Goal: Task Accomplishment & Management: Use online tool/utility

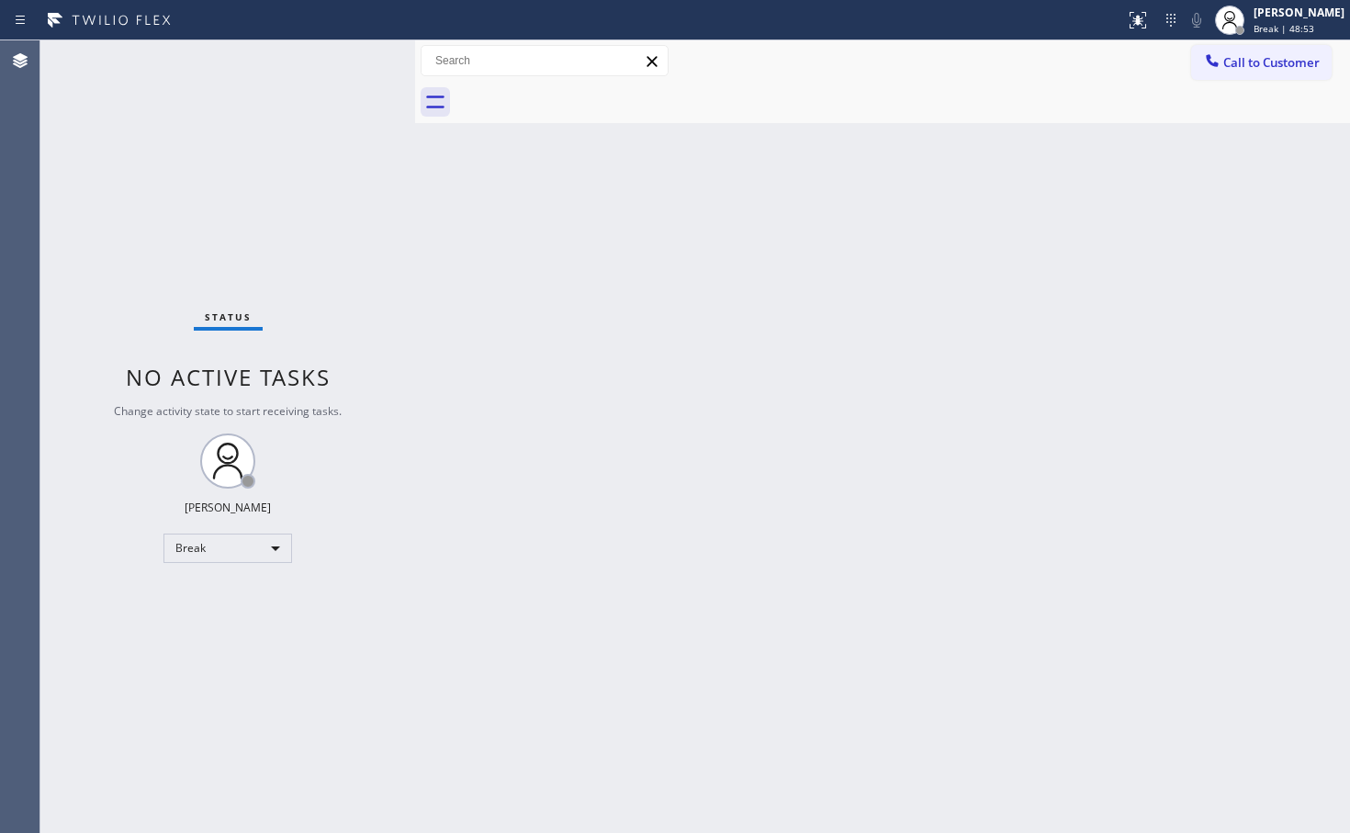
click at [582, 431] on div "Back to Dashboard Change Sender ID Customers Technicians Select a contact Outbo…" at bounding box center [882, 436] width 935 height 792
click at [259, 548] on div "Break" at bounding box center [227, 547] width 129 height 29
click at [225, 592] on li "Available" at bounding box center [226, 597] width 125 height 22
drag, startPoint x: 711, startPoint y: 382, endPoint x: 699, endPoint y: 346, distance: 37.7
click at [719, 368] on div "Back to Dashboard Change Sender ID Customers Technicians Select a contact Outbo…" at bounding box center [882, 436] width 935 height 792
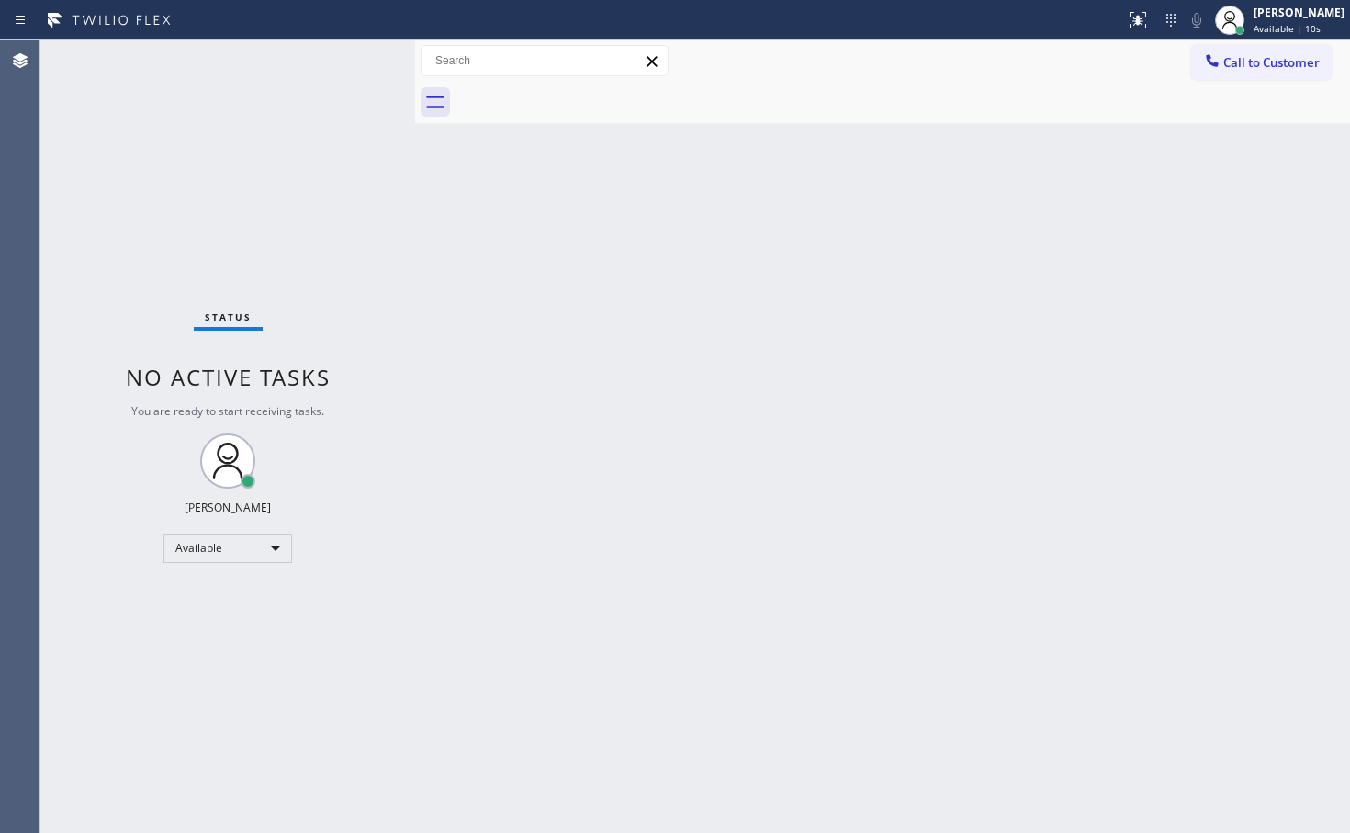
drag, startPoint x: 252, startPoint y: 260, endPoint x: 398, endPoint y: 315, distance: 156.0
click at [256, 260] on div "Status No active tasks You are ready to start receiving tasks. [PERSON_NAME]" at bounding box center [227, 436] width 375 height 792
drag, startPoint x: 318, startPoint y: 330, endPoint x: 973, endPoint y: 141, distance: 682.0
click at [323, 328] on div "Status No active tasks You are ready to start receiving tasks. [PERSON_NAME]" at bounding box center [227, 436] width 375 height 792
click at [340, 66] on div "Status No active tasks You are ready to start receiving tasks. [PERSON_NAME]" at bounding box center [227, 436] width 375 height 792
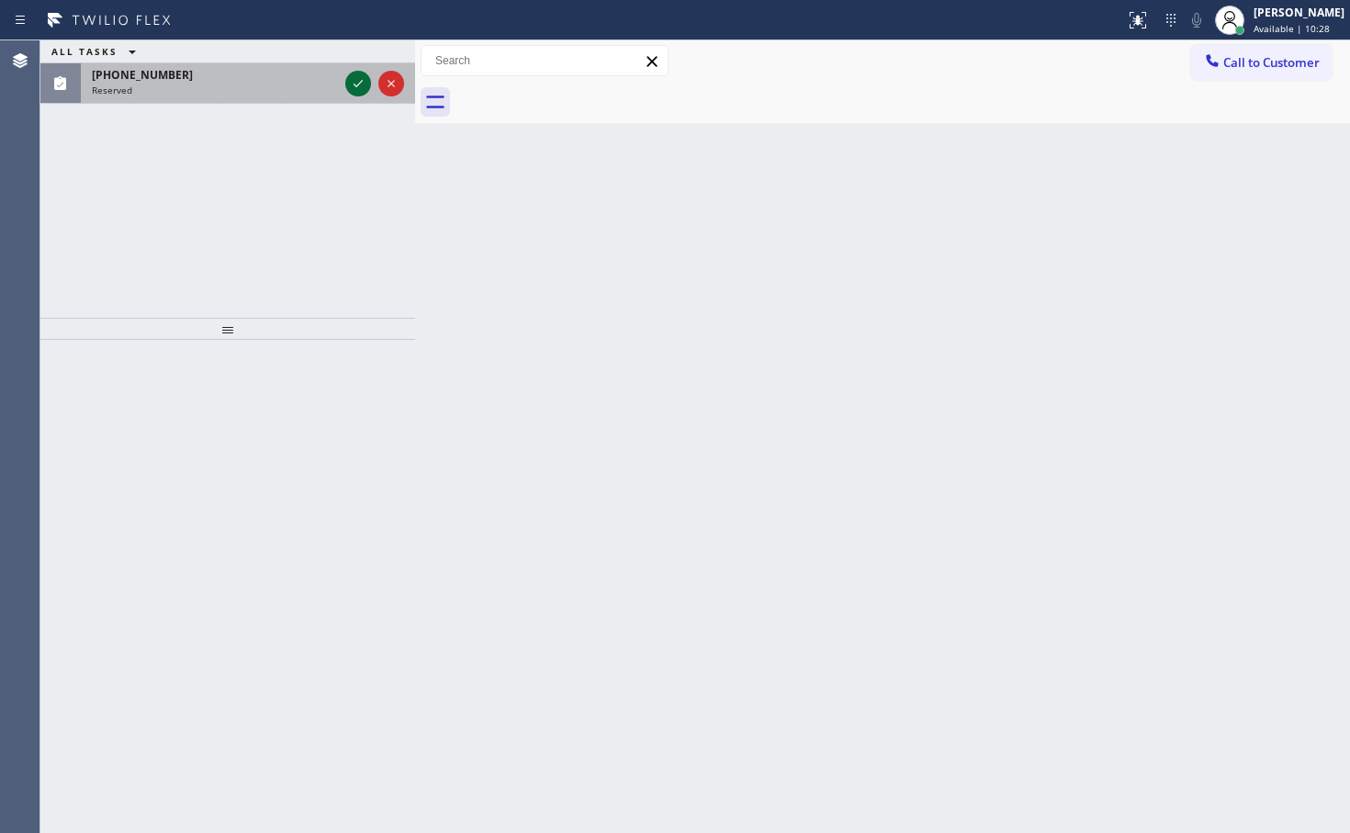
click at [361, 83] on icon at bounding box center [357, 83] width 9 height 7
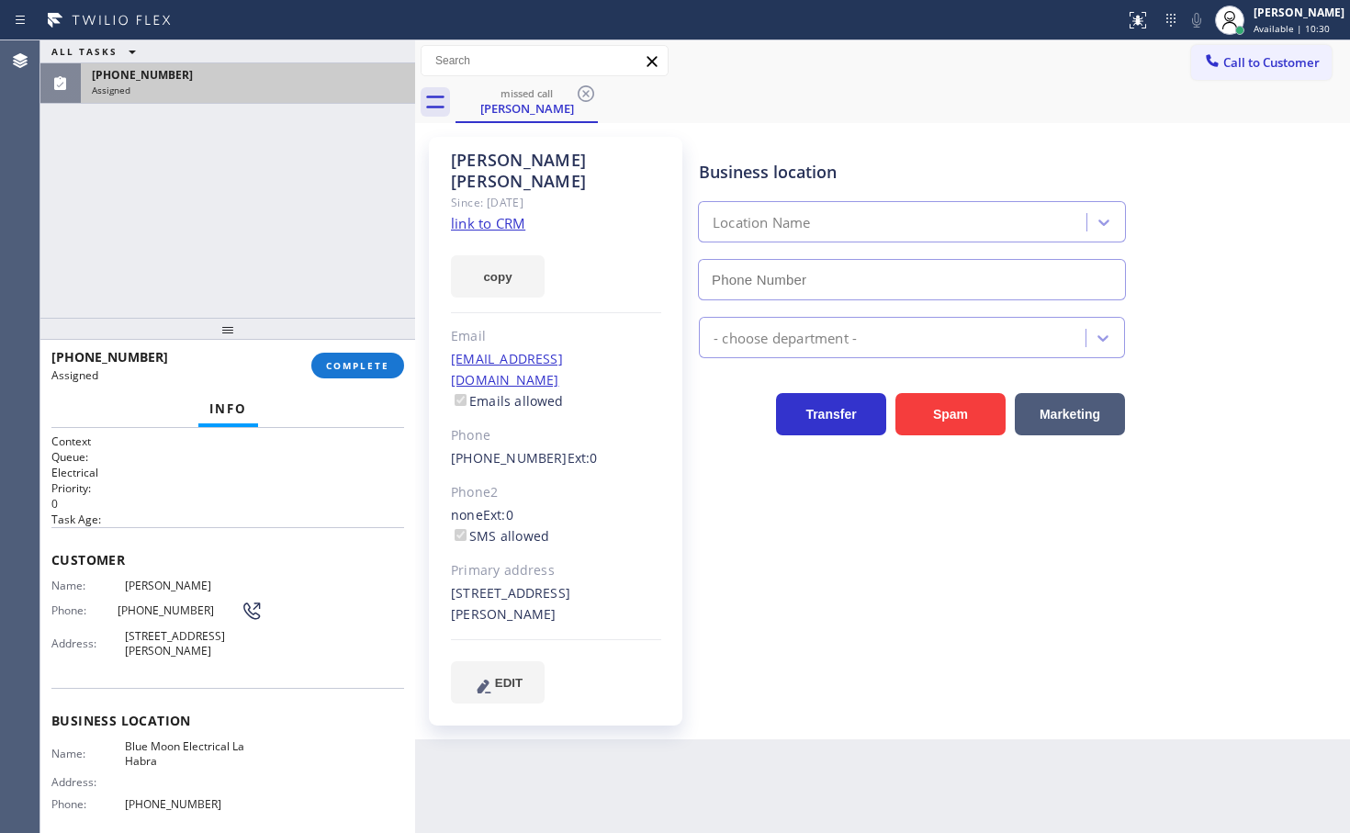
type input "(562) 358-5959"
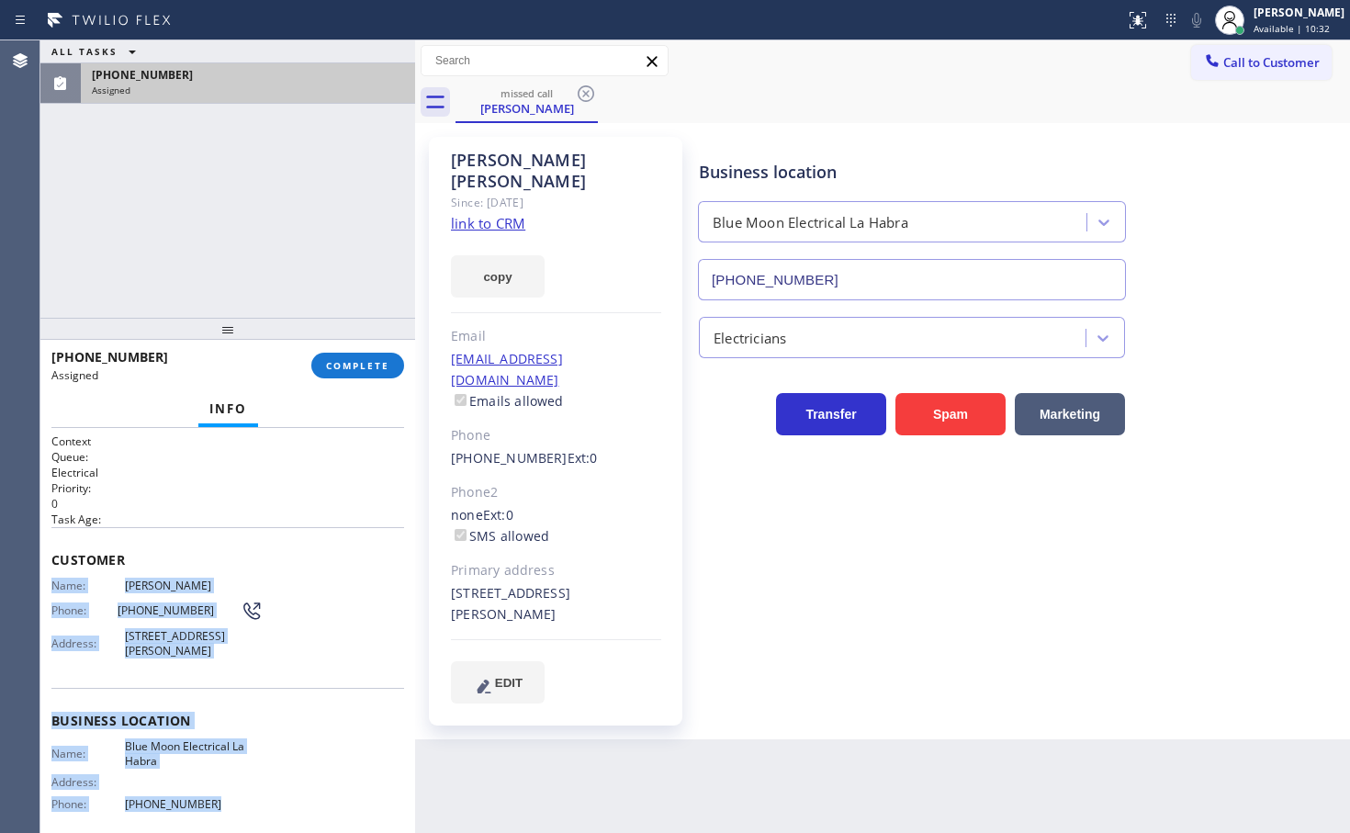
drag, startPoint x: 54, startPoint y: 589, endPoint x: 240, endPoint y: 803, distance: 283.8
click at [240, 803] on div "Context Queue: Electrical Priority: 0 Task Age: Customer Name: Melinda Lopez Ph…" at bounding box center [227, 706] width 353 height 547
copy div "Name: Melinda Lopez Phone: (562) 587-2926 Address: 105 Janine Dr, La Habra Heig…"
click at [355, 355] on button "COMPLETE" at bounding box center [357, 366] width 93 height 26
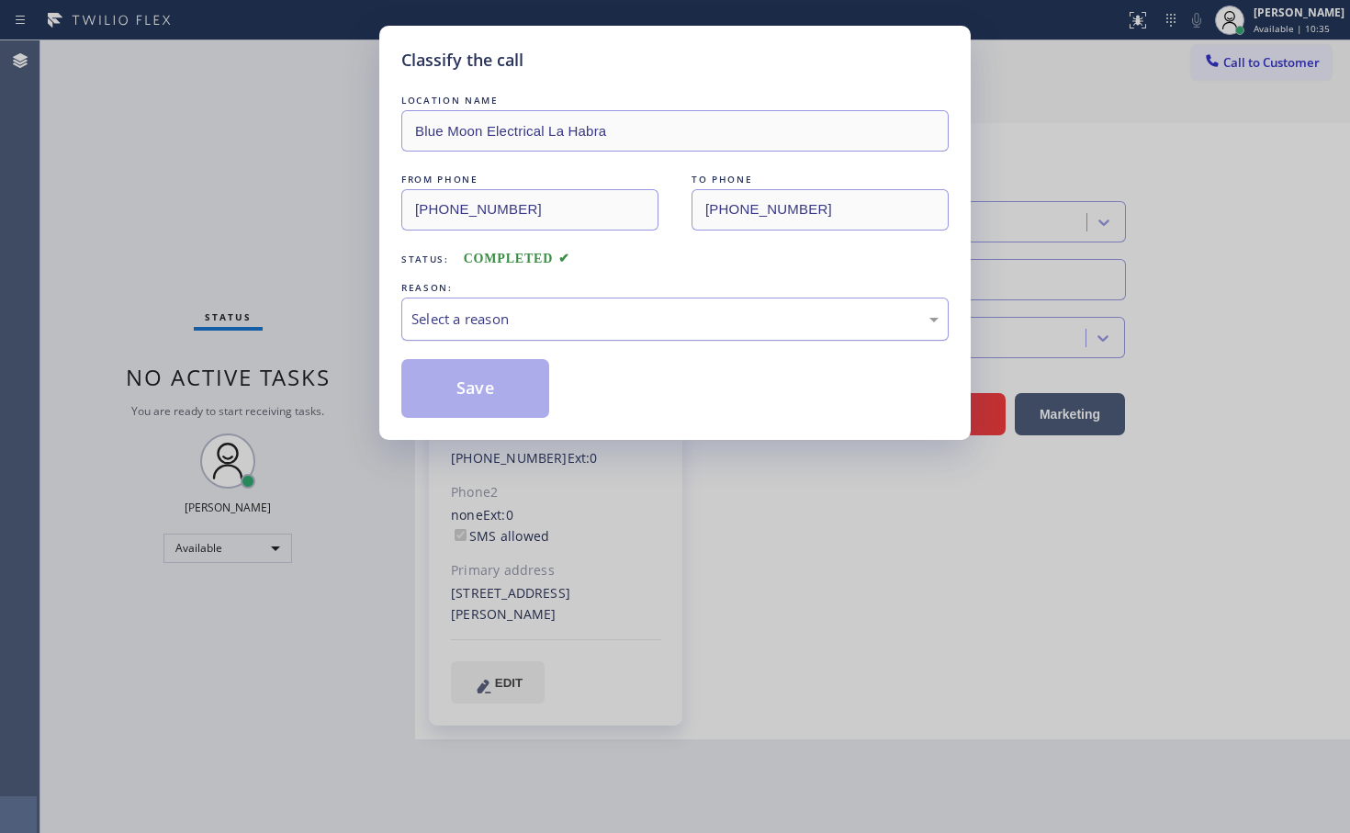
click at [477, 326] on div "Select a reason" at bounding box center [674, 318] width 527 height 21
click at [487, 404] on button "Save" at bounding box center [475, 388] width 148 height 59
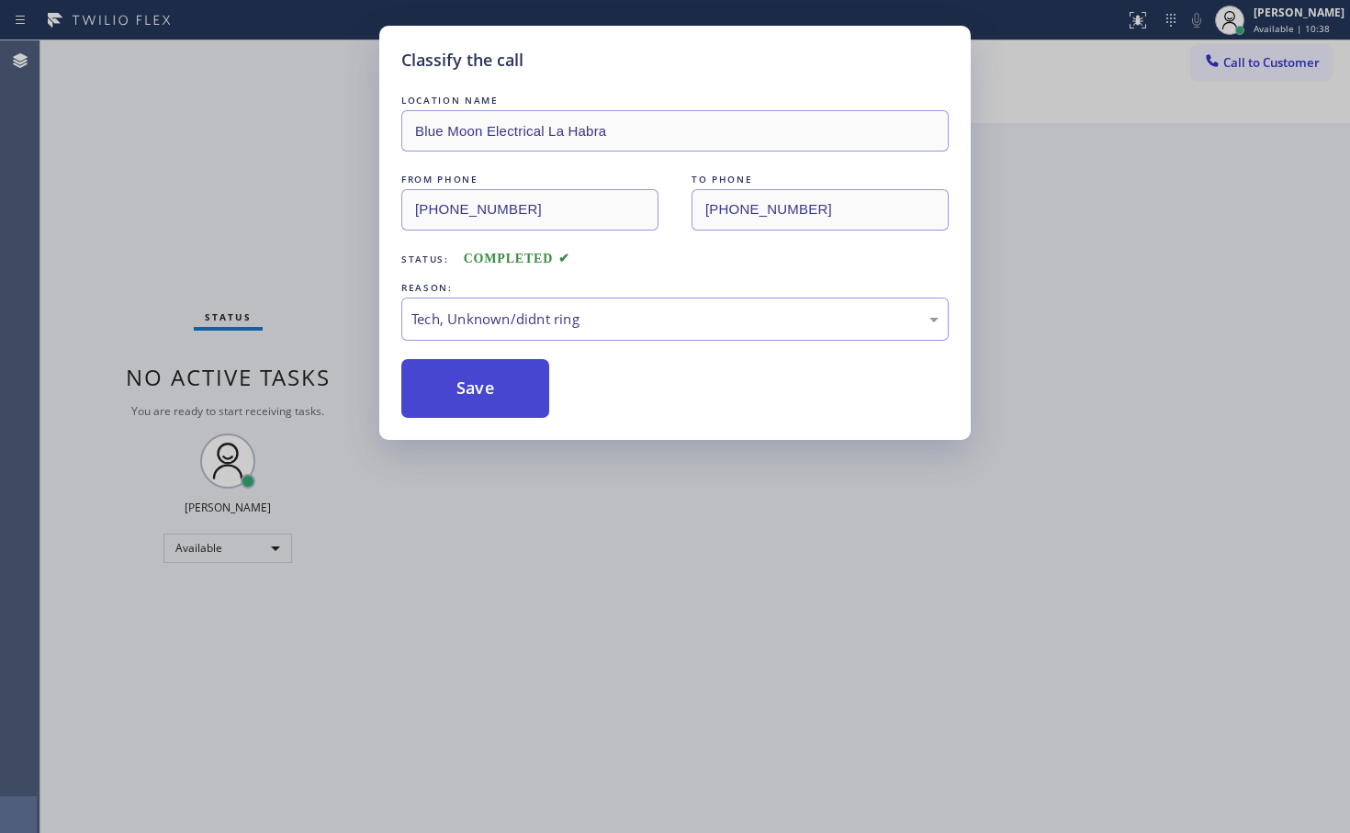
click at [487, 400] on button "Save" at bounding box center [475, 388] width 148 height 59
click at [487, 398] on button "Save" at bounding box center [475, 388] width 148 height 59
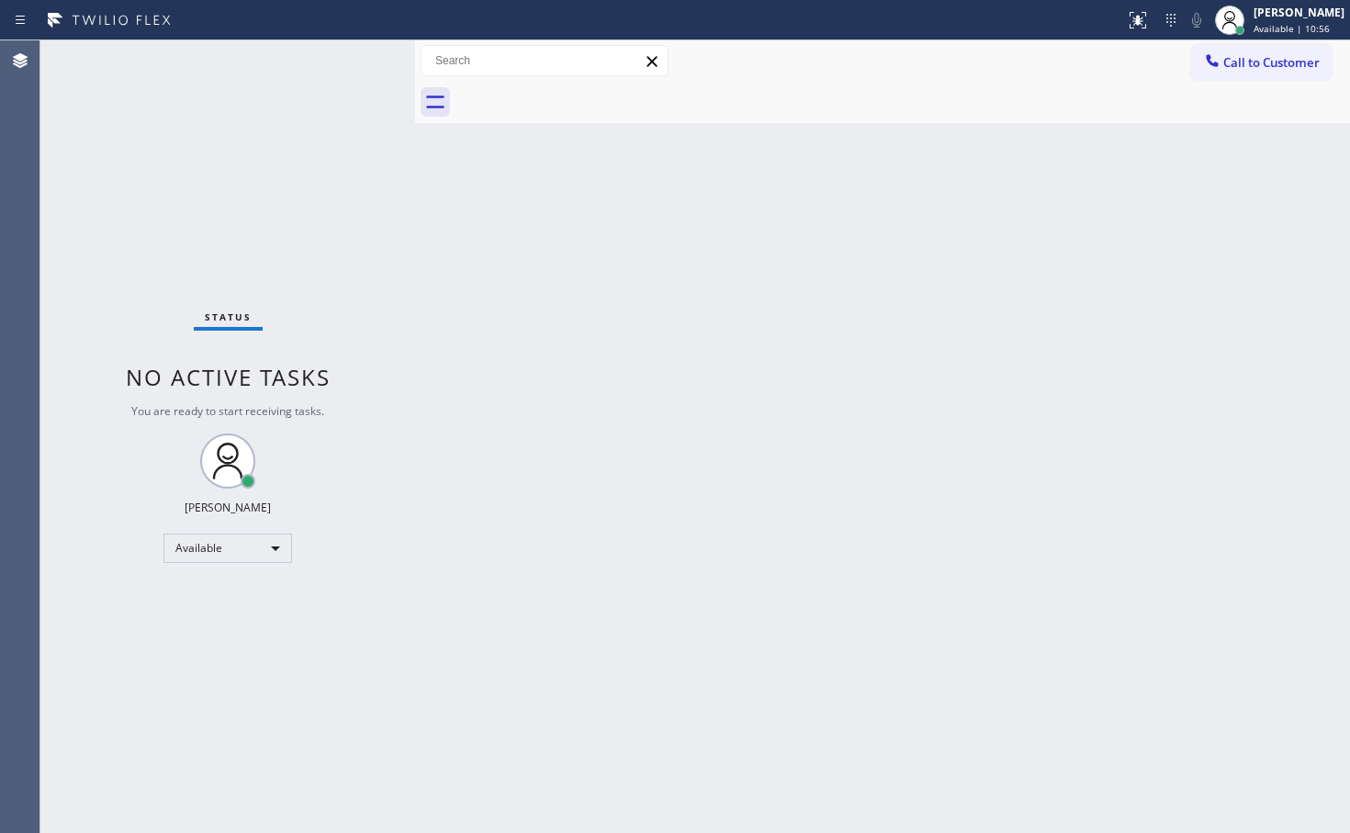
click at [344, 67] on div "Status No active tasks You are ready to start receiving tasks. [PERSON_NAME]" at bounding box center [227, 436] width 375 height 792
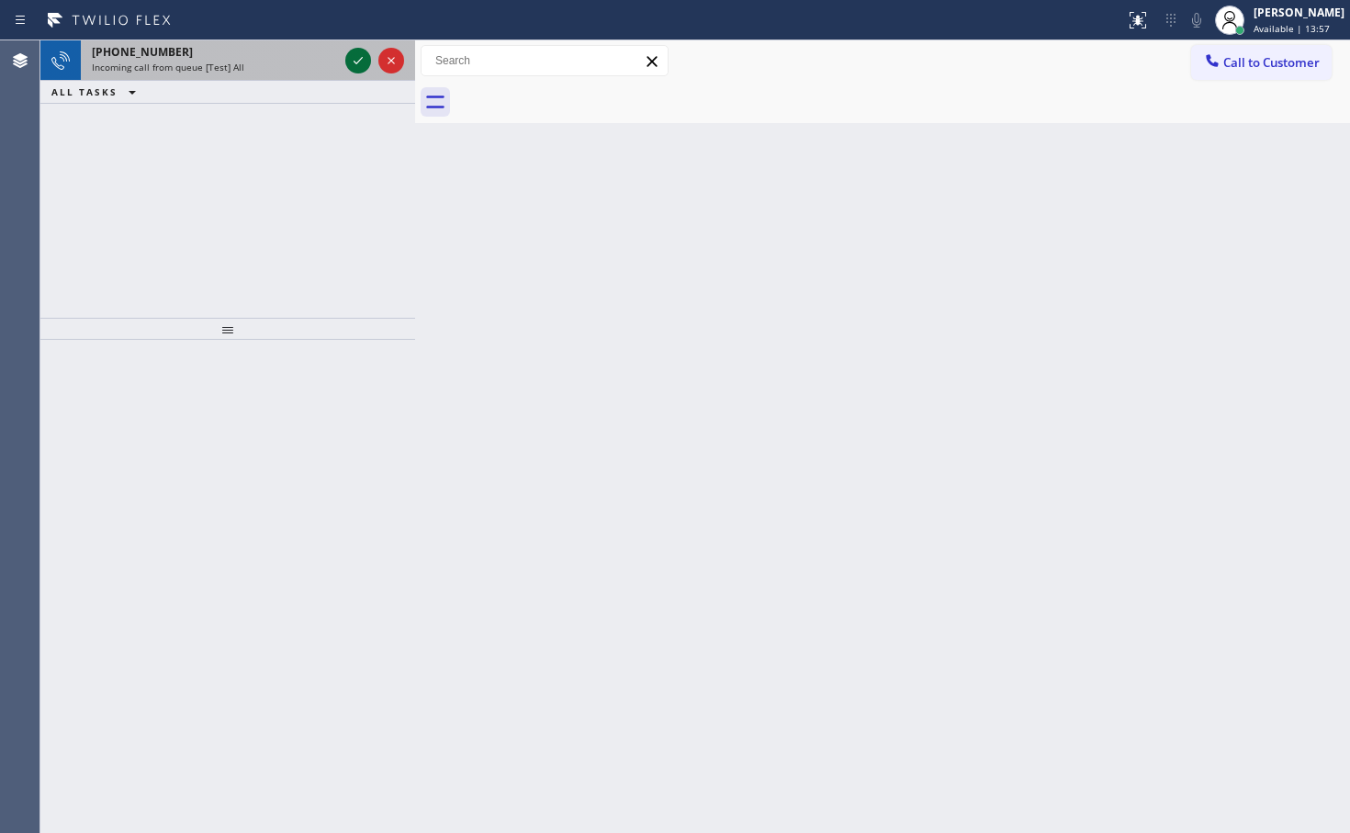
click at [362, 62] on icon at bounding box center [358, 61] width 22 height 22
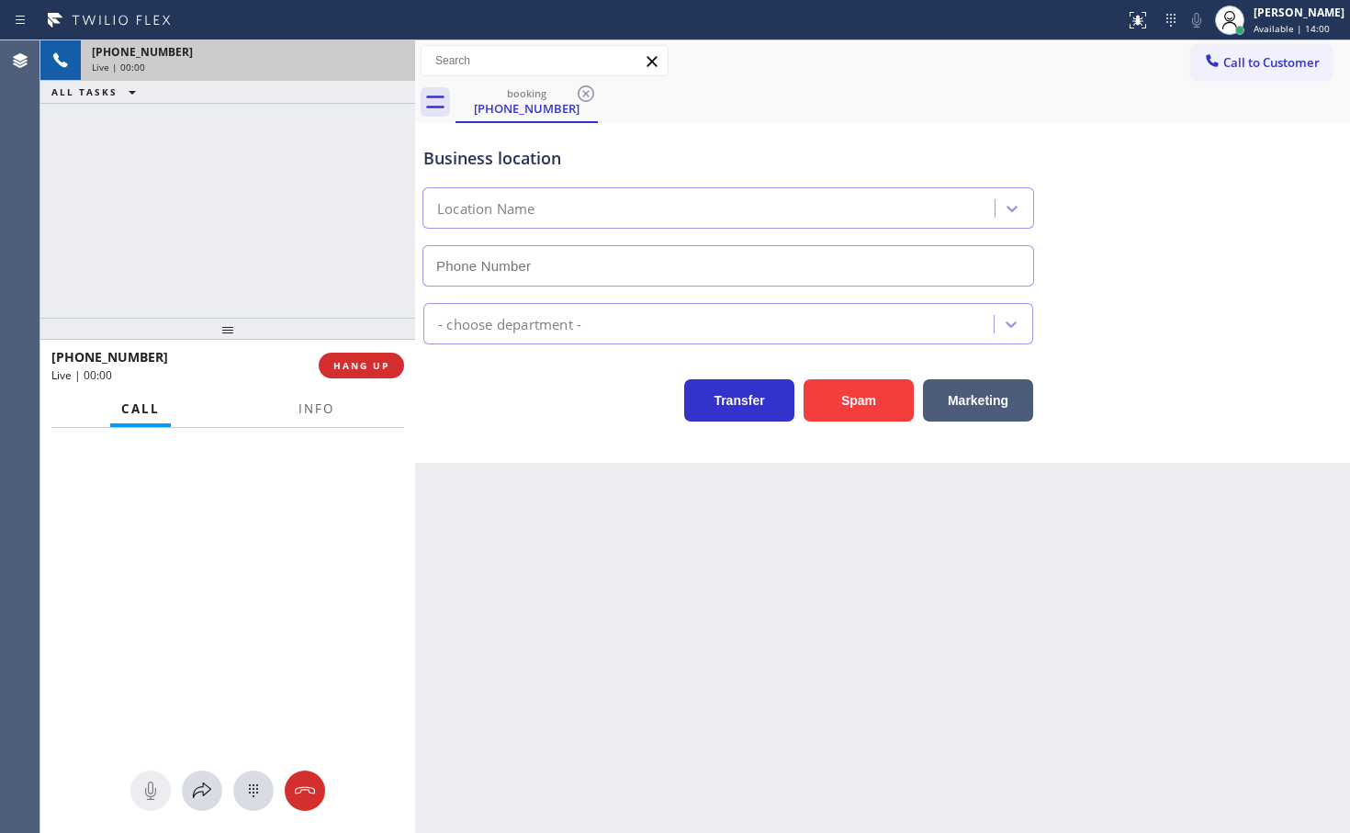
type input "(714) 360-0636"
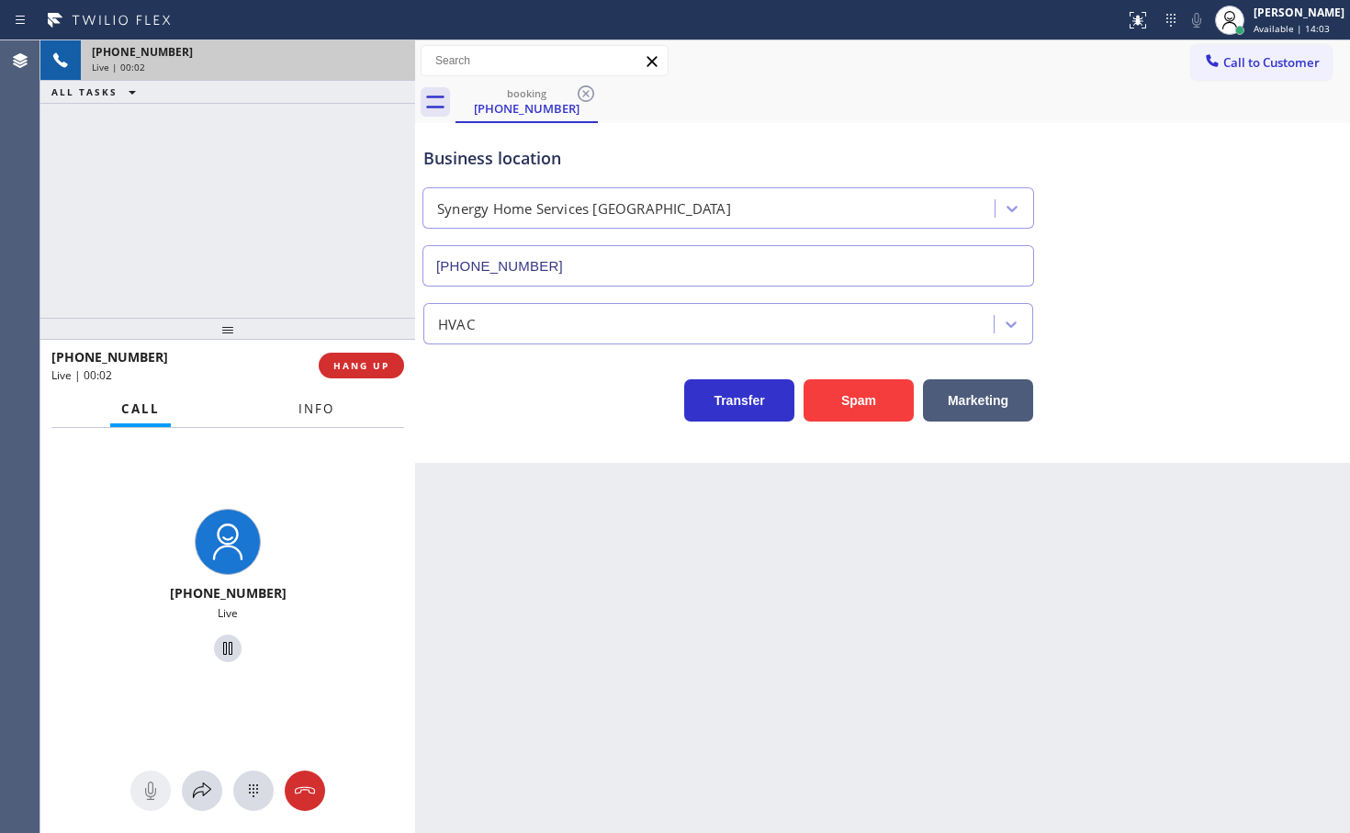
click at [324, 410] on span "Info" at bounding box center [316, 408] width 36 height 17
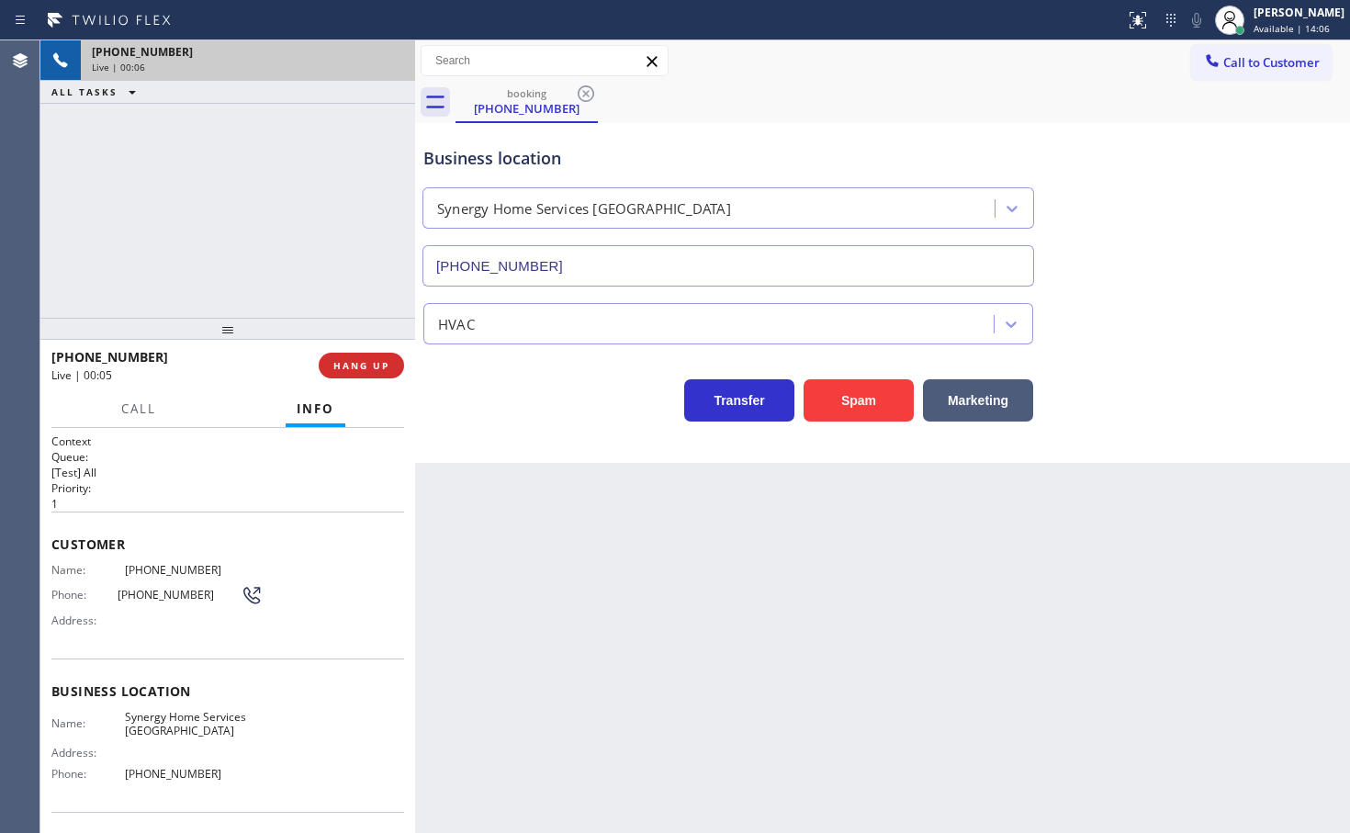
click at [485, 409] on div "Transfer Spam Marketing" at bounding box center [728, 395] width 617 height 51
click at [308, 256] on div "+18777173936 Live | 00:06 ALL TASKS ALL TASKS ACTIVE TASKS TASKS IN WRAP UP" at bounding box center [227, 178] width 375 height 277
click at [505, 449] on div "Business location Synergy Home Services Fullerton (714) 360-0636 HVAC Transfer …" at bounding box center [882, 293] width 935 height 340
click at [577, 398] on div "Transfer Spam Marketing" at bounding box center [728, 395] width 617 height 51
click at [498, 517] on div "Back to Dashboard Change Sender ID Customers Technicians Select a contact Outbo…" at bounding box center [882, 436] width 935 height 792
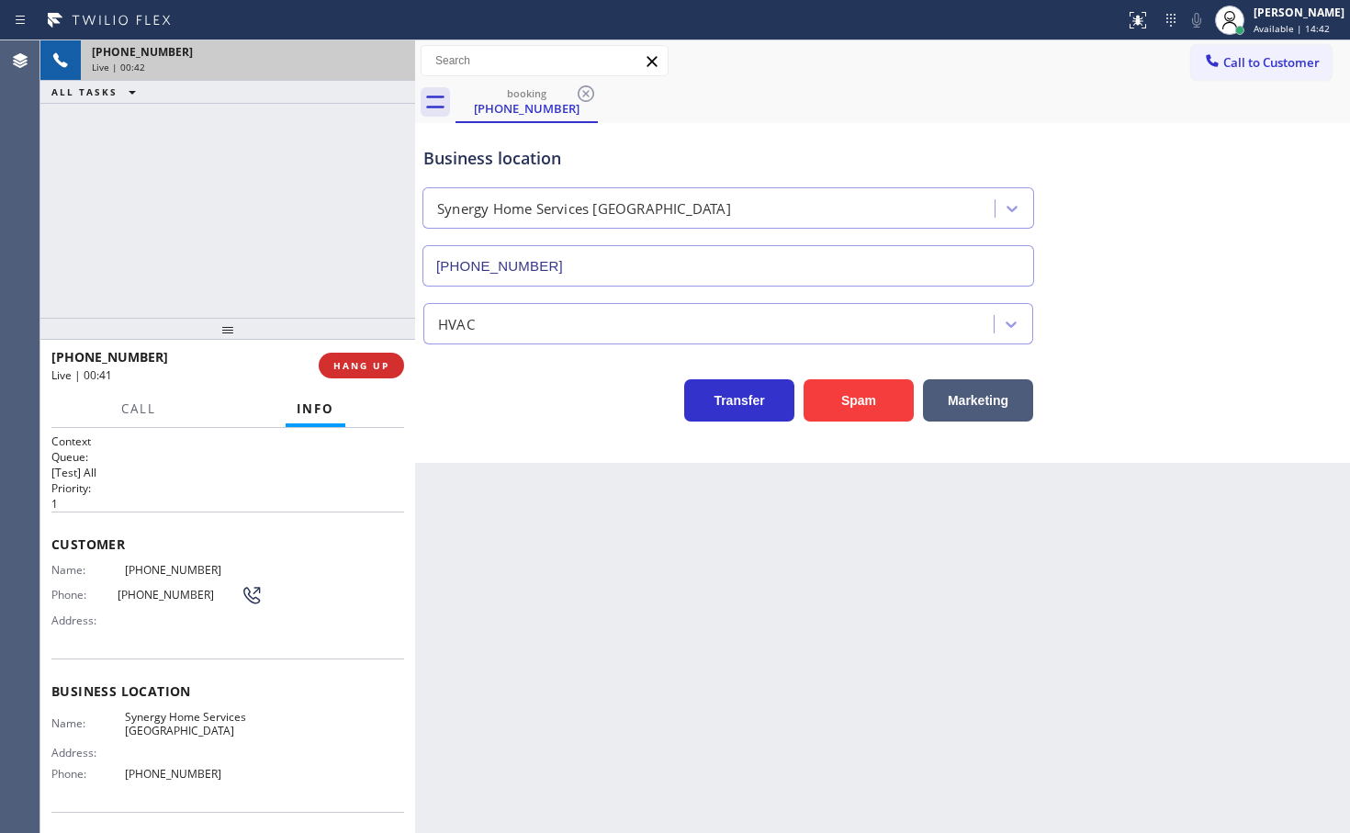
click at [521, 454] on div "Business location Synergy Home Services Fullerton (714) 360-0636 HVAC Transfer …" at bounding box center [882, 293] width 935 height 340
click at [523, 411] on div "Transfer Spam Marketing" at bounding box center [728, 395] width 617 height 51
click at [468, 384] on div "Transfer Spam Marketing" at bounding box center [728, 395] width 617 height 51
click at [491, 384] on div "Transfer Spam Marketing" at bounding box center [728, 395] width 617 height 51
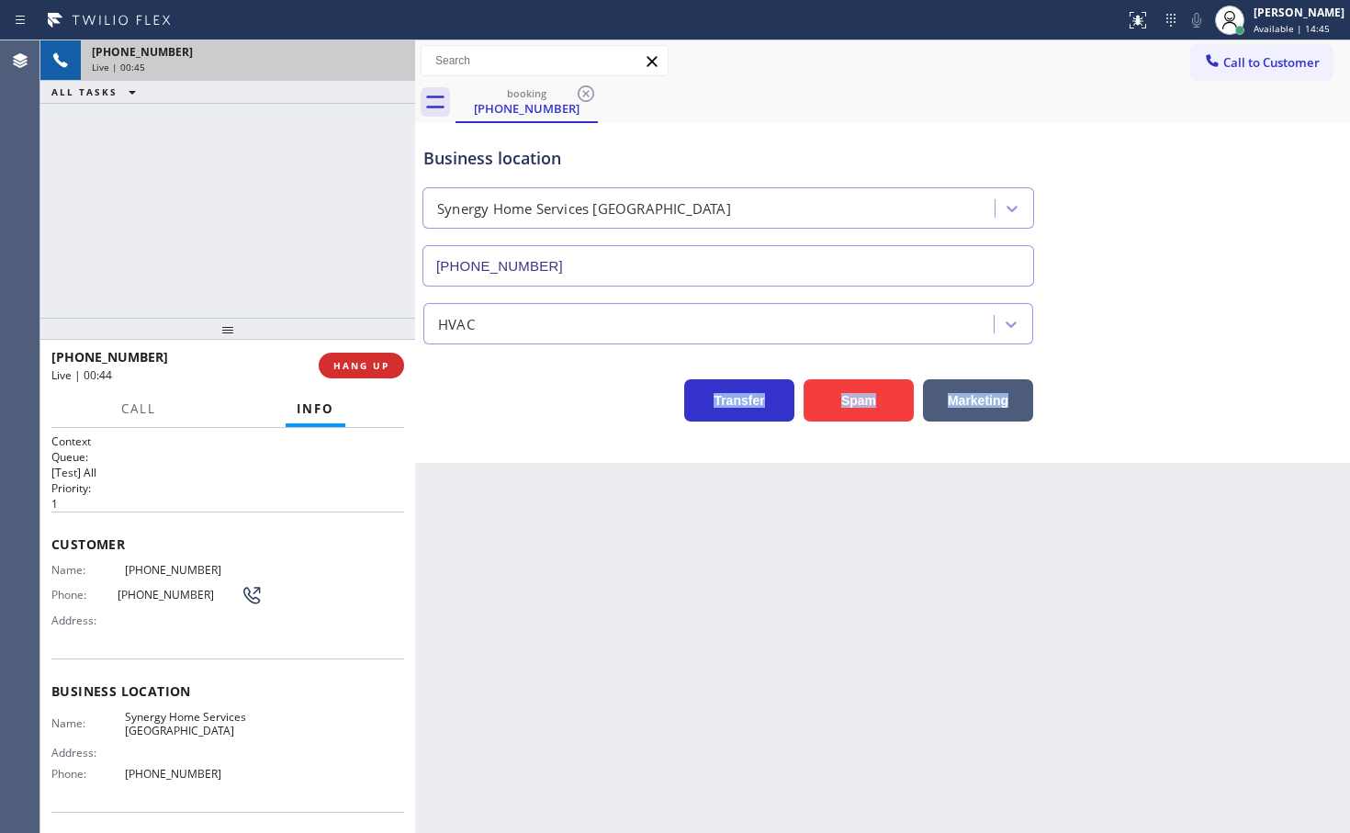
click at [491, 384] on div "Transfer Spam Marketing" at bounding box center [728, 395] width 617 height 51
click at [950, 389] on button "Marketing" at bounding box center [978, 400] width 110 height 42
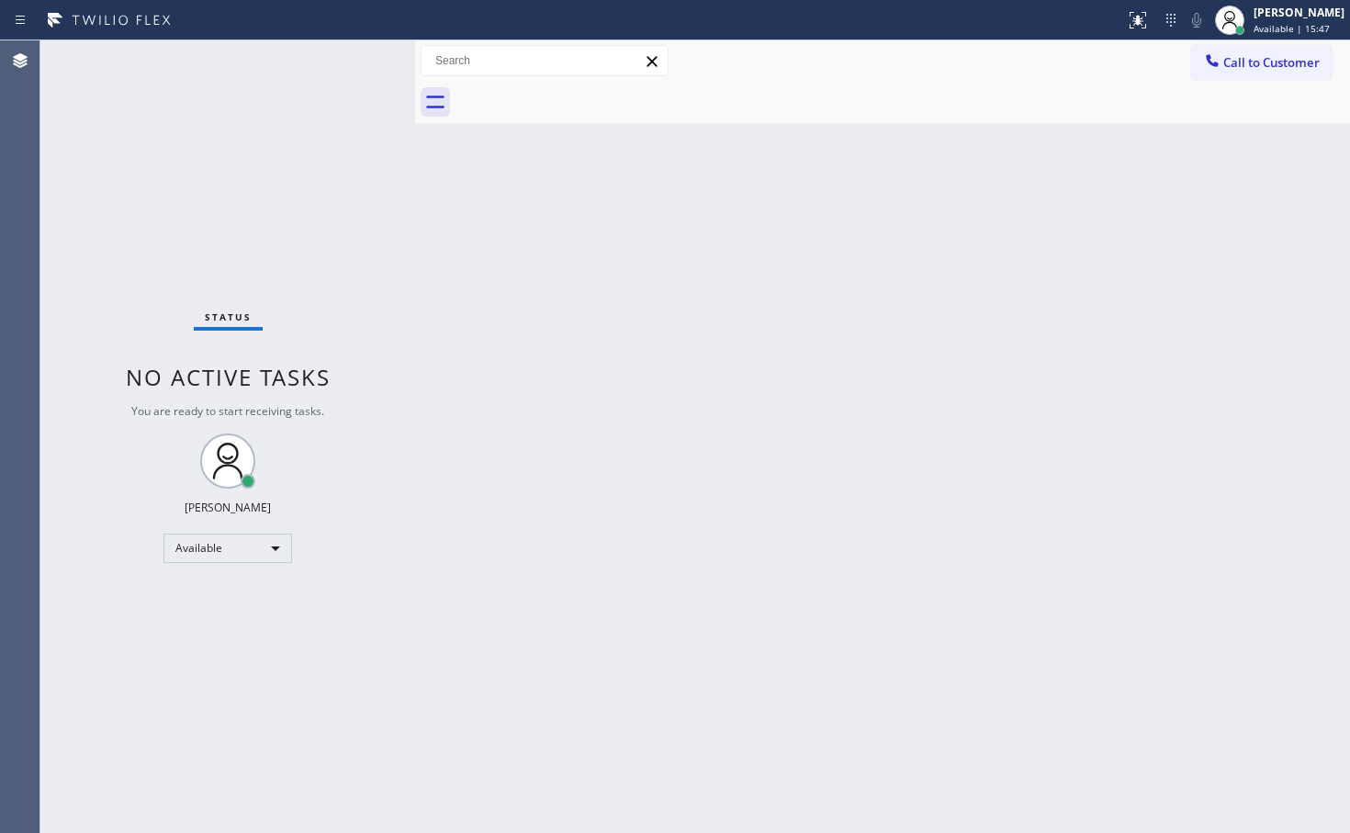
click at [351, 345] on div "Status No active tasks You are ready to start receiving tasks. [PERSON_NAME]" at bounding box center [227, 436] width 375 height 792
click at [316, 93] on div "Status No active tasks You are ready to start receiving tasks. [PERSON_NAME]" at bounding box center [227, 436] width 375 height 792
click at [349, 61] on div "Status No active tasks You are ready to start receiving tasks. [PERSON_NAME]" at bounding box center [227, 436] width 375 height 792
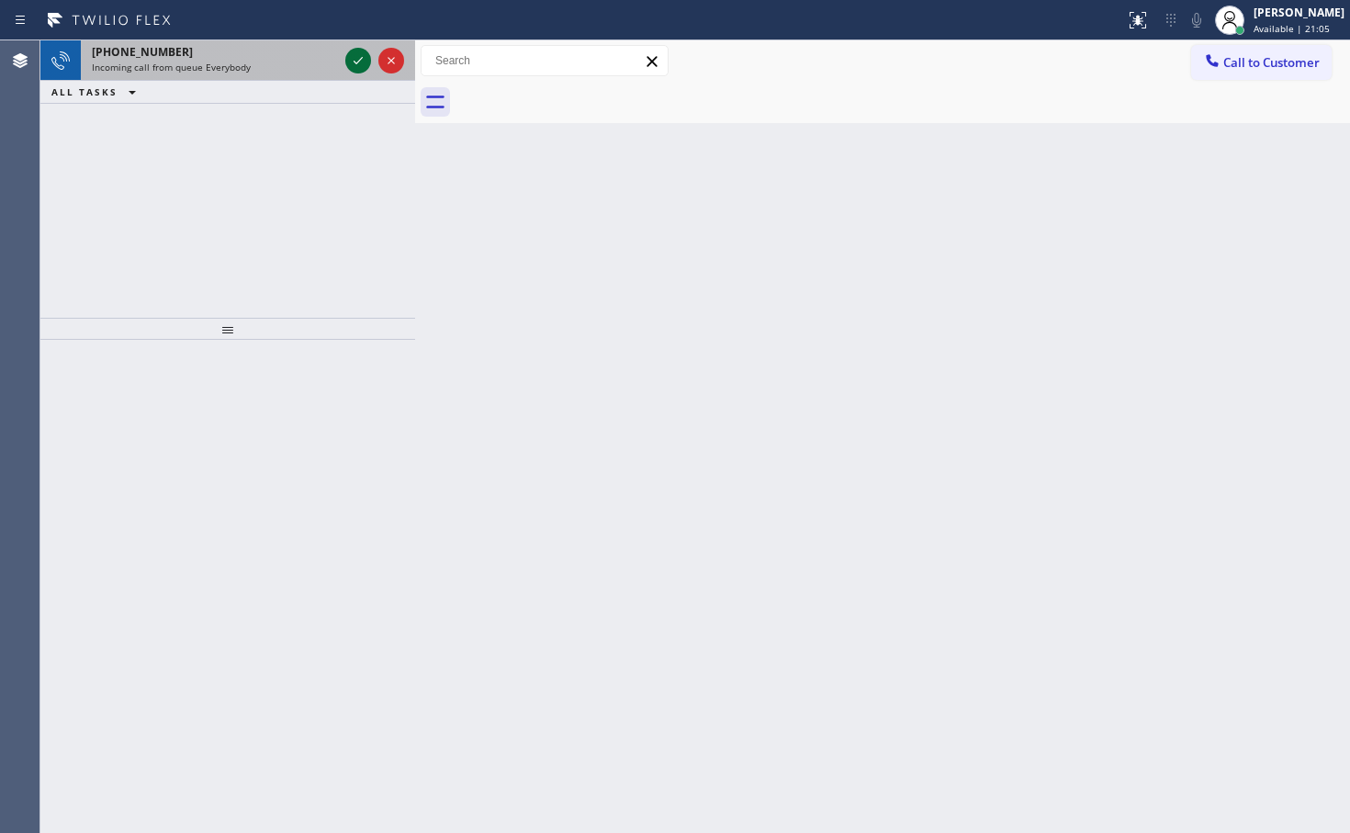
click at [349, 61] on icon at bounding box center [358, 61] width 22 height 22
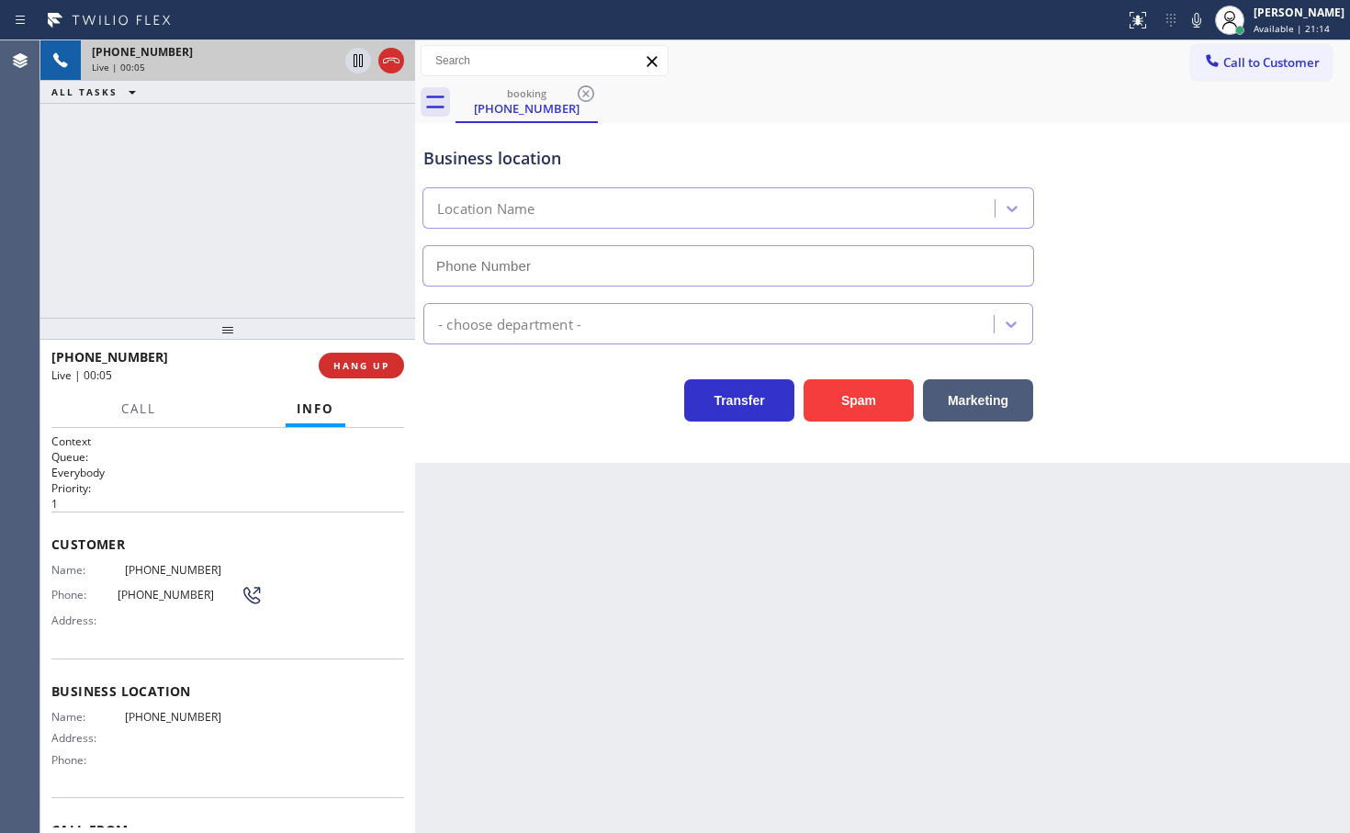
click at [125, 266] on div "+17796015254 Live | 00:05 ALL TASKS ALL TASKS ACTIVE TASKS TASKS IN WRAP UP" at bounding box center [227, 178] width 375 height 277
drag, startPoint x: 577, startPoint y: 440, endPoint x: 560, endPoint y: 441, distance: 16.6
click at [571, 442] on div "Business location Location Name - choose department - Transfer Spam Marketing" at bounding box center [882, 293] width 935 height 340
click at [247, 289] on div "+17796015254 Live | 00:07 ALL TASKS ALL TASKS ACTIVE TASKS TASKS IN WRAP UP" at bounding box center [227, 178] width 375 height 277
click at [387, 374] on button "HANG UP" at bounding box center [361, 366] width 85 height 26
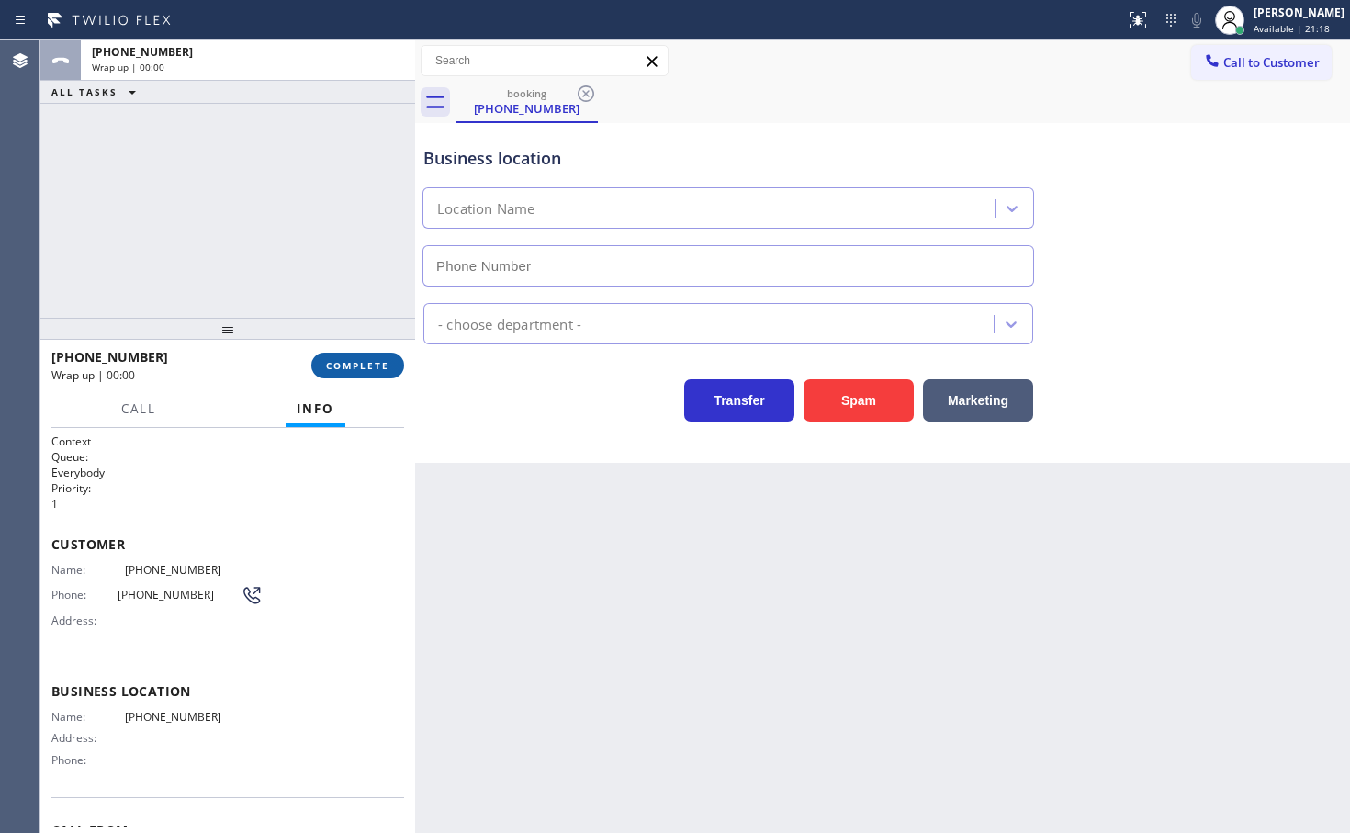
click at [374, 366] on span "COMPLETE" at bounding box center [357, 365] width 63 height 13
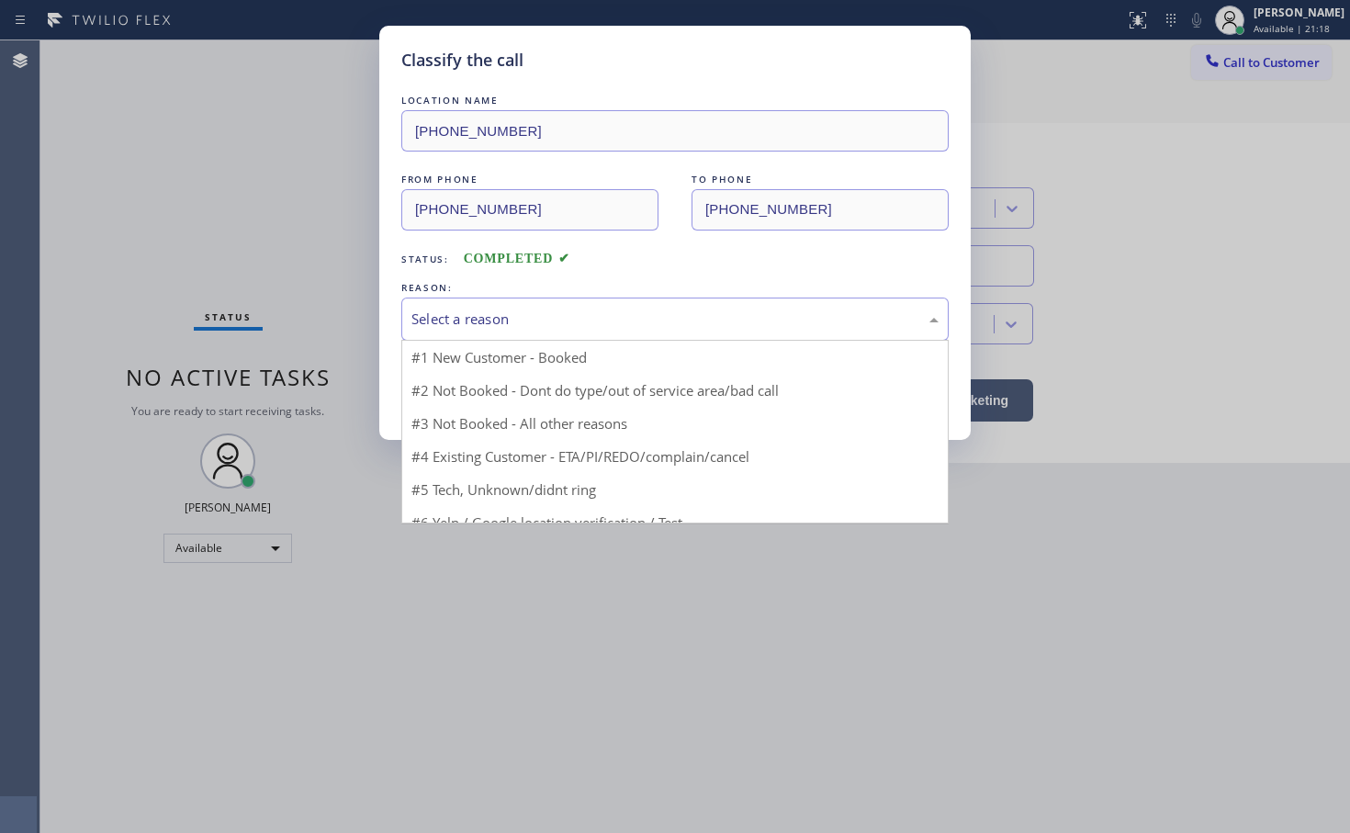
click at [500, 323] on div "Select a reason" at bounding box center [674, 318] width 527 height 21
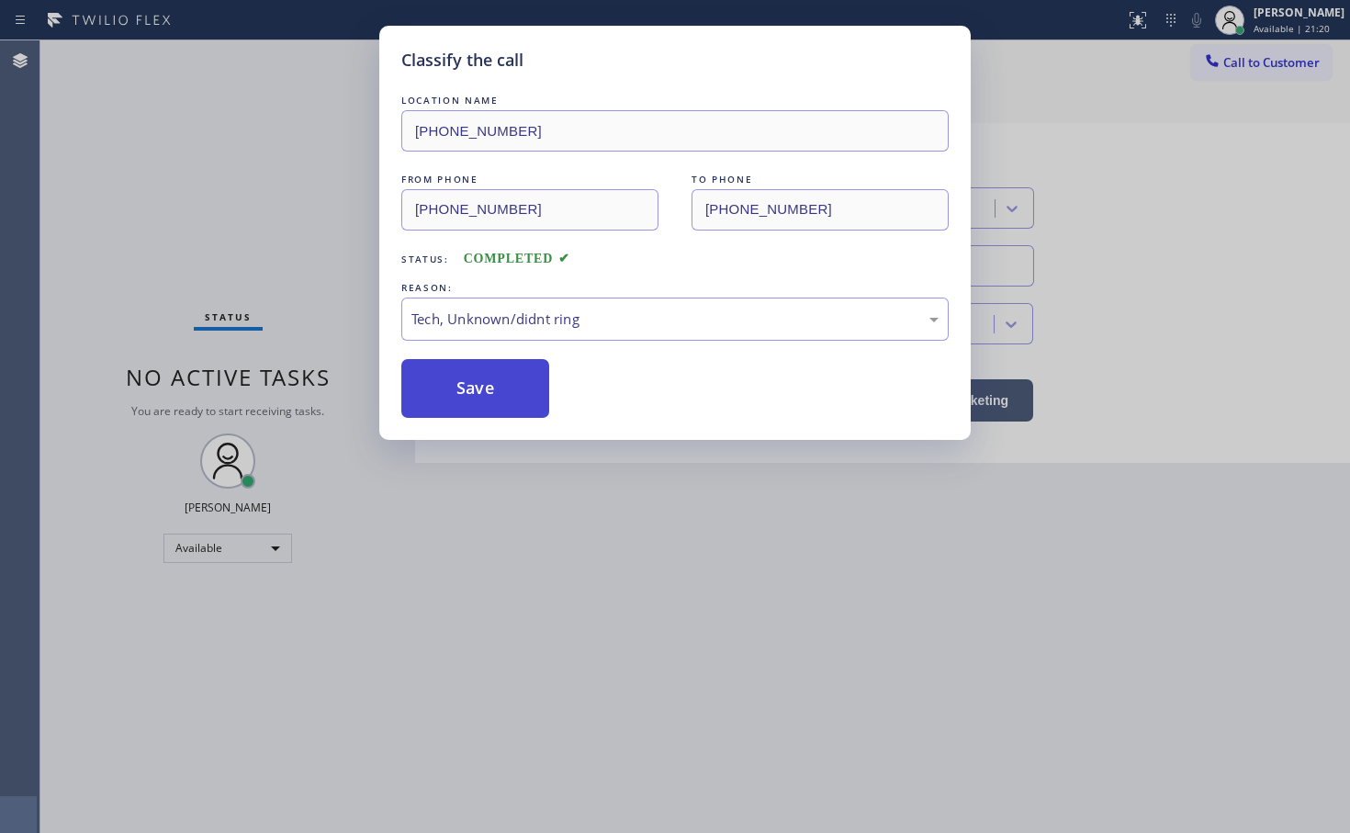
click at [459, 403] on button "Save" at bounding box center [475, 388] width 148 height 59
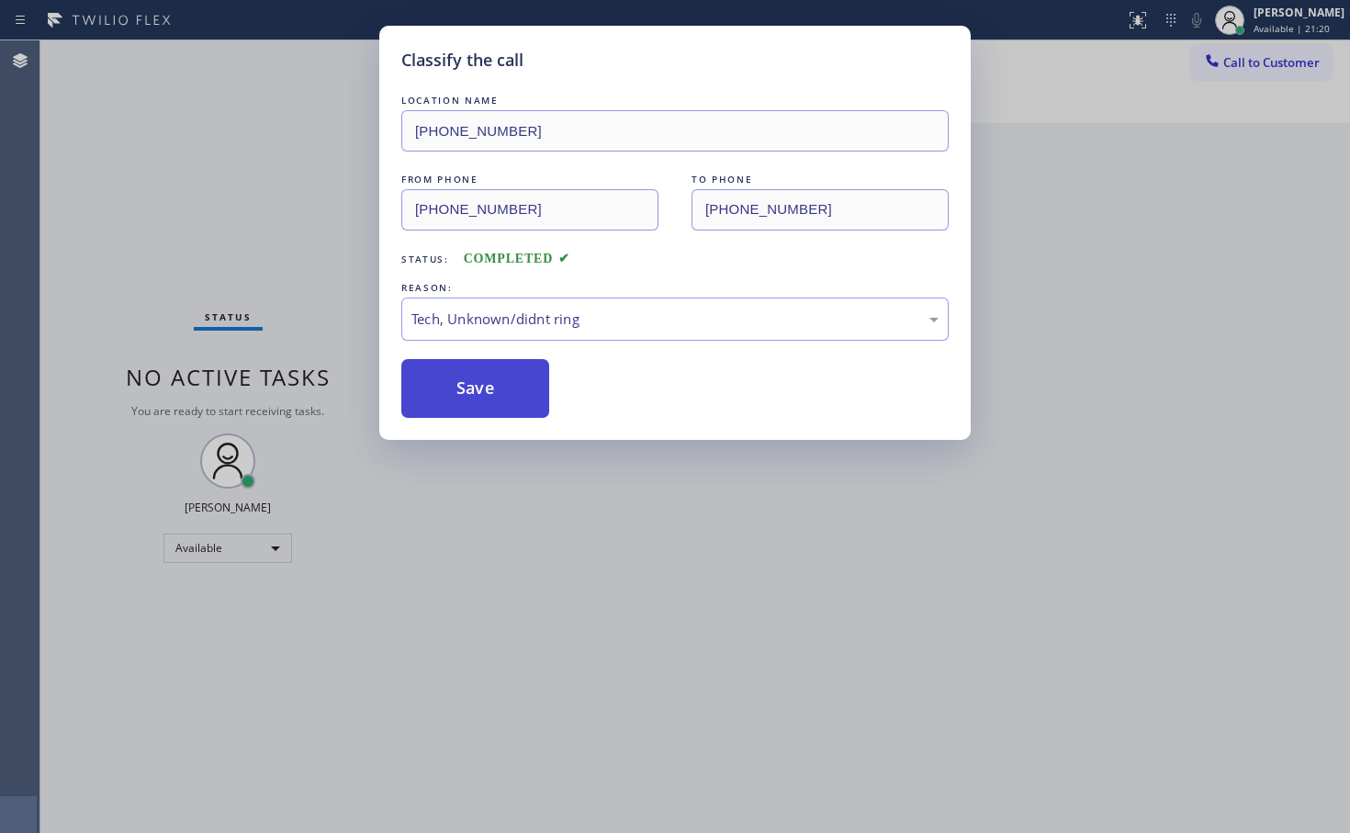
click at [459, 403] on button "Save" at bounding box center [475, 388] width 148 height 59
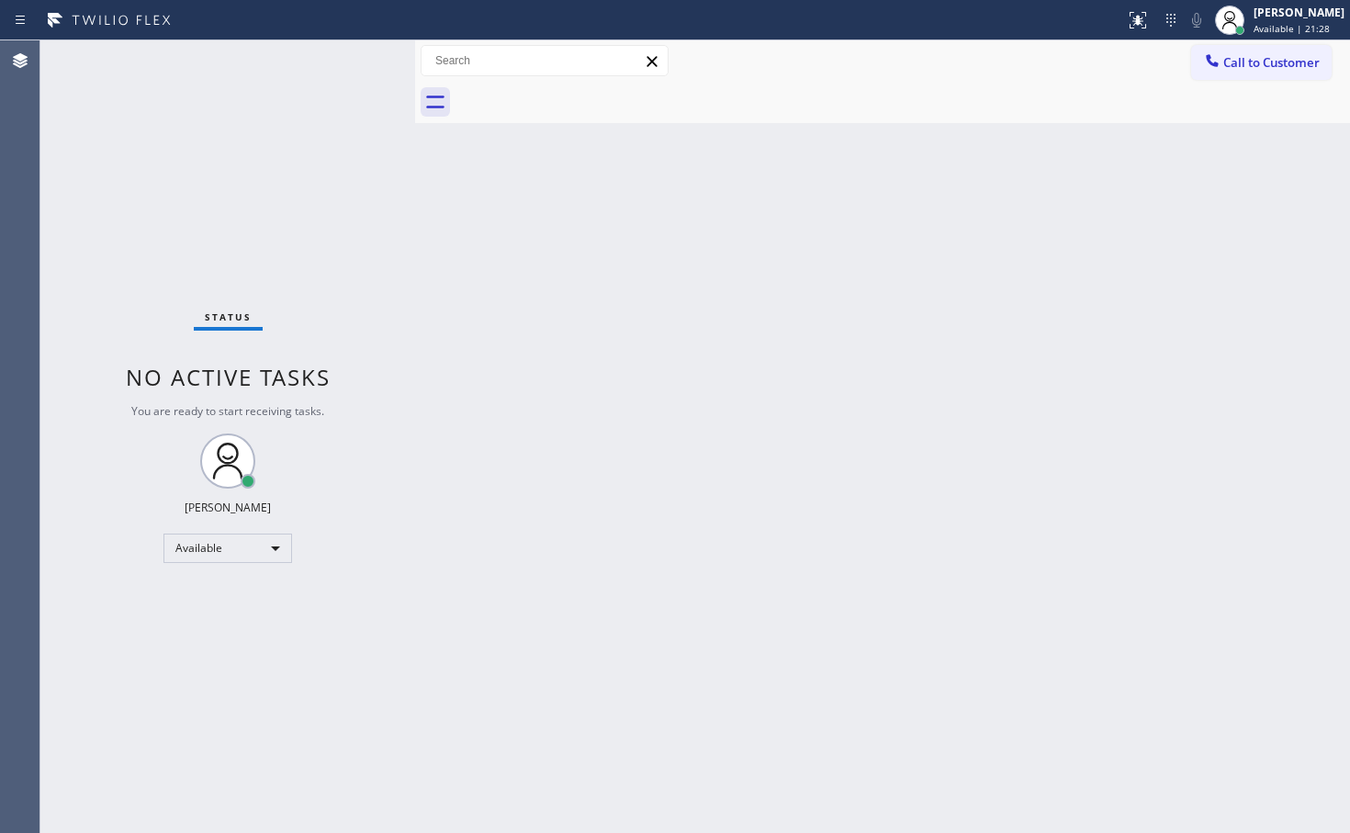
click at [355, 59] on div "Status No active tasks You are ready to start receiving tasks. [PERSON_NAME]" at bounding box center [227, 436] width 375 height 792
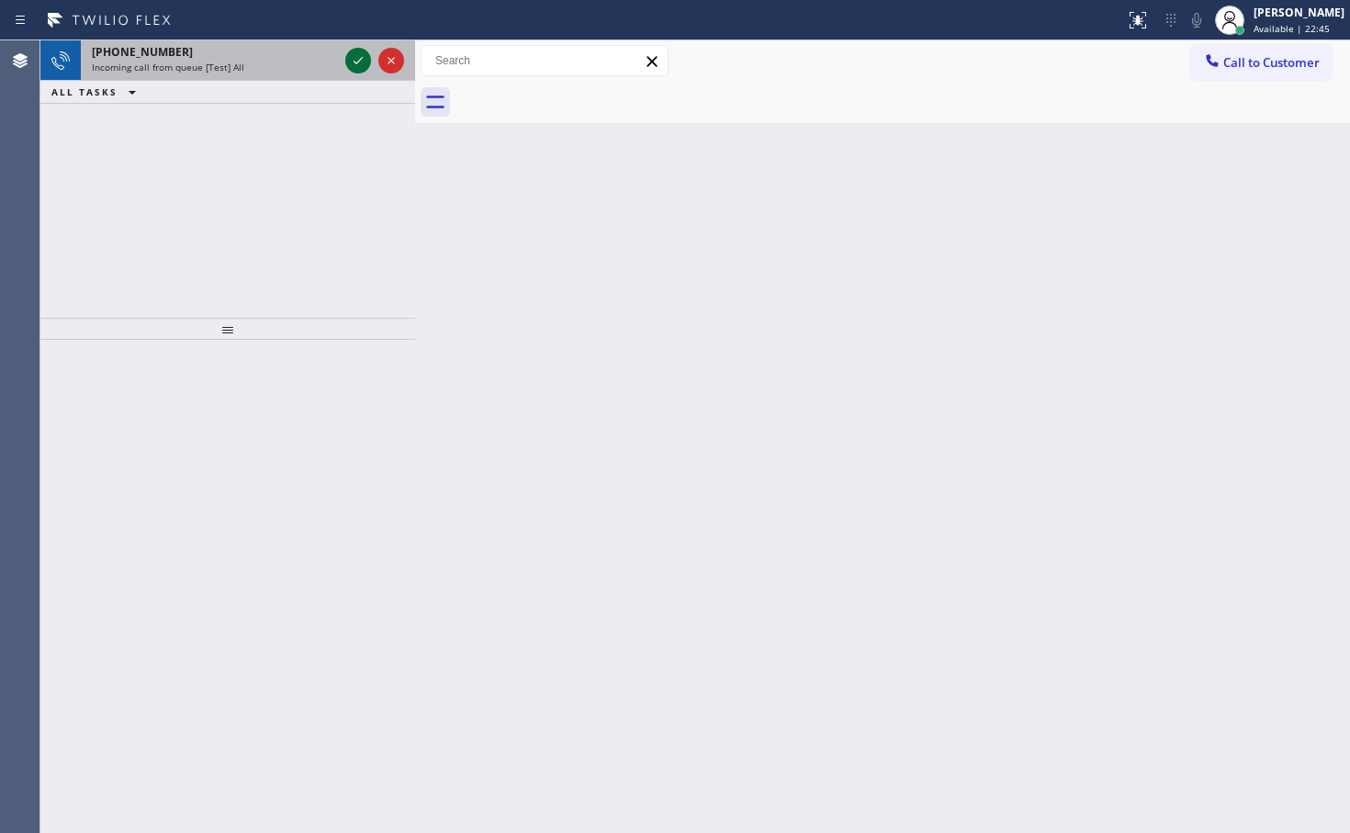
click at [365, 56] on icon at bounding box center [358, 61] width 22 height 22
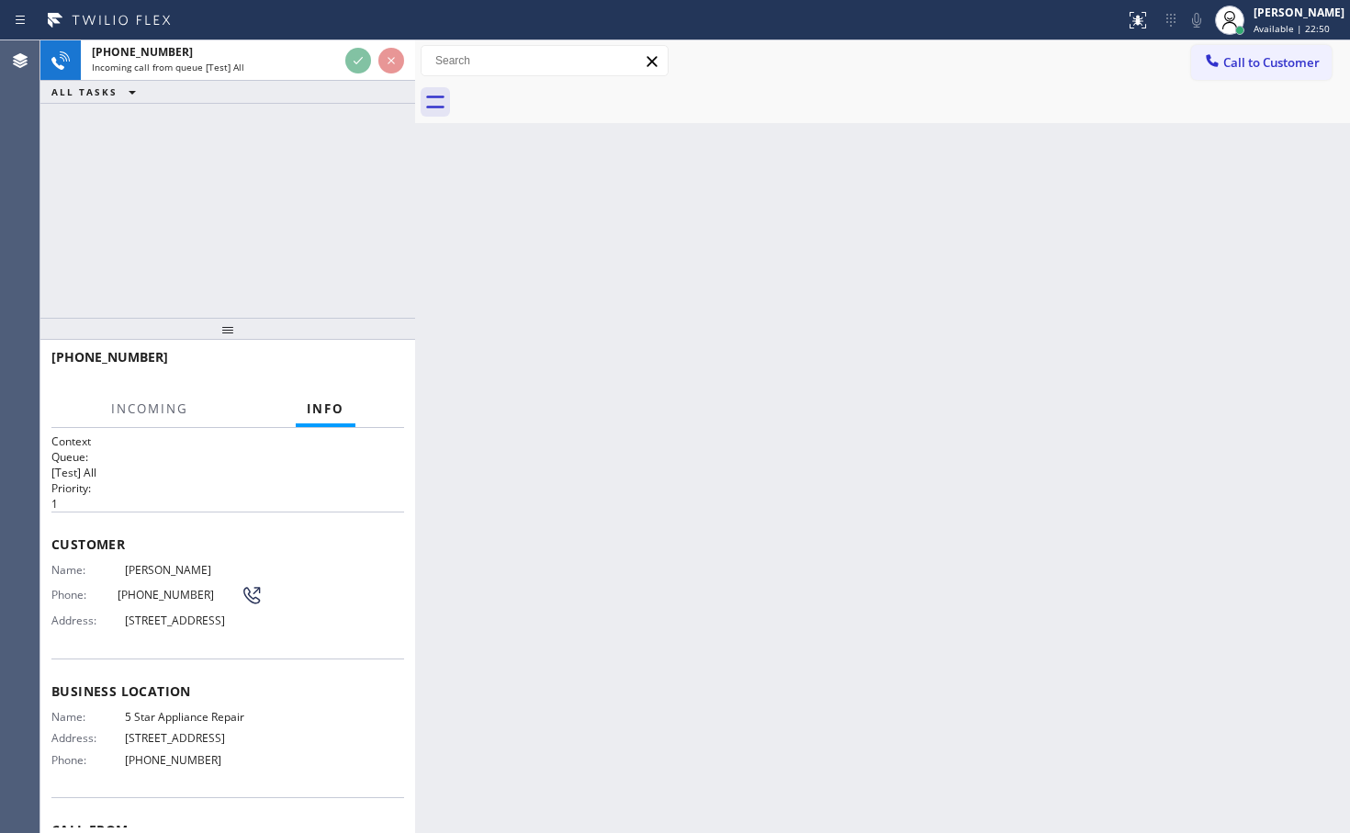
drag, startPoint x: 304, startPoint y: 283, endPoint x: 369, endPoint y: 169, distance: 131.2
click at [306, 277] on div "+15623555282 Incoming call from queue [Test] All ALL TASKS ALL TASKS ACTIVE TAS…" at bounding box center [227, 178] width 375 height 277
click at [376, 119] on div "+15623555282 Incoming call from queue [Test] All ALL TASKS ALL TASKS ACTIVE TAS…" at bounding box center [227, 178] width 375 height 277
click at [394, 163] on div "+15623555282 Incoming call from queue [Test] All ALL TASKS ALL TASKS ACTIVE TAS…" at bounding box center [227, 178] width 375 height 277
click at [398, 165] on div "+15623555282 Incoming call from queue [Test] All ALL TASKS ALL TASKS ACTIVE TAS…" at bounding box center [227, 178] width 375 height 277
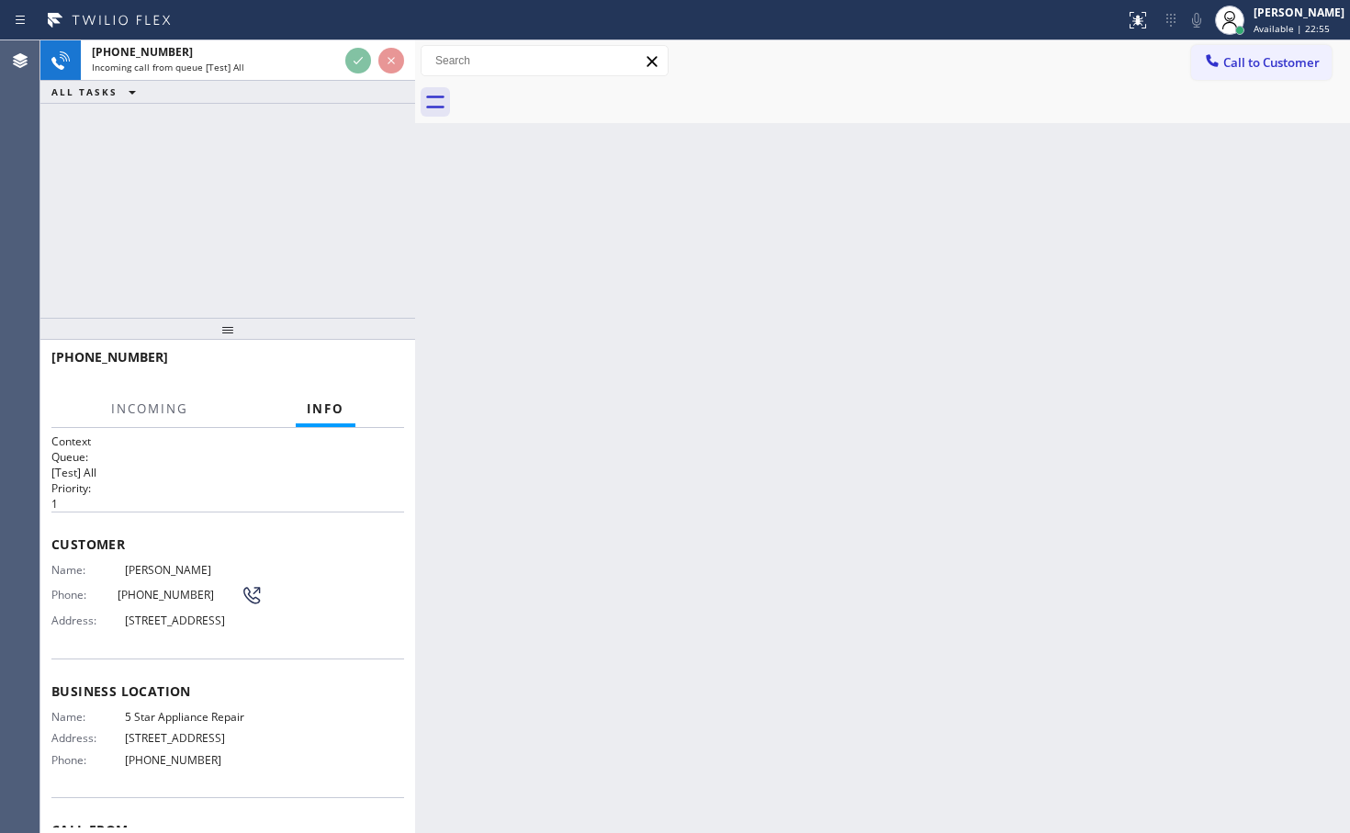
drag, startPoint x: 401, startPoint y: 169, endPoint x: 409, endPoint y: 179, distance: 12.5
click at [407, 175] on div "+15623555282 Incoming call from queue [Test] All ALL TASKS ALL TASKS ACTIVE TAS…" at bounding box center [227, 178] width 375 height 277
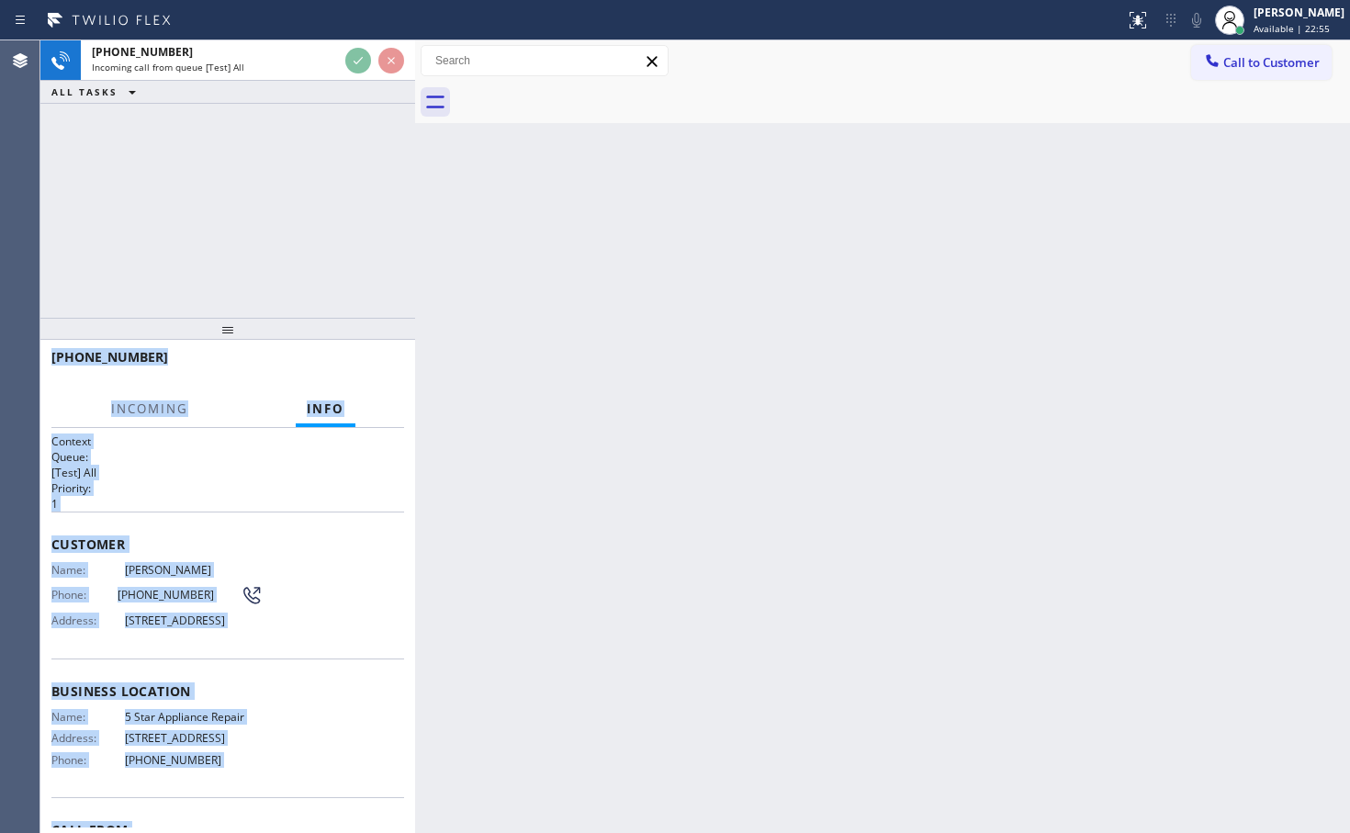
click at [411, 179] on div "+15623555282 Incoming call from queue [Test] All ALL TASKS ALL TASKS ACTIVE TAS…" at bounding box center [694, 436] width 1309 height 792
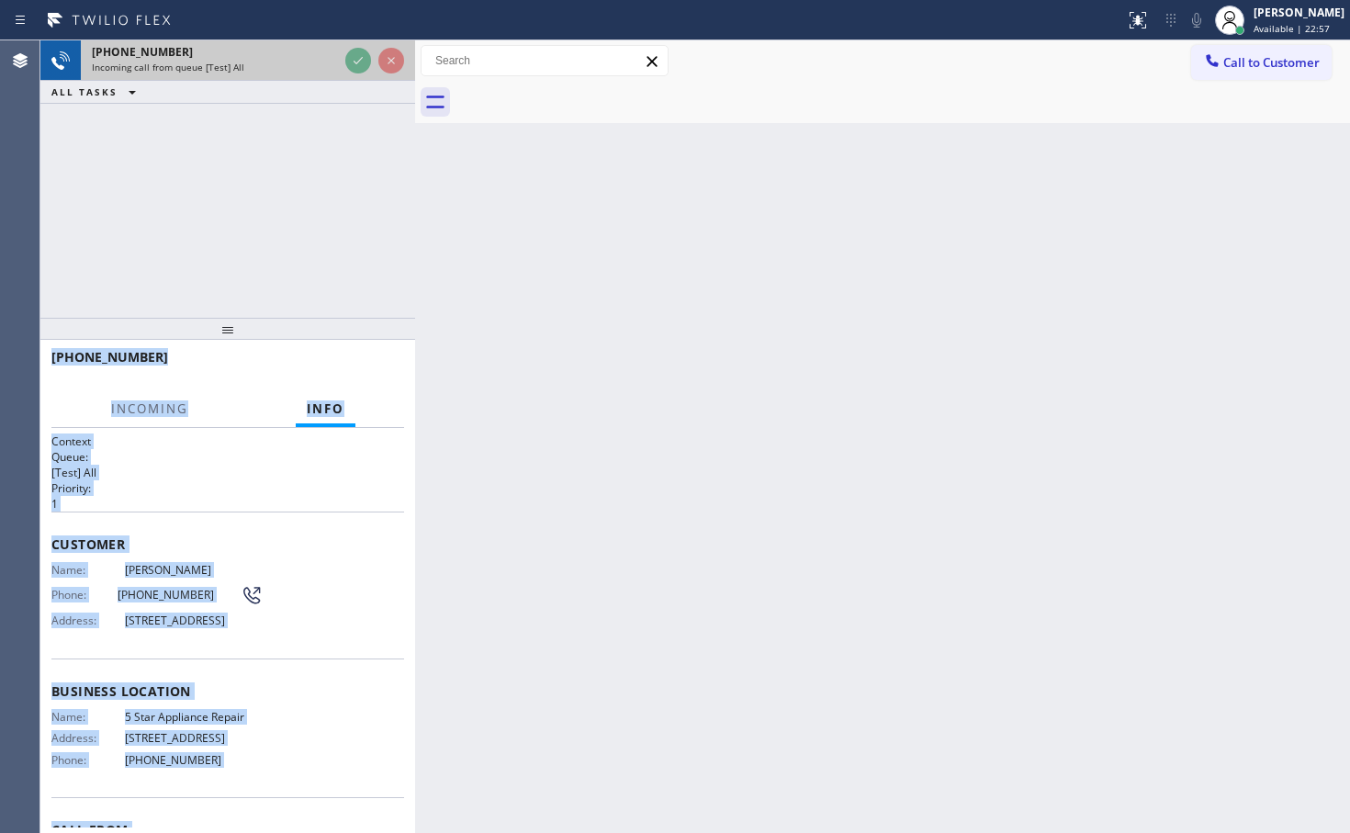
click at [371, 53] on div at bounding box center [375, 60] width 66 height 40
click at [374, 61] on div at bounding box center [375, 60] width 66 height 40
click at [373, 63] on div at bounding box center [375, 60] width 66 height 40
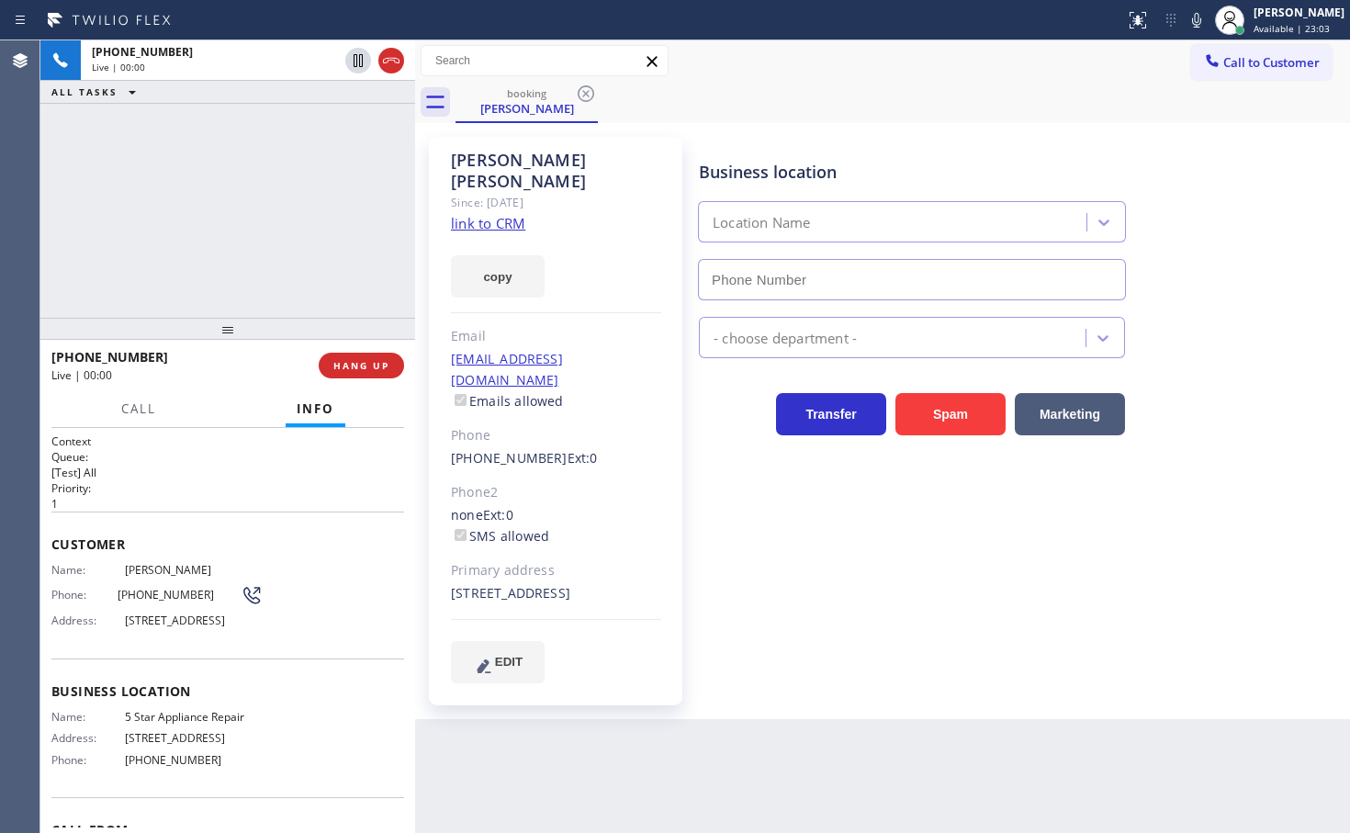
type input "(855) 731-4952"
click at [988, 611] on div "Business location Location Name (855) 731-4952 - choose department - Transfer S…" at bounding box center [1020, 409] width 650 height 536
click at [472, 214] on link "link to CRM" at bounding box center [488, 223] width 74 height 18
click at [225, 251] on div "+15623555282 Live | 00:05 ALL TASKS ALL TASKS ACTIVE TASKS TASKS IN WRAP UP" at bounding box center [227, 178] width 375 height 277
click at [239, 174] on div "+15623555282 Live | 00:09 ALL TASKS ALL TASKS ACTIVE TASKS TASKS IN WRAP UP" at bounding box center [227, 178] width 375 height 277
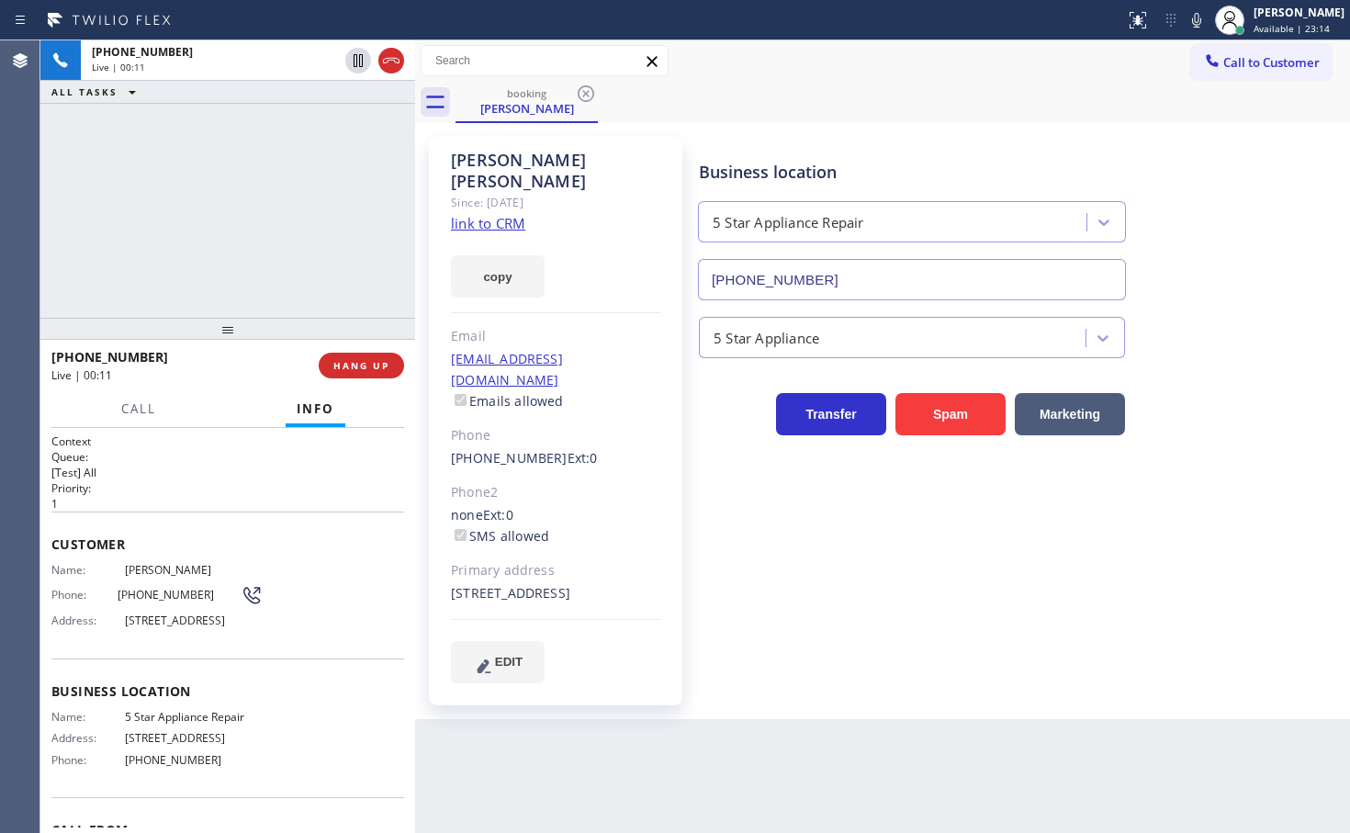
click at [265, 223] on div "+15623555282 Live | 00:11 ALL TASKS ALL TASKS ACTIVE TASKS TASKS IN WRAP UP" at bounding box center [227, 178] width 375 height 277
click at [1192, 20] on icon at bounding box center [1196, 20] width 9 height 15
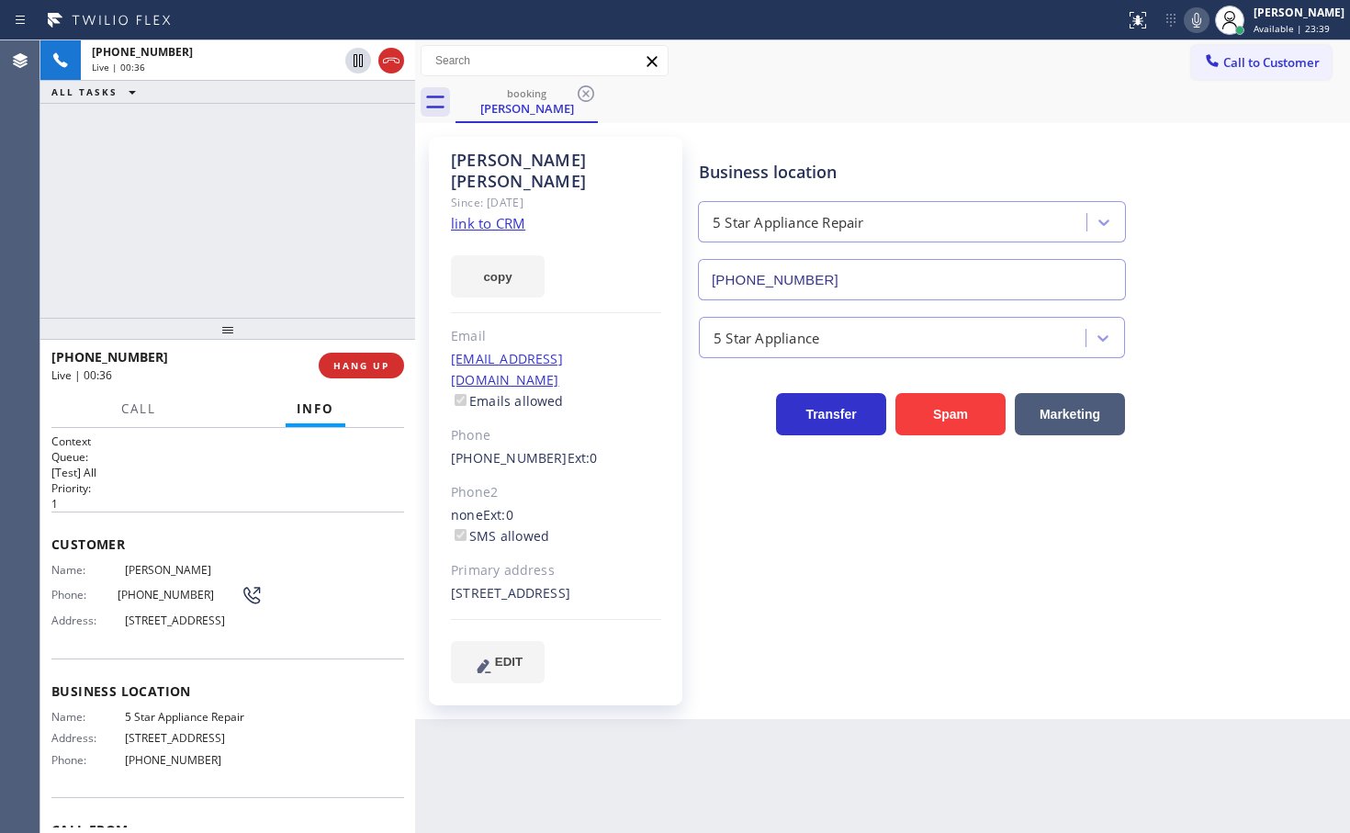
click at [1192, 20] on icon at bounding box center [1196, 20] width 9 height 15
drag, startPoint x: 196, startPoint y: 215, endPoint x: 250, endPoint y: 155, distance: 80.6
click at [197, 214] on div "+15623555282 Live | 00:37 ALL TASKS ALL TASKS ACTIVE TASKS TASKS IN WRAP UP" at bounding box center [227, 178] width 375 height 277
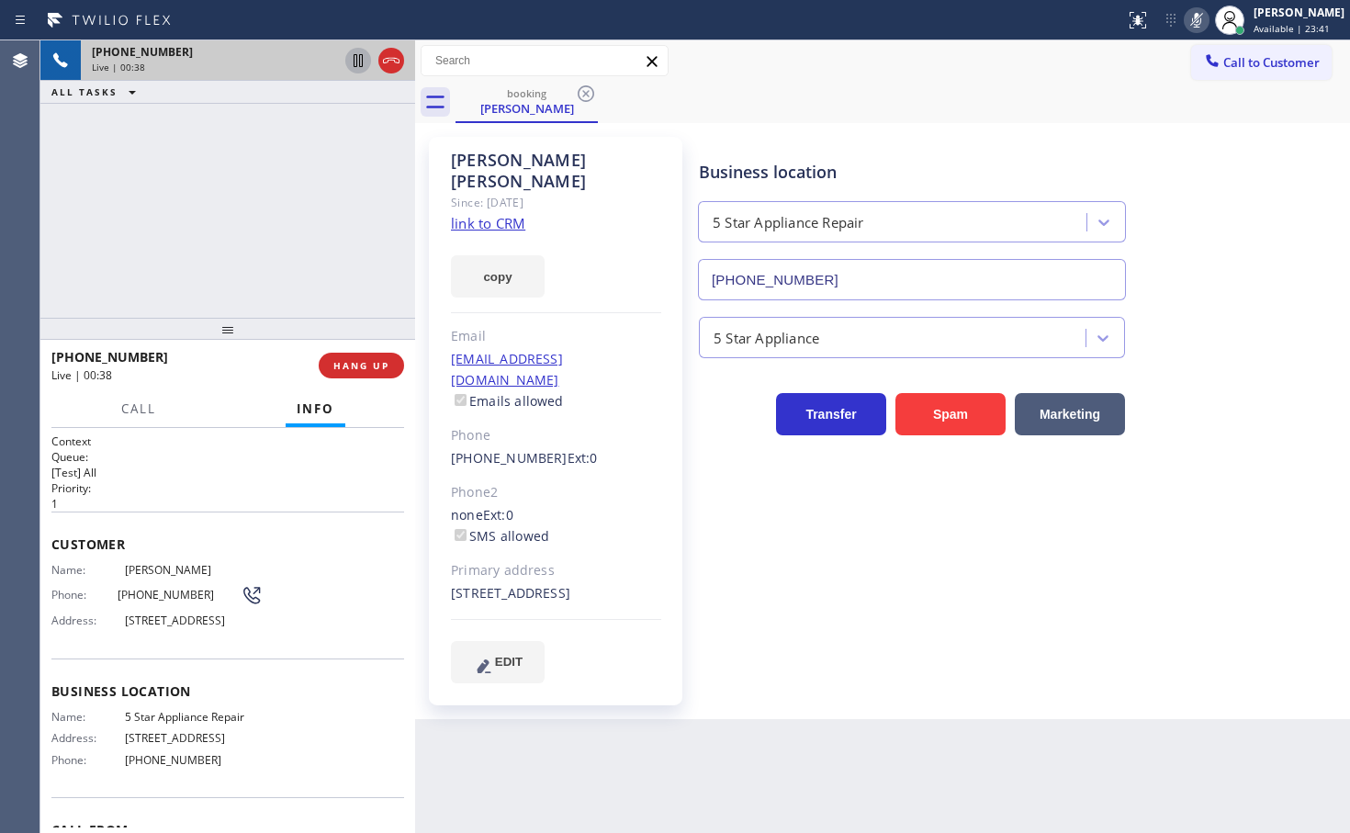
click at [351, 58] on icon at bounding box center [358, 61] width 22 height 22
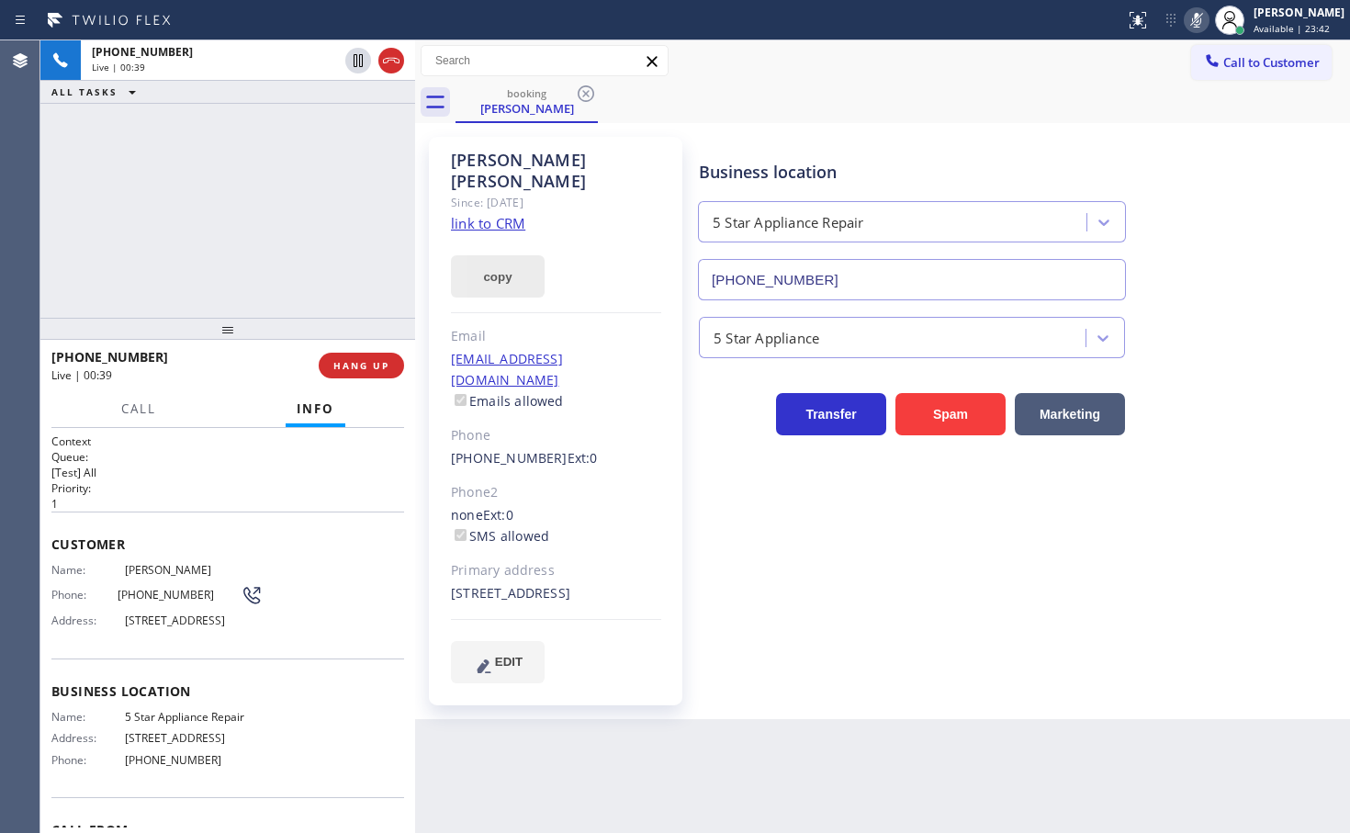
click at [501, 258] on button "copy" at bounding box center [498, 276] width 94 height 42
click at [1185, 14] on icon at bounding box center [1196, 20] width 22 height 22
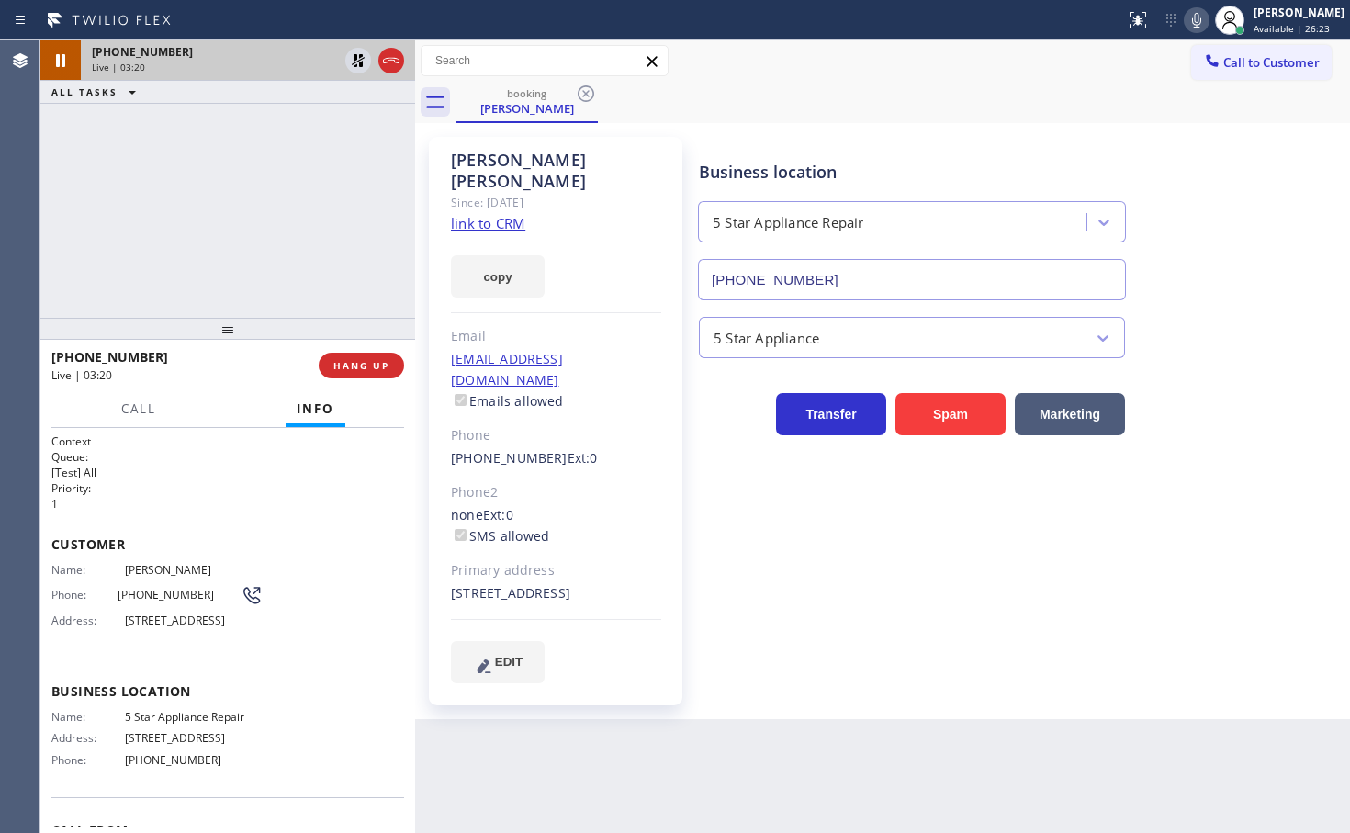
click at [339, 58] on div "+15623555282 Live | 03:20" at bounding box center [211, 60] width 261 height 40
click at [361, 60] on icon at bounding box center [358, 60] width 13 height 13
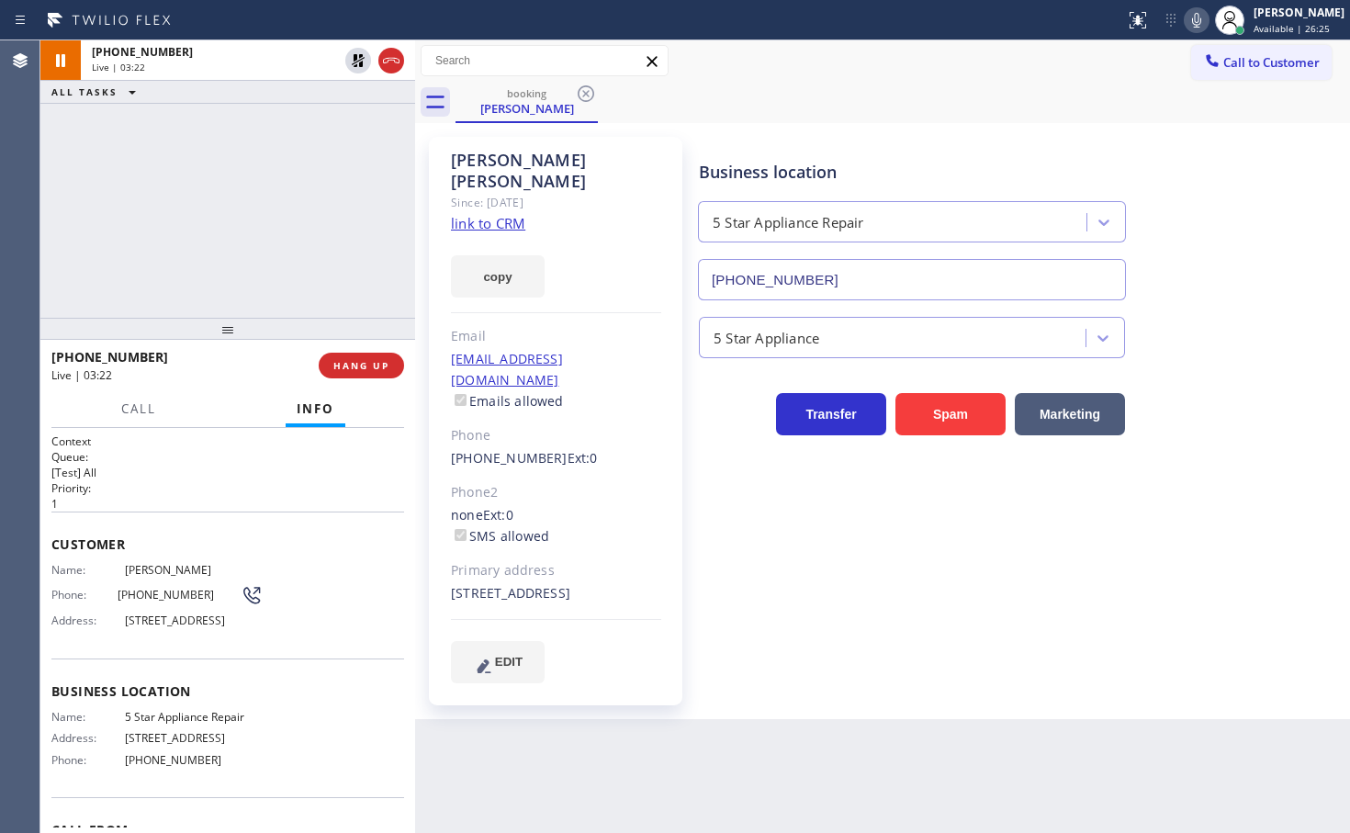
click at [269, 197] on div "+15623555282 Live | 03:22 ALL TASKS ALL TASKS ACTIVE TASKS TASKS IN WRAP UP" at bounding box center [227, 178] width 375 height 277
click at [143, 413] on span "Call" at bounding box center [138, 408] width 35 height 17
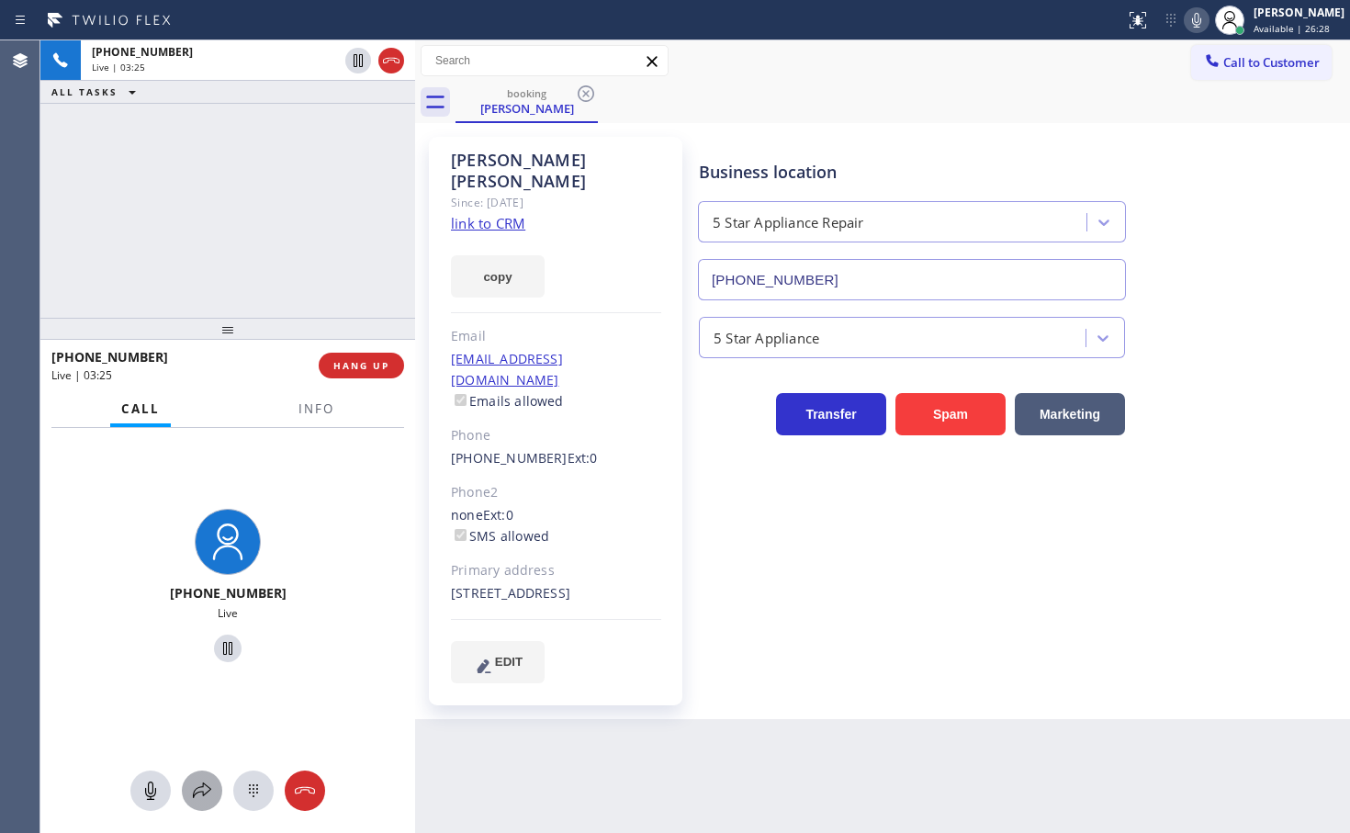
click at [189, 785] on div at bounding box center [202, 790] width 40 height 22
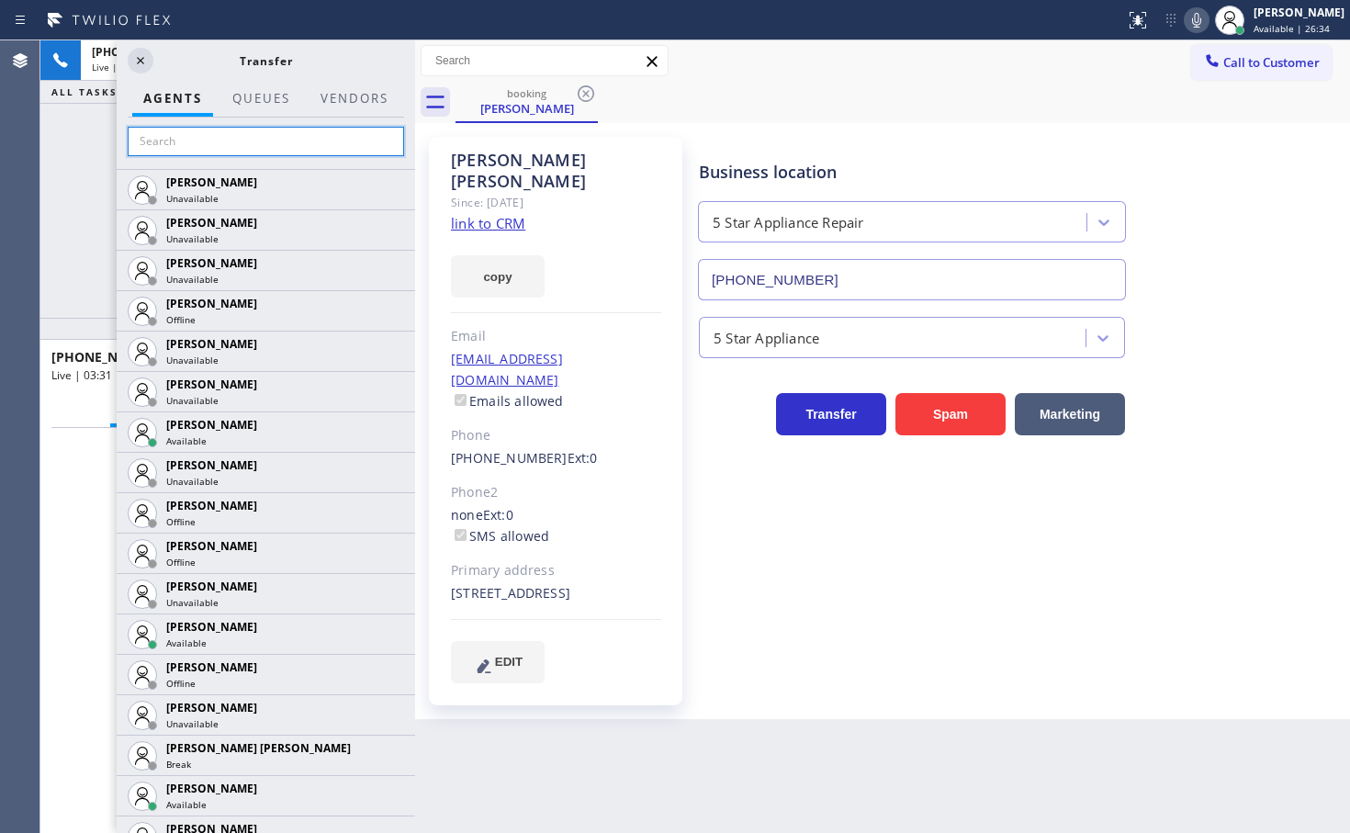
click at [196, 144] on input "text" at bounding box center [266, 141] width 276 height 29
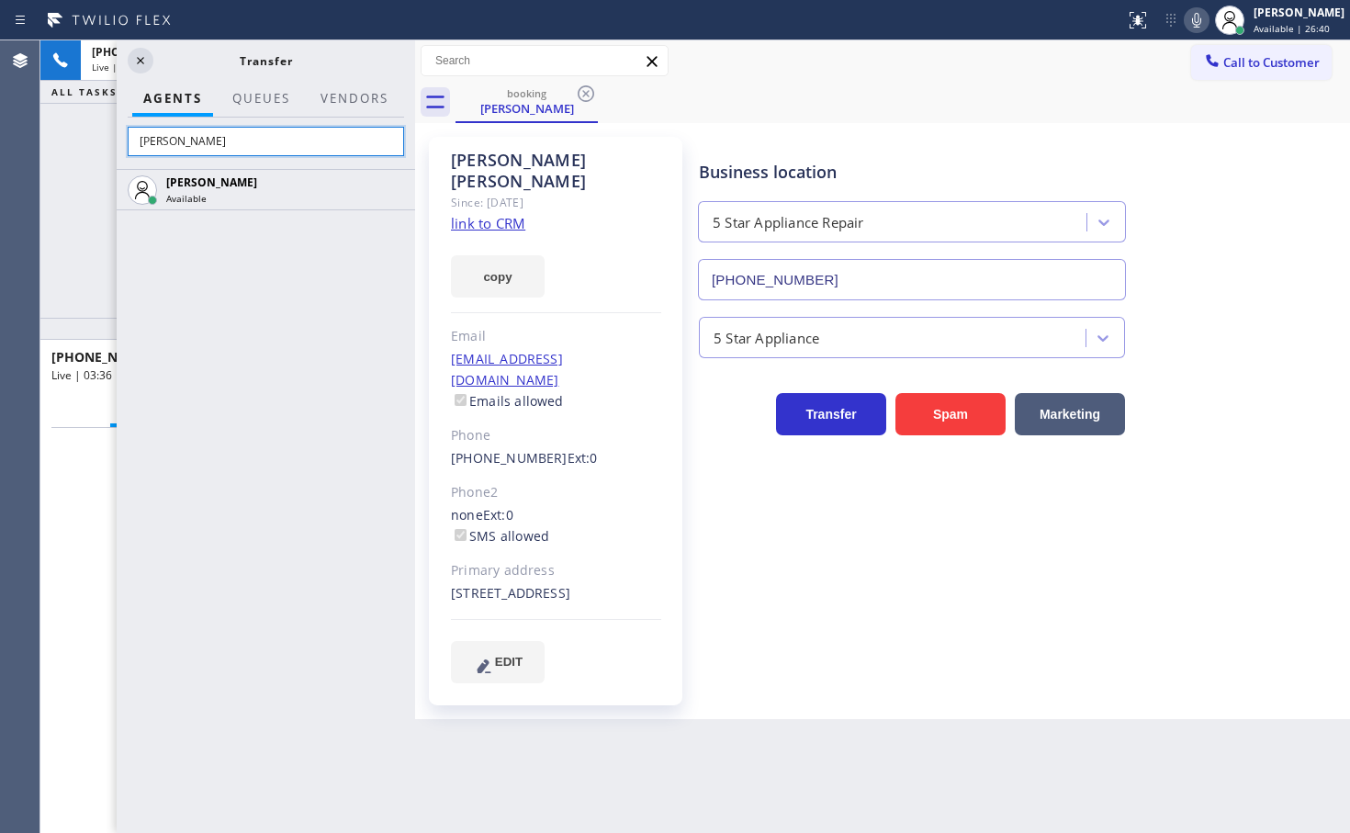
type input "Axel"
click at [282, 315] on div "Axel Mendoza Available" at bounding box center [266, 501] width 298 height 664
click at [309, 363] on div "Axel Mendoza Available" at bounding box center [266, 501] width 298 height 664
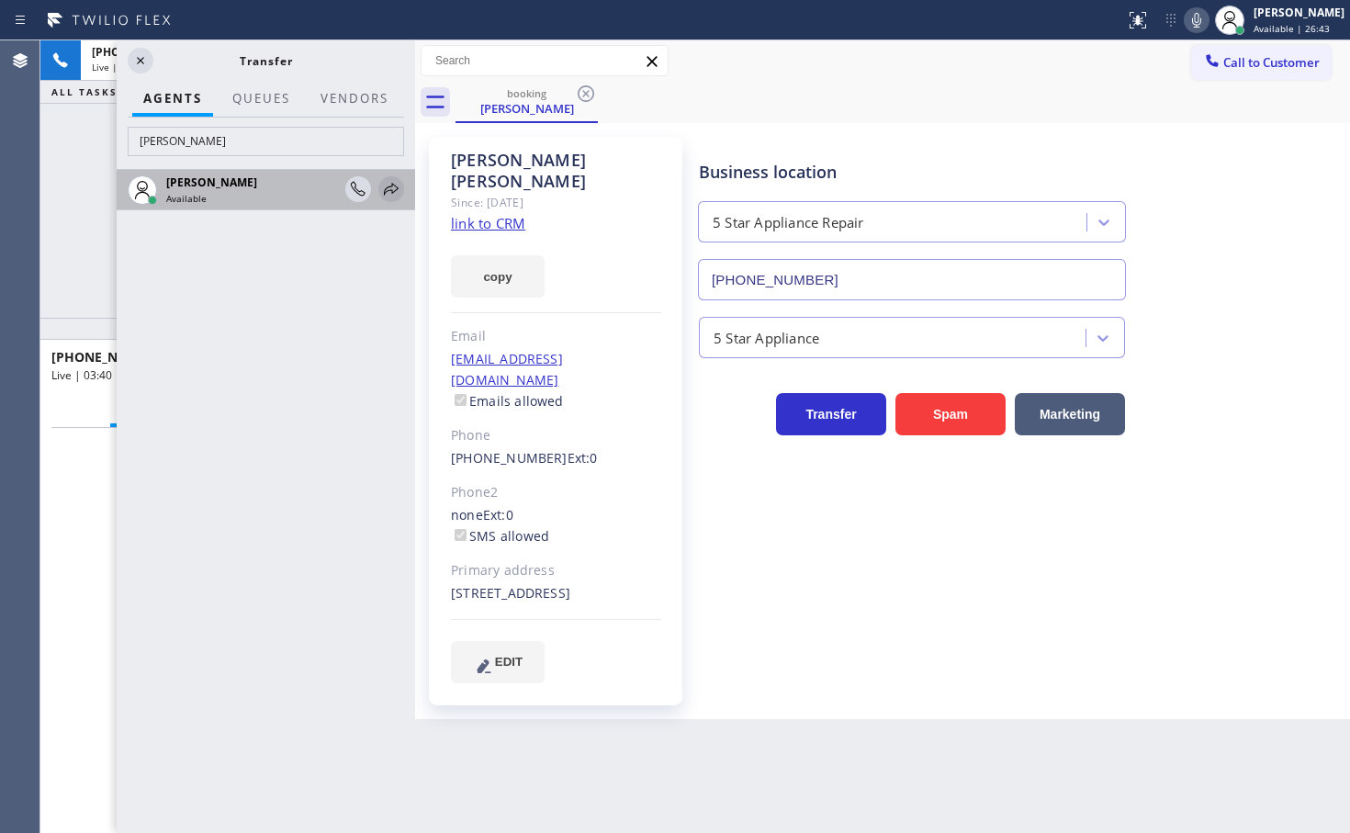
click at [393, 188] on icon at bounding box center [391, 189] width 22 height 22
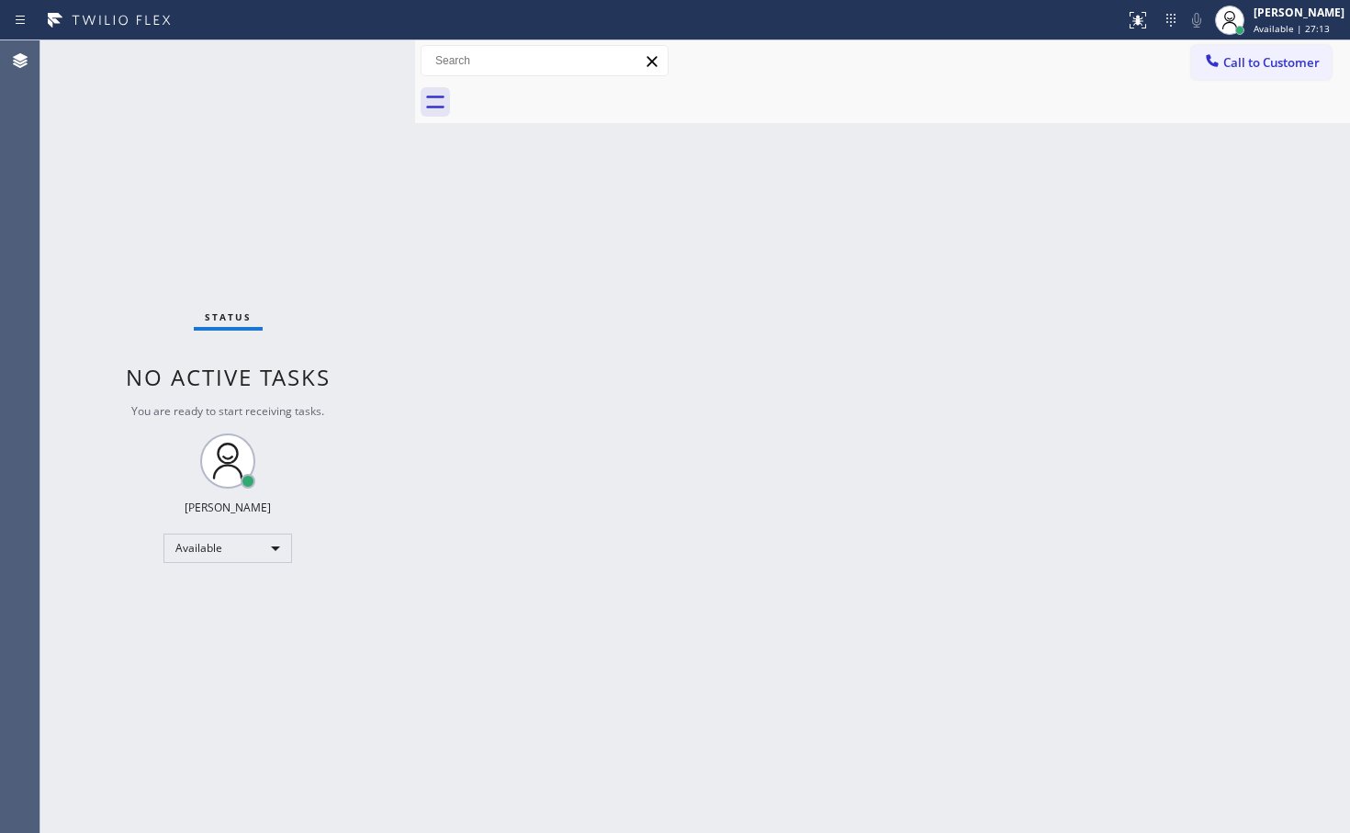
drag, startPoint x: 363, startPoint y: 146, endPoint x: 360, endPoint y: 83, distance: 63.4
click at [363, 143] on div "Status No active tasks You are ready to start receiving tasks. [PERSON_NAME]" at bounding box center [227, 436] width 375 height 792
click at [321, 212] on div "Status No active tasks You are ready to start receiving tasks. [PERSON_NAME]" at bounding box center [227, 436] width 375 height 792
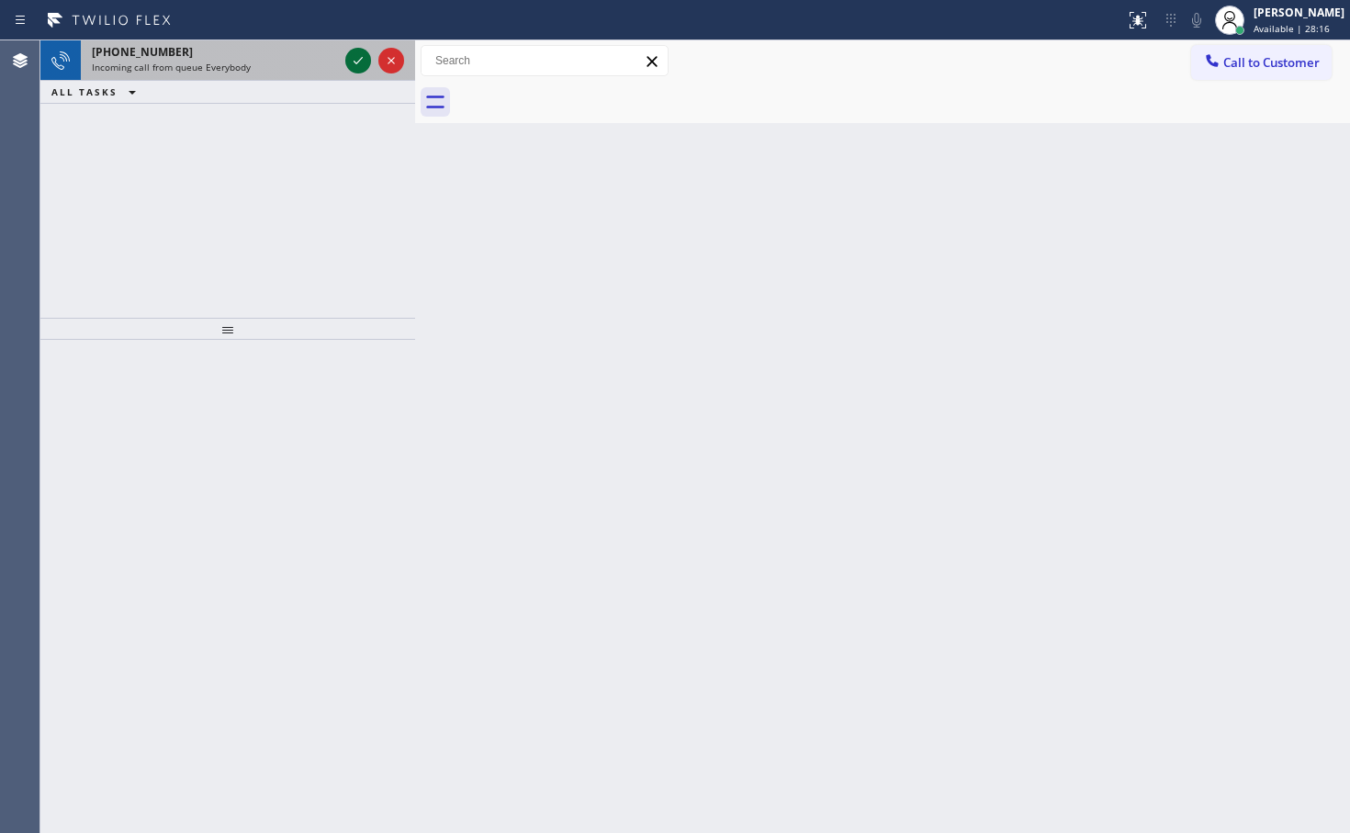
click at [353, 69] on icon at bounding box center [358, 61] width 22 height 22
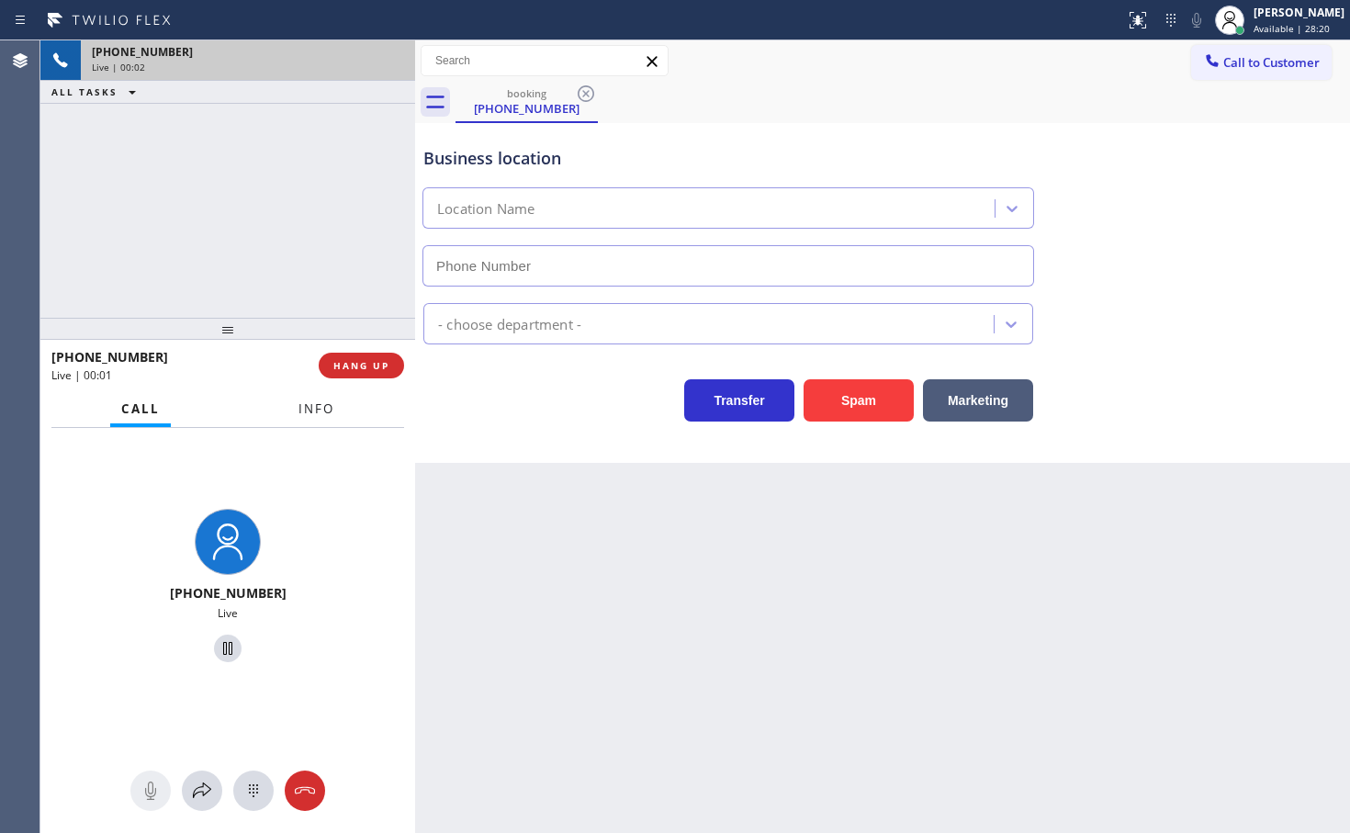
click at [319, 400] on span "Info" at bounding box center [316, 408] width 36 height 17
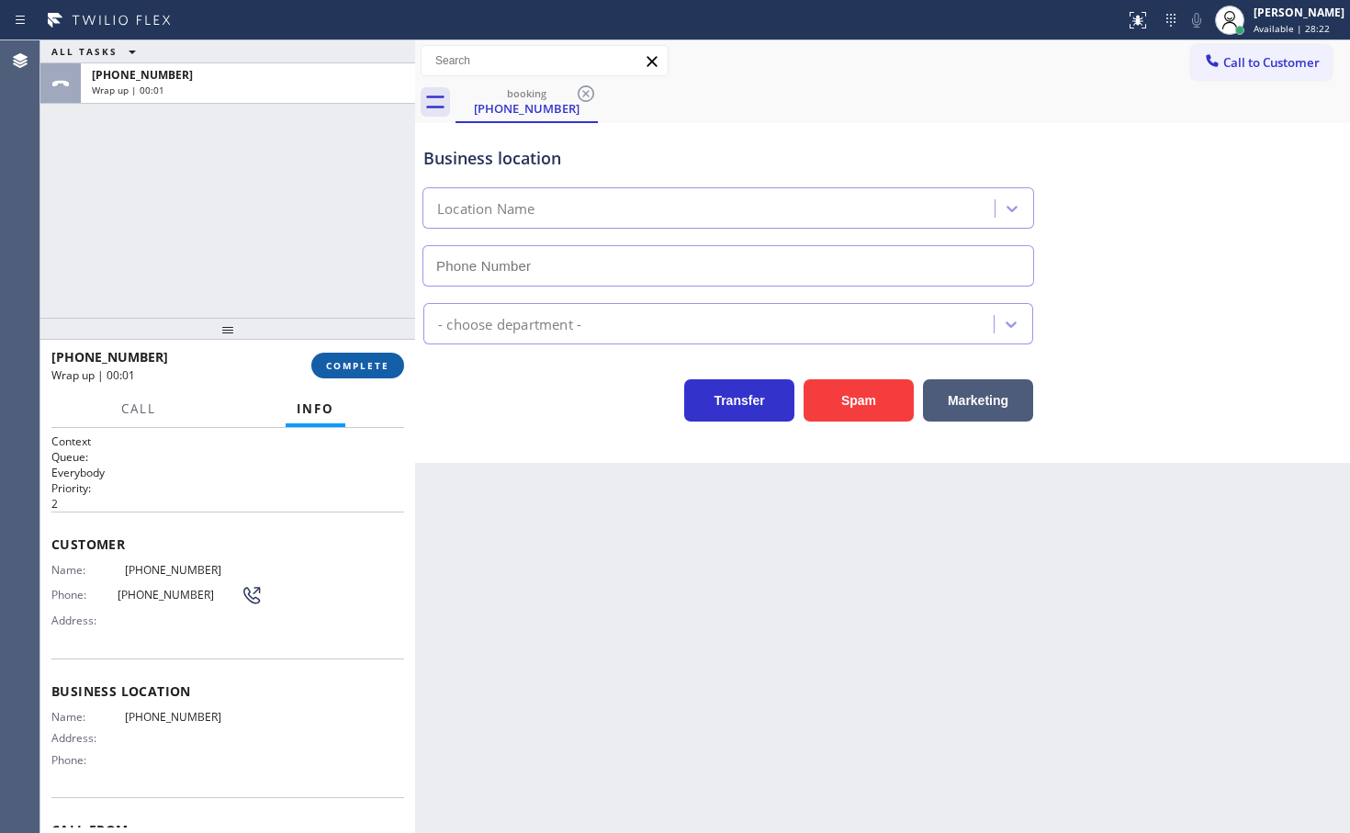
click at [359, 380] on div "+12137722473 Wrap up | 00:01 COMPLETE" at bounding box center [227, 366] width 353 height 48
click at [365, 376] on button "COMPLETE" at bounding box center [357, 366] width 93 height 26
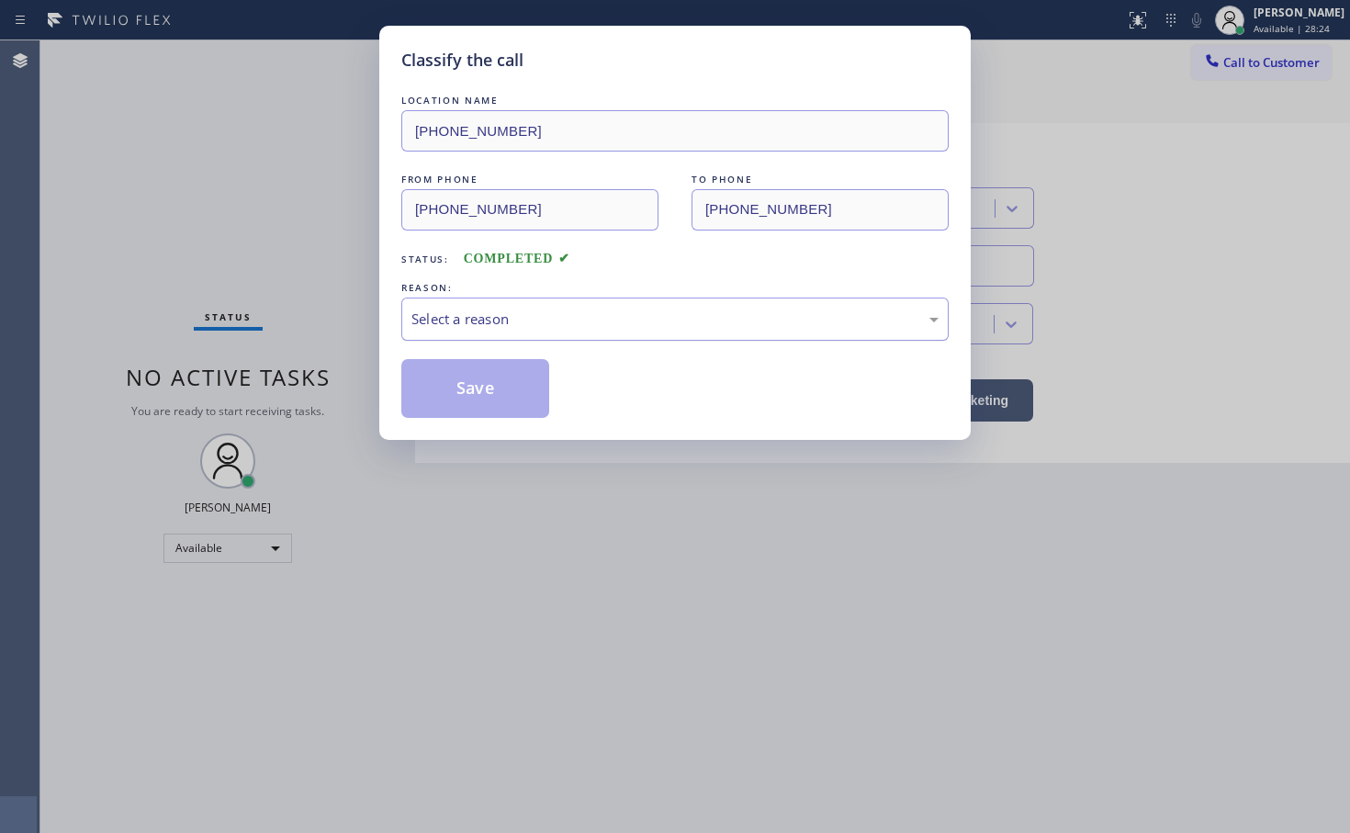
click at [486, 317] on div "Select a reason" at bounding box center [674, 318] width 527 height 21
click at [488, 408] on button "Save" at bounding box center [475, 388] width 148 height 59
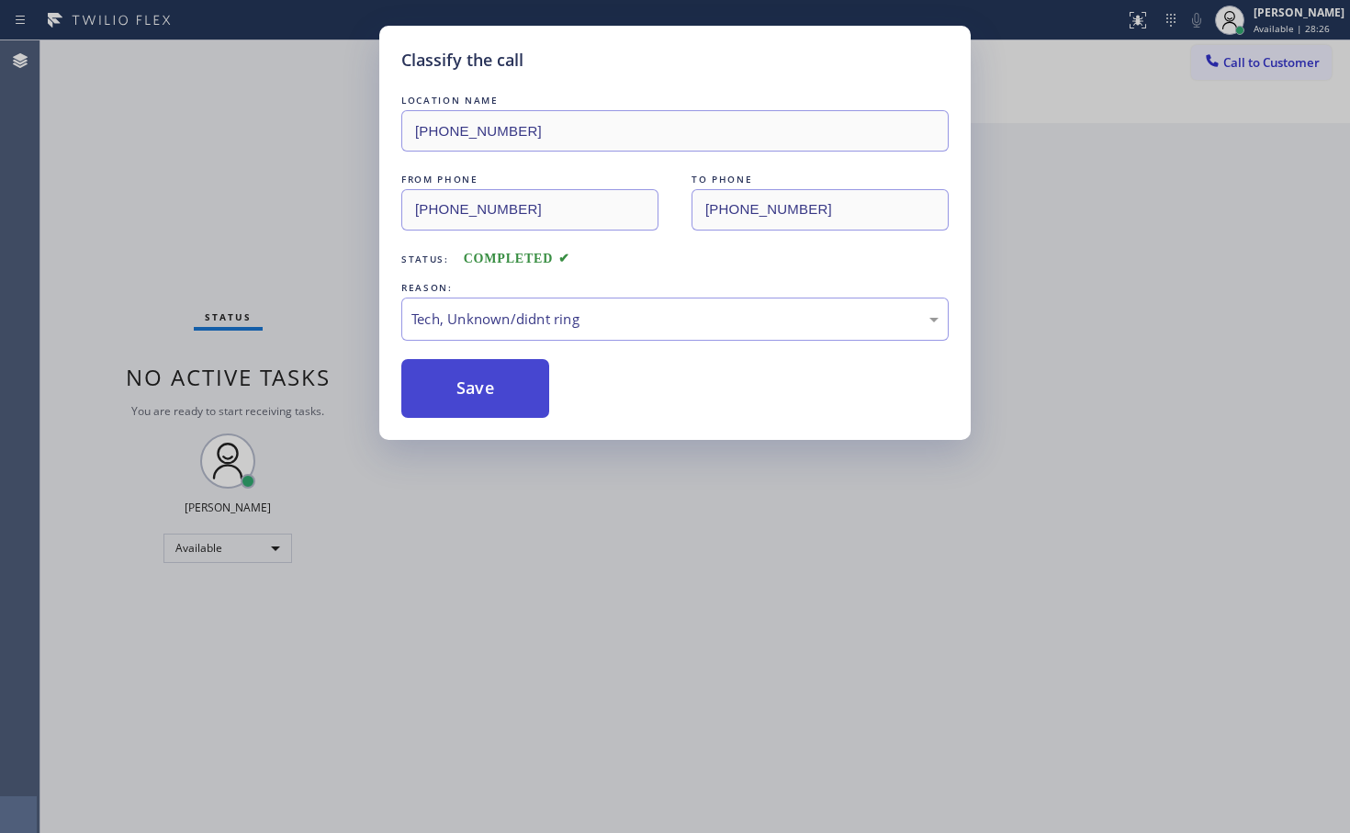
click at [489, 405] on button "Save" at bounding box center [475, 388] width 148 height 59
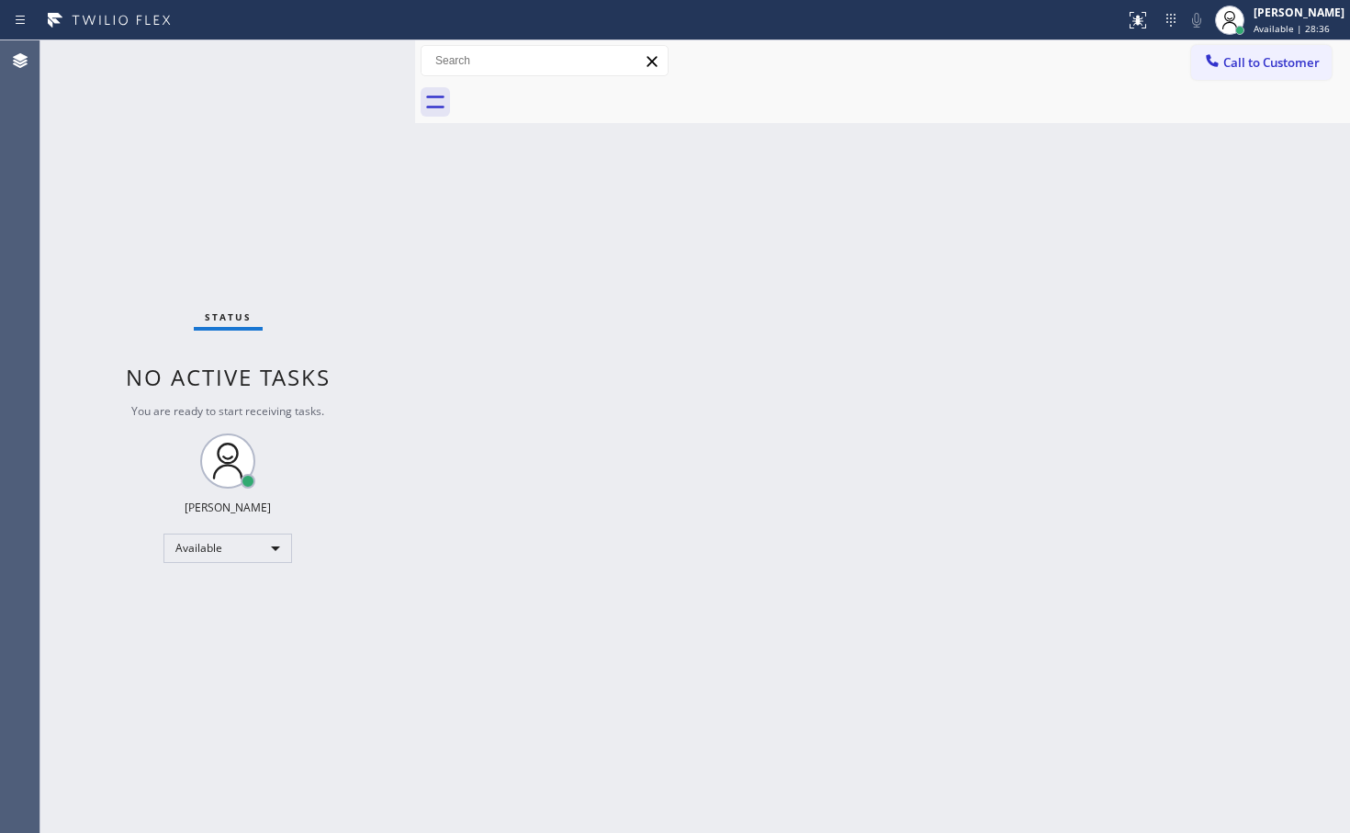
click at [344, 59] on div "Status No active tasks You are ready to start receiving tasks. [PERSON_NAME]" at bounding box center [227, 436] width 375 height 792
click at [351, 56] on div "Status No active tasks You are ready to start receiving tasks. [PERSON_NAME]" at bounding box center [227, 436] width 375 height 792
click at [347, 55] on div "Status No active tasks You are ready to start receiving tasks. [PERSON_NAME]" at bounding box center [227, 436] width 375 height 792
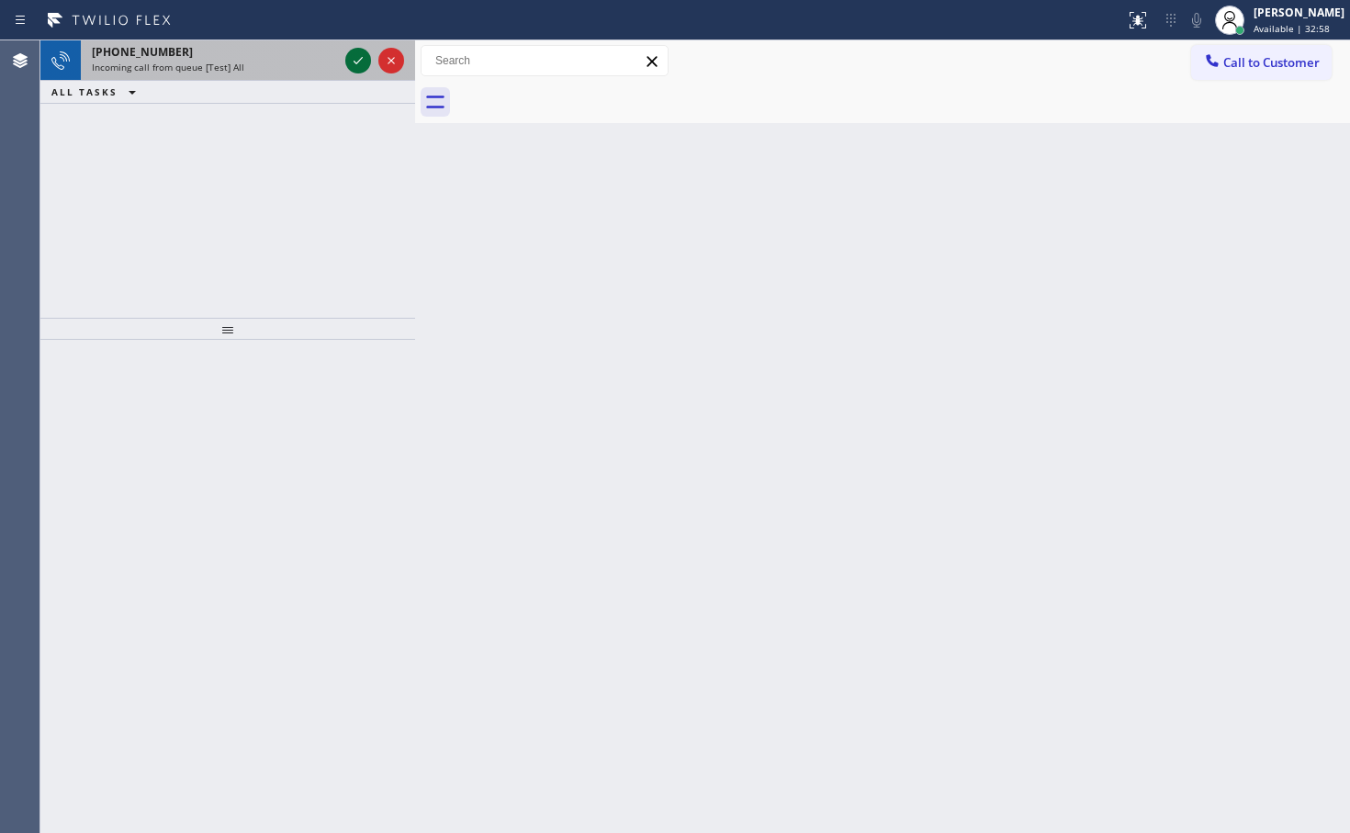
click at [351, 62] on icon at bounding box center [358, 61] width 22 height 22
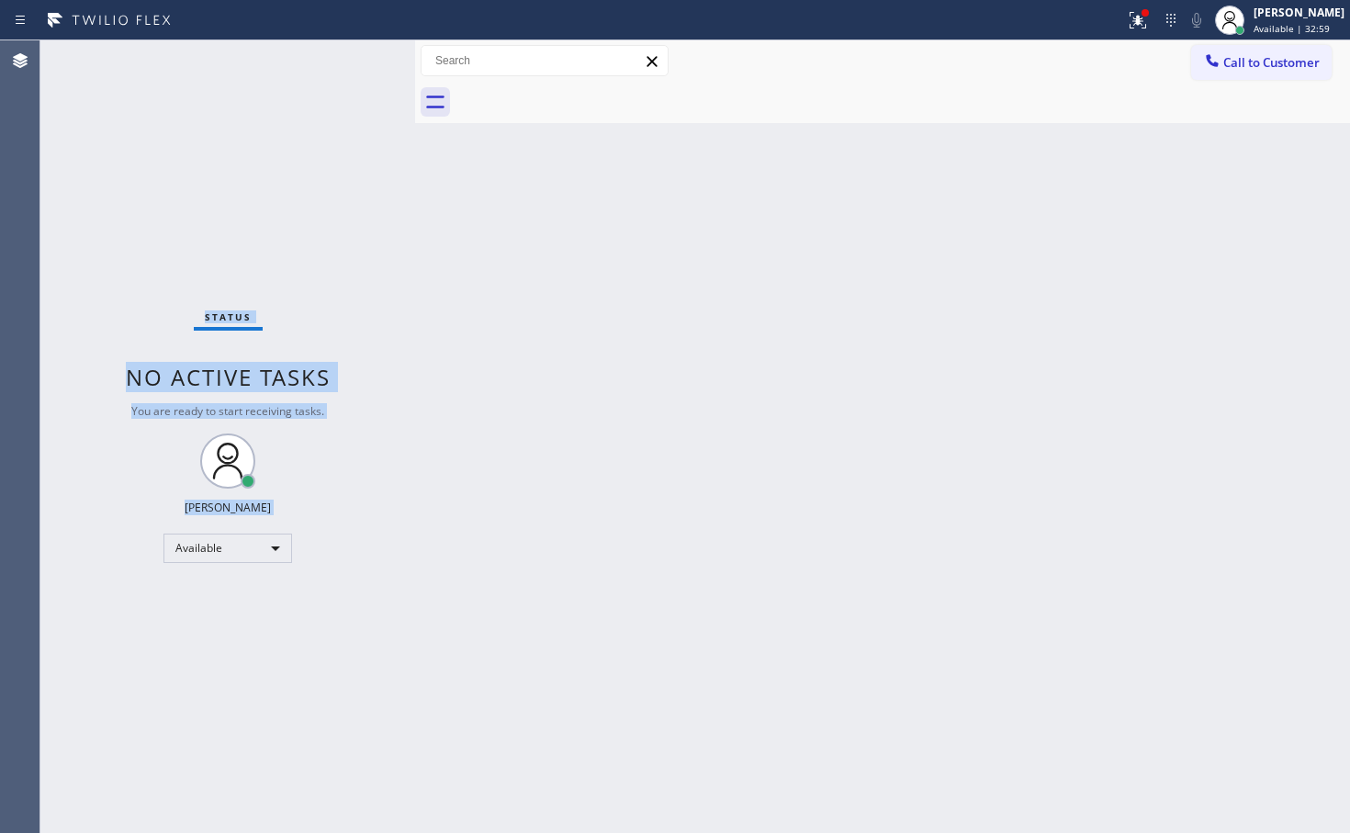
click at [351, 62] on div "Status No active tasks You are ready to start receiving tasks. [PERSON_NAME]" at bounding box center [227, 436] width 375 height 792
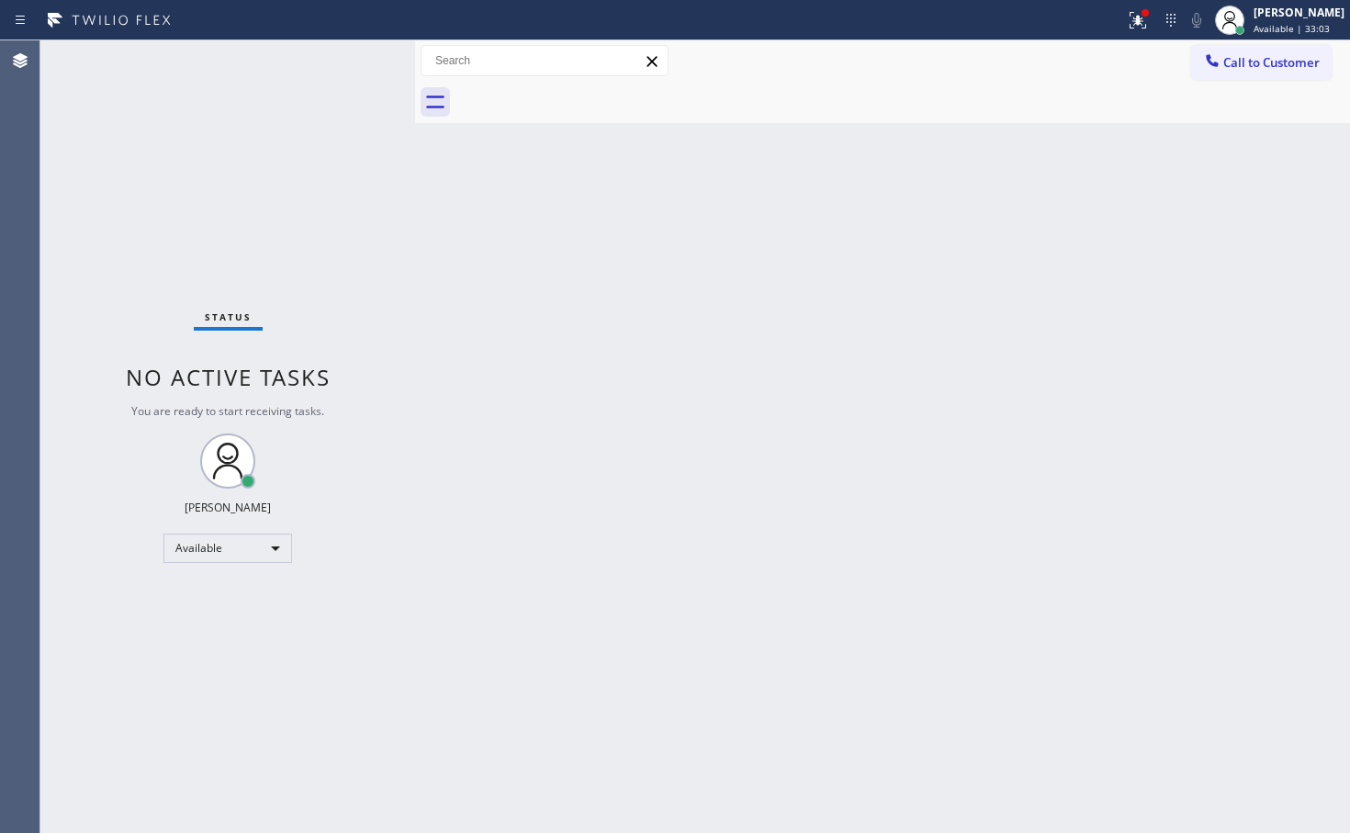
click at [355, 62] on div "Status No active tasks You are ready to start receiving tasks. [PERSON_NAME]" at bounding box center [227, 436] width 375 height 792
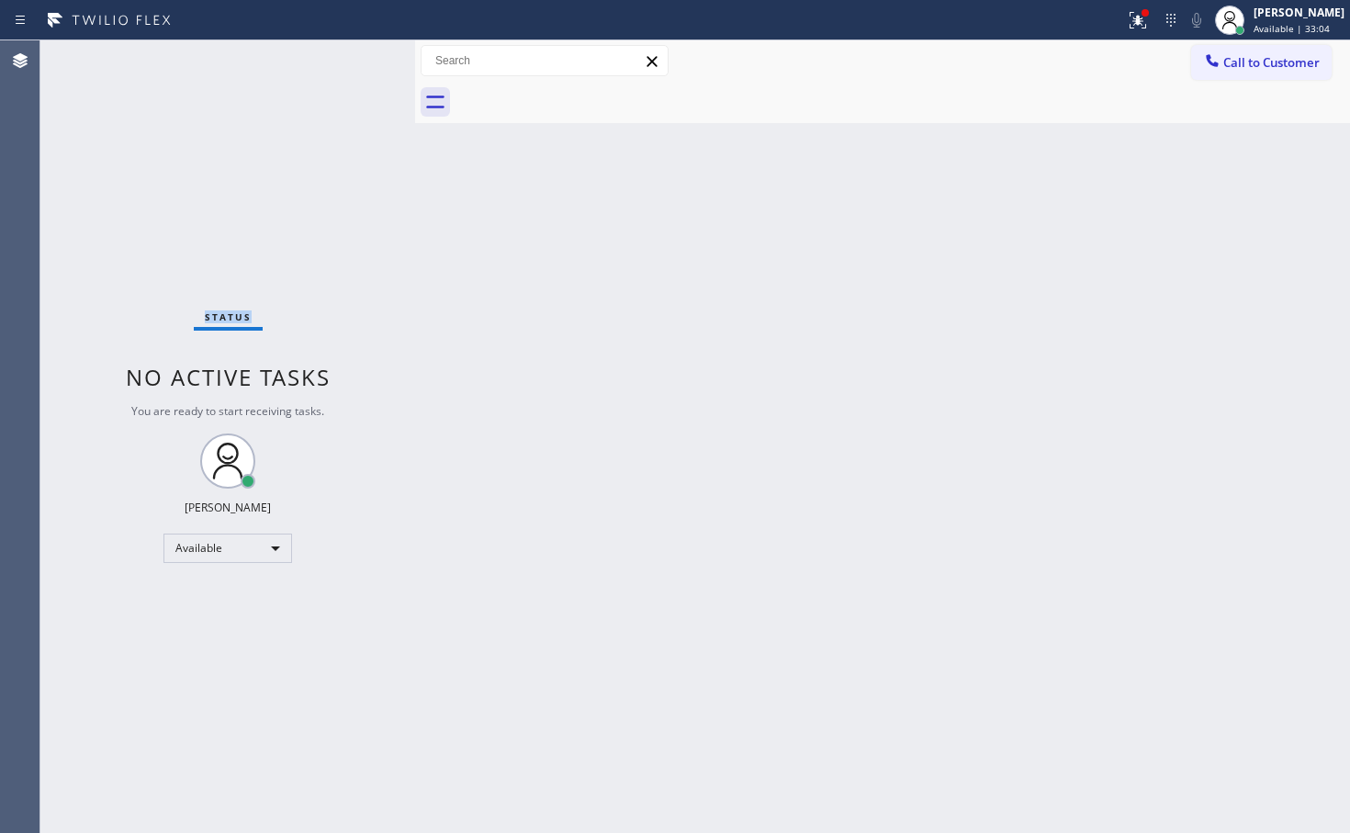
click at [355, 62] on div "Status No active tasks You are ready to start receiving tasks. [PERSON_NAME]" at bounding box center [227, 436] width 375 height 792
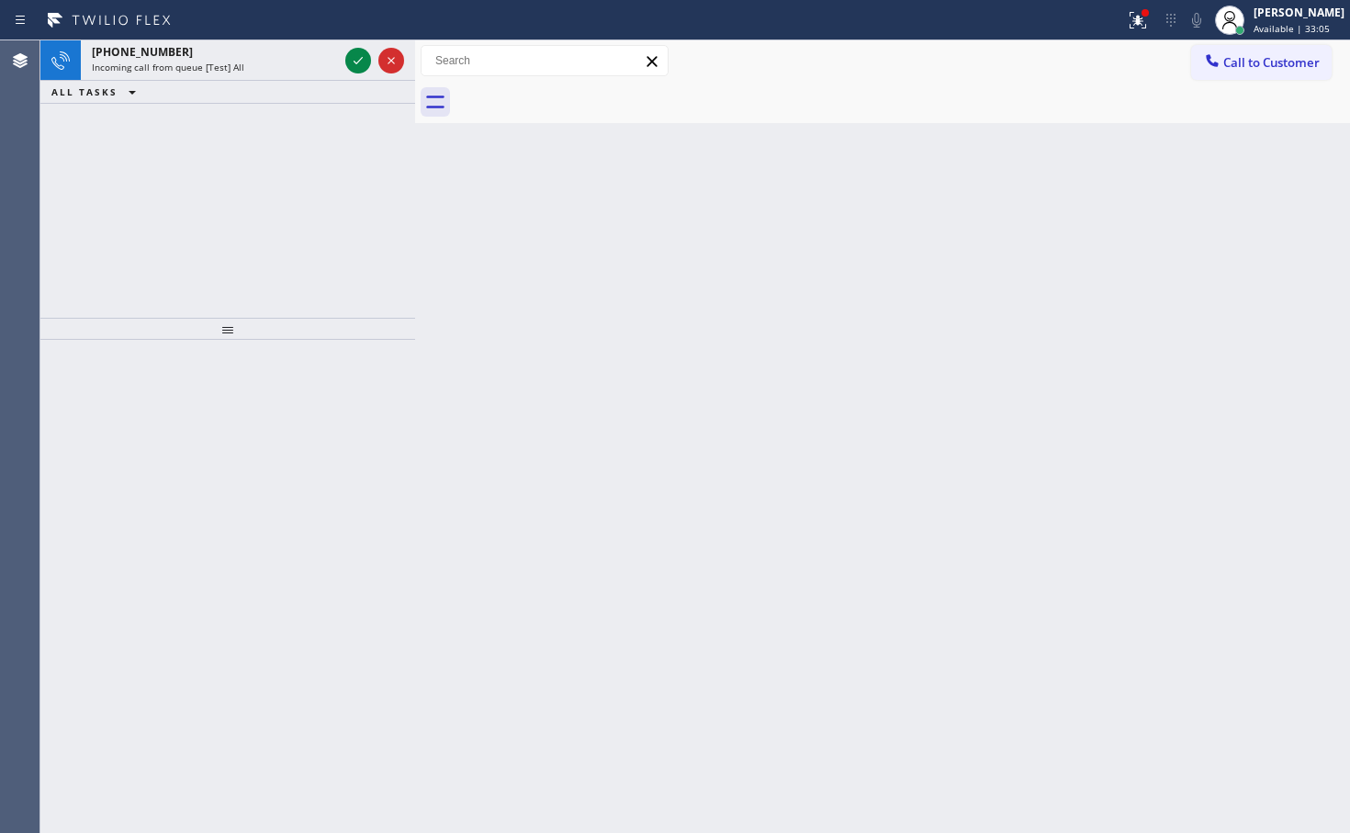
click at [355, 62] on icon at bounding box center [358, 61] width 22 height 22
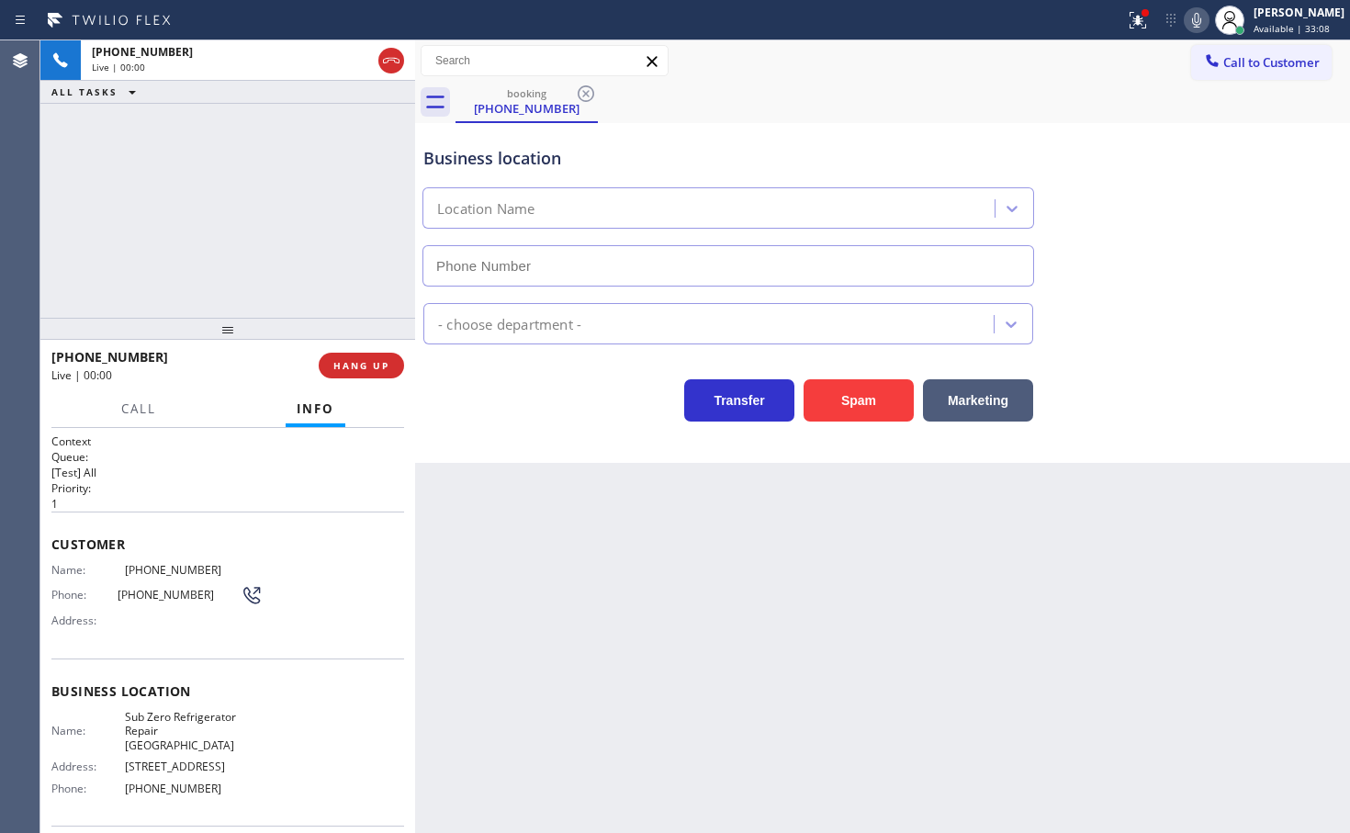
type input "(773) 917-0590"
click at [314, 303] on div "+18725889735 Live | 00:02 ALL TASKS ALL TASKS ACTIVE TASKS TASKS IN WRAP UP" at bounding box center [227, 178] width 375 height 277
click at [586, 432] on div "Business location Sub Zero Refrigerator Repair Chicago (773) 917-0590 Appliance…" at bounding box center [882, 293] width 935 height 340
click at [387, 335] on div at bounding box center [227, 329] width 375 height 22
click at [257, 274] on div "+18725889735 Live | 00:32 ALL TASKS ALL TASKS ACTIVE TASKS TASKS IN WRAP UP" at bounding box center [227, 178] width 375 height 277
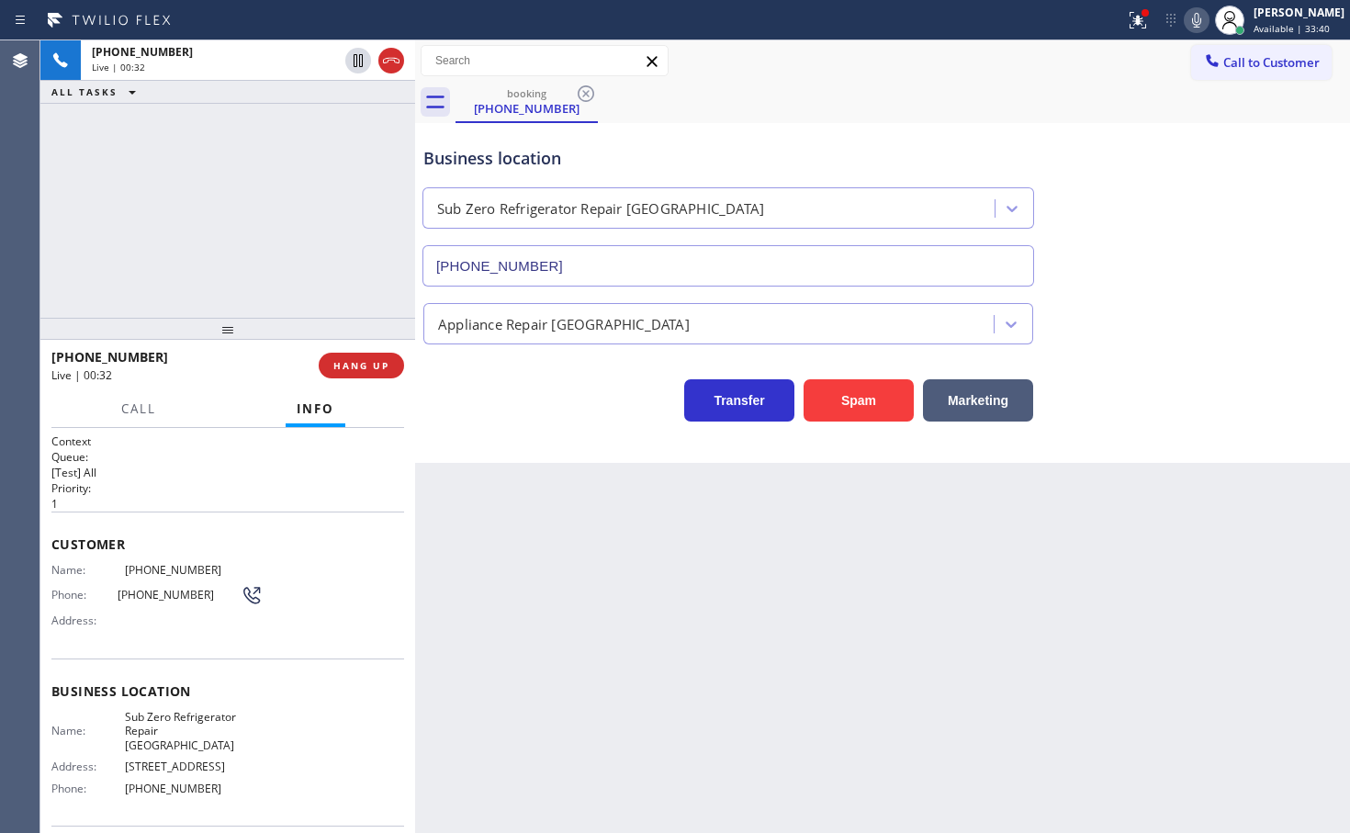
click at [522, 467] on div "Back to Dashboard Change Sender ID Customers Technicians Select a contact Outbo…" at bounding box center [882, 436] width 935 height 792
click at [129, 408] on span "Call" at bounding box center [138, 408] width 35 height 17
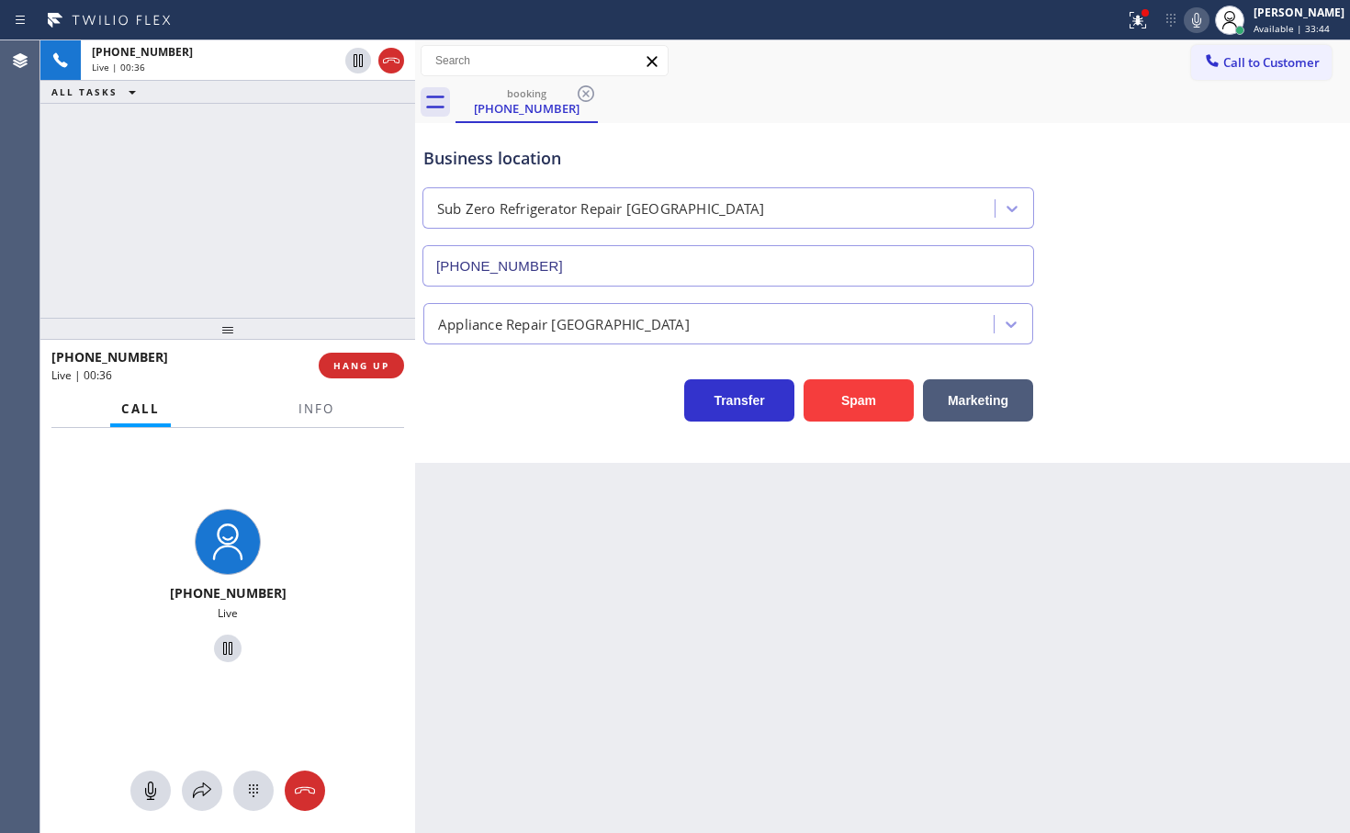
drag, startPoint x: 211, startPoint y: 226, endPoint x: 442, endPoint y: 489, distance: 350.0
click at [218, 222] on div "+18725889735 Live | 00:36 ALL TASKS ALL TASKS ACTIVE TASKS TASKS IN WRAP UP" at bounding box center [227, 178] width 375 height 277
drag, startPoint x: 594, startPoint y: 442, endPoint x: 342, endPoint y: 302, distance: 288.5
click at [595, 444] on div "Business location Sub Zero Refrigerator Repair Chicago (773) 917-0590 Appliance…" at bounding box center [882, 293] width 935 height 340
click at [470, 398] on div "Transfer Spam Marketing" at bounding box center [728, 395] width 617 height 51
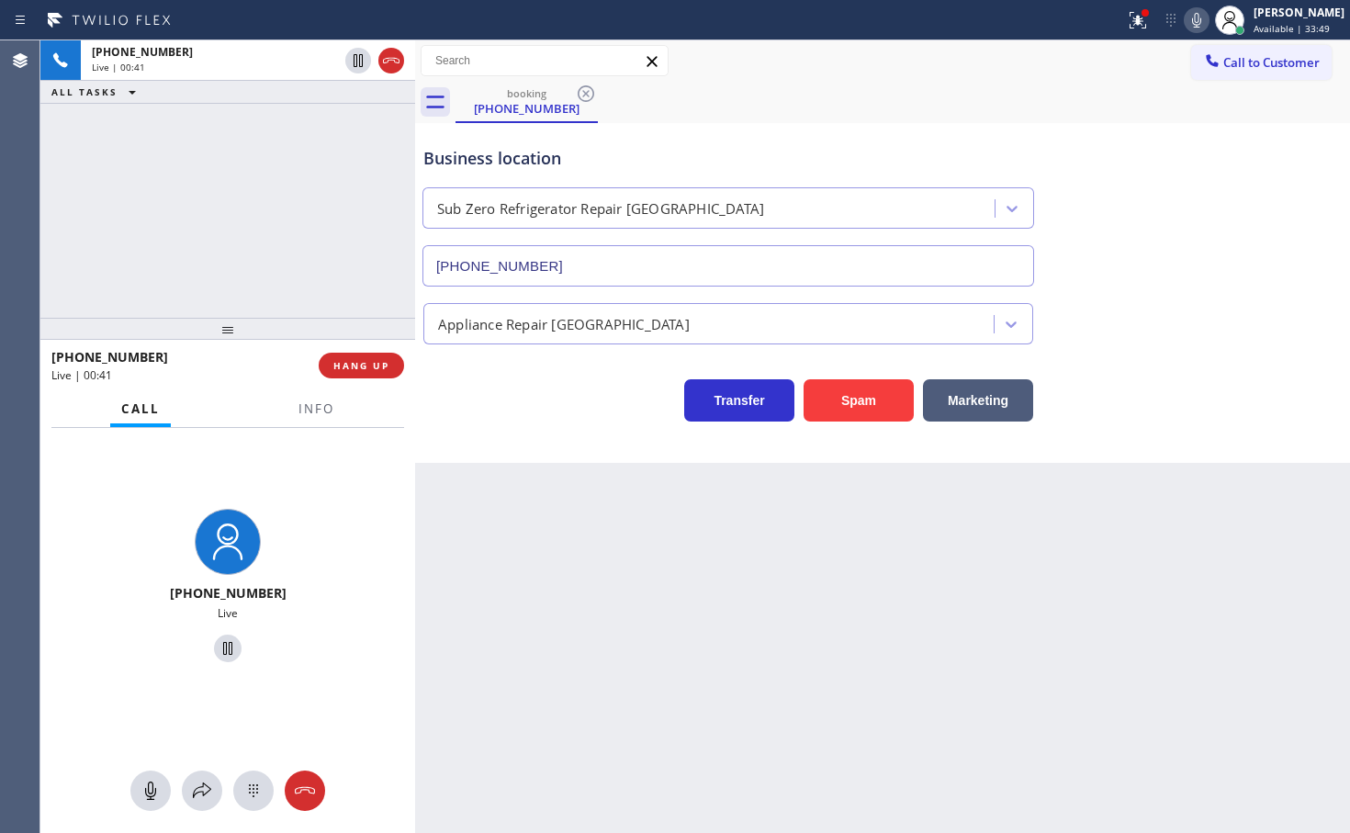
click at [234, 172] on div "+18725889735 Live | 00:41 ALL TASKS ALL TASKS ACTIVE TASKS TASKS IN WRAP UP" at bounding box center [227, 178] width 375 height 277
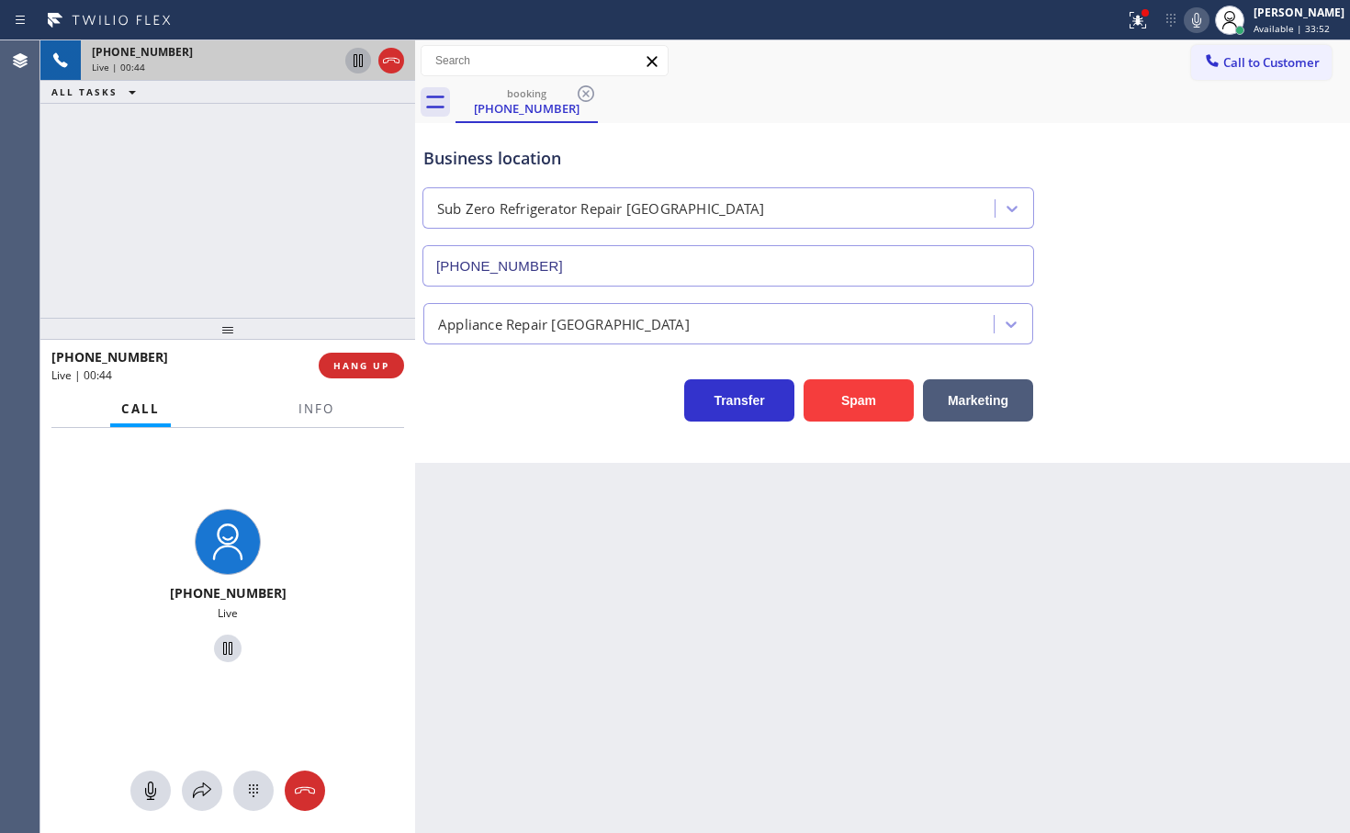
click at [357, 69] on icon at bounding box center [358, 61] width 22 height 22
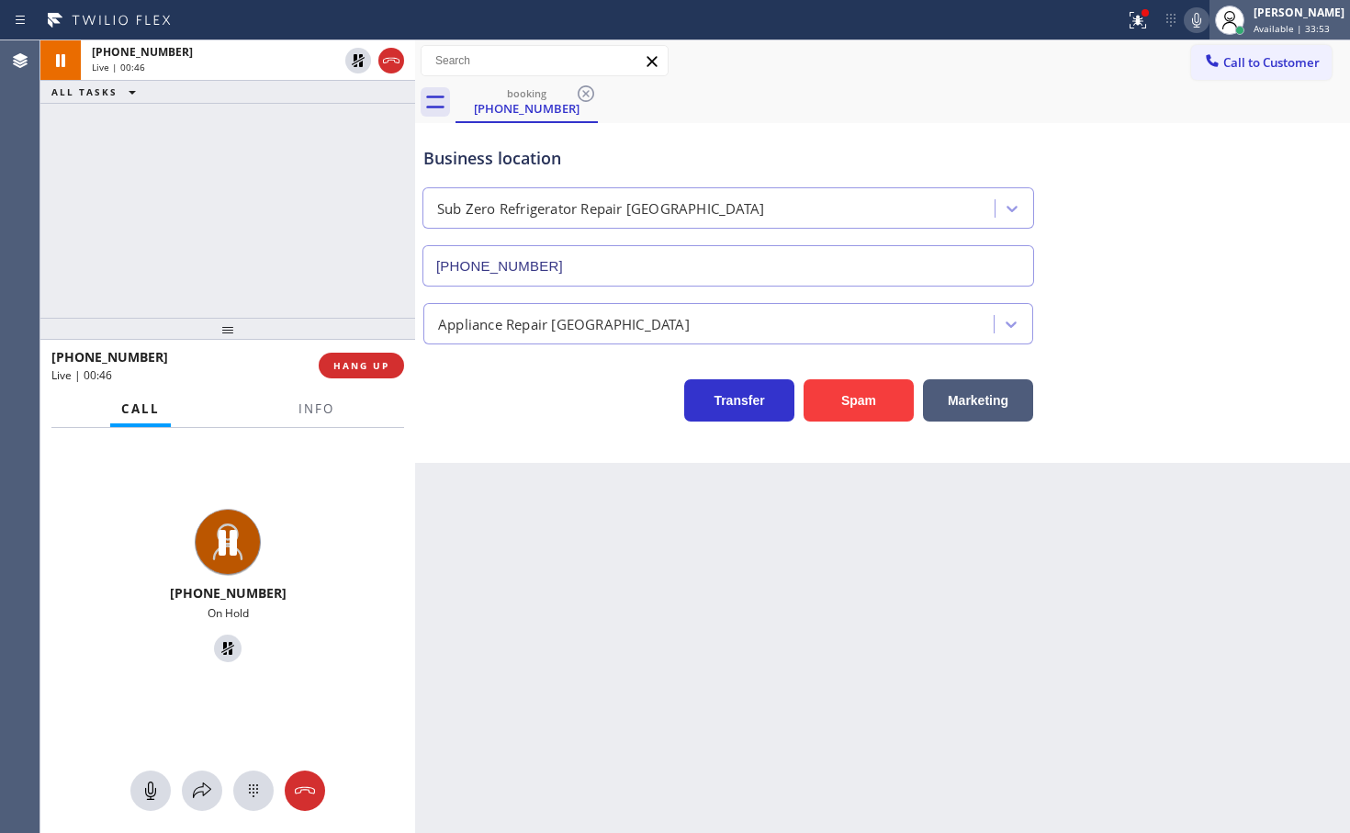
click at [1209, 17] on div at bounding box center [1229, 20] width 40 height 40
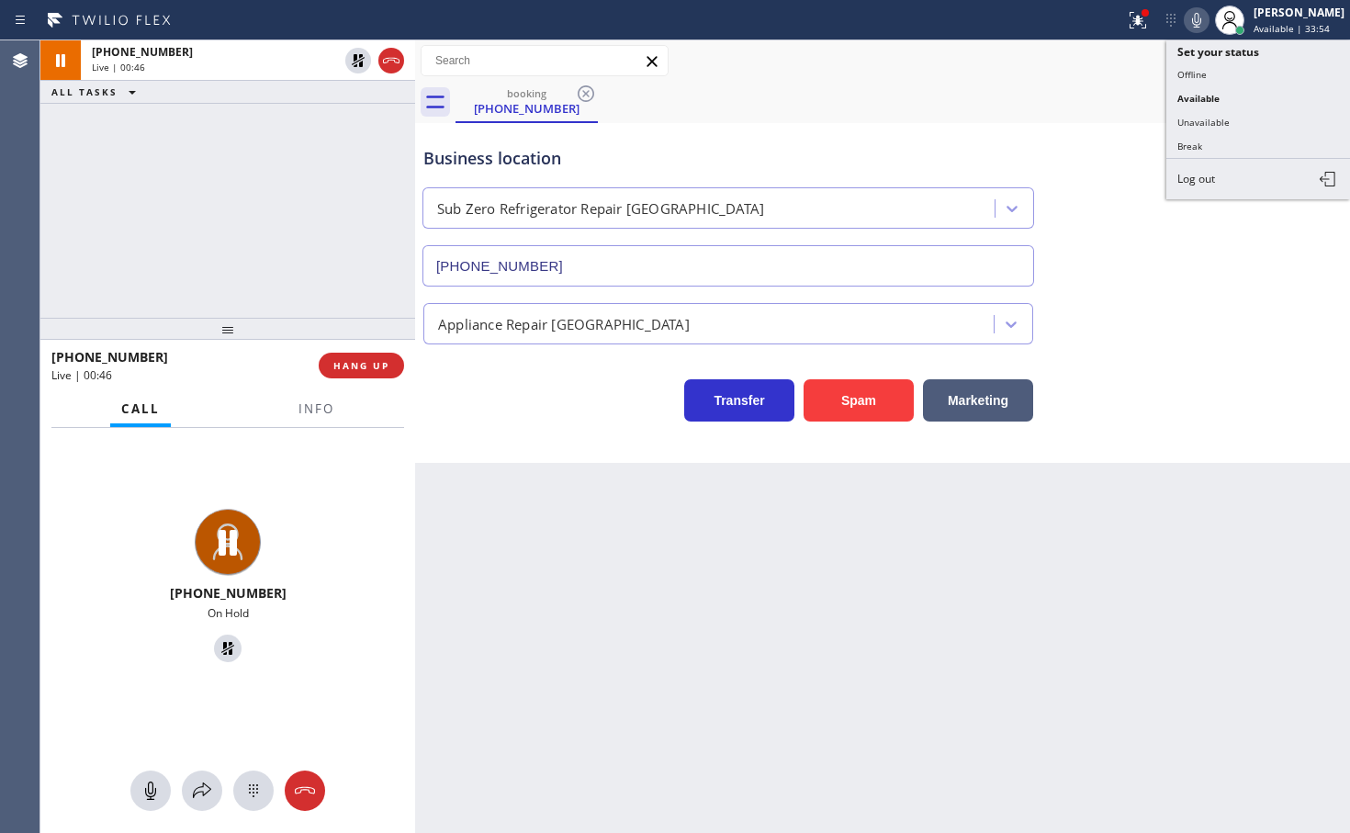
click at [1185, 17] on icon at bounding box center [1196, 20] width 22 height 22
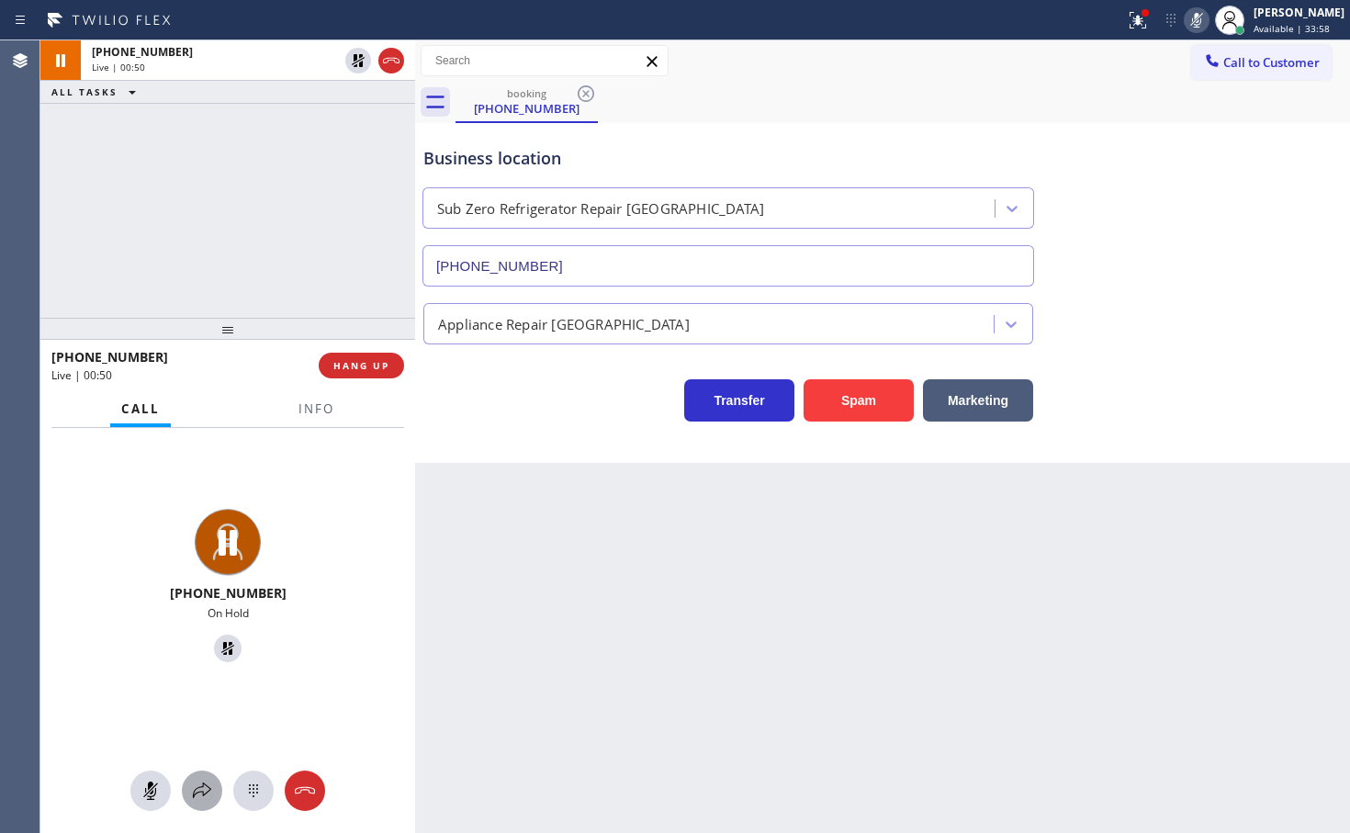
click at [203, 784] on icon at bounding box center [202, 790] width 18 height 16
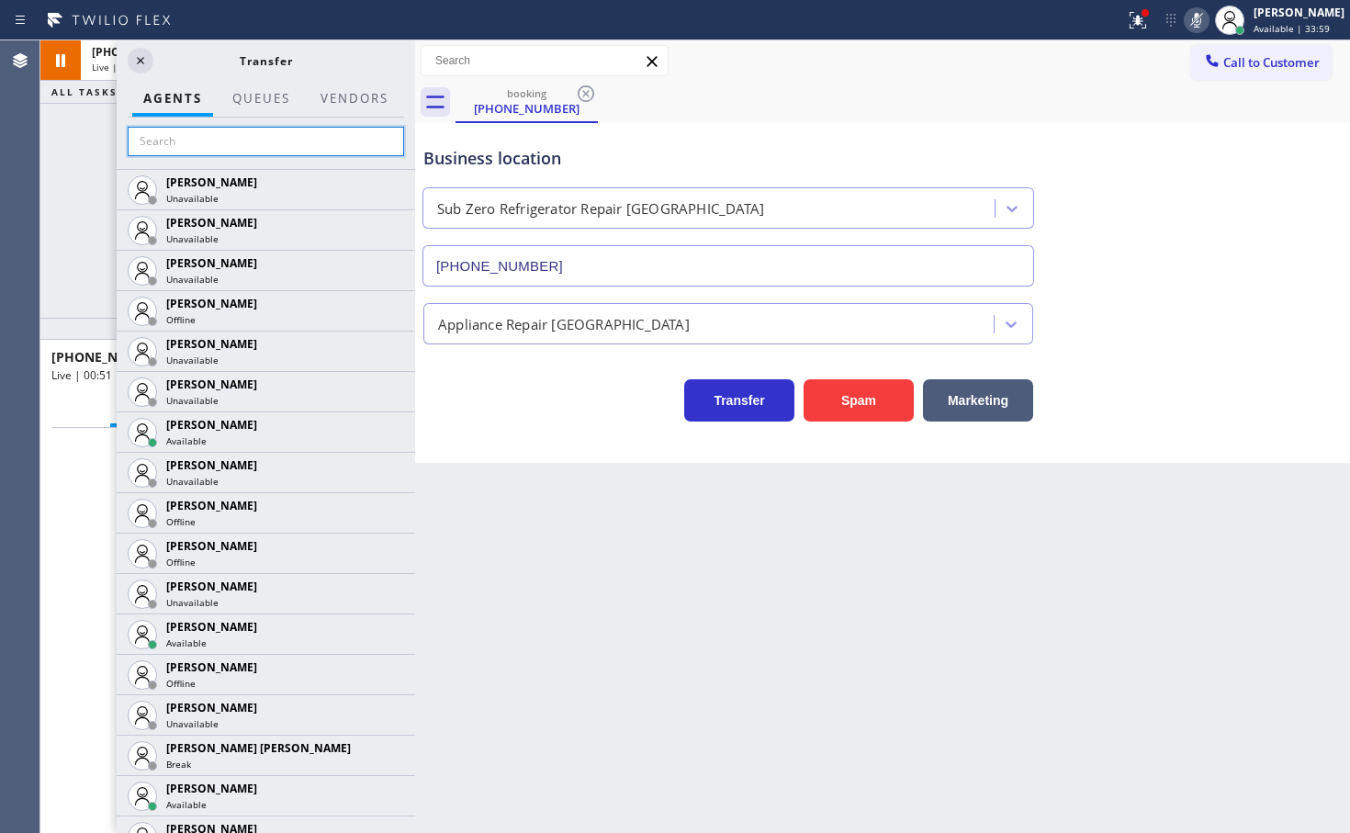
click at [215, 142] on input "text" at bounding box center [266, 141] width 276 height 29
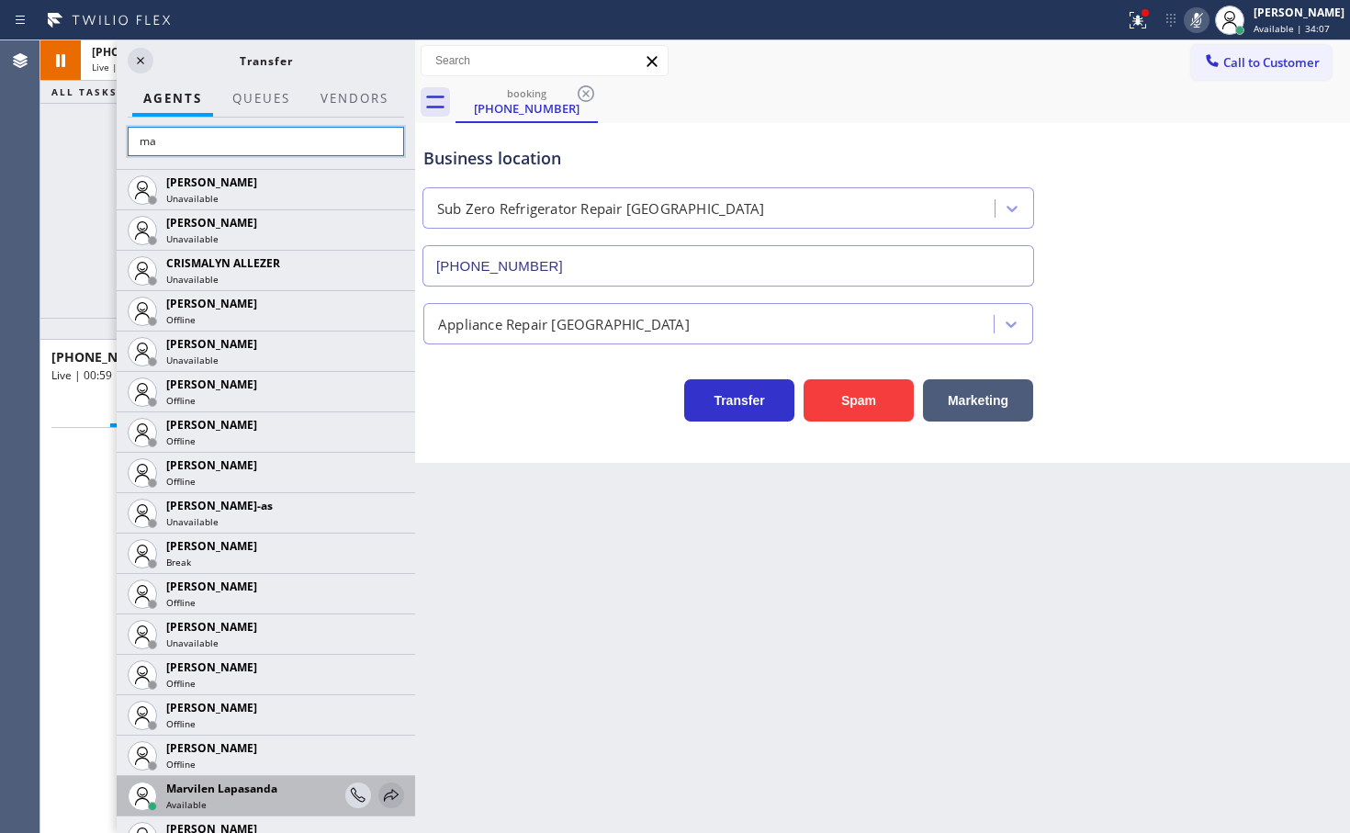
type input "ma"
click at [380, 799] on icon at bounding box center [391, 795] width 22 height 22
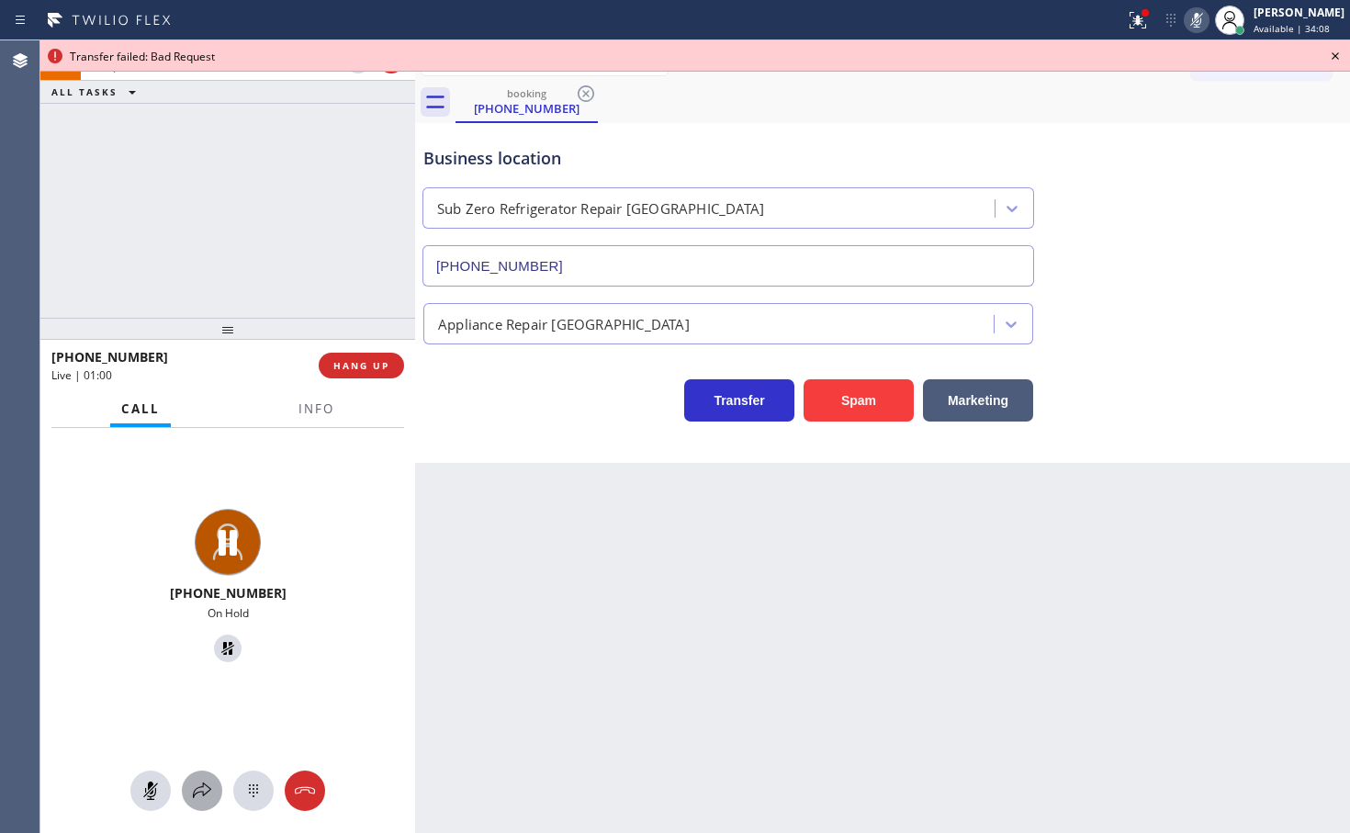
click at [207, 779] on icon at bounding box center [202, 790] width 22 height 22
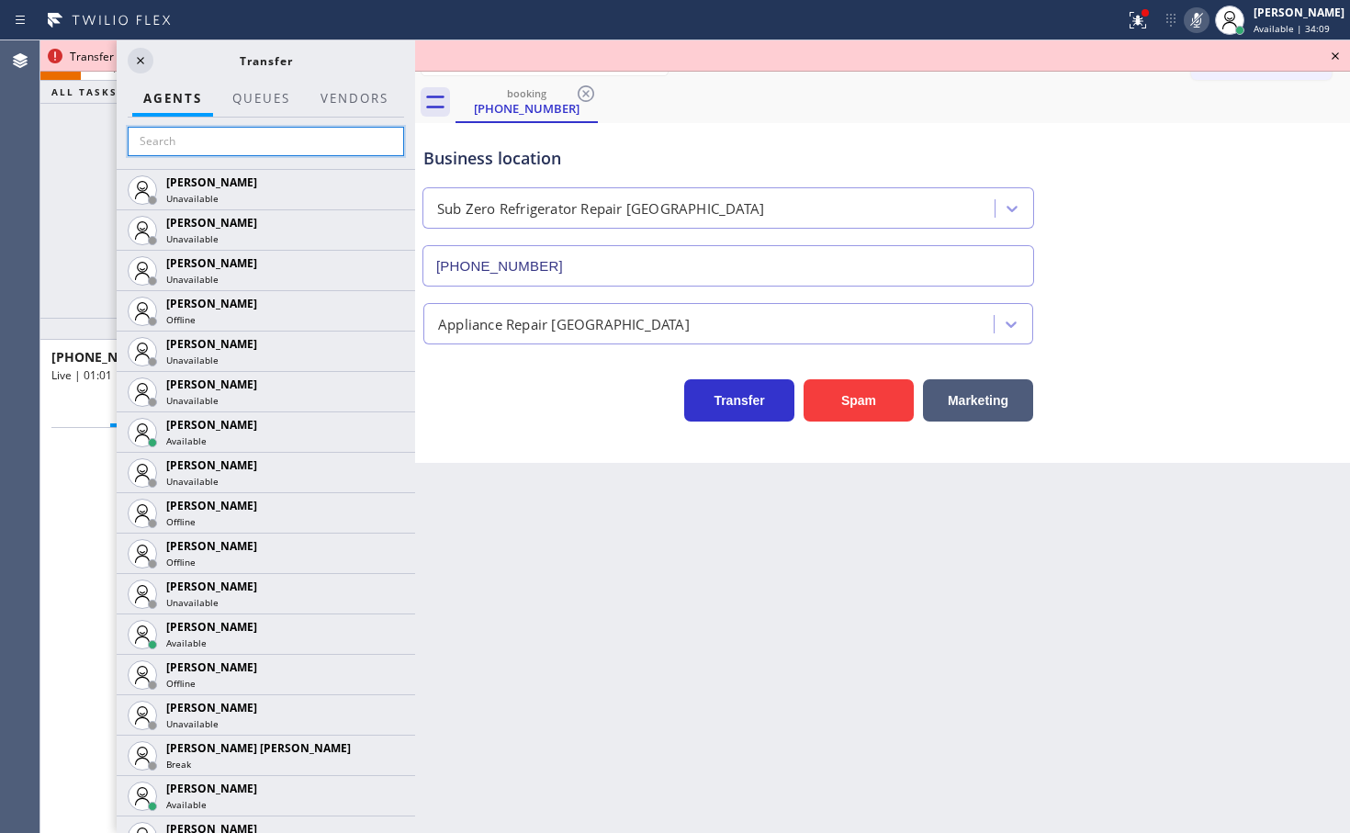
click at [196, 127] on input "text" at bounding box center [266, 141] width 276 height 29
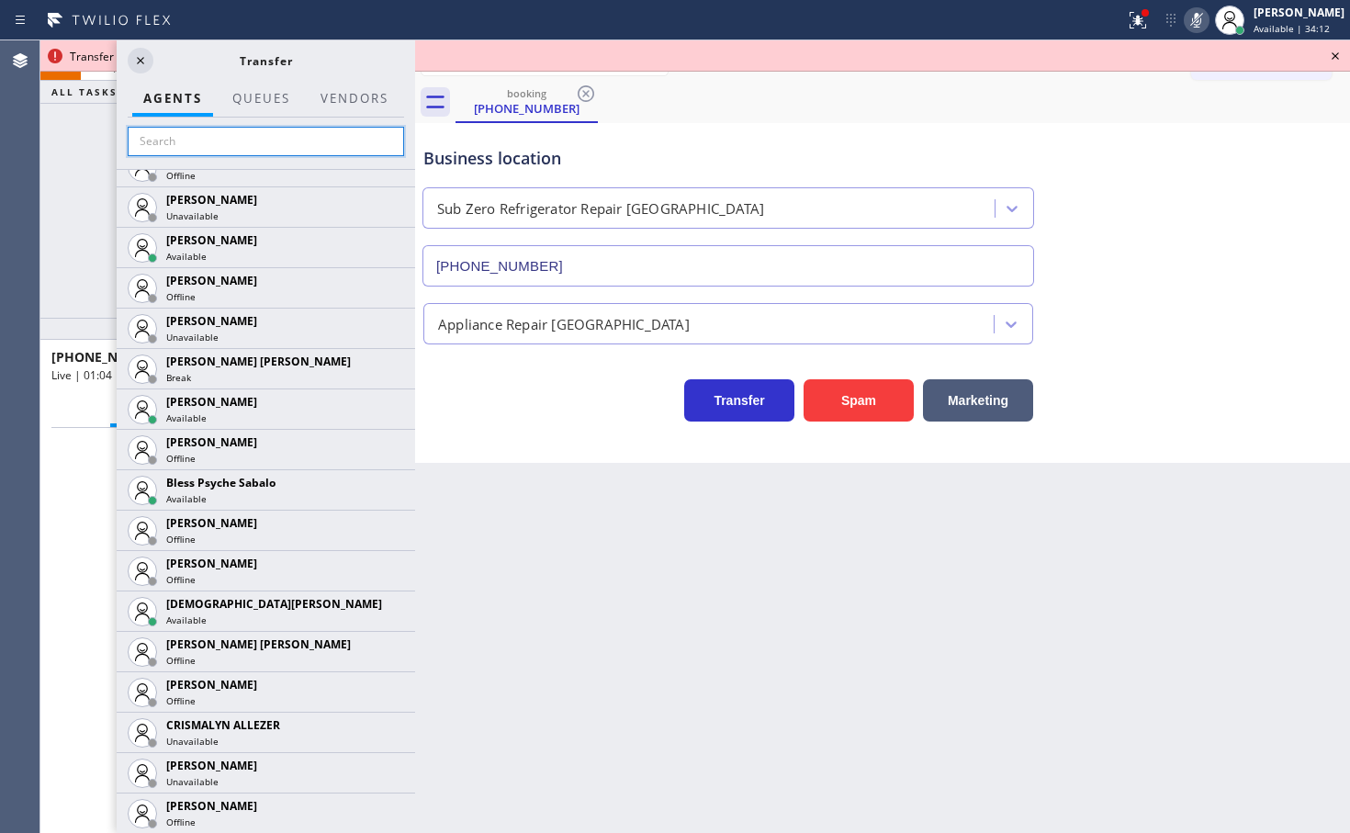
scroll to position [459, 0]
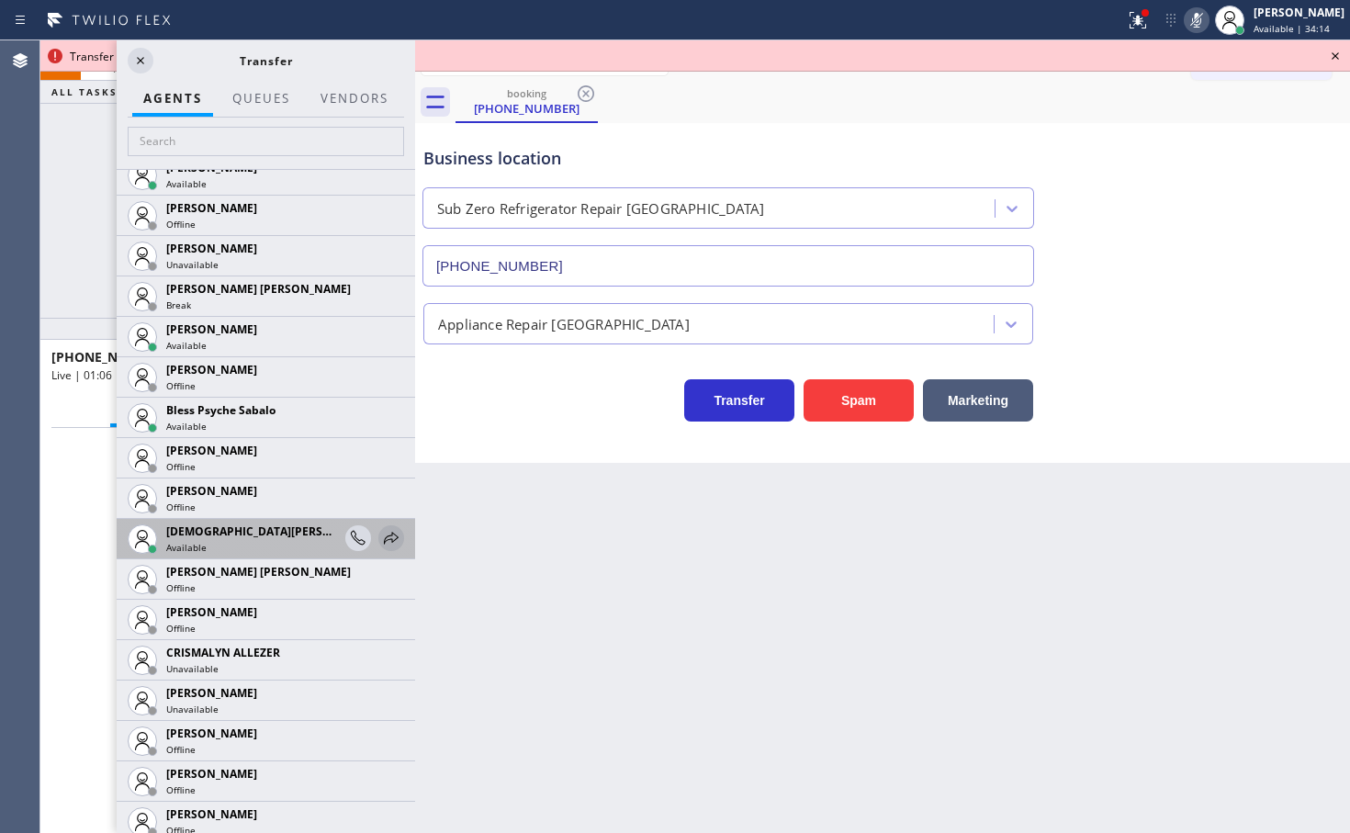
click at [380, 532] on icon at bounding box center [391, 538] width 22 height 22
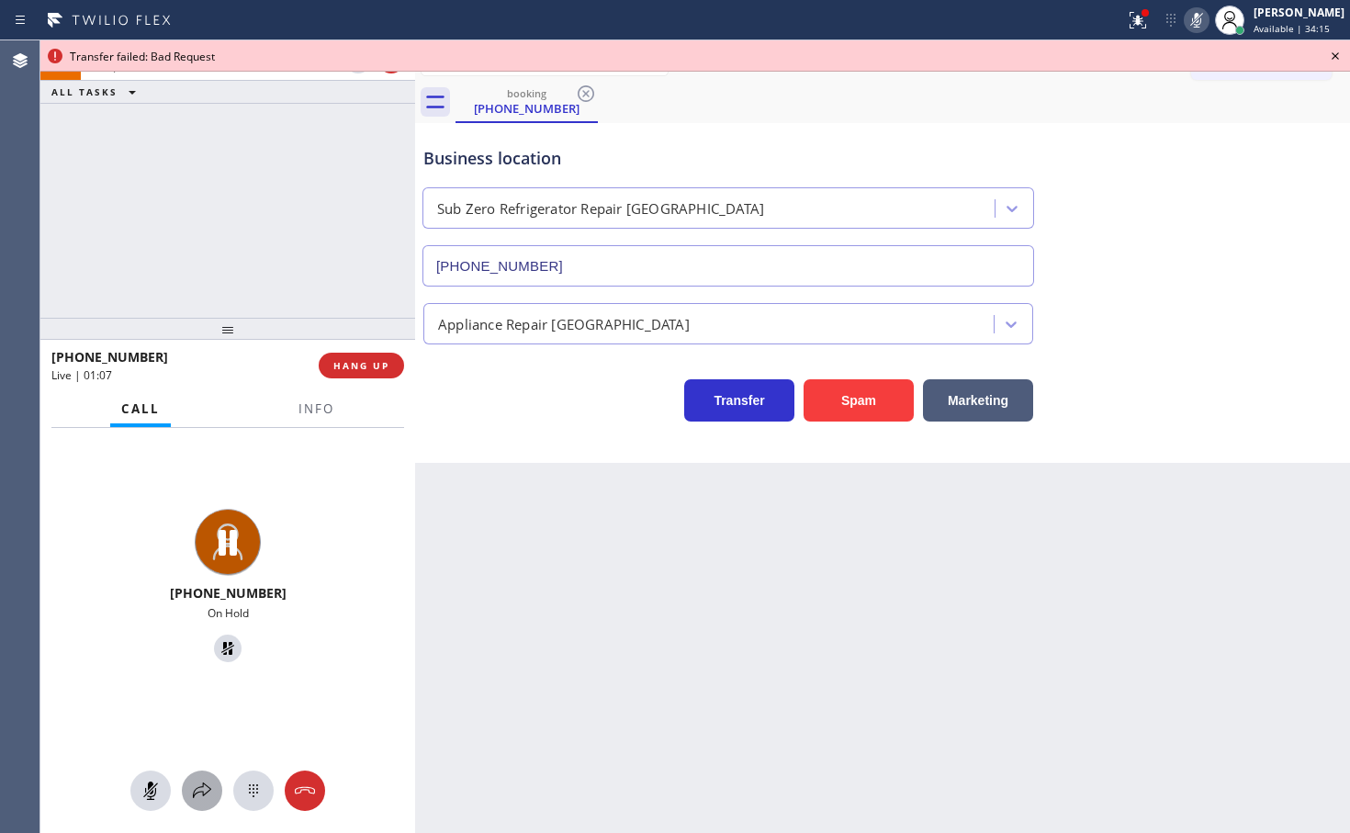
click at [195, 782] on icon at bounding box center [202, 790] width 22 height 22
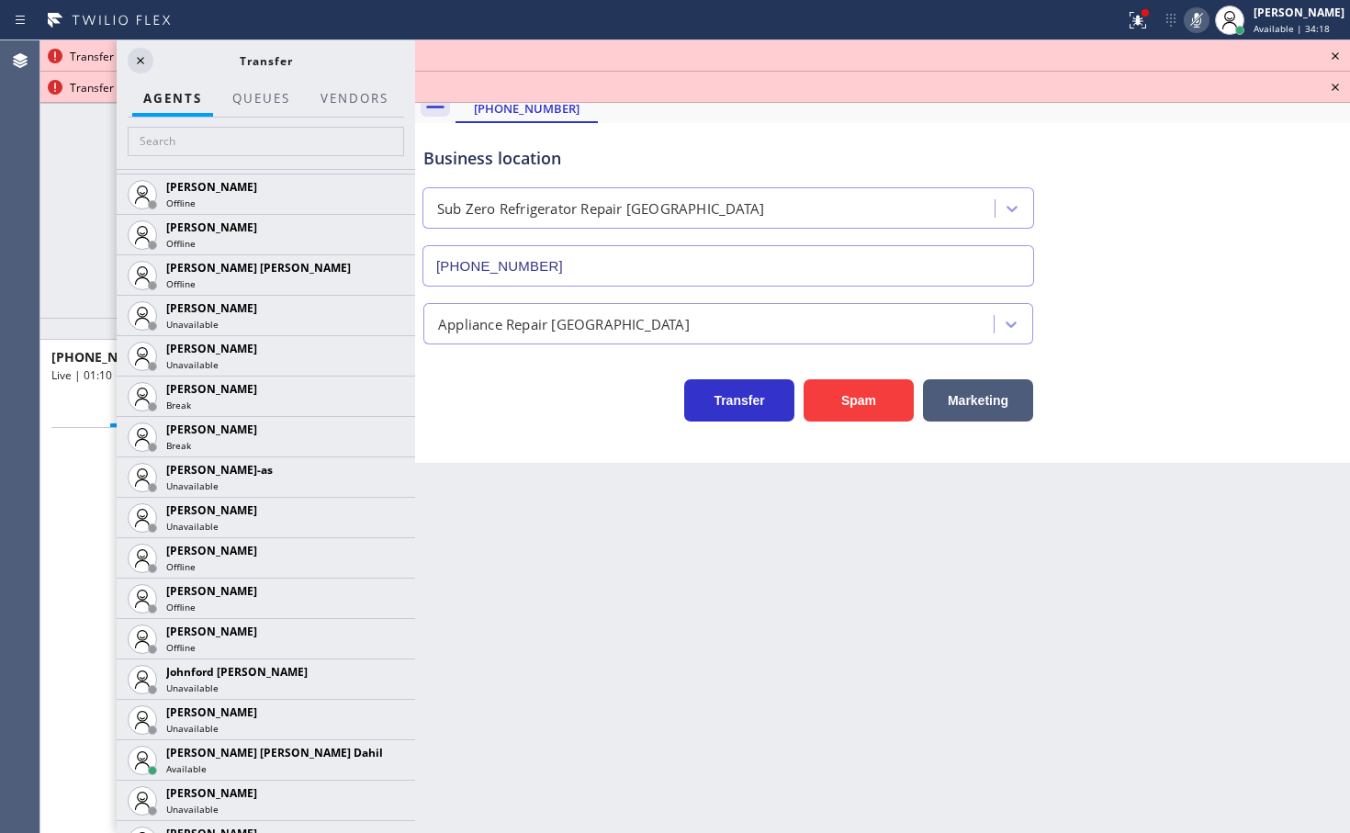
scroll to position [1738, 0]
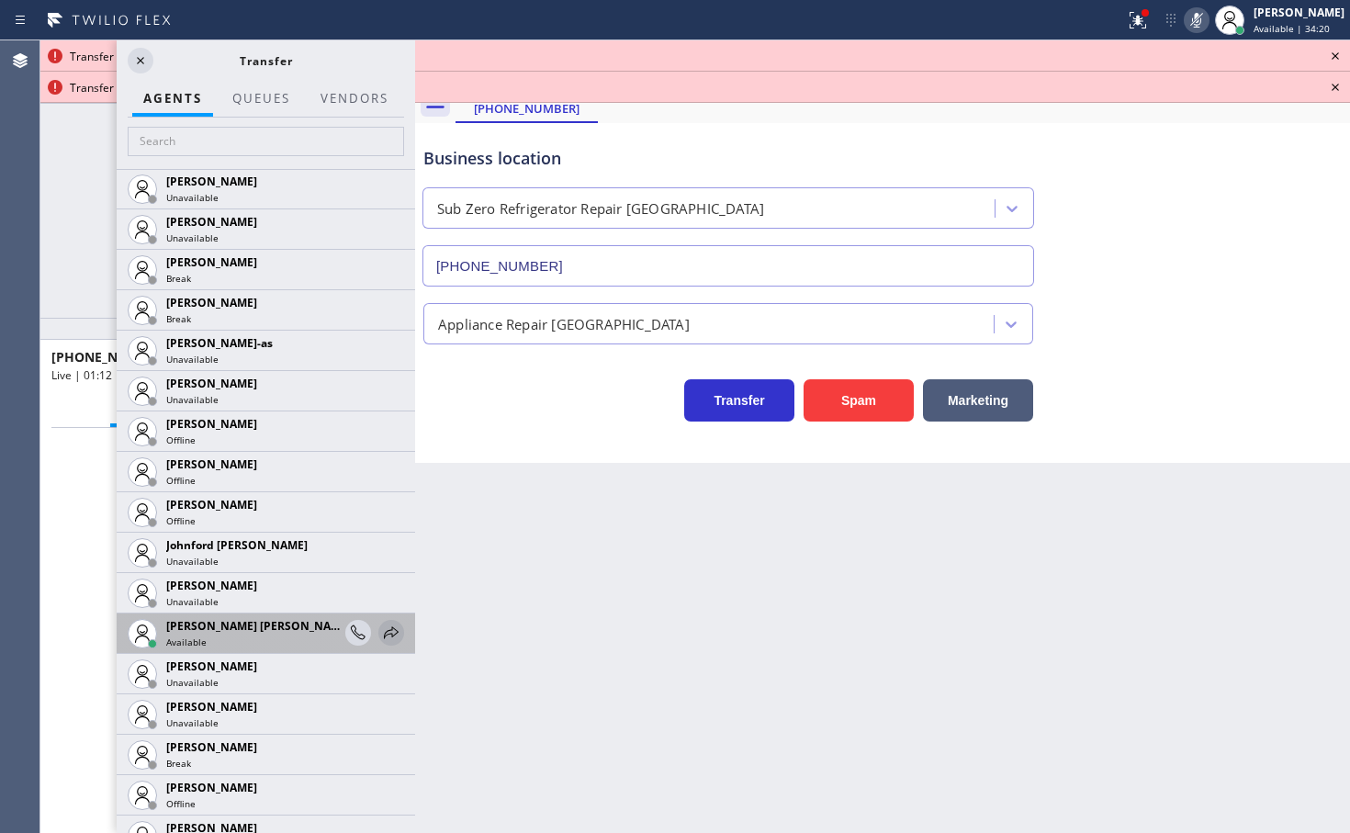
drag, startPoint x: 378, startPoint y: 634, endPoint x: 395, endPoint y: 581, distance: 55.8
click at [384, 633] on icon at bounding box center [391, 632] width 15 height 12
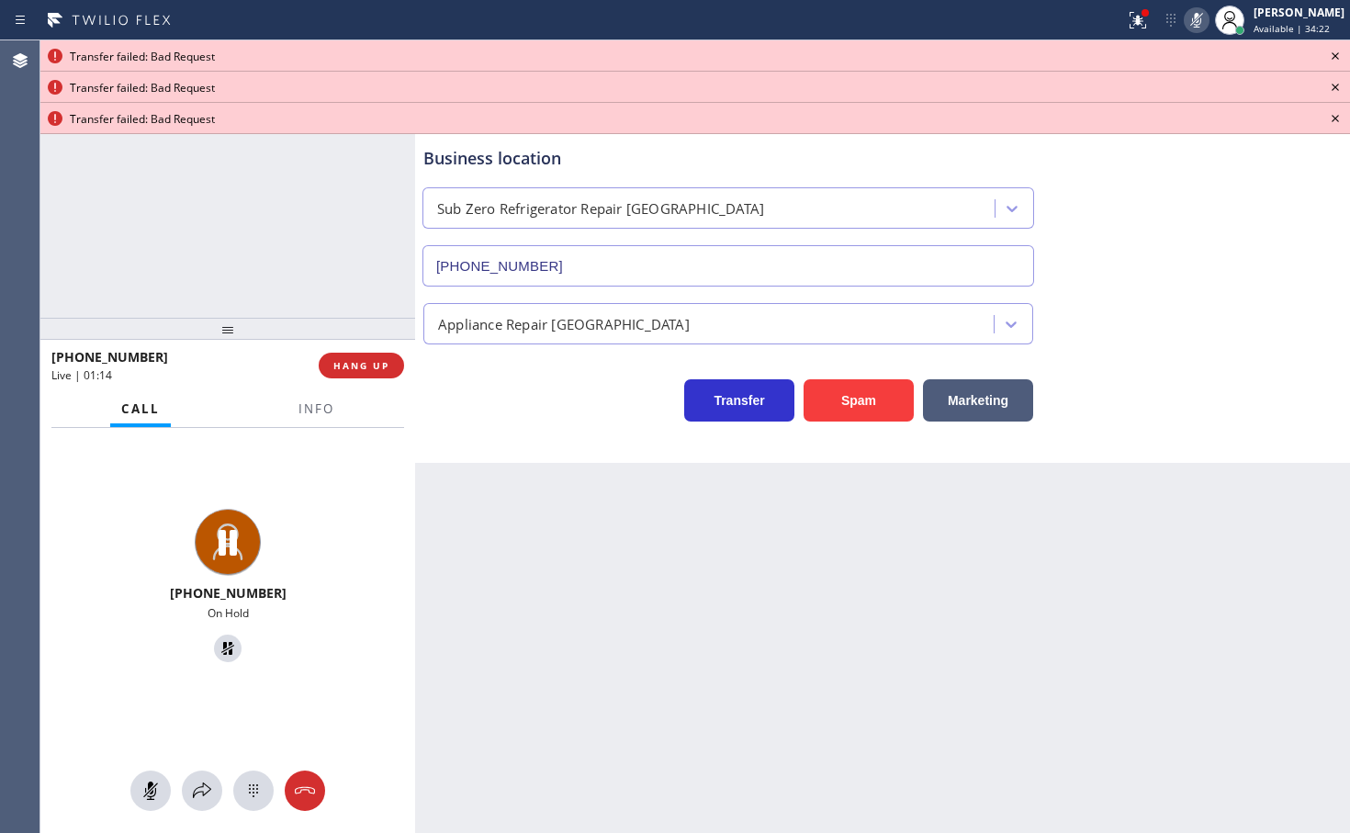
click at [1339, 51] on icon at bounding box center [1335, 56] width 22 height 22
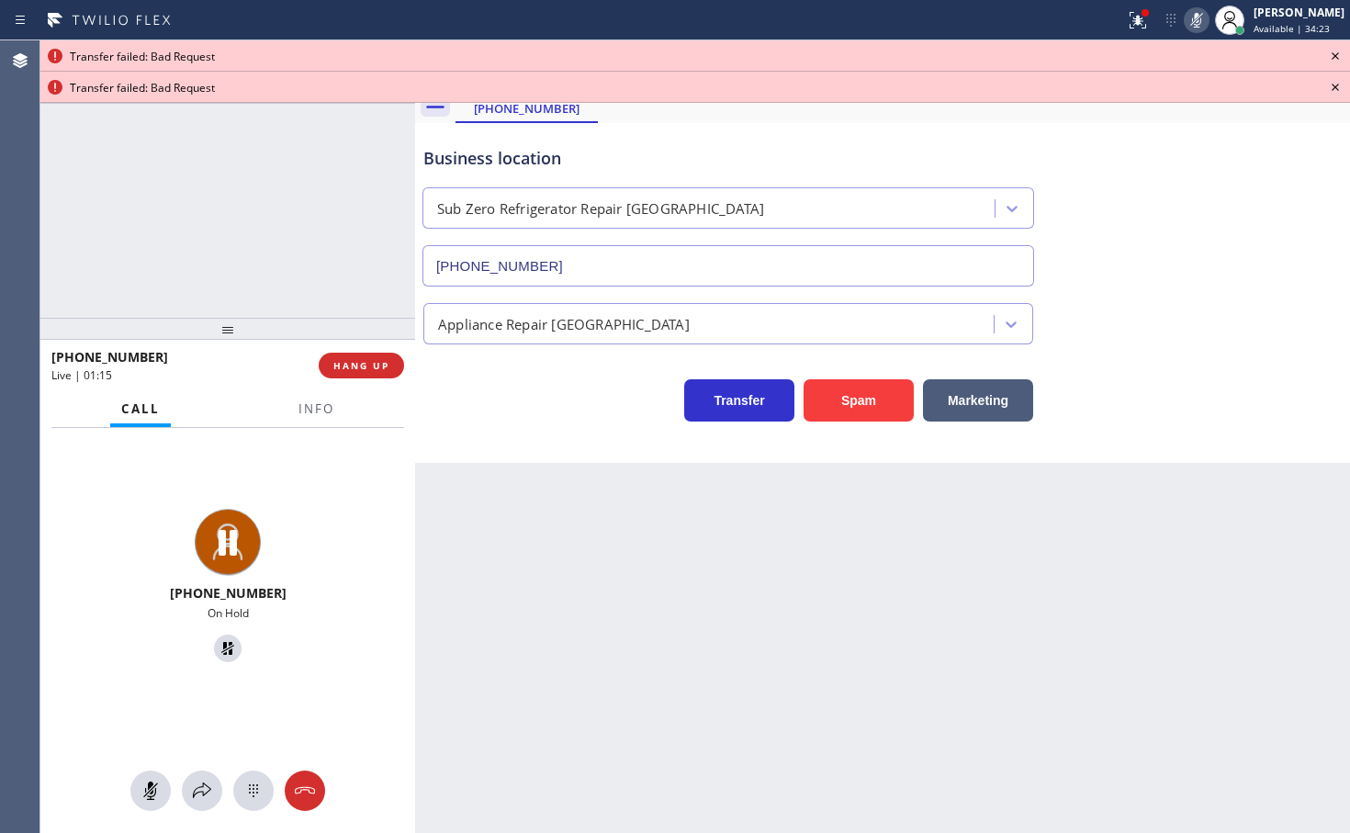
click at [1340, 50] on icon at bounding box center [1335, 56] width 22 height 22
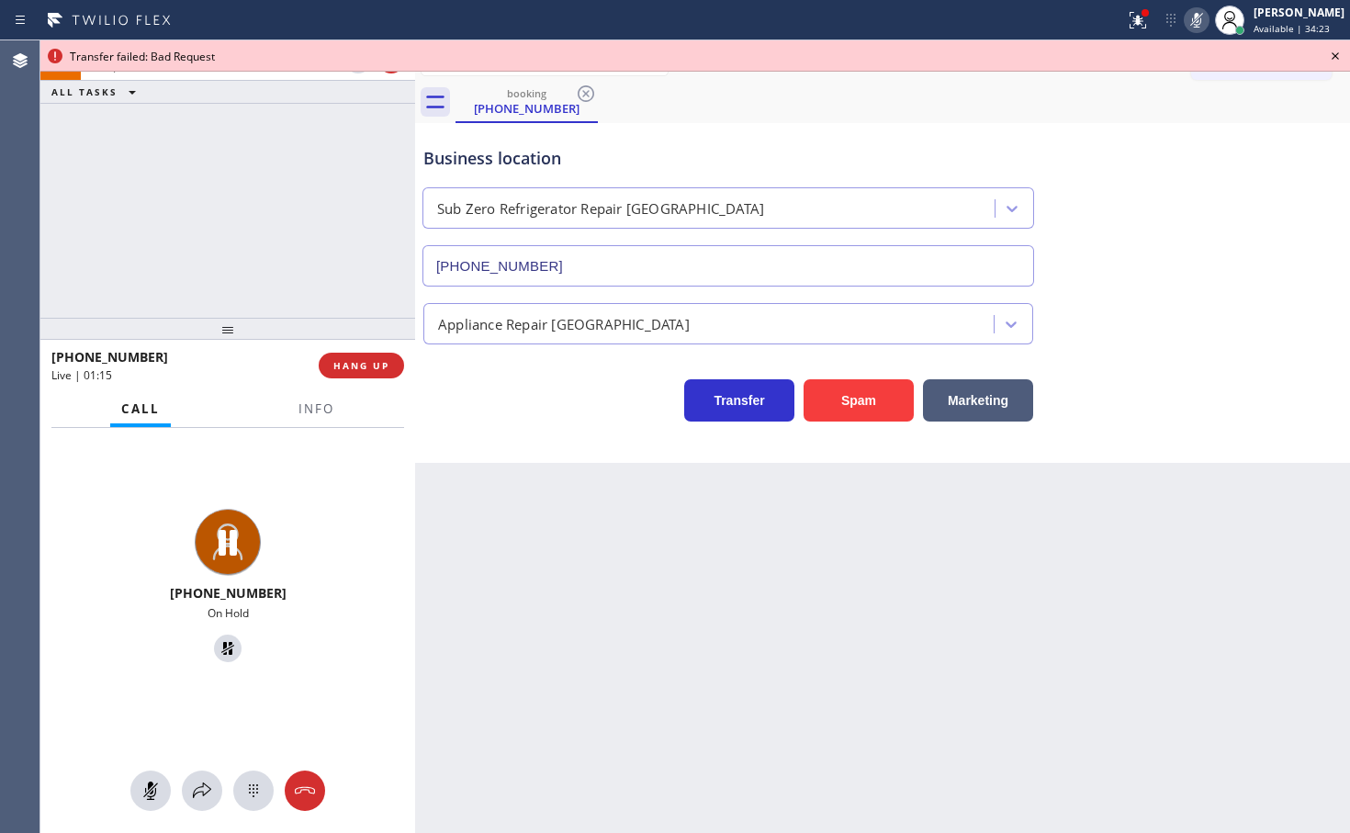
click at [1333, 50] on icon at bounding box center [1335, 56] width 22 height 22
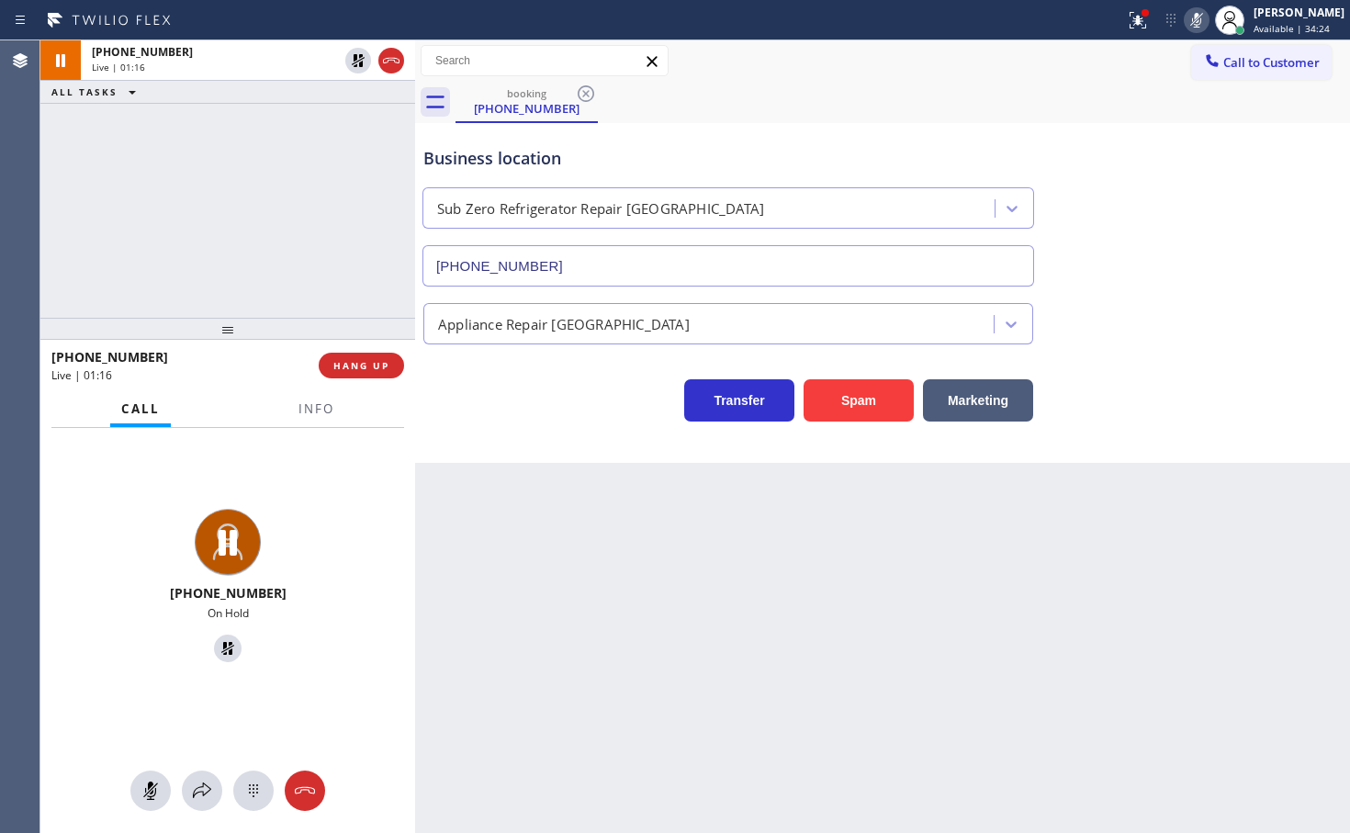
click at [1185, 25] on icon at bounding box center [1196, 20] width 22 height 22
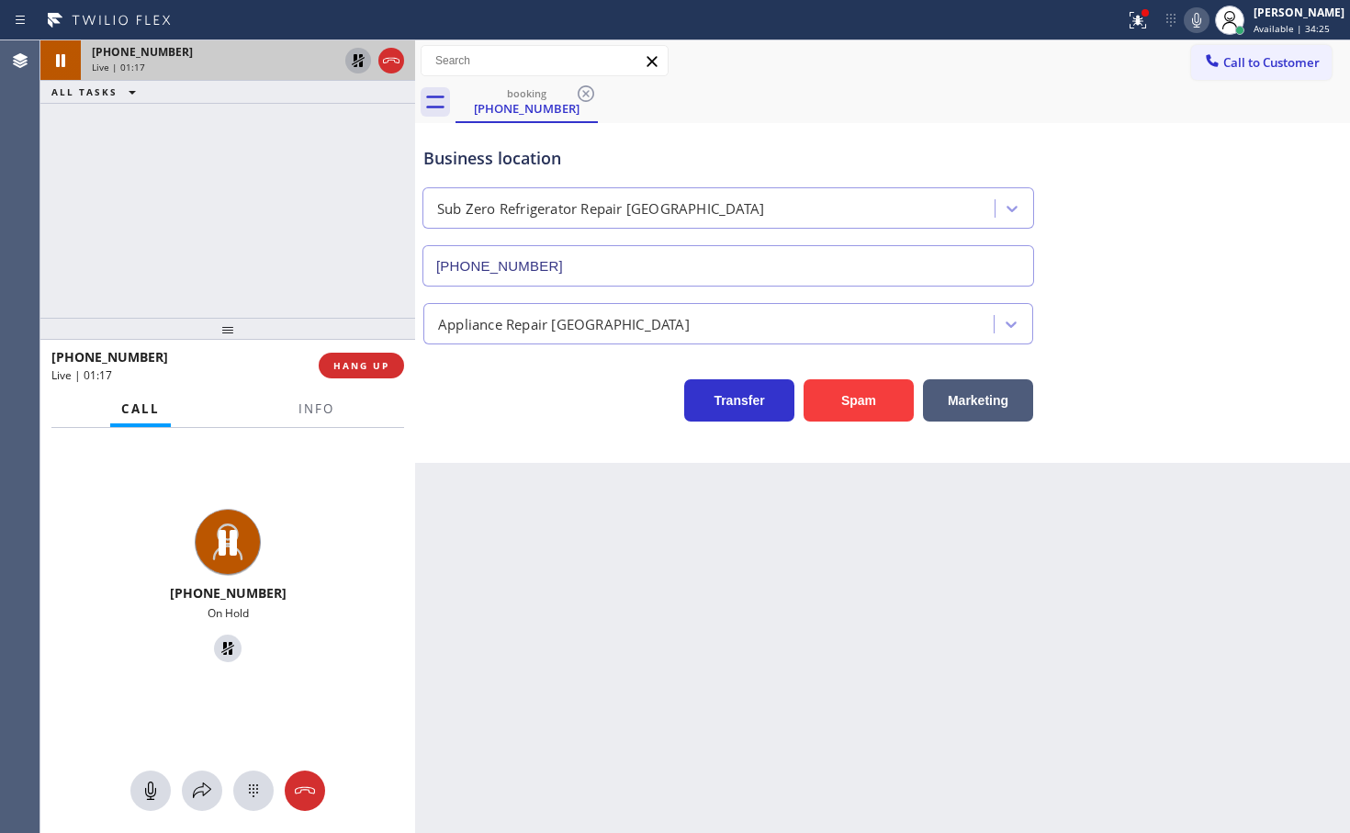
click at [366, 56] on icon at bounding box center [358, 61] width 22 height 22
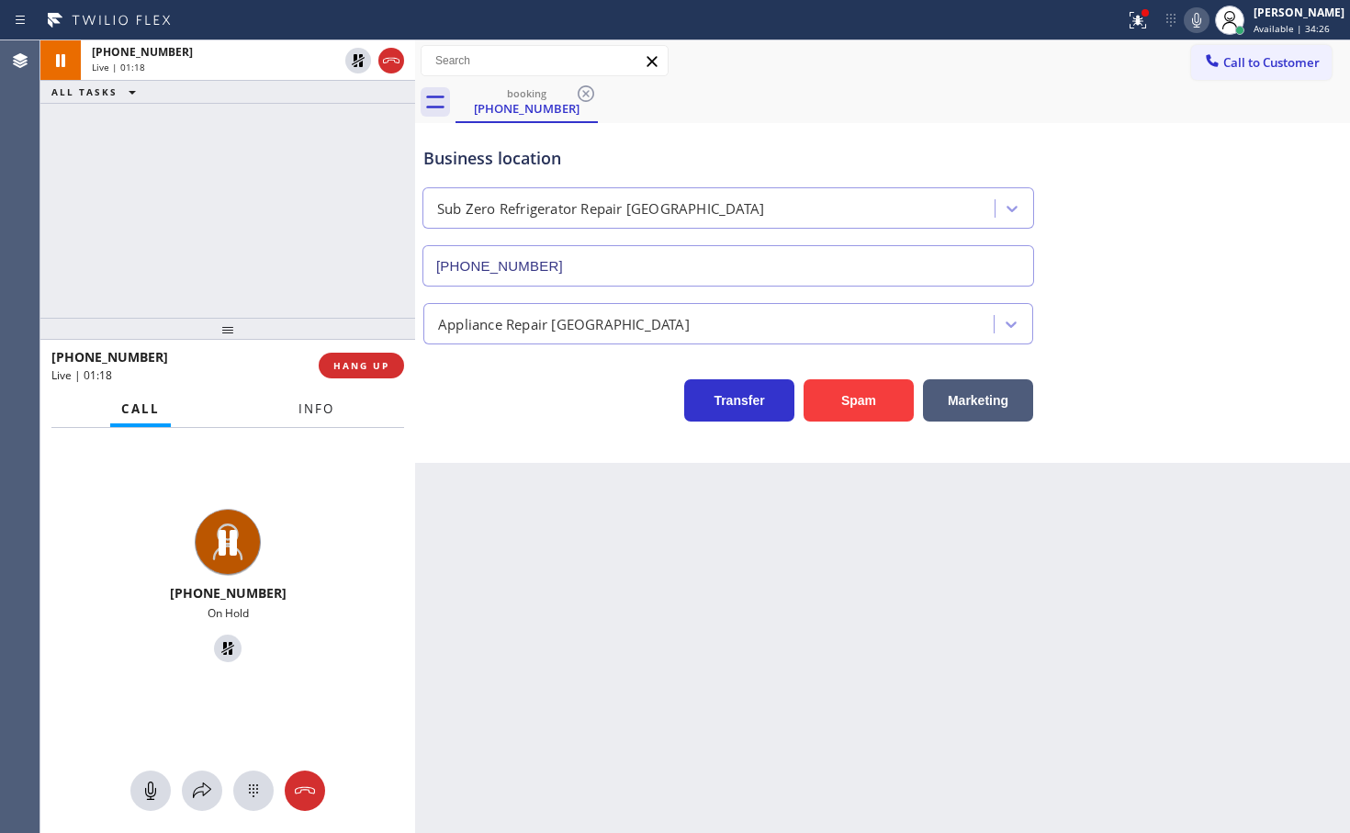
click at [332, 414] on span "Info" at bounding box center [316, 408] width 36 height 17
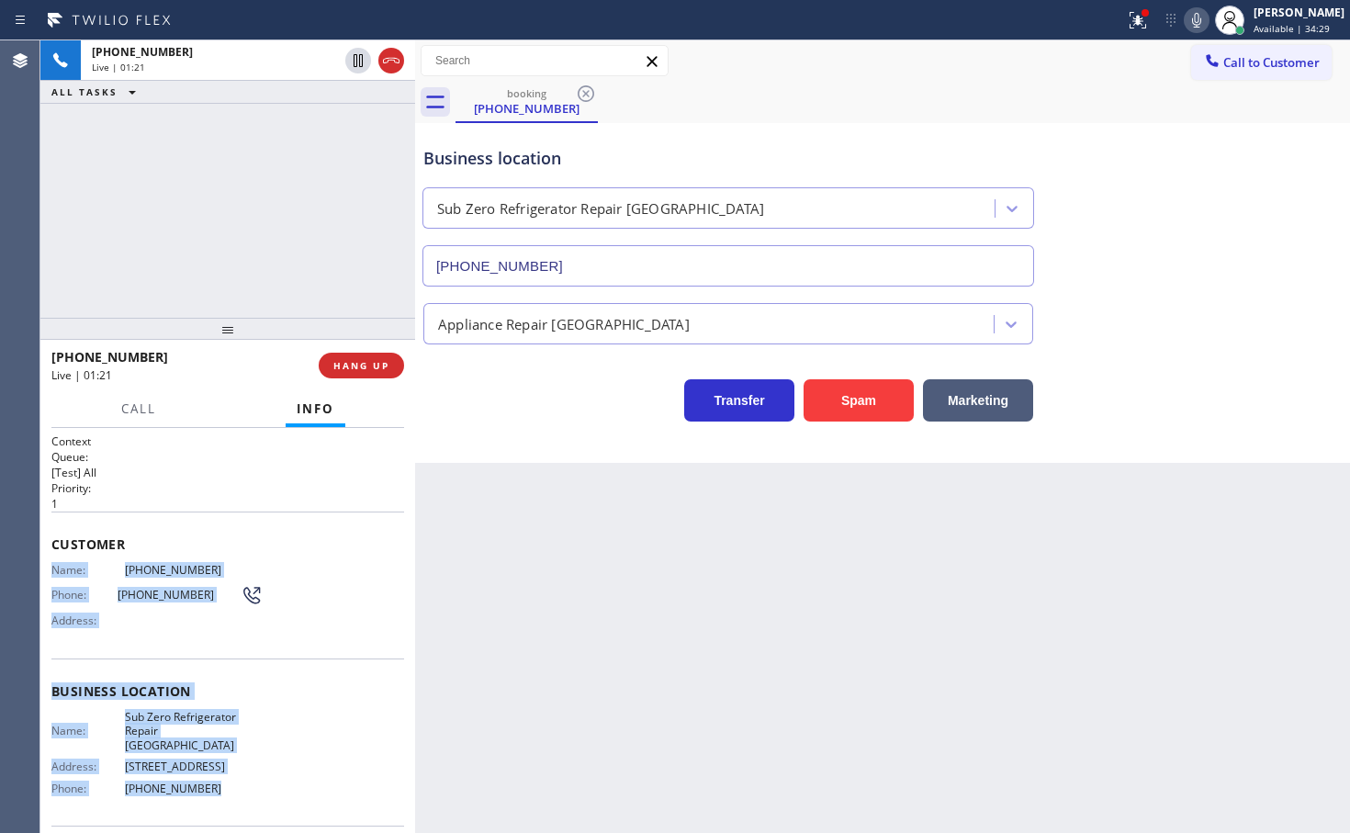
drag, startPoint x: 49, startPoint y: 568, endPoint x: 245, endPoint y: 792, distance: 298.0
click at [245, 791] on div "Context Queue: [Test] All Priority: 1 Customer Name: (872) 588-9735 Phone: (872…" at bounding box center [227, 630] width 375 height 405
copy div "Name: (872) 588-9735 Phone: (872) 588-9735 Address: Business location Name: Sub…"
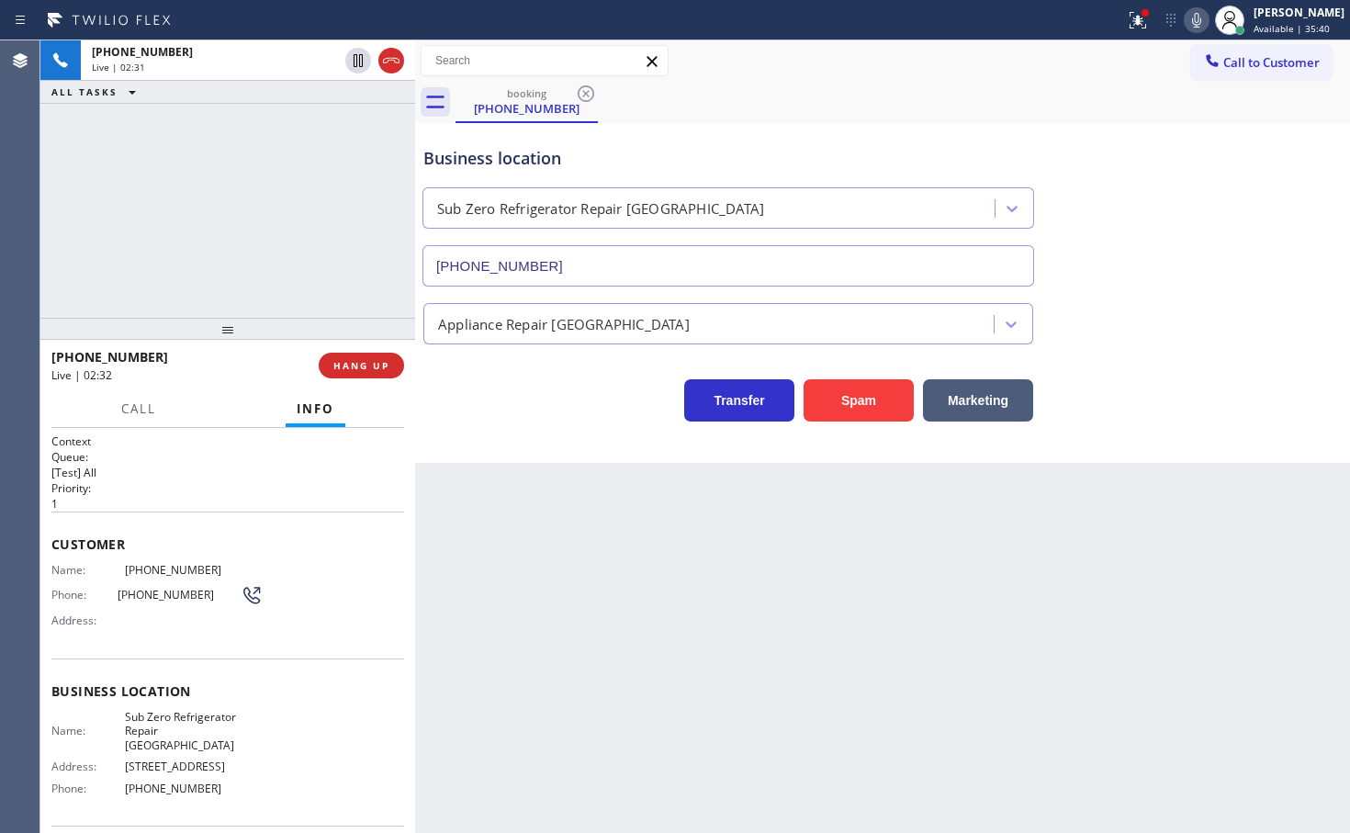
click at [263, 239] on div "+18725889735 Live | 02:31 ALL TASKS ALL TASKS ACTIVE TASKS TASKS IN WRAP UP" at bounding box center [227, 178] width 375 height 277
click at [584, 427] on div "Business location Sub Zero Refrigerator Repair Chicago (773) 917-0590 Appliance…" at bounding box center [882, 293] width 935 height 340
click at [518, 422] on div "Business location Sub Zero Refrigerator Repair Chicago (773) 917-0590 Appliance…" at bounding box center [882, 293] width 935 height 340
click at [148, 414] on span "Call" at bounding box center [138, 408] width 35 height 17
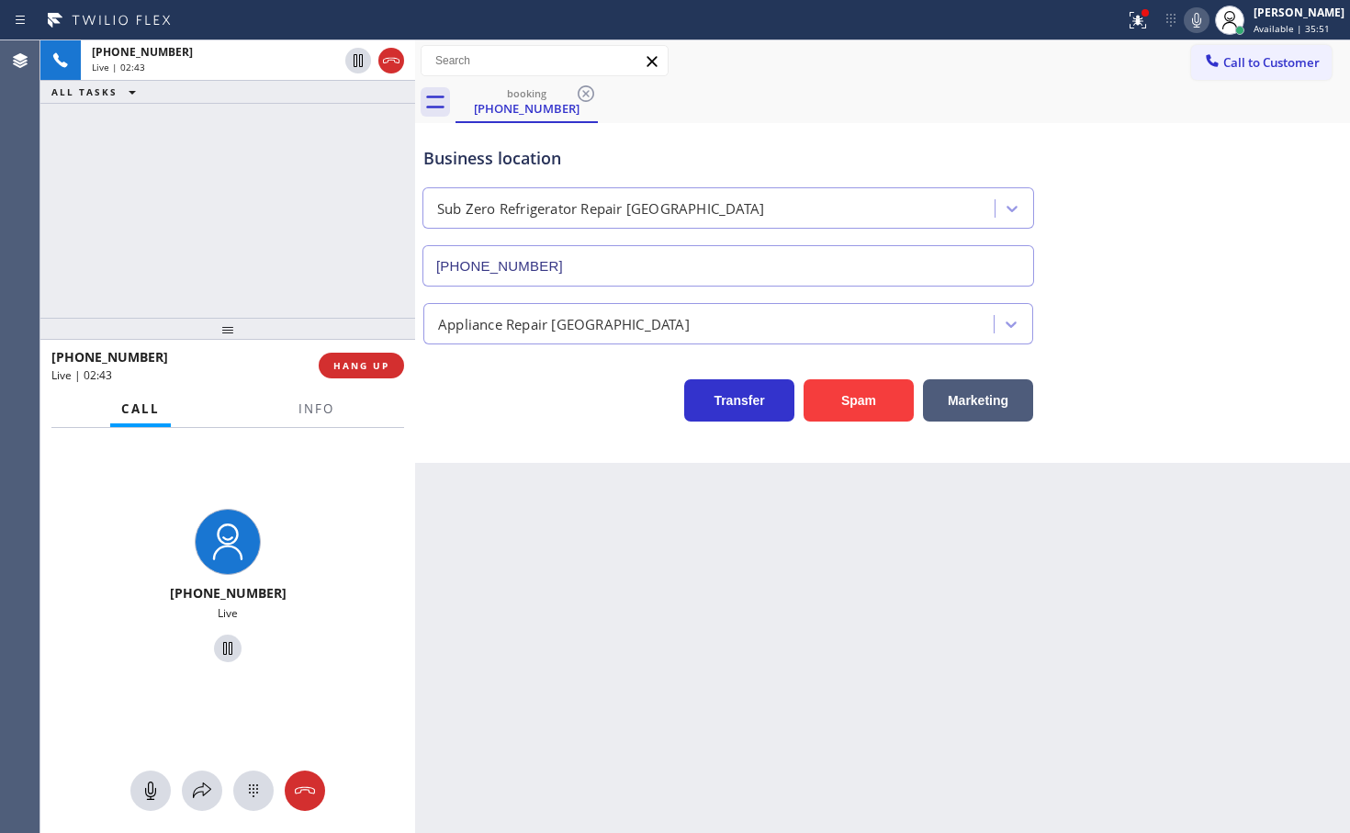
click at [175, 193] on div "+18725889735 Live | 02:43 ALL TASKS ALL TASKS ACTIVE TASKS TASKS IN WRAP UP" at bounding box center [227, 178] width 375 height 277
drag, startPoint x: 558, startPoint y: 441, endPoint x: 168, endPoint y: 290, distance: 418.2
click at [558, 440] on div "Business location Sub Zero Refrigerator Repair Chicago (773) 917-0590 Appliance…" at bounding box center [882, 293] width 935 height 340
drag, startPoint x: 130, startPoint y: 241, endPoint x: 203, endPoint y: 207, distance: 80.5
click at [130, 241] on div "+18725889735 Live | 02:44 ALL TASKS ALL TASKS ACTIVE TASKS TASKS IN WRAP UP" at bounding box center [227, 178] width 375 height 277
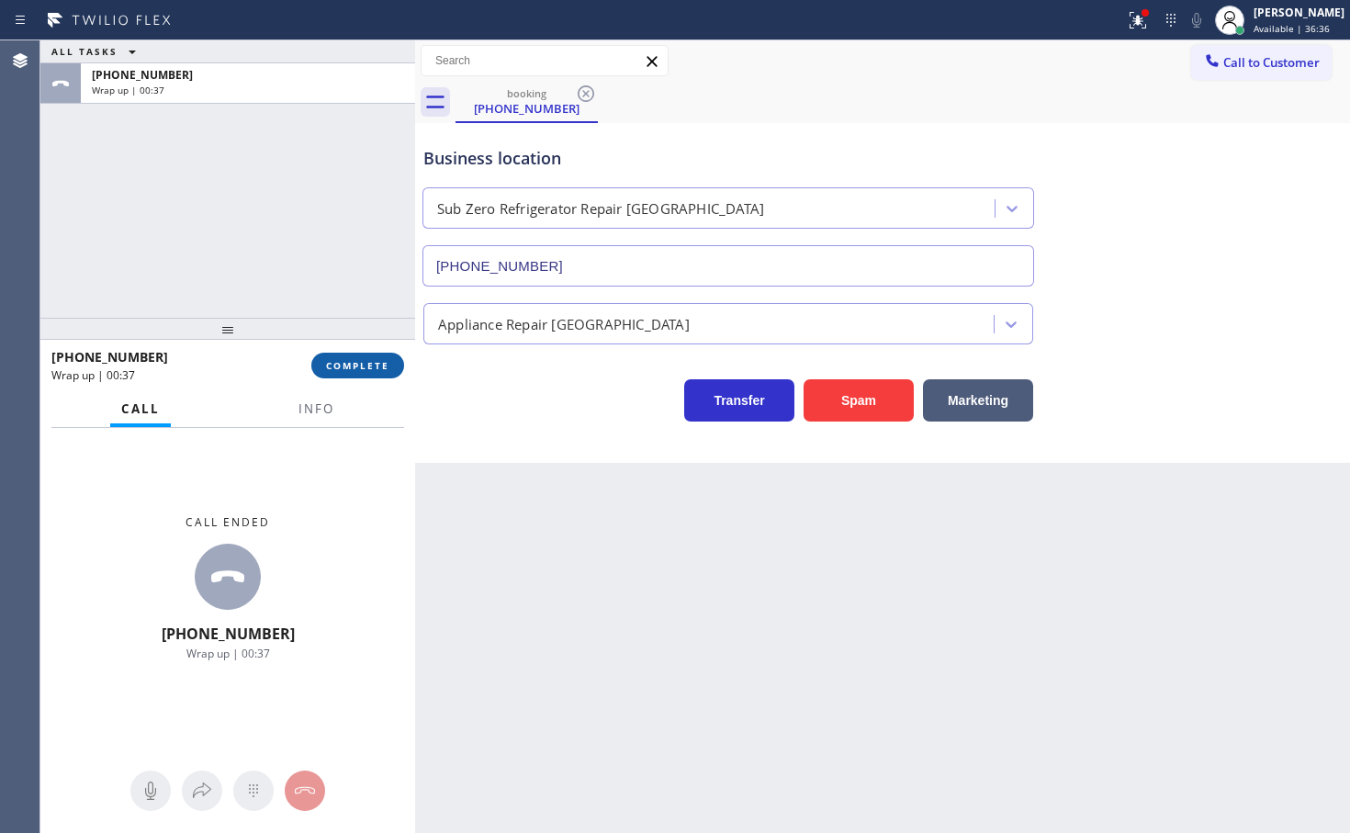
click at [369, 371] on span "COMPLETE" at bounding box center [357, 365] width 63 height 13
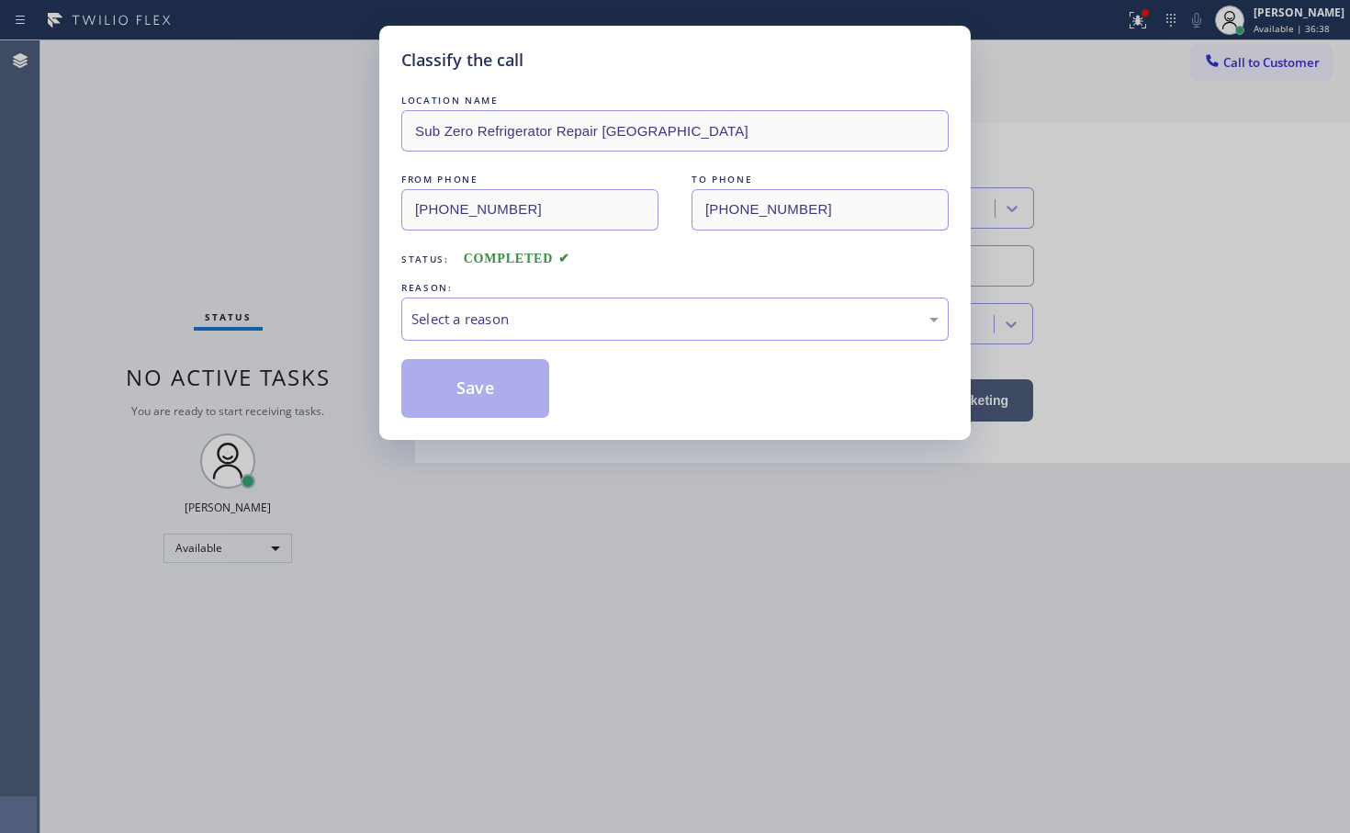
click at [512, 319] on div "Select a reason" at bounding box center [674, 318] width 527 height 21
click at [490, 402] on button "Save" at bounding box center [475, 388] width 148 height 59
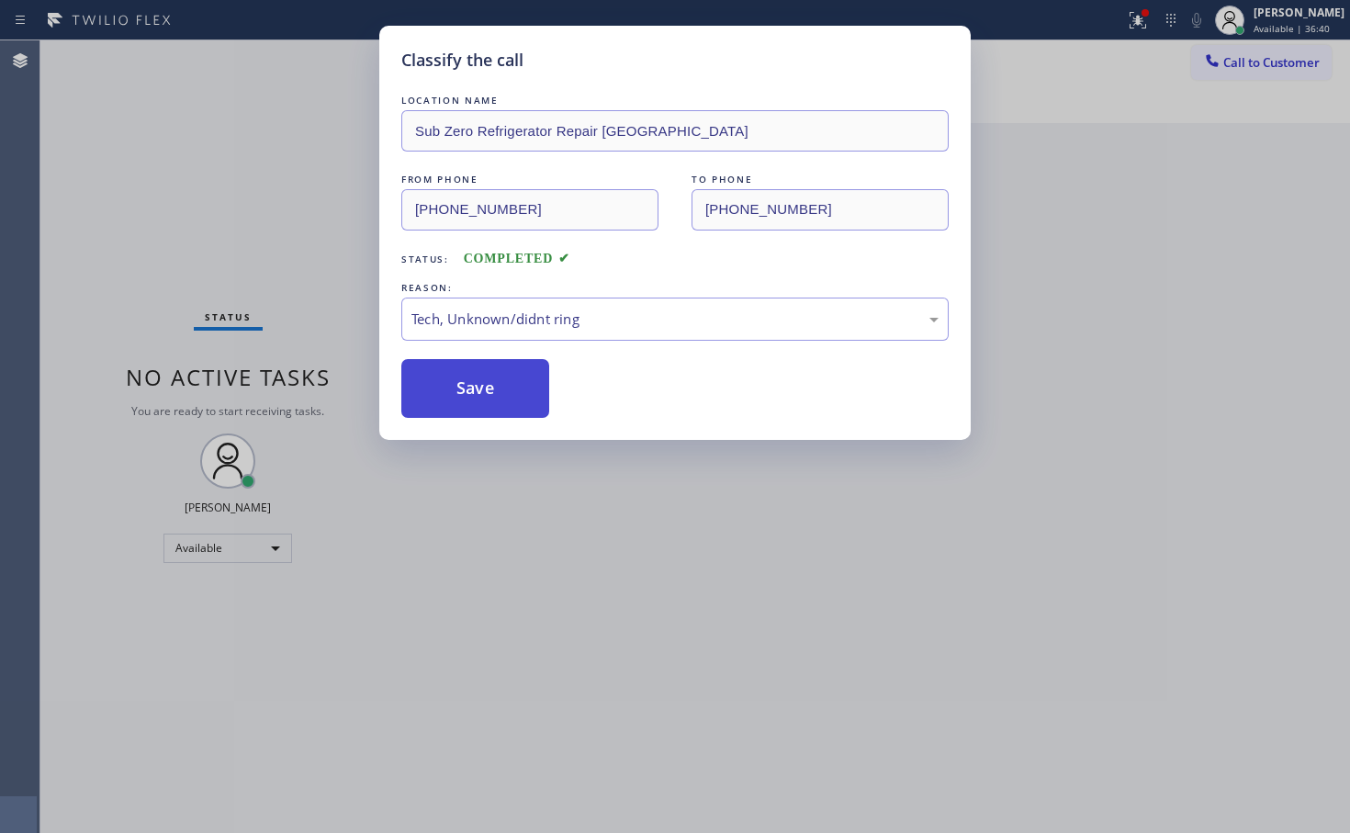
click at [490, 402] on button "Save" at bounding box center [475, 388] width 148 height 59
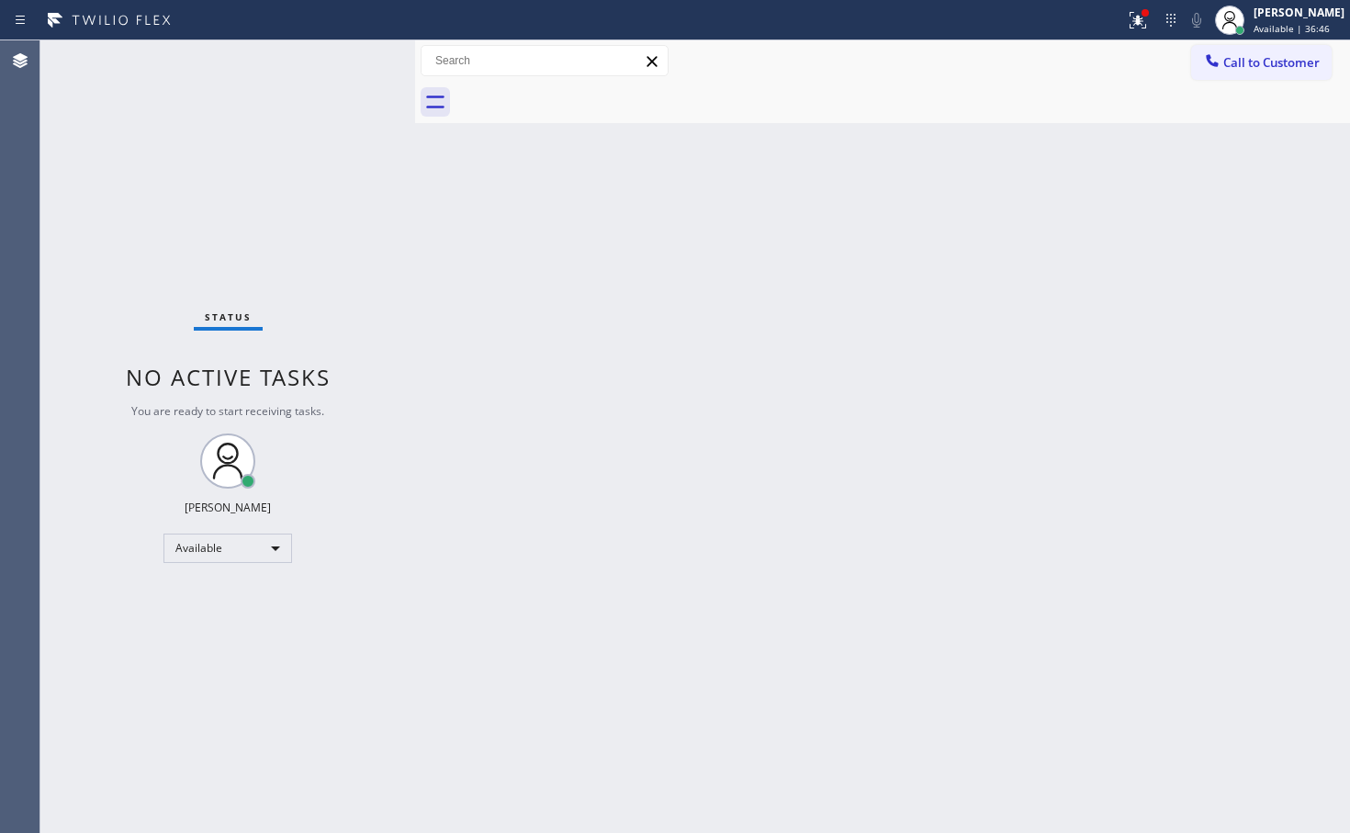
click at [358, 56] on div "Status No active tasks You are ready to start receiving tasks. [PERSON_NAME]" at bounding box center [227, 436] width 375 height 792
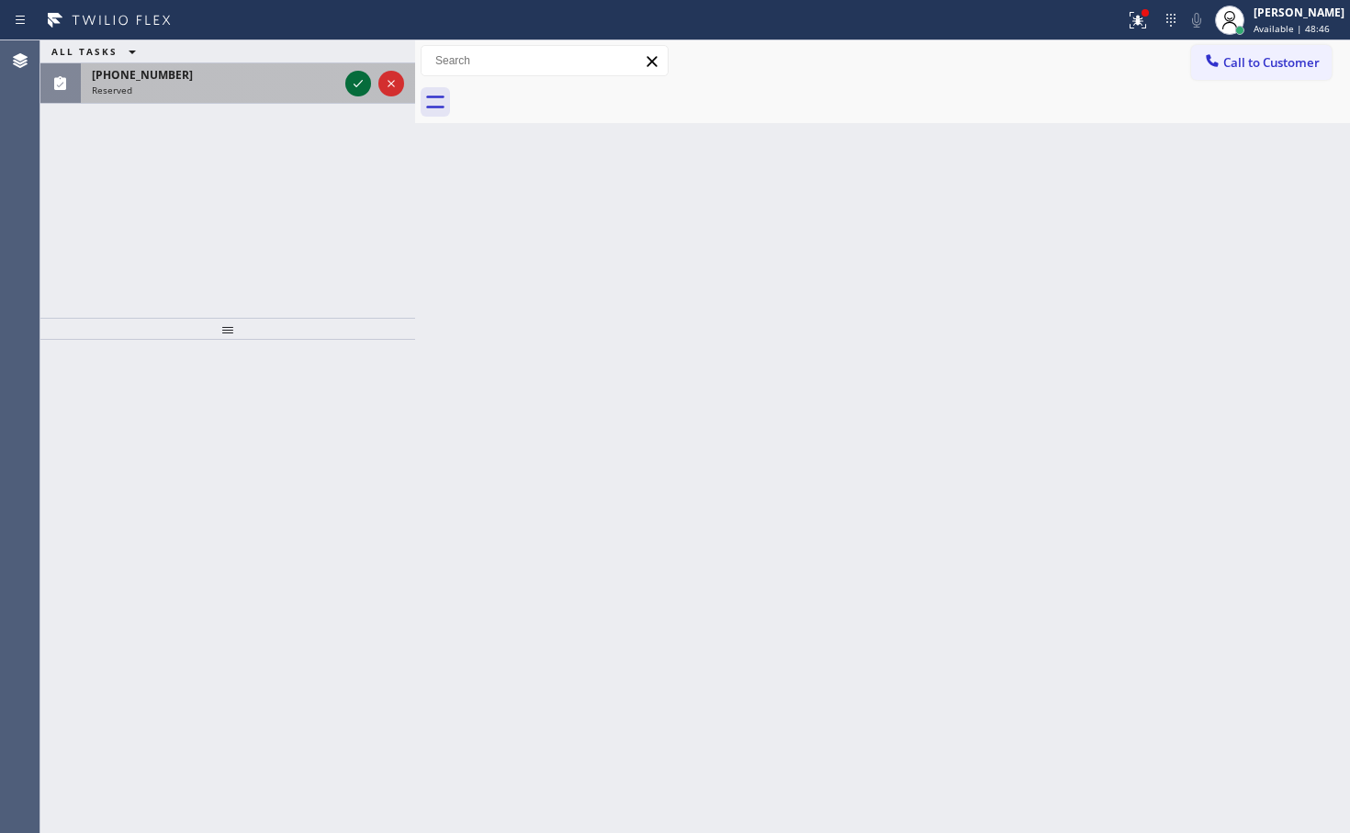
click at [352, 84] on icon at bounding box center [358, 84] width 22 height 22
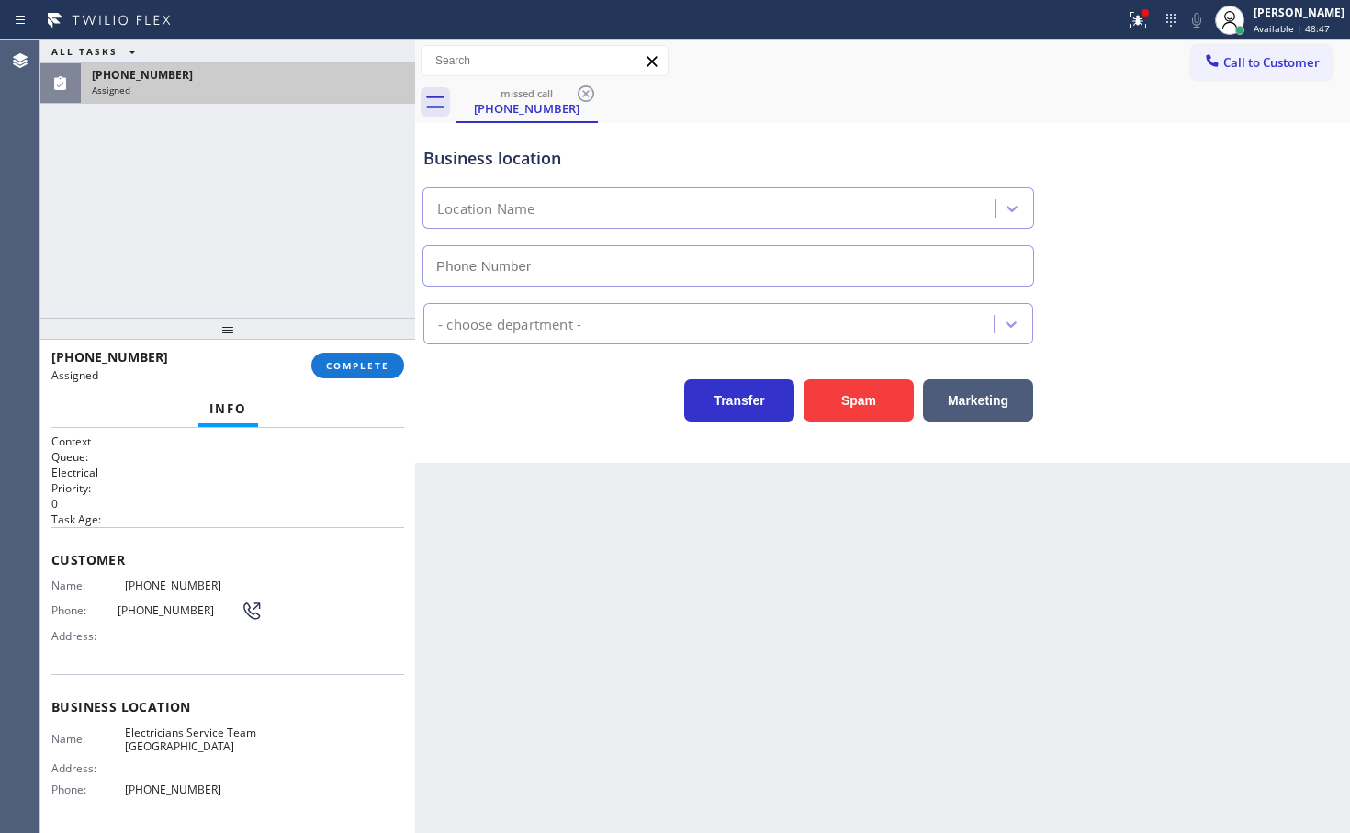
type input "(310) 896-4450"
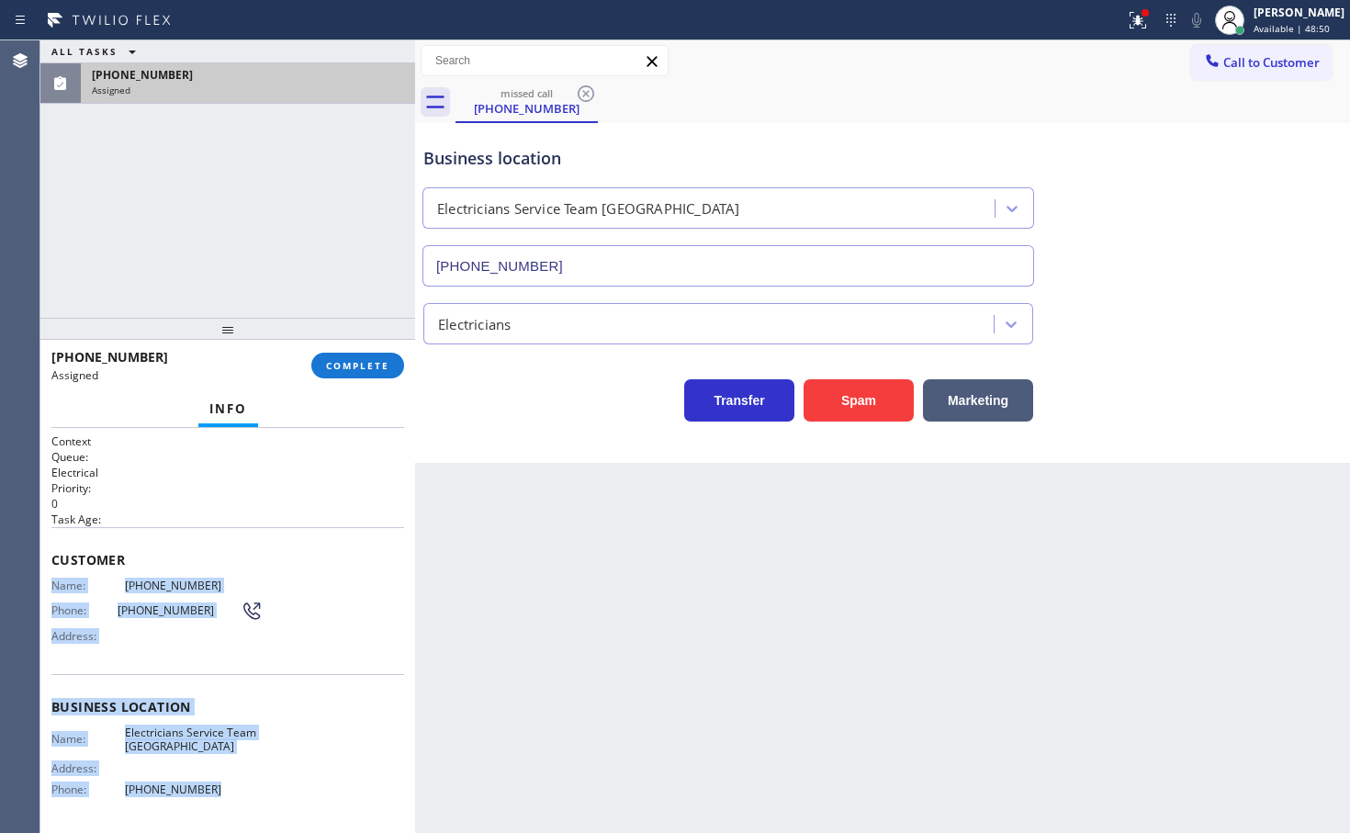
drag, startPoint x: 47, startPoint y: 585, endPoint x: 275, endPoint y: 797, distance: 311.2
click at [275, 797] on div "Context Queue: Electrical Priority: 0 Task Age: Customer Name: (701) 847-9434 P…" at bounding box center [227, 630] width 375 height 405
copy div "Name: (701) 847-9434 Phone: (701) 847-9434 Address: Business location Name: Ele…"
click at [364, 373] on button "COMPLETE" at bounding box center [357, 366] width 93 height 26
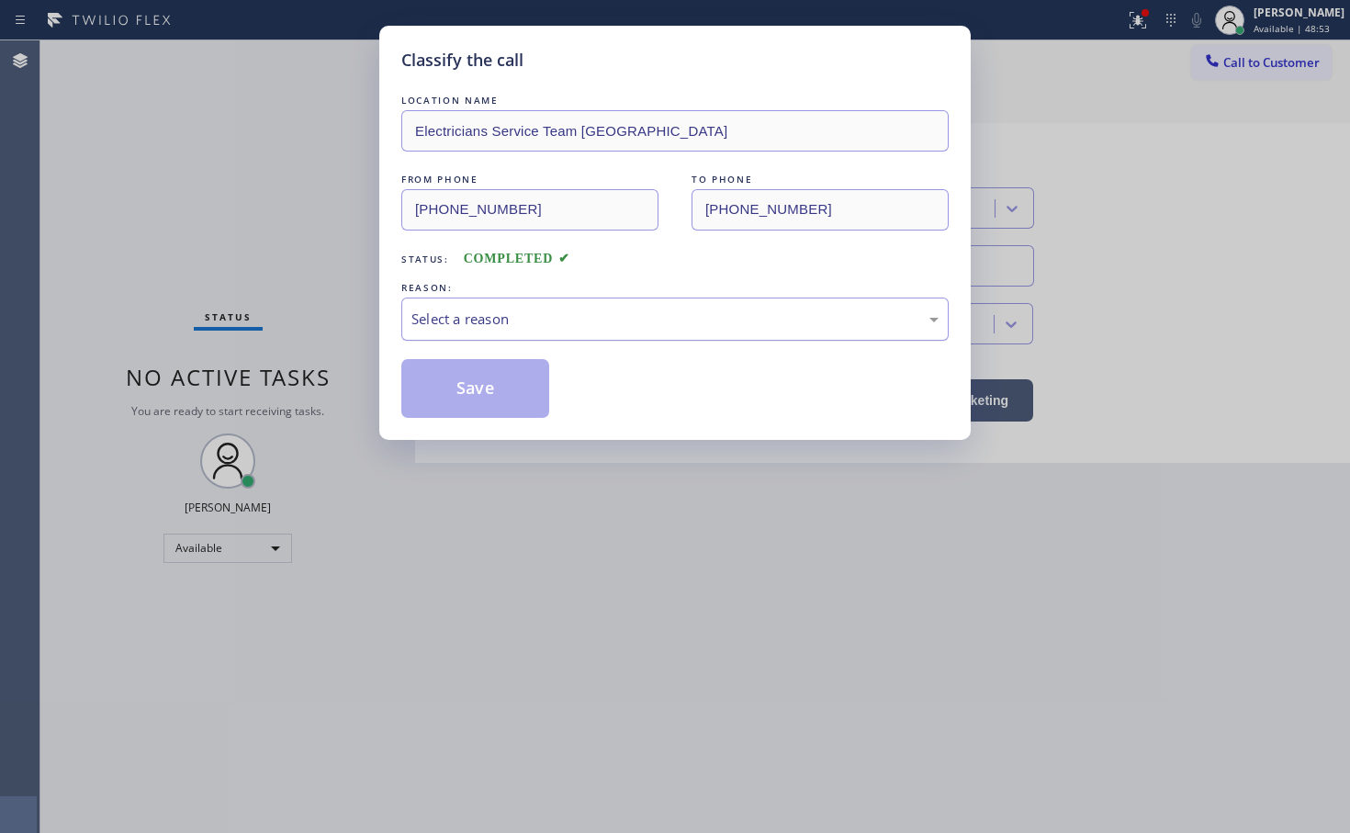
drag, startPoint x: 521, startPoint y: 320, endPoint x: 512, endPoint y: 332, distance: 14.5
click at [520, 320] on div "Select a reason" at bounding box center [674, 318] width 527 height 21
click at [482, 387] on button "Save" at bounding box center [475, 388] width 148 height 59
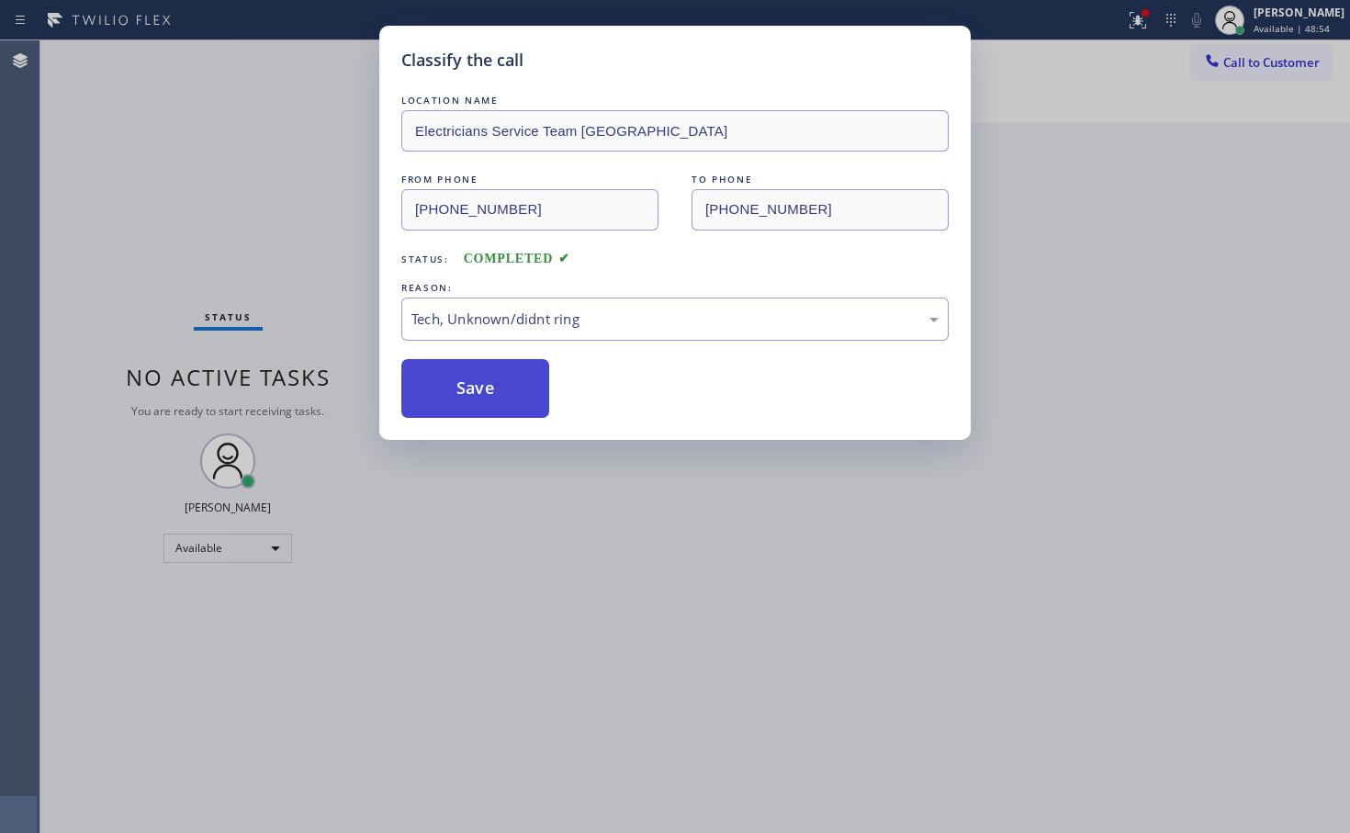
click at [482, 387] on button "Save" at bounding box center [475, 388] width 148 height 59
drag, startPoint x: 482, startPoint y: 383, endPoint x: 487, endPoint y: 332, distance: 50.7
click at [484, 381] on button "Save" at bounding box center [475, 388] width 148 height 59
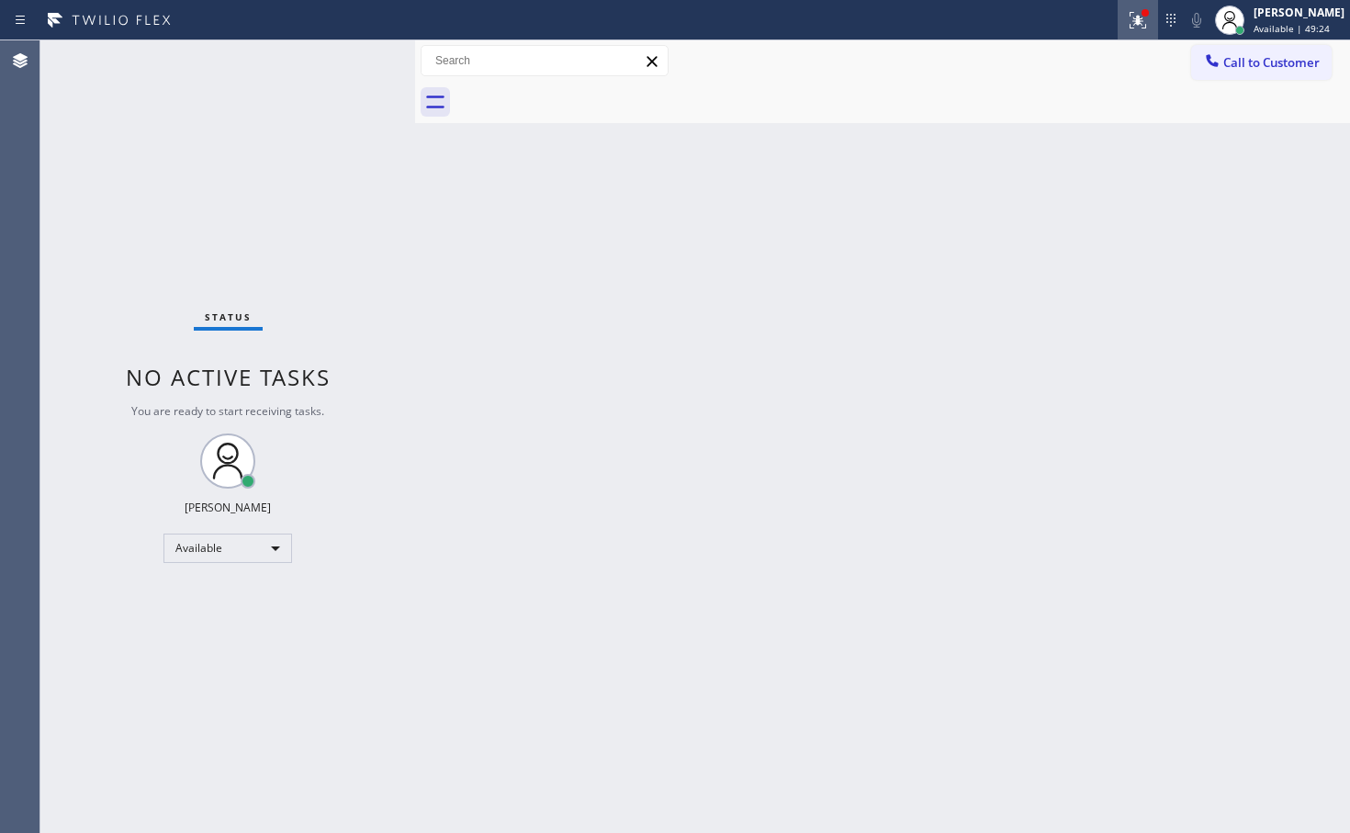
click at [1117, 23] on div at bounding box center [1137, 20] width 40 height 22
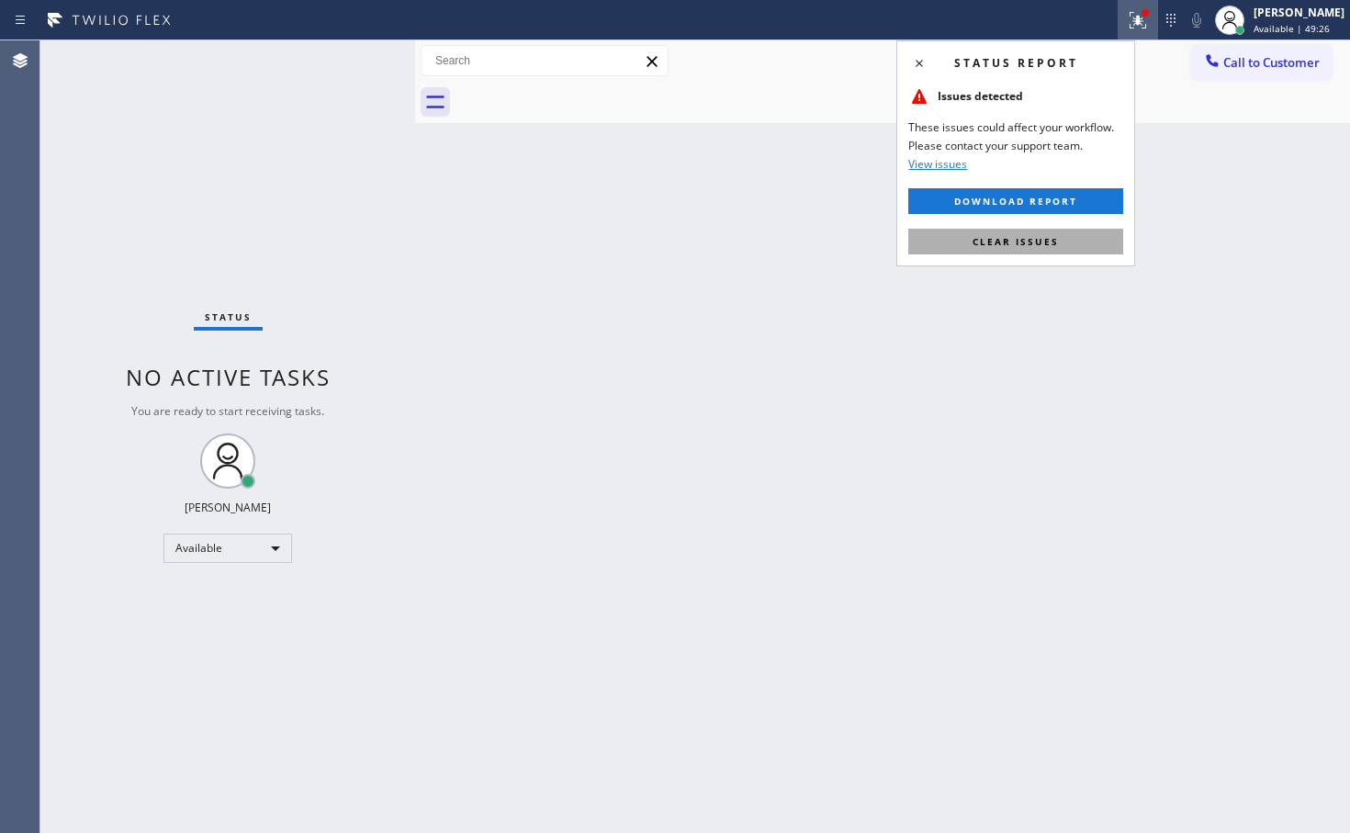
click at [1013, 251] on button "Clear issues" at bounding box center [1015, 242] width 215 height 26
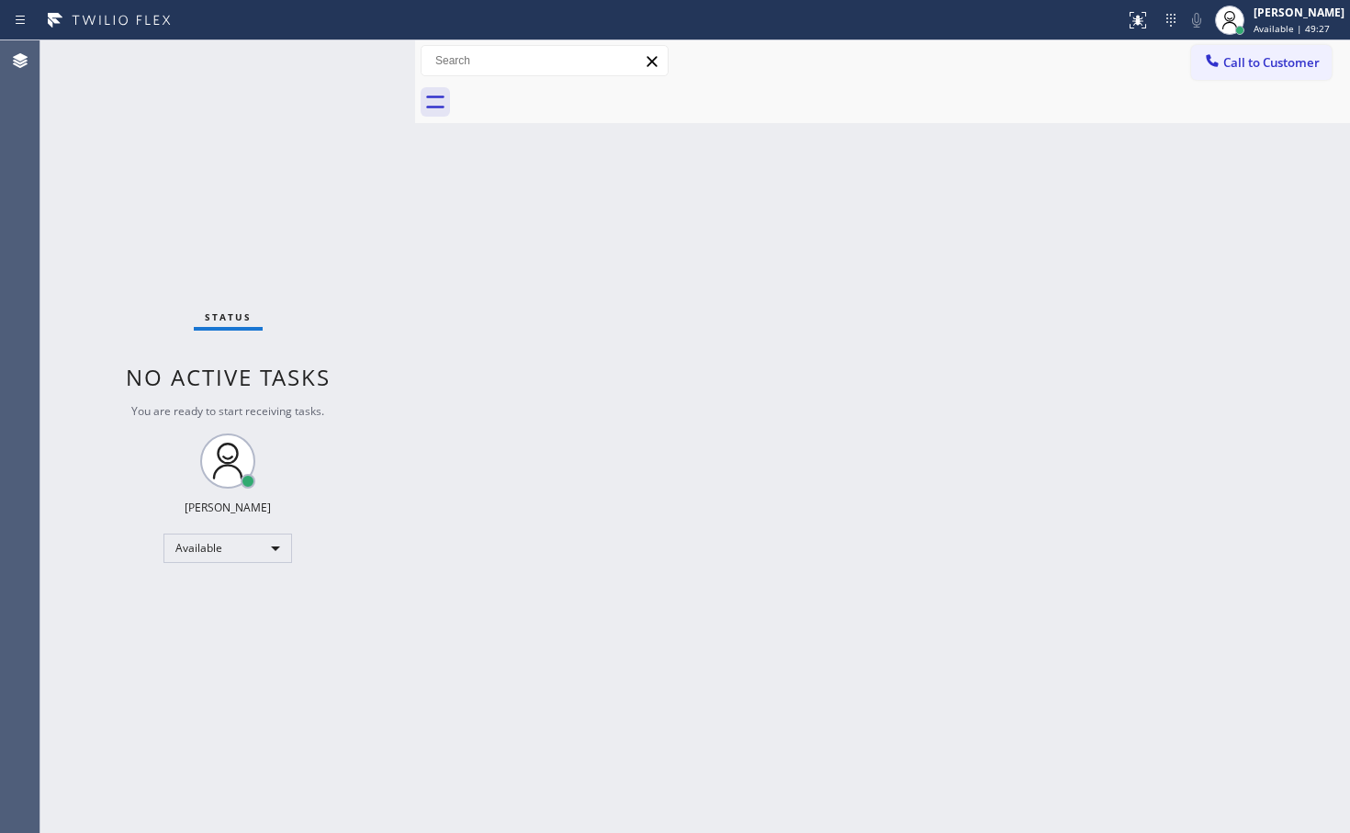
click at [689, 322] on div "Back to Dashboard Change Sender ID Customers Technicians Select a contact Outbo…" at bounding box center [882, 436] width 935 height 792
click at [219, 160] on div "Status No active tasks You are ready to start receiving tasks. [PERSON_NAME]" at bounding box center [227, 436] width 375 height 792
click at [356, 66] on div "Status No active tasks You are ready to start receiving tasks. [PERSON_NAME]" at bounding box center [227, 436] width 375 height 792
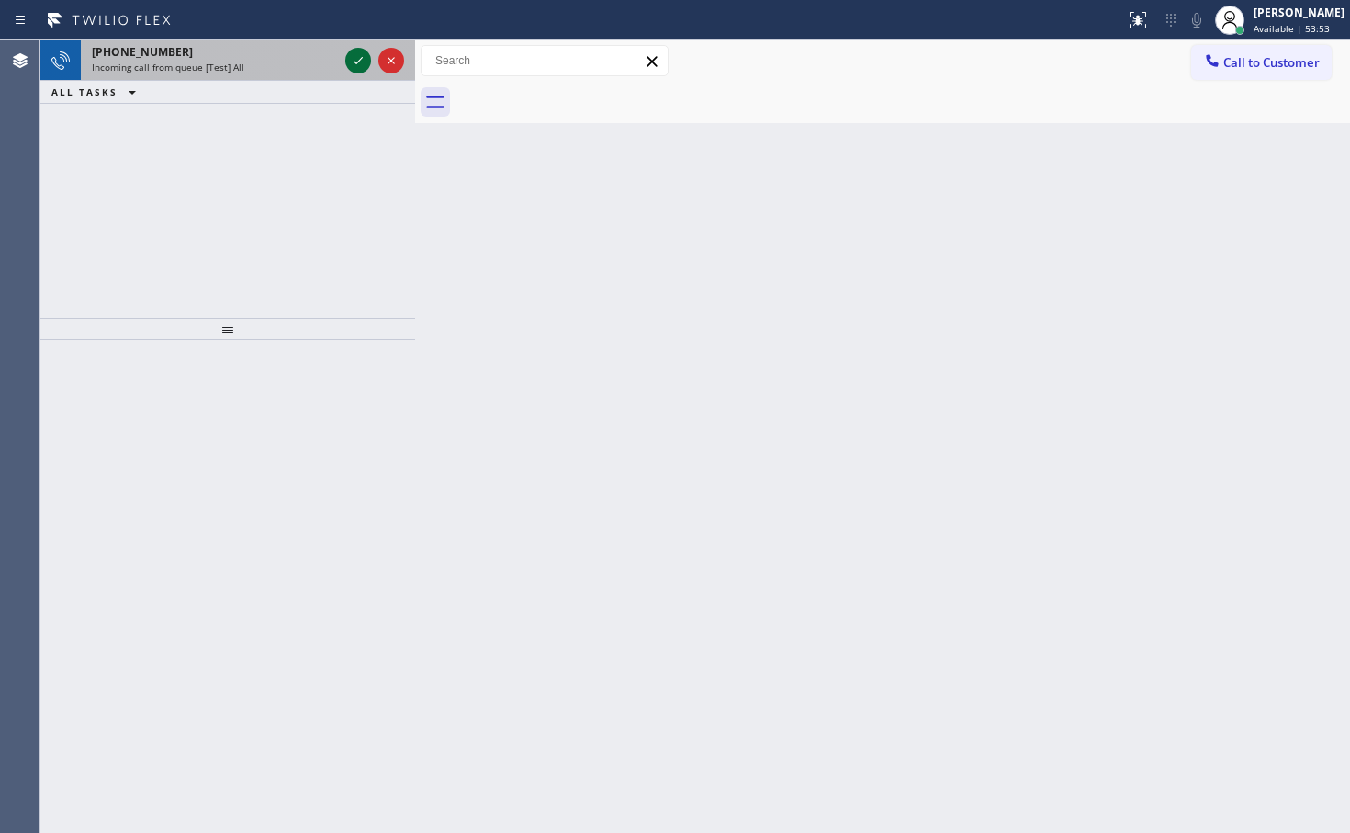
click at [361, 54] on icon at bounding box center [358, 61] width 22 height 22
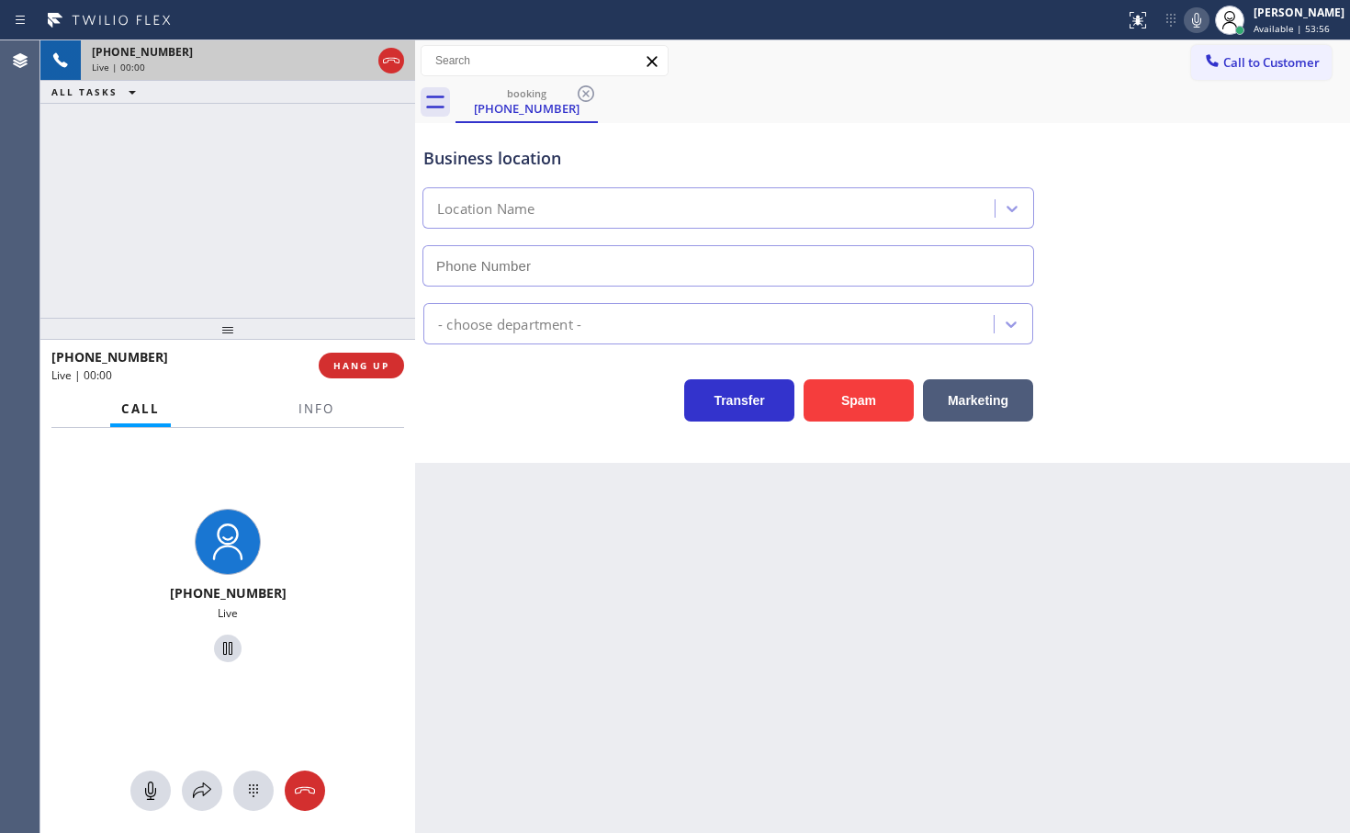
type input "(323) 673-3108"
click at [315, 405] on span "Info" at bounding box center [316, 408] width 36 height 17
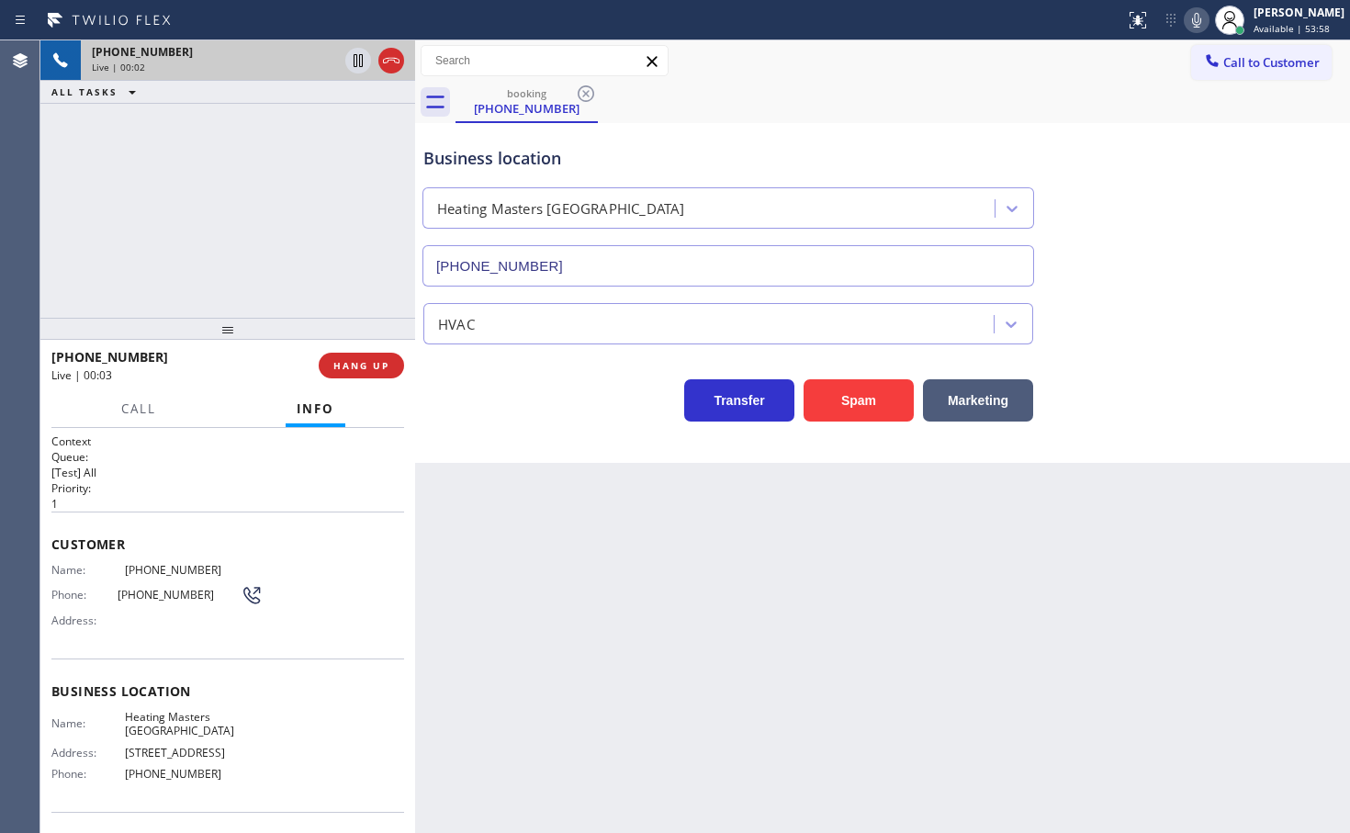
click at [134, 233] on div "+15109101187 Live | 00:02 ALL TASKS ALL TASKS ACTIVE TASKS TASKS IN WRAP UP" at bounding box center [227, 178] width 375 height 277
click at [505, 402] on div "Transfer Spam Marketing" at bounding box center [728, 395] width 617 height 51
click at [293, 284] on div "+15109101187 Live | 00:03 ALL TASKS ALL TASKS ACTIVE TASKS TASKS IN WRAP UP" at bounding box center [227, 178] width 375 height 277
click at [501, 420] on div "Transfer Spam Marketing" at bounding box center [728, 395] width 617 height 51
click at [275, 280] on div "+15109101187 Live | 00:04 ALL TASKS ALL TASKS ACTIVE TASKS TASKS IN WRAP UP" at bounding box center [227, 178] width 375 height 277
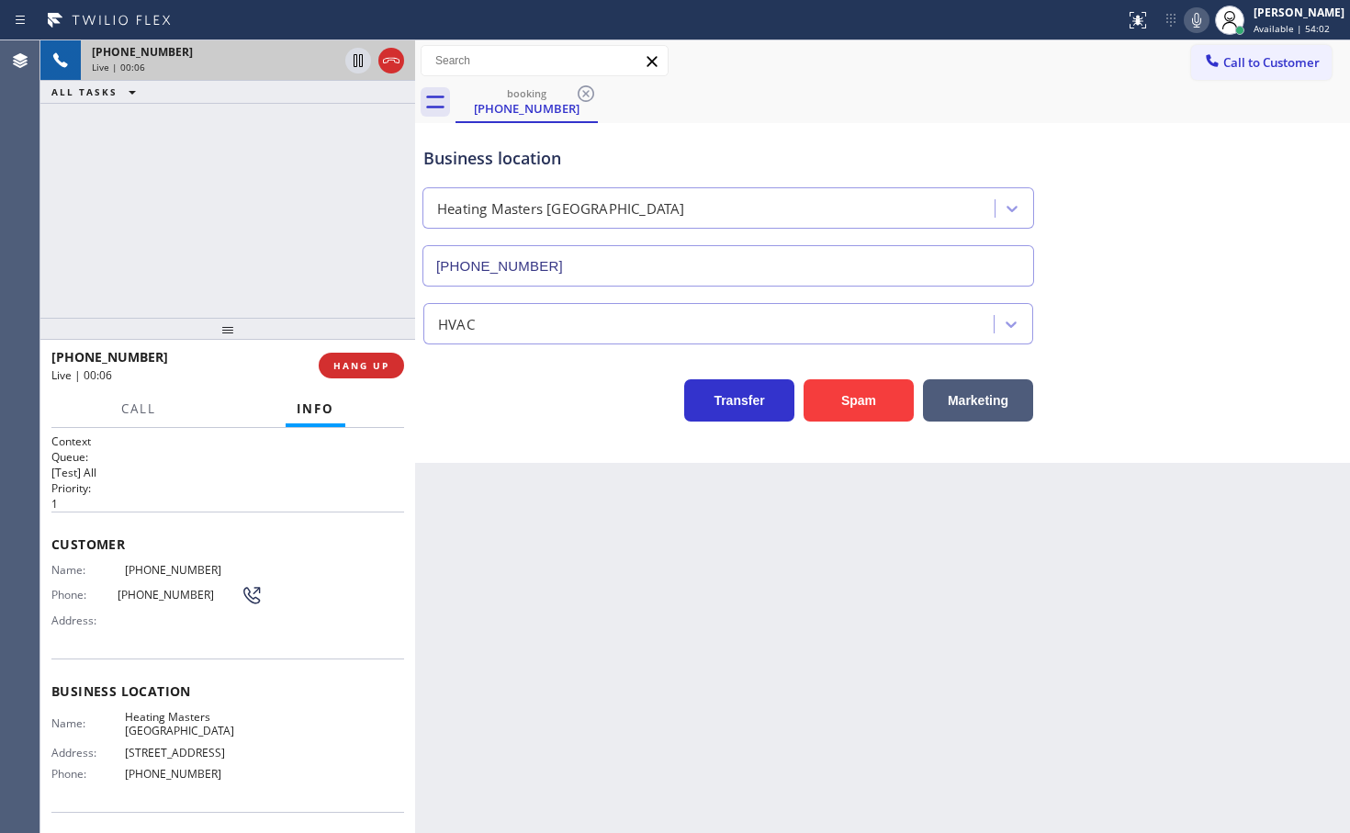
click at [1185, 26] on icon at bounding box center [1196, 20] width 22 height 22
click at [1192, 24] on icon at bounding box center [1196, 20] width 9 height 15
drag, startPoint x: 543, startPoint y: 431, endPoint x: 236, endPoint y: 276, distance: 343.3
click at [541, 431] on div "Business location Heating Masters Capitol Hill Lakewood (323) 673-3108 HVAC Tra…" at bounding box center [882, 293] width 935 height 340
click at [211, 218] on div "+15109101187 Live | 00:22 ALL TASKS ALL TASKS ACTIVE TASKS TASKS IN WRAP UP" at bounding box center [227, 178] width 375 height 277
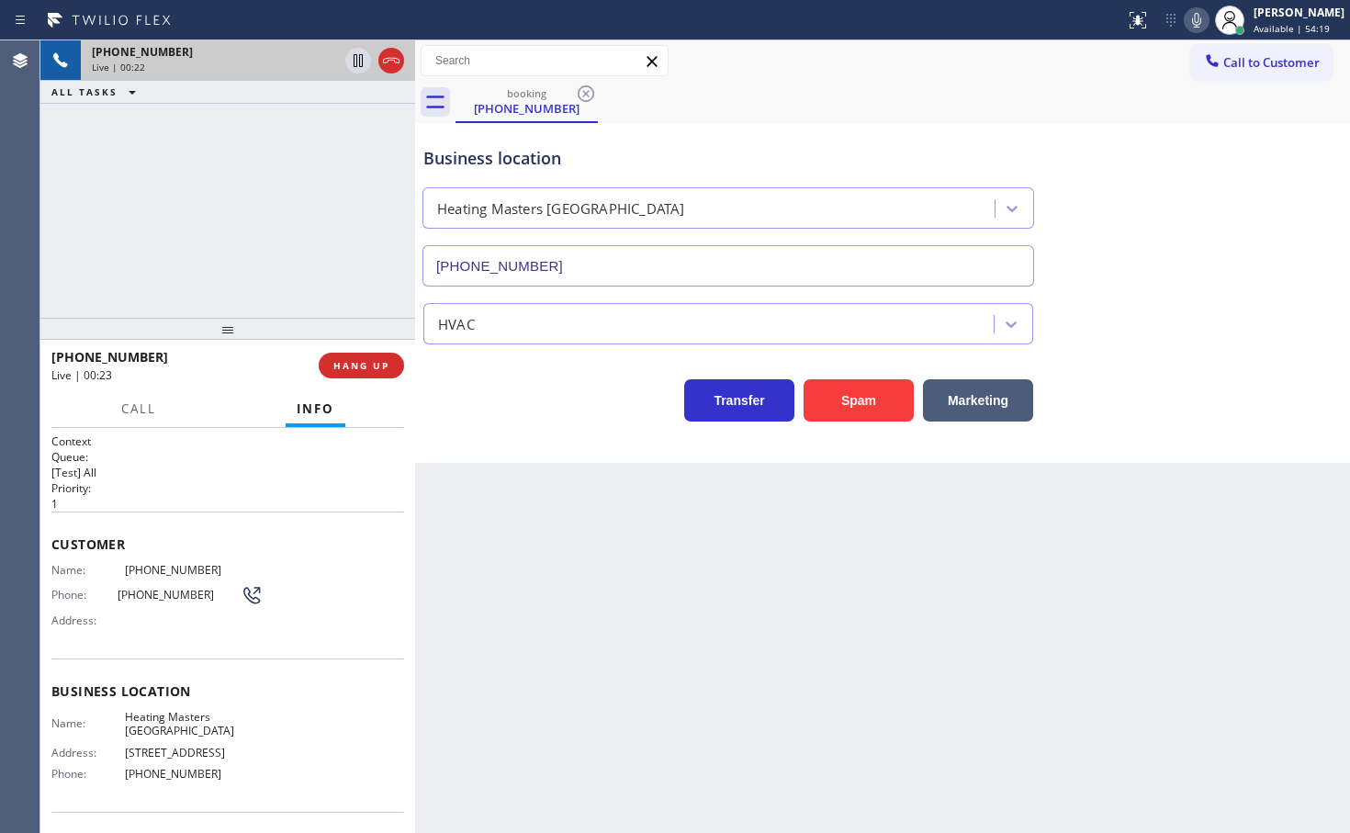
click at [521, 410] on div "Transfer Spam Marketing" at bounding box center [728, 395] width 617 height 51
drag, startPoint x: 171, startPoint y: 214, endPoint x: 298, endPoint y: 291, distance: 149.1
click at [172, 214] on div "+15109101187 Live | 00:27 ALL TASKS ALL TASKS ACTIVE TASKS TASKS IN WRAP UP" at bounding box center [227, 178] width 375 height 277
click at [503, 384] on div "Transfer Spam Marketing" at bounding box center [728, 395] width 617 height 51
click at [326, 281] on div "+15109101187 Live | 00:28 ALL TASKS ALL TASKS ACTIVE TASKS TASKS IN WRAP UP" at bounding box center [227, 178] width 375 height 277
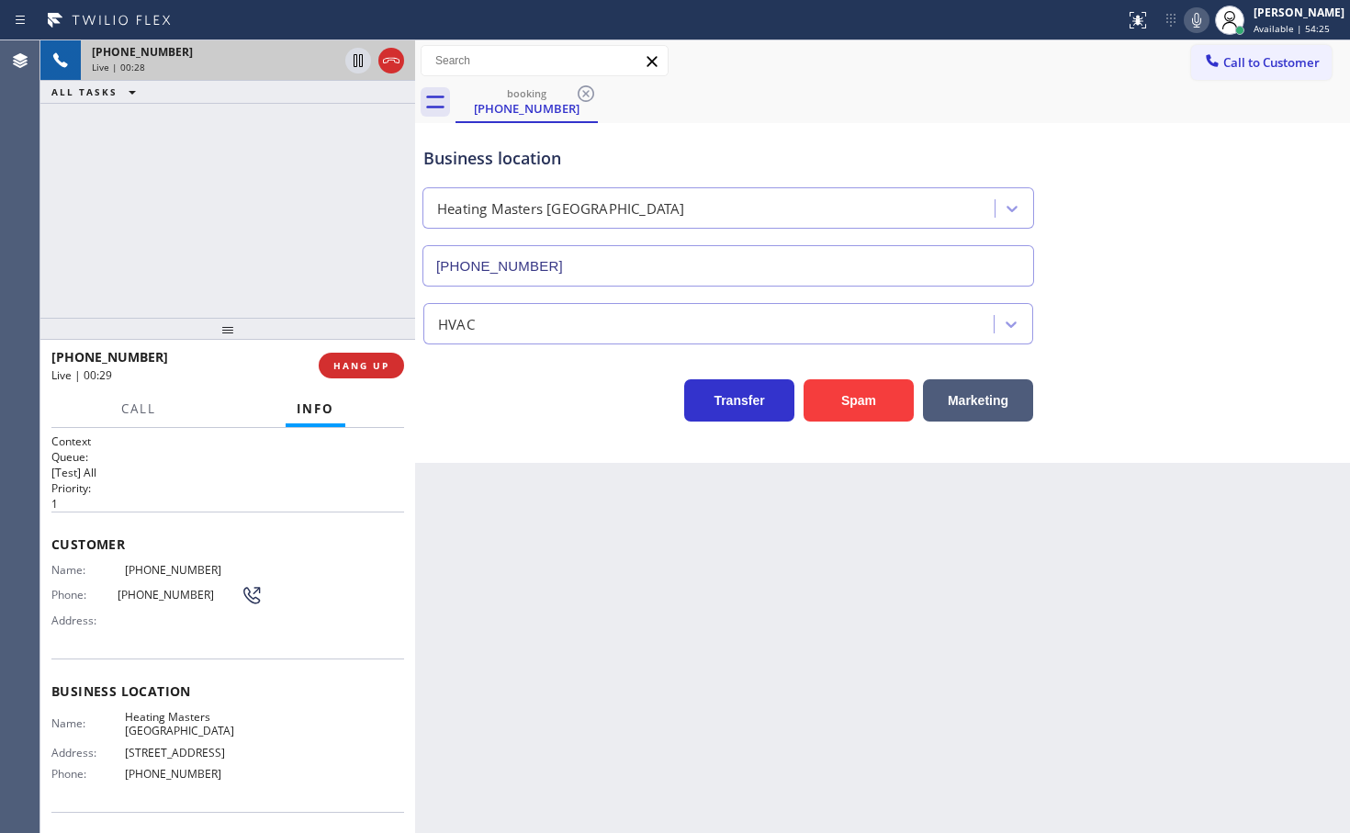
click at [543, 441] on div "Business location Heating Masters Capitol Hill Lakewood (323) 673-3108 HVAC Tra…" at bounding box center [882, 293] width 935 height 340
click at [549, 442] on div "Business location Heating Masters Capitol Hill Lakewood (323) 673-3108 HVAC Tra…" at bounding box center [882, 293] width 935 height 340
click at [344, 286] on div "+15109101187 Live | 00:32 ALL TASKS ALL TASKS ACTIVE TASKS TASKS IN WRAP UP" at bounding box center [227, 178] width 375 height 277
click at [557, 438] on div "Business location Heating Masters Capitol Hill Lakewood (323) 673-3108 HVAC Tra…" at bounding box center [882, 293] width 935 height 340
click at [572, 476] on div "Back to Dashboard Change Sender ID Customers Technicians Select a contact Outbo…" at bounding box center [882, 436] width 935 height 792
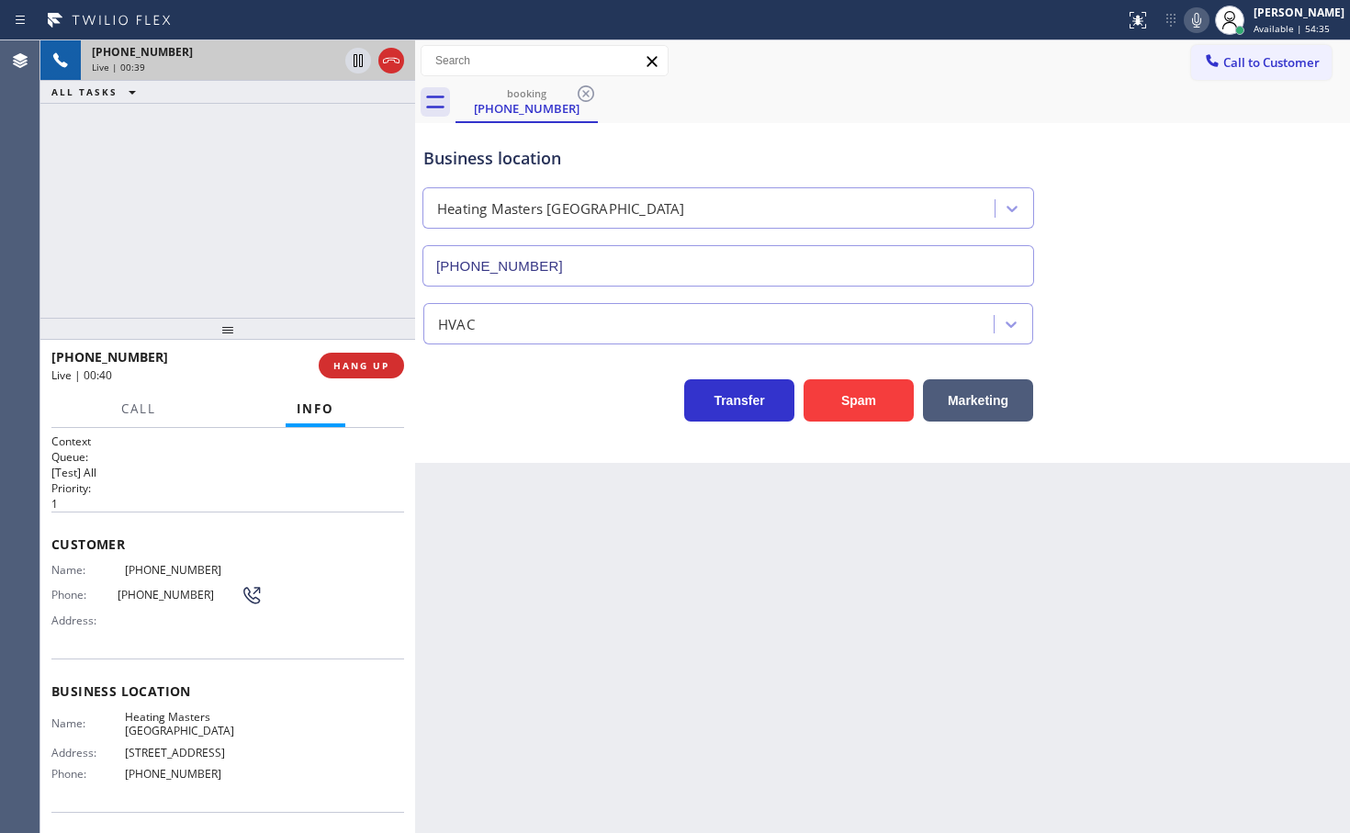
drag, startPoint x: 539, startPoint y: 436, endPoint x: 454, endPoint y: 393, distance: 95.7
click at [539, 435] on div "Business location Heating Masters Capitol Hill Lakewood (323) 673-3108 HVAC Tra…" at bounding box center [882, 293] width 935 height 340
click at [126, 252] on div "+15109101187 Live | 00:40 ALL TASKS ALL TASKS ACTIVE TASKS TASKS IN WRAP UP" at bounding box center [227, 178] width 375 height 277
click at [246, 147] on div "+15109101187 Live | 00:45 ALL TASKS ALL TASKS ACTIVE TASKS TASKS IN WRAP UP" at bounding box center [227, 178] width 375 height 277
drag, startPoint x: 539, startPoint y: 422, endPoint x: 386, endPoint y: 327, distance: 180.6
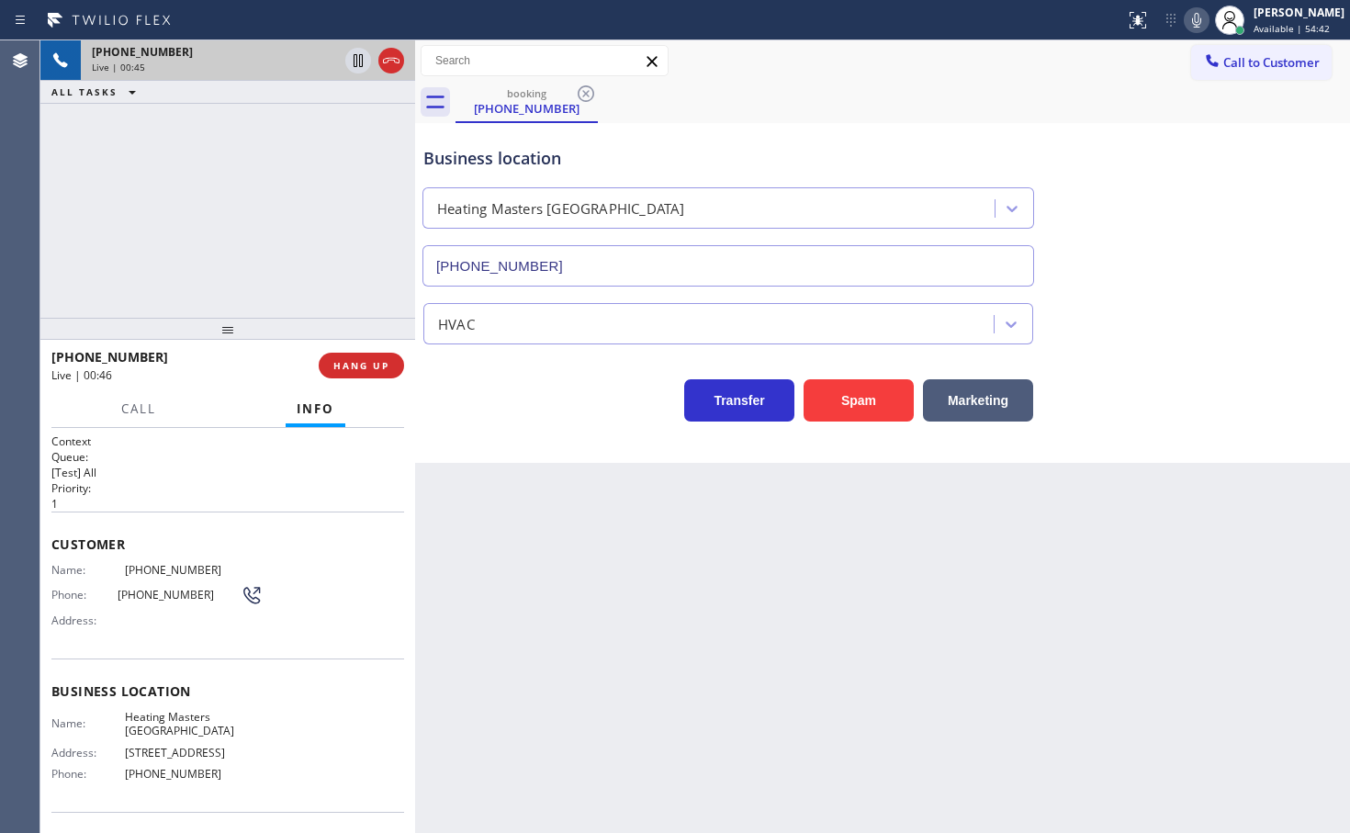
click at [539, 421] on div "Business location Heating Masters Capitol Hill Lakewood (323) 673-3108 HVAC Tra…" at bounding box center [882, 293] width 935 height 340
click at [342, 298] on div "+15109101187 Live | 00:46 ALL TASKS ALL TASKS ACTIVE TASKS TASKS IN WRAP UP" at bounding box center [227, 178] width 375 height 277
click at [503, 439] on div "Business location Heating Masters Capitol Hill Lakewood (323) 673-3108 HVAC Tra…" at bounding box center [882, 293] width 935 height 340
click at [455, 411] on div "Transfer Spam Marketing" at bounding box center [728, 395] width 617 height 51
click at [338, 263] on div "+15109101187 Live | 00:49 ALL TASKS ALL TASKS ACTIVE TASKS TASKS IN WRAP UP" at bounding box center [227, 178] width 375 height 277
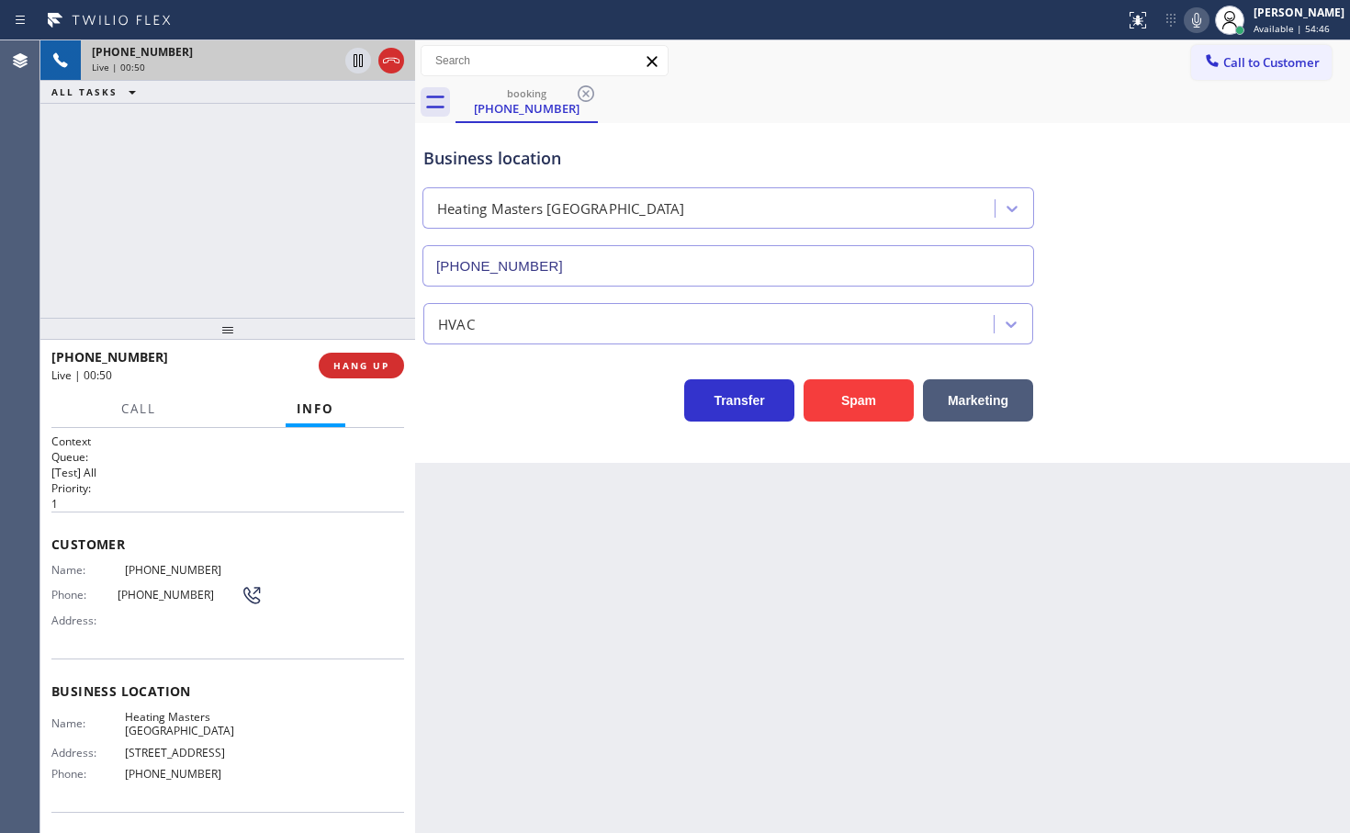
click at [463, 431] on div "Business location Heating Masters Capitol Hill Lakewood (323) 673-3108 HVAC Tra…" at bounding box center [882, 293] width 935 height 340
click at [502, 428] on div "Business location Heating Masters Capitol Hill Lakewood (323) 673-3108 HVAC Tra…" at bounding box center [882, 293] width 935 height 340
drag, startPoint x: 503, startPoint y: 428, endPoint x: 251, endPoint y: 242, distance: 313.3
click at [505, 428] on div "Business location Heating Masters Capitol Hill Lakewood (323) 673-3108 HVAC Tra…" at bounding box center [882, 293] width 935 height 340
click at [175, 178] on div "+15109101187 Live | 00:58 ALL TASKS ALL TASKS ACTIVE TASKS TASKS IN WRAP UP" at bounding box center [227, 178] width 375 height 277
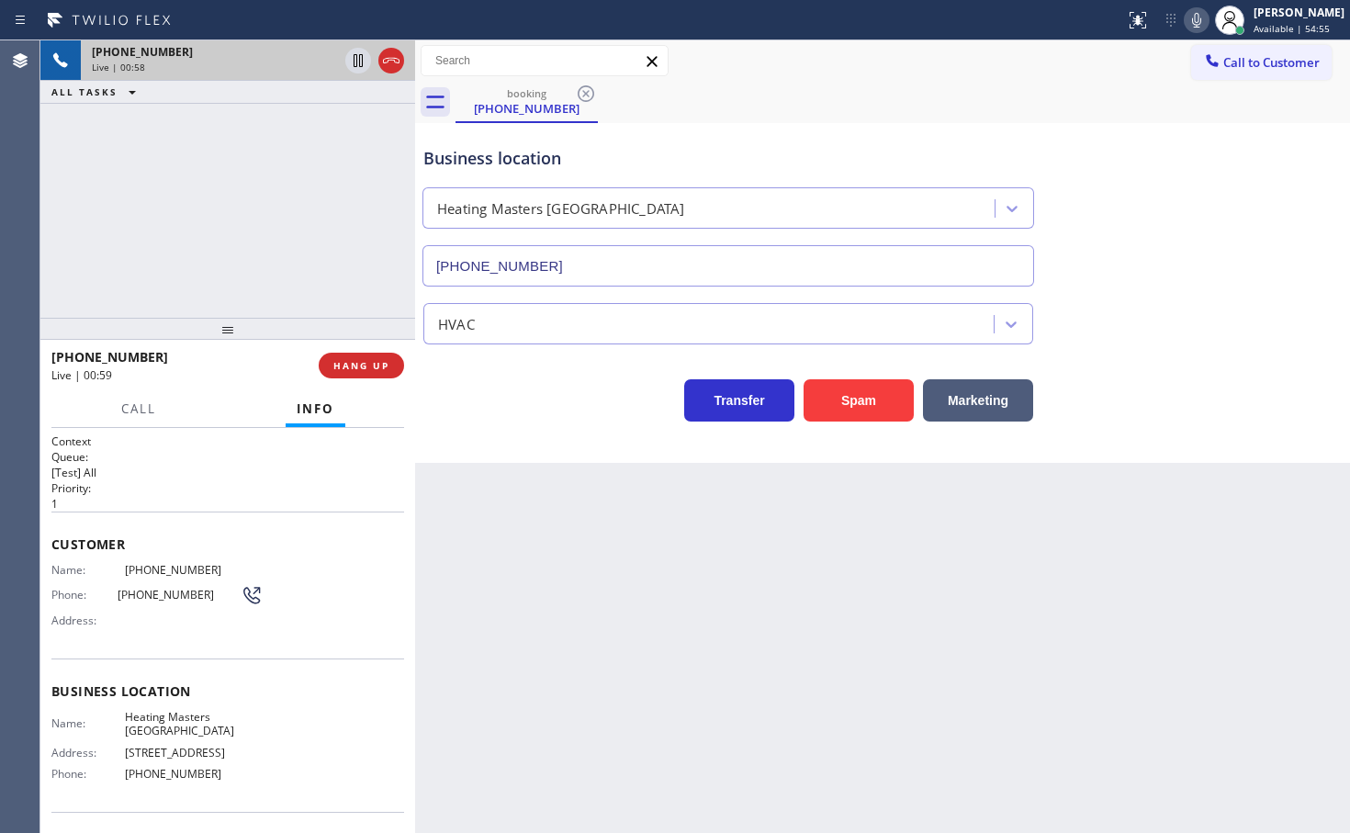
click at [508, 437] on div "Business location Heating Masters Capitol Hill Lakewood (323) 673-3108 HVAC Tra…" at bounding box center [882, 293] width 935 height 340
click at [277, 252] on div "+15109101187 Live | 00:59 ALL TASKS ALL TASKS ACTIVE TASKS TASKS IN WRAP UP" at bounding box center [227, 178] width 375 height 277
drag, startPoint x: 525, startPoint y: 524, endPoint x: 441, endPoint y: 381, distance: 166.3
click at [525, 521] on div "Back to Dashboard Change Sender ID Customers Technicians Select a contact Outbo…" at bounding box center [882, 436] width 935 height 792
click at [370, 304] on div "+15109101187 Live | 01:00 ALL TASKS ALL TASKS ACTIVE TASKS TASKS IN WRAP UP" at bounding box center [227, 178] width 375 height 277
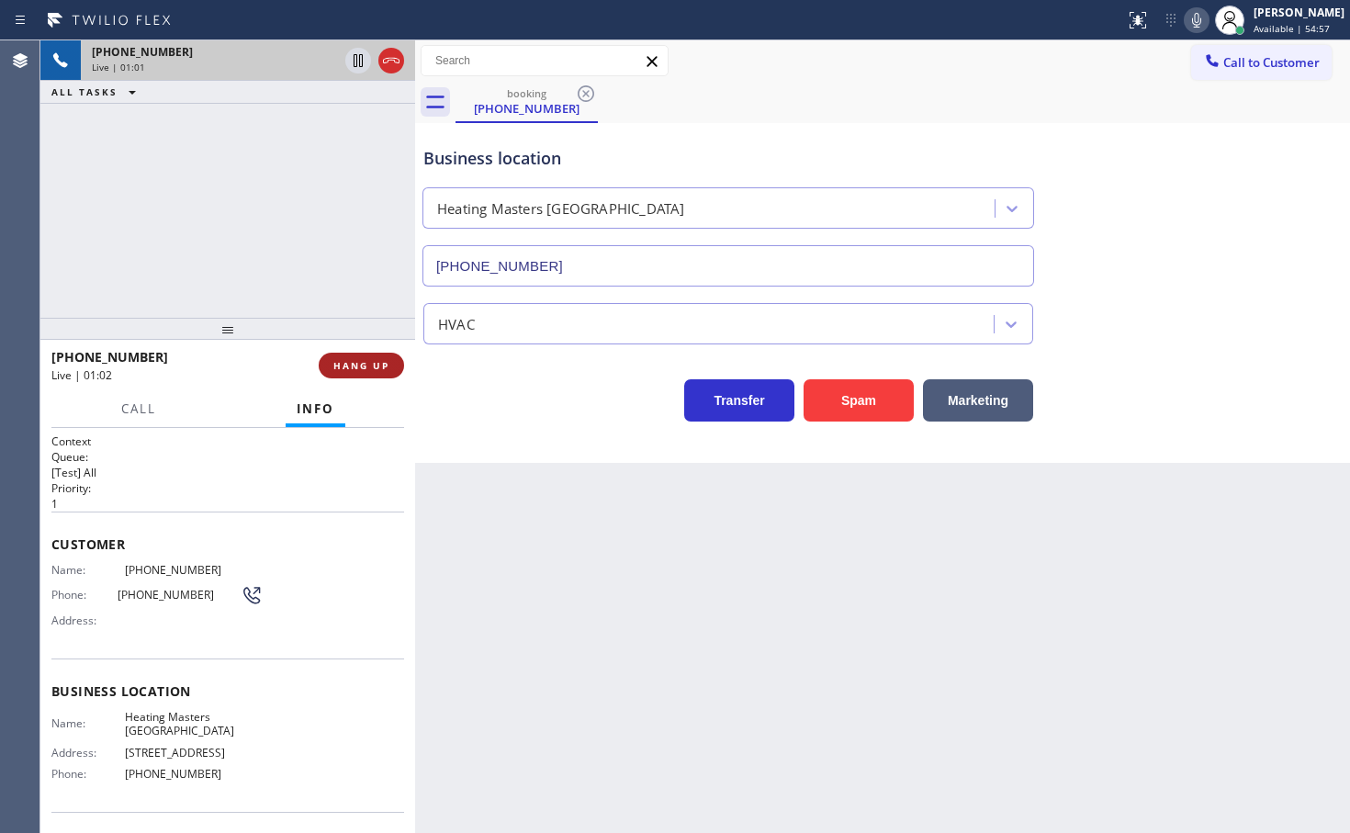
click at [378, 368] on span "HANG UP" at bounding box center [361, 365] width 56 height 13
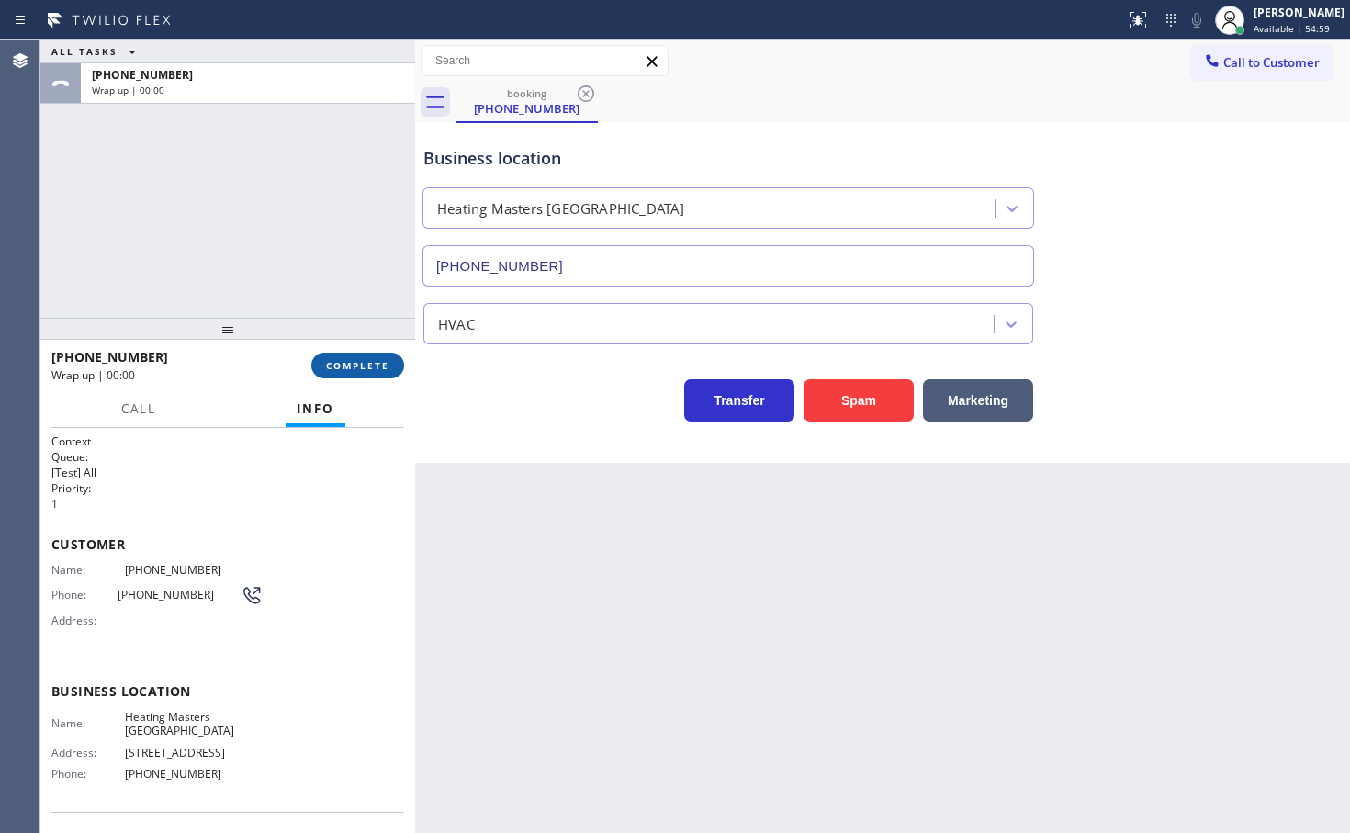
drag, startPoint x: 378, startPoint y: 368, endPoint x: 388, endPoint y: 357, distance: 14.9
click at [388, 370] on span "COMPLETE" at bounding box center [357, 365] width 63 height 13
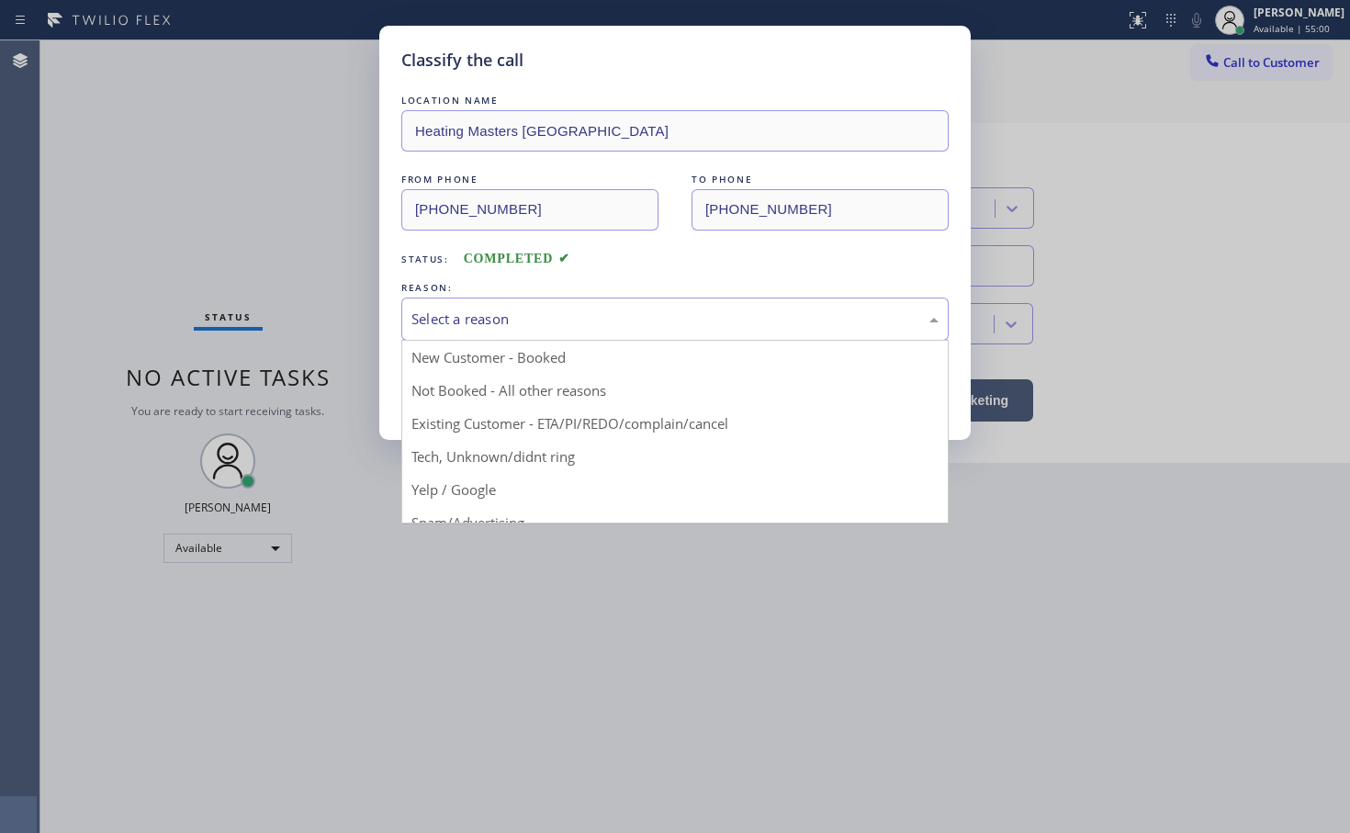
click at [488, 323] on div "Select a reason" at bounding box center [674, 318] width 527 height 21
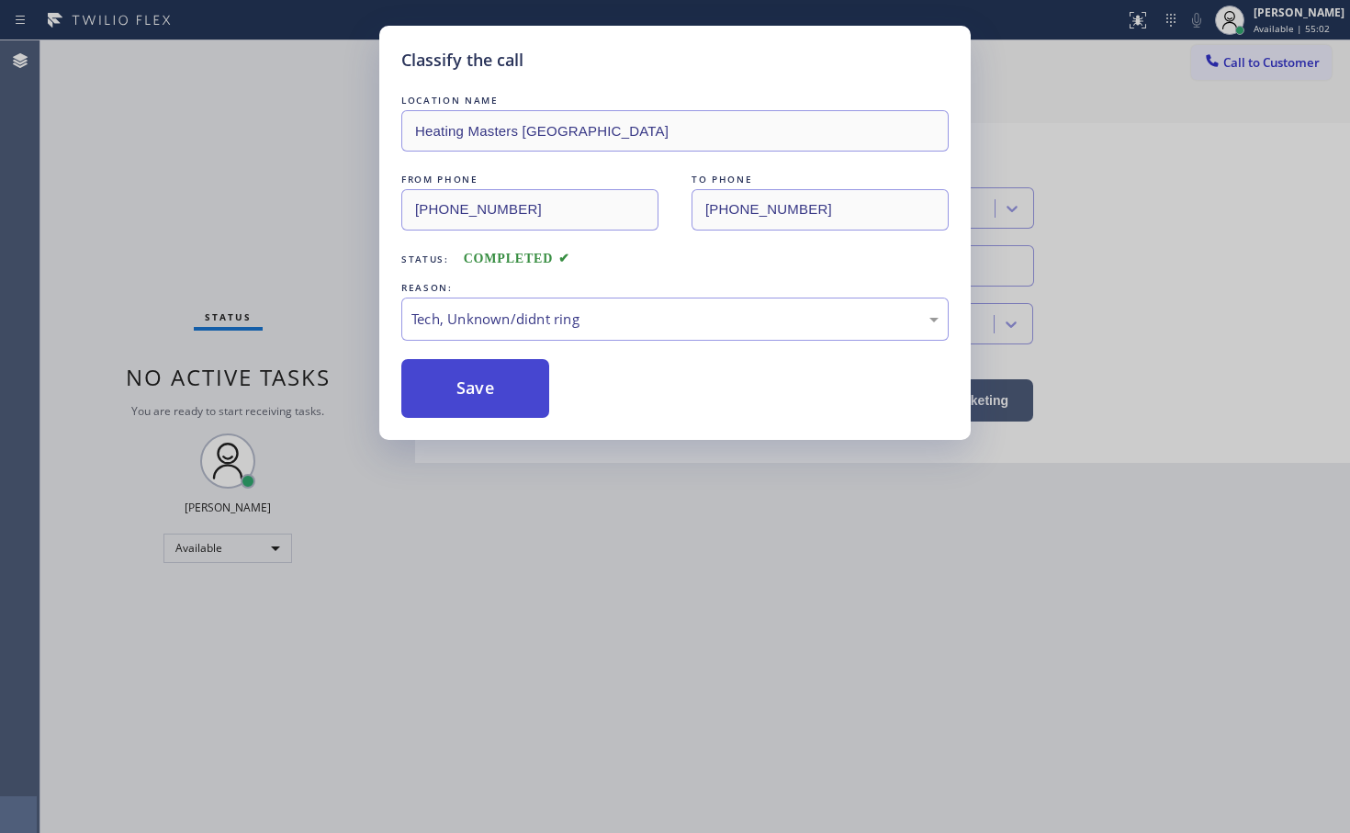
click at [472, 404] on button "Save" at bounding box center [475, 388] width 148 height 59
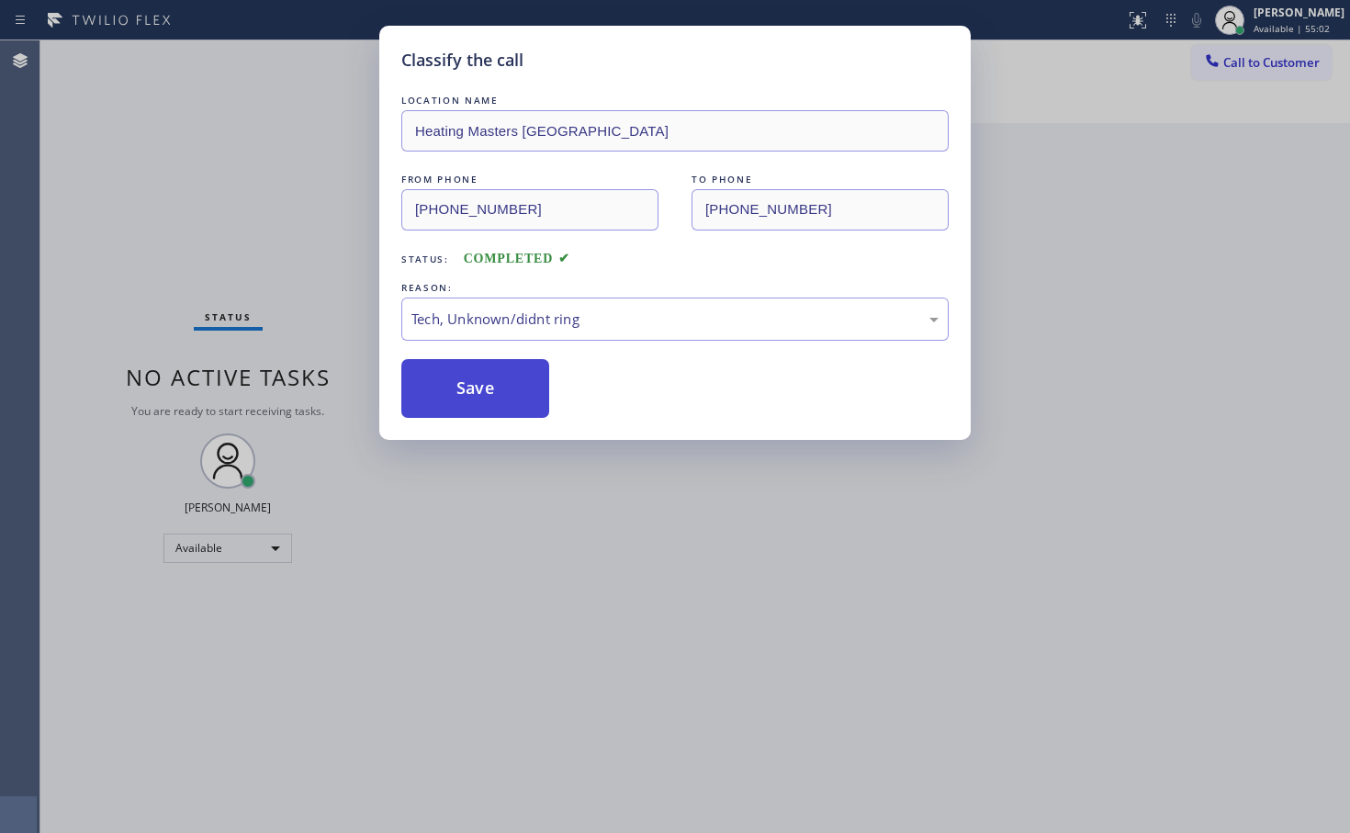
click at [472, 404] on button "Save" at bounding box center [475, 388] width 148 height 59
click at [477, 412] on button "Save" at bounding box center [475, 388] width 148 height 59
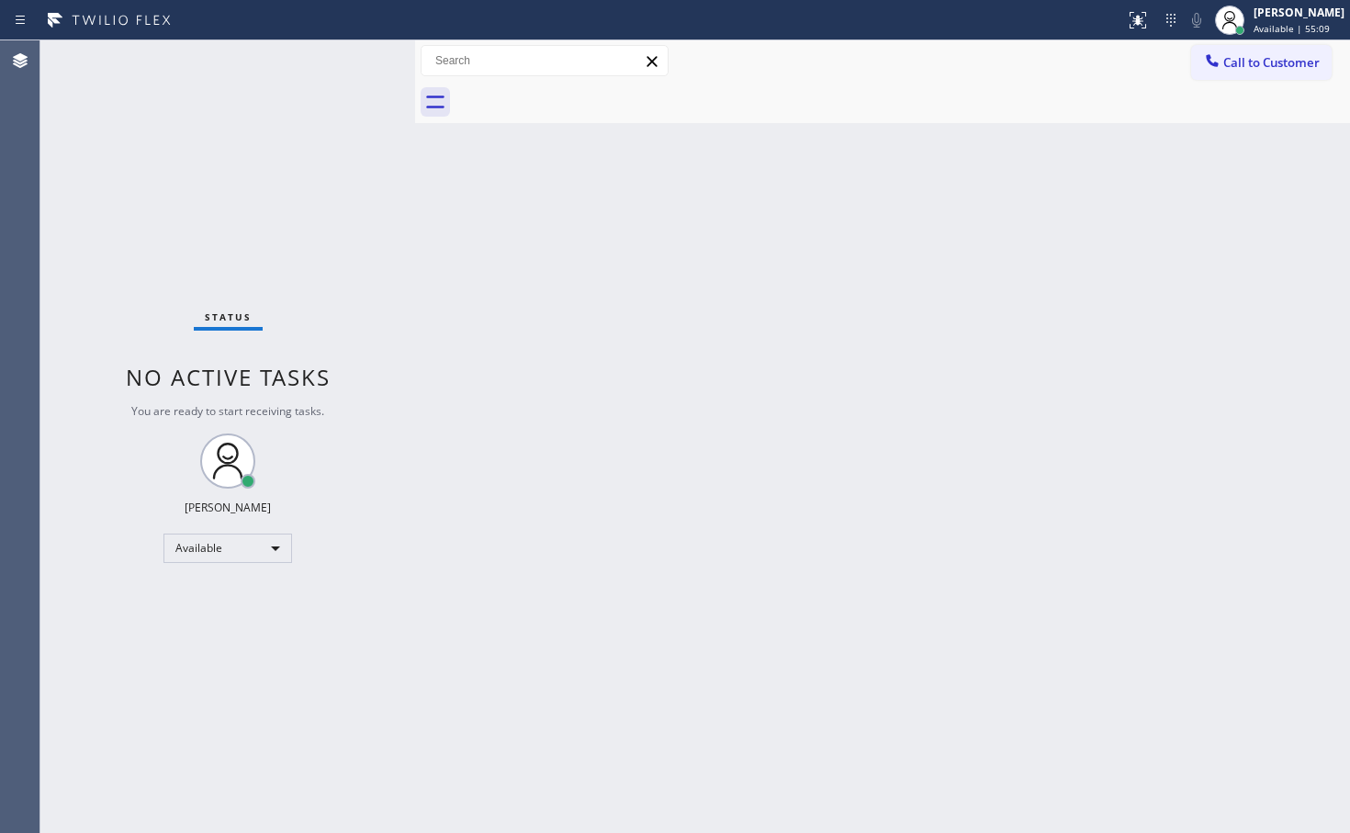
drag, startPoint x: 266, startPoint y: 109, endPoint x: 372, endPoint y: 50, distance: 120.8
click at [267, 109] on div "Status No active tasks You are ready to start receiving tasks. [PERSON_NAME]" at bounding box center [227, 436] width 375 height 792
click at [388, 37] on div "Status report No issues detected If you experience an issue, please download th…" at bounding box center [675, 20] width 1350 height 40
drag, startPoint x: 352, startPoint y: 103, endPoint x: 352, endPoint y: 62, distance: 41.3
click at [352, 98] on div "Status No active tasks You are ready to start receiving tasks. [PERSON_NAME]" at bounding box center [227, 436] width 375 height 792
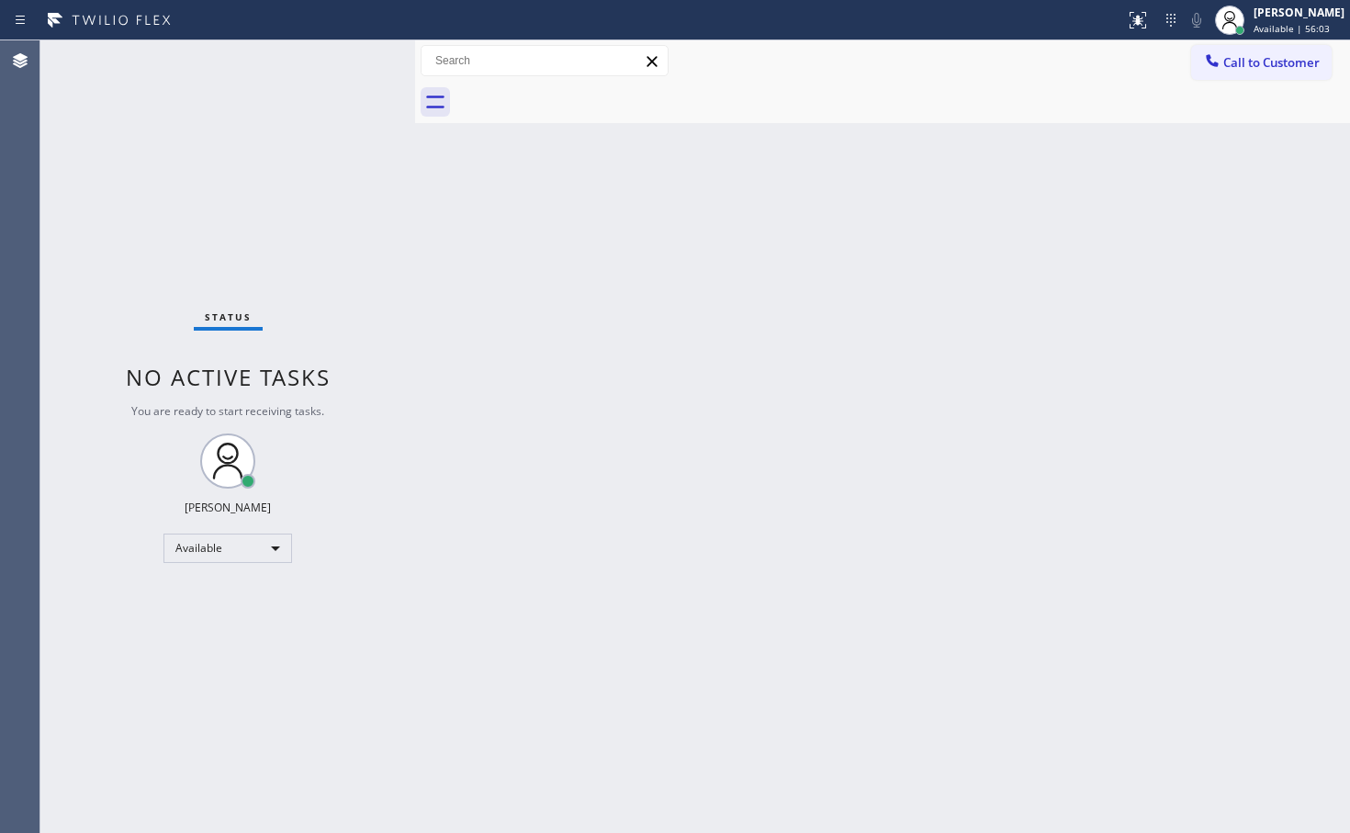
click at [332, 73] on div "Status No active tasks You are ready to start receiving tasks. [PERSON_NAME]" at bounding box center [227, 436] width 375 height 792
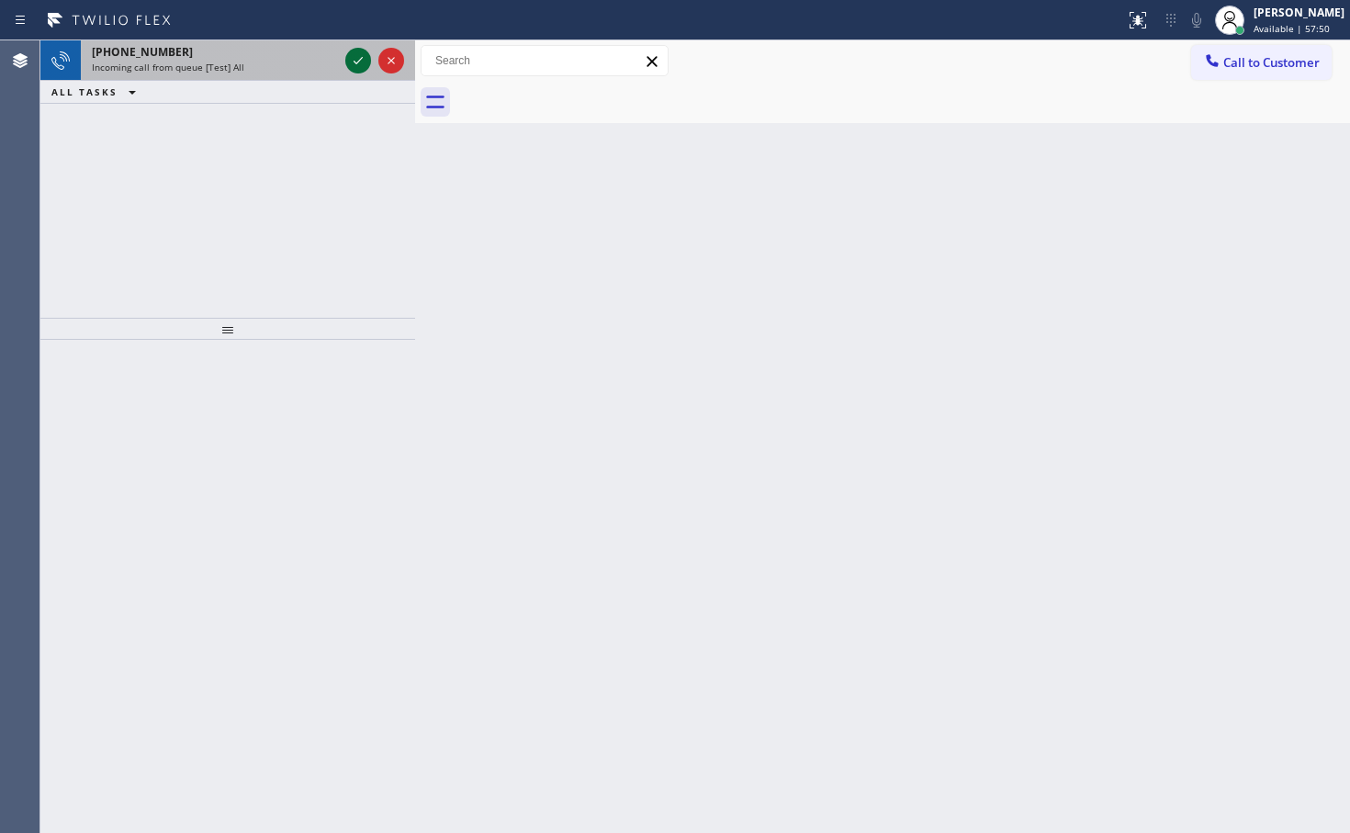
click at [353, 59] on icon at bounding box center [358, 61] width 22 height 22
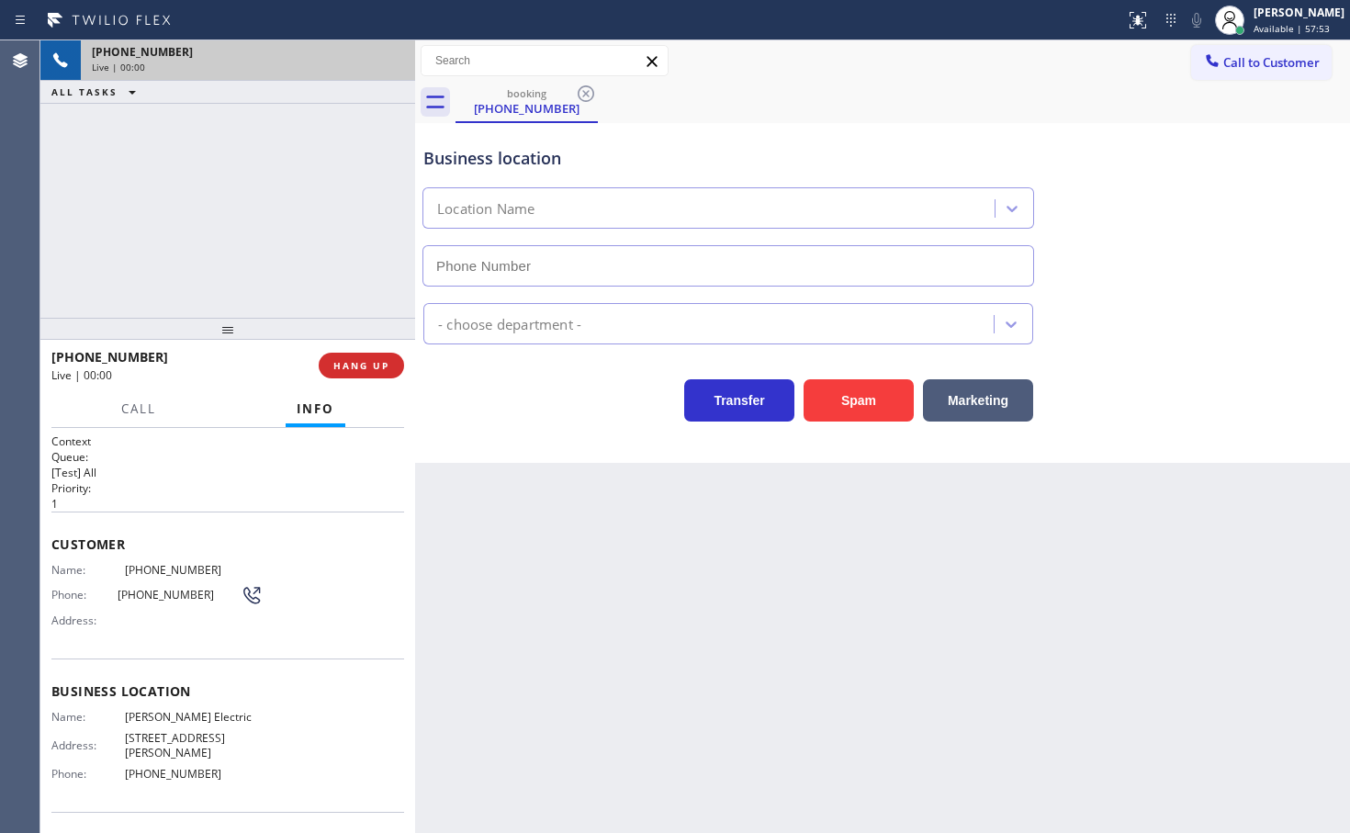
type input "(972) 433-5010"
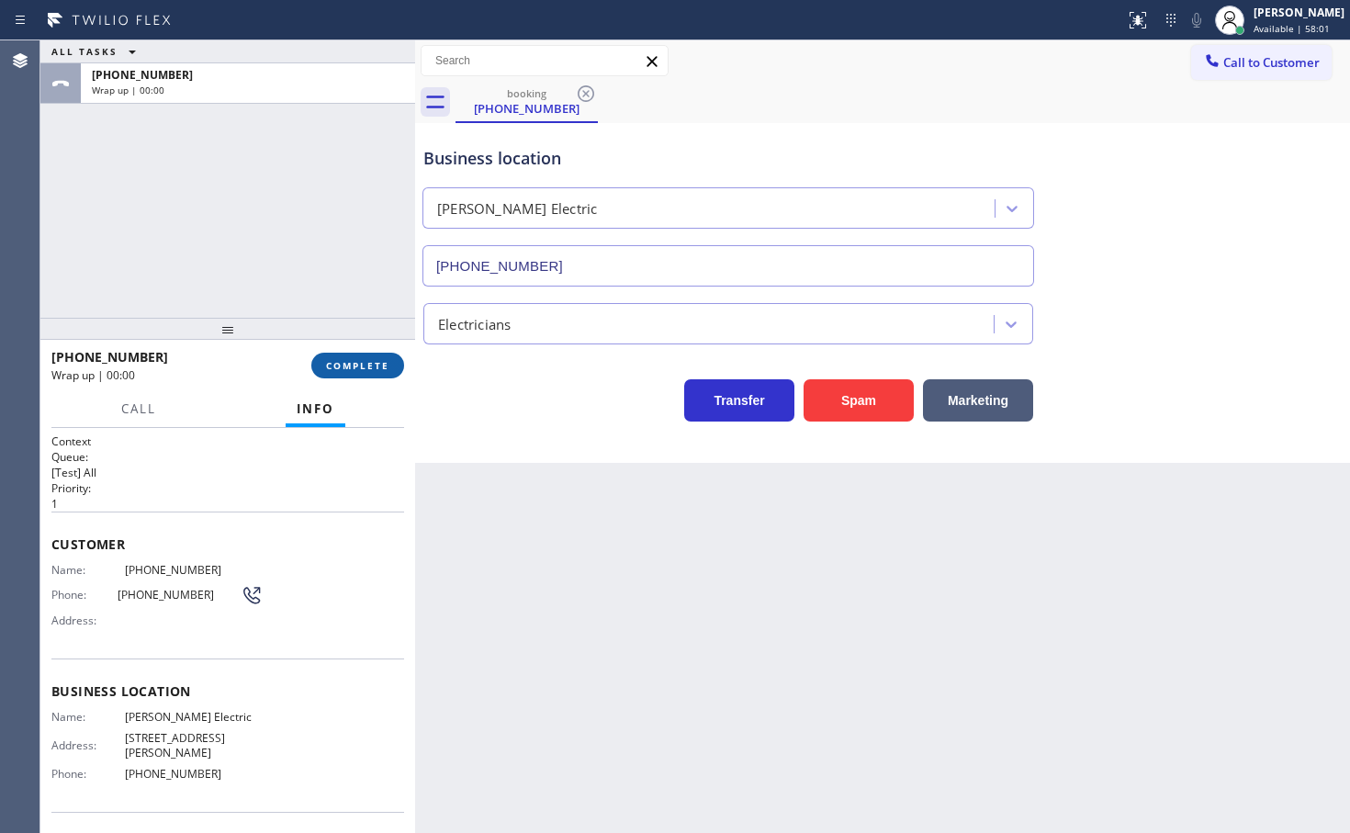
click at [357, 367] on span "COMPLETE" at bounding box center [357, 365] width 63 height 13
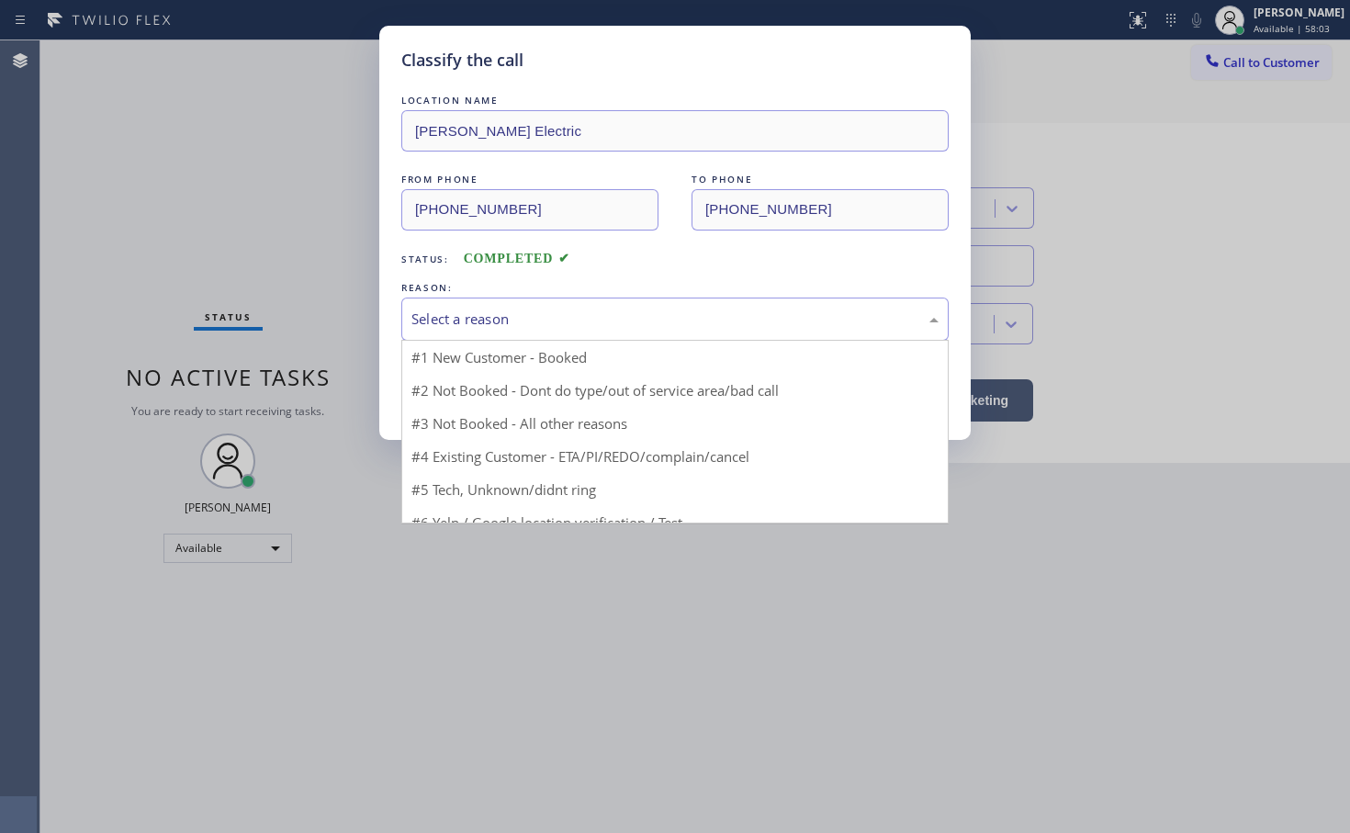
click at [510, 328] on div "Select a reason" at bounding box center [674, 318] width 527 height 21
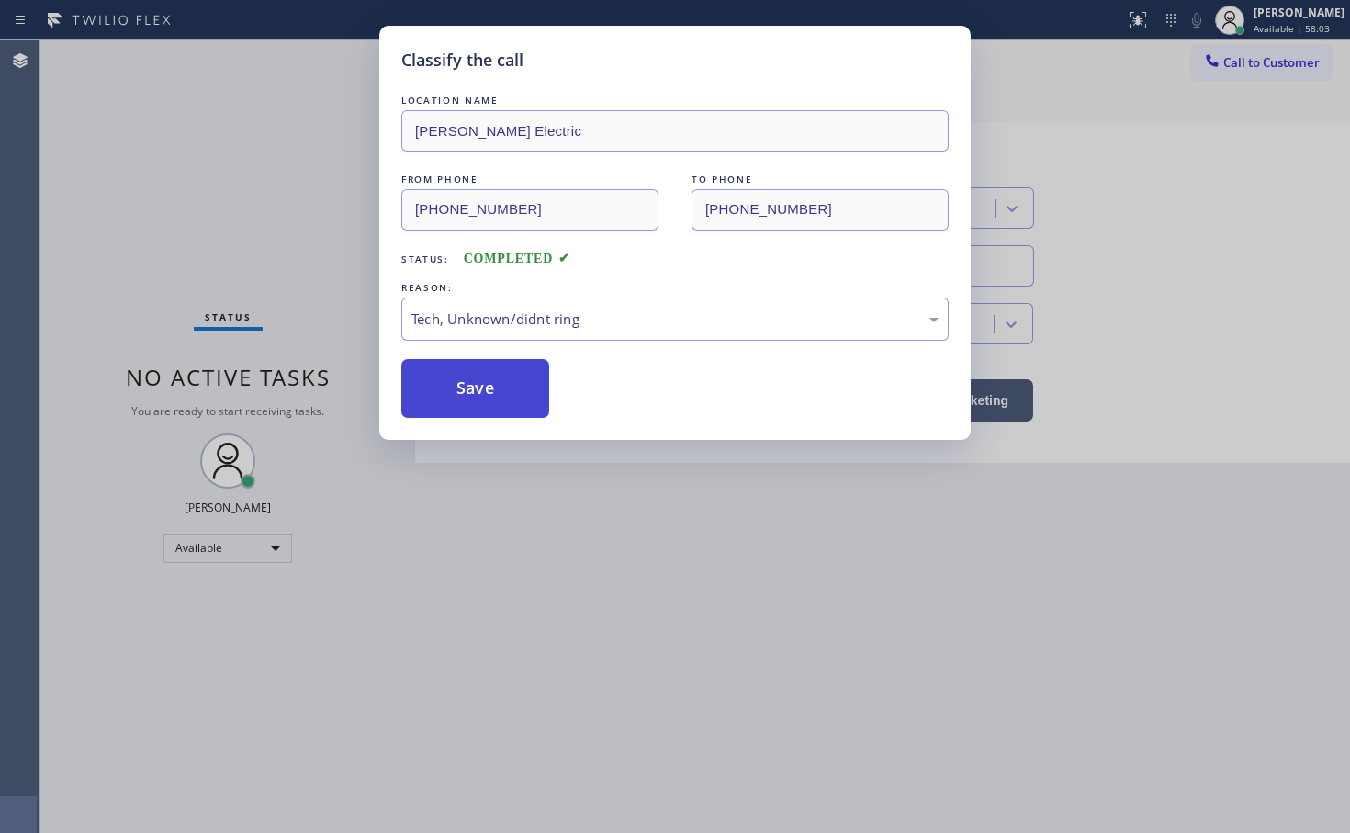
click at [488, 398] on button "Save" at bounding box center [475, 388] width 148 height 59
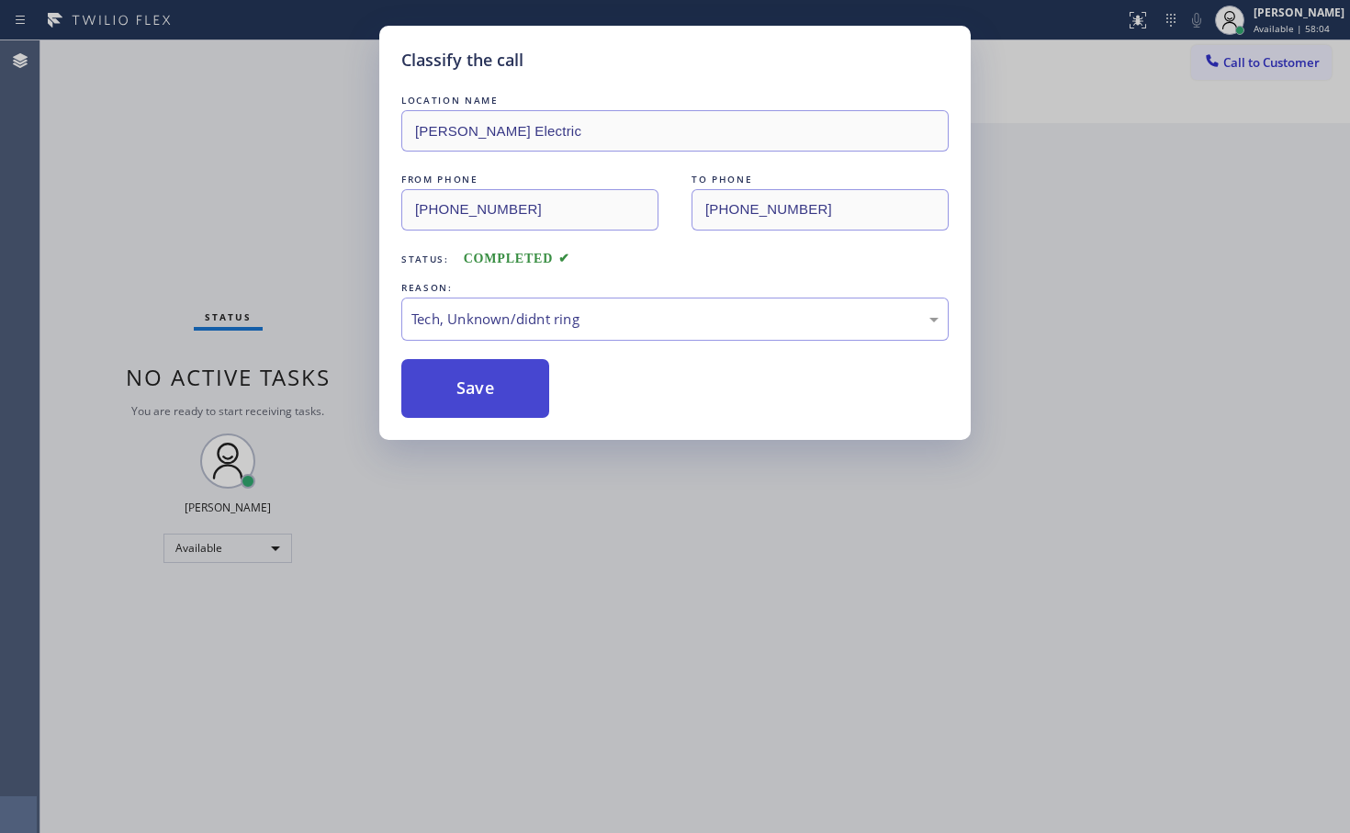
click at [488, 398] on button "Save" at bounding box center [475, 388] width 148 height 59
click at [488, 384] on button "Save" at bounding box center [475, 388] width 148 height 59
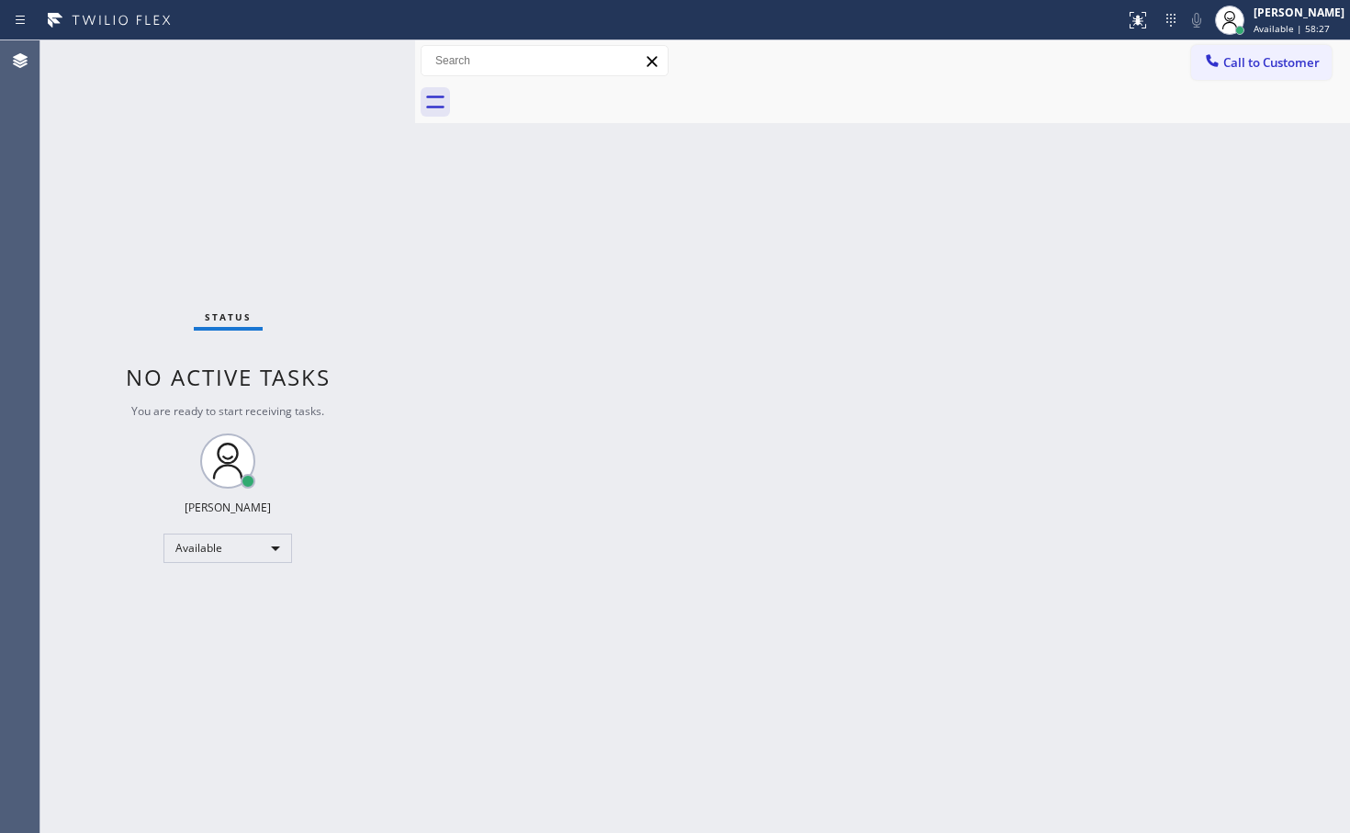
click at [374, 64] on div "Status No active tasks You are ready to start receiving tasks. [PERSON_NAME]" at bounding box center [227, 436] width 375 height 792
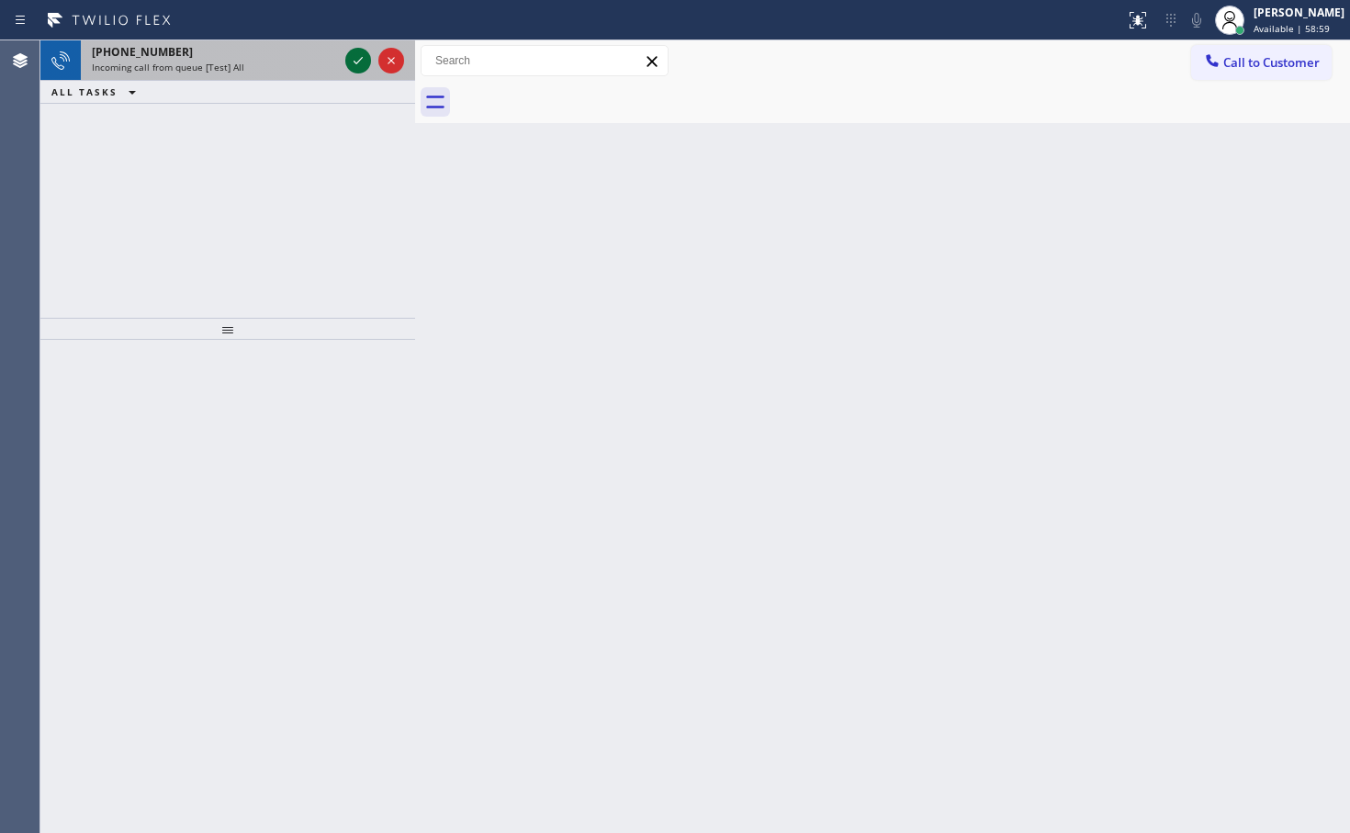
click at [364, 59] on icon at bounding box center [358, 61] width 22 height 22
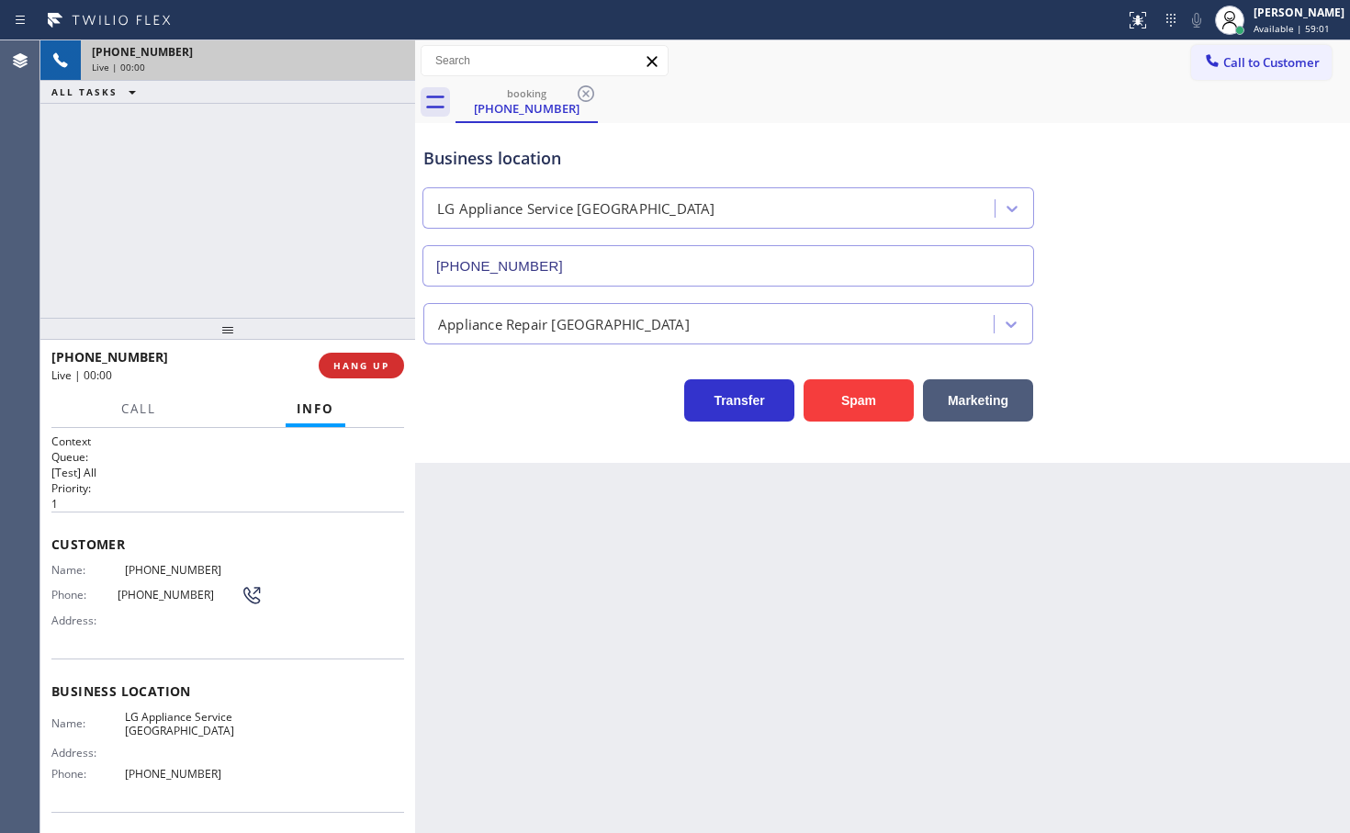
type input "(361) 203-4363"
click at [891, 398] on button "Spam" at bounding box center [858, 400] width 110 height 42
click at [846, 396] on button "Spam" at bounding box center [858, 400] width 110 height 42
click at [846, 398] on button "Spam" at bounding box center [858, 400] width 110 height 42
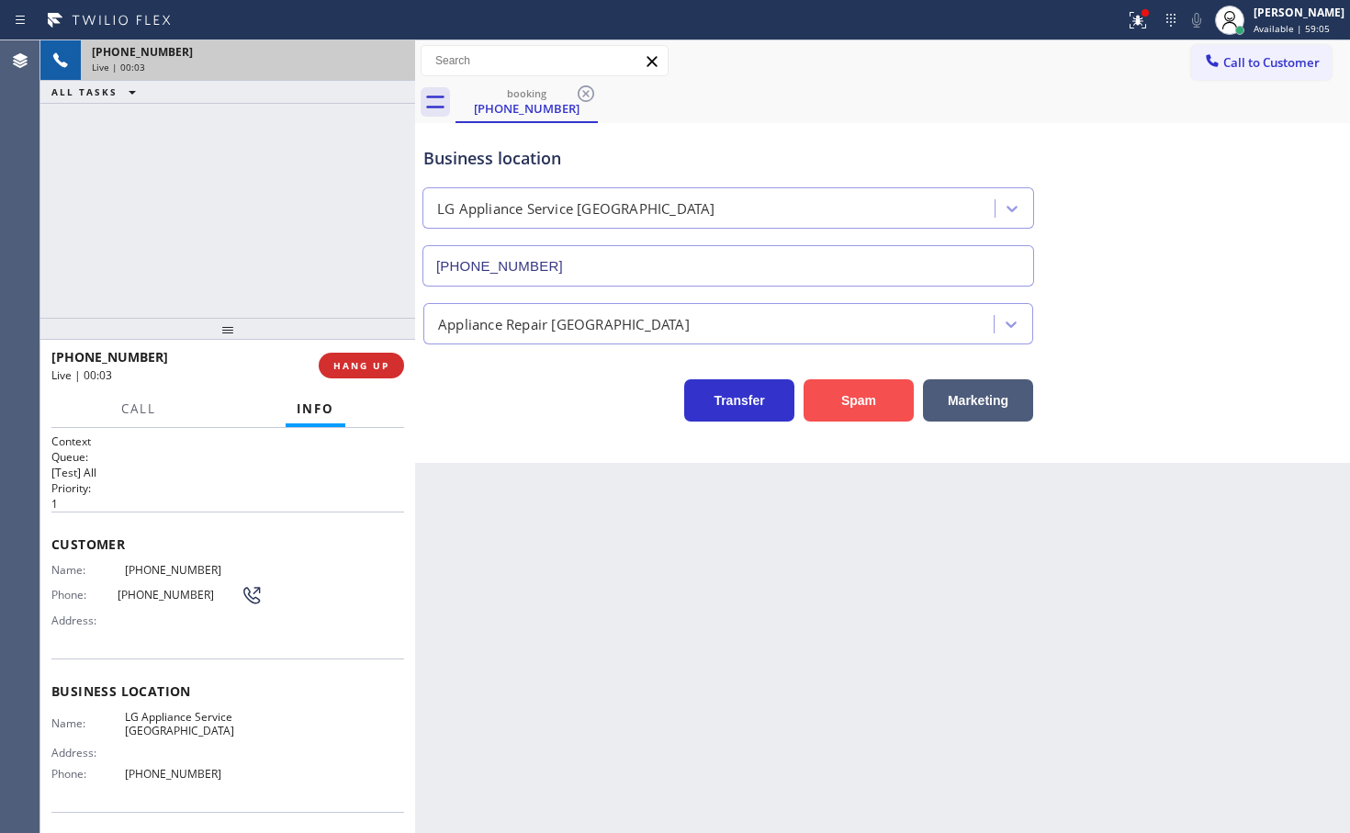
click at [846, 398] on button "Spam" at bounding box center [858, 400] width 110 height 42
click at [846, 393] on button "Spam" at bounding box center [858, 400] width 110 height 42
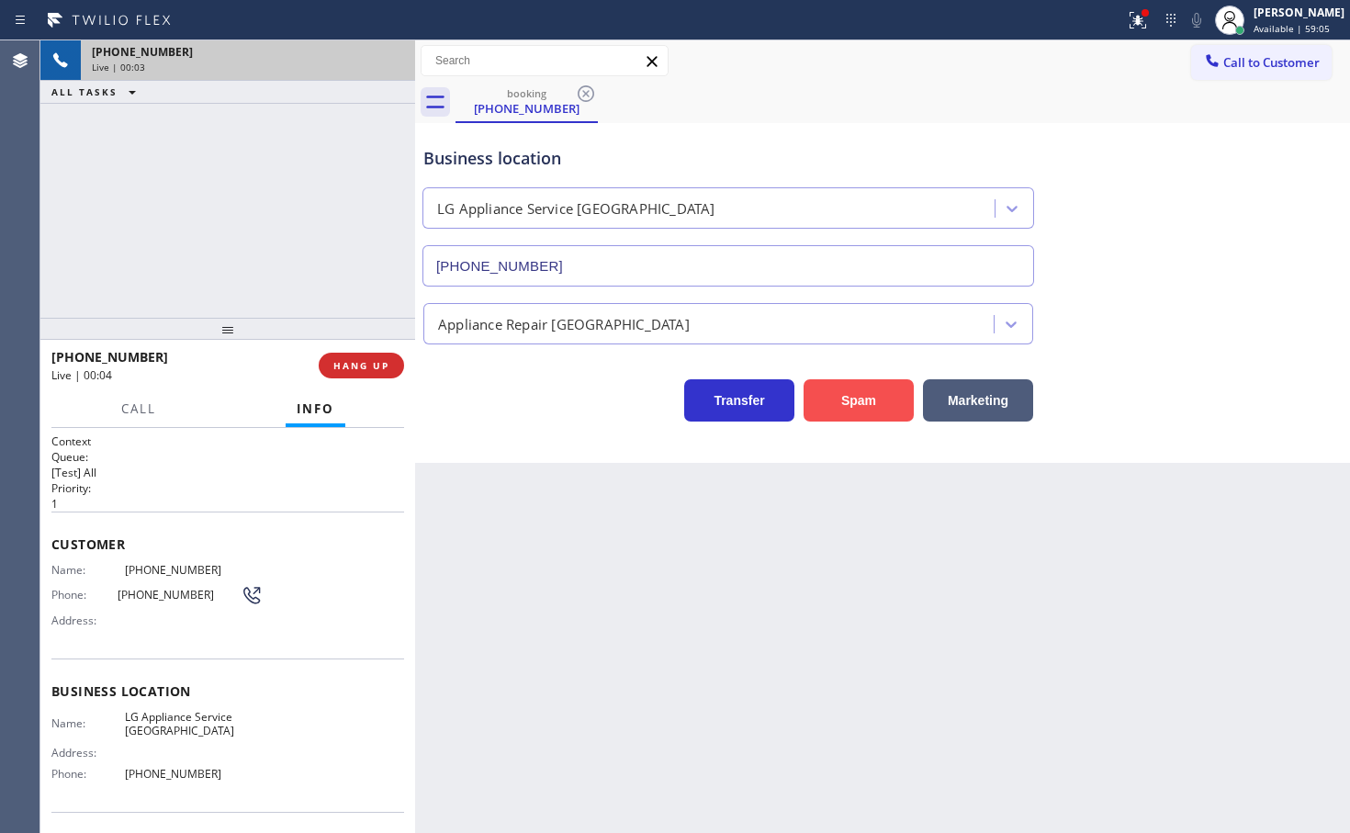
click at [846, 393] on button "Spam" at bounding box center [858, 400] width 110 height 42
click at [995, 401] on button "Marketing" at bounding box center [978, 400] width 110 height 42
click at [990, 398] on button "Marketing" at bounding box center [978, 400] width 110 height 42
click at [986, 397] on button "Marketing" at bounding box center [978, 400] width 110 height 42
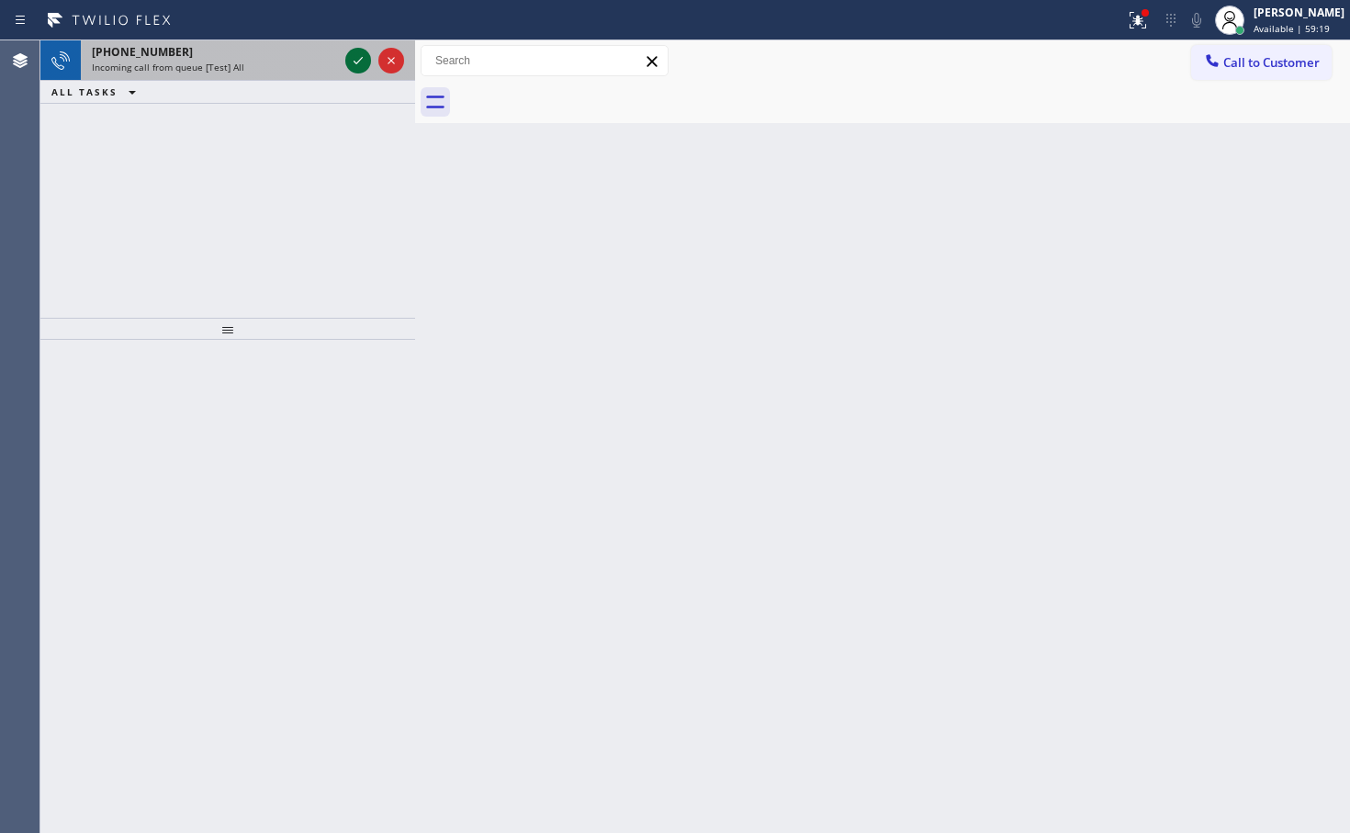
click at [353, 54] on icon at bounding box center [358, 61] width 22 height 22
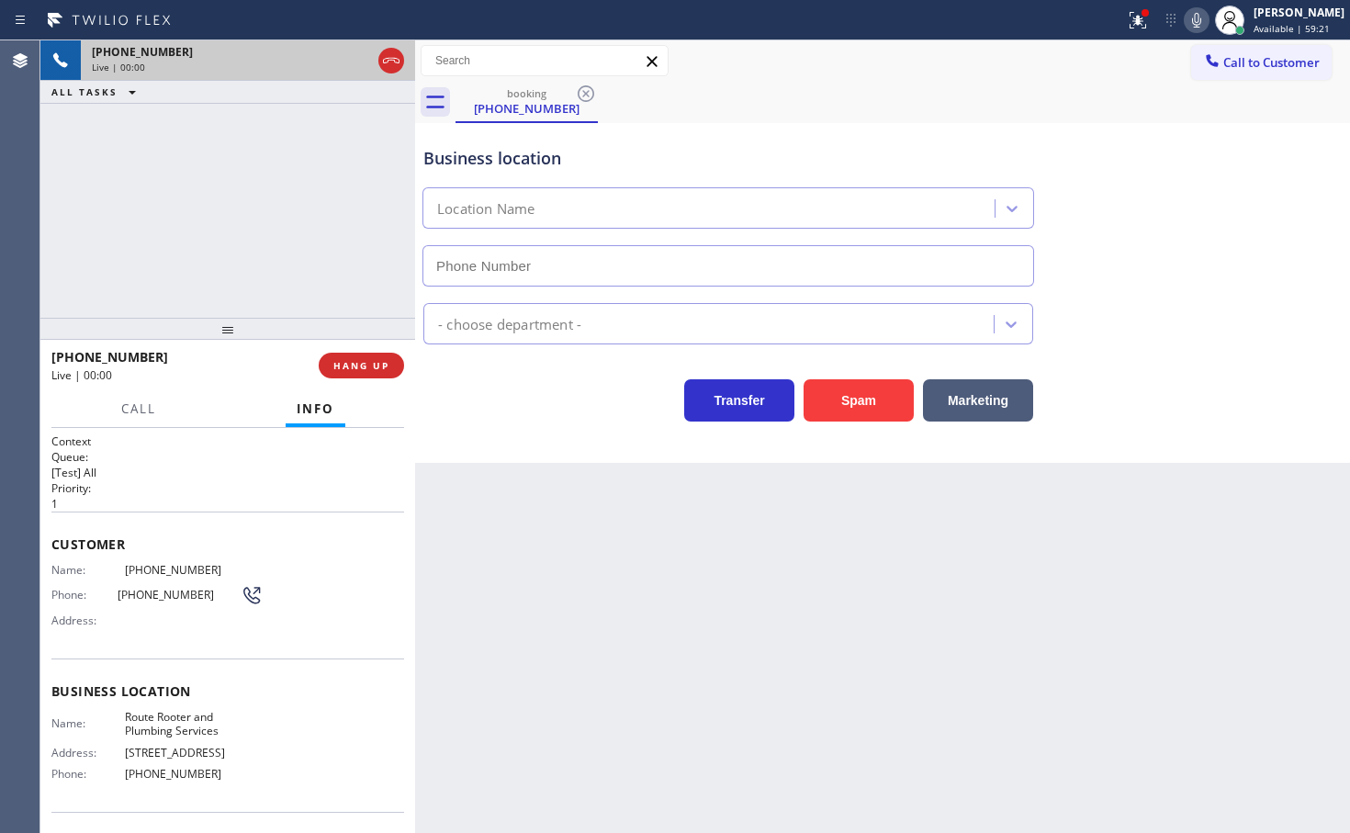
type input "(562) 270-1165"
click at [229, 380] on div "Live | 00:04" at bounding box center [178, 375] width 254 height 16
click at [237, 204] on div "+14242498745 Live | 00:05 ALL TASKS ALL TASKS ACTIVE TASKS TASKS IN WRAP UP" at bounding box center [227, 178] width 375 height 277
click at [541, 406] on div "Transfer Spam Marketing" at bounding box center [728, 395] width 617 height 51
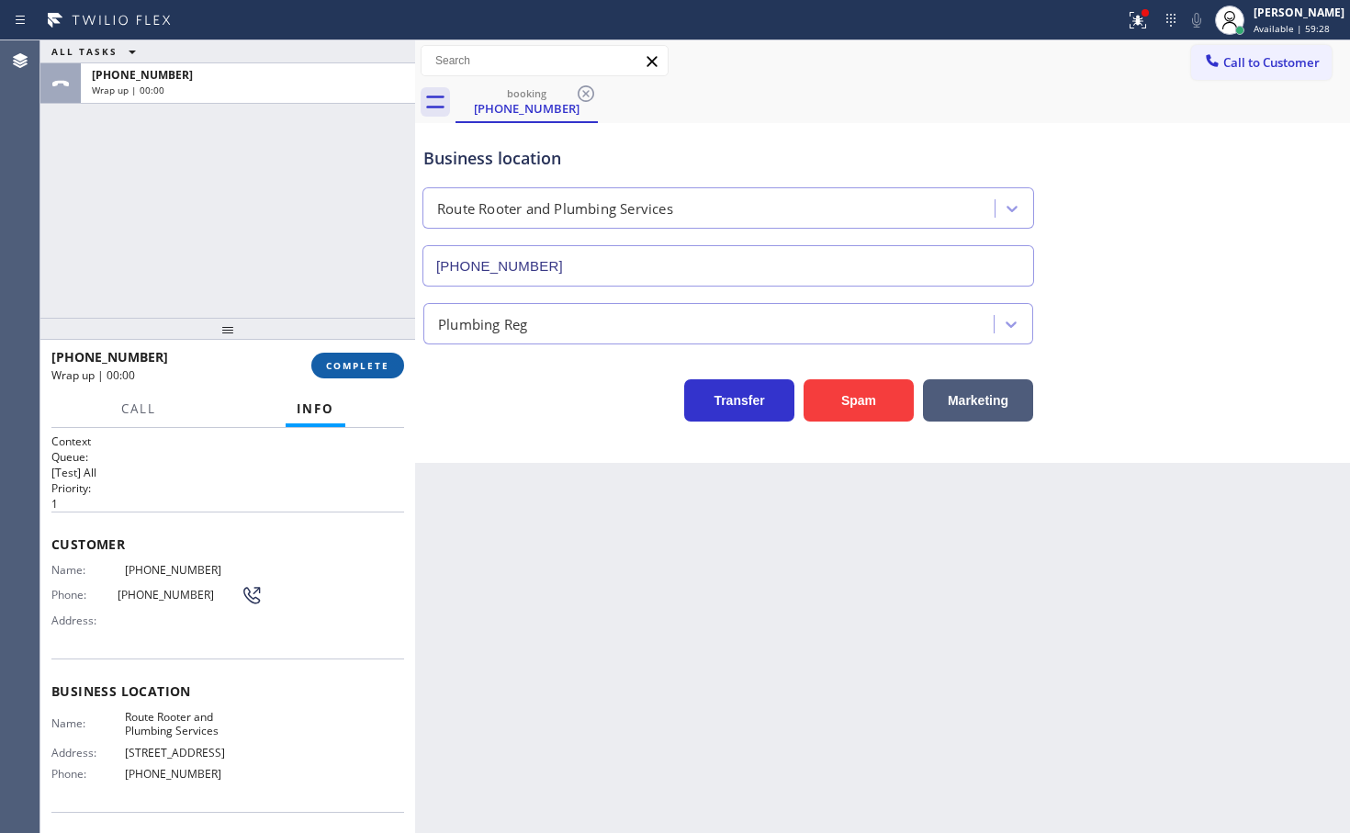
drag, startPoint x: 390, startPoint y: 389, endPoint x: 389, endPoint y: 377, distance: 12.0
click at [393, 388] on div "+14242498745 Wrap up | 00:00 COMPLETE" at bounding box center [227, 366] width 353 height 48
click at [389, 377] on button "COMPLETE" at bounding box center [357, 366] width 93 height 26
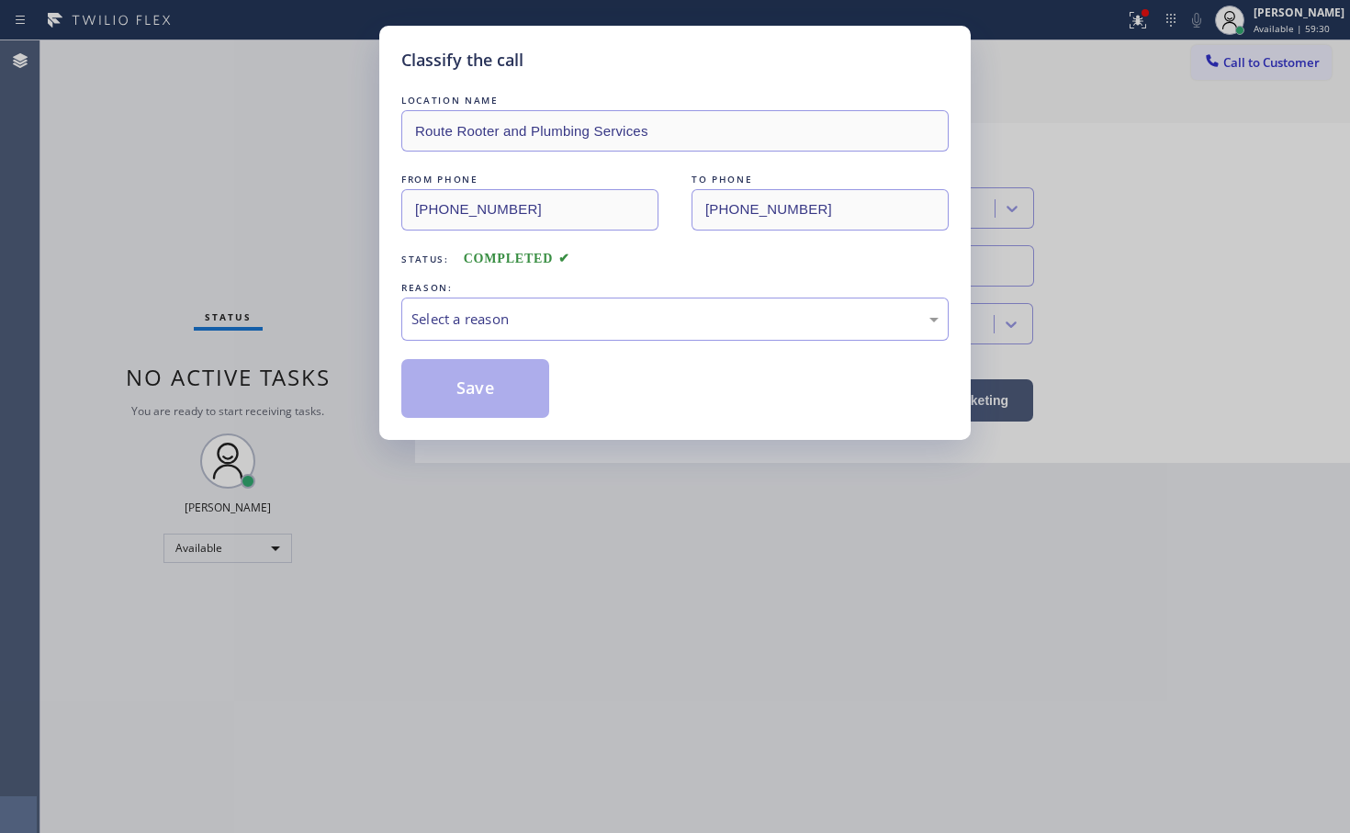
click at [482, 334] on div "Select a reason" at bounding box center [674, 318] width 547 height 43
click at [481, 407] on button "Save" at bounding box center [475, 388] width 148 height 59
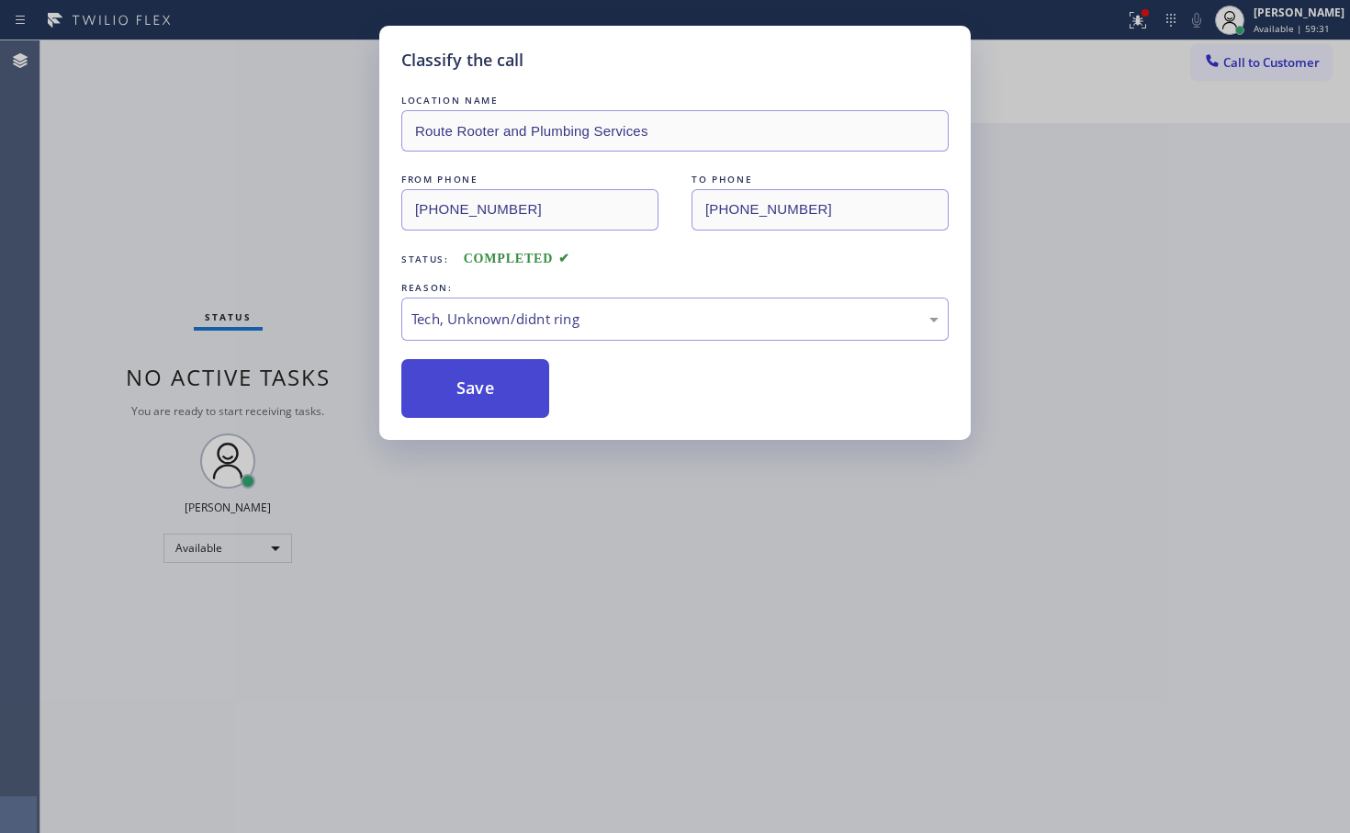
click at [481, 407] on button "Save" at bounding box center [475, 388] width 148 height 59
click at [481, 406] on button "Save" at bounding box center [475, 388] width 148 height 59
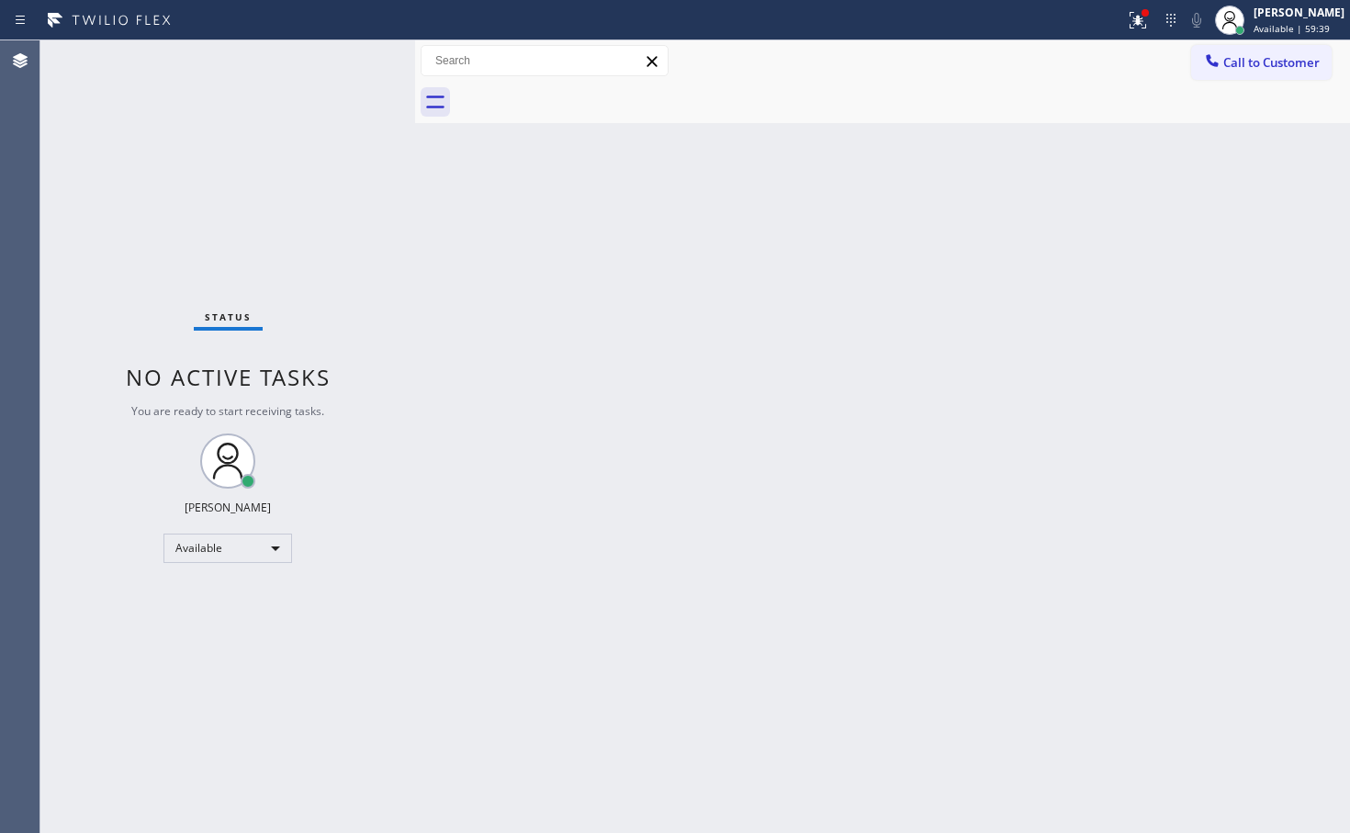
click at [373, 66] on div "Status No active tasks You are ready to start receiving tasks. [PERSON_NAME]" at bounding box center [227, 436] width 375 height 792
click at [352, 69] on div "Status No active tasks You are ready to start receiving tasks. [PERSON_NAME]" at bounding box center [227, 436] width 375 height 792
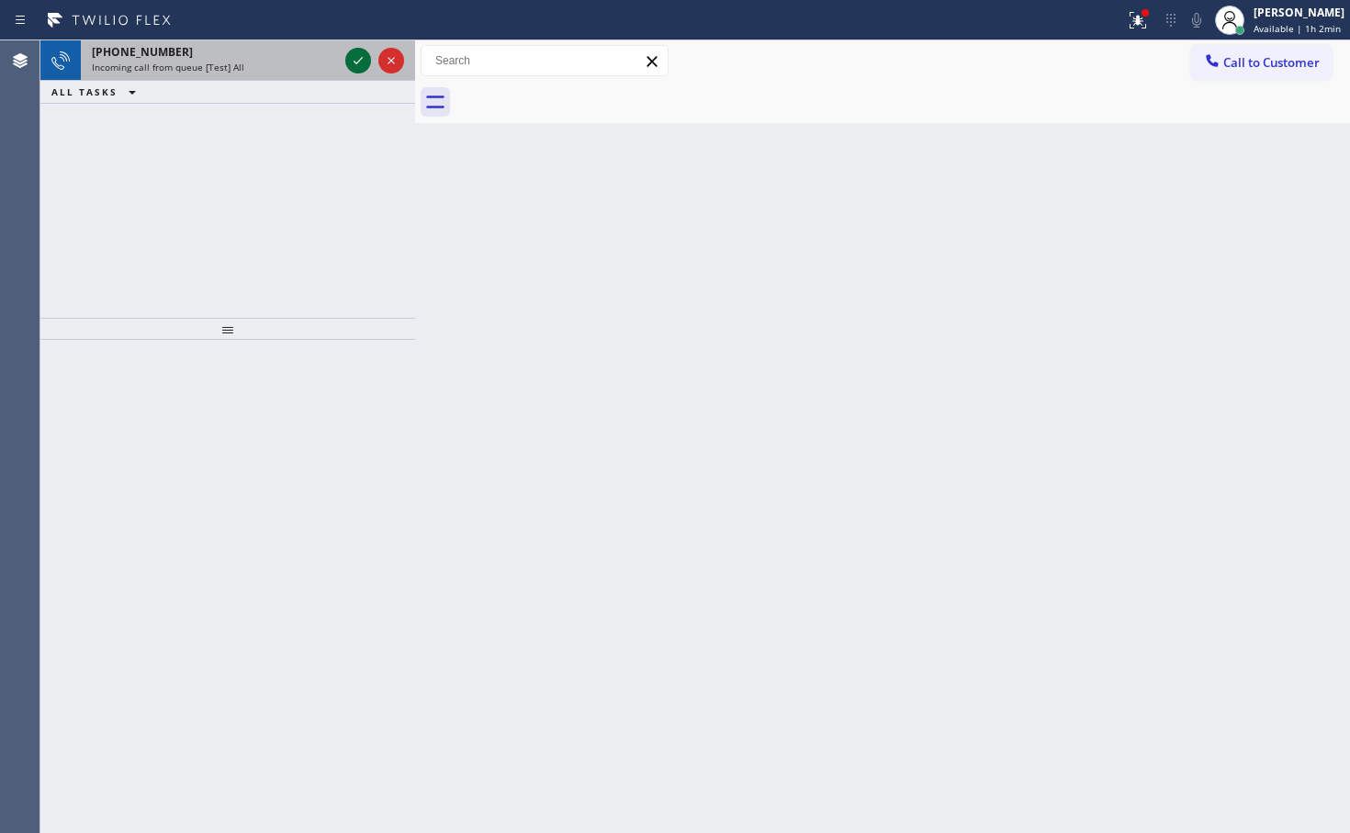
click at [352, 62] on icon at bounding box center [358, 61] width 22 height 22
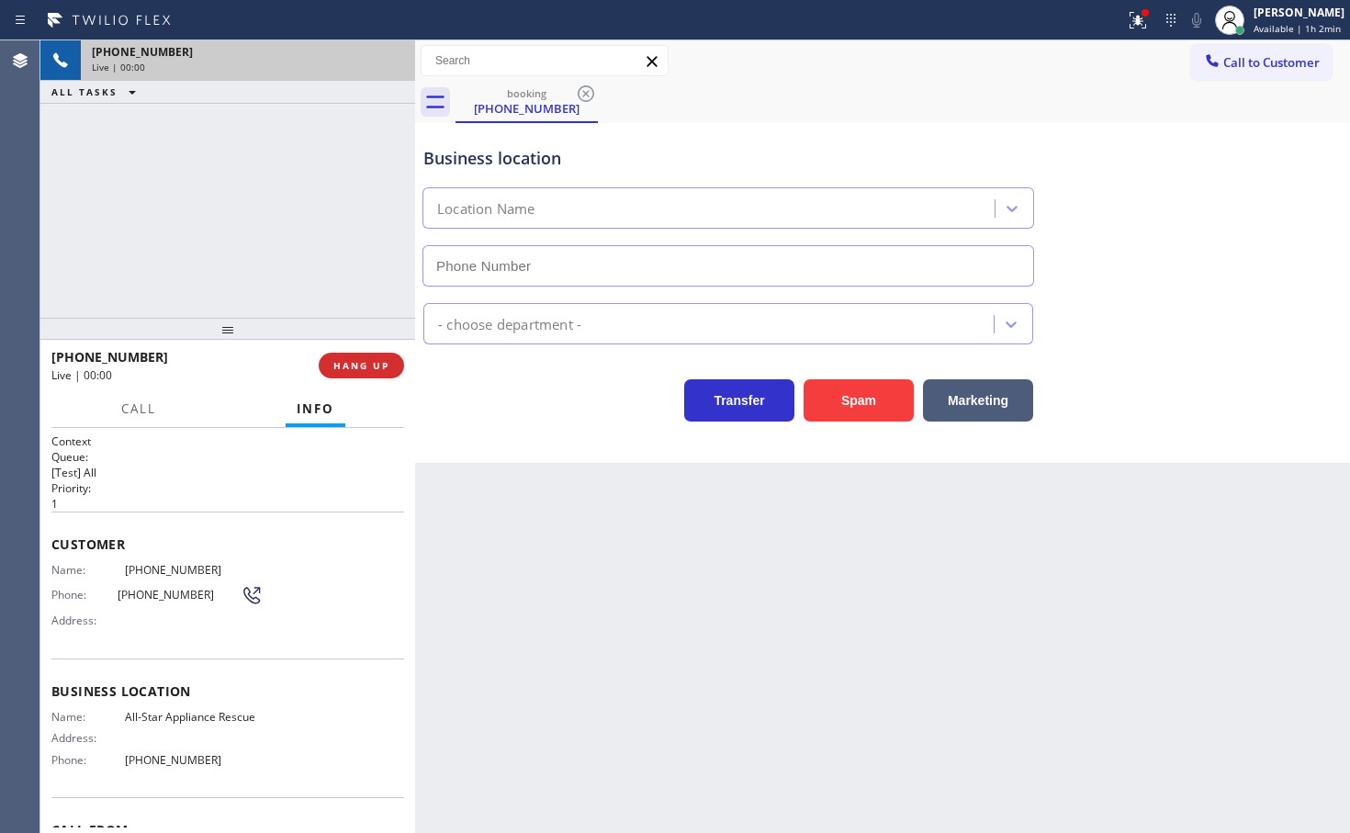
type input "(480) 525-5139"
click at [1129, 18] on icon at bounding box center [1137, 20] width 17 height 17
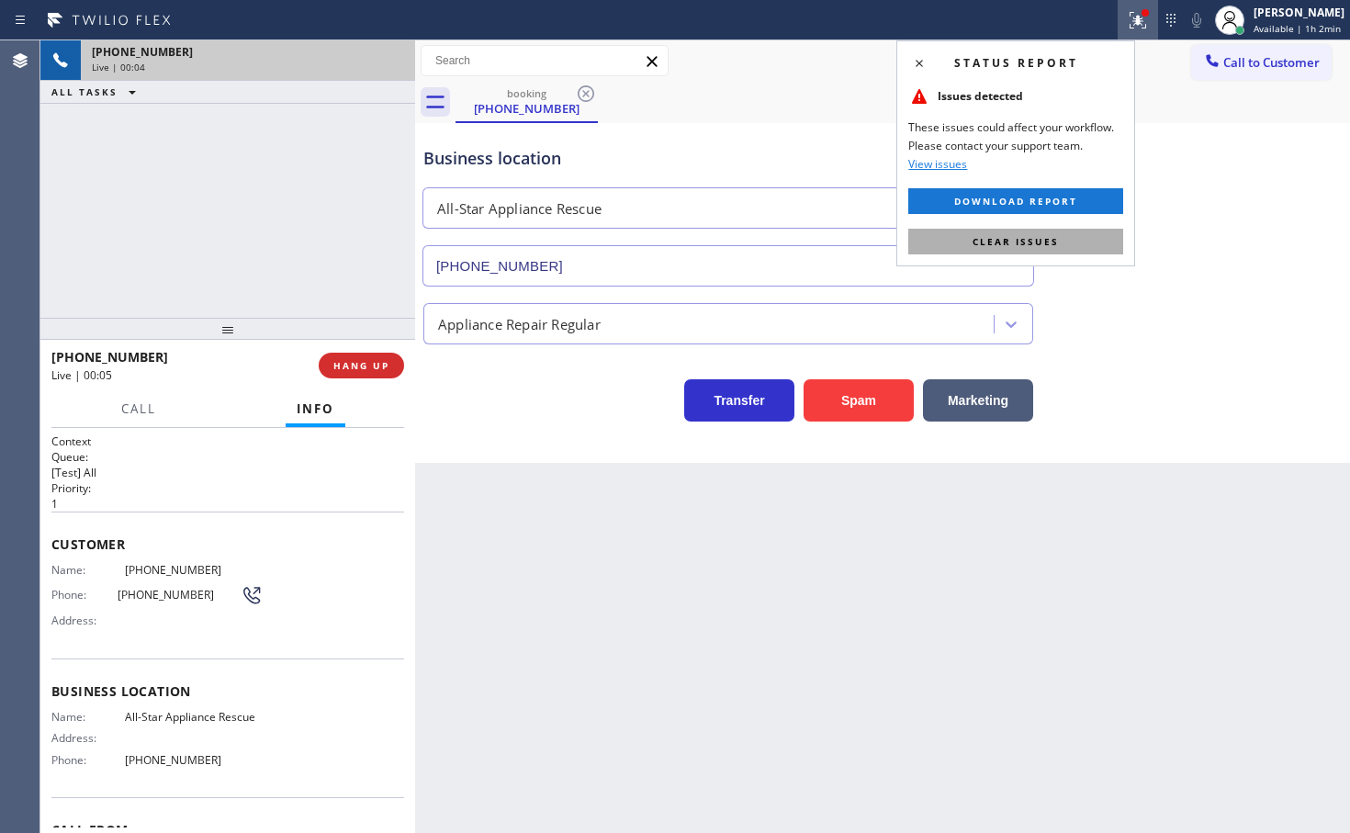
click at [1077, 238] on button "Clear issues" at bounding box center [1015, 242] width 215 height 26
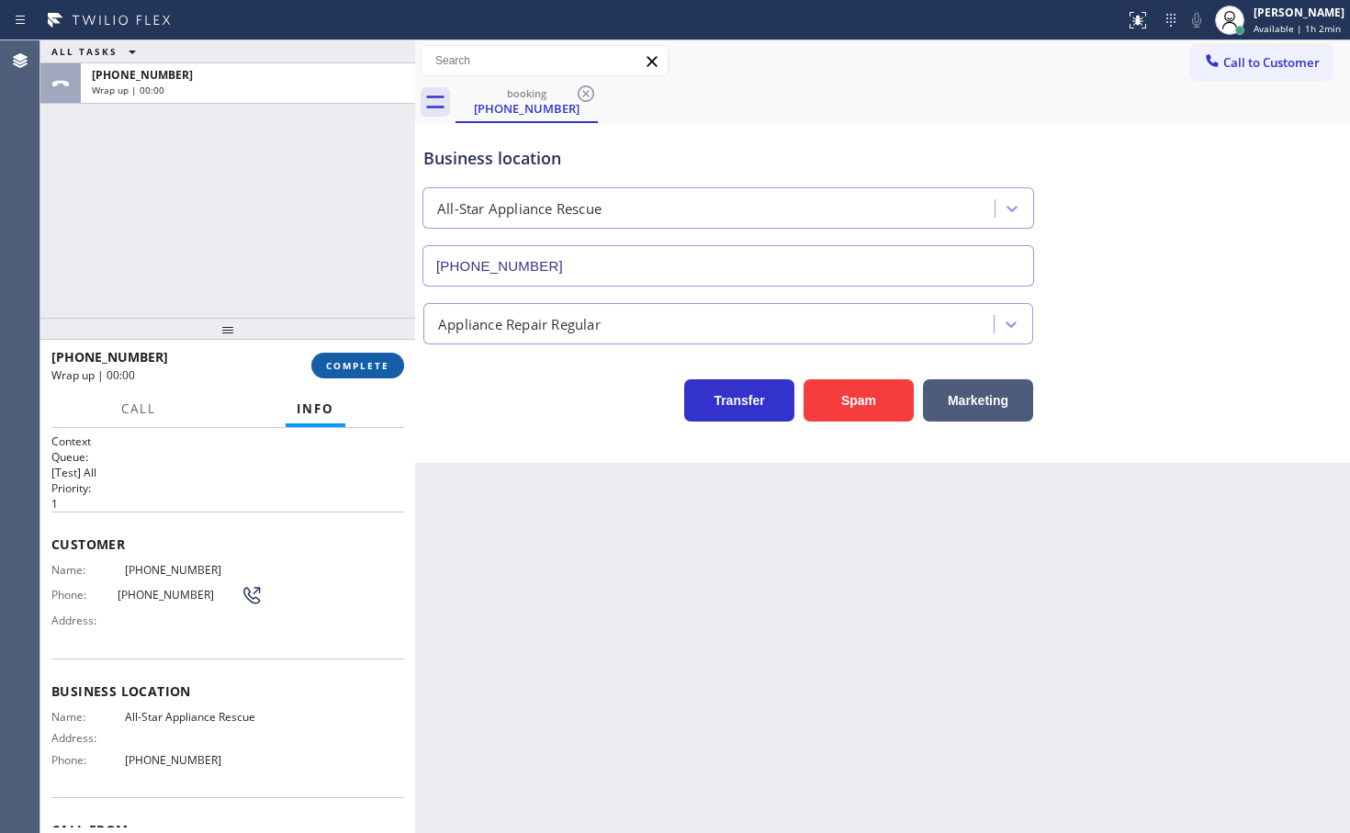
click at [372, 369] on span "COMPLETE" at bounding box center [357, 365] width 63 height 13
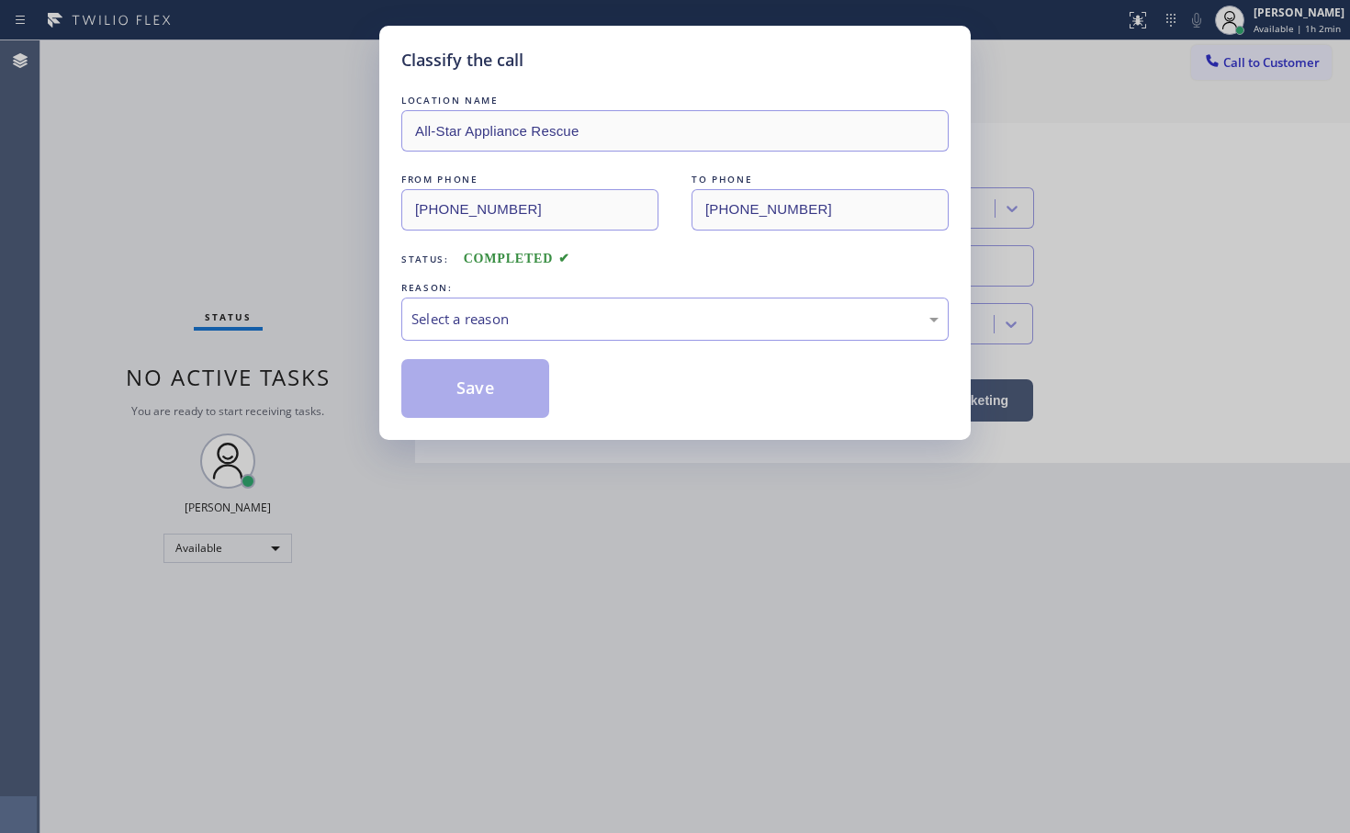
click at [515, 341] on div "LOCATION NAME All-Star Appliance Rescue FROM PHONE (877) 777-0796 TO PHONE (480…" at bounding box center [674, 254] width 547 height 327
click at [522, 330] on div "Select a reason" at bounding box center [674, 318] width 547 height 43
click at [481, 400] on button "Save" at bounding box center [475, 388] width 148 height 59
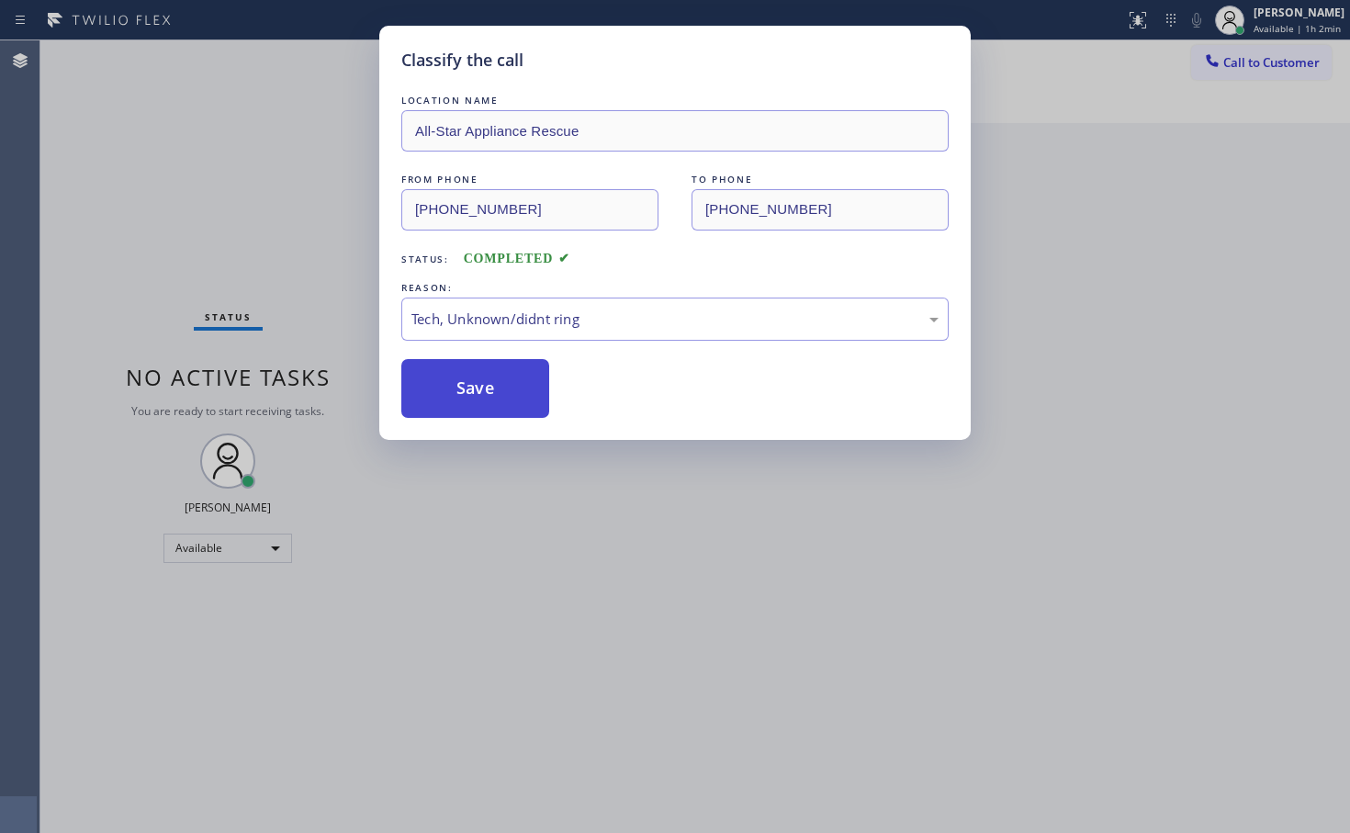
click at [481, 400] on button "Save" at bounding box center [475, 388] width 148 height 59
drag, startPoint x: 481, startPoint y: 400, endPoint x: 483, endPoint y: 338, distance: 62.5
click at [481, 399] on button "Save" at bounding box center [475, 388] width 148 height 59
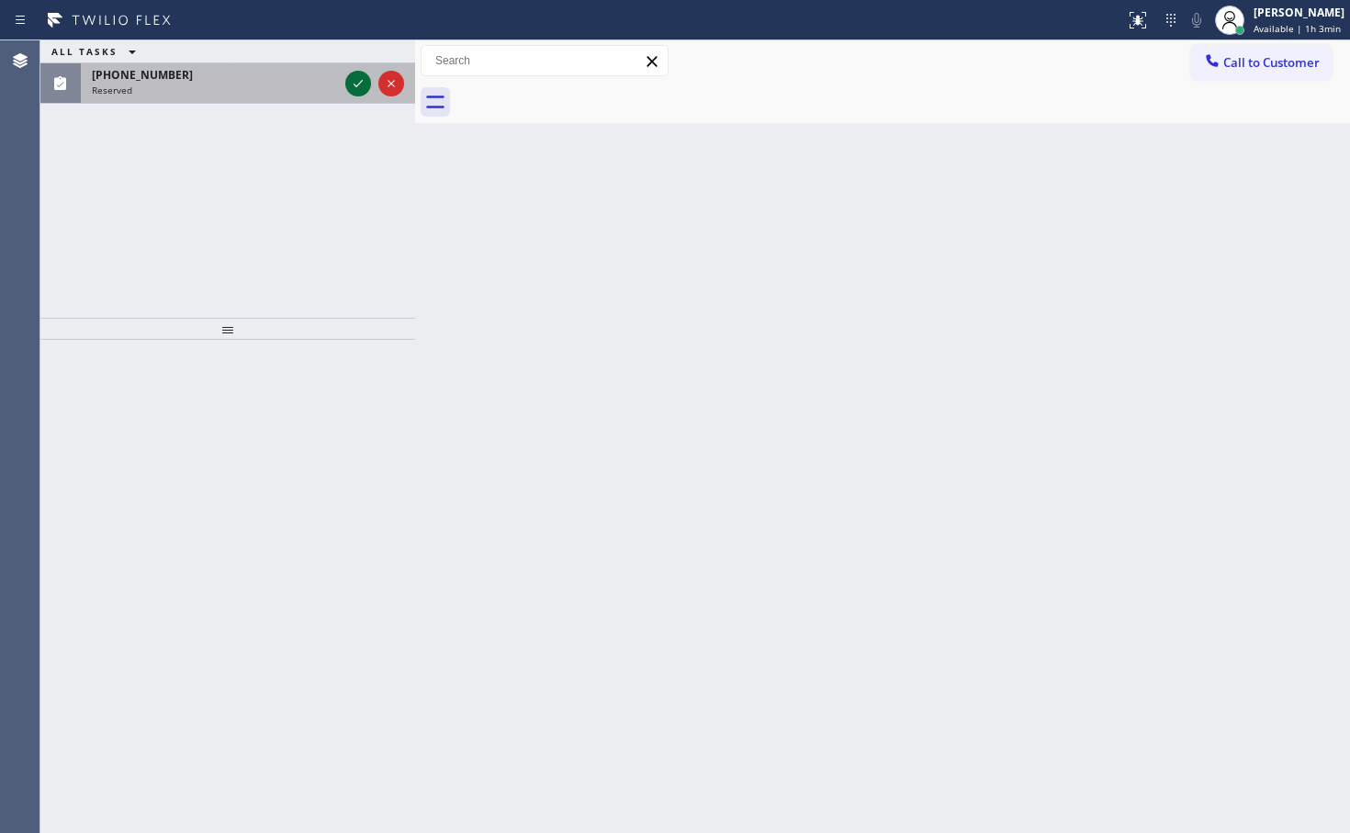
click at [354, 84] on icon at bounding box center [358, 84] width 22 height 22
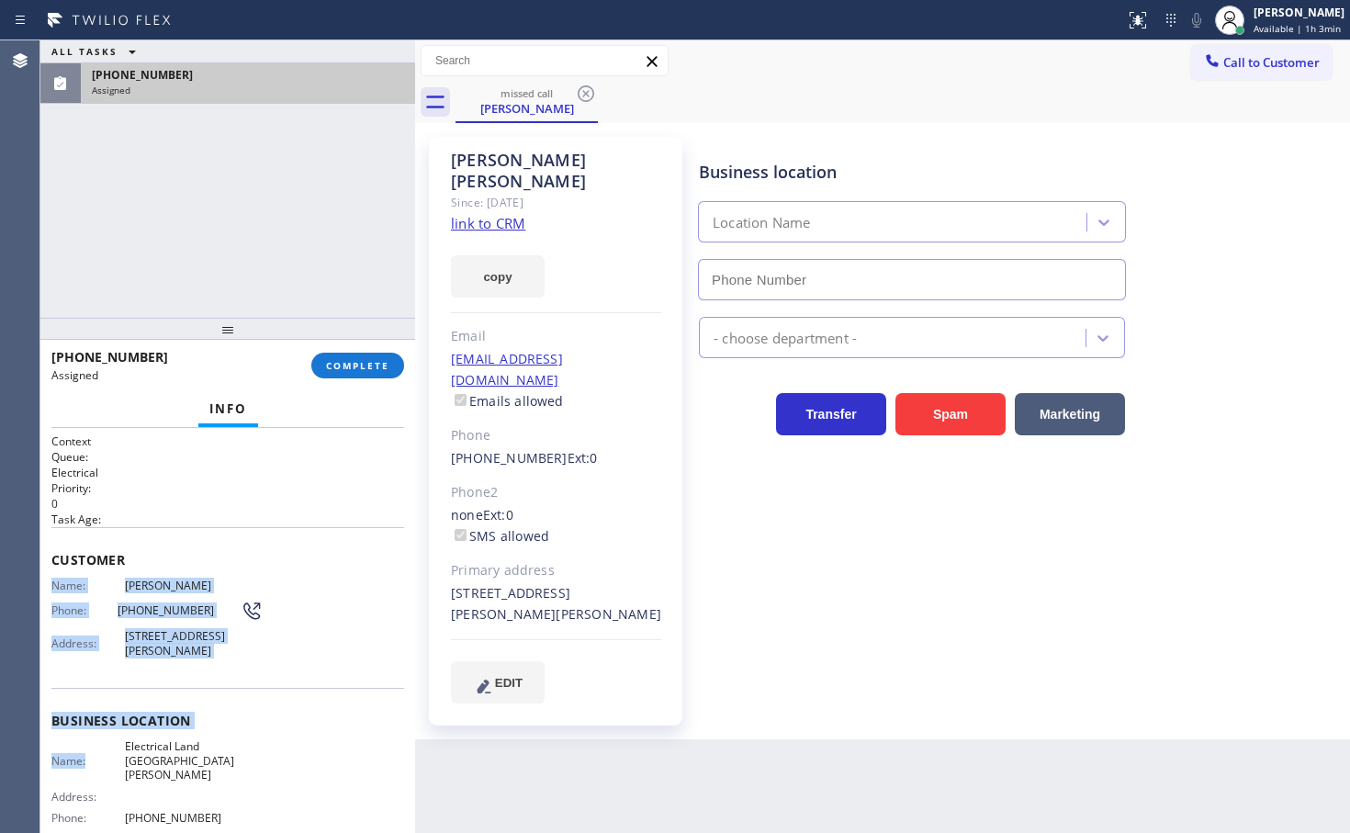
type input "(714) 410-6692"
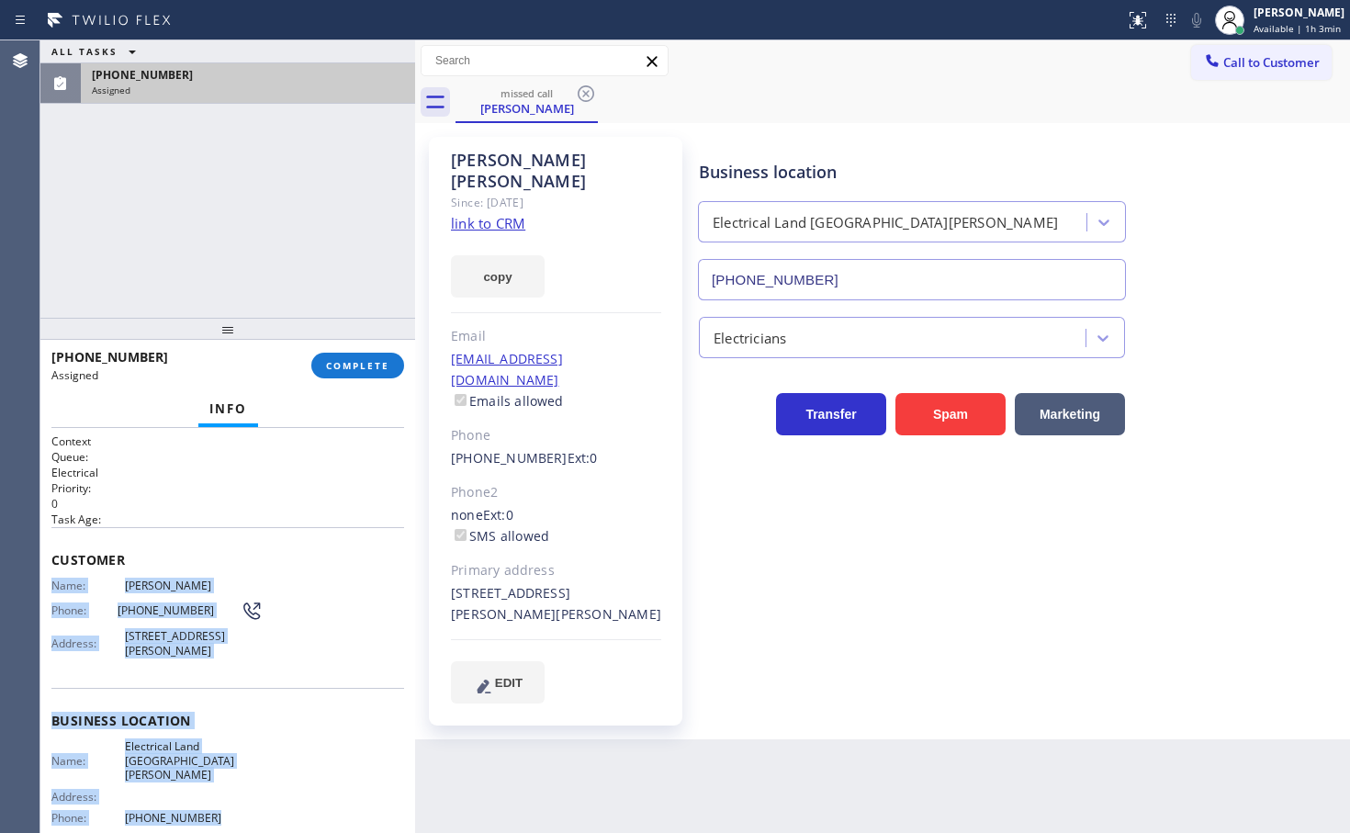
drag, startPoint x: 49, startPoint y: 582, endPoint x: 249, endPoint y: 793, distance: 290.9
click at [249, 805] on div "Context Queue: Electrical Priority: 0 Task Age: Customer Name: David Guo Phone:…" at bounding box center [227, 630] width 375 height 405
copy div "Name: David Guo Phone: (650) 464-2349 Address: 1247 Burkette Dr, San Jose, CA 9…"
click at [364, 373] on button "COMPLETE" at bounding box center [357, 366] width 93 height 26
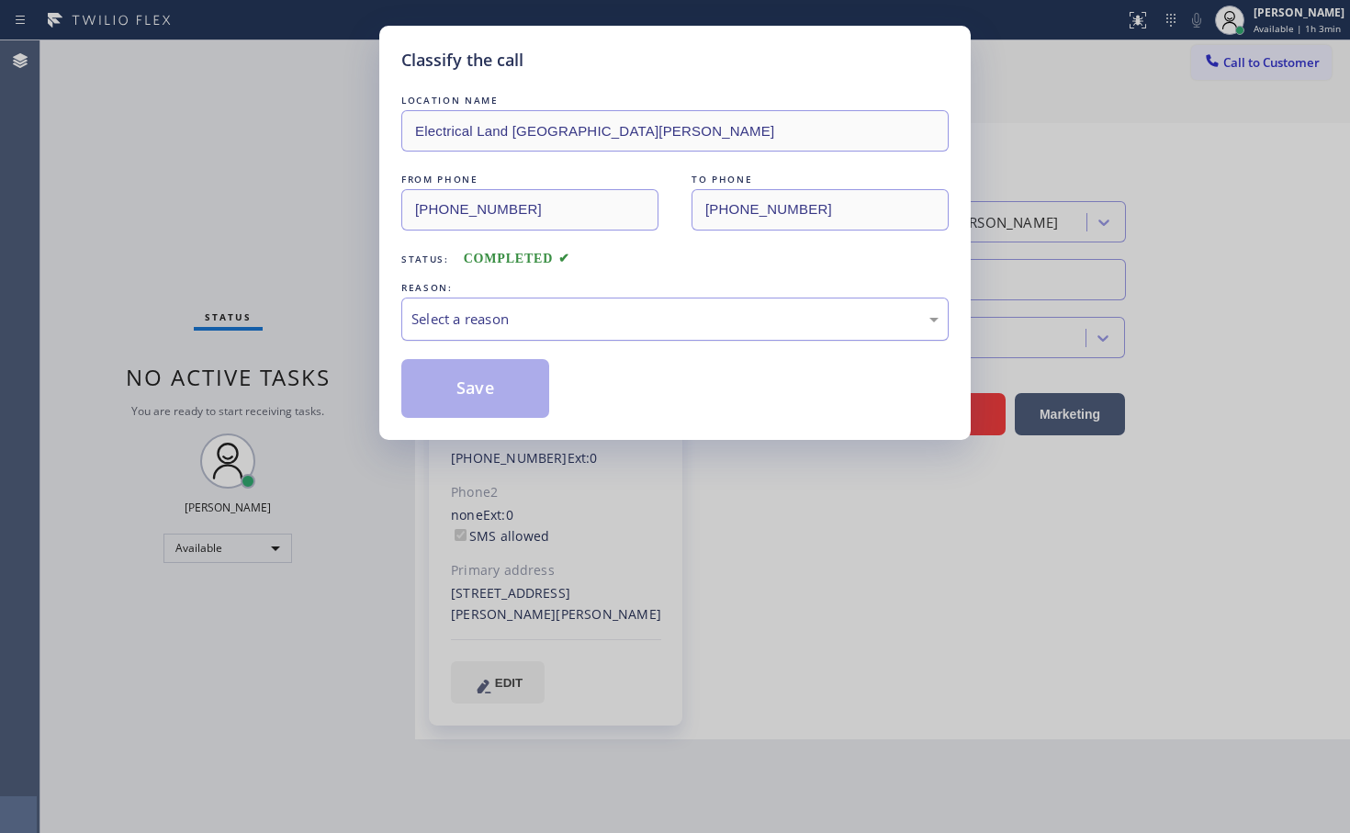
click at [548, 326] on div "Select a reason" at bounding box center [674, 318] width 527 height 21
click at [470, 392] on button "Save" at bounding box center [475, 388] width 148 height 59
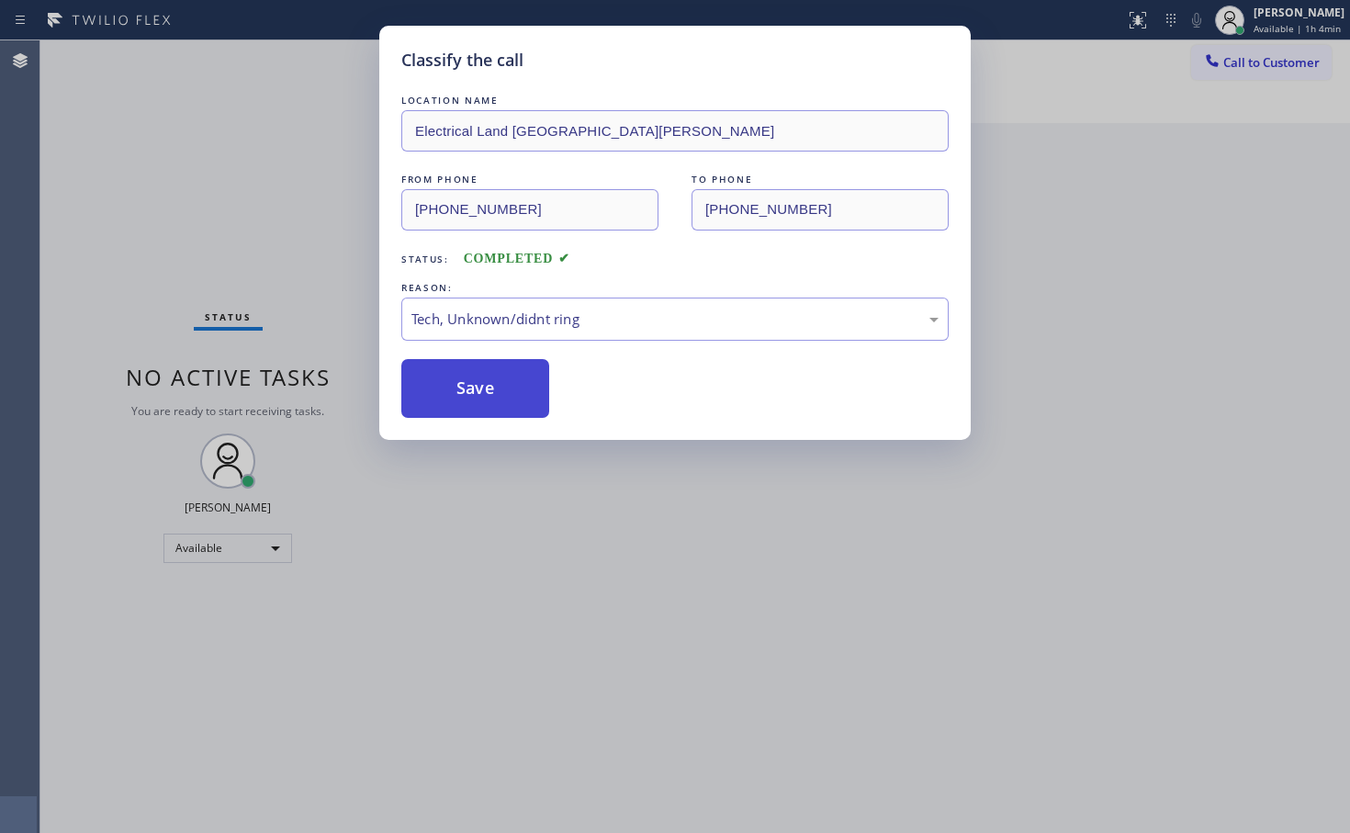
click at [470, 392] on button "Save" at bounding box center [475, 388] width 148 height 59
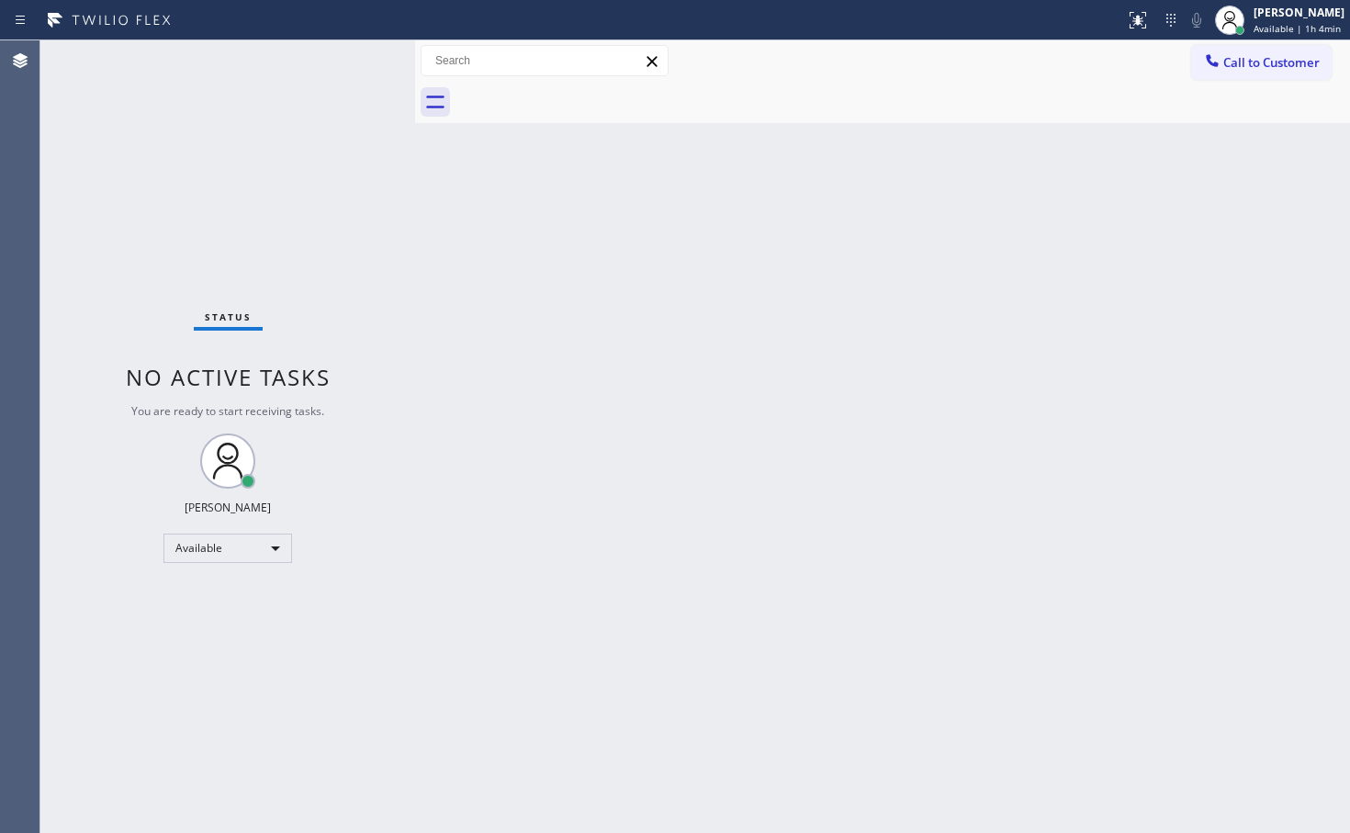
click at [283, 132] on div "Status No active tasks You are ready to start receiving tasks. [PERSON_NAME]" at bounding box center [227, 436] width 375 height 792
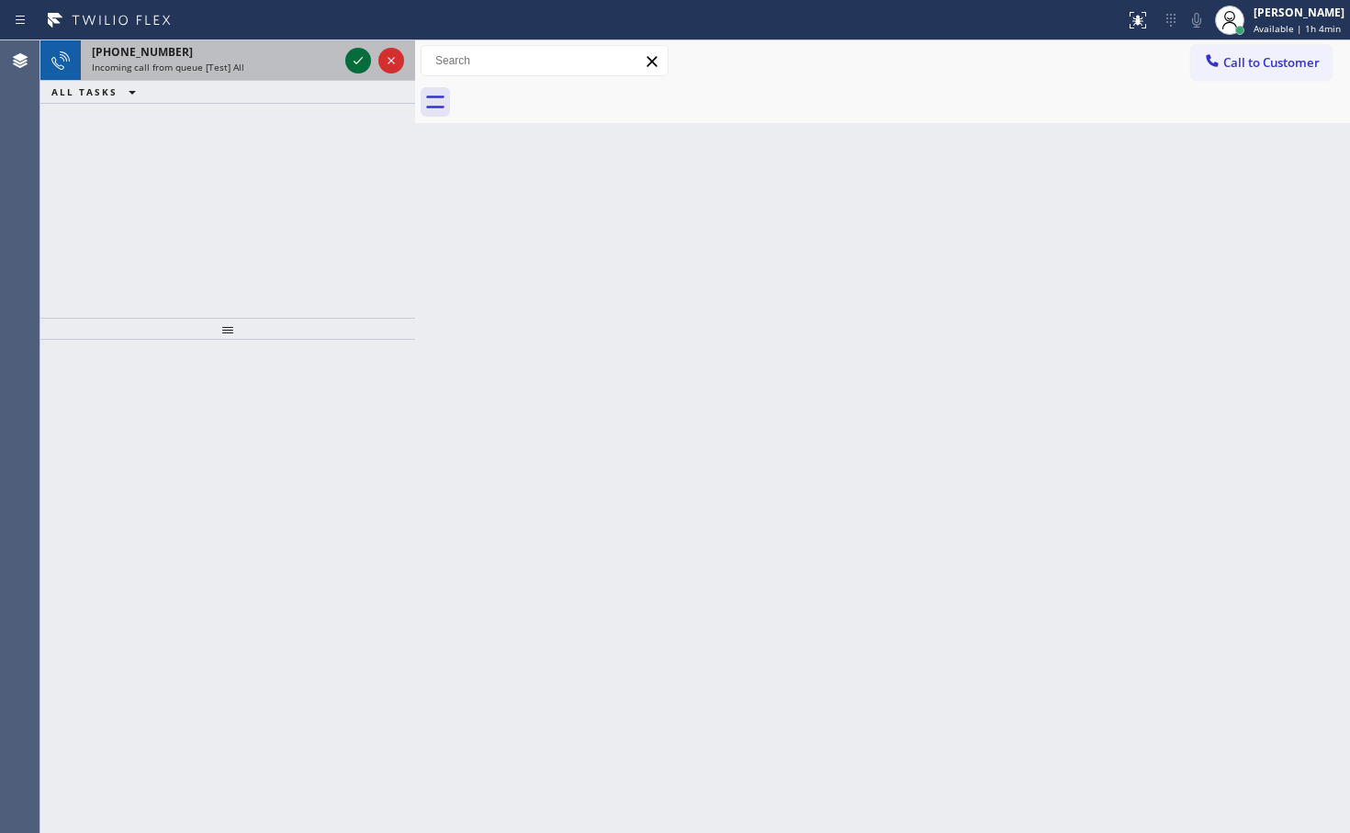
click at [350, 57] on icon at bounding box center [358, 61] width 22 height 22
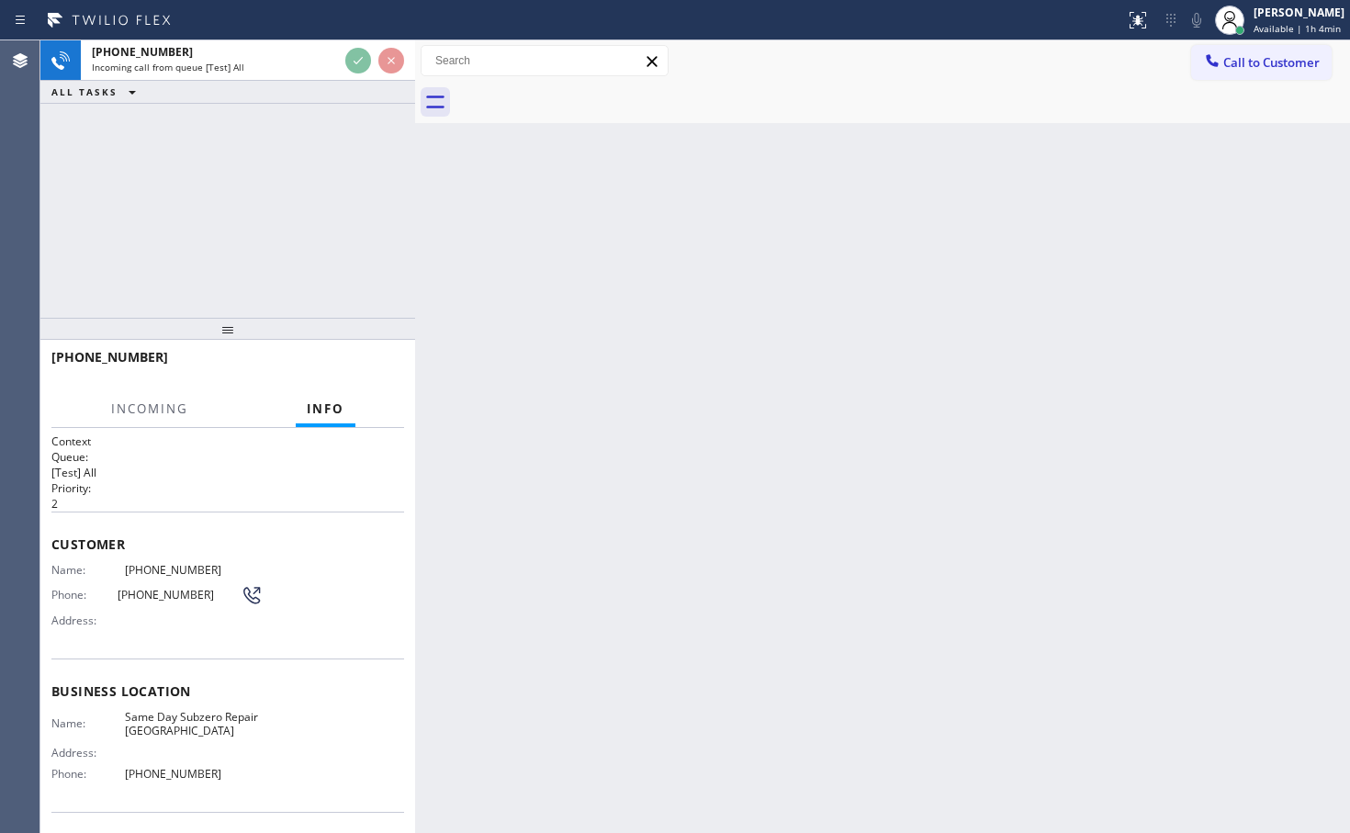
click at [374, 162] on div "+15033816150 Incoming call from queue [Test] All ALL TASKS ALL TASKS ACTIVE TAS…" at bounding box center [227, 178] width 375 height 277
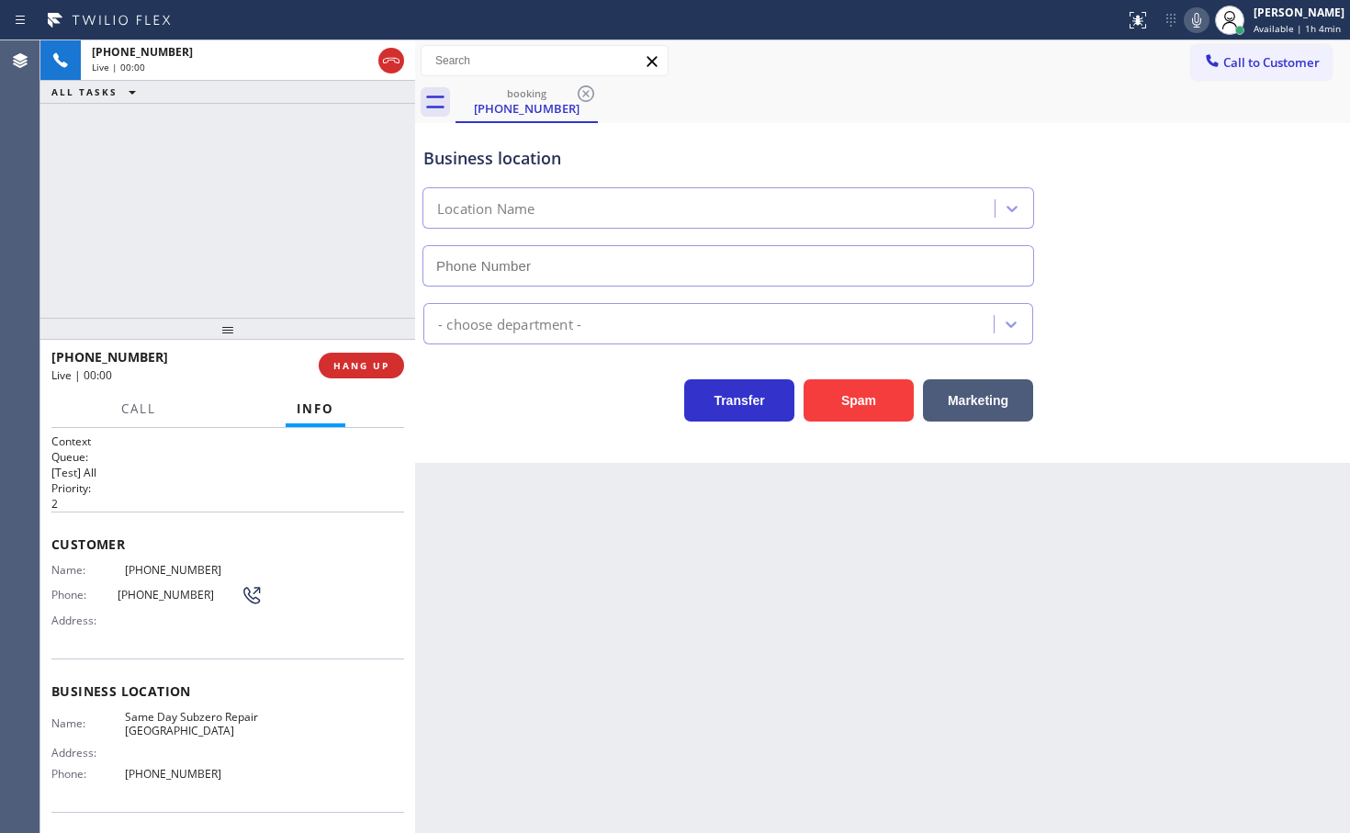
type input "(503) 386-0307"
click at [277, 211] on div "+15033816150 Live | 00:02 ALL TASKS ALL TASKS ACTIVE TASKS TASKS IN WRAP UP" at bounding box center [227, 178] width 375 height 277
drag, startPoint x: 546, startPoint y: 435, endPoint x: 297, endPoint y: 261, distance: 303.9
click at [546, 434] on div "Business location Same Day Subzero Repair Hillsboro (503) 386-0307 Appliance Re…" at bounding box center [882, 293] width 935 height 340
drag, startPoint x: 297, startPoint y: 261, endPoint x: 478, endPoint y: 374, distance: 213.2
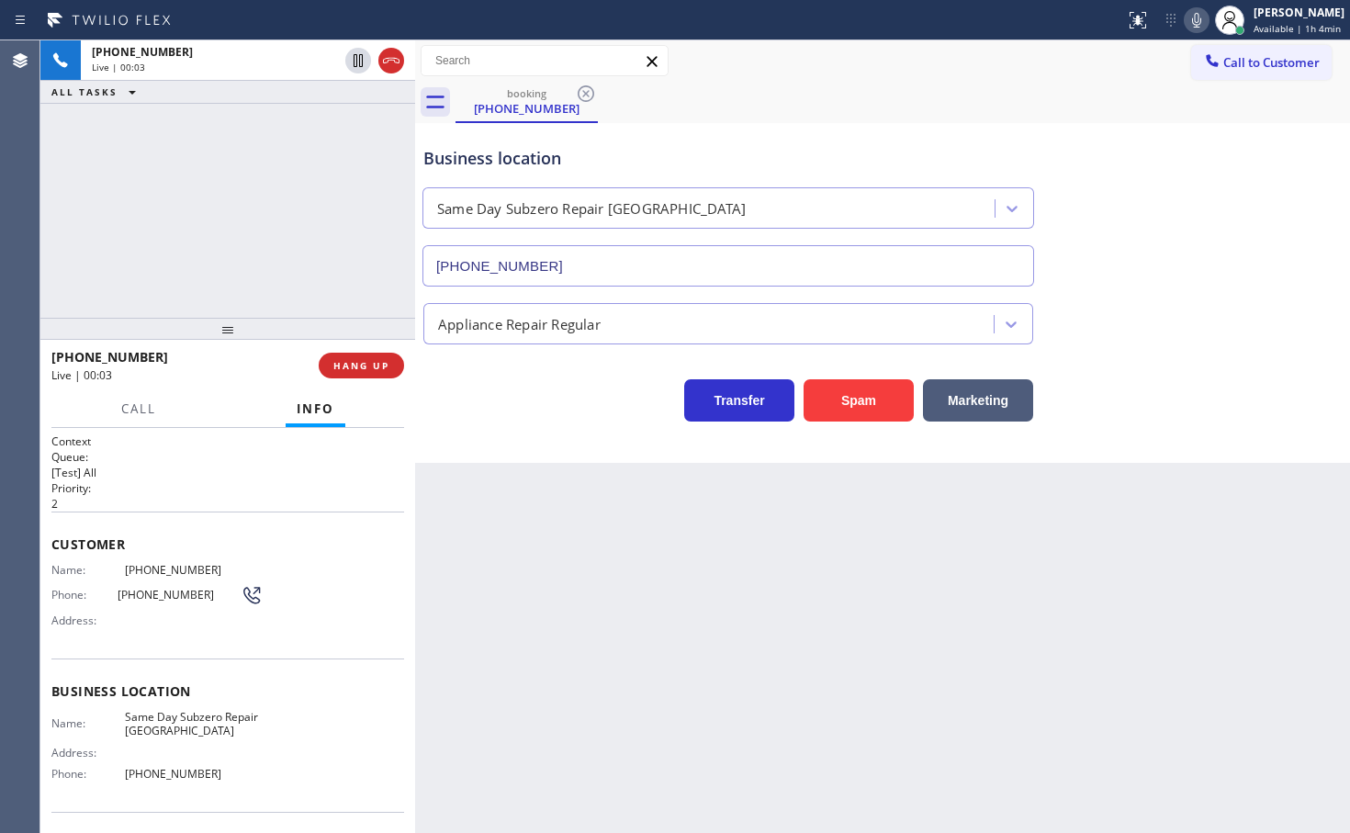
click at [317, 263] on div "+15033816150 Live | 00:03 ALL TASKS ALL TASKS ACTIVE TASKS TASKS IN WRAP UP" at bounding box center [227, 178] width 375 height 277
click at [483, 378] on div "Transfer Spam Marketing" at bounding box center [728, 395] width 617 height 51
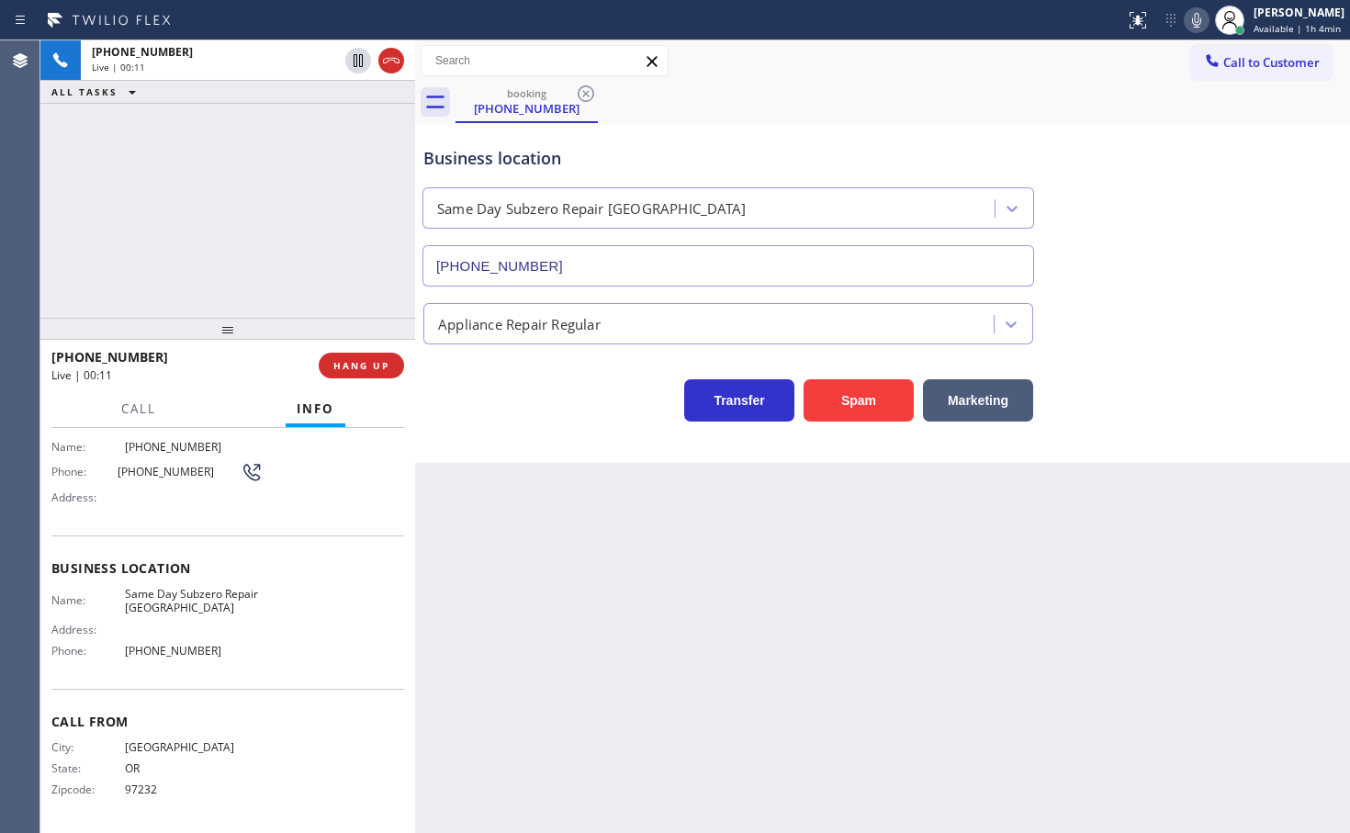
scroll to position [80, 0]
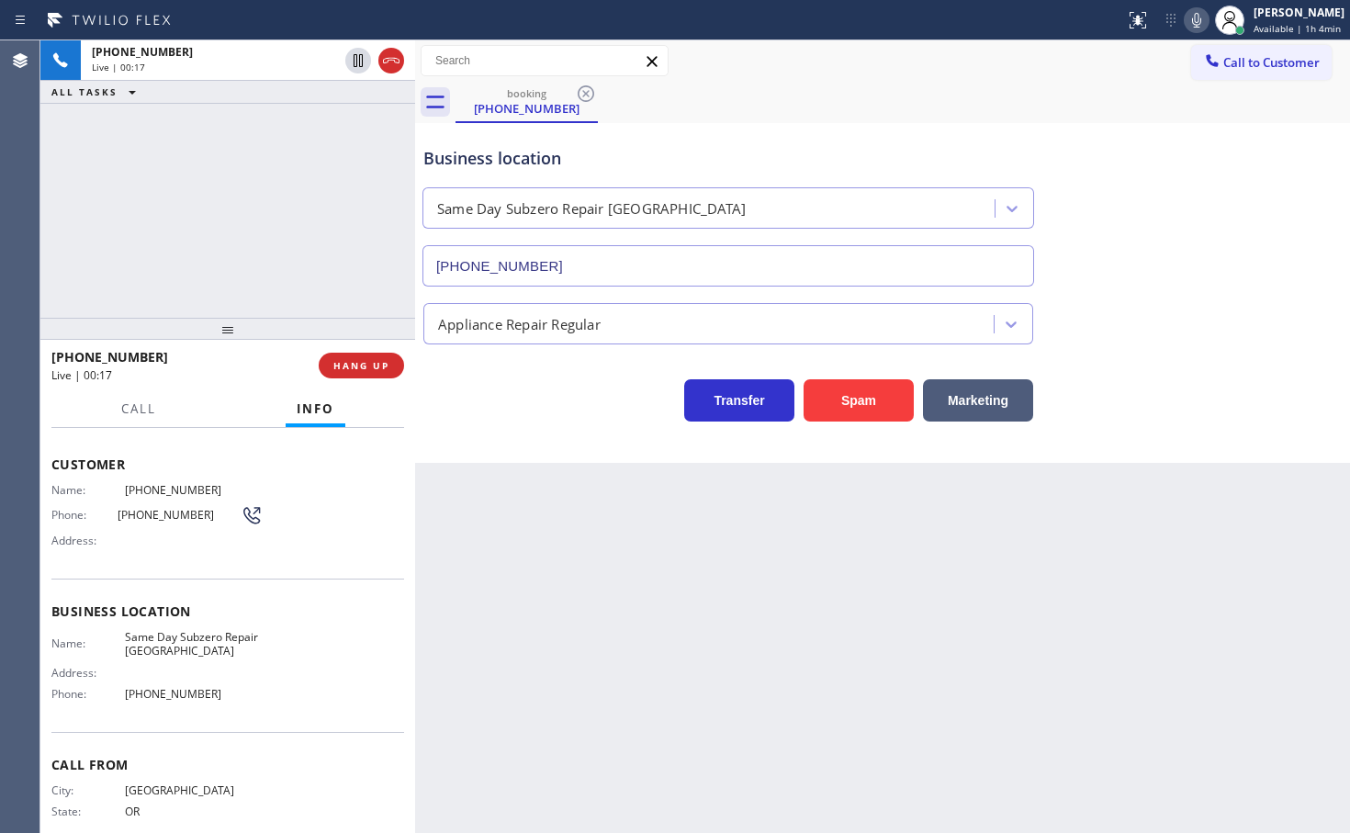
click at [455, 427] on div "Business location Same Day Subzero Repair Hillsboro (503) 386-0307 Appliance Re…" at bounding box center [882, 293] width 935 height 340
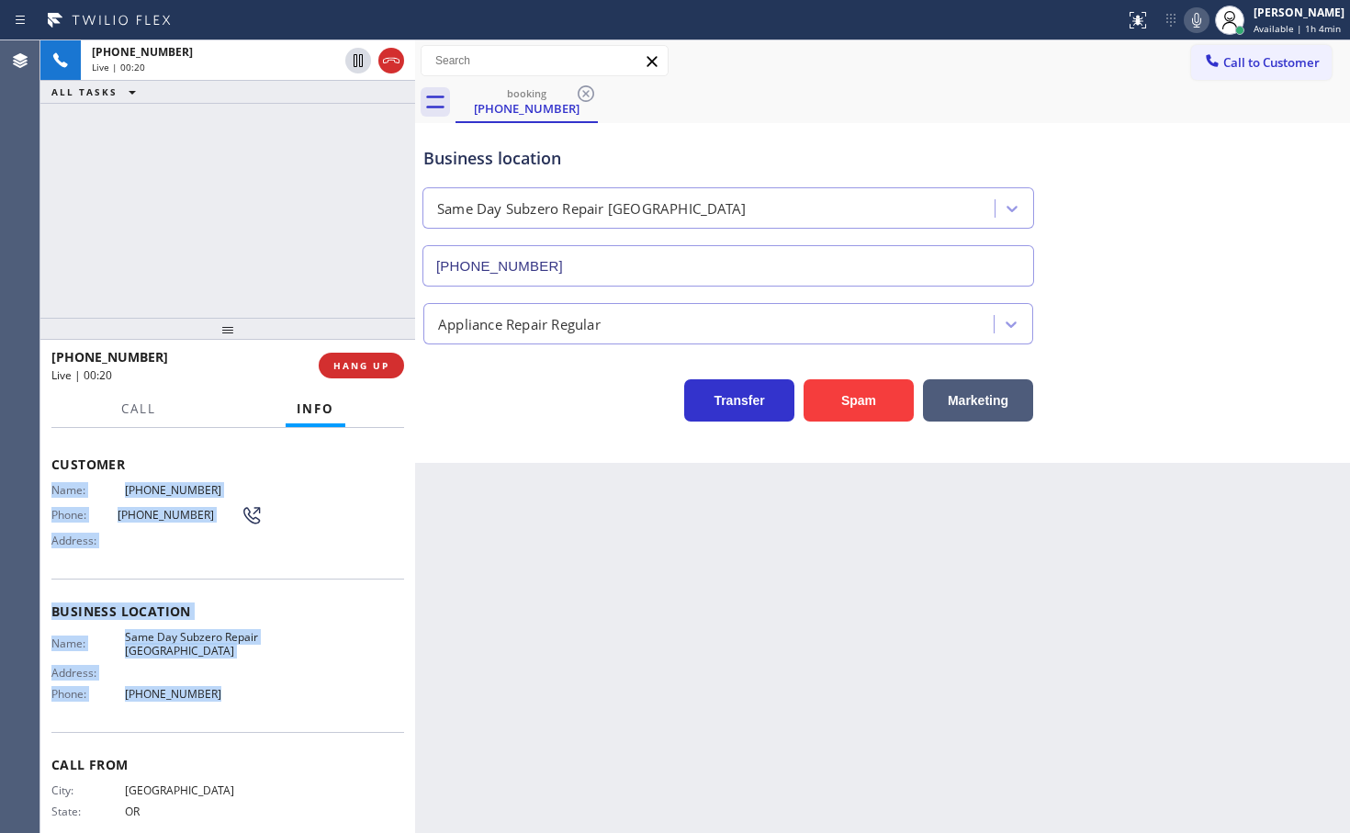
drag, startPoint x: 48, startPoint y: 492, endPoint x: 214, endPoint y: 697, distance: 263.7
click at [213, 698] on div "Context Queue: [Test] All Priority: 2 Customer Name: (503) 381-6150 Phone: (503…" at bounding box center [227, 630] width 375 height 405
copy div "Name: (503) 381-6150 Phone: (503) 381-6150 Address: Business location Name: Sam…"
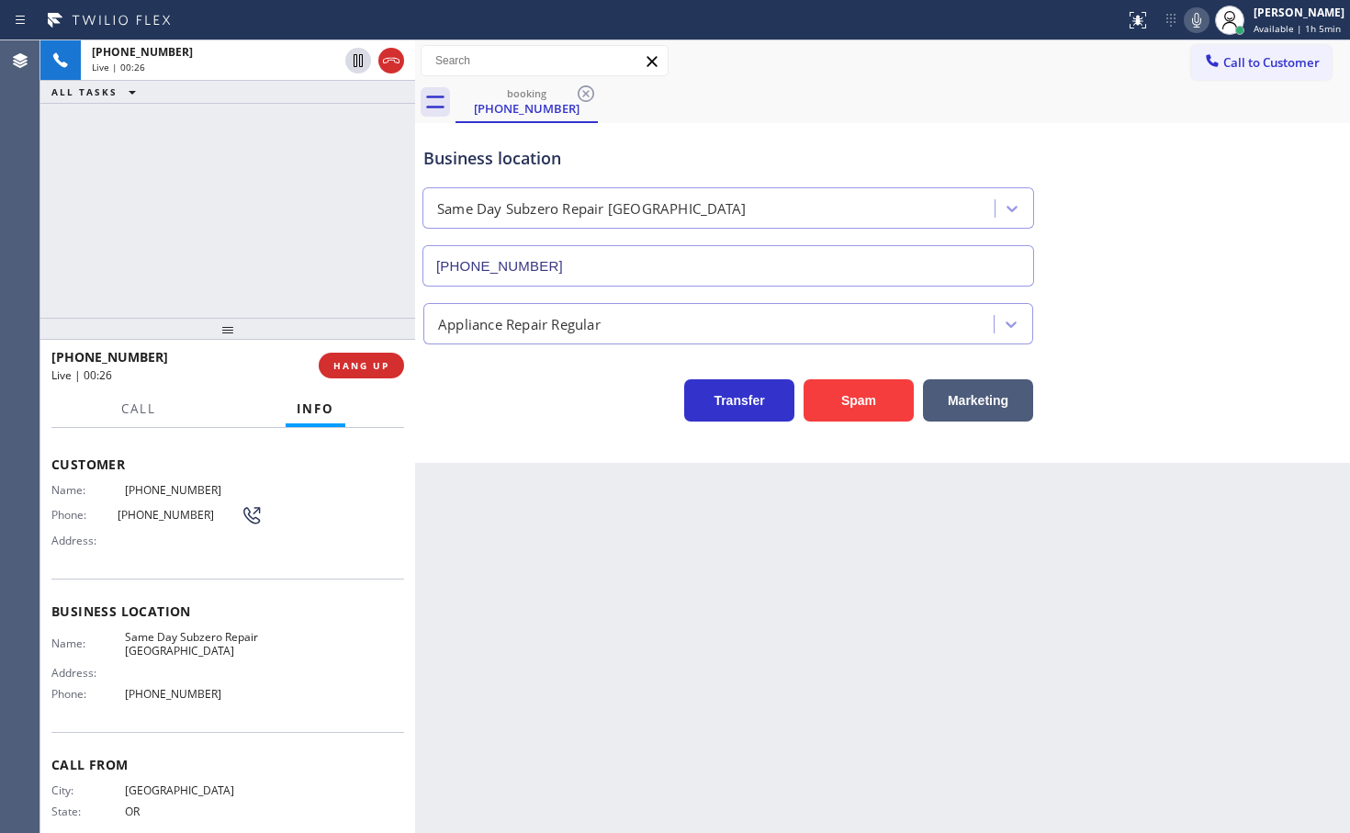
drag, startPoint x: 207, startPoint y: 268, endPoint x: 371, endPoint y: 346, distance: 181.9
click at [219, 268] on div "+15033816150 Live | 00:26 ALL TASKS ALL TASKS ACTIVE TASKS TASKS IN WRAP UP" at bounding box center [227, 178] width 375 height 277
click at [473, 412] on div "Transfer Spam Marketing" at bounding box center [728, 395] width 617 height 51
drag, startPoint x: 195, startPoint y: 234, endPoint x: 277, endPoint y: 250, distance: 84.1
click at [207, 237] on div "+15033816150 Live | 00:27 ALL TASKS ALL TASKS ACTIVE TASKS TASKS IN WRAP UP" at bounding box center [227, 178] width 375 height 277
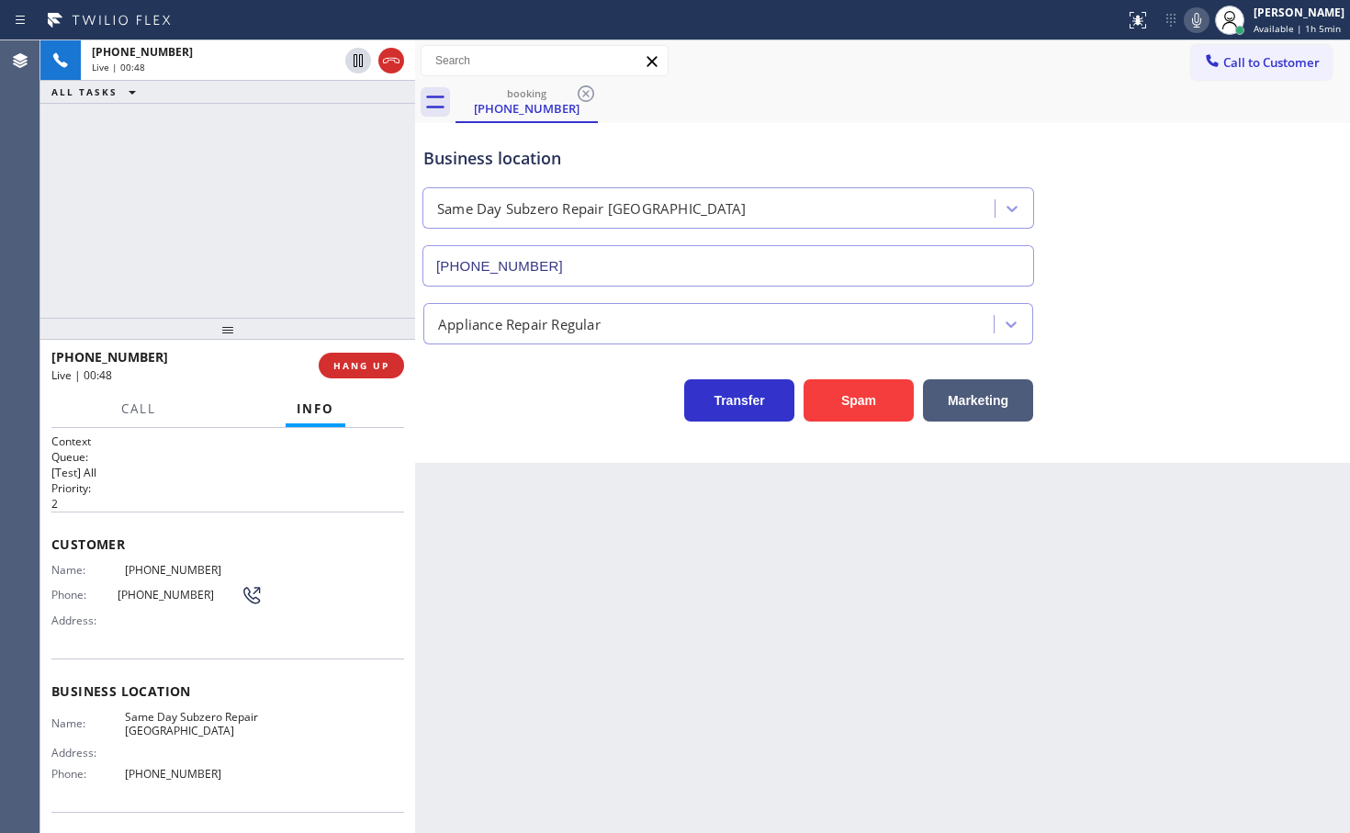
scroll to position [123, 0]
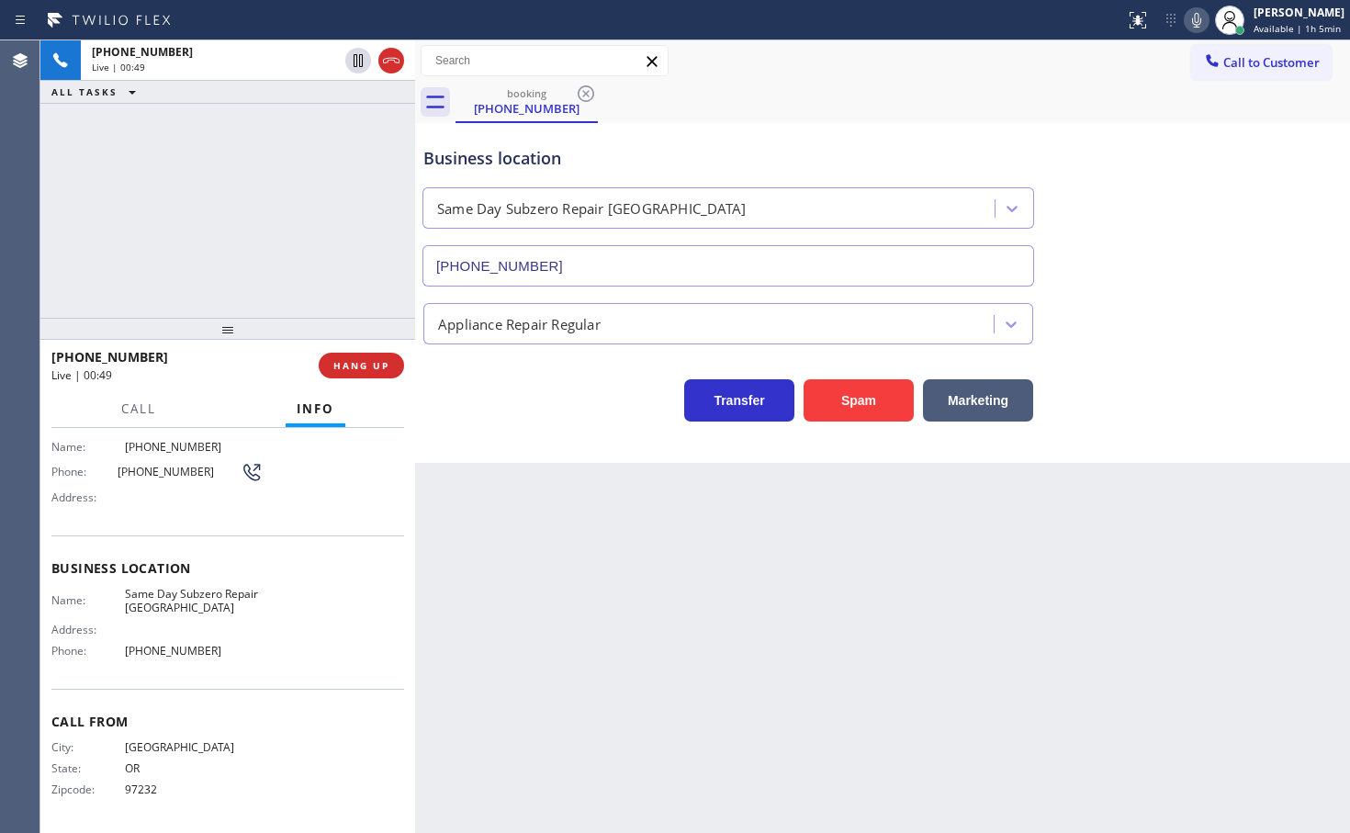
click at [510, 422] on div "Business location Same Day Subzero Repair Hillsboro (503) 386-0307 Appliance Re…" at bounding box center [882, 293] width 935 height 340
click at [397, 365] on button "HANG UP" at bounding box center [361, 366] width 85 height 26
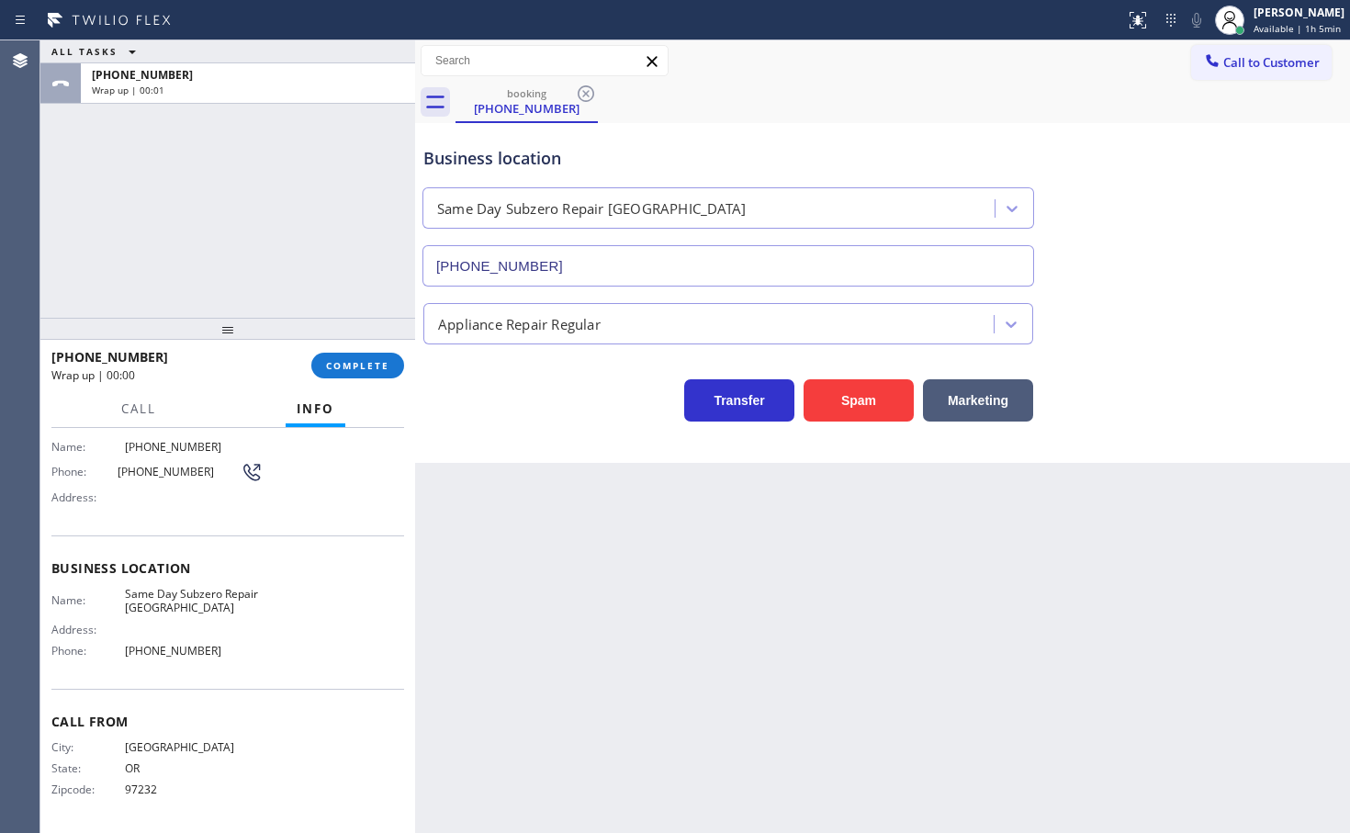
click at [55, 451] on span "Name:" at bounding box center [87, 447] width 73 height 14
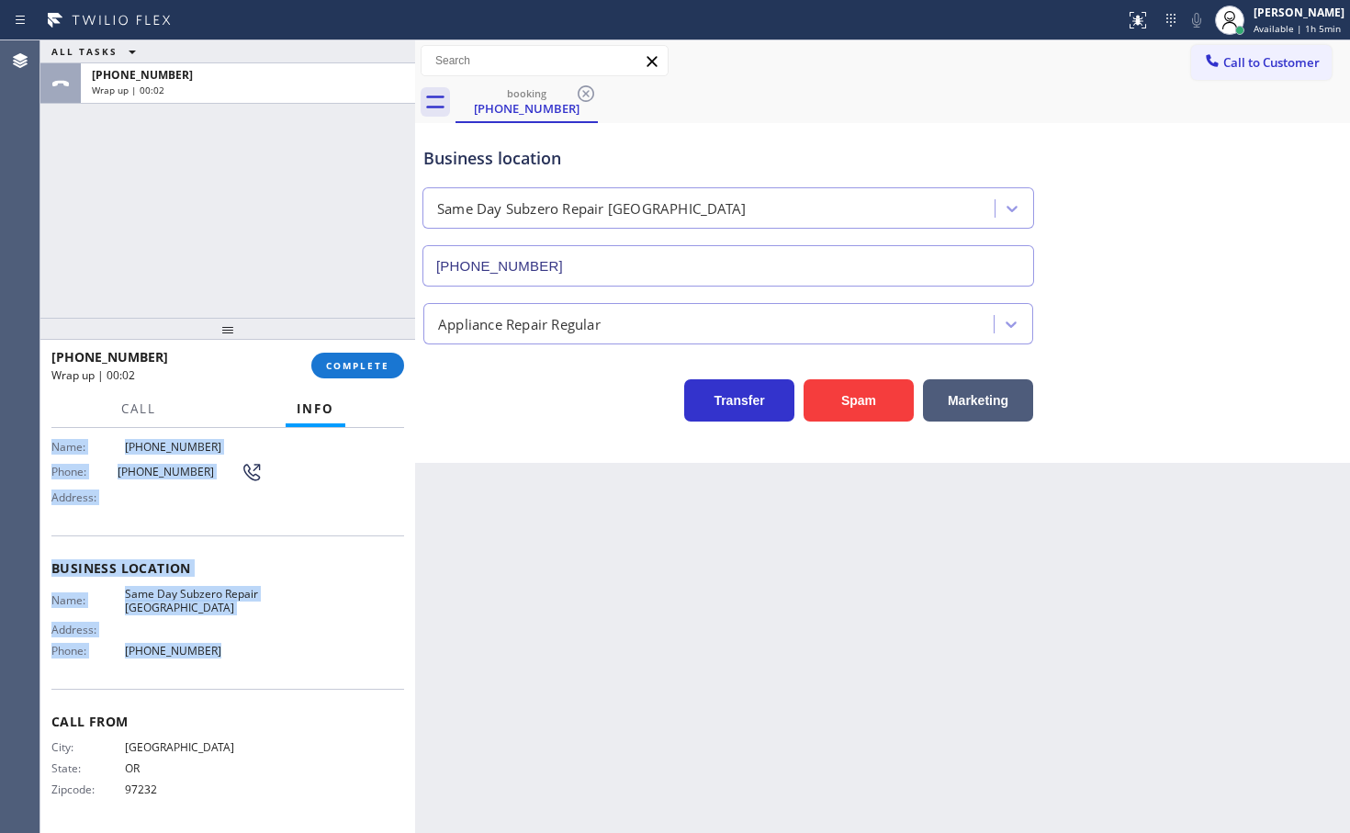
drag, startPoint x: 49, startPoint y: 451, endPoint x: 240, endPoint y: 669, distance: 290.2
click at [237, 675] on div "Context Queue: [Test] All Priority: 2 Customer Name: (503) 381-6150 Phone: (503…" at bounding box center [227, 630] width 375 height 405
copy div "Name: (503) 381-6150 Phone: (503) 381-6150 Address: Business location Name: Sam…"
click at [350, 366] on span "COMPLETE" at bounding box center [357, 365] width 63 height 13
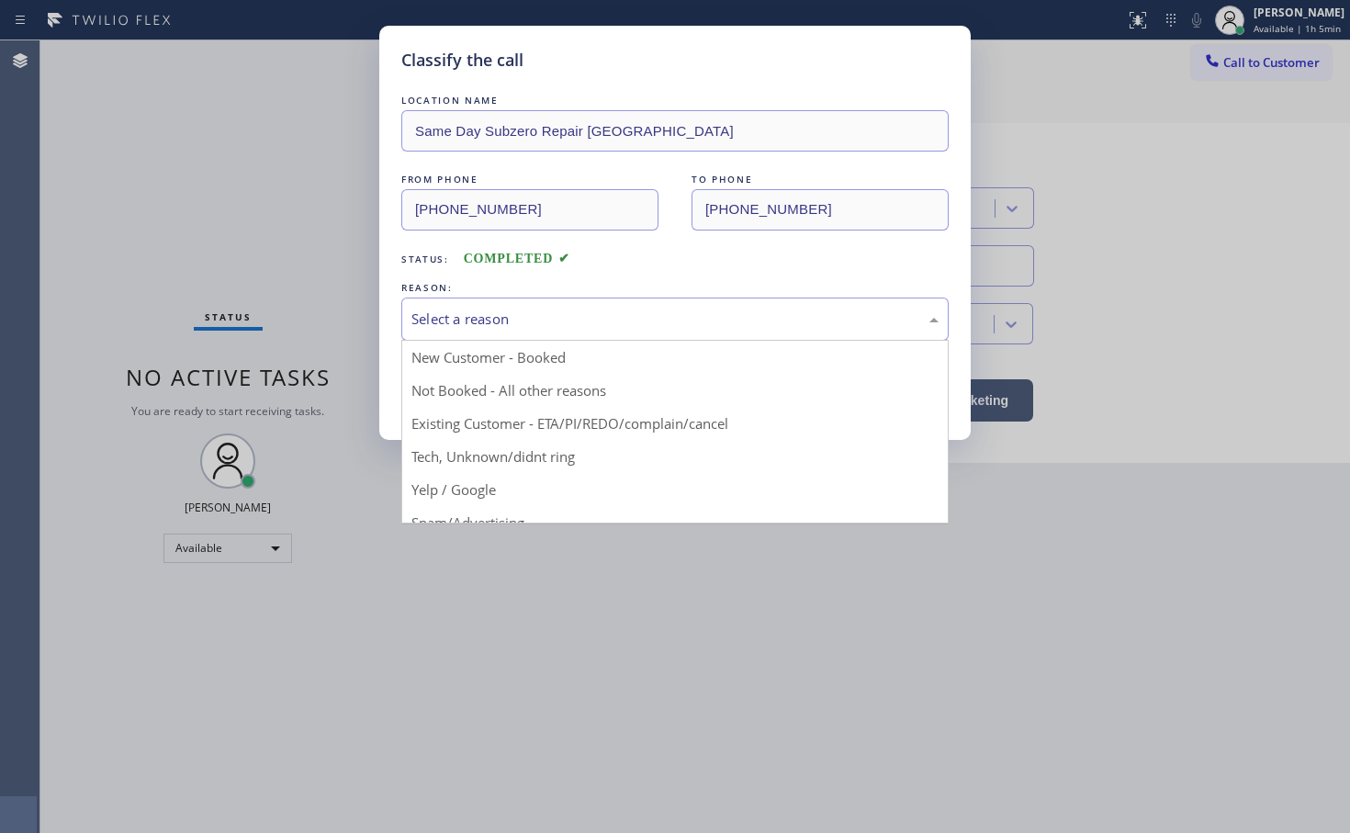
drag, startPoint x: 492, startPoint y: 323, endPoint x: 507, endPoint y: 390, distance: 68.6
click at [495, 327] on div "Select a reason" at bounding box center [674, 318] width 527 height 21
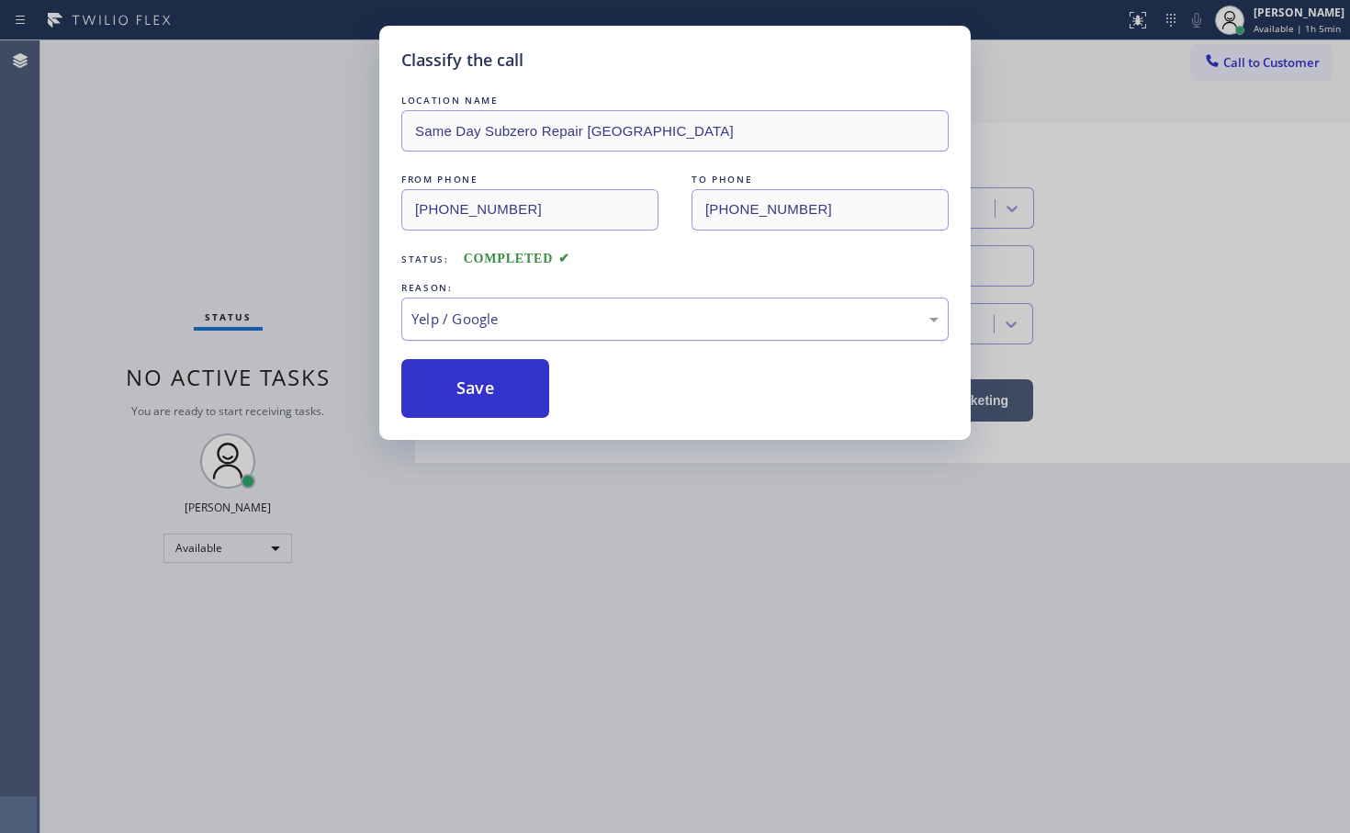
click at [464, 329] on div "Yelp / Google" at bounding box center [674, 318] width 527 height 21
click at [462, 392] on button "Save" at bounding box center [475, 388] width 148 height 59
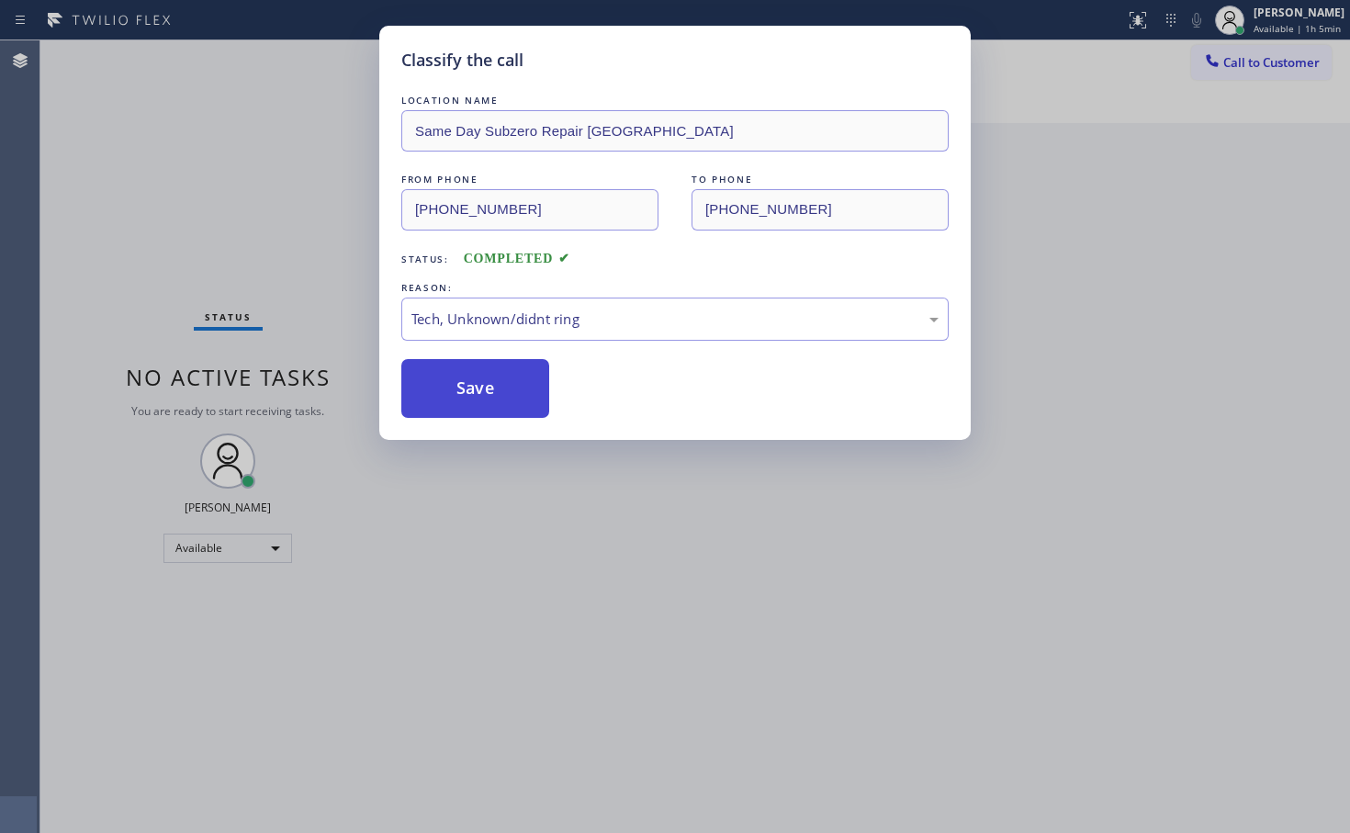
click at [462, 392] on button "Save" at bounding box center [475, 388] width 148 height 59
click at [462, 393] on button "Save" at bounding box center [475, 388] width 148 height 59
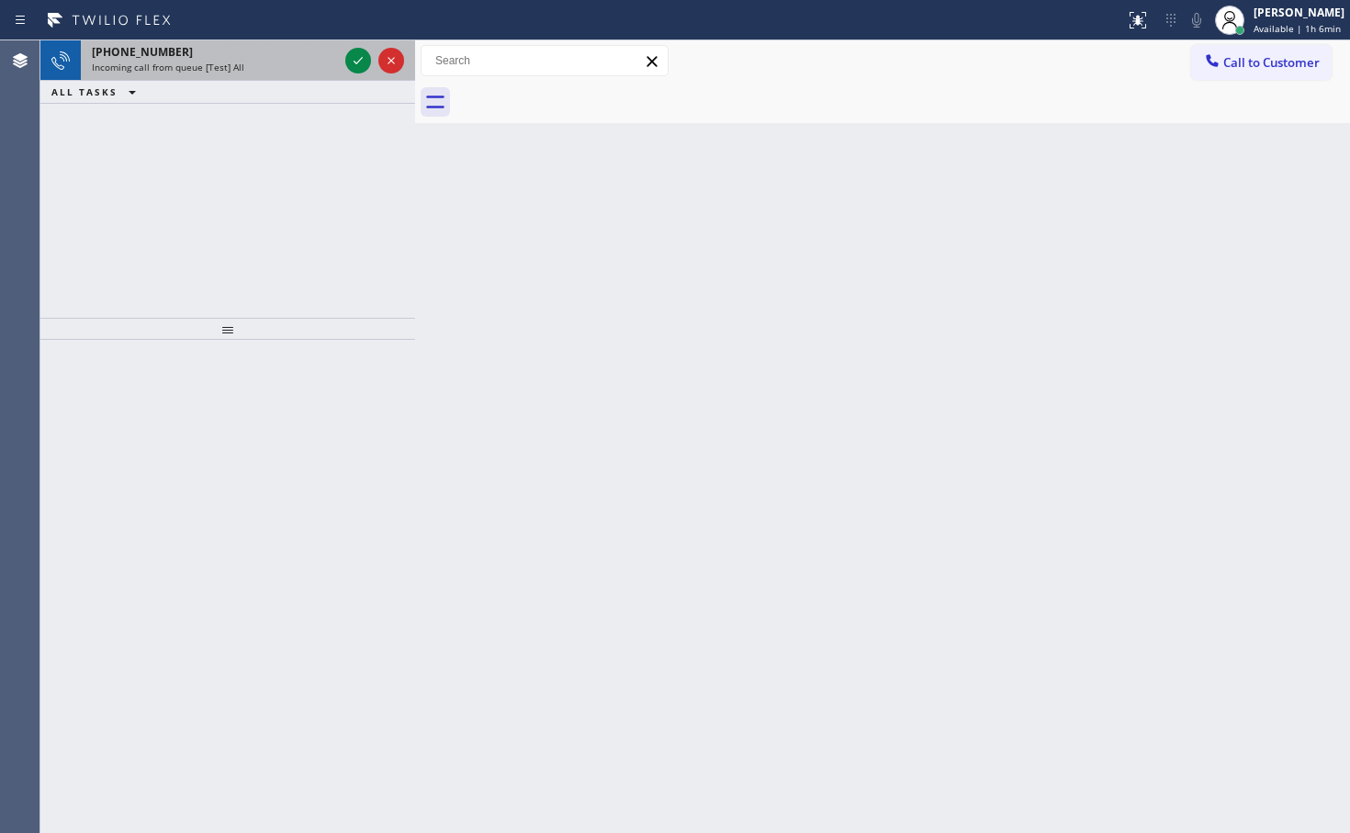
click at [254, 60] on div "+13234774061 Incoming call from queue [Test] All" at bounding box center [211, 60] width 261 height 40
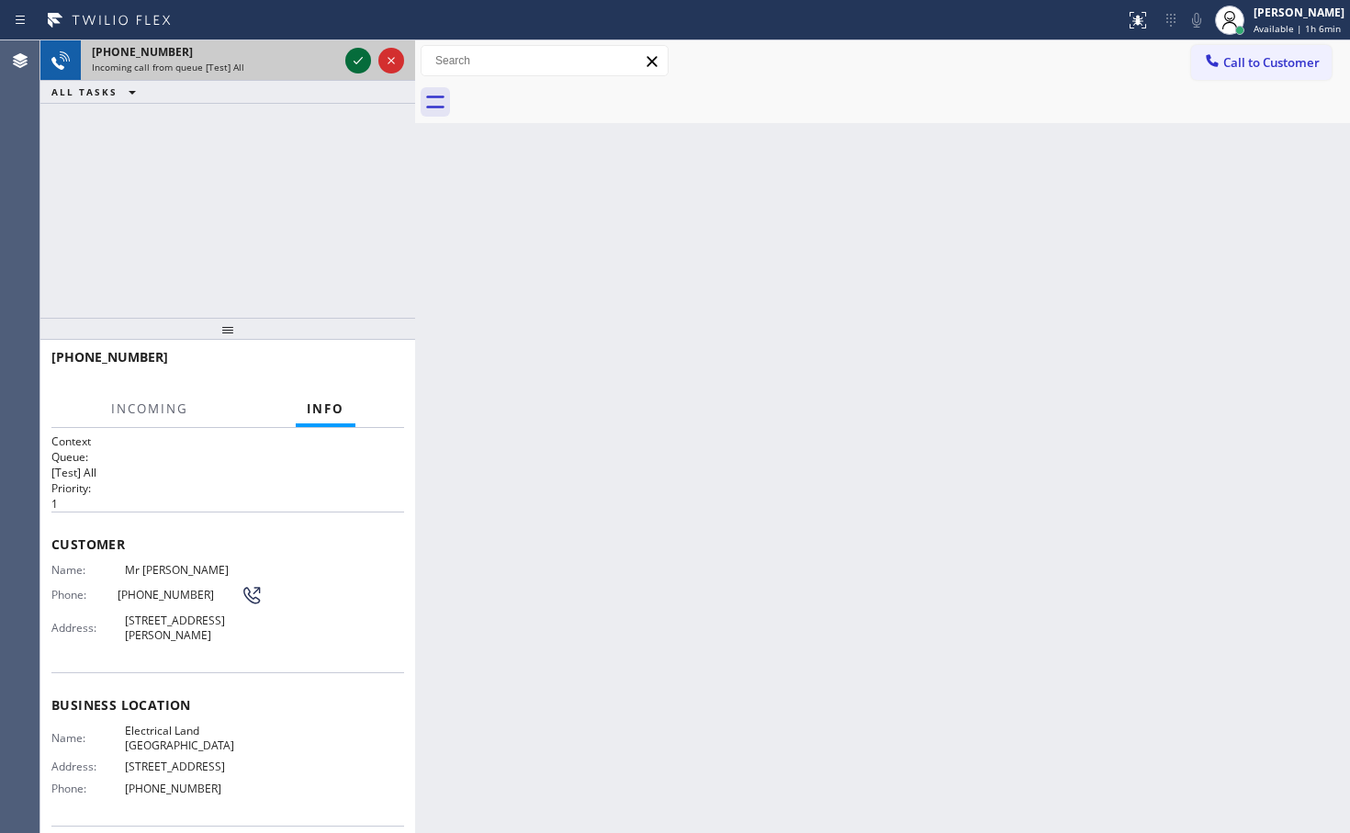
click at [350, 62] on icon at bounding box center [358, 61] width 22 height 22
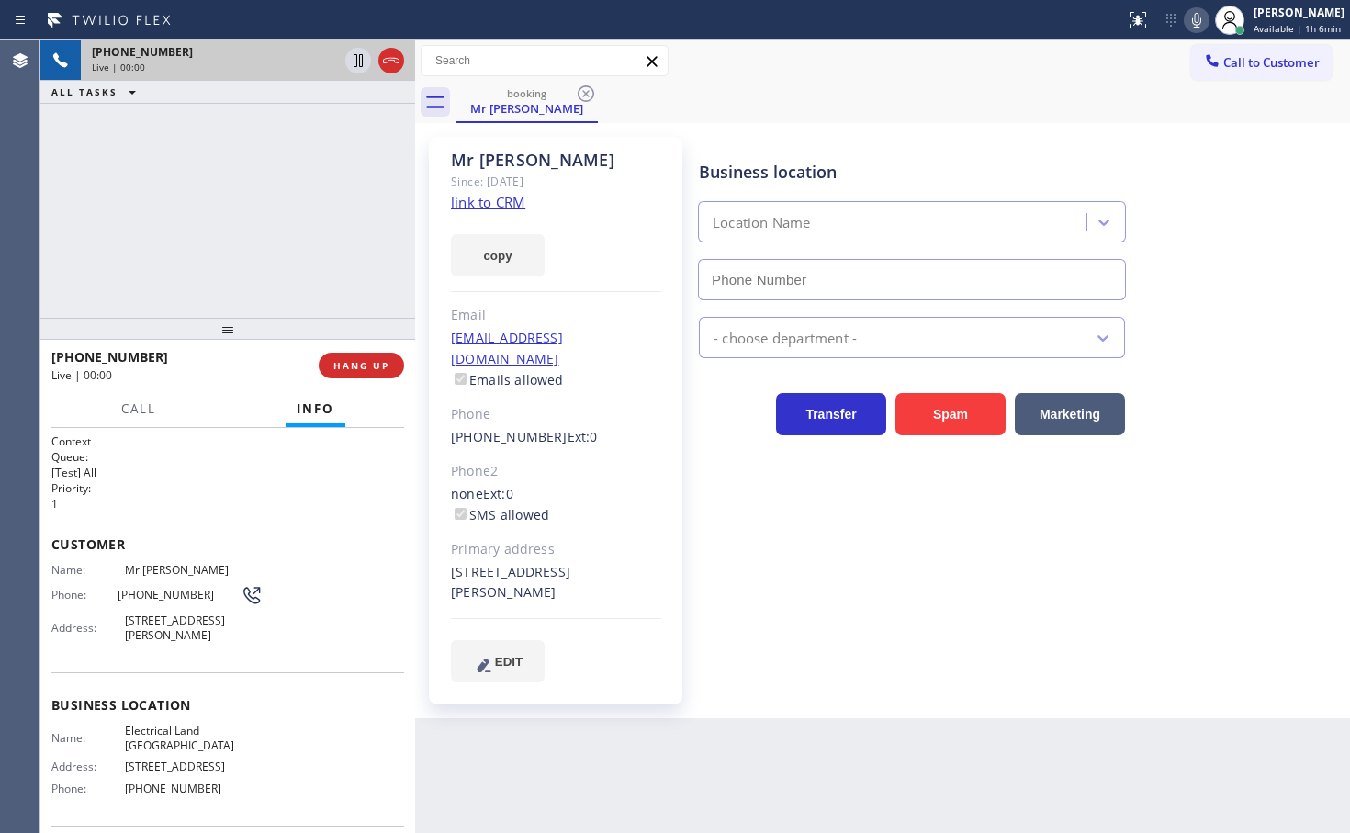
type input "(661) 349-4879"
click at [323, 528] on div "Customer Name: Mr Mike Phone: (323) 477-4061 Address: 247 El Cielo Ln, Bradbury…" at bounding box center [227, 591] width 353 height 161
click at [139, 252] on div "+13234774061 Live | 00:05 ALL TASKS ALL TASKS ACTIVE TASKS TASKS IN WRAP UP" at bounding box center [227, 178] width 375 height 277
click at [164, 490] on h2 "Priority:" at bounding box center [227, 488] width 353 height 16
click at [269, 239] on div "+13234774061 Live | 00:09 ALL TASKS ALL TASKS ACTIVE TASKS TASKS IN WRAP UP" at bounding box center [227, 178] width 375 height 277
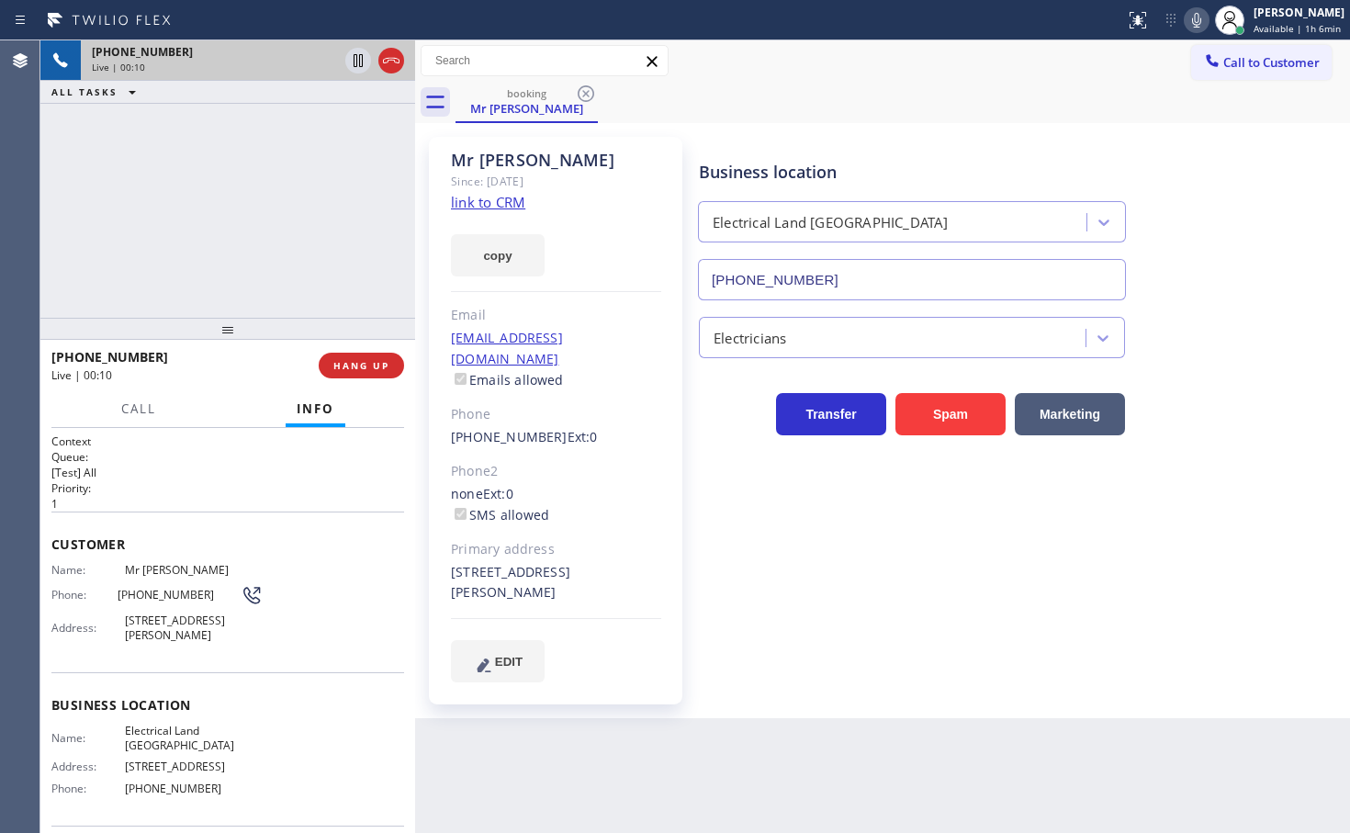
click at [301, 453] on h2 "Queue:" at bounding box center [227, 457] width 353 height 16
click at [181, 184] on div "+13234774061 Live | 00:10 ALL TASKS ALL TASKS ACTIVE TASKS TASKS IN WRAP UP" at bounding box center [227, 178] width 375 height 277
click at [463, 197] on link "link to CRM" at bounding box center [488, 202] width 74 height 18
click at [169, 214] on div "+13234774061 Live | 00:42 ALL TASKS ALL TASKS ACTIVE TASKS TASKS IN WRAP UP" at bounding box center [227, 178] width 375 height 277
click at [169, 214] on div "+13234774061 Live | 00:43 ALL TASKS ALL TASKS ACTIVE TASKS TASKS IN WRAP UP" at bounding box center [227, 178] width 375 height 277
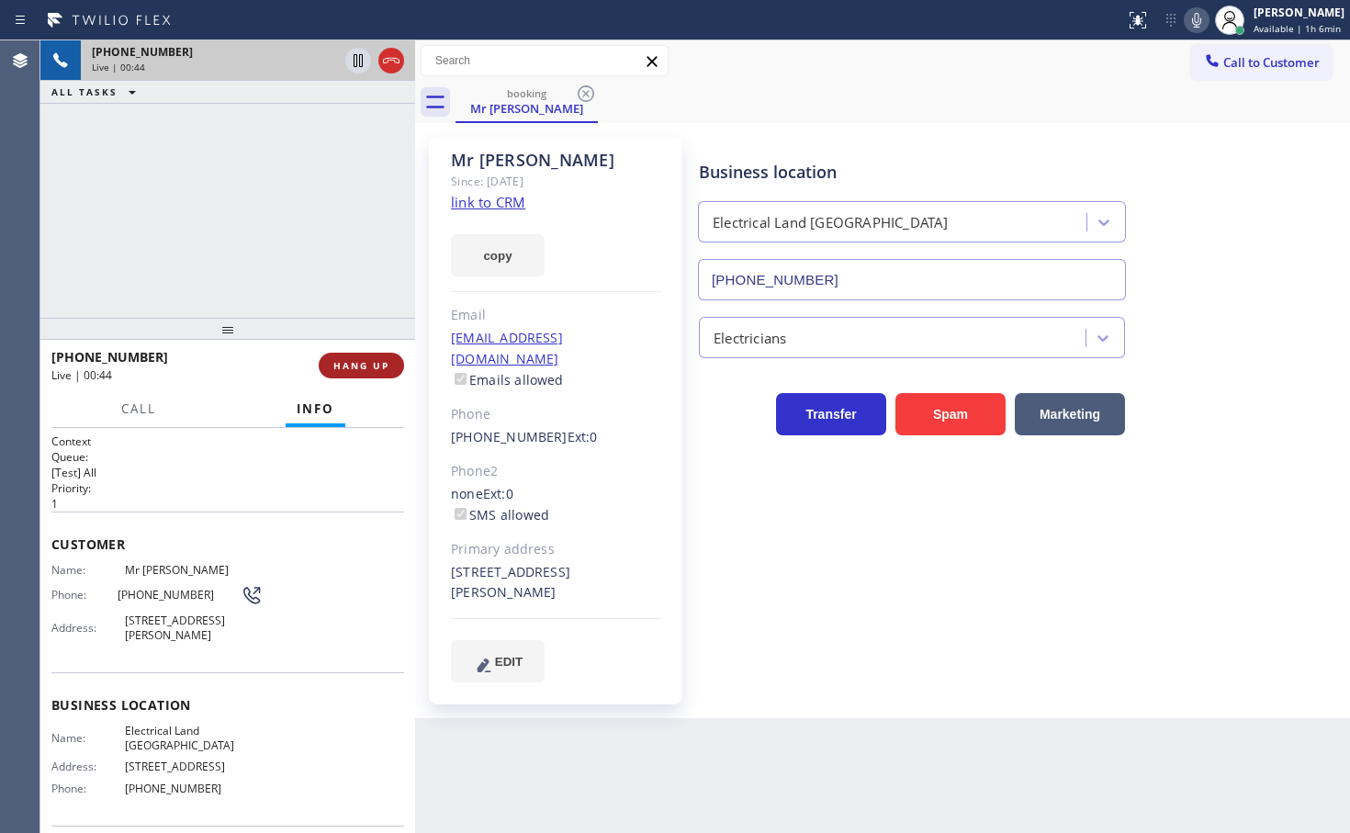
click at [376, 367] on span "HANG UP" at bounding box center [361, 365] width 56 height 13
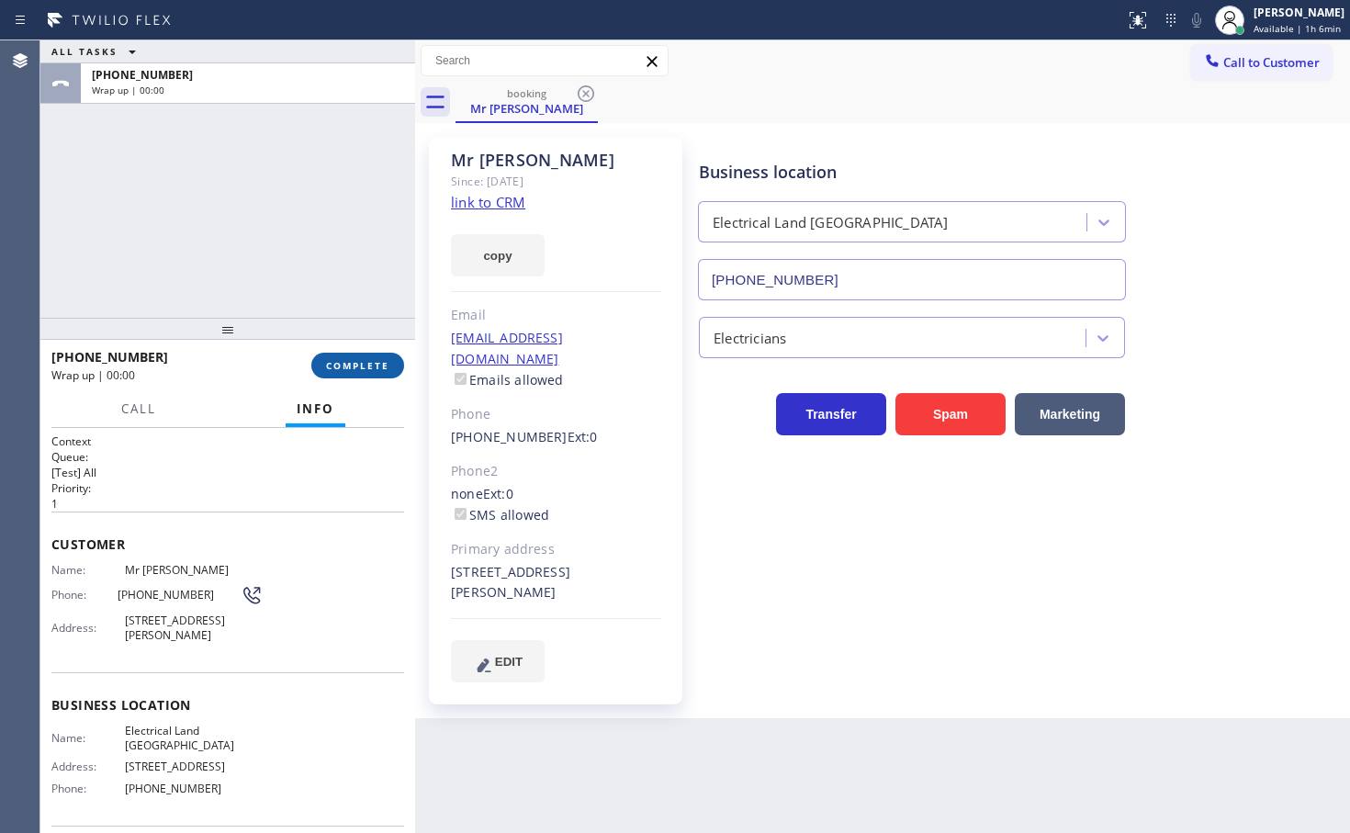
click at [376, 367] on span "COMPLETE" at bounding box center [357, 365] width 63 height 13
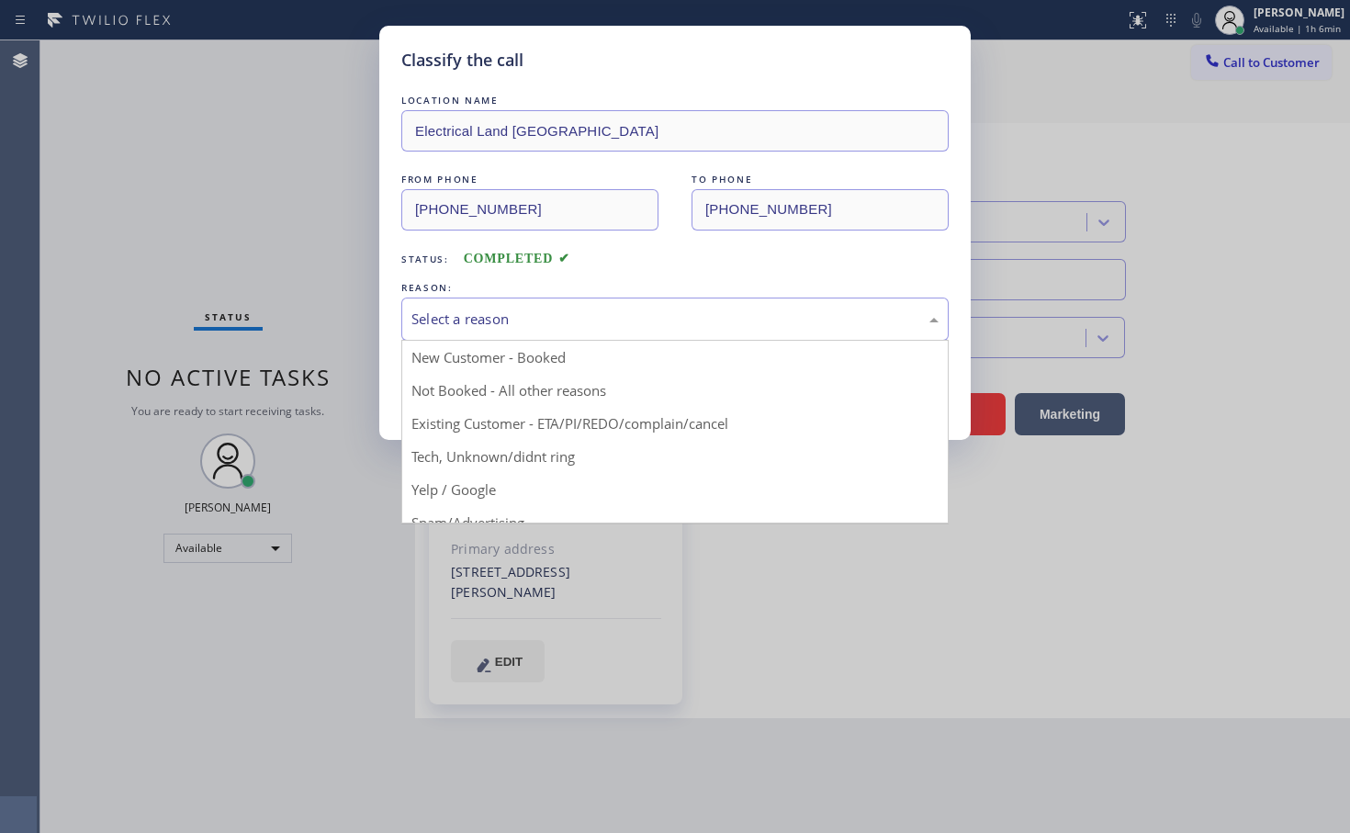
click at [479, 299] on div "Select a reason" at bounding box center [674, 318] width 547 height 43
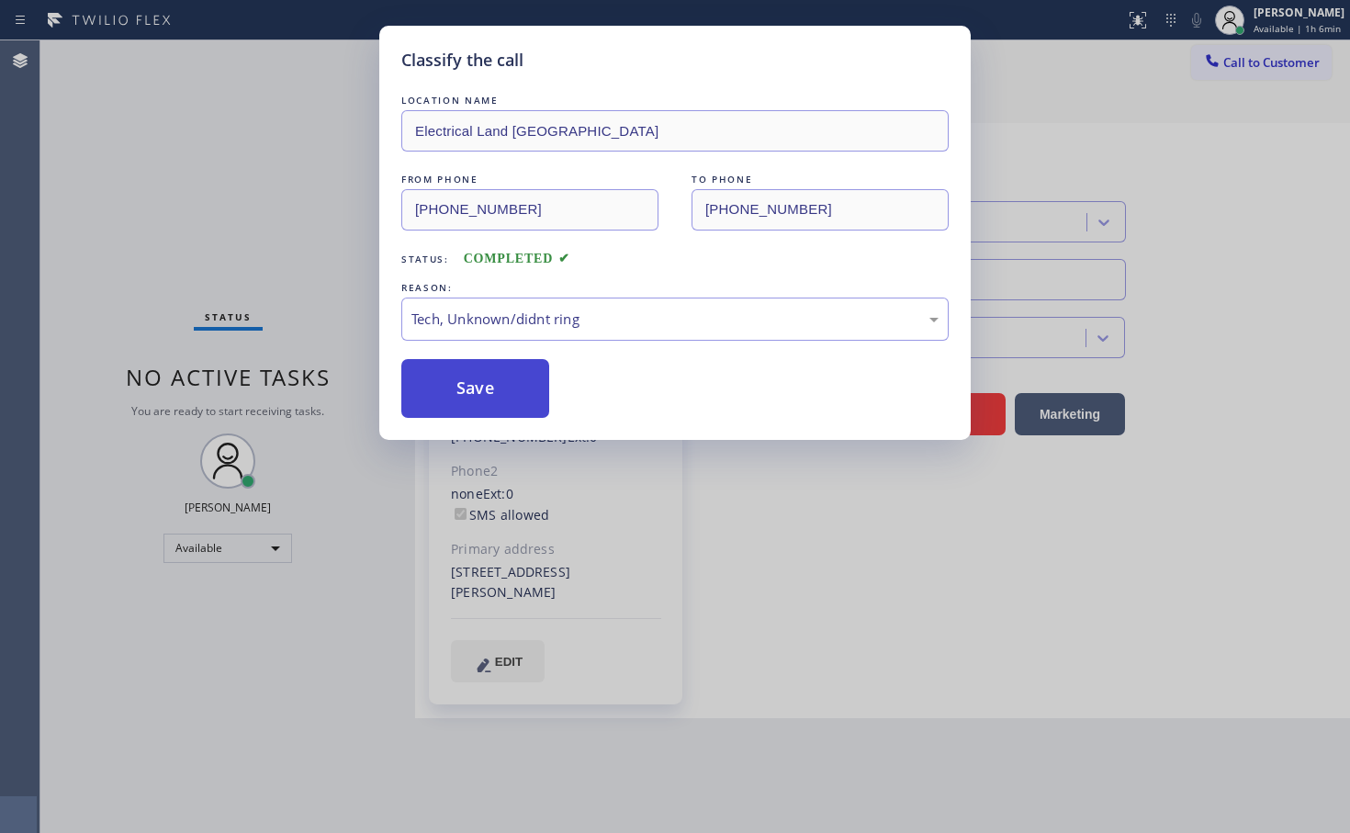
click at [469, 403] on button "Save" at bounding box center [475, 388] width 148 height 59
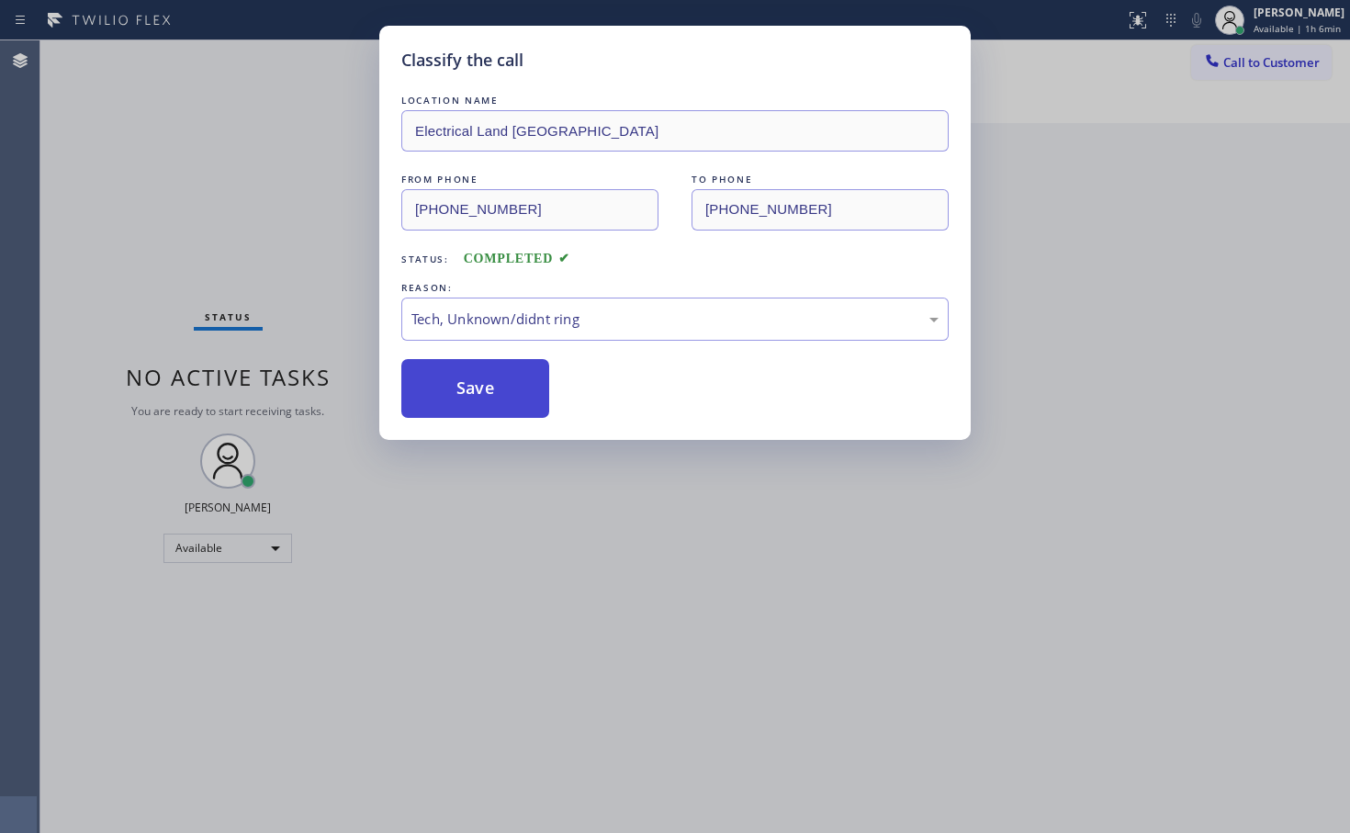
click at [469, 403] on button "Save" at bounding box center [475, 388] width 148 height 59
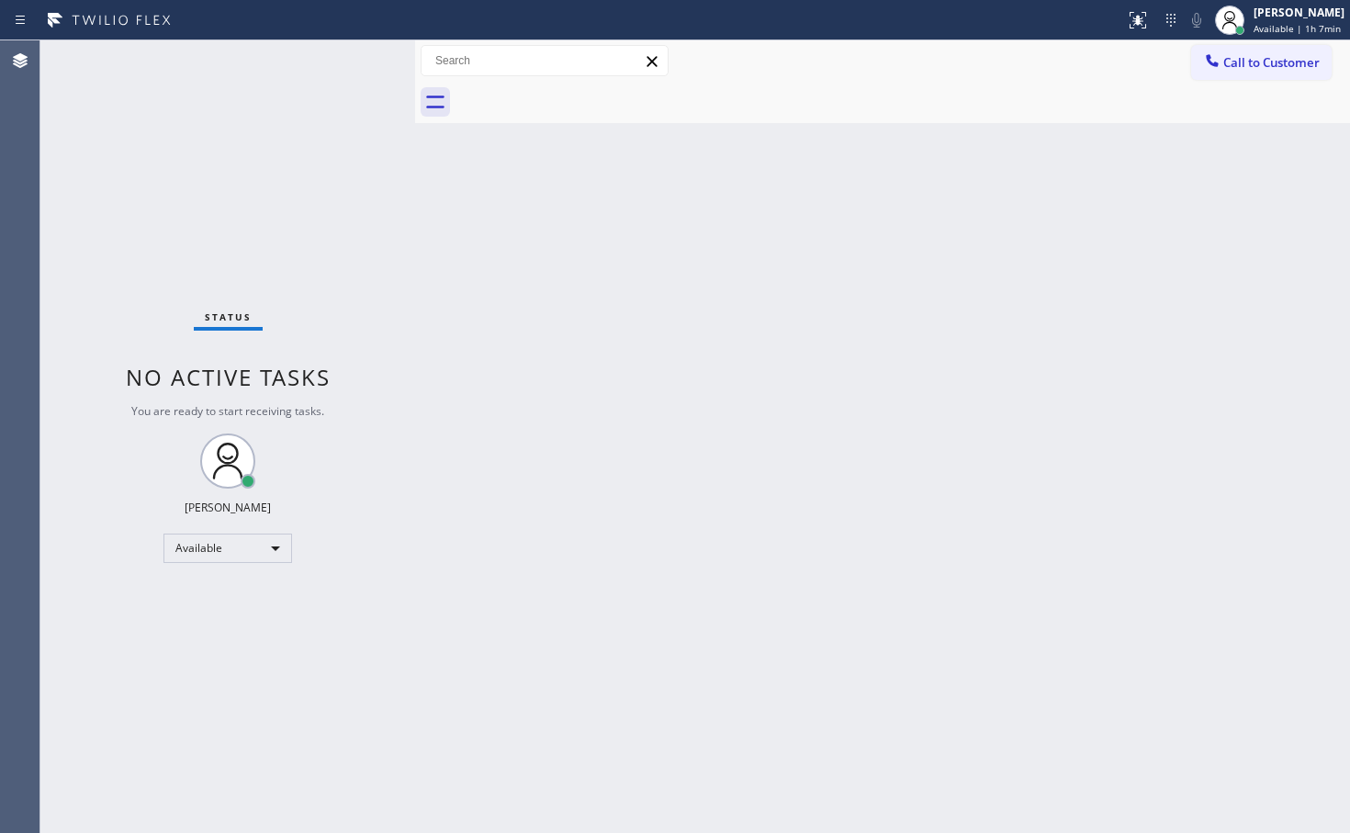
click at [262, 81] on div "Status No active tasks You are ready to start receiving tasks. [PERSON_NAME]" at bounding box center [227, 436] width 375 height 792
drag, startPoint x: 298, startPoint y: 140, endPoint x: 325, endPoint y: 115, distance: 36.4
click at [305, 137] on div "Status No active tasks You are ready to start receiving tasks. [PERSON_NAME]" at bounding box center [227, 436] width 375 height 792
click at [355, 66] on div "Status No active tasks You are ready to start receiving tasks. [PERSON_NAME]" at bounding box center [227, 436] width 375 height 792
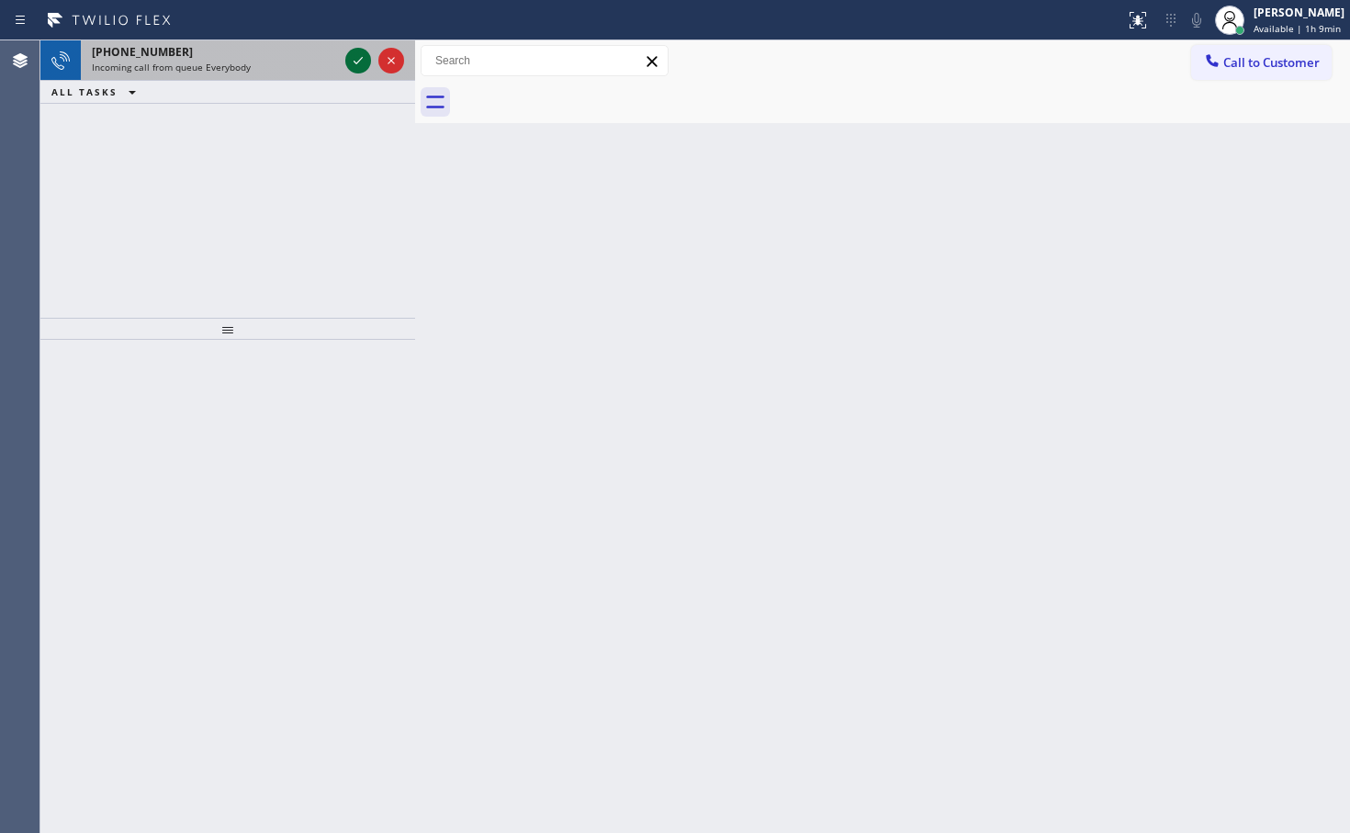
click at [345, 58] on div at bounding box center [358, 61] width 26 height 22
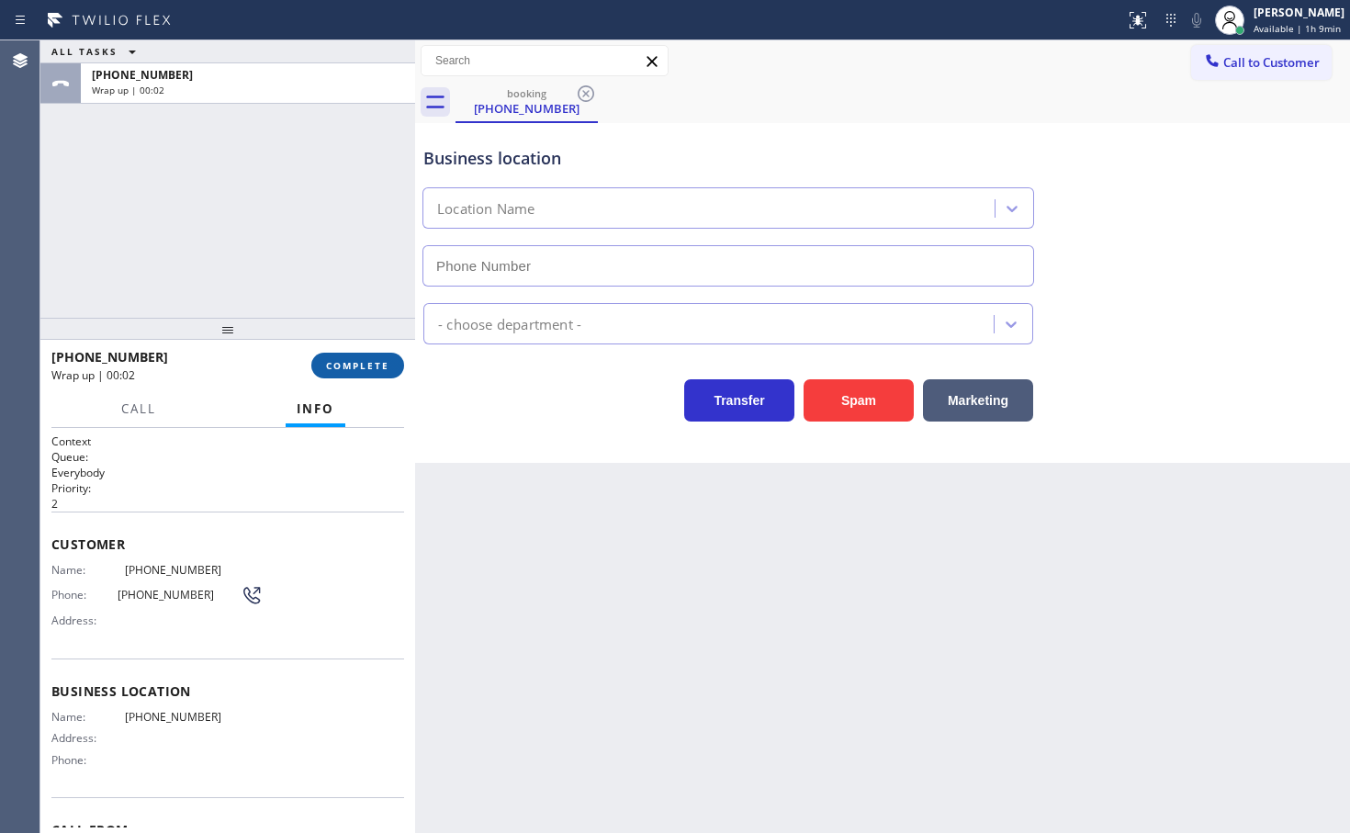
click at [364, 376] on button "COMPLETE" at bounding box center [357, 366] width 93 height 26
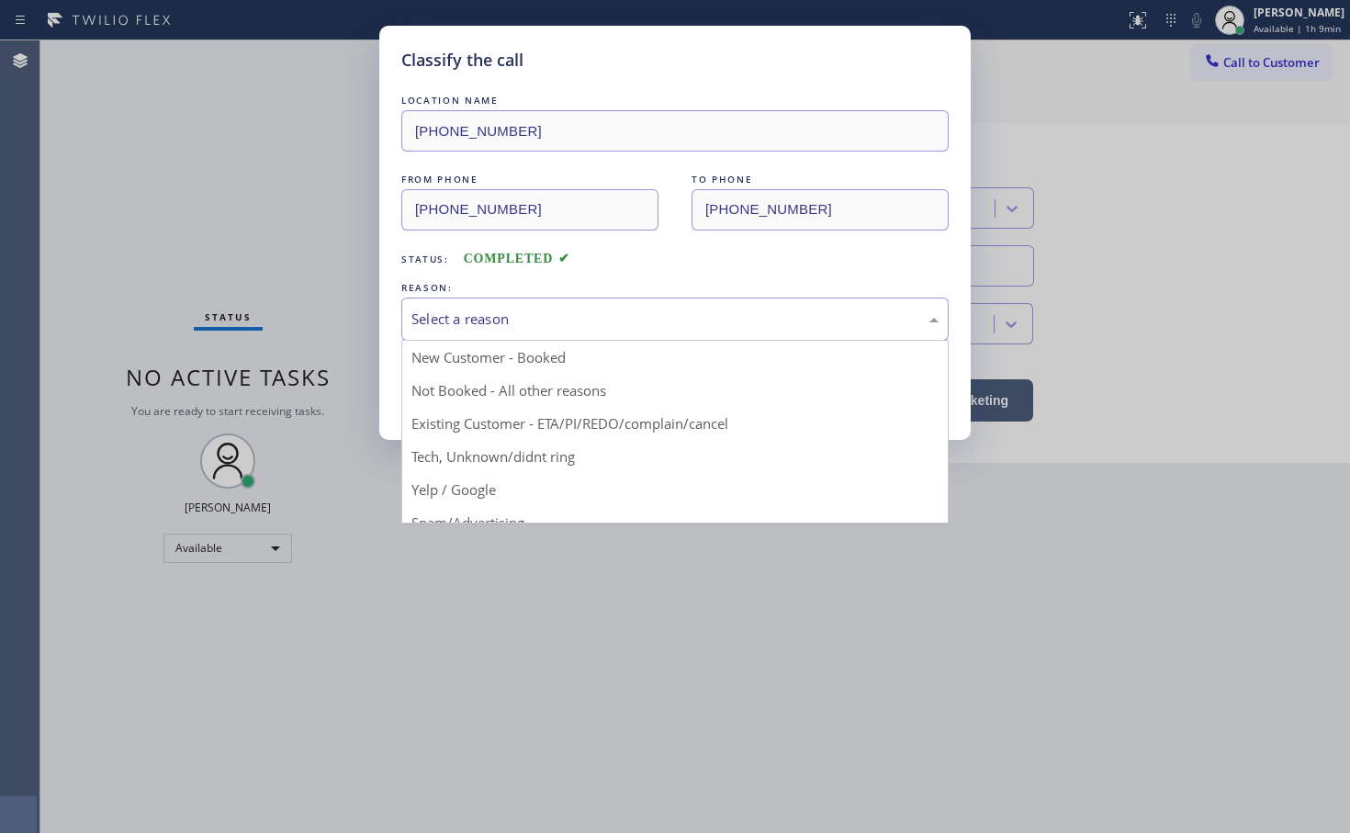
click at [458, 307] on div "Select a reason" at bounding box center [674, 318] width 547 height 43
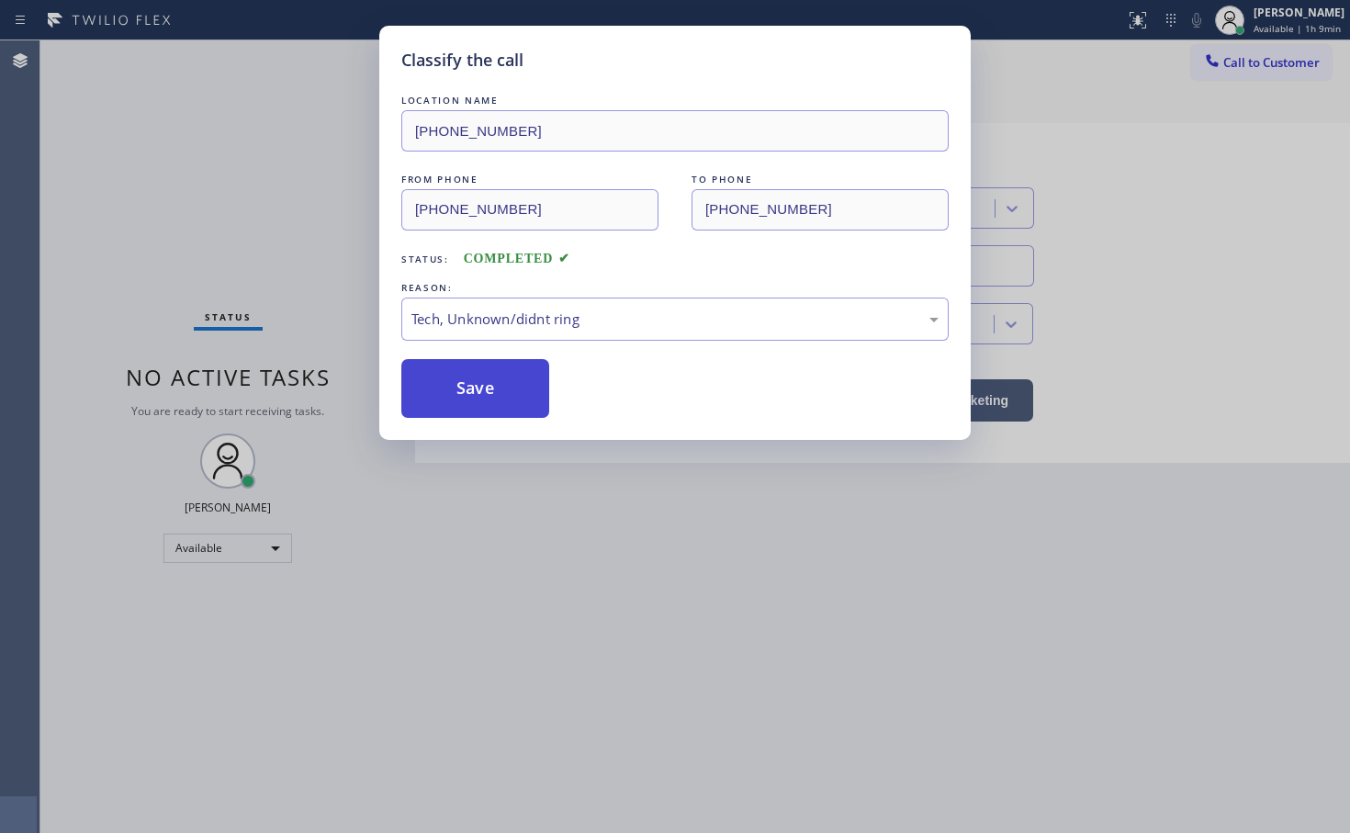
click at [446, 388] on button "Save" at bounding box center [475, 388] width 148 height 59
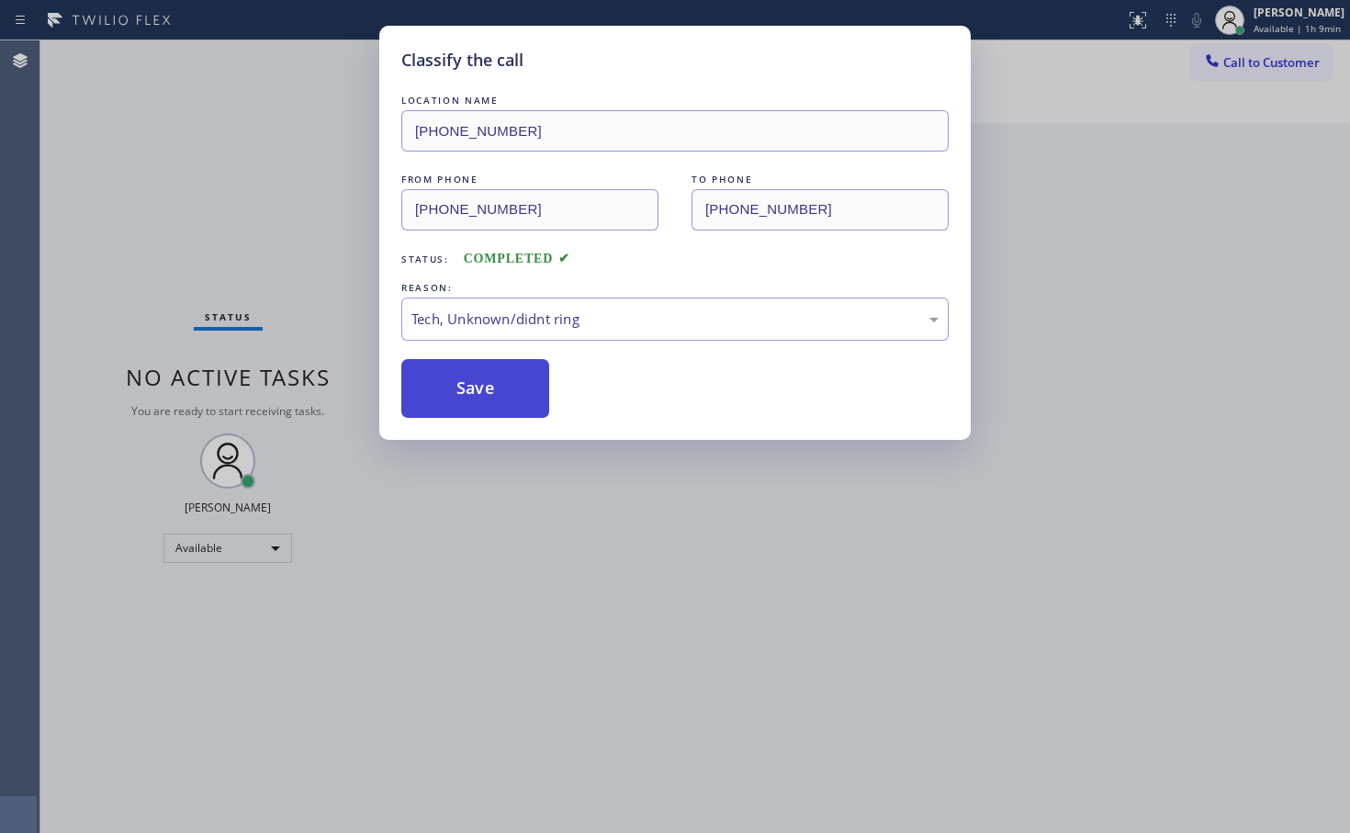
drag, startPoint x: 446, startPoint y: 384, endPoint x: 455, endPoint y: 371, distance: 15.8
click at [450, 381] on button "Save" at bounding box center [475, 388] width 148 height 59
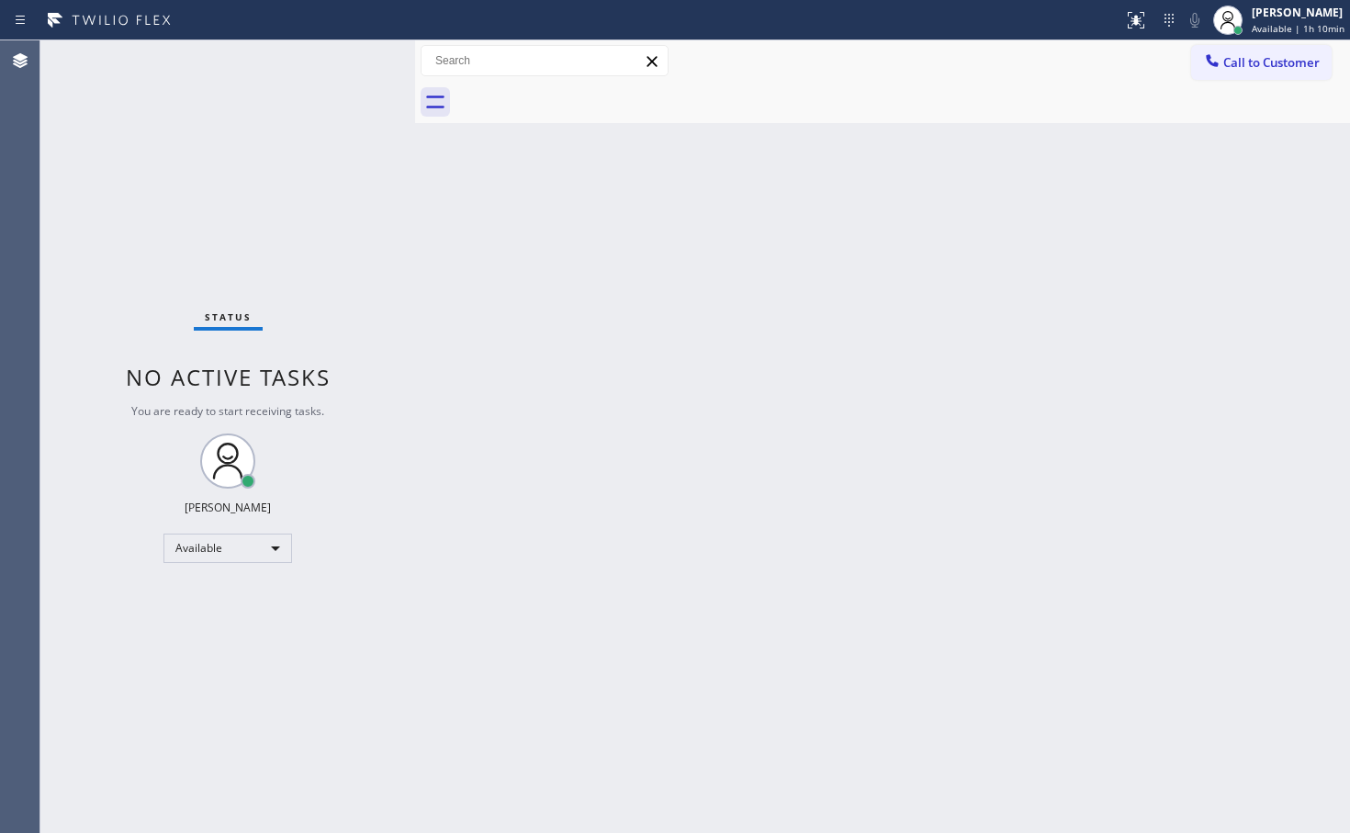
click at [328, 56] on div "Status No active tasks You are ready to start receiving tasks. [PERSON_NAME]" at bounding box center [227, 436] width 375 height 792
click at [342, 67] on div "Status No active tasks You are ready to start receiving tasks. [PERSON_NAME]" at bounding box center [227, 436] width 375 height 792
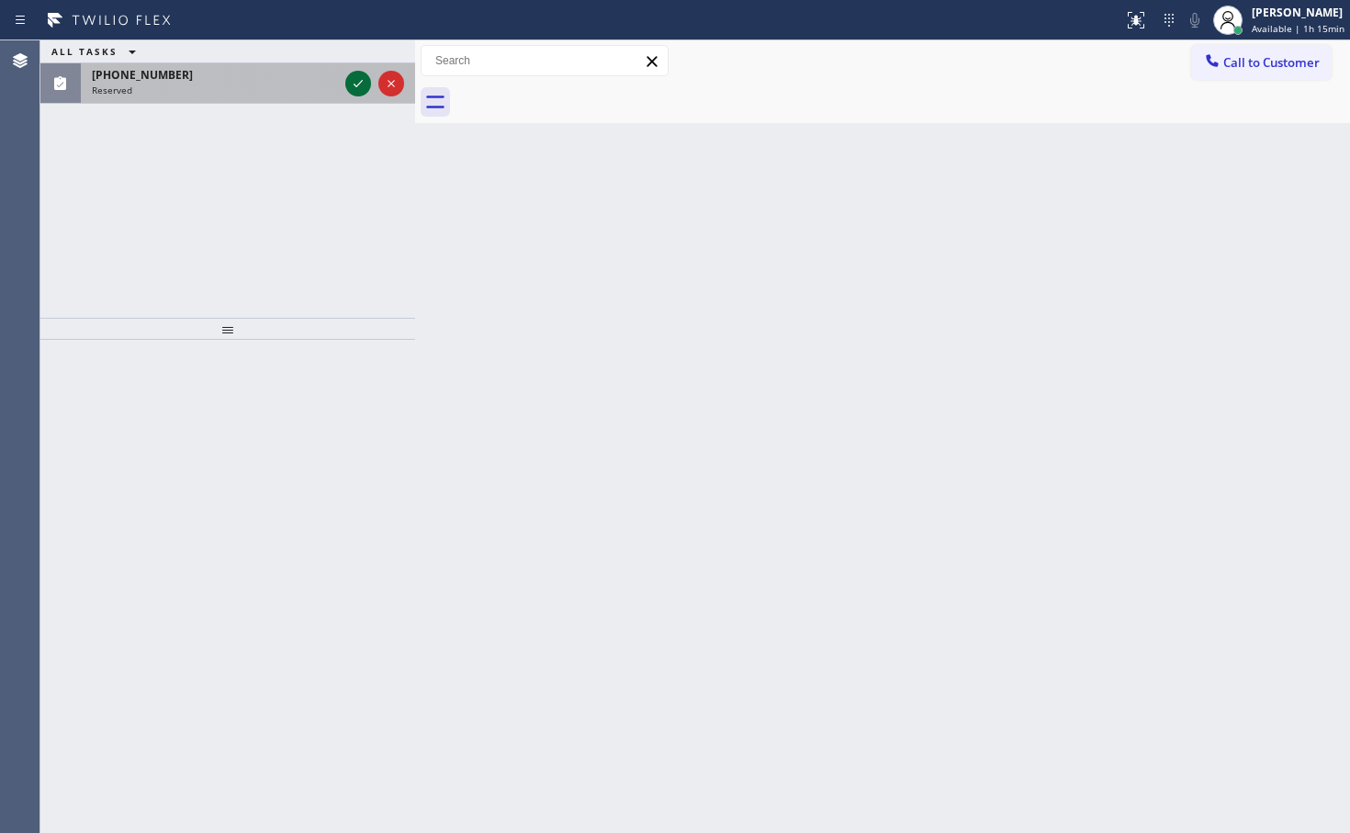
click at [363, 80] on icon at bounding box center [358, 84] width 22 height 22
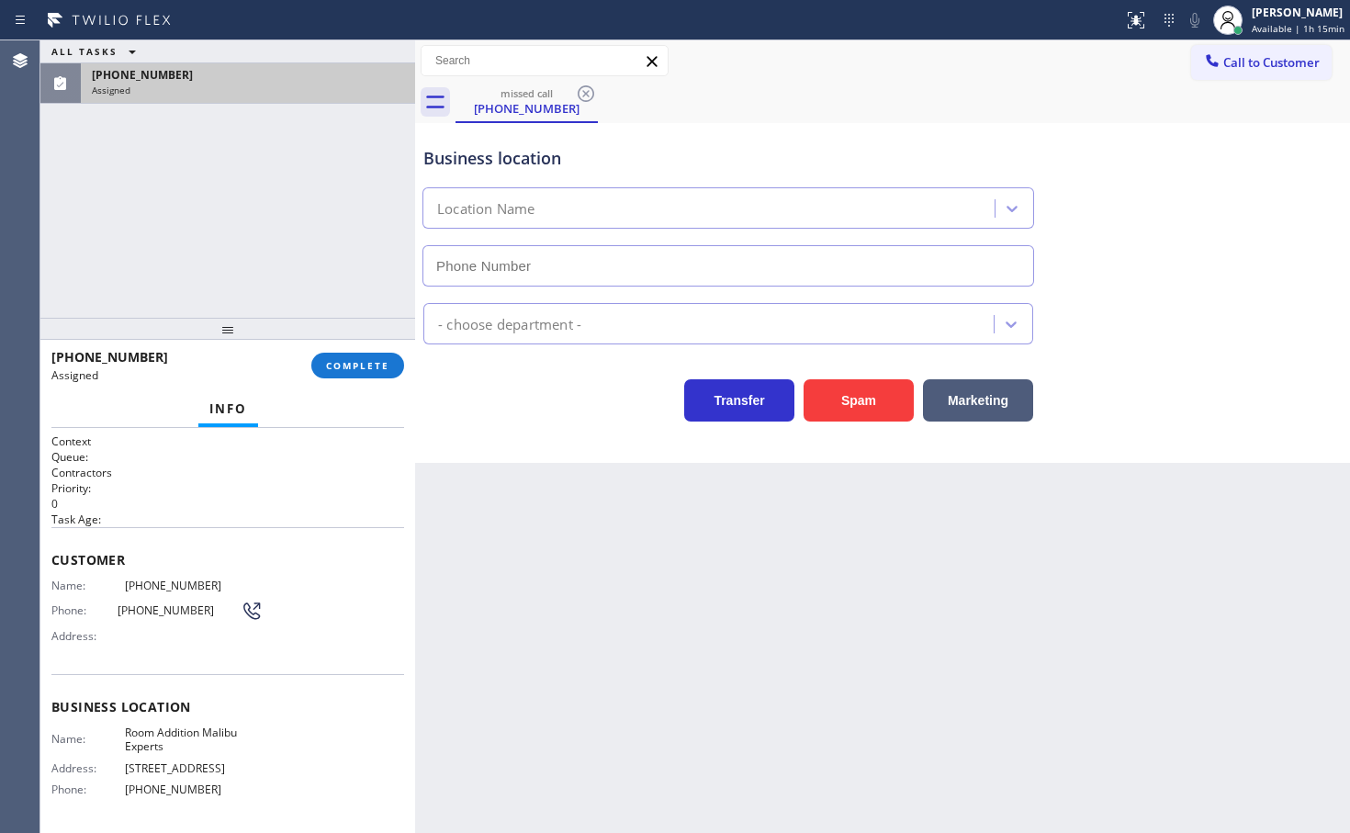
type input "(310) 359-9620"
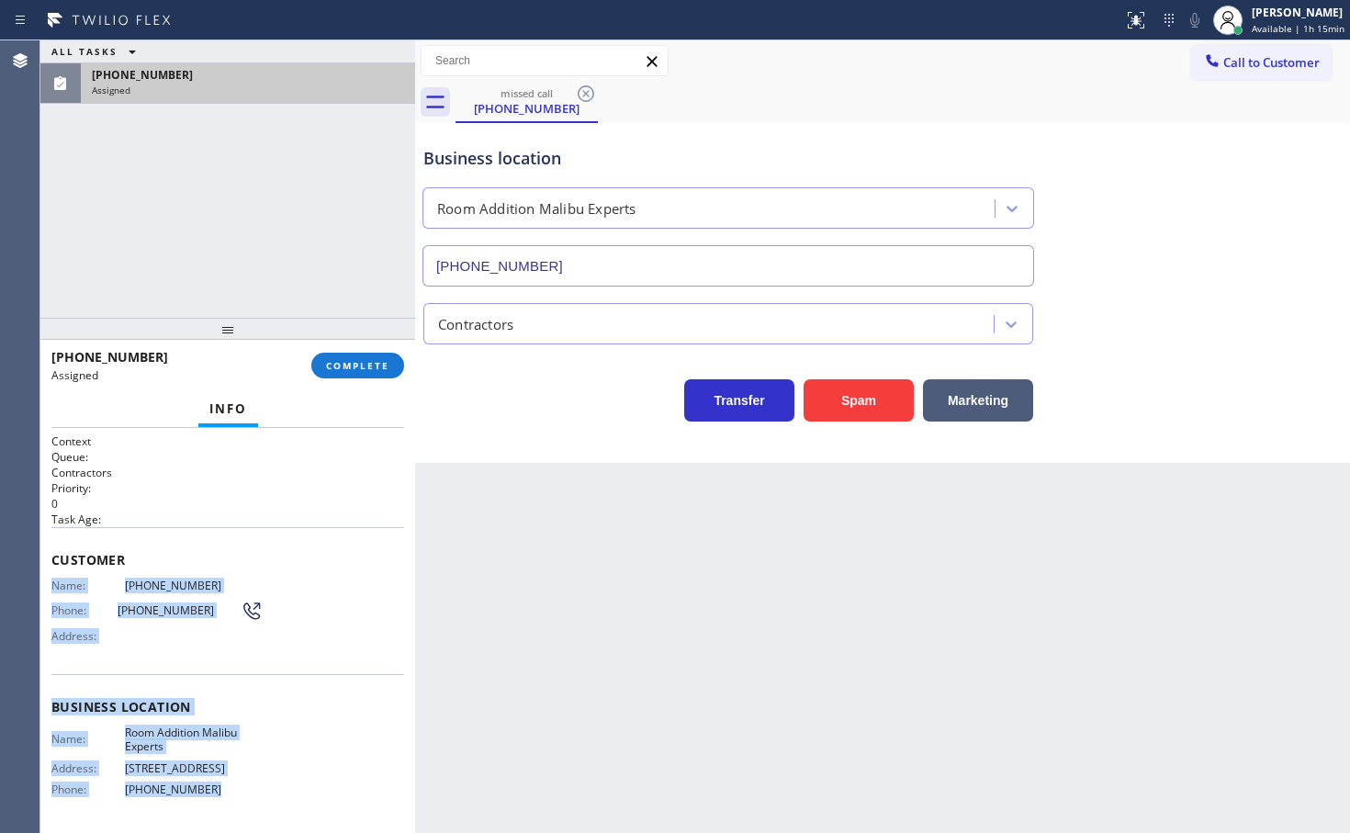
drag, startPoint x: 53, startPoint y: 591, endPoint x: 286, endPoint y: 786, distance: 303.8
click at [280, 798] on div "Context Queue: Contractors Priority: 0 Task Age: Customer Name: (310) 717-5085 …" at bounding box center [227, 699] width 353 height 532
copy div "Name: (310) 717-5085 Phone: (310) 717-5085 Address: Business location Name: Roo…"
click at [370, 364] on span "COMPLETE" at bounding box center [357, 365] width 63 height 13
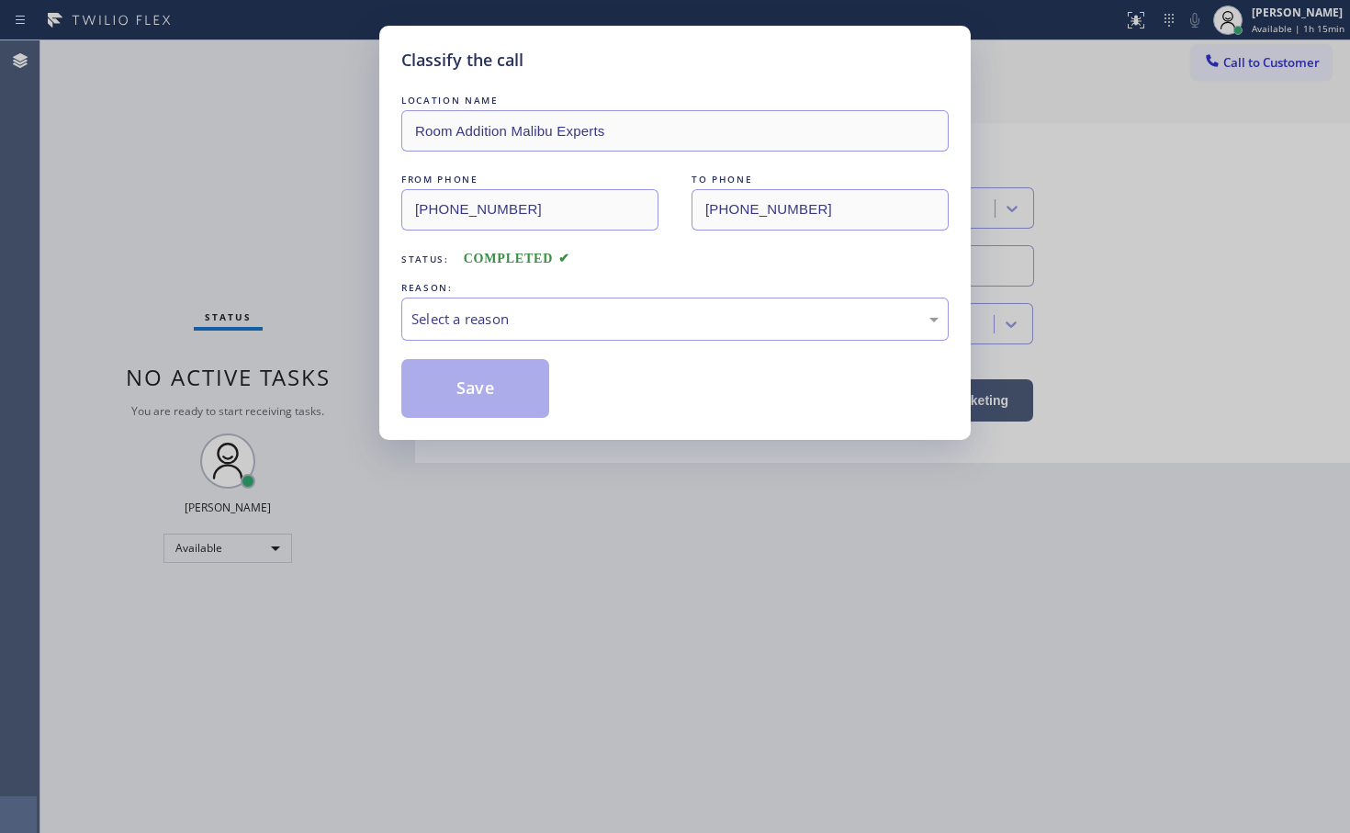
click at [510, 322] on div "Select a reason" at bounding box center [674, 318] width 527 height 21
click at [498, 402] on button "Save" at bounding box center [475, 388] width 148 height 59
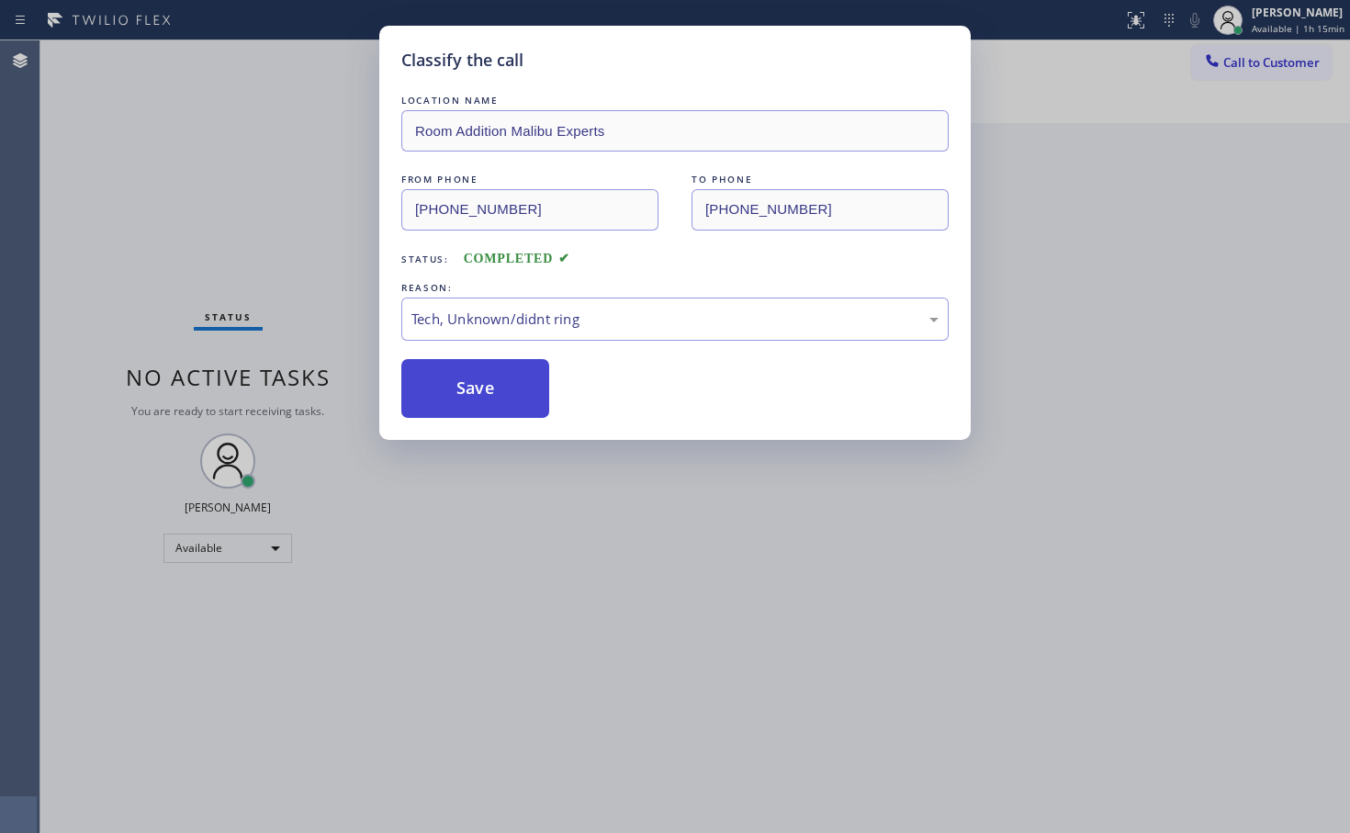
click at [498, 402] on button "Save" at bounding box center [475, 388] width 148 height 59
click at [499, 399] on button "Save" at bounding box center [475, 388] width 148 height 59
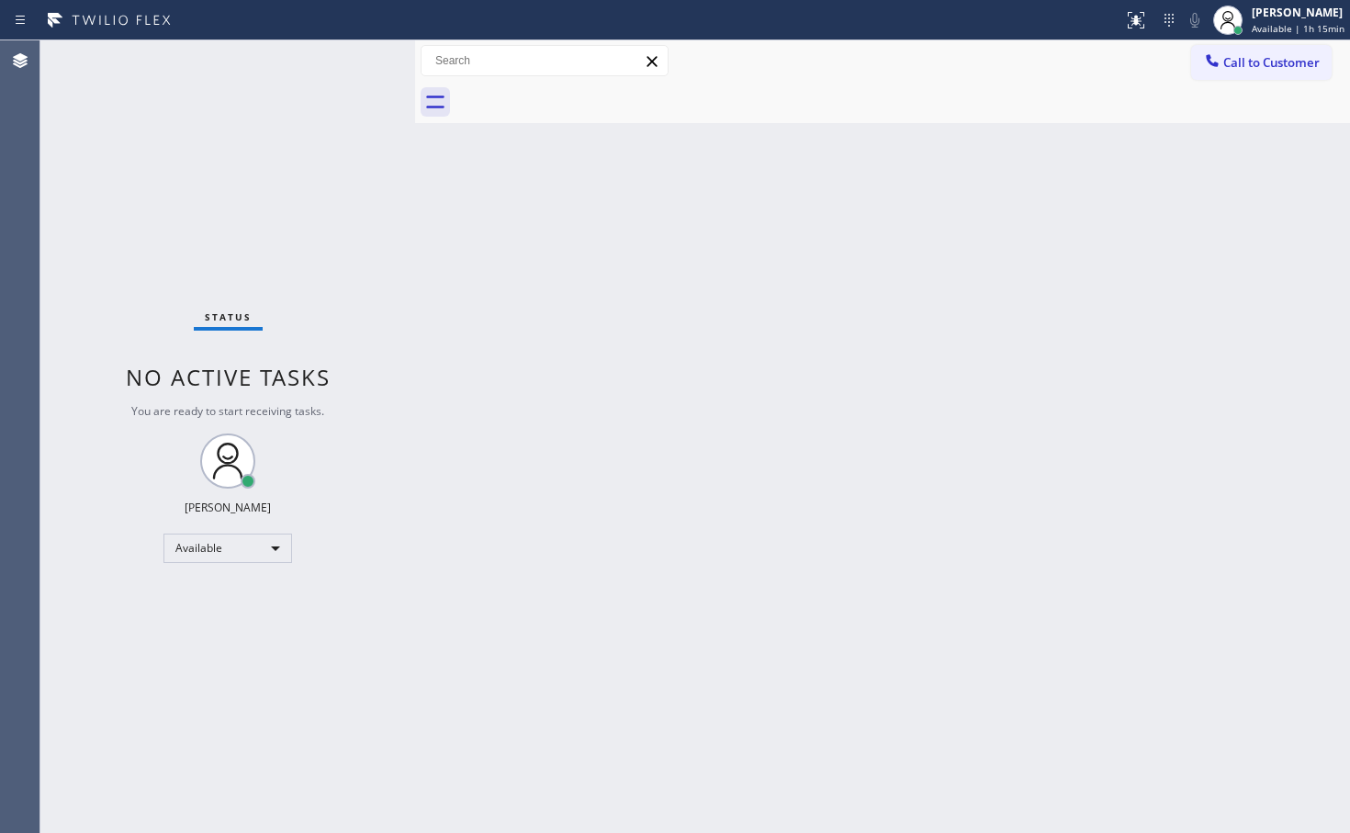
click at [327, 70] on div "Status No active tasks You are ready to start receiving tasks. [PERSON_NAME]" at bounding box center [227, 436] width 375 height 792
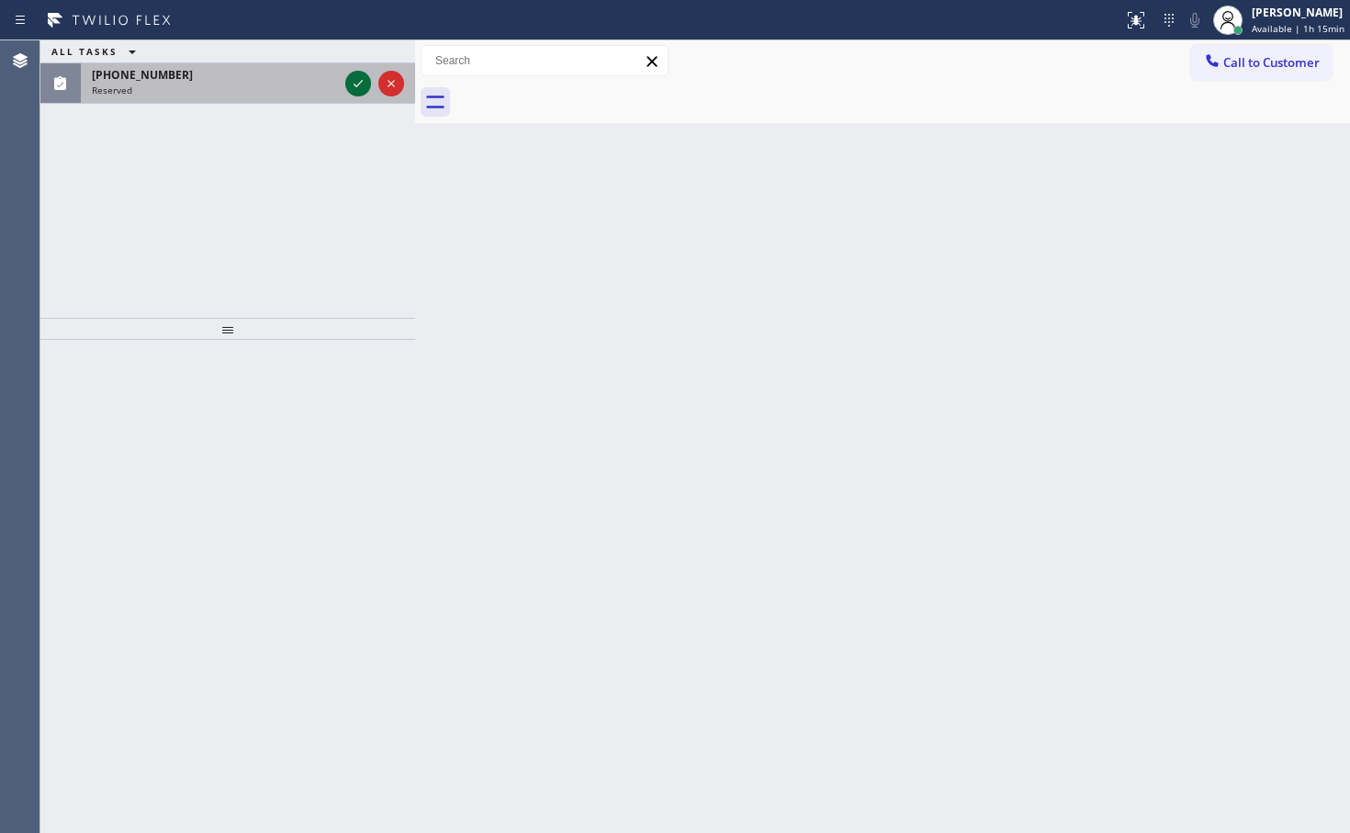
click at [352, 84] on icon at bounding box center [358, 84] width 22 height 22
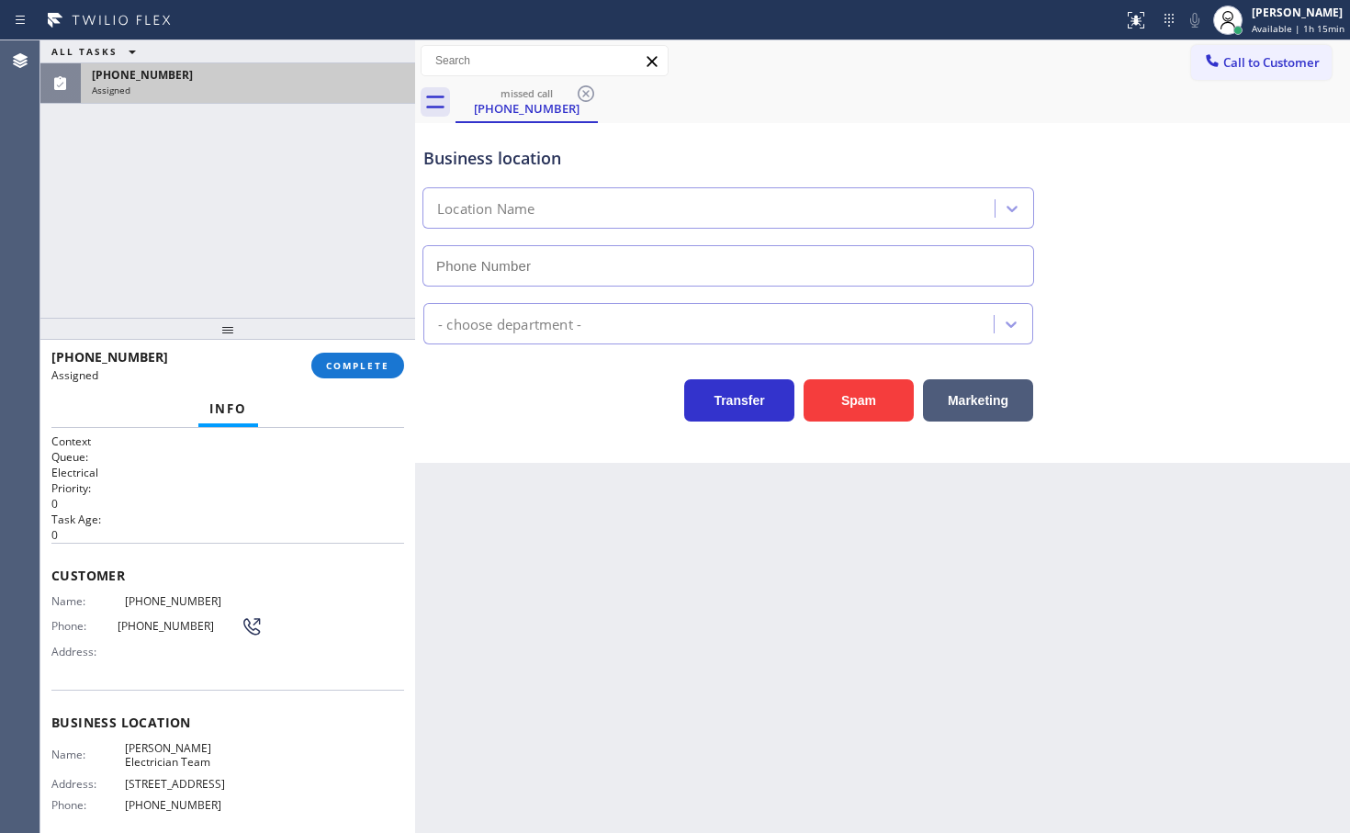
type input "(323) 593-2934"
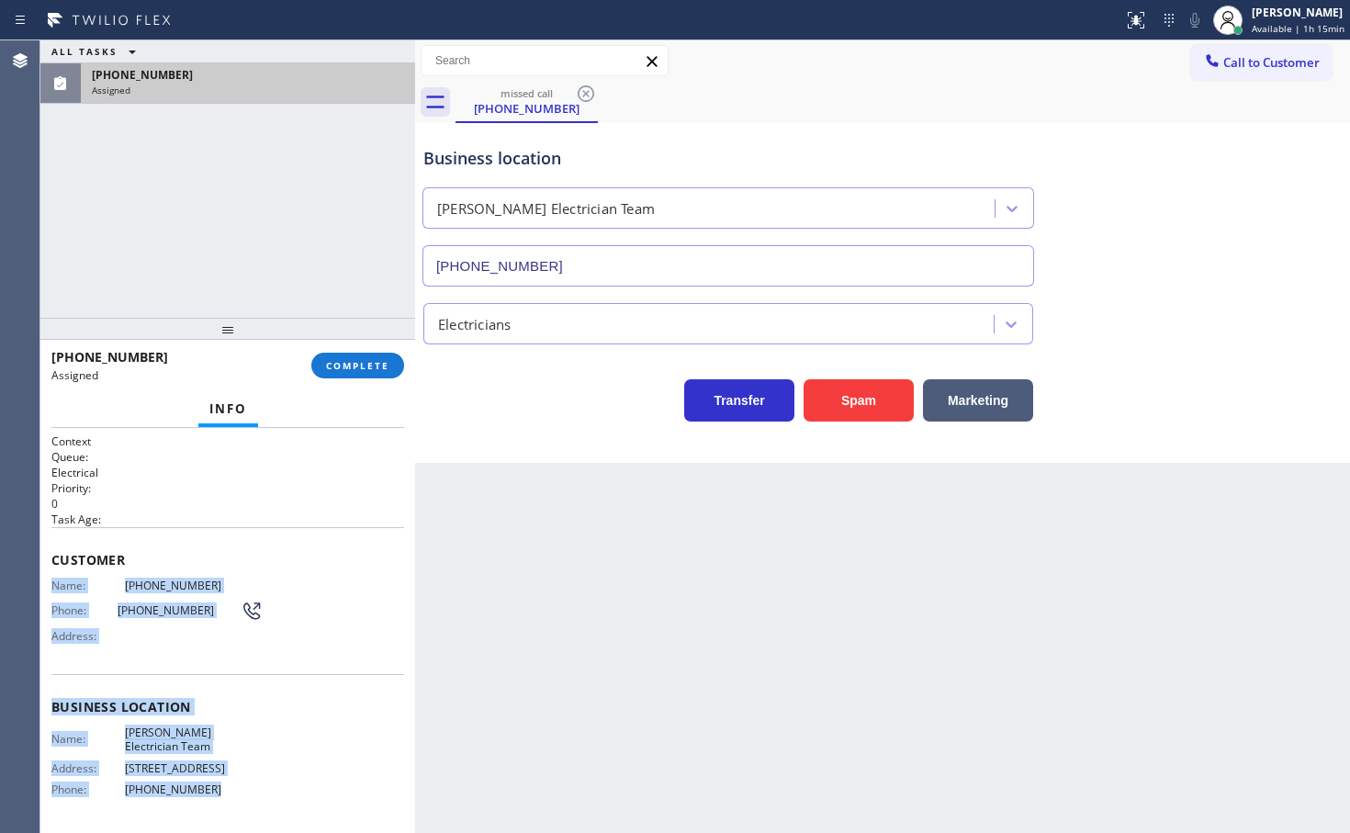
drag, startPoint x: 45, startPoint y: 587, endPoint x: 218, endPoint y: 769, distance: 251.3
click at [218, 769] on div "Context Queue: Electrical Priority: 0 Task Age: Customer Name: (707) 419-1209 P…" at bounding box center [227, 630] width 375 height 405
copy div "Name: (707) 419-1209 Phone: (707) 419-1209 Address: Business location Name: Jor…"
drag, startPoint x: 384, startPoint y: 364, endPoint x: 465, endPoint y: 311, distance: 96.8
click at [387, 364] on span "COMPLETE" at bounding box center [357, 365] width 63 height 13
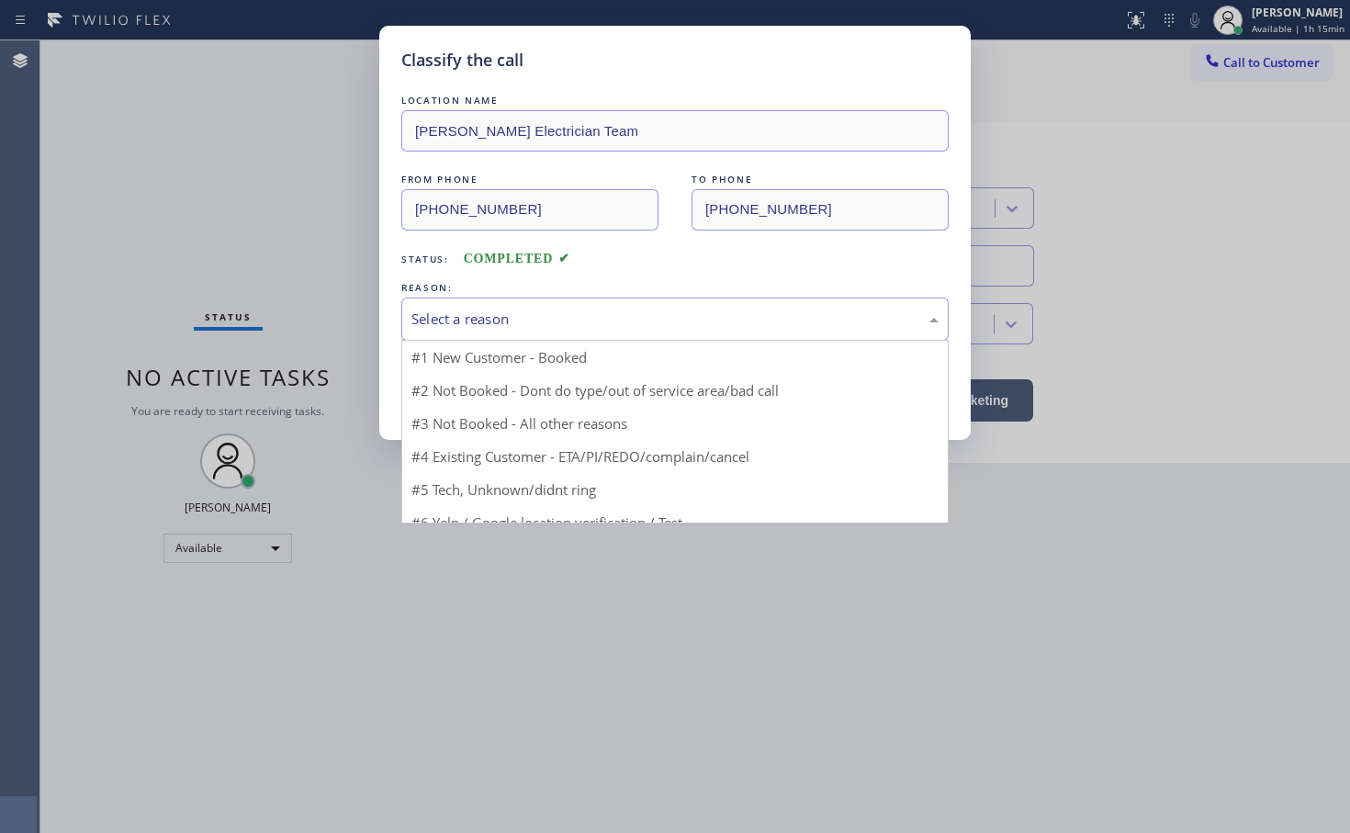
click at [477, 319] on div "Select a reason" at bounding box center [674, 318] width 527 height 21
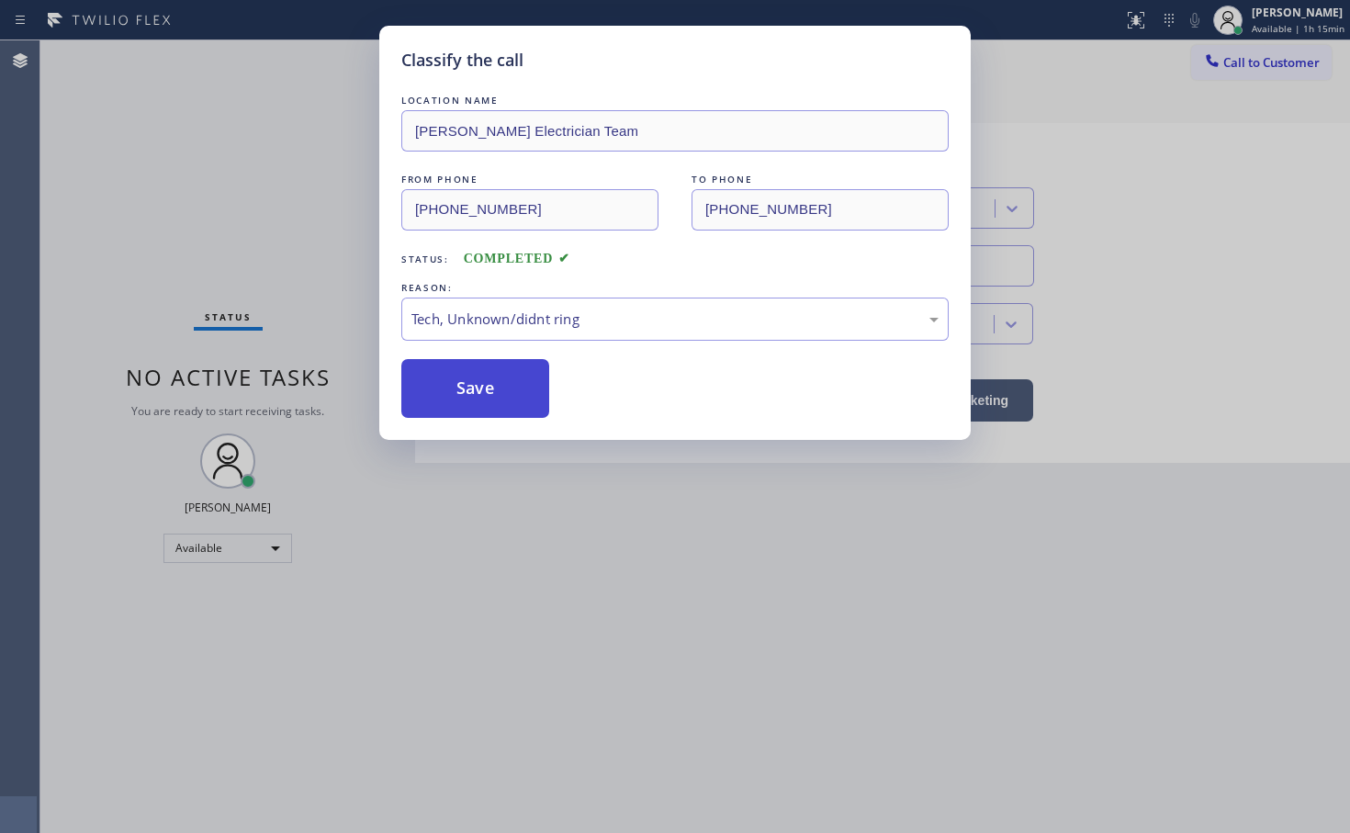
drag, startPoint x: 476, startPoint y: 452, endPoint x: 483, endPoint y: 417, distance: 35.5
click at [475, 398] on button "Save" at bounding box center [475, 388] width 148 height 59
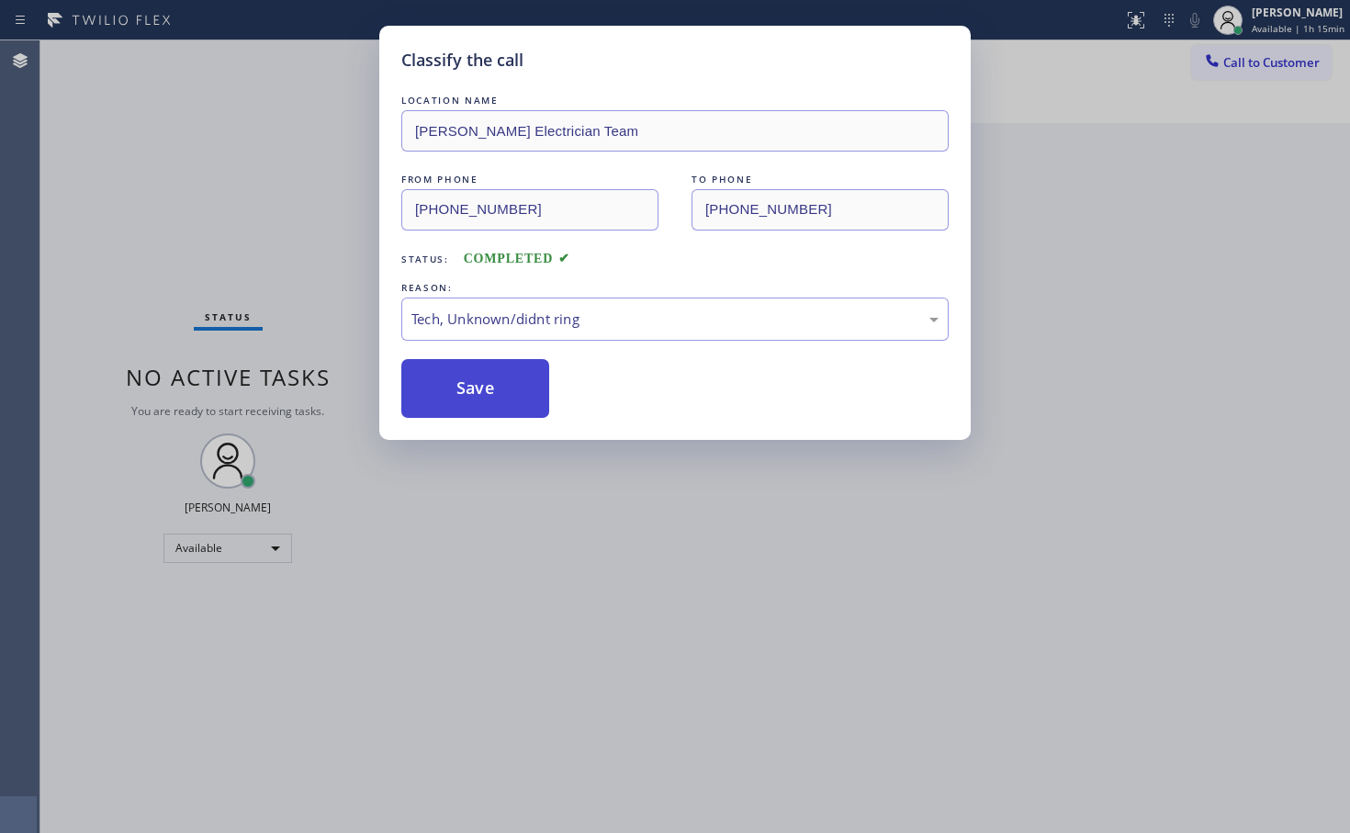
click at [475, 398] on button "Save" at bounding box center [475, 388] width 148 height 59
click at [475, 397] on button "Save" at bounding box center [475, 388] width 148 height 59
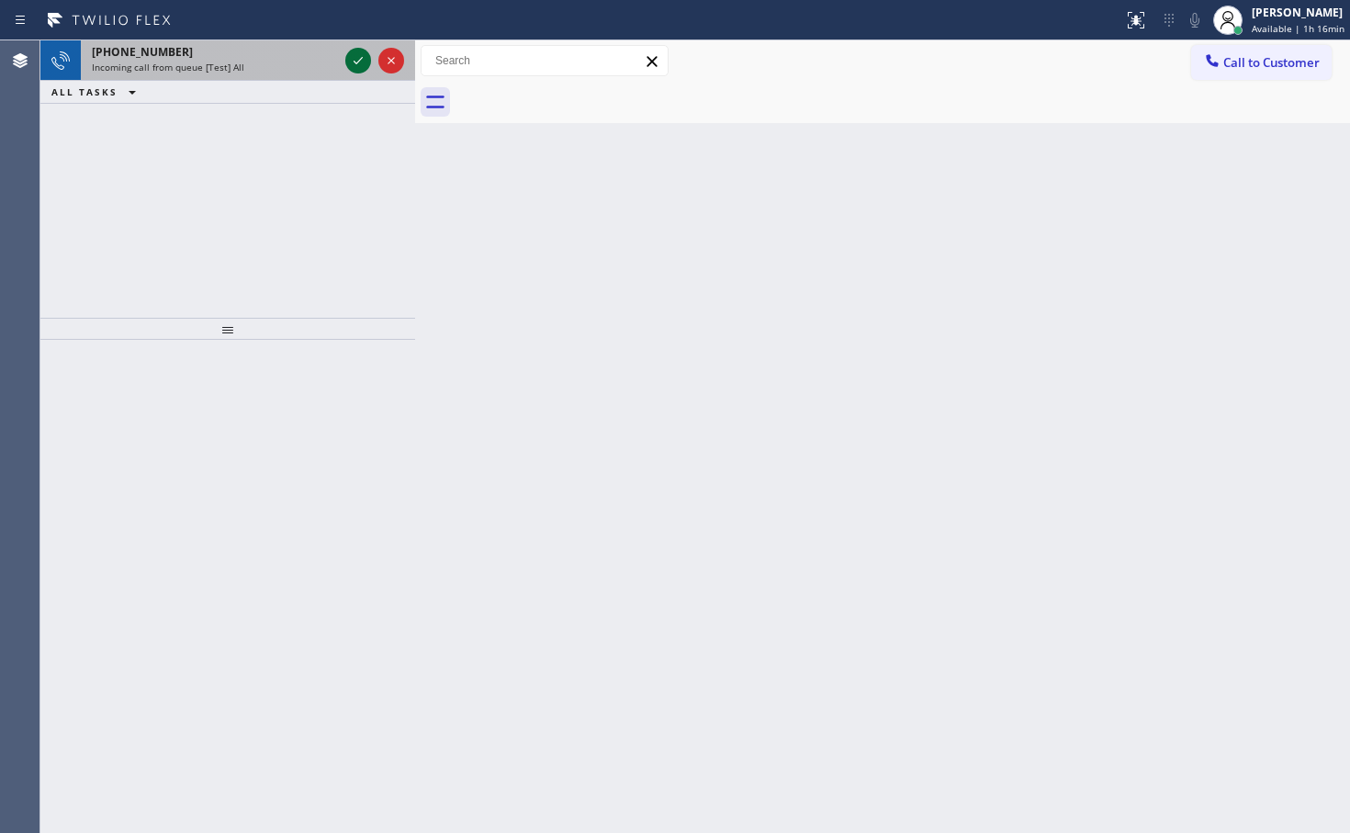
click at [354, 65] on icon at bounding box center [358, 61] width 22 height 22
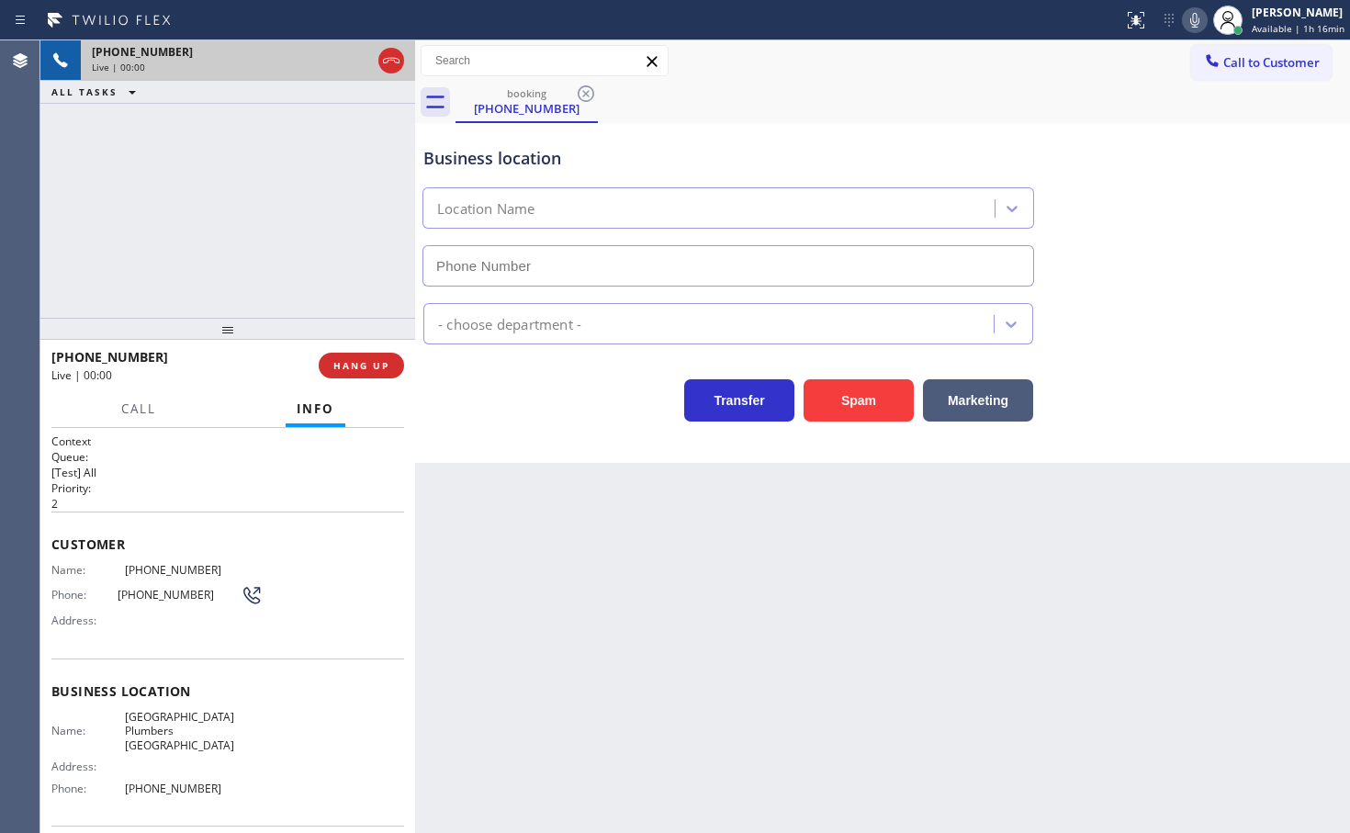
type input "(310) 388-4007"
drag, startPoint x: 174, startPoint y: 156, endPoint x: 207, endPoint y: 133, distance: 39.5
click at [180, 151] on div "+13108493555 Live | 00:03 ALL TASKS ALL TASKS ACTIVE TASKS TASKS IN WRAP UP" at bounding box center [227, 178] width 375 height 277
click at [566, 386] on div "Transfer Spam Marketing" at bounding box center [728, 395] width 617 height 51
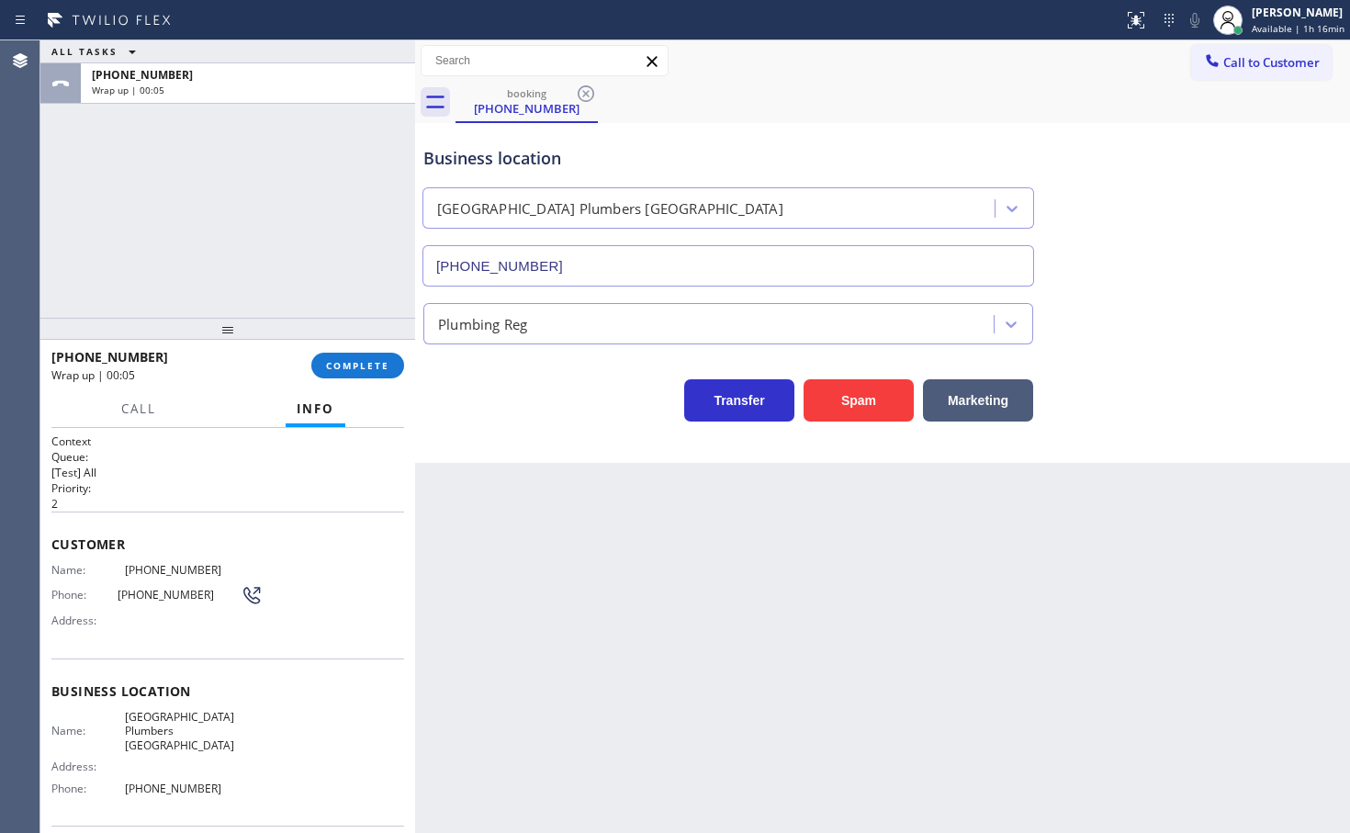
click at [369, 351] on div "+13108493555 Wrap up | 00:05 COMPLETE" at bounding box center [227, 366] width 353 height 48
click at [367, 367] on span "COMPLETE" at bounding box center [357, 365] width 63 height 13
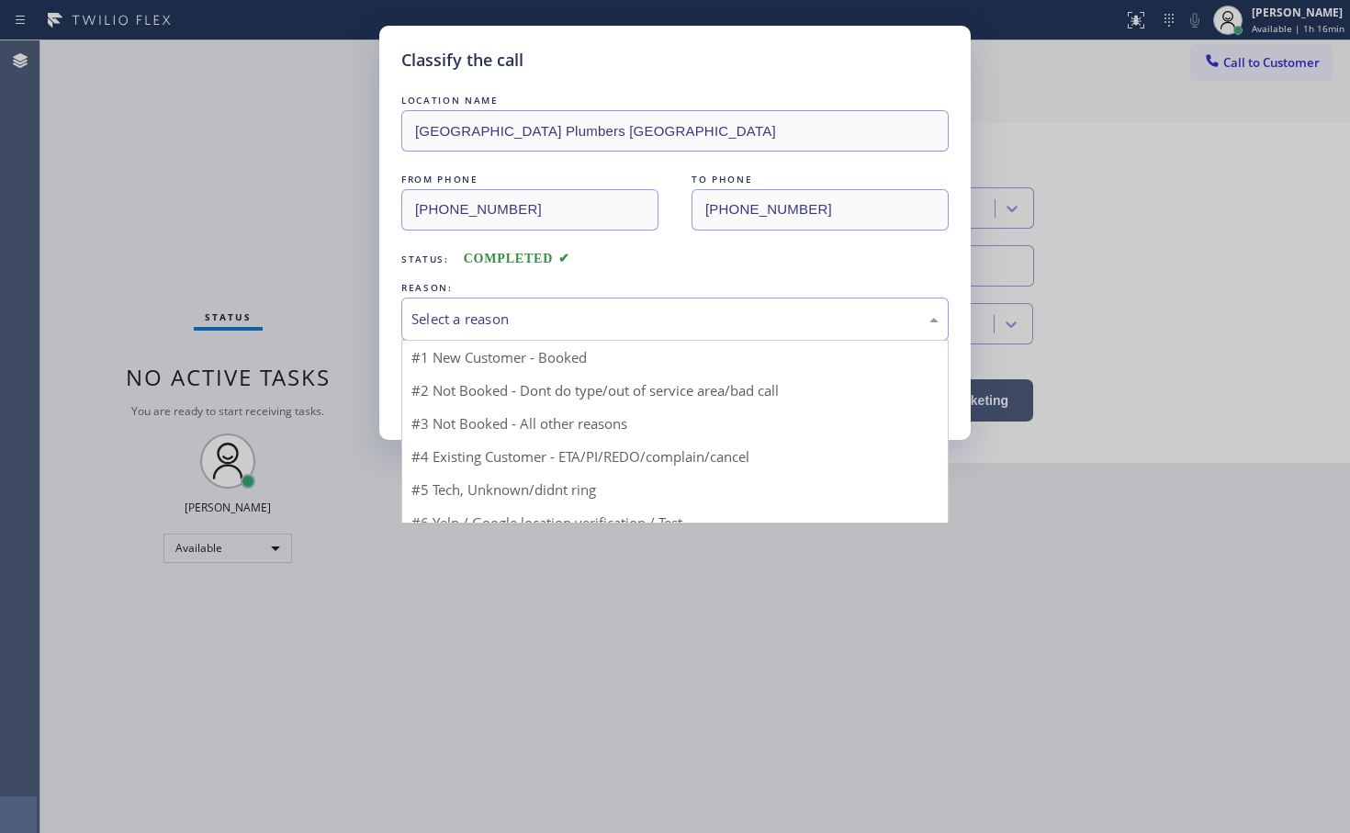
click at [502, 325] on div "Select a reason" at bounding box center [674, 318] width 527 height 21
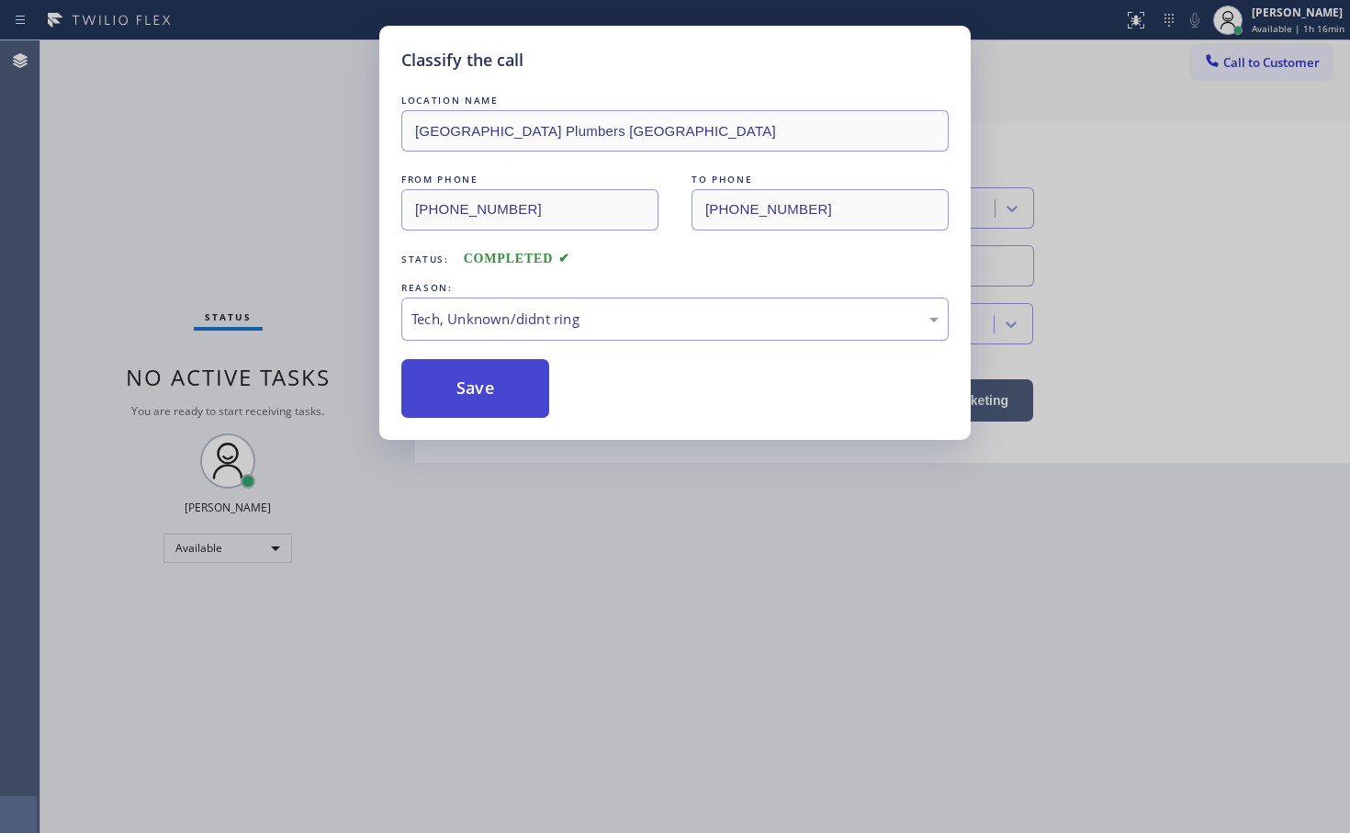
click at [480, 410] on button "Save" at bounding box center [475, 388] width 148 height 59
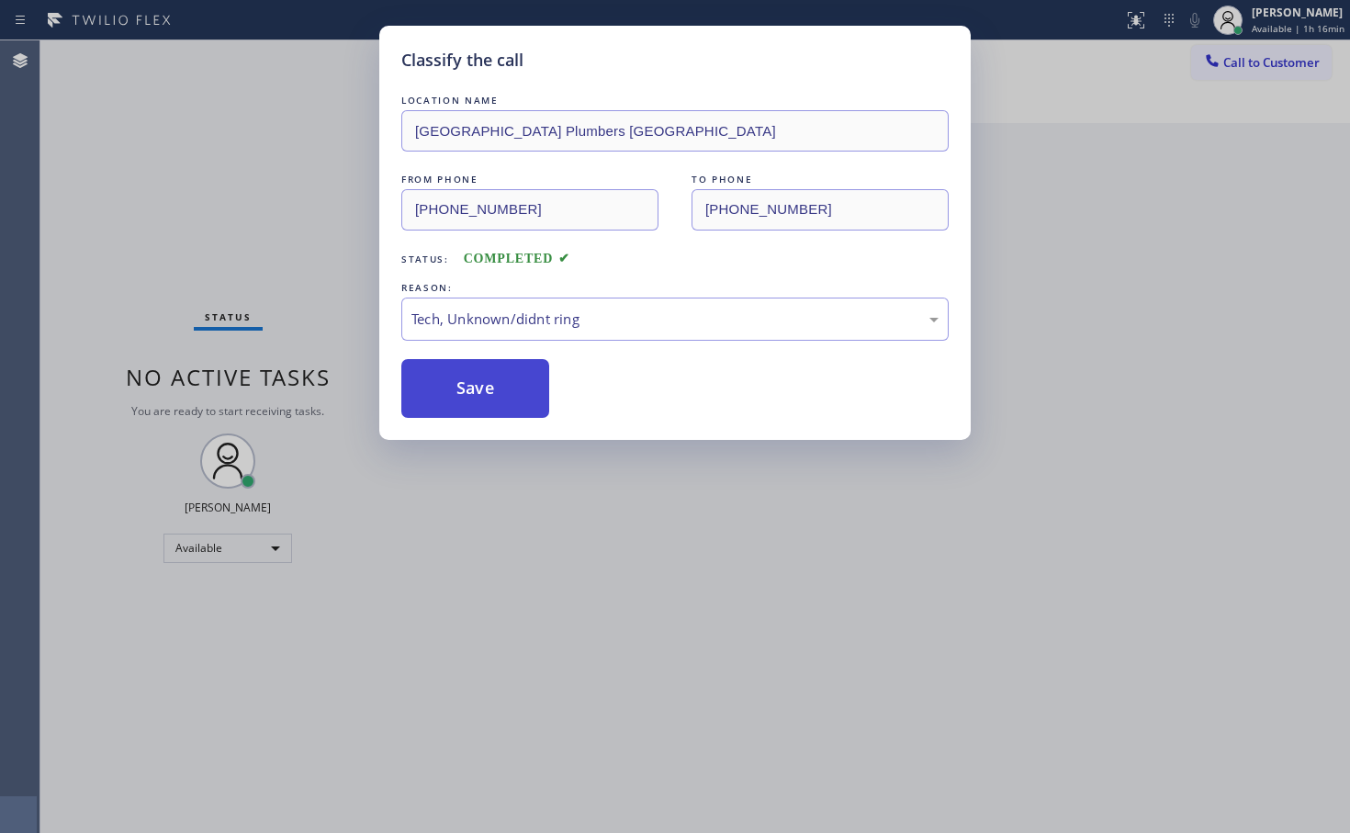
click at [480, 410] on button "Save" at bounding box center [475, 388] width 148 height 59
click at [489, 414] on button "Save" at bounding box center [475, 388] width 148 height 59
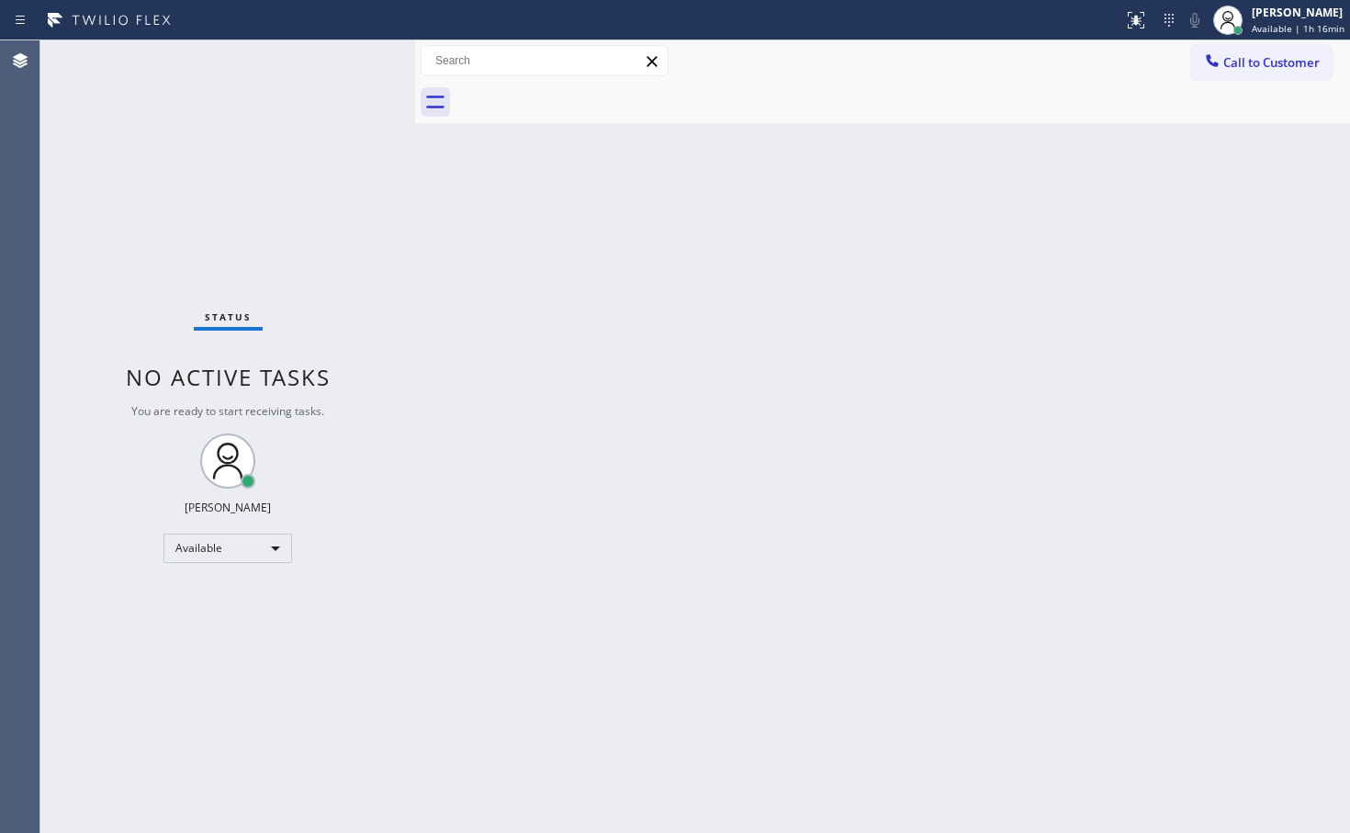
click at [355, 60] on div "Status No active tasks You are ready to start receiving tasks. [PERSON_NAME]" at bounding box center [227, 436] width 375 height 792
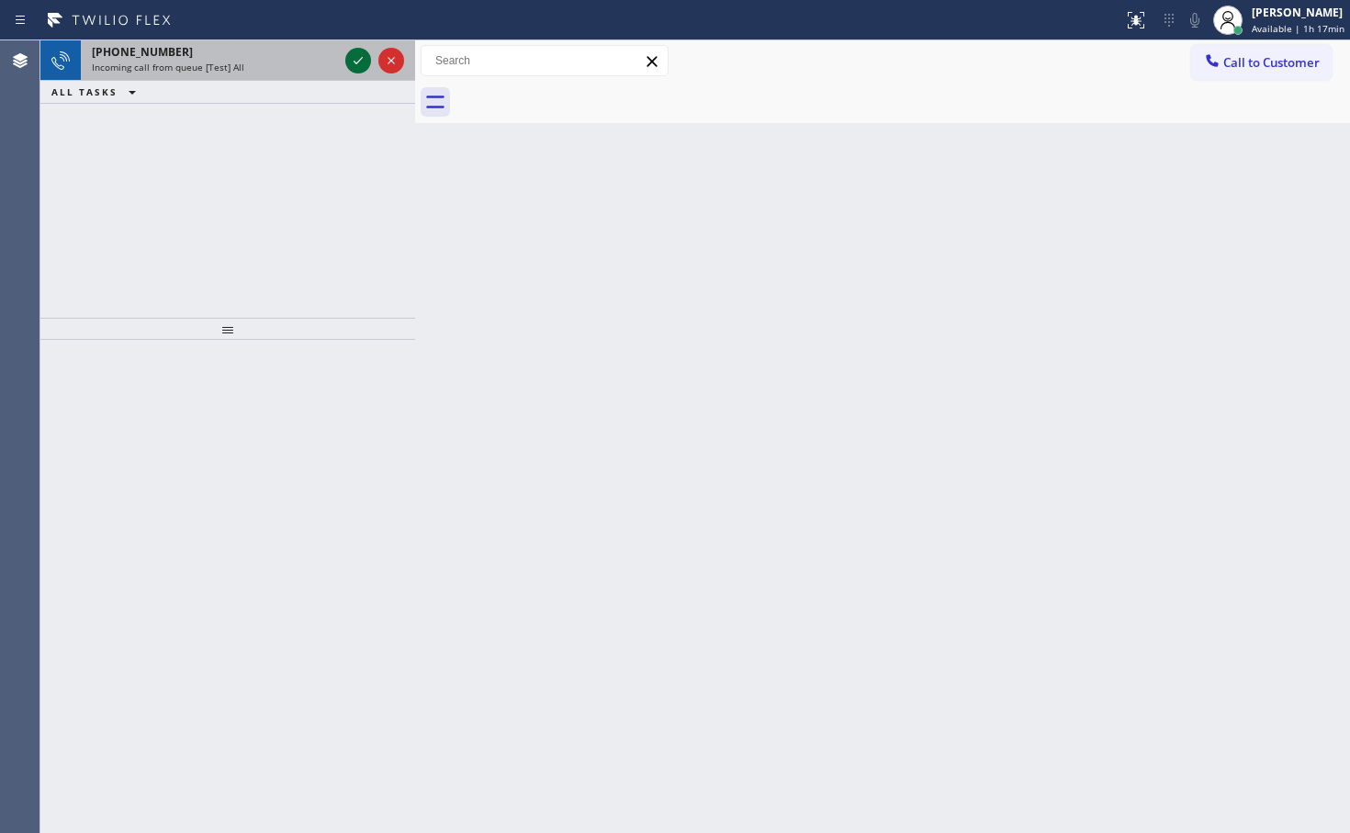
click at [364, 62] on icon at bounding box center [358, 61] width 22 height 22
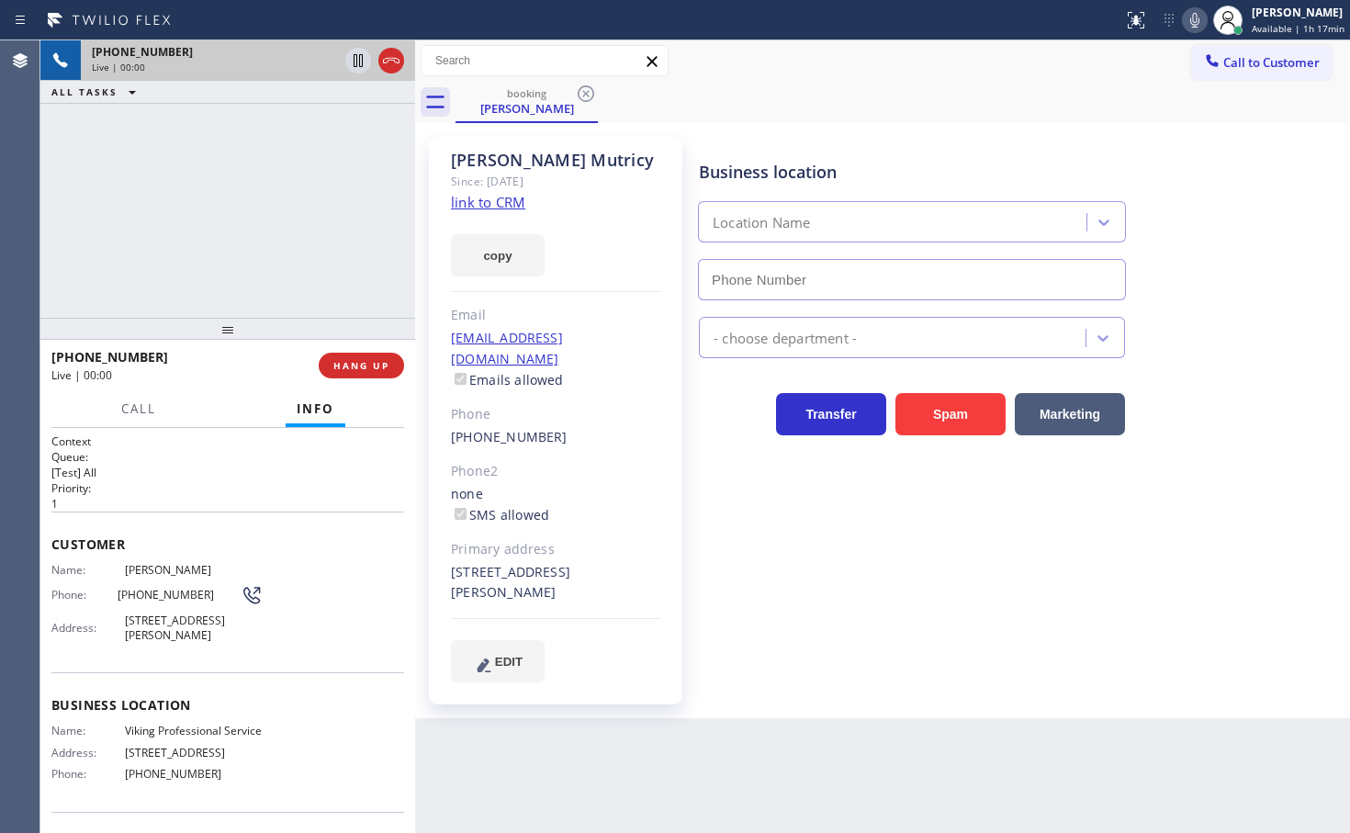
type input "(408) 675-7073"
click at [494, 205] on link "link to CRM" at bounding box center [488, 202] width 74 height 18
click at [271, 161] on div "+12146321612 Live | 00:05 ALL TASKS ALL TASKS ACTIVE TASKS TASKS IN WRAP UP" at bounding box center [227, 178] width 375 height 277
click at [301, 207] on div "+12146321612 Live | 00:18 ALL TASKS ALL TASKS ACTIVE TASKS TASKS IN WRAP UP" at bounding box center [227, 178] width 375 height 277
click at [282, 234] on div "+12146321612 Live | 00:20 ALL TASKS ALL TASKS ACTIVE TASKS TASKS IN WRAP UP" at bounding box center [227, 178] width 375 height 277
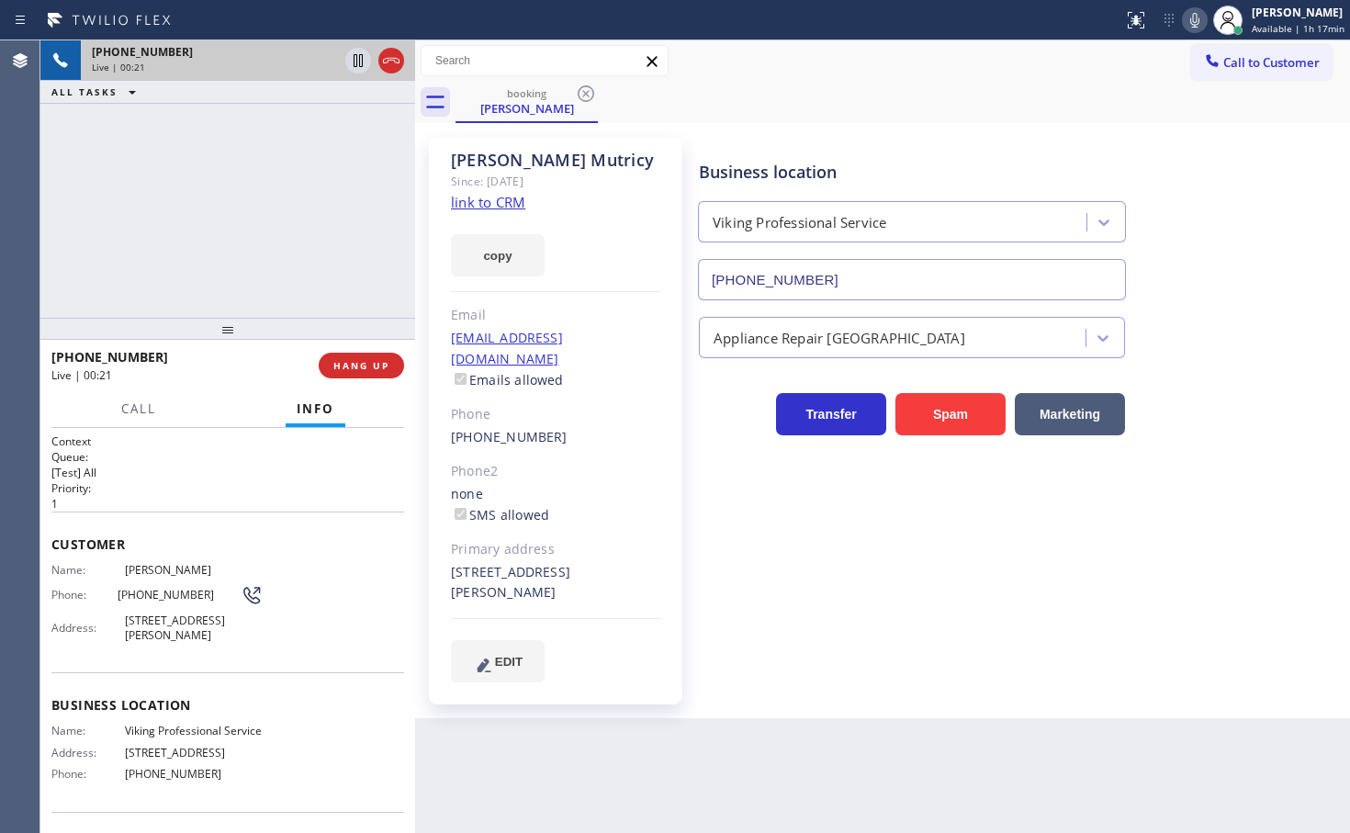
drag, startPoint x: 220, startPoint y: 421, endPoint x: 230, endPoint y: 252, distance: 170.1
click at [221, 413] on div "Call Info" at bounding box center [227, 409] width 353 height 37
click at [230, 236] on div "+12146321612 Live | 00:21 ALL TASKS ALL TASKS ACTIVE TASKS TASKS IN WRAP UP" at bounding box center [227, 178] width 375 height 277
click at [824, 501] on div "Business location Viking Professional Service (408) 675-7073 Appliance Repair H…" at bounding box center [1020, 408] width 650 height 535
click at [372, 356] on button "HANG UP" at bounding box center [361, 366] width 85 height 26
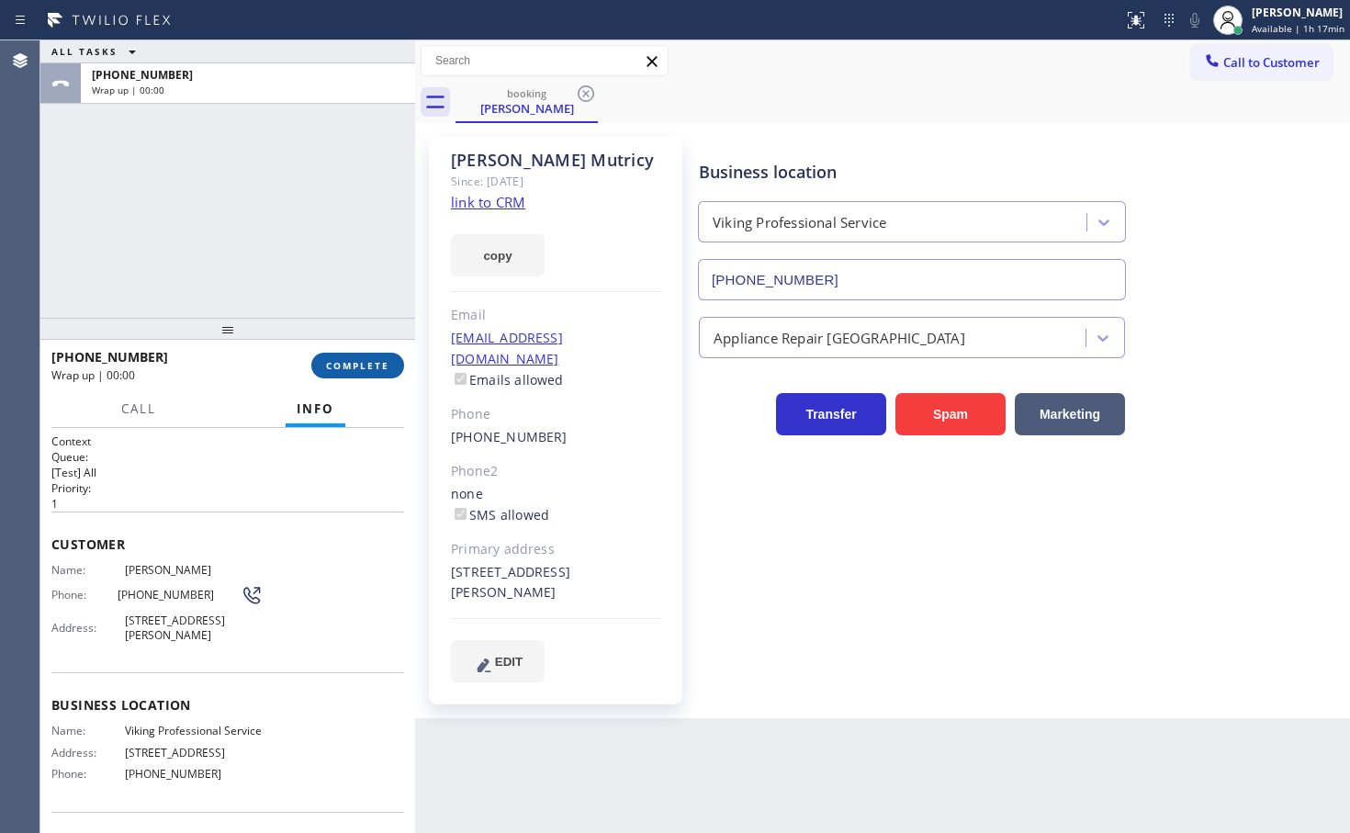
click at [372, 356] on button "COMPLETE" at bounding box center [357, 366] width 93 height 26
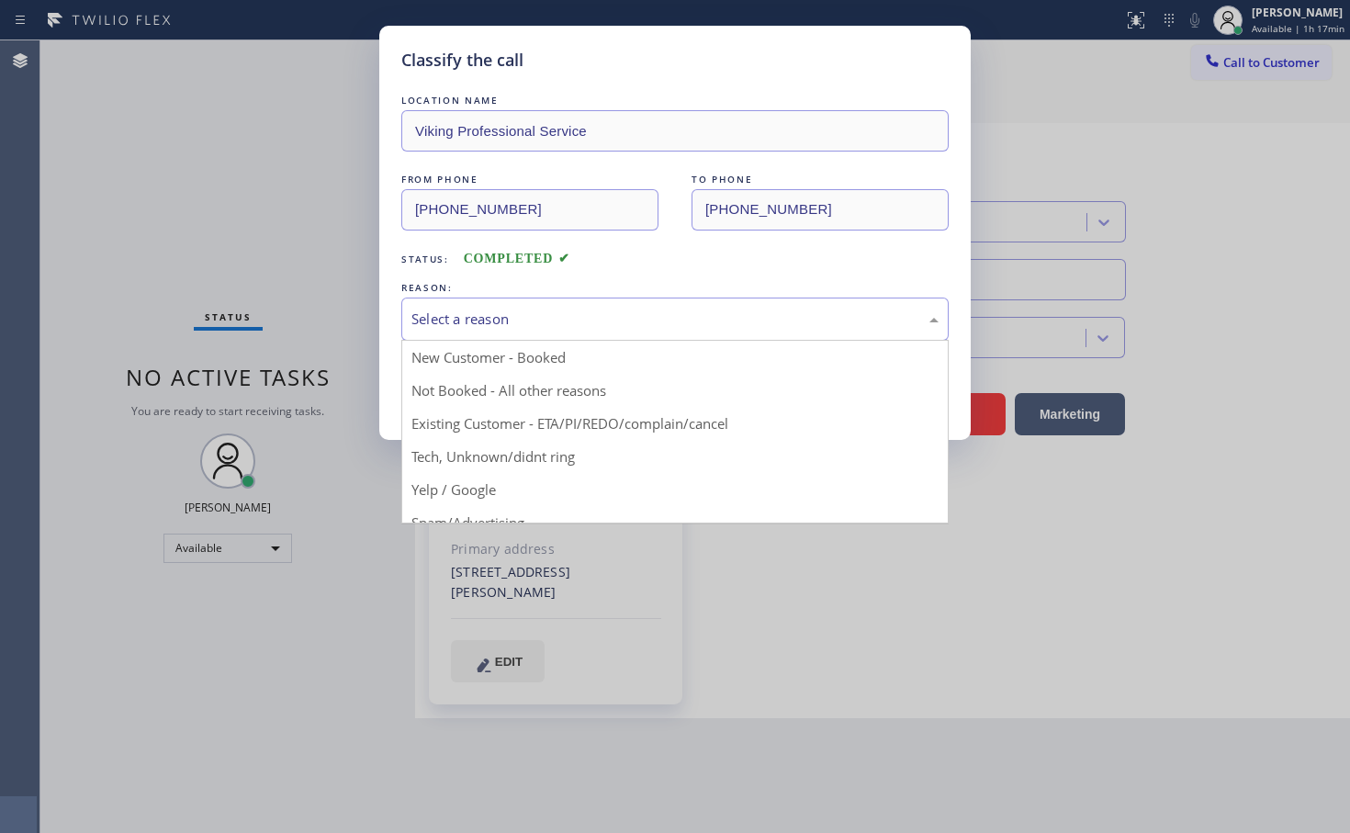
click at [482, 315] on div "Select a reason" at bounding box center [674, 318] width 527 height 21
drag, startPoint x: 474, startPoint y: 456, endPoint x: 475, endPoint y: 440, distance: 16.6
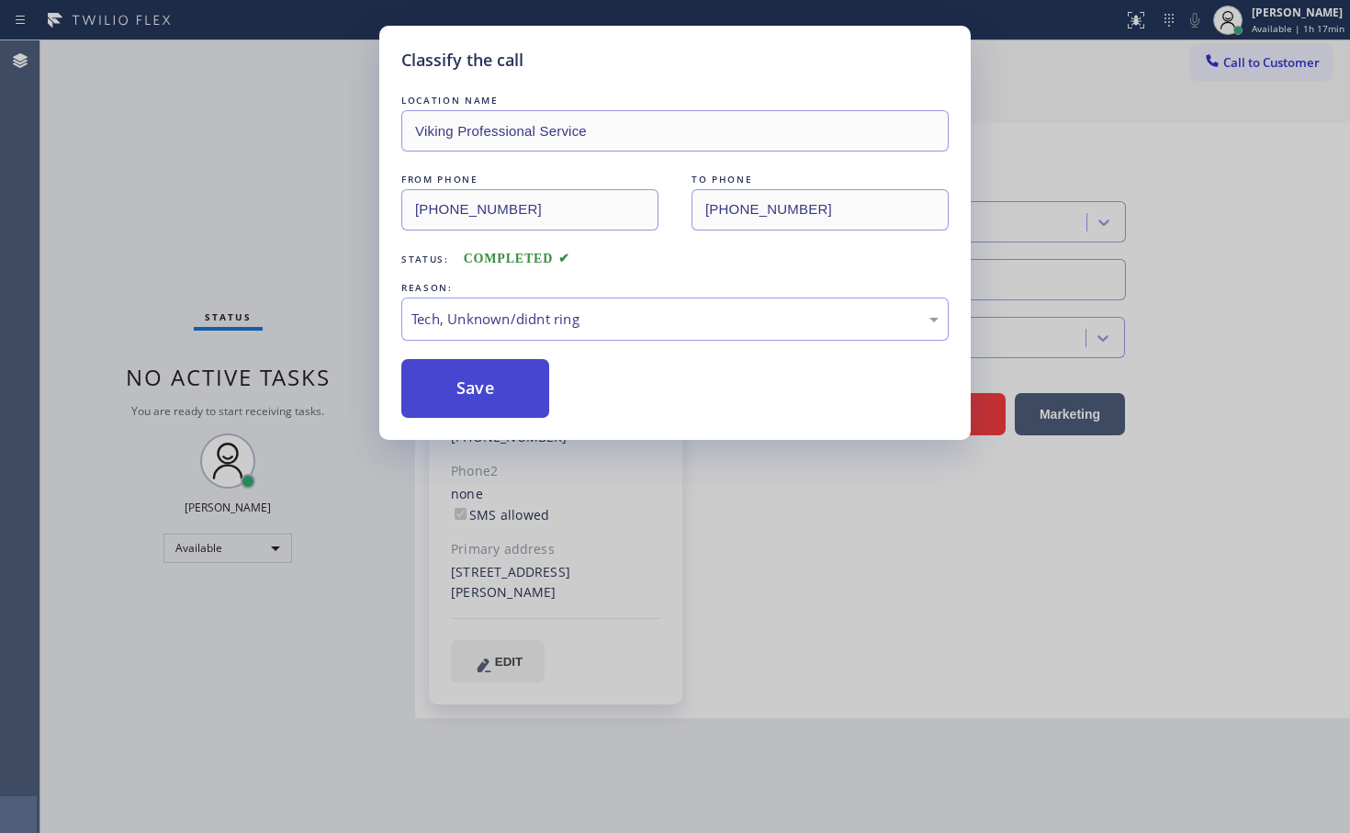
click at [477, 399] on button "Save" at bounding box center [475, 388] width 148 height 59
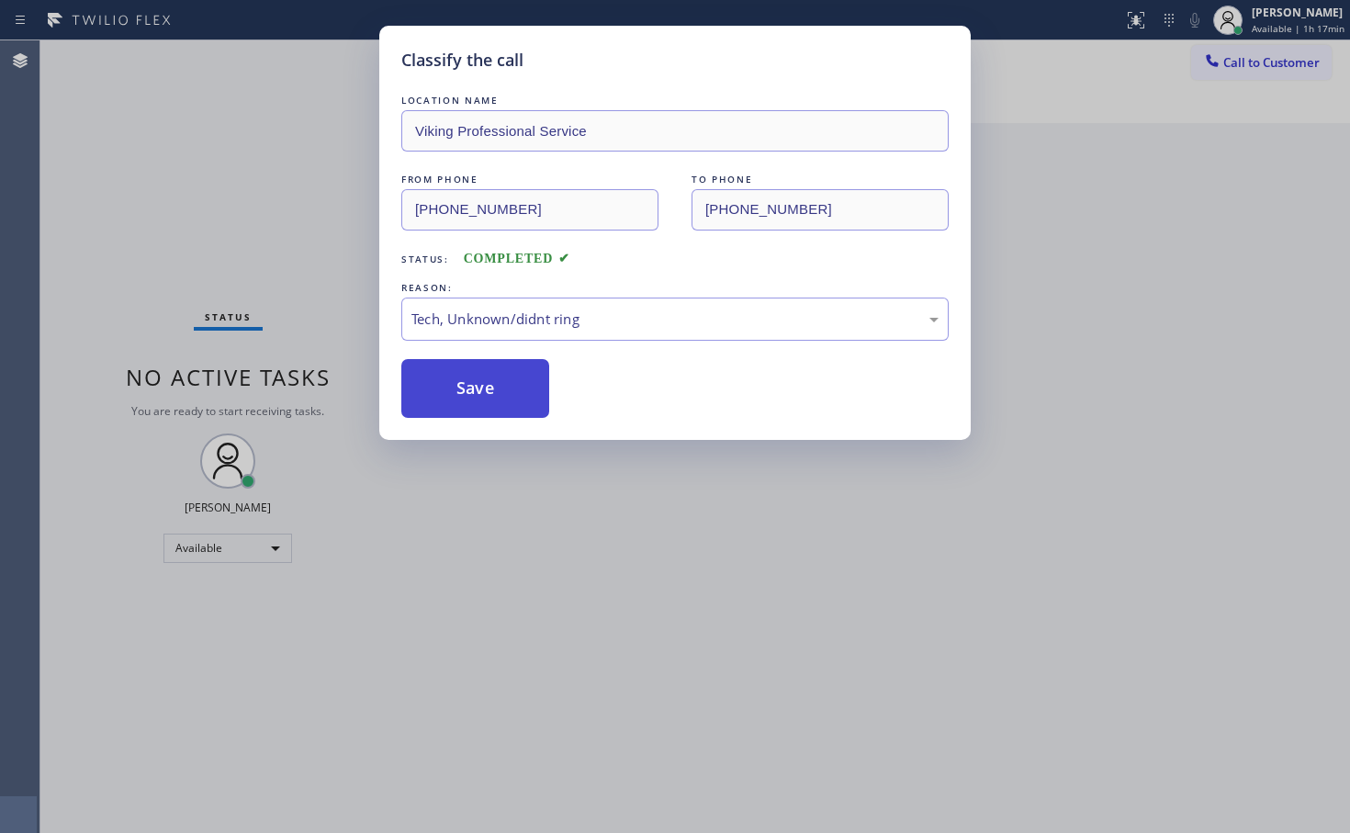
click at [479, 398] on button "Save" at bounding box center [475, 388] width 148 height 59
click at [476, 403] on div "Classify the call LOCATION NAME Oasis Plumbers Santa Monica FROM PHONE (833) 80…" at bounding box center [694, 436] width 1309 height 792
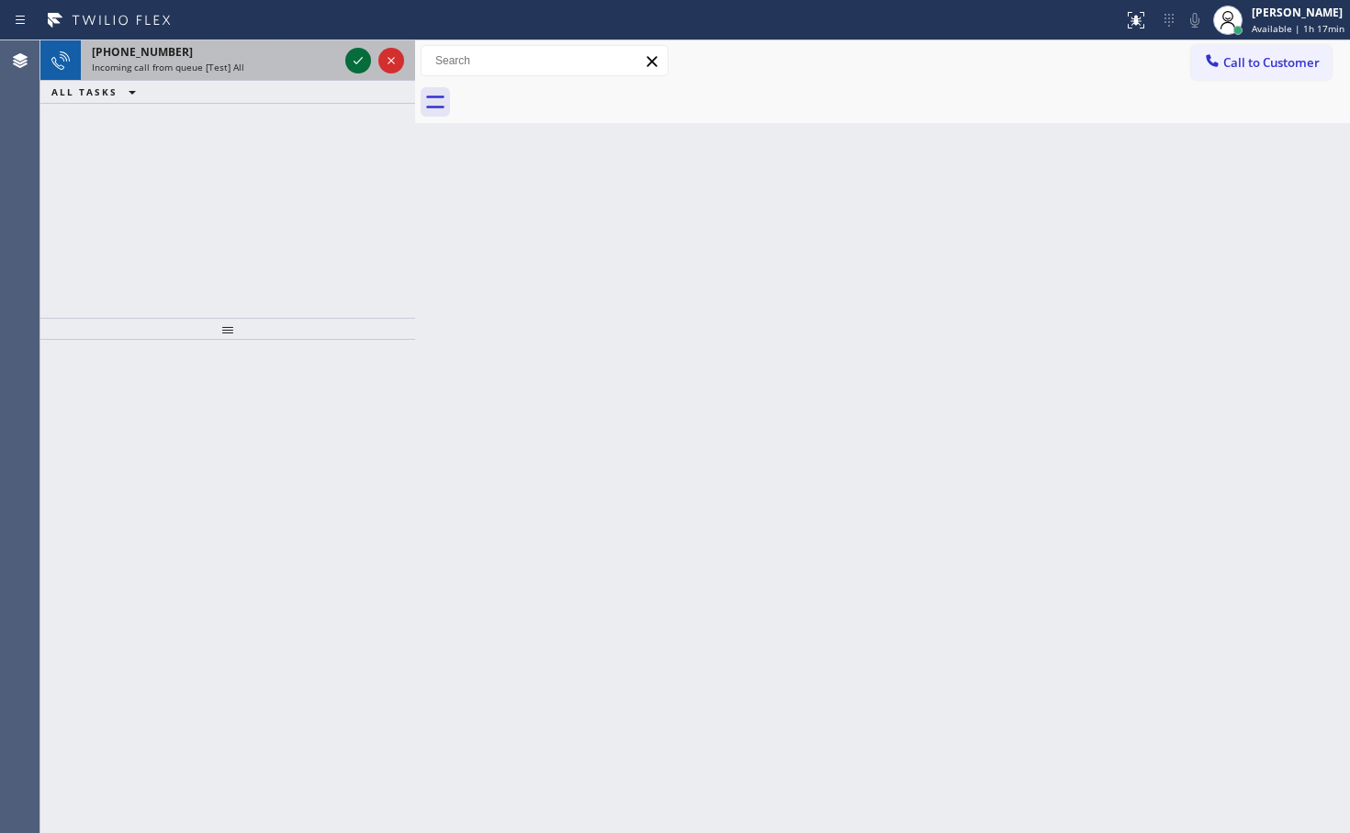
click at [359, 53] on icon at bounding box center [358, 61] width 22 height 22
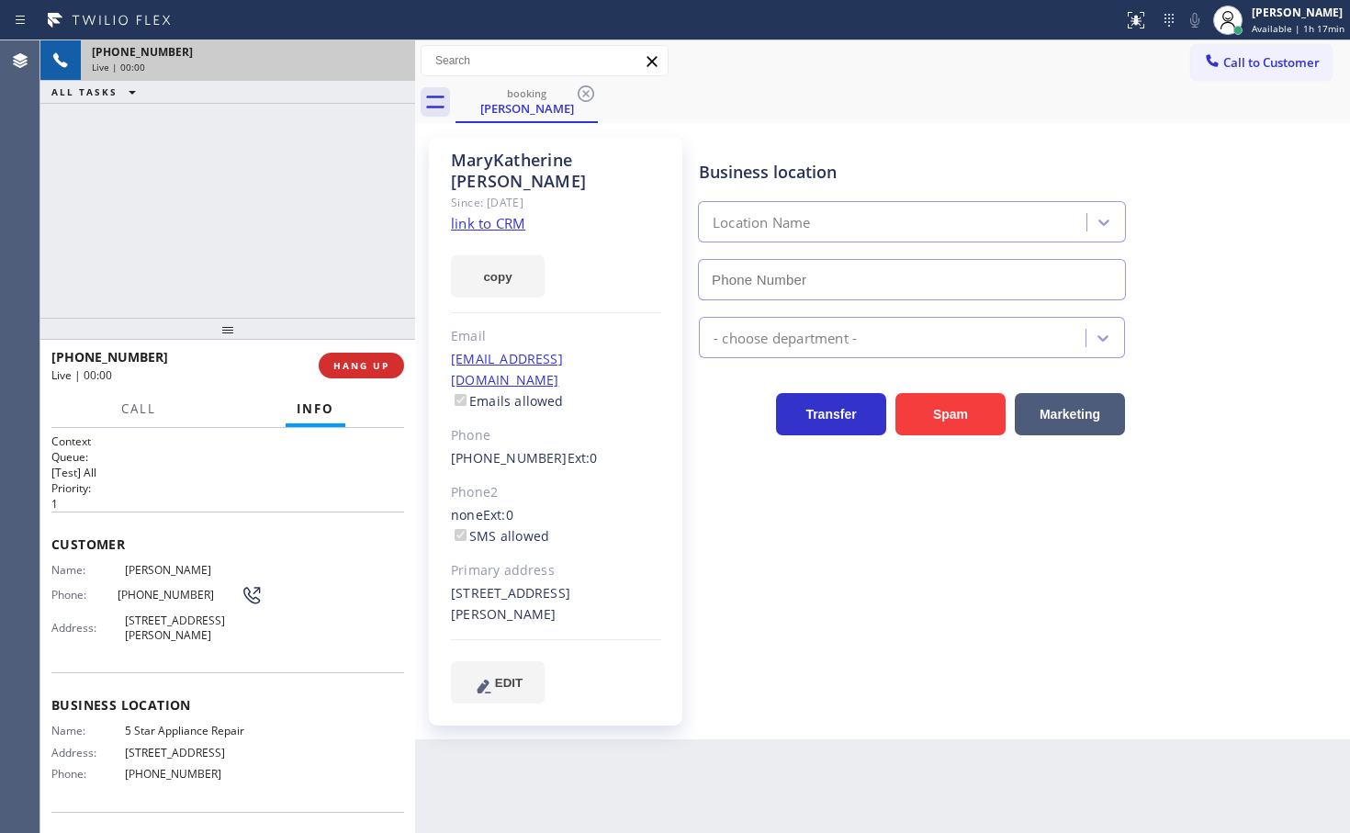
type input "(855) 731-4952"
click at [476, 214] on link "link to CRM" at bounding box center [488, 223] width 74 height 18
click at [311, 212] on div "+14153070818 Live | 00:05 ALL TASKS ALL TASKS ACTIVE TASKS TASKS IN WRAP UP" at bounding box center [227, 178] width 375 height 277
click at [297, 181] on div "+14153070818 Live | 00:08 ALL TASKS ALL TASKS ACTIVE TASKS TASKS IN WRAP UP" at bounding box center [227, 178] width 375 height 277
click at [200, 445] on h1 "Context" at bounding box center [227, 441] width 353 height 16
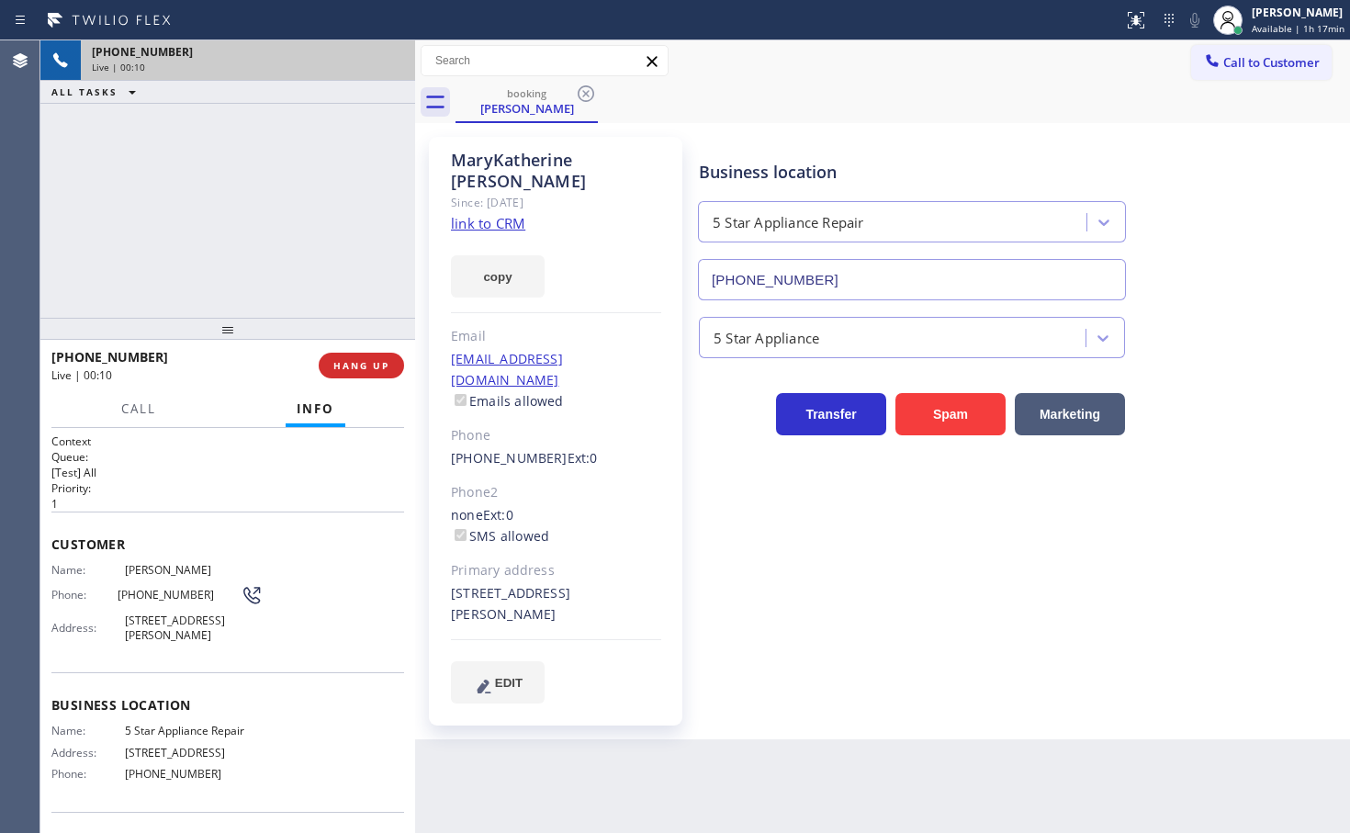
click at [261, 270] on div "+14153070818 Live | 00:10 ALL TASKS ALL TASKS ACTIVE TASKS TASKS IN WRAP UP" at bounding box center [227, 178] width 375 height 277
click at [208, 318] on div at bounding box center [227, 329] width 375 height 22
click at [258, 174] on div "+14153070818 Live | 00:20 ALL TASKS ALL TASKS ACTIVE TASKS TASKS IN WRAP UP" at bounding box center [227, 178] width 375 height 277
click at [230, 189] on div "+14153070818 Live | 00:44 ALL TASKS ALL TASKS ACTIVE TASKS TASKS IN WRAP UP" at bounding box center [227, 178] width 375 height 277
click at [132, 409] on span "Call" at bounding box center [138, 408] width 35 height 17
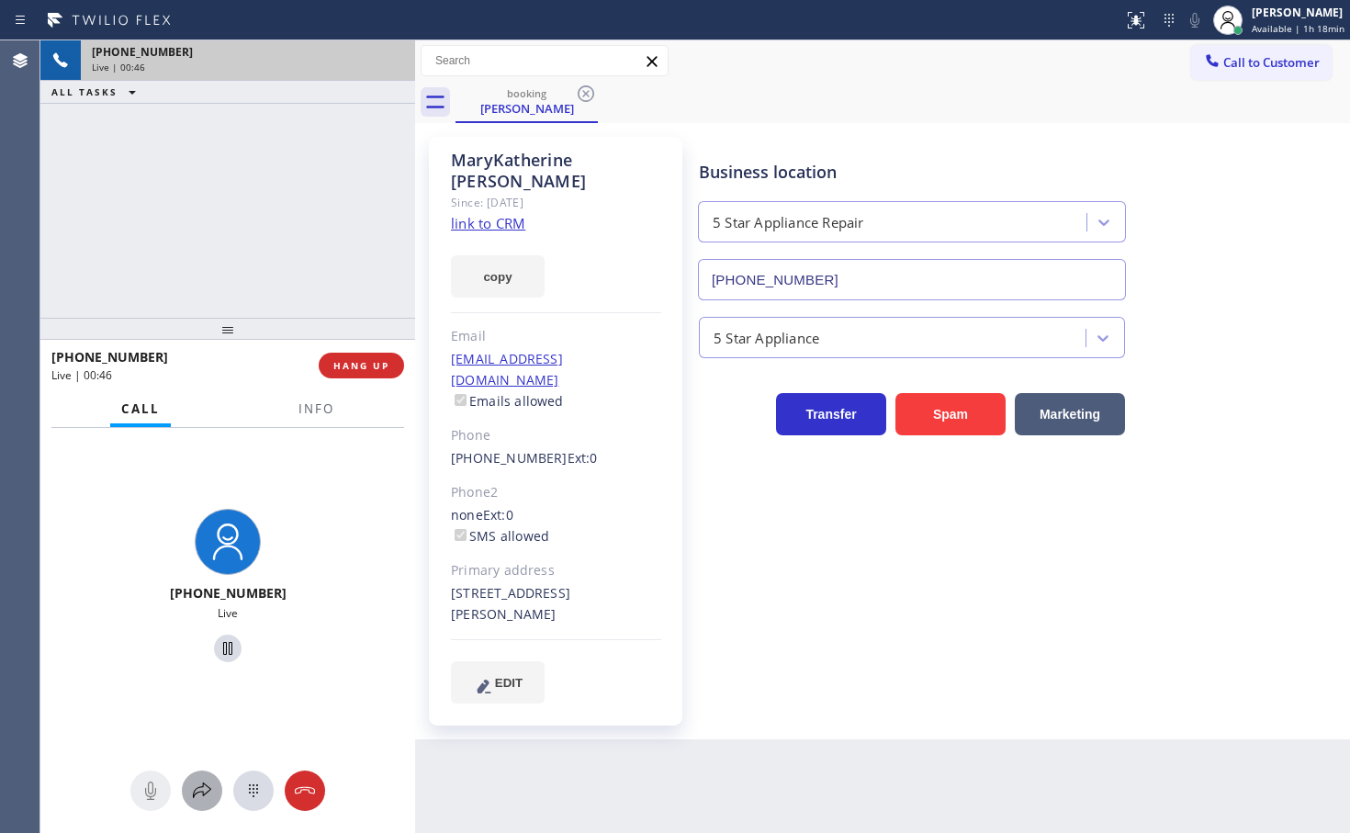
click at [196, 788] on icon at bounding box center [202, 790] width 22 height 22
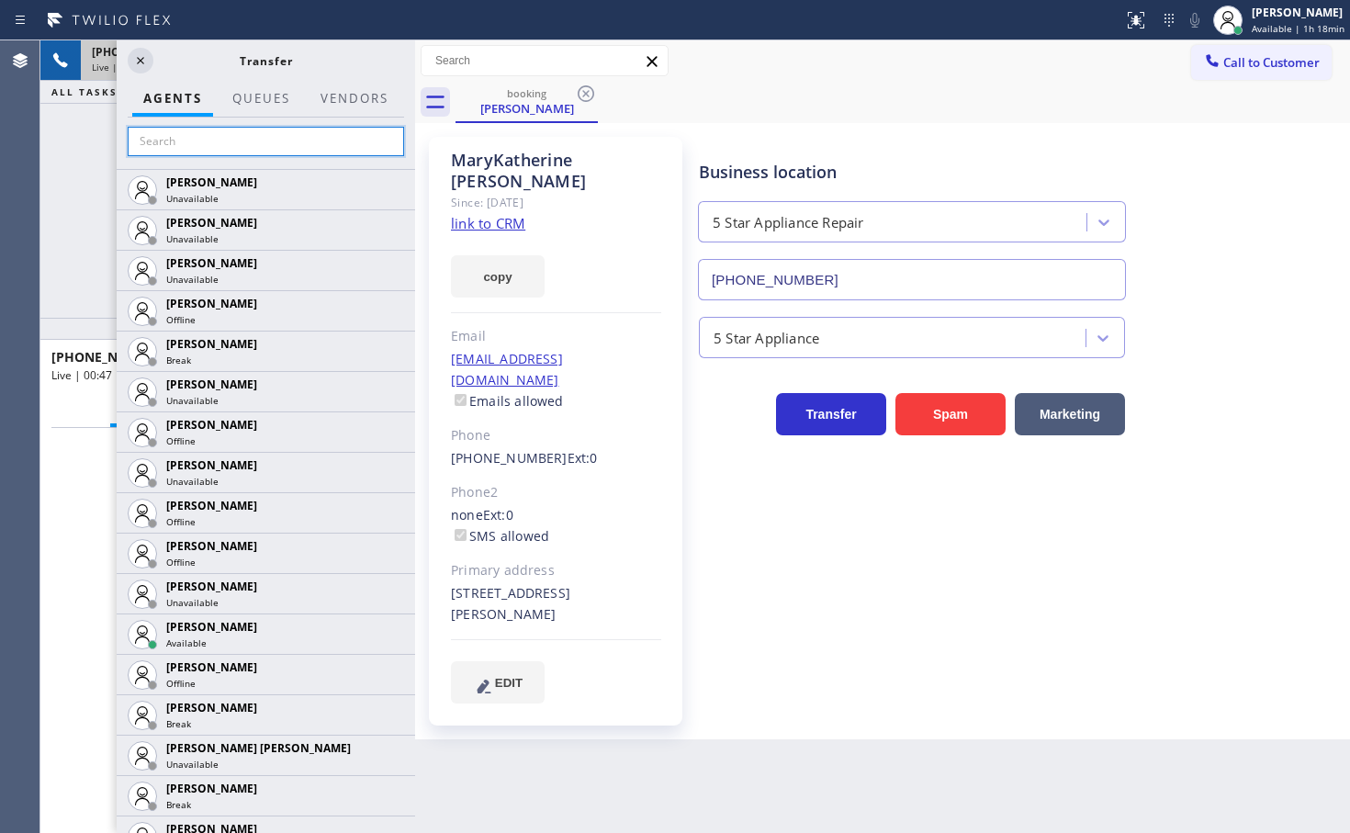
click at [208, 144] on input "text" at bounding box center [266, 141] width 276 height 29
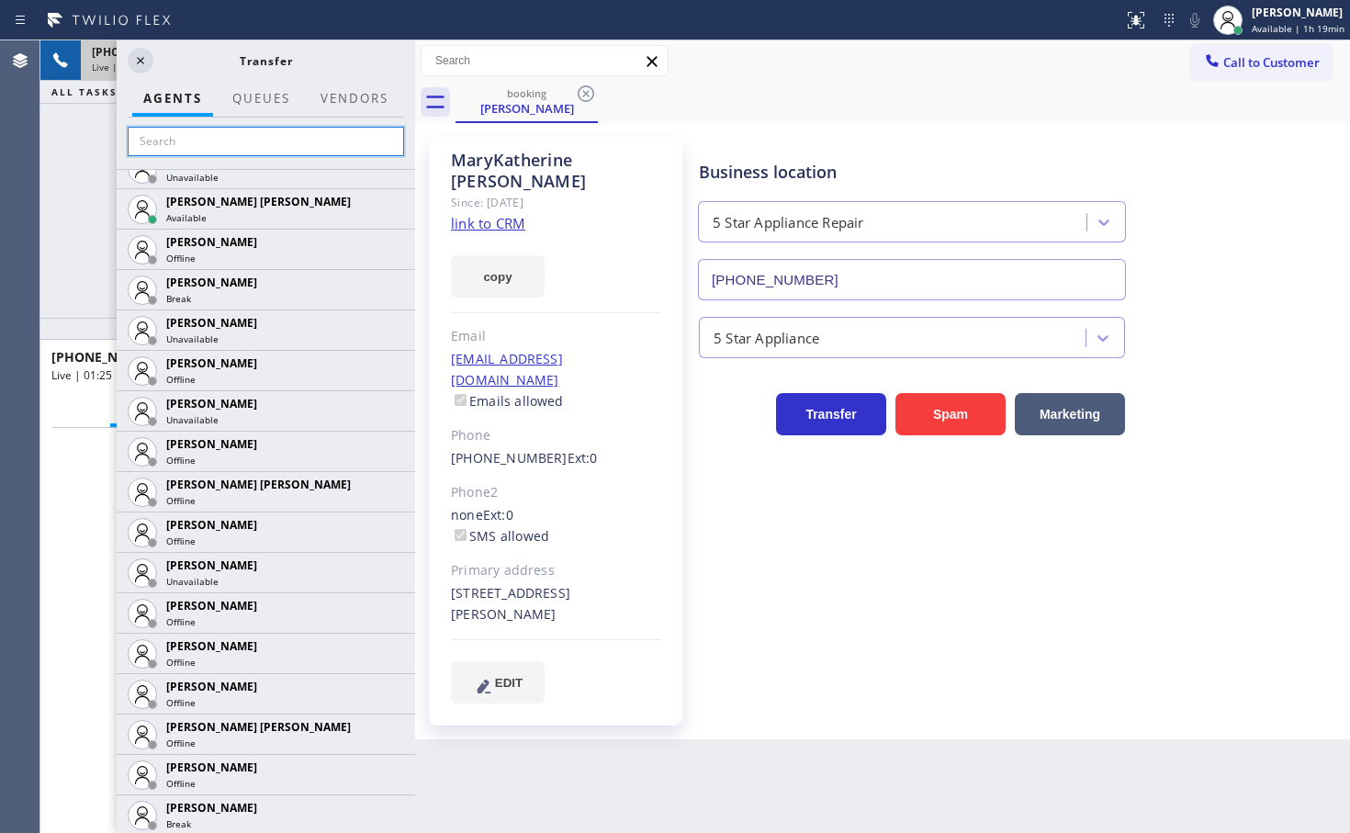
scroll to position [1138, 0]
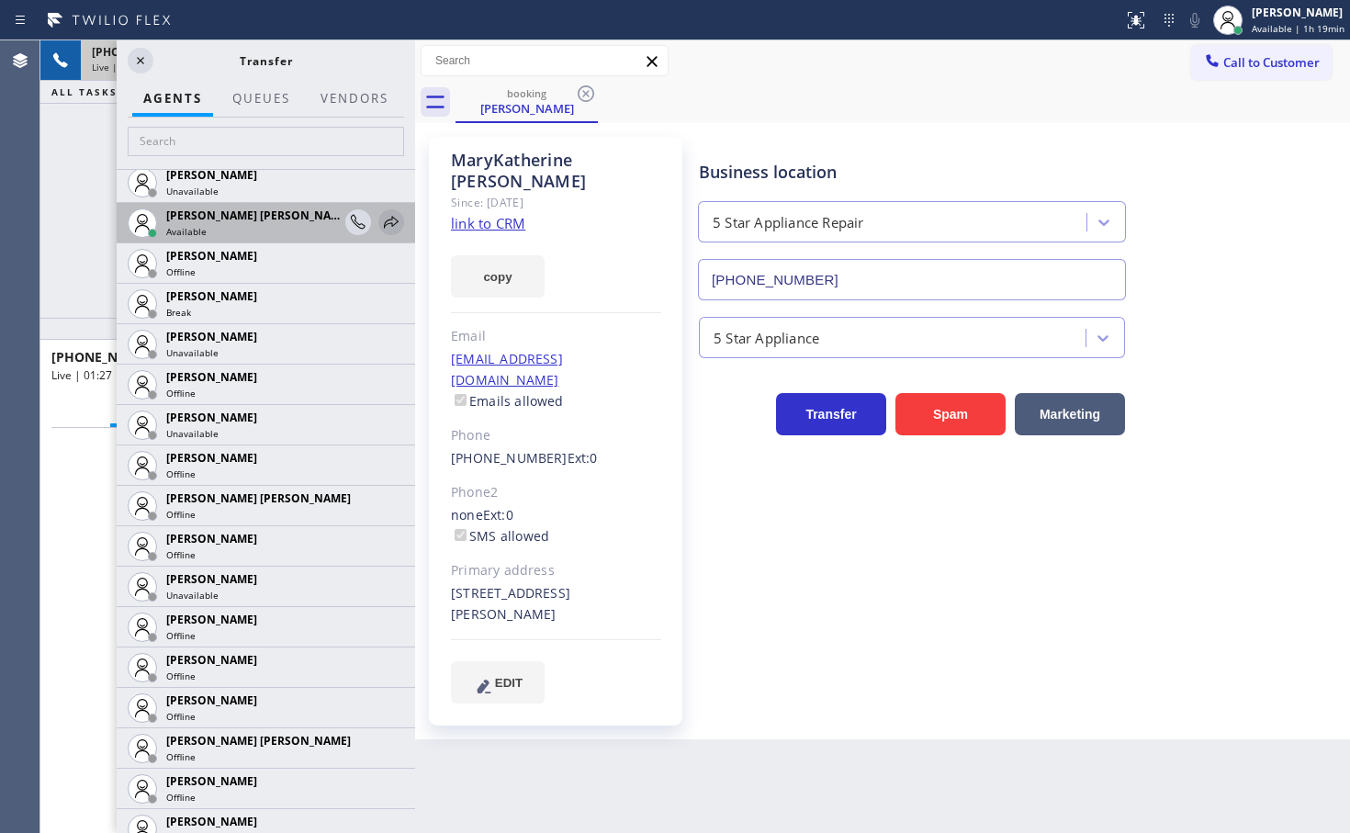
click at [380, 219] on icon at bounding box center [391, 222] width 22 height 22
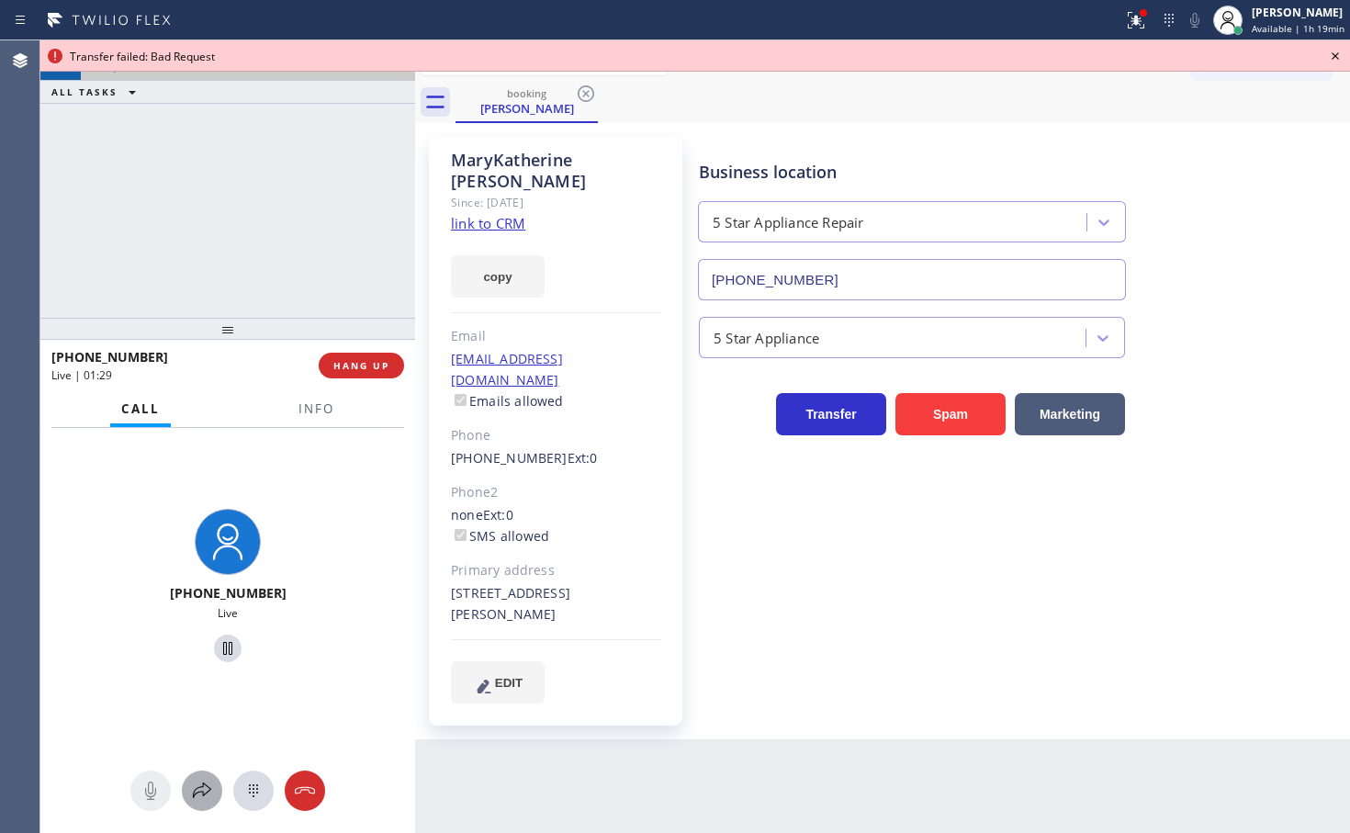
click at [210, 786] on icon at bounding box center [202, 790] width 22 height 22
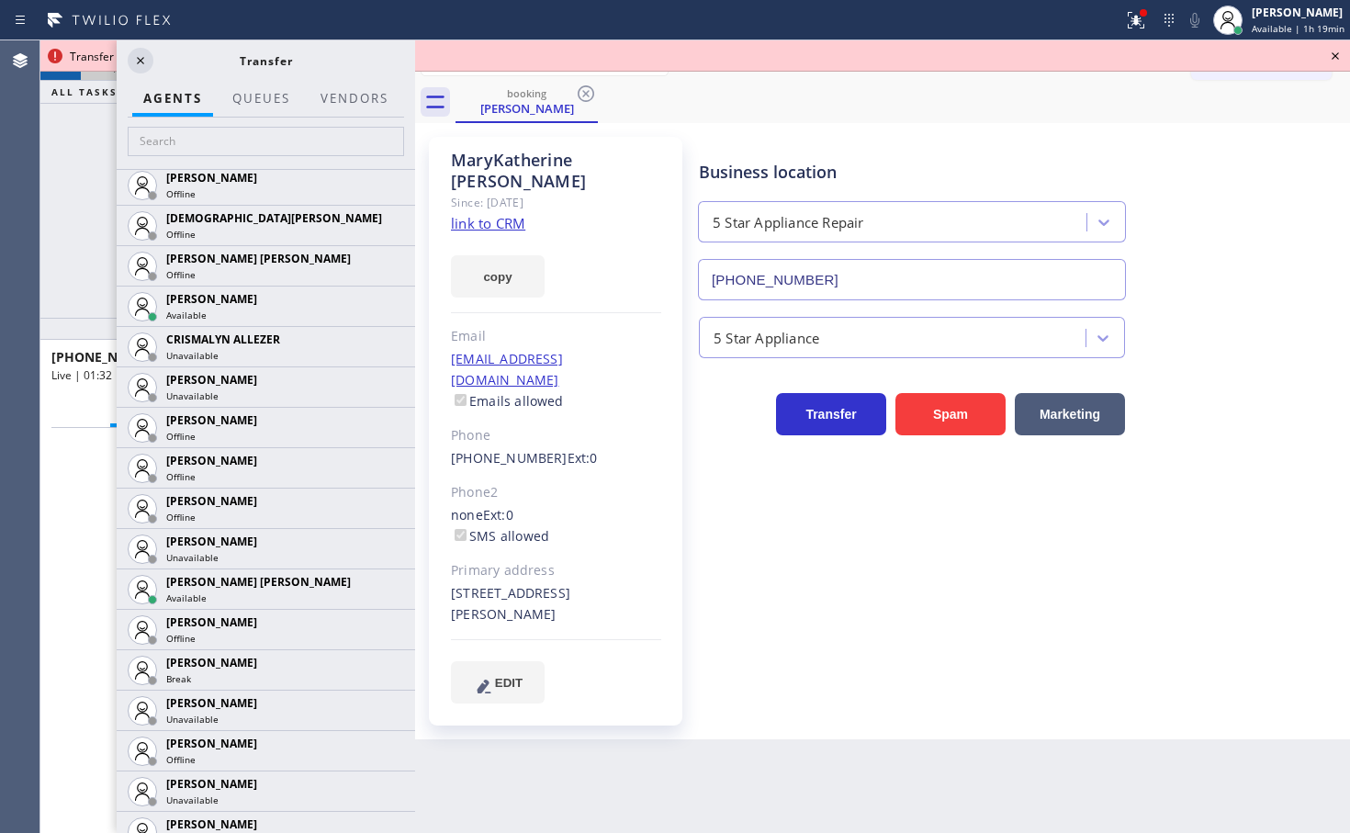
scroll to position [1032, 0]
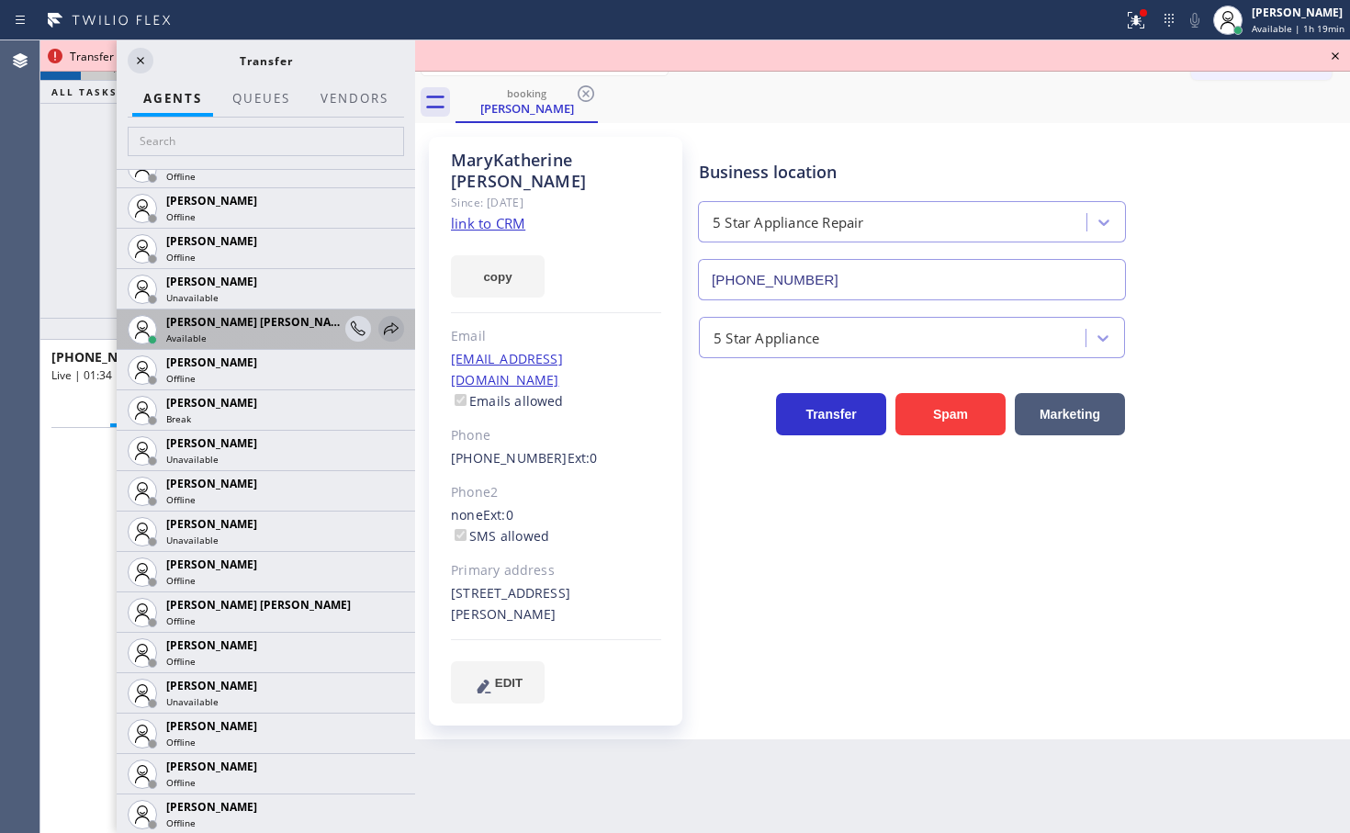
click at [384, 331] on icon at bounding box center [391, 328] width 15 height 12
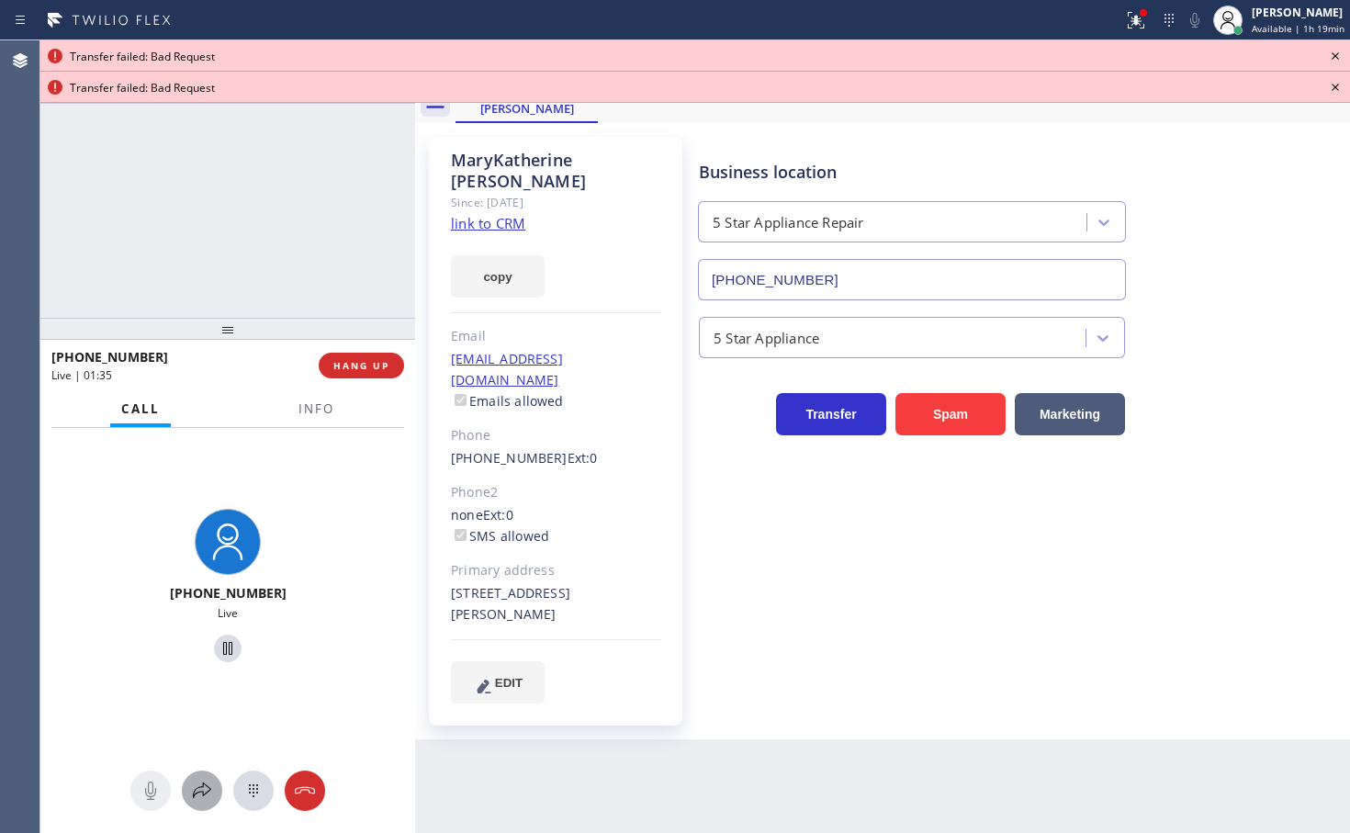
click at [207, 788] on icon at bounding box center [202, 790] width 22 height 22
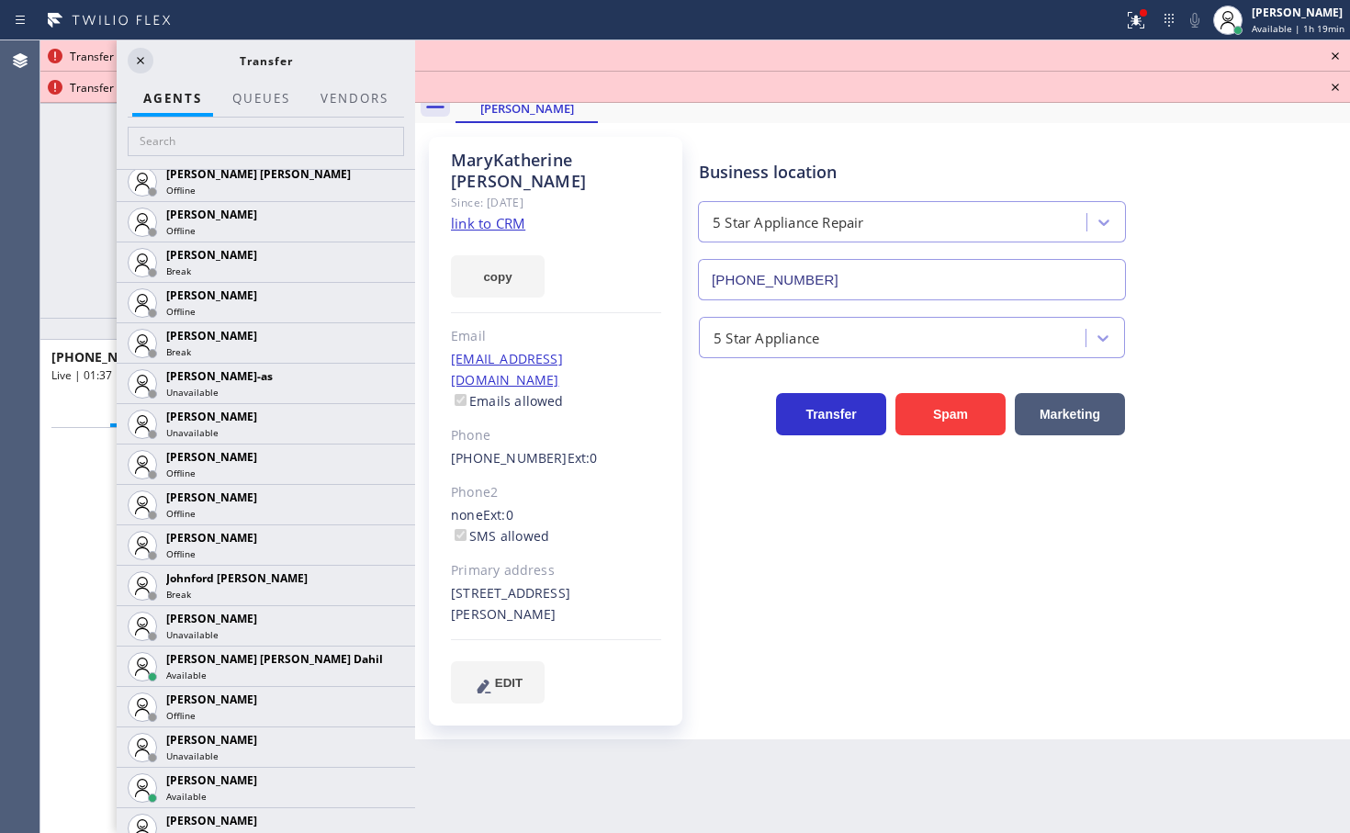
scroll to position [1937, 0]
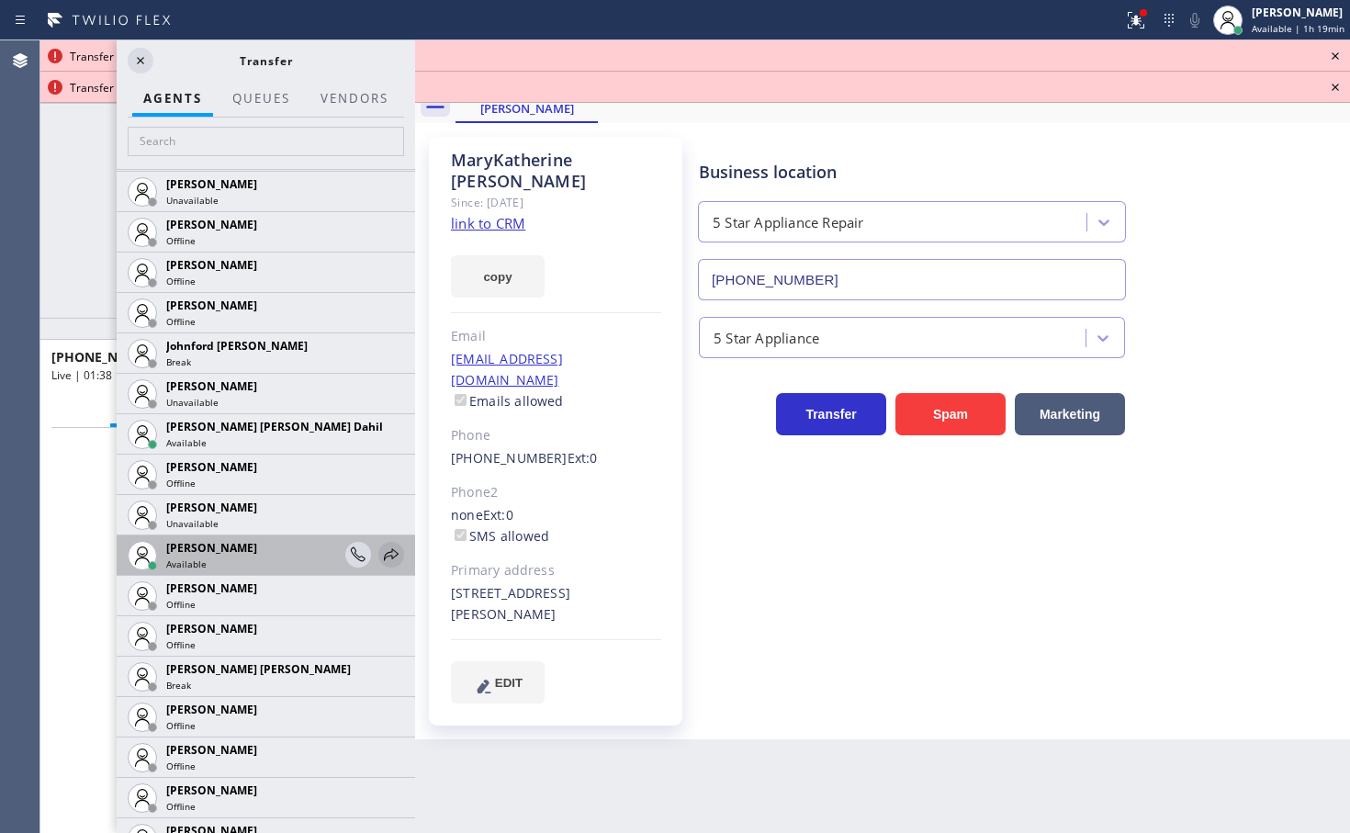
click at [380, 552] on icon at bounding box center [391, 555] width 22 height 22
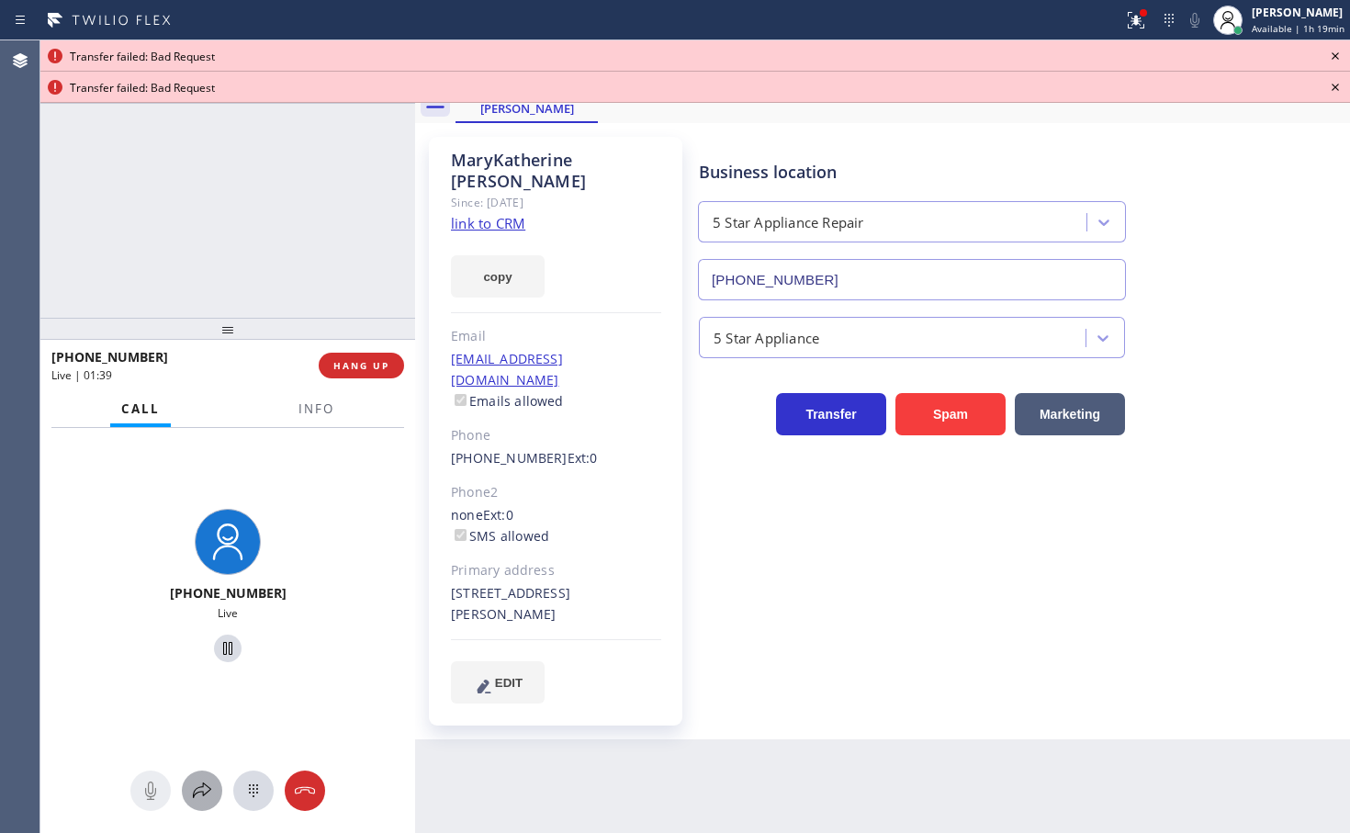
click at [212, 772] on button at bounding box center [202, 790] width 40 height 40
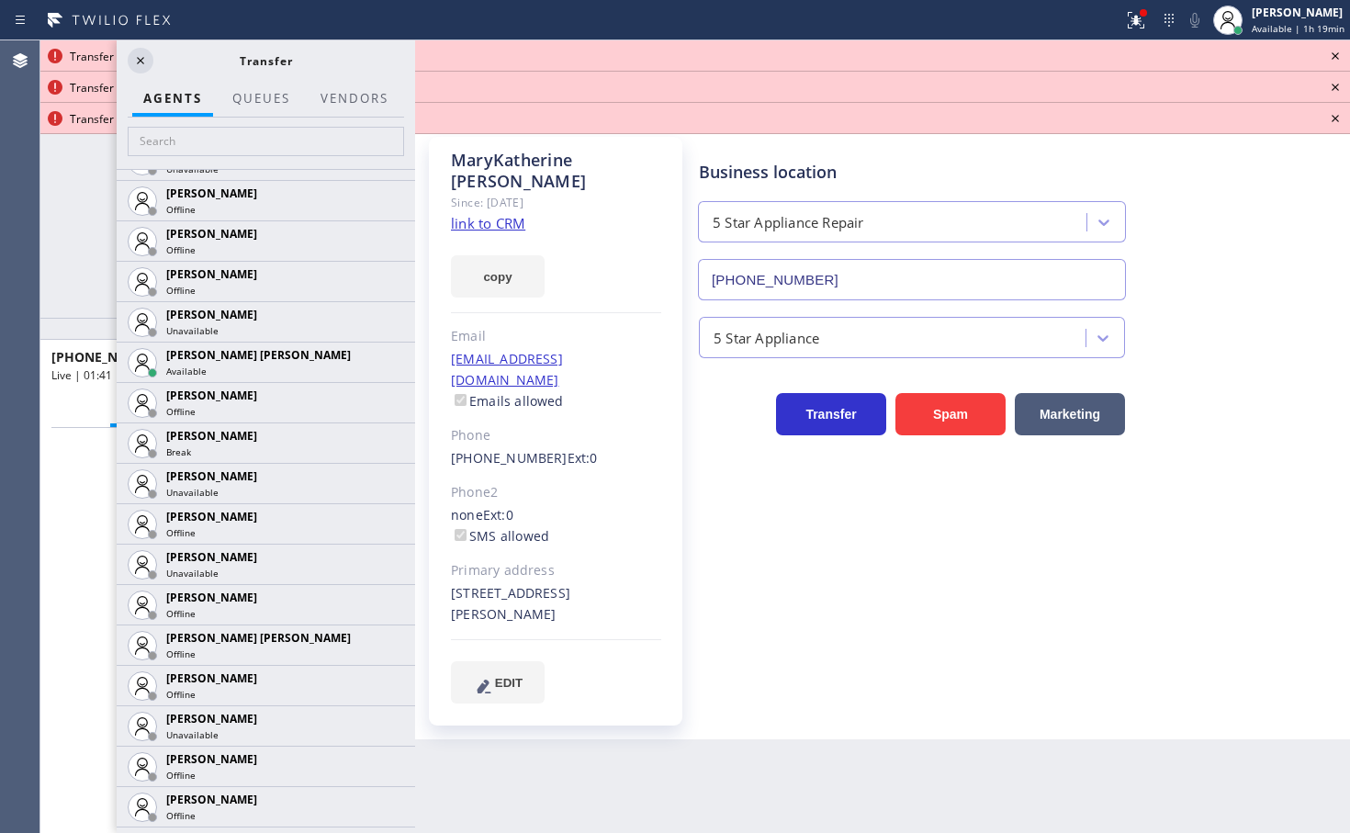
scroll to position [2104, 0]
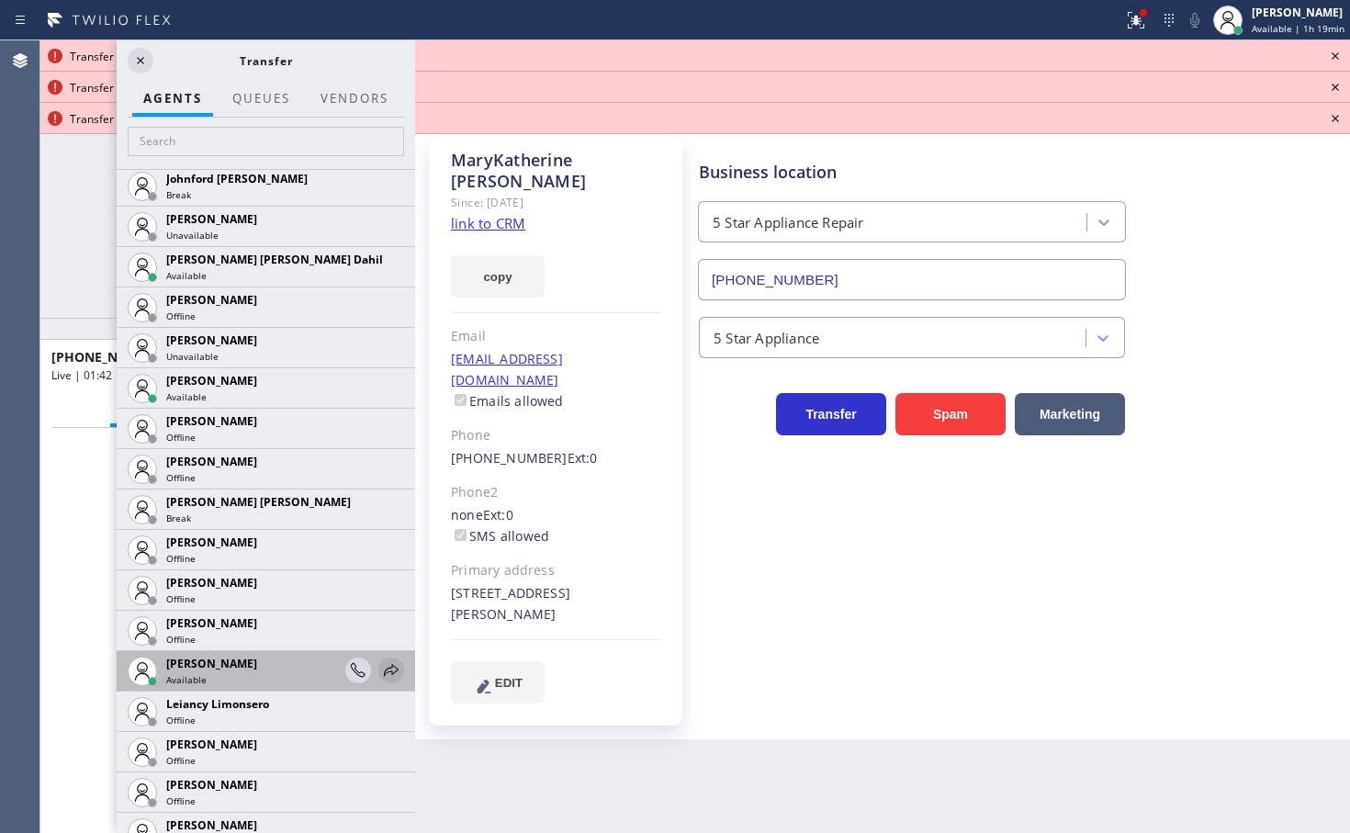
click at [380, 675] on icon at bounding box center [391, 670] width 22 height 22
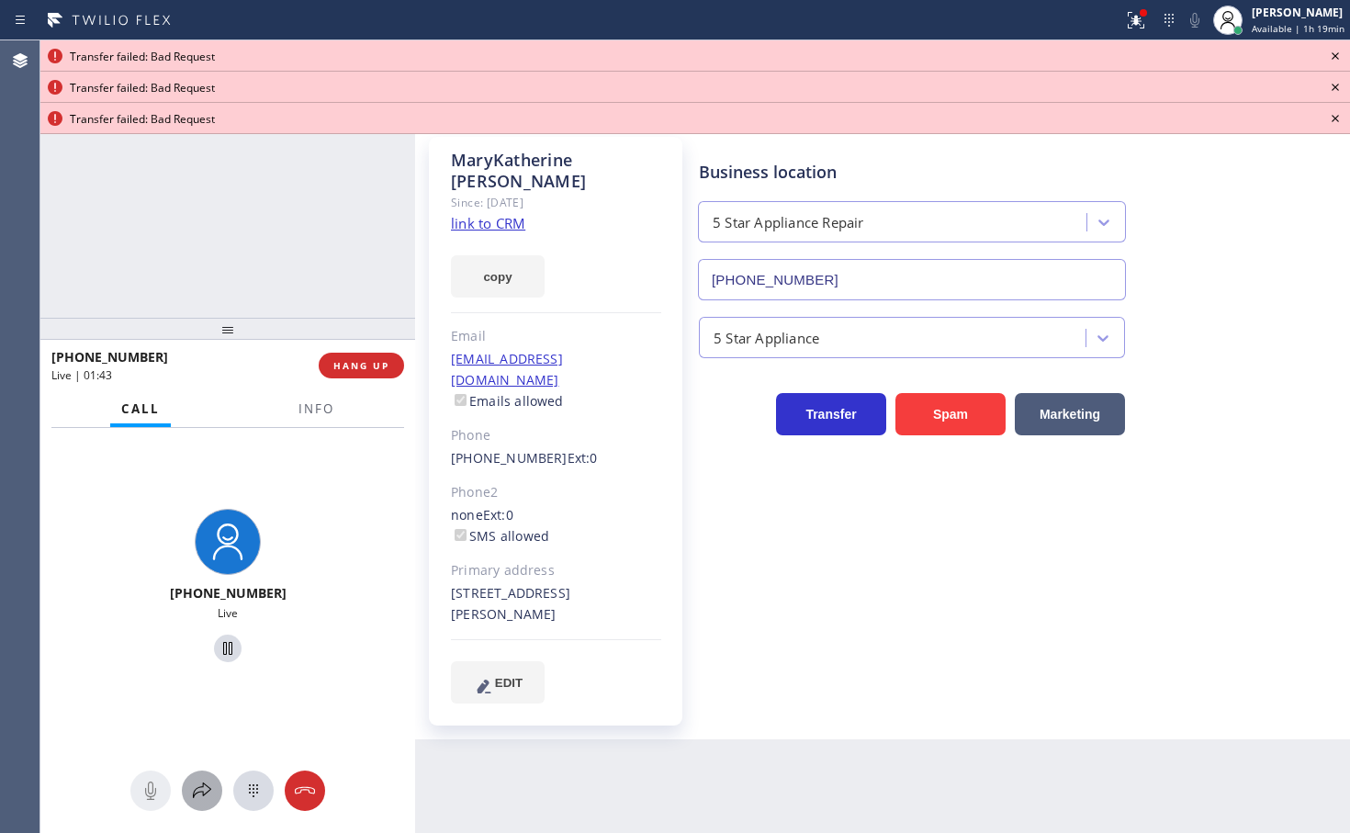
click at [199, 780] on icon at bounding box center [202, 790] width 22 height 22
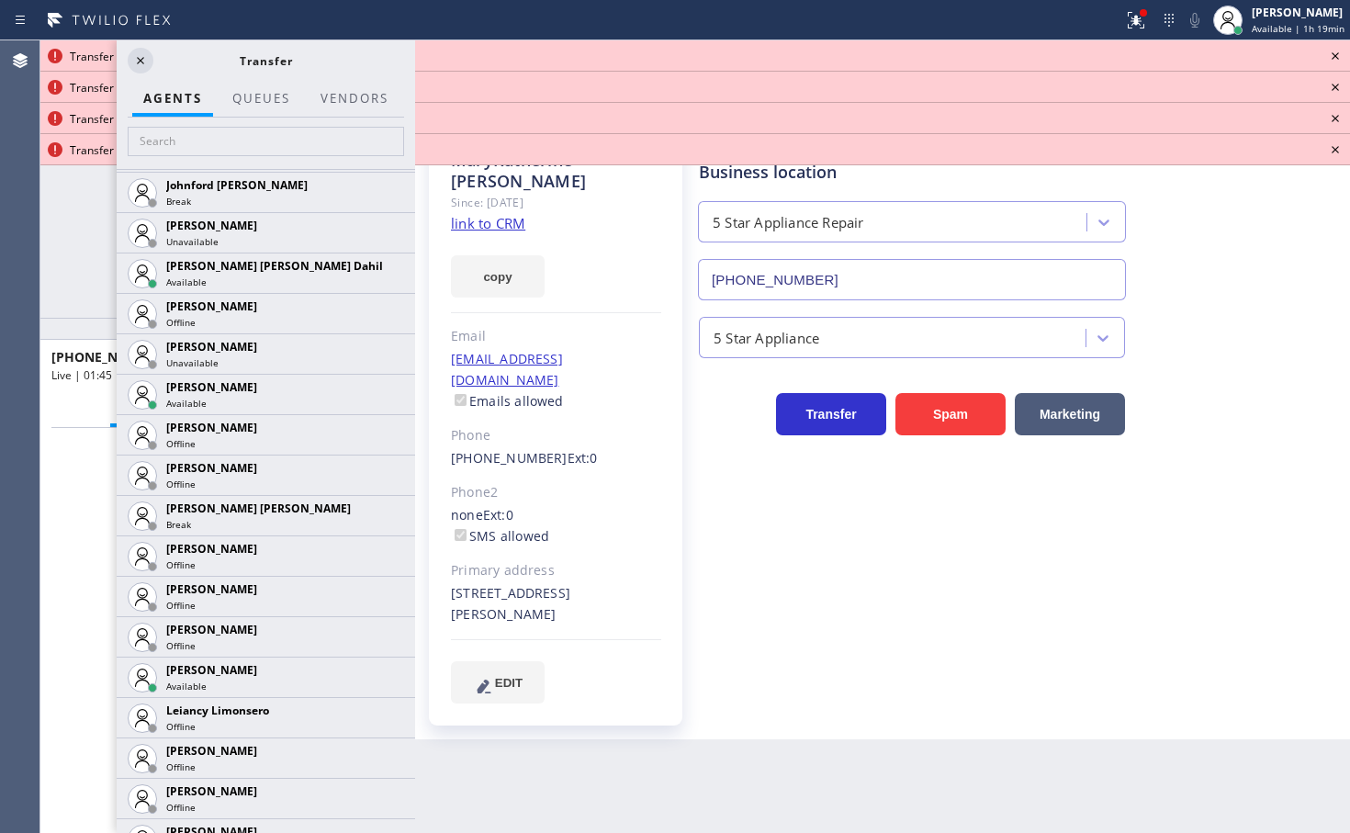
scroll to position [2856, 0]
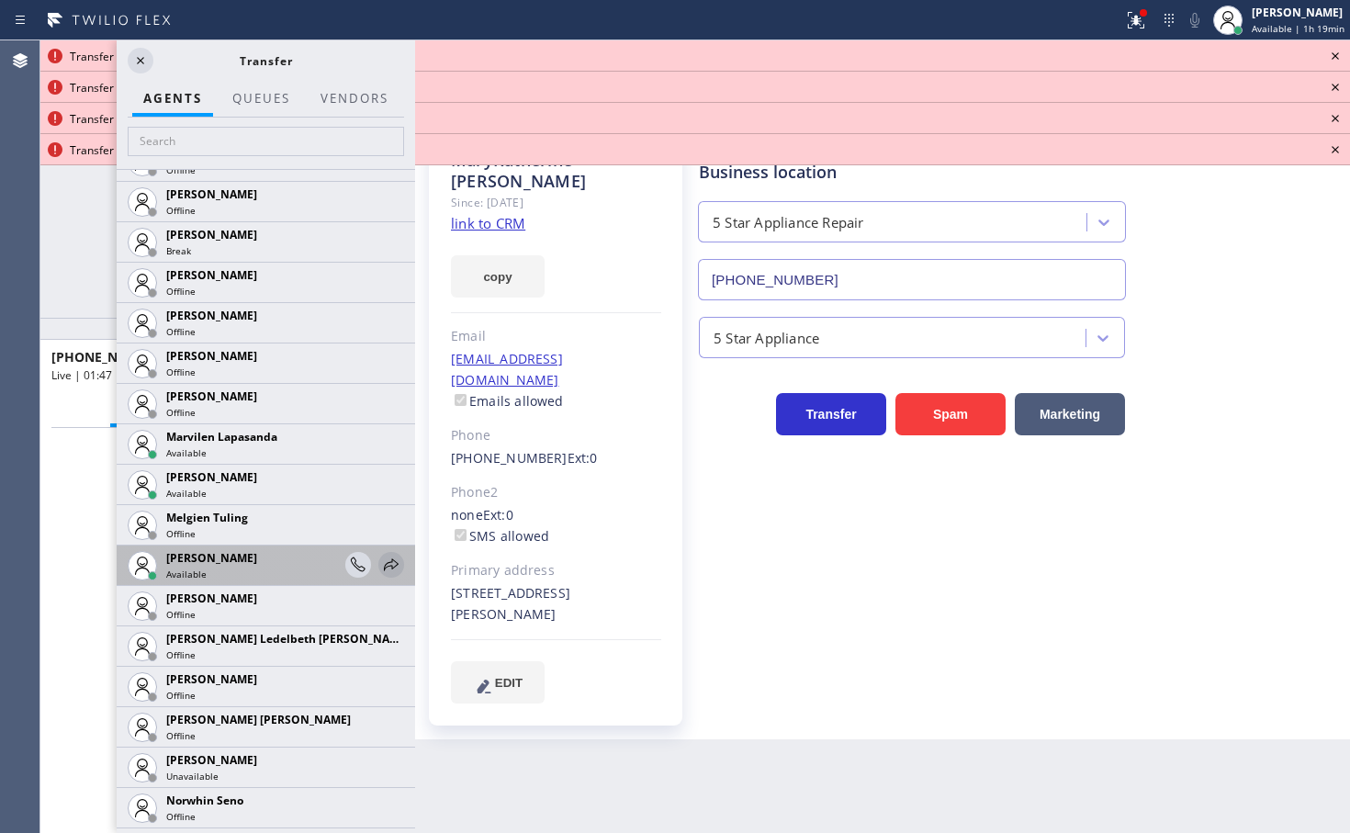
click at [380, 563] on icon at bounding box center [391, 565] width 22 height 22
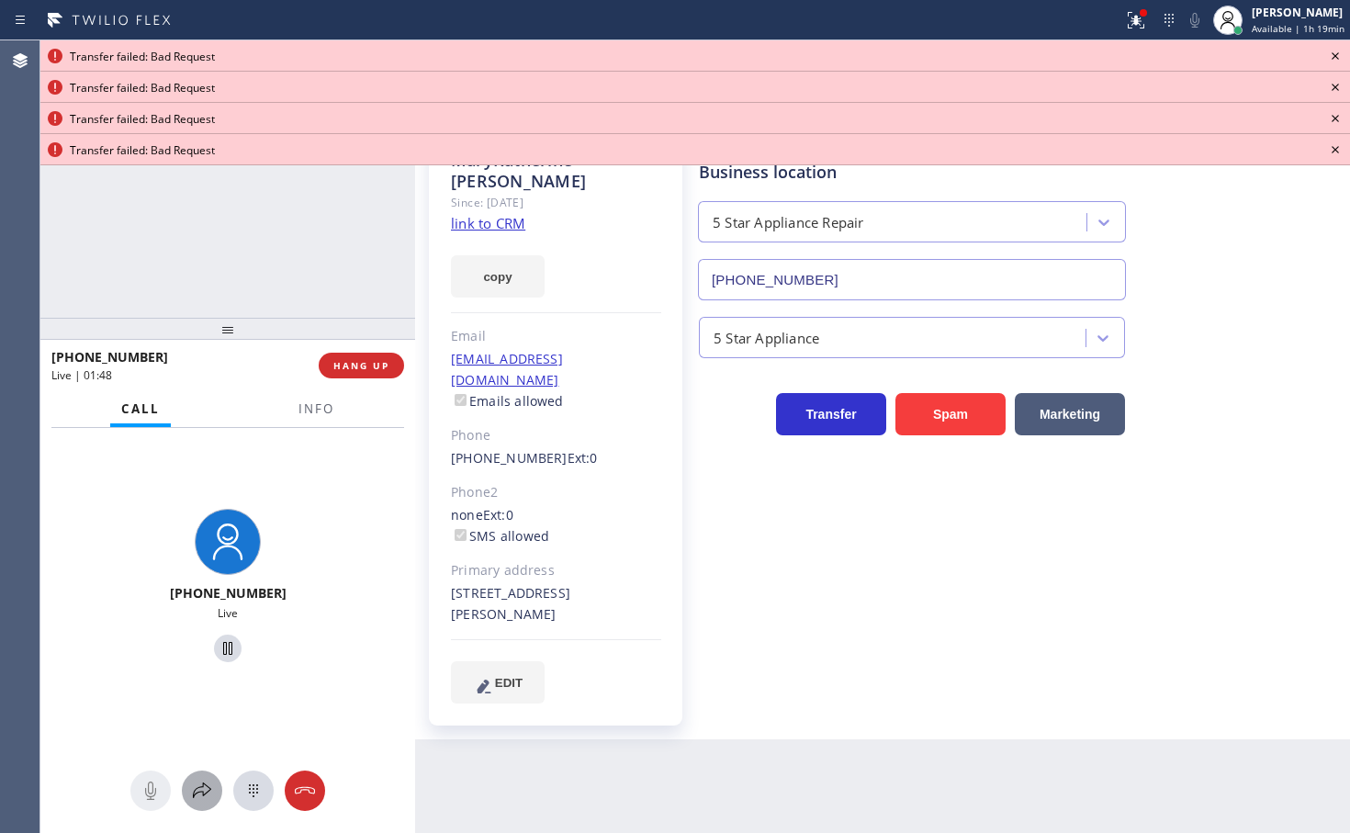
click at [199, 780] on icon at bounding box center [202, 790] width 22 height 22
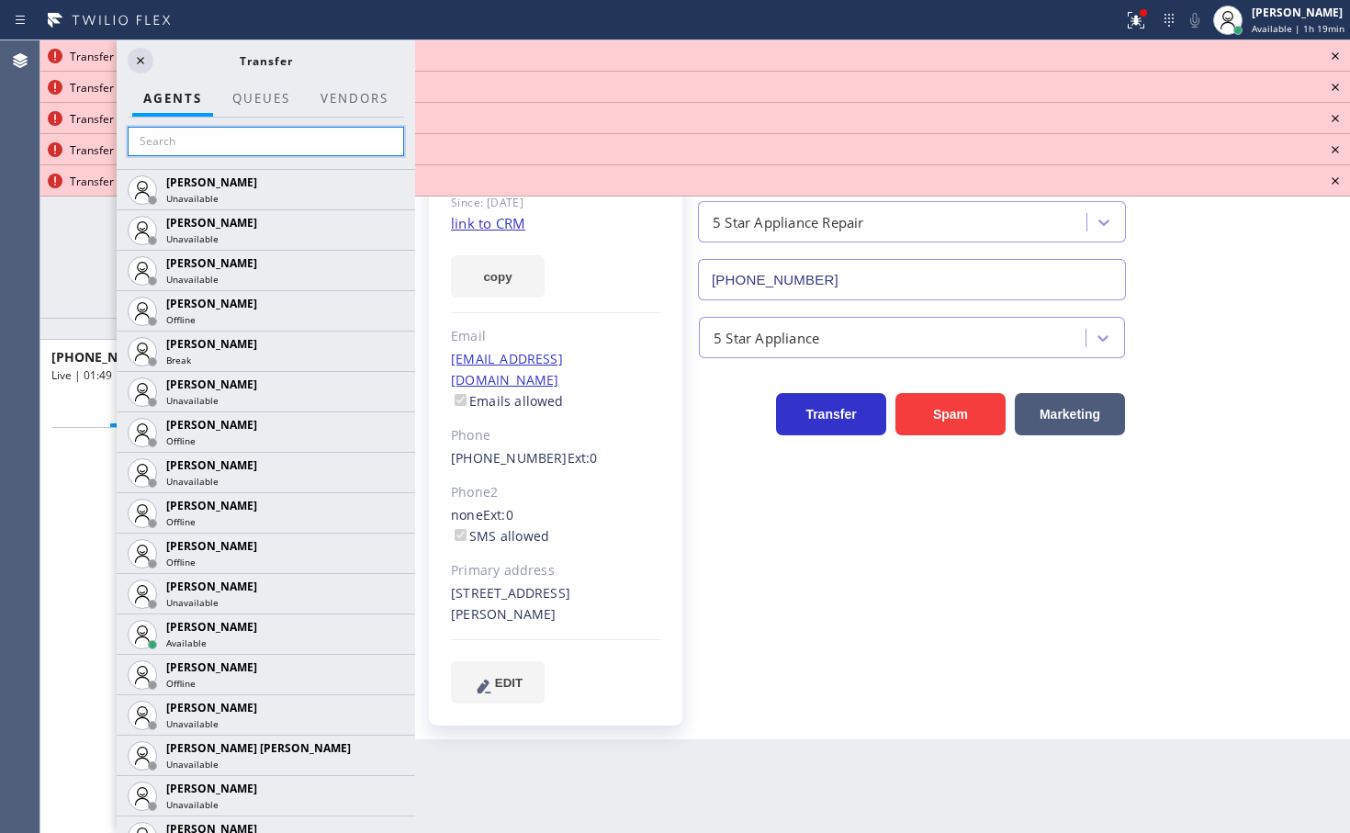
drag, startPoint x: 303, startPoint y: 149, endPoint x: 319, endPoint y: 129, distance: 24.8
click at [303, 147] on input "text" at bounding box center [266, 141] width 276 height 29
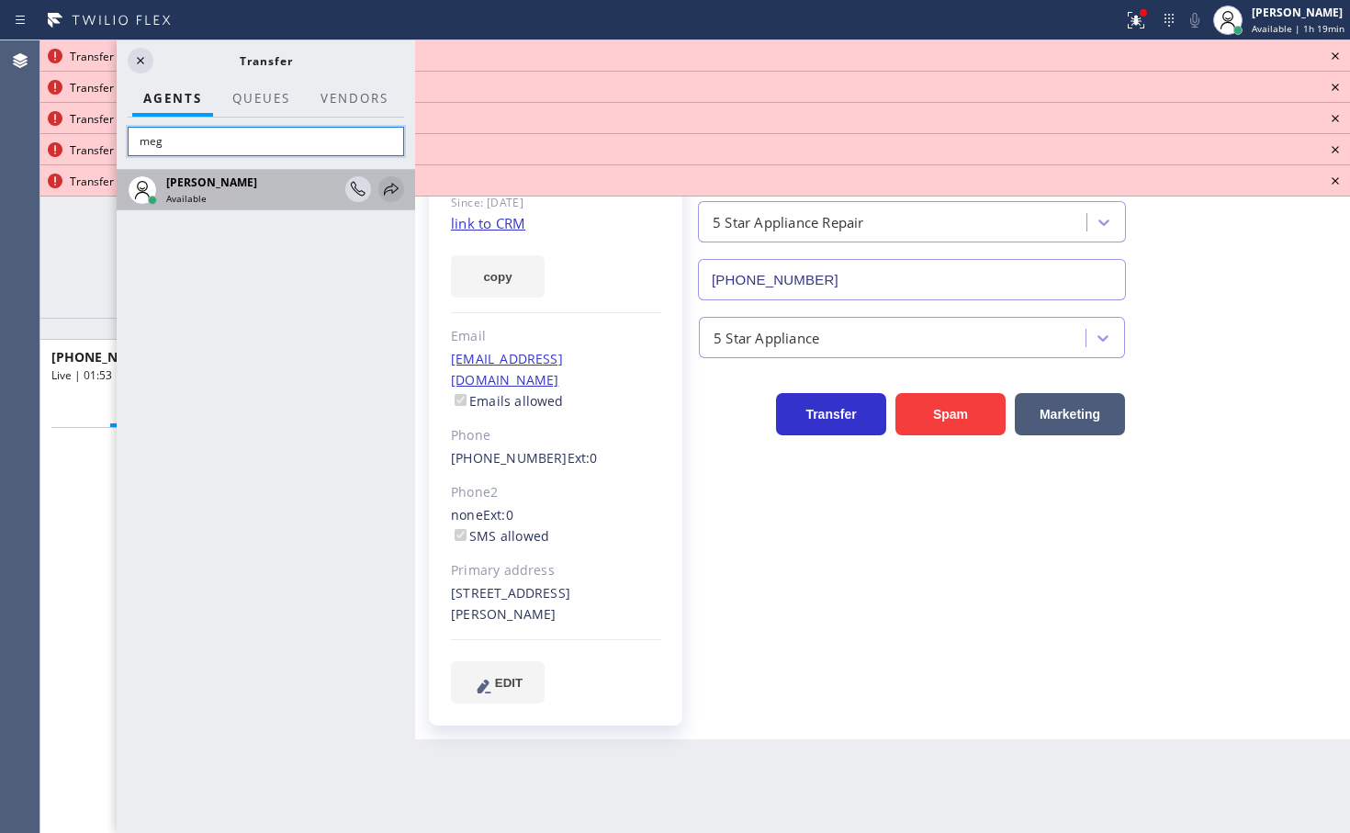
type input "meg"
click at [387, 187] on icon at bounding box center [391, 189] width 15 height 12
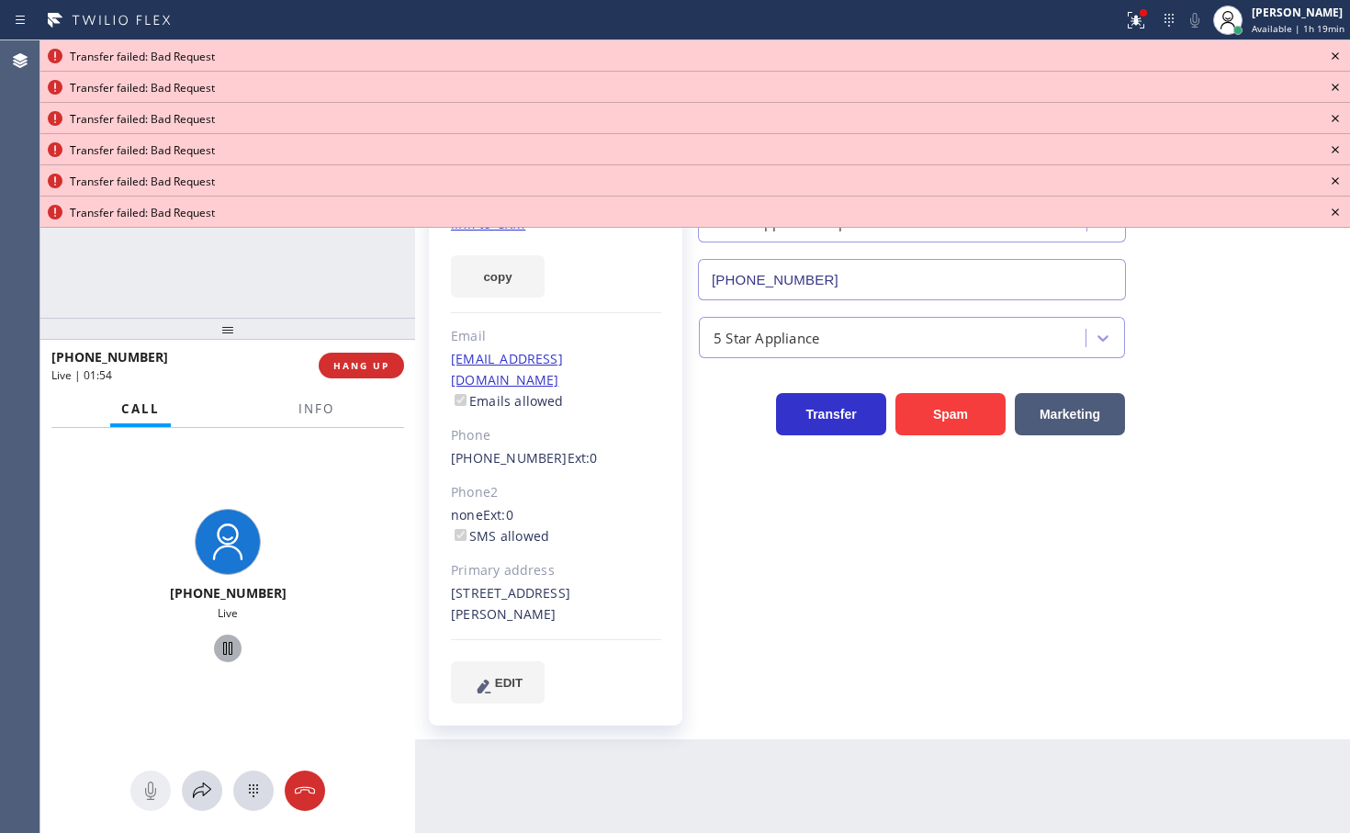
click at [217, 644] on icon at bounding box center [228, 648] width 22 height 22
click at [1340, 58] on icon at bounding box center [1335, 56] width 22 height 22
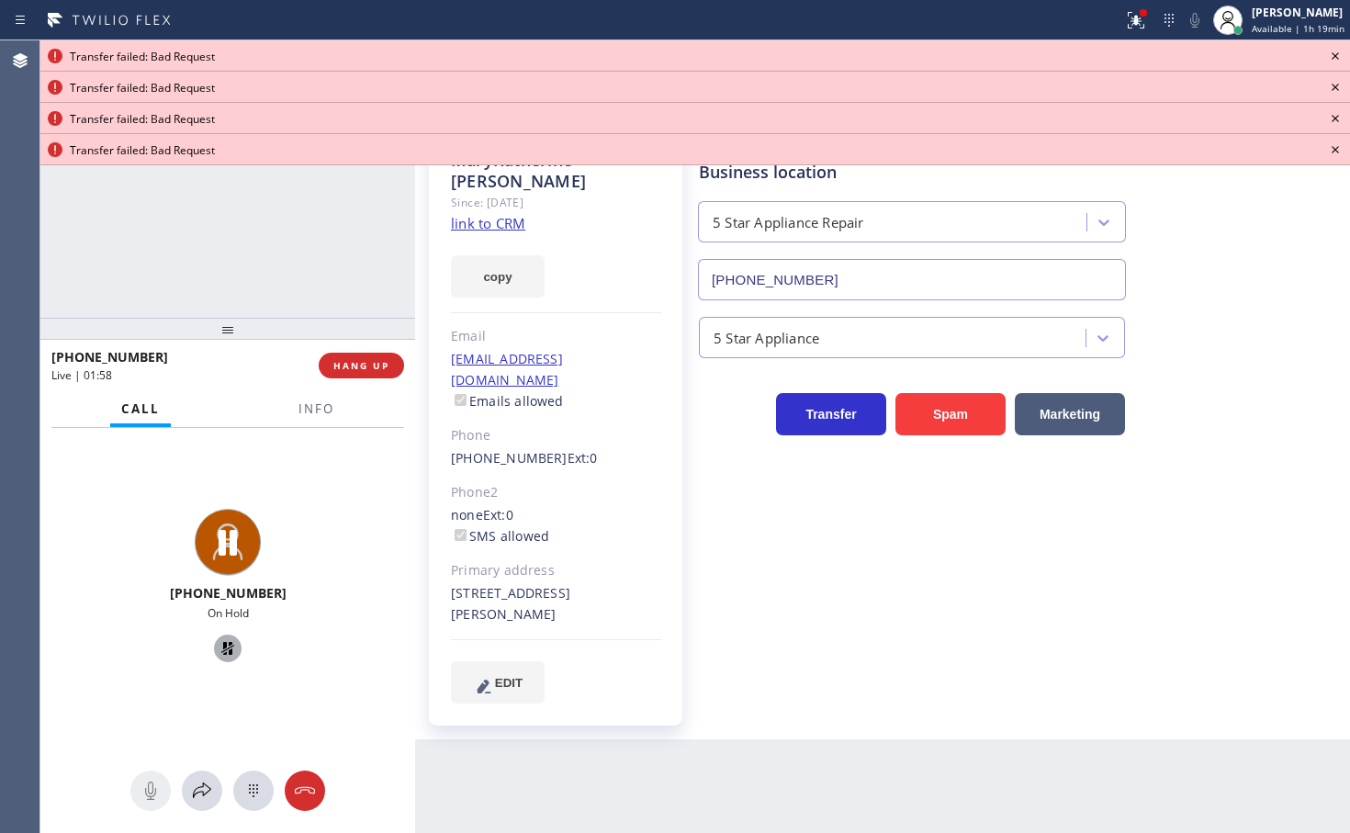
click at [1340, 55] on icon at bounding box center [1335, 56] width 22 height 22
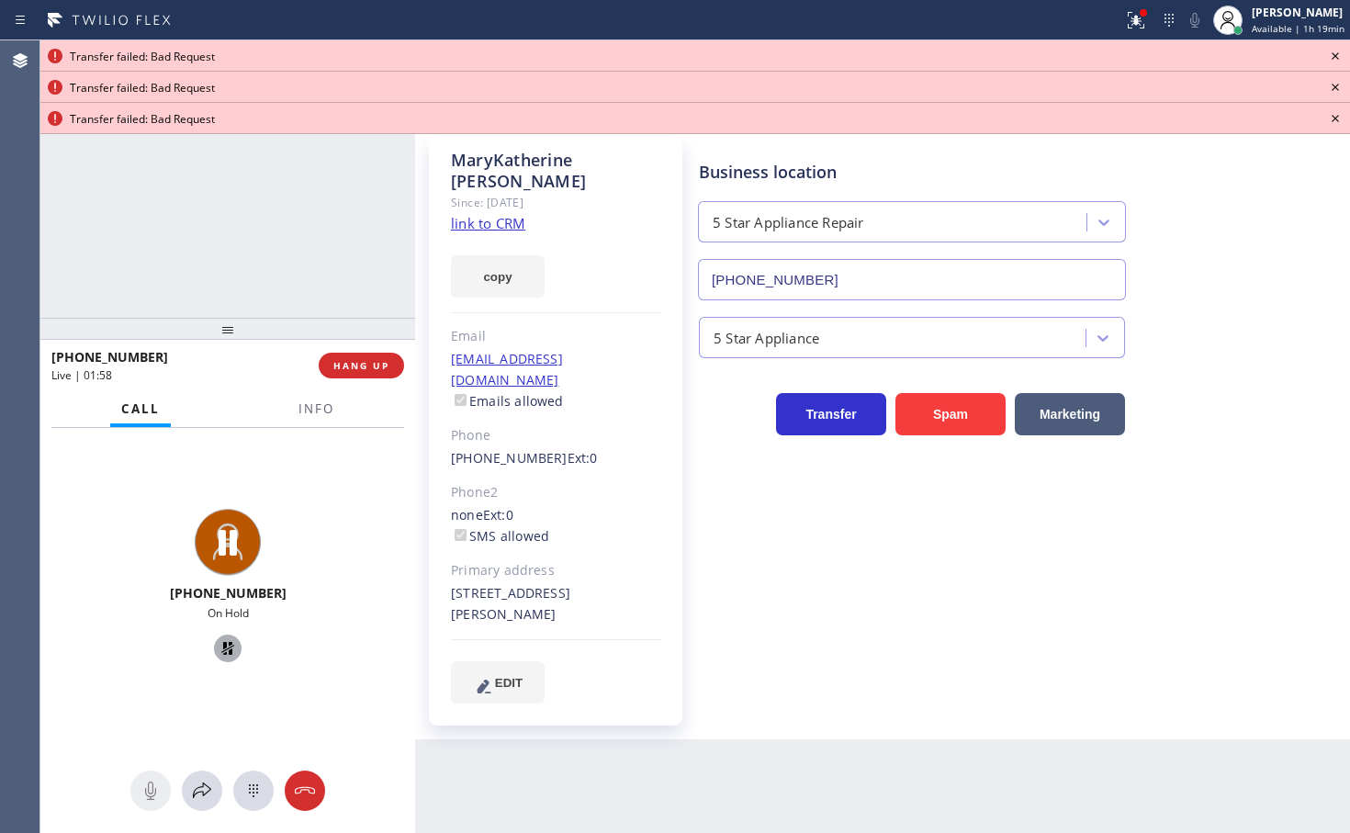
click at [1340, 55] on icon at bounding box center [1335, 56] width 22 height 22
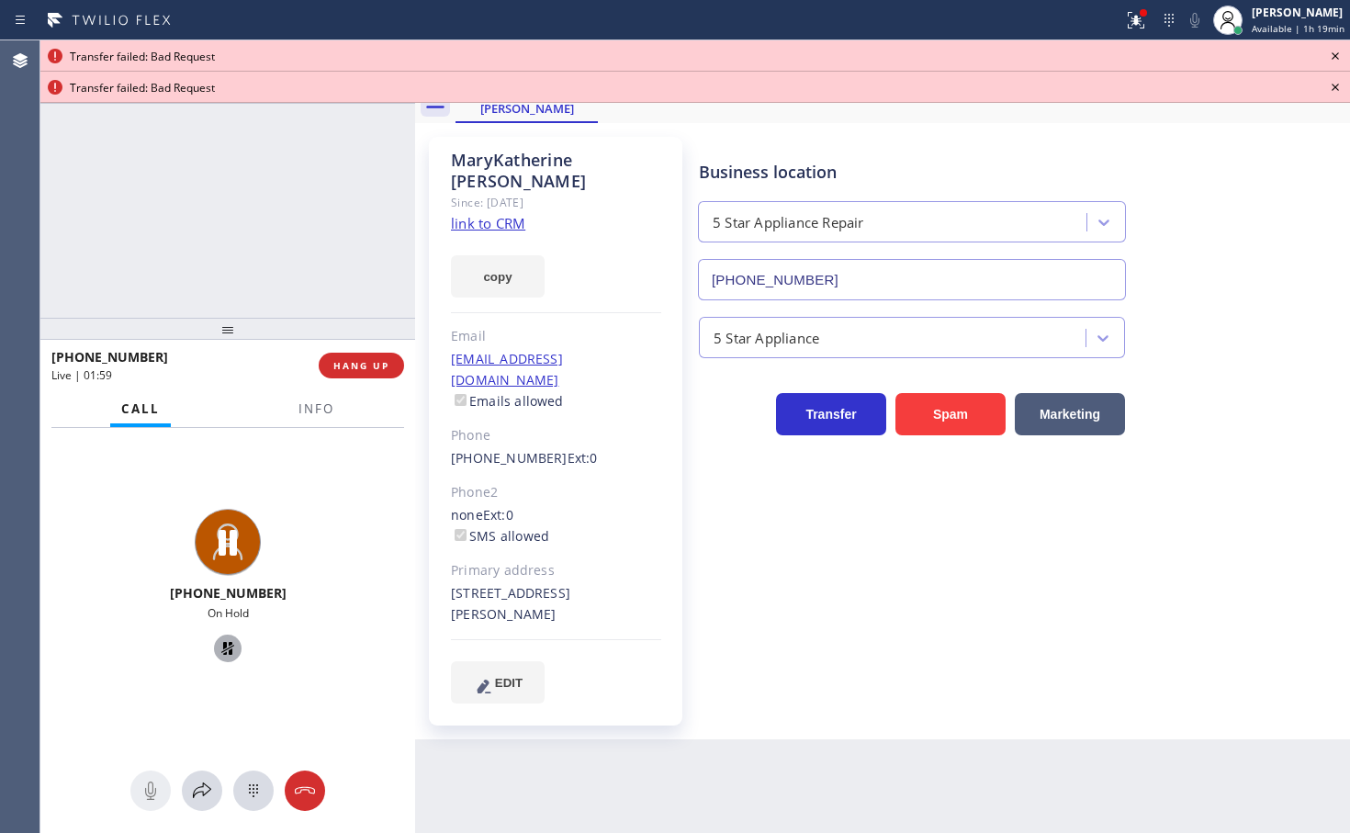
click at [1340, 55] on icon at bounding box center [1335, 56] width 22 height 22
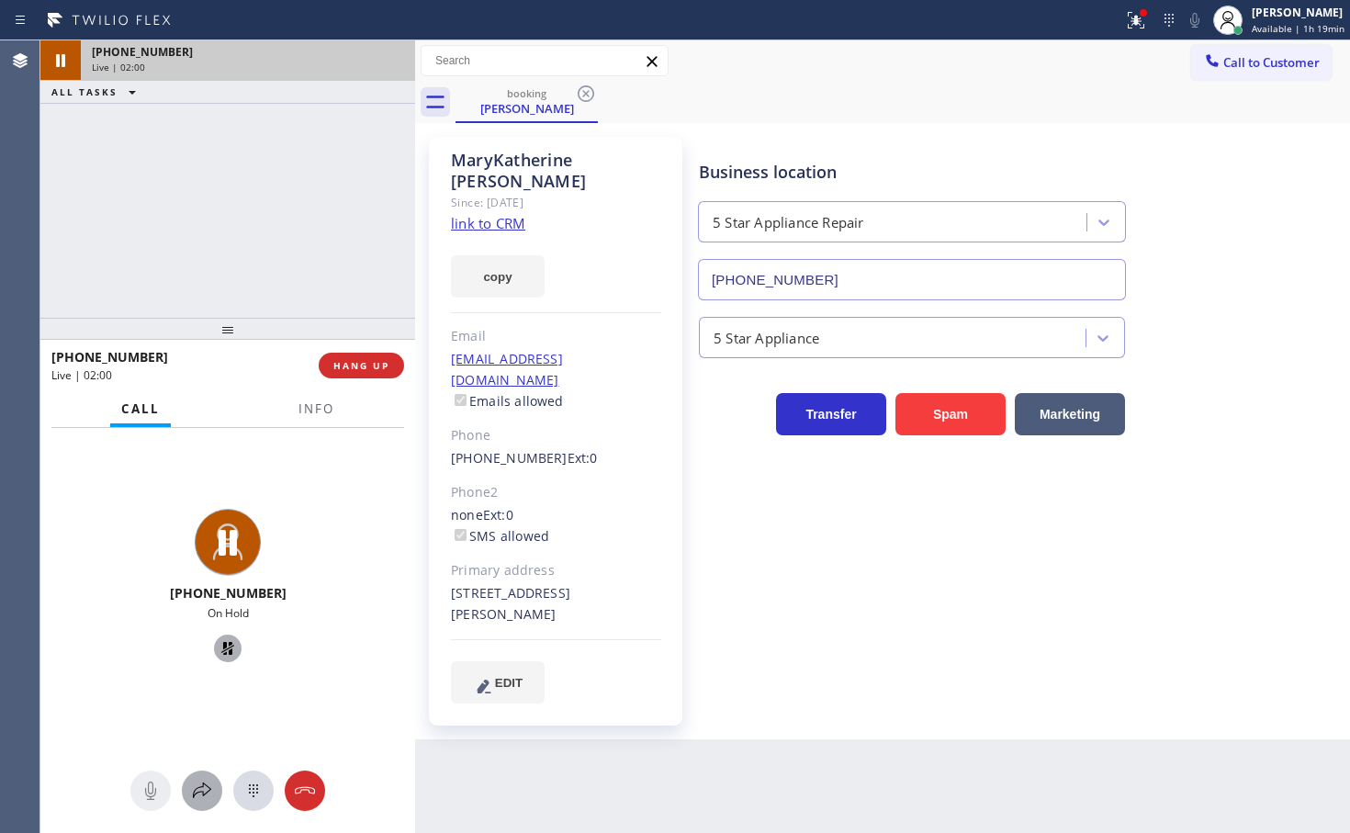
click at [208, 809] on button at bounding box center [202, 790] width 40 height 40
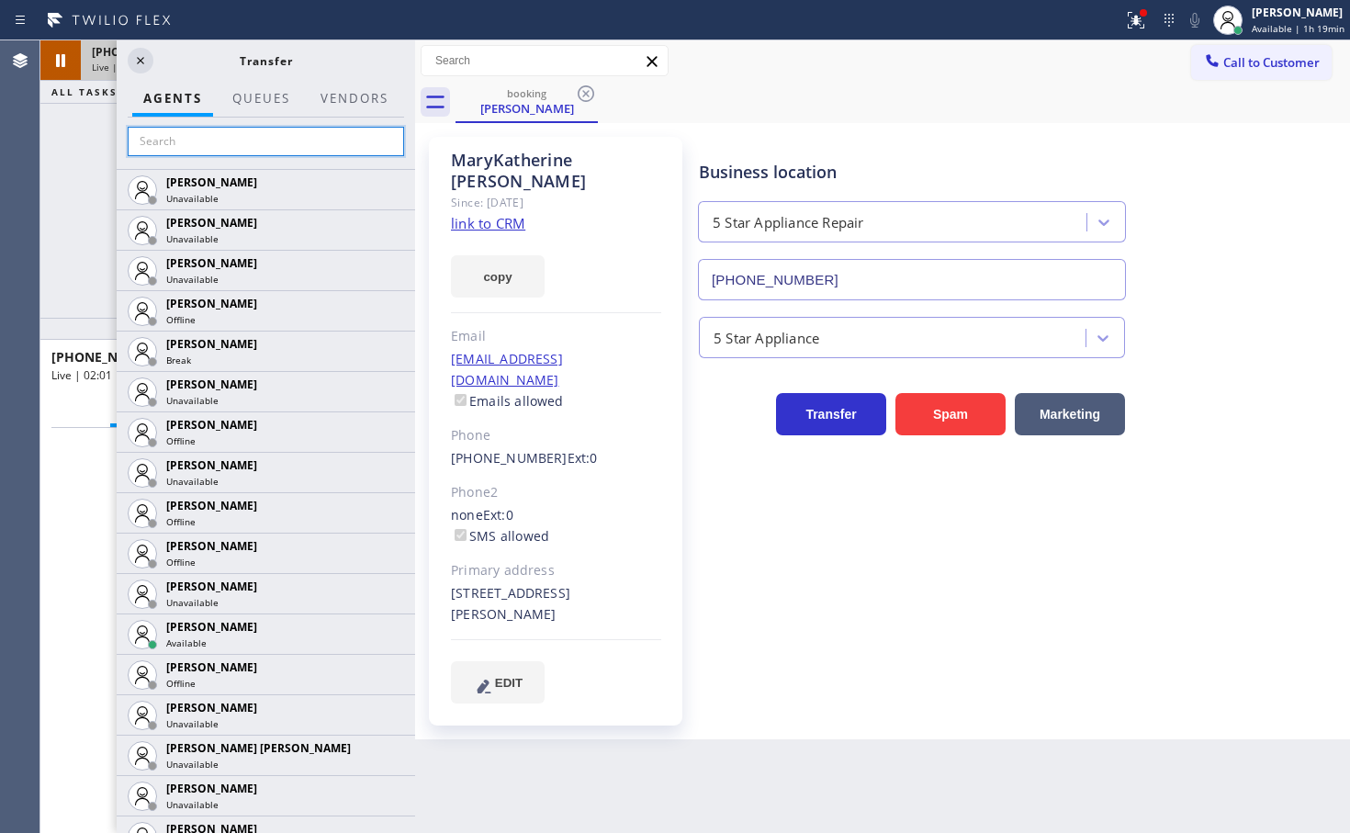
click at [238, 144] on input "text" at bounding box center [266, 141] width 276 height 29
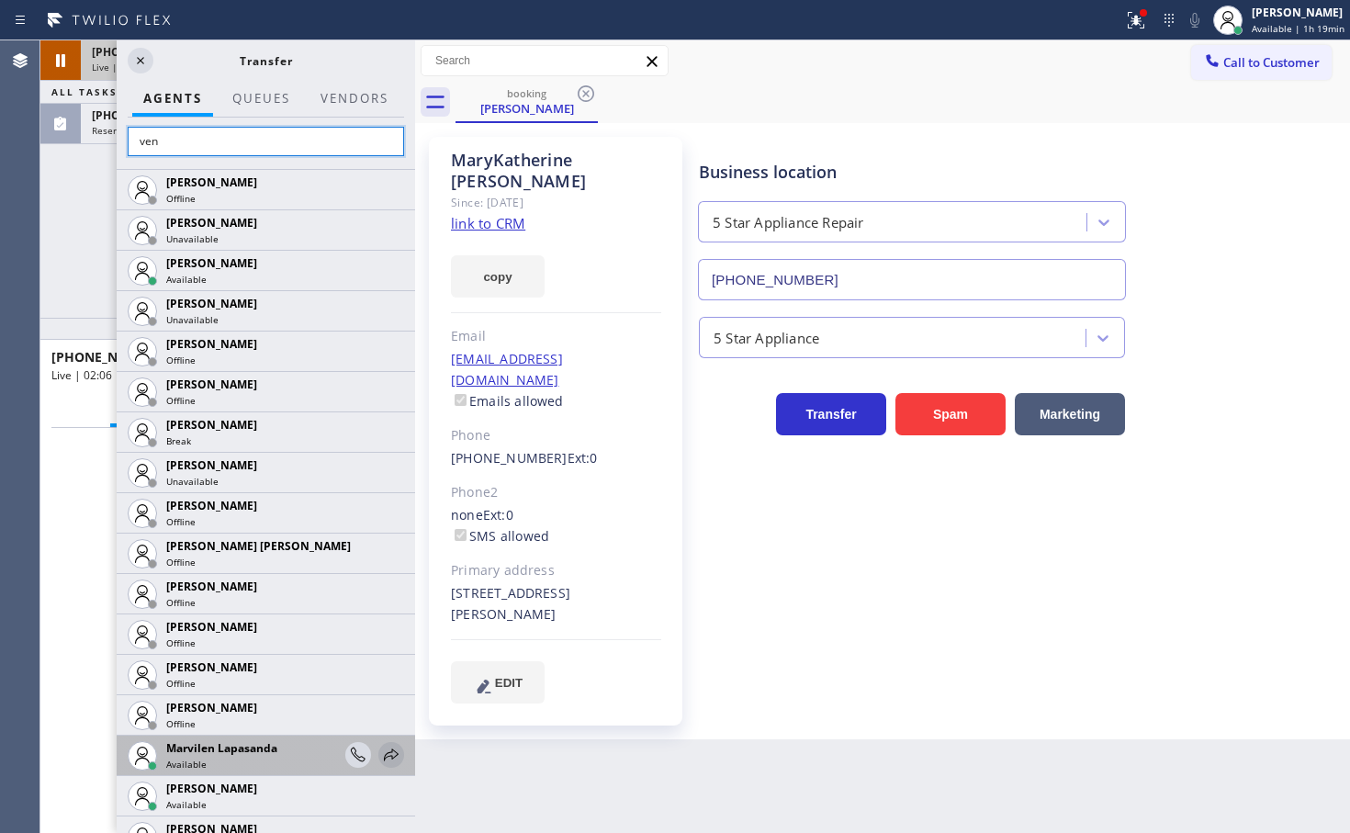
type input "ven"
click at [386, 758] on icon at bounding box center [391, 755] width 22 height 22
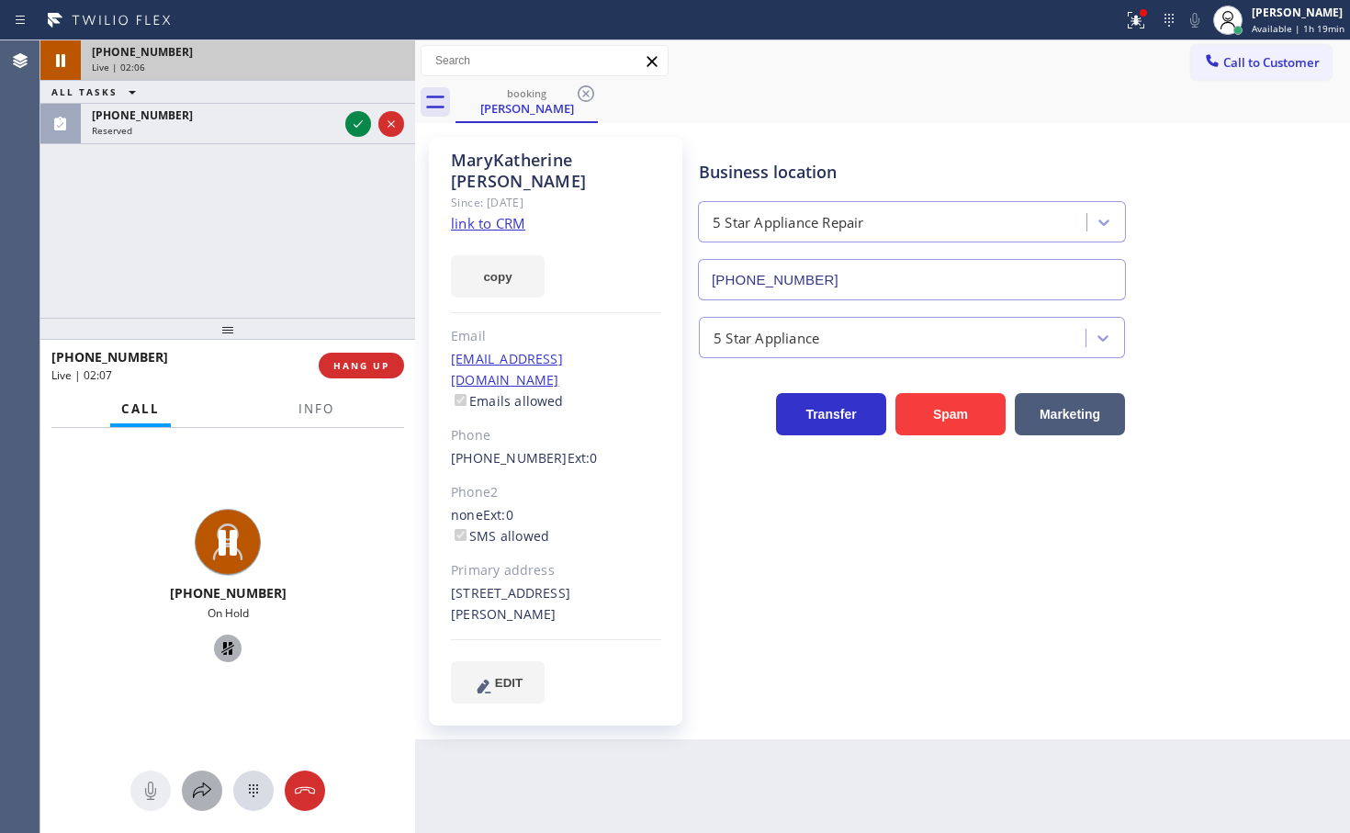
click at [203, 796] on icon at bounding box center [202, 790] width 22 height 22
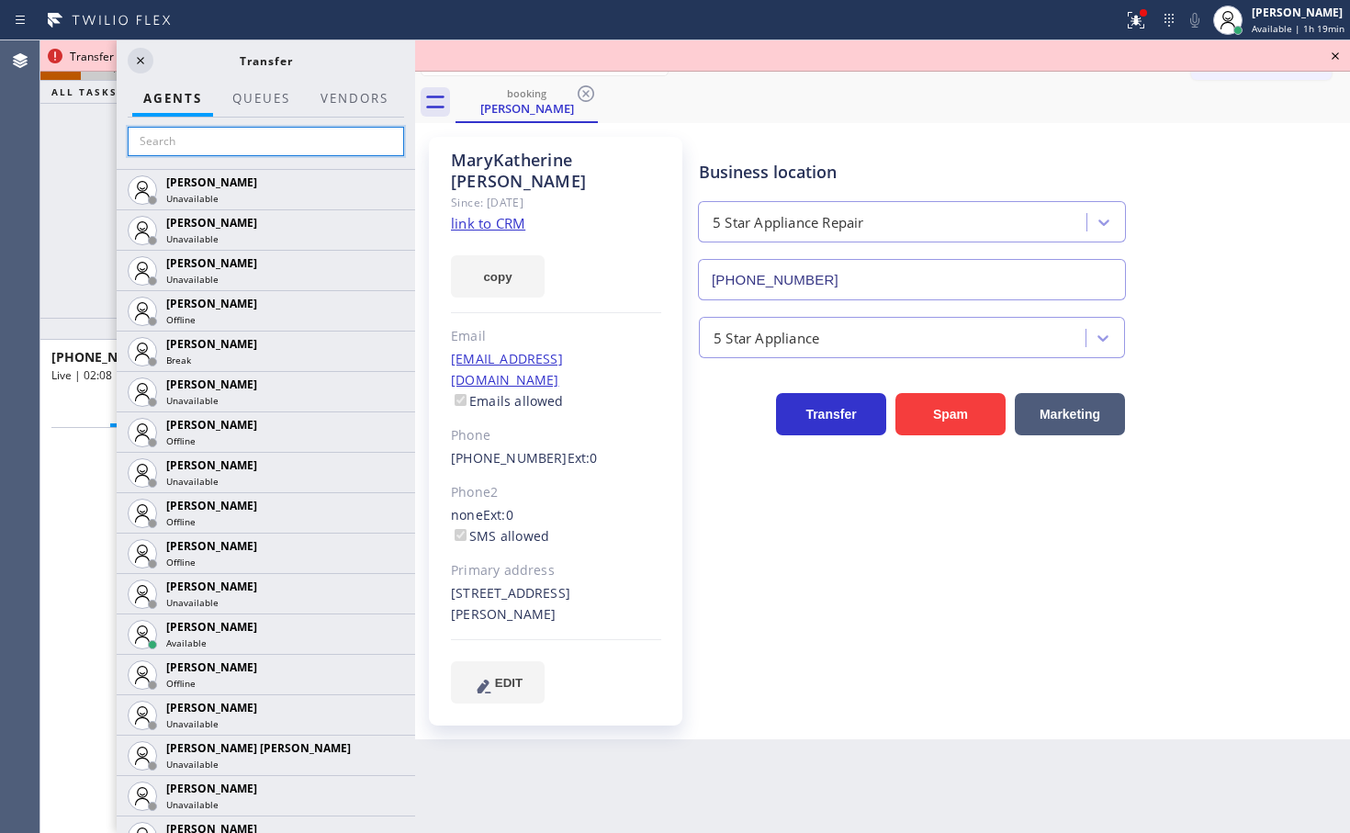
click at [257, 151] on input "text" at bounding box center [266, 141] width 276 height 29
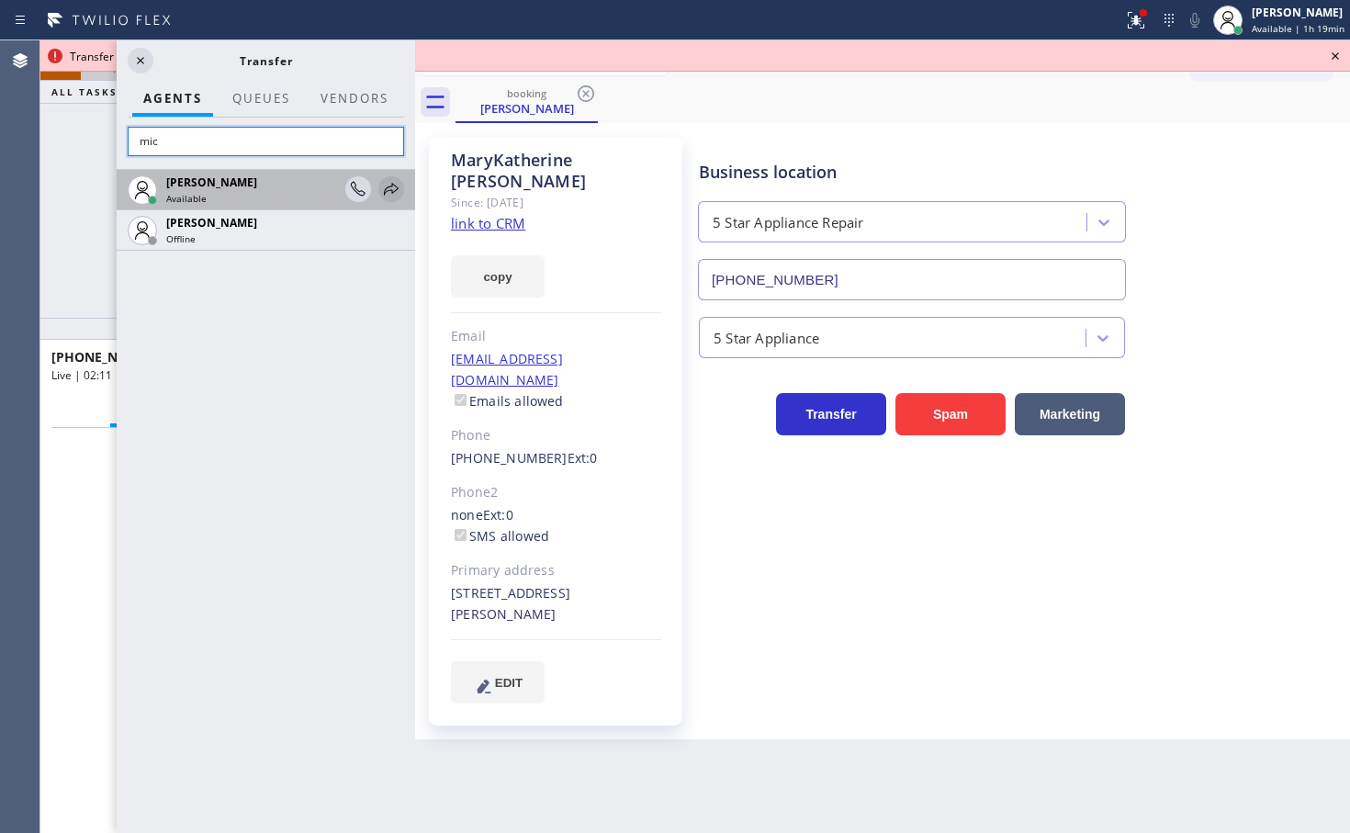
type input "mic"
drag, startPoint x: 398, startPoint y: 188, endPoint x: 389, endPoint y: 209, distance: 22.7
click at [398, 188] on icon at bounding box center [391, 189] width 22 height 22
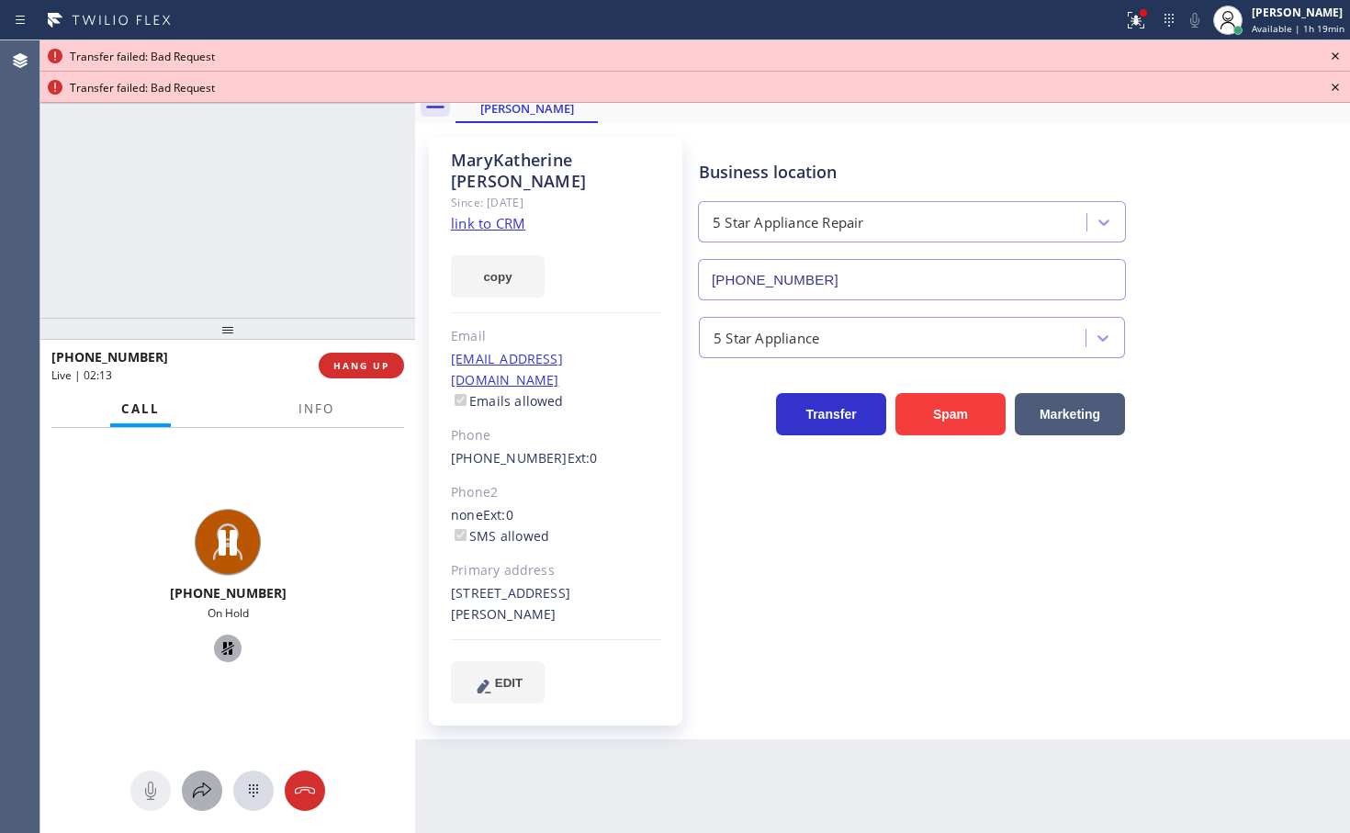
click at [205, 791] on icon at bounding box center [202, 790] width 22 height 22
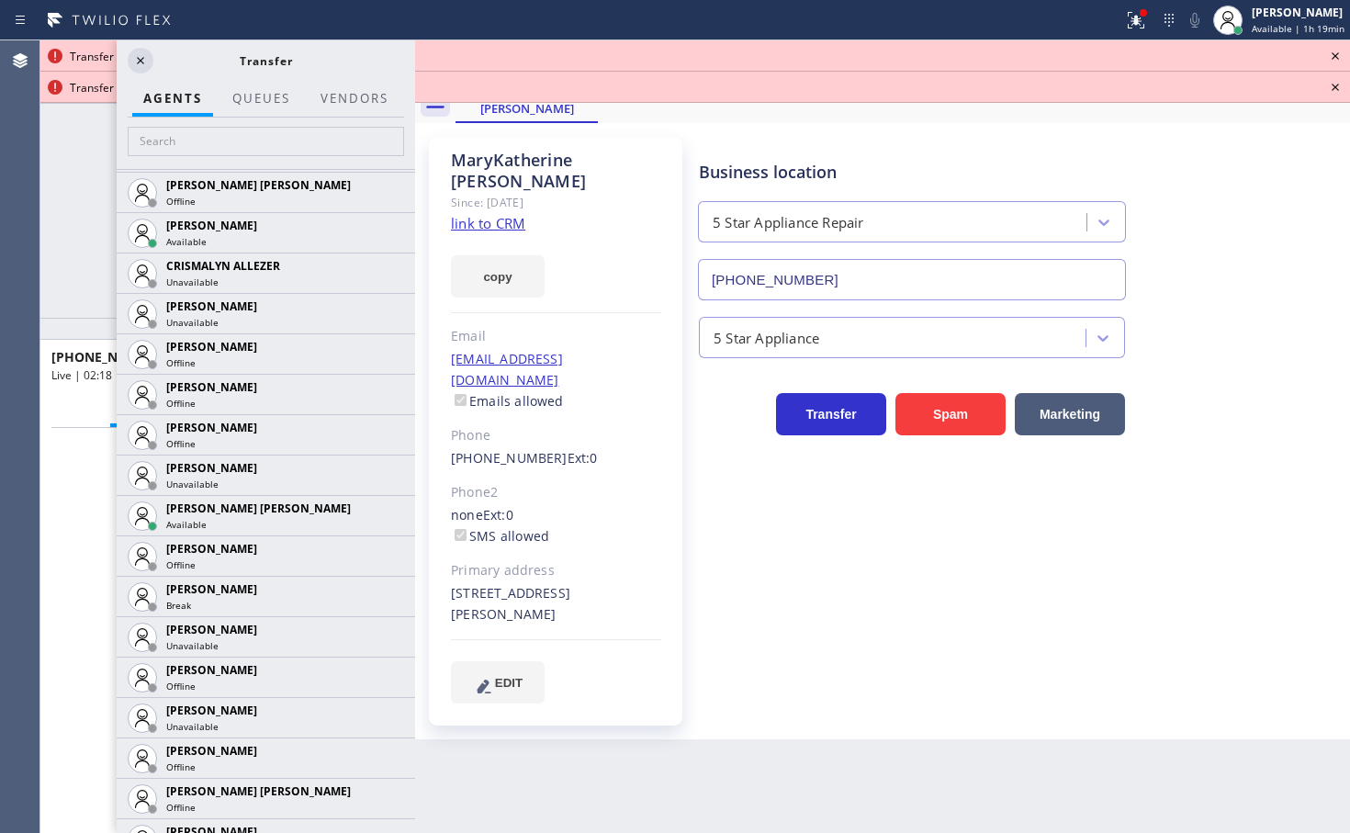
scroll to position [1126, 0]
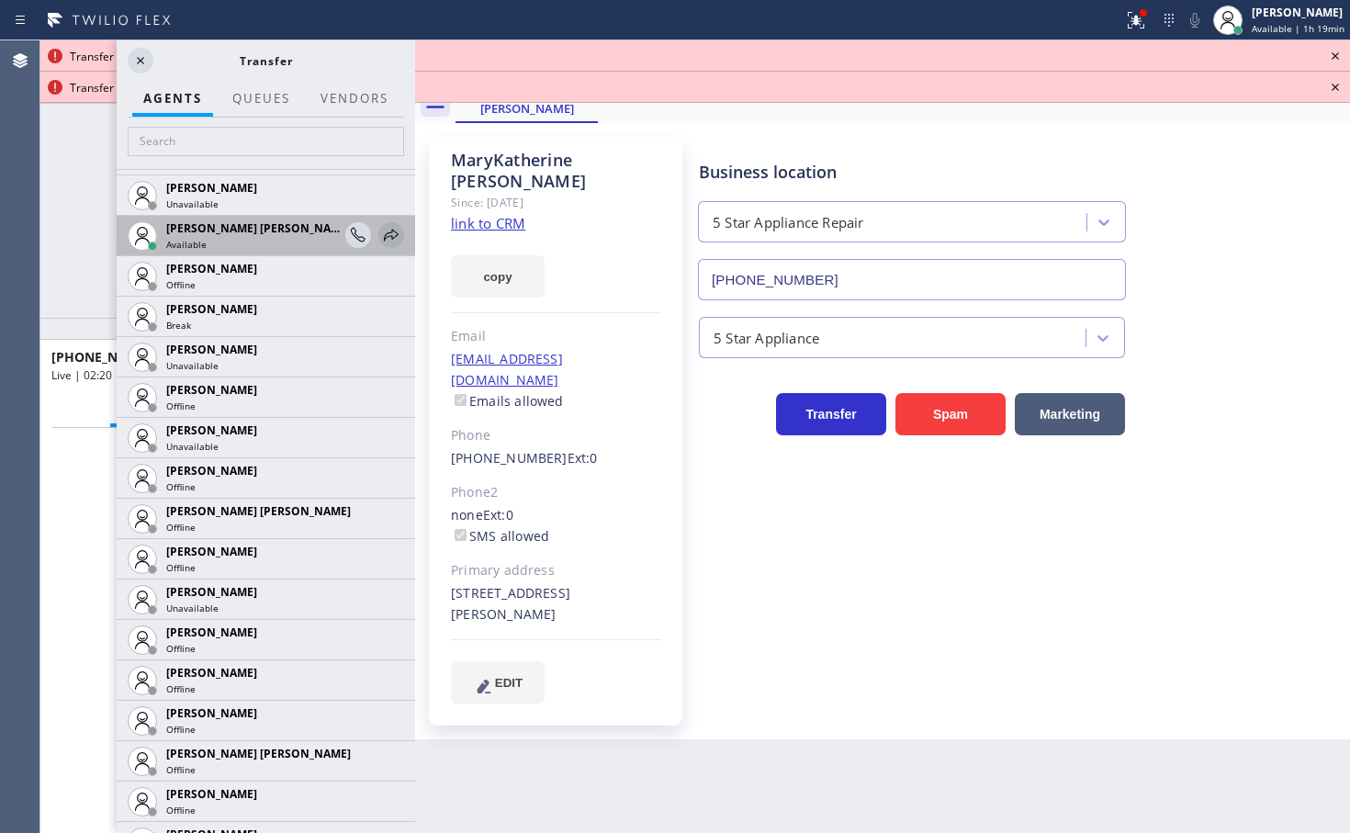
click at [384, 231] on icon at bounding box center [391, 235] width 22 height 22
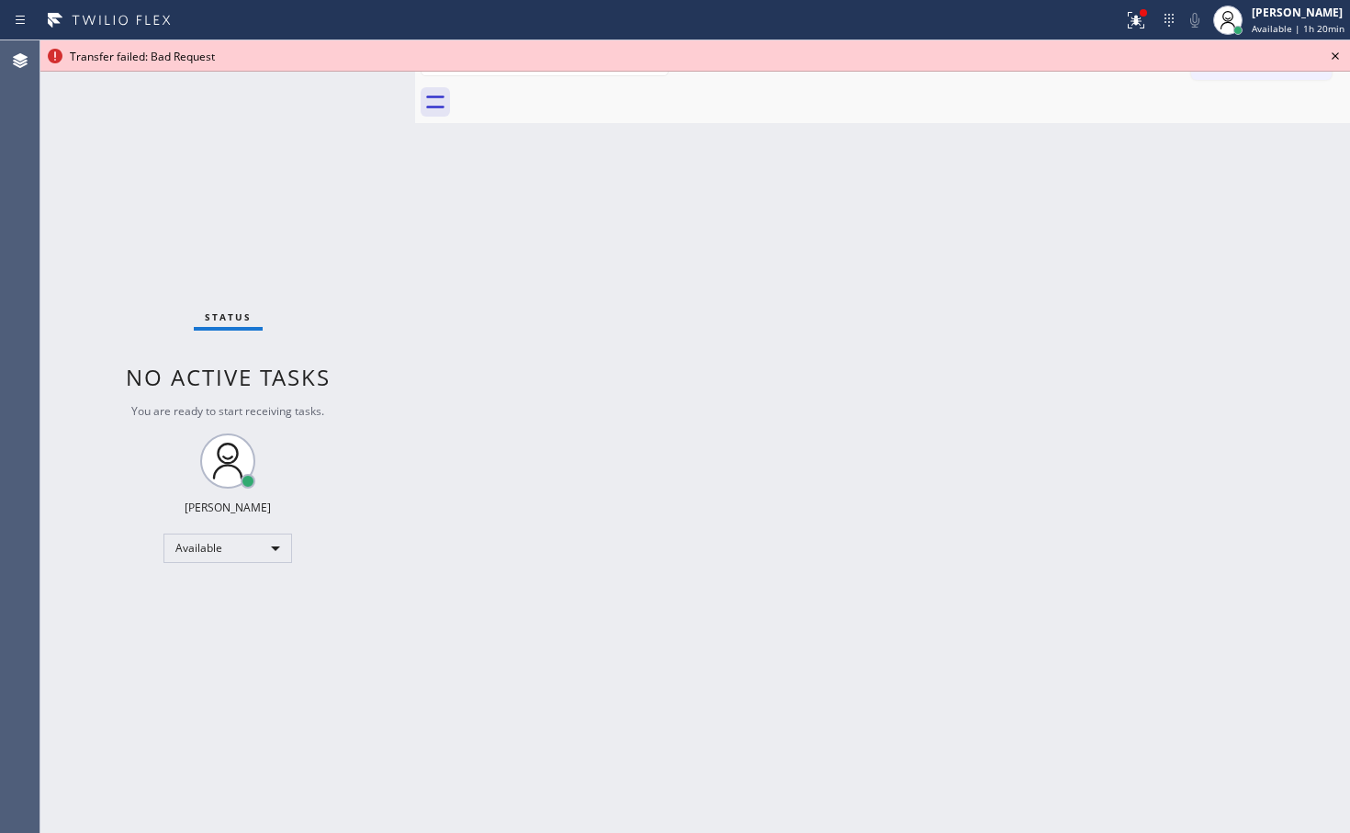
click at [1330, 50] on icon at bounding box center [1335, 56] width 22 height 22
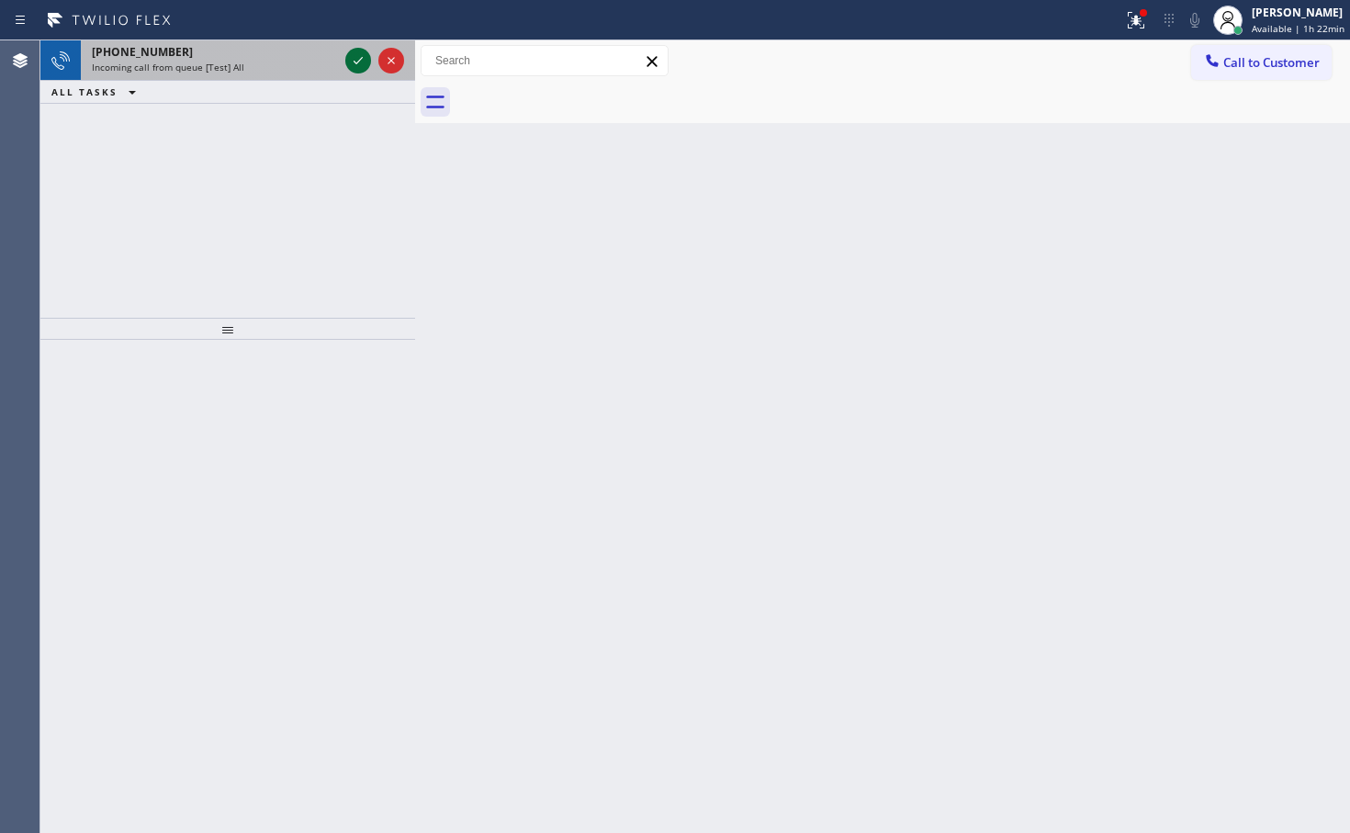
click at [357, 58] on icon at bounding box center [358, 61] width 22 height 22
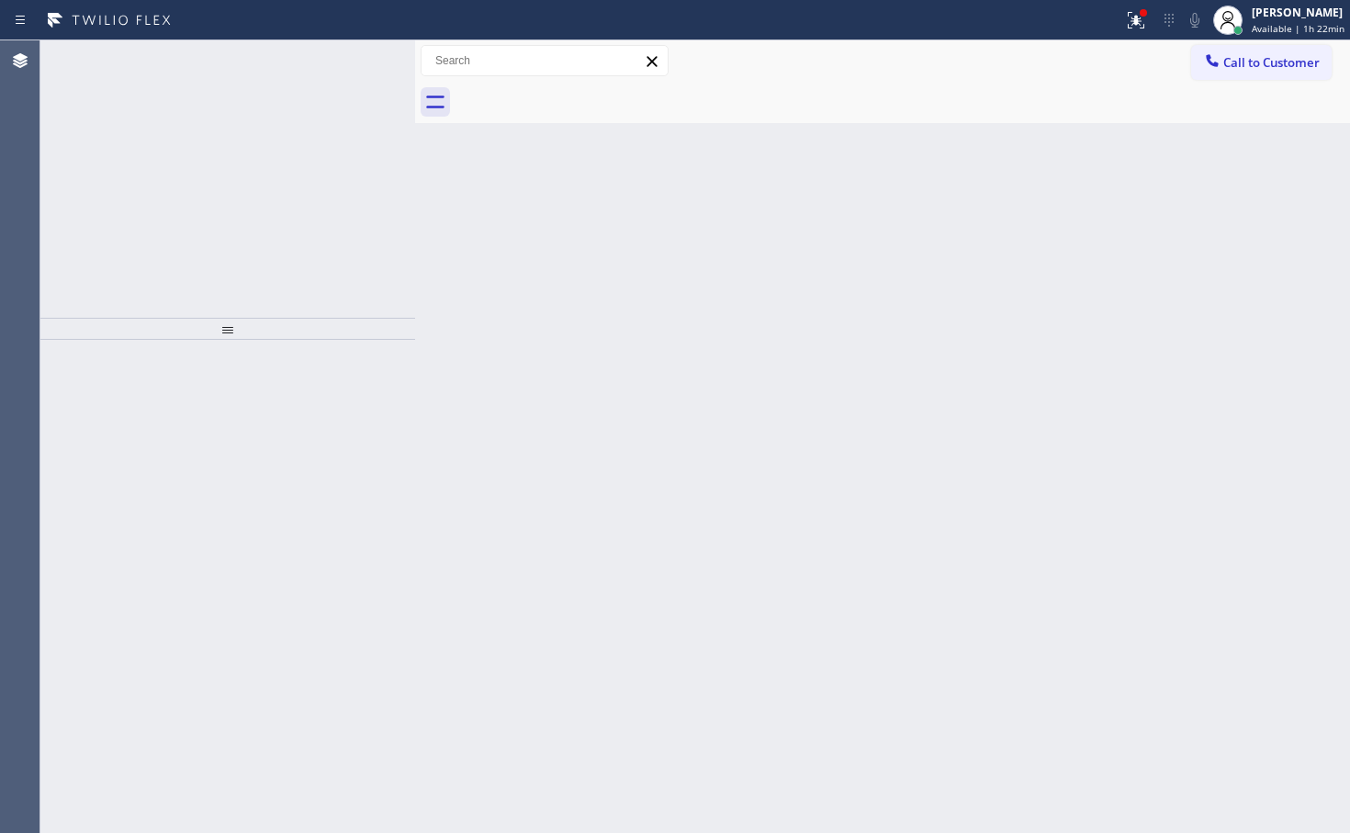
click at [357, 58] on icon at bounding box center [358, 61] width 22 height 22
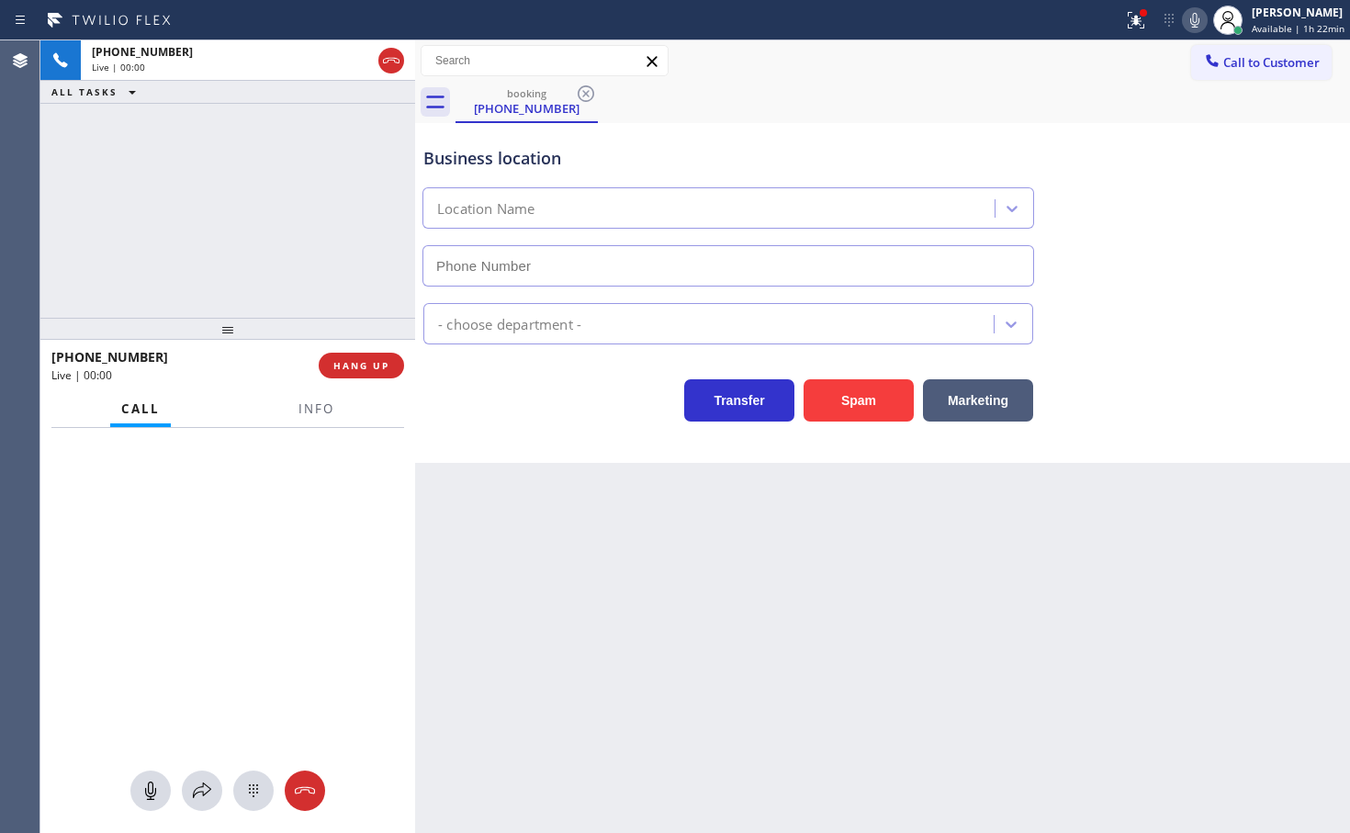
type input "(877) 777-0796"
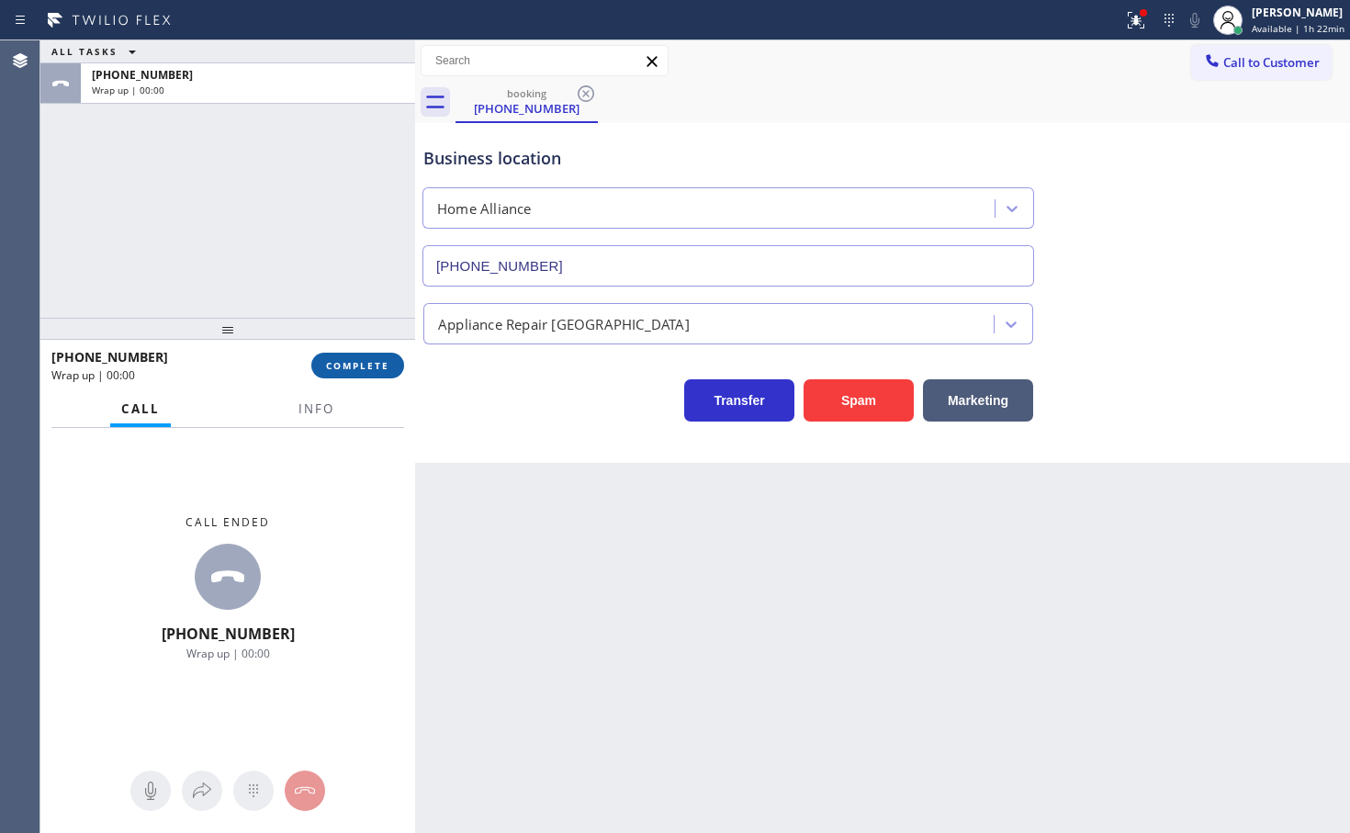
click at [373, 369] on span "COMPLETE" at bounding box center [357, 365] width 63 height 13
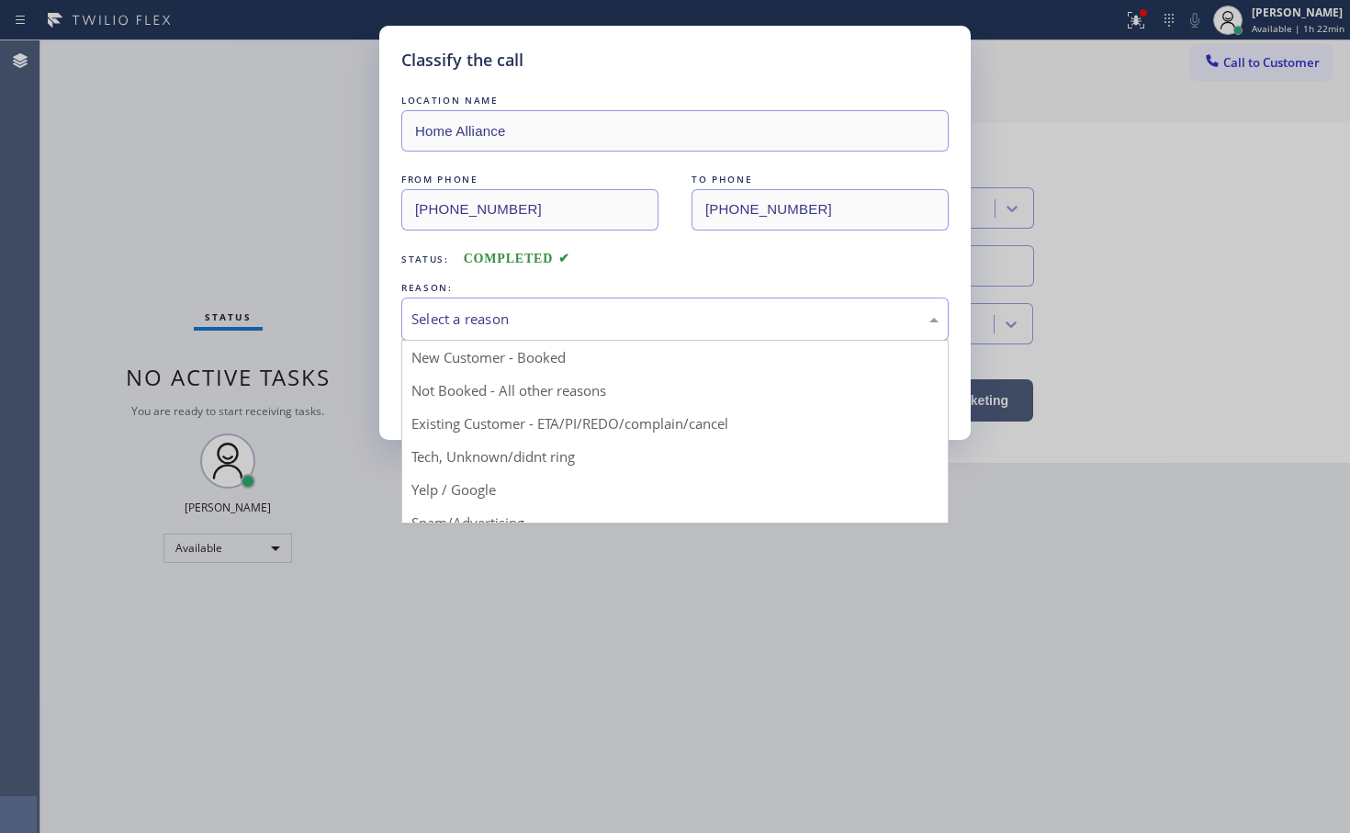
click at [483, 330] on div "Select a reason" at bounding box center [674, 318] width 547 height 43
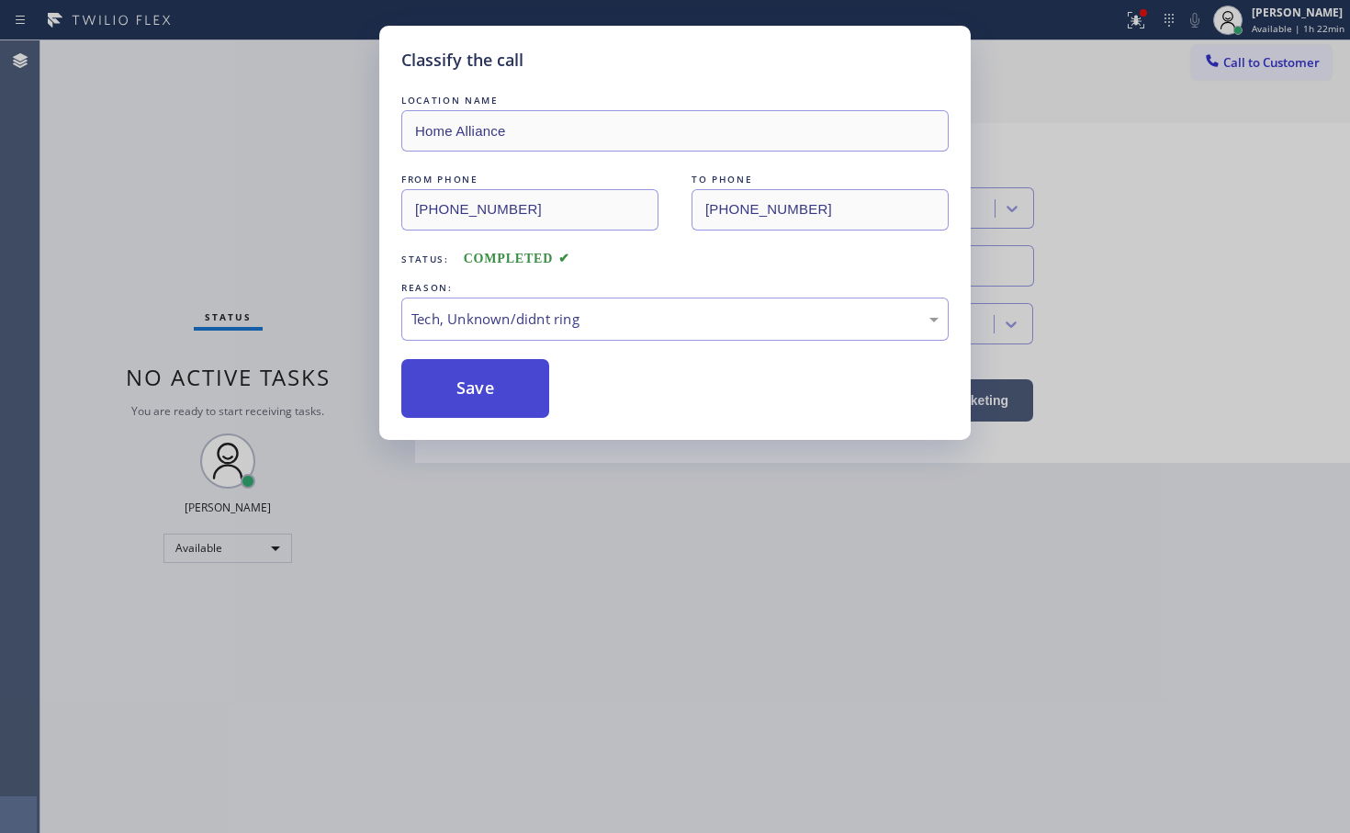
click at [465, 381] on button "Save" at bounding box center [475, 388] width 148 height 59
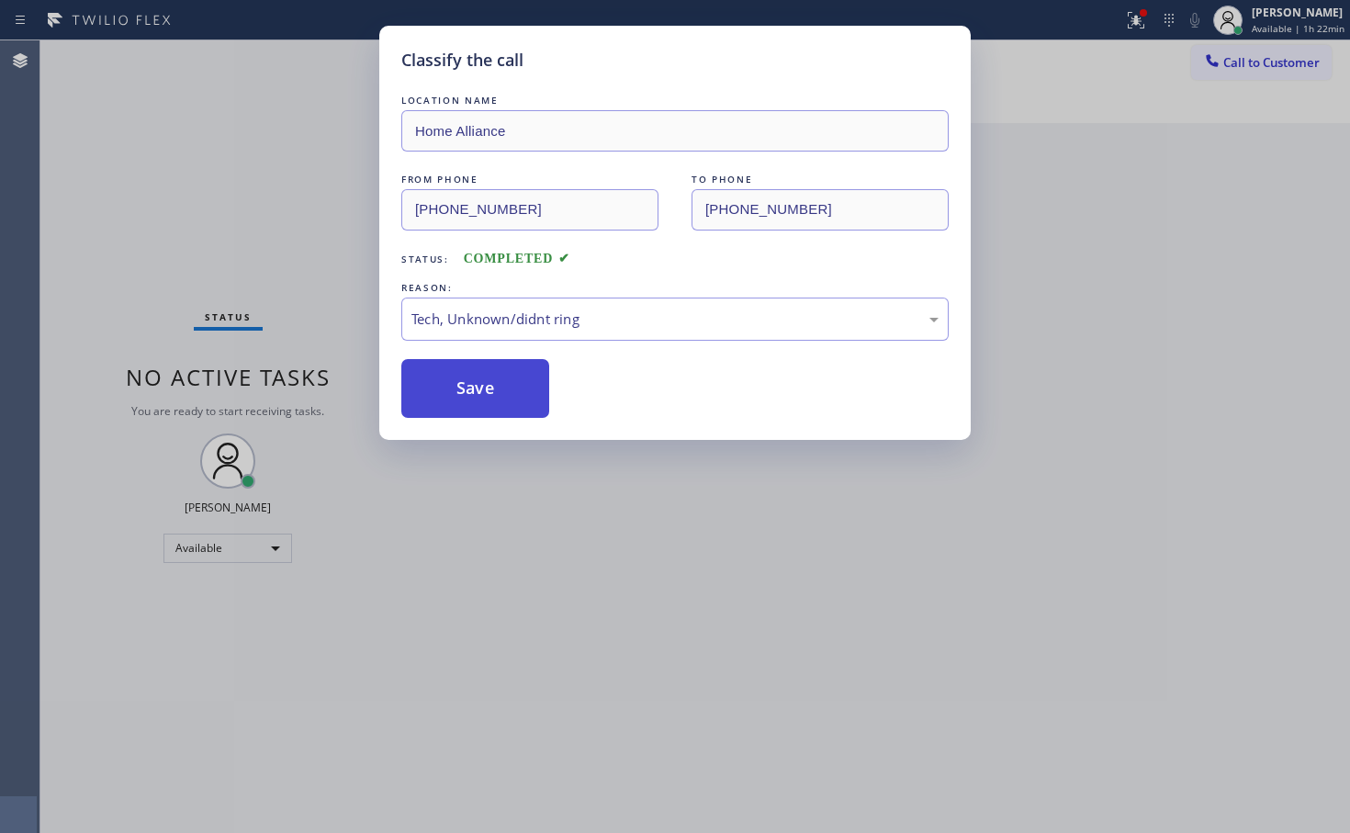
click at [465, 381] on button "Save" at bounding box center [475, 388] width 148 height 59
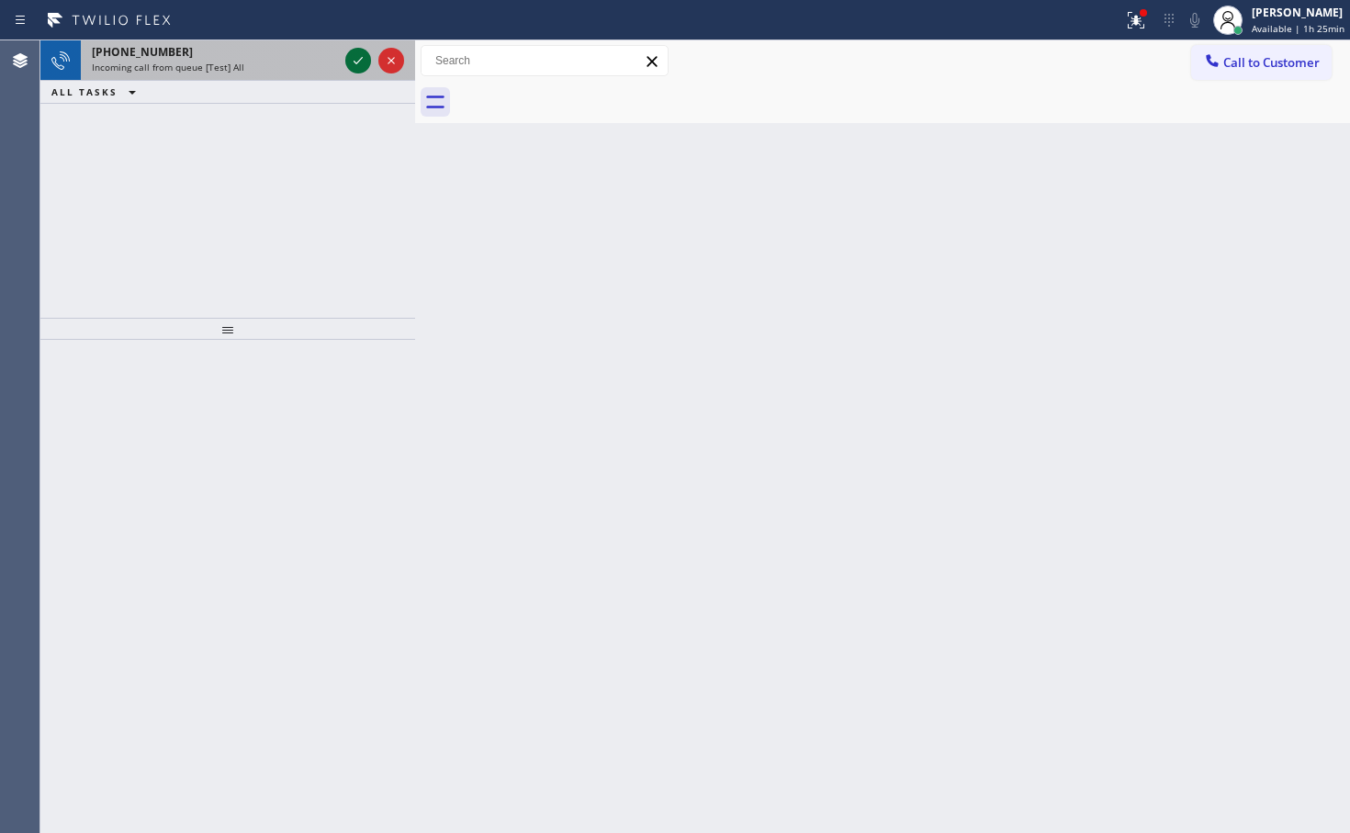
click at [356, 62] on icon at bounding box center [358, 61] width 22 height 22
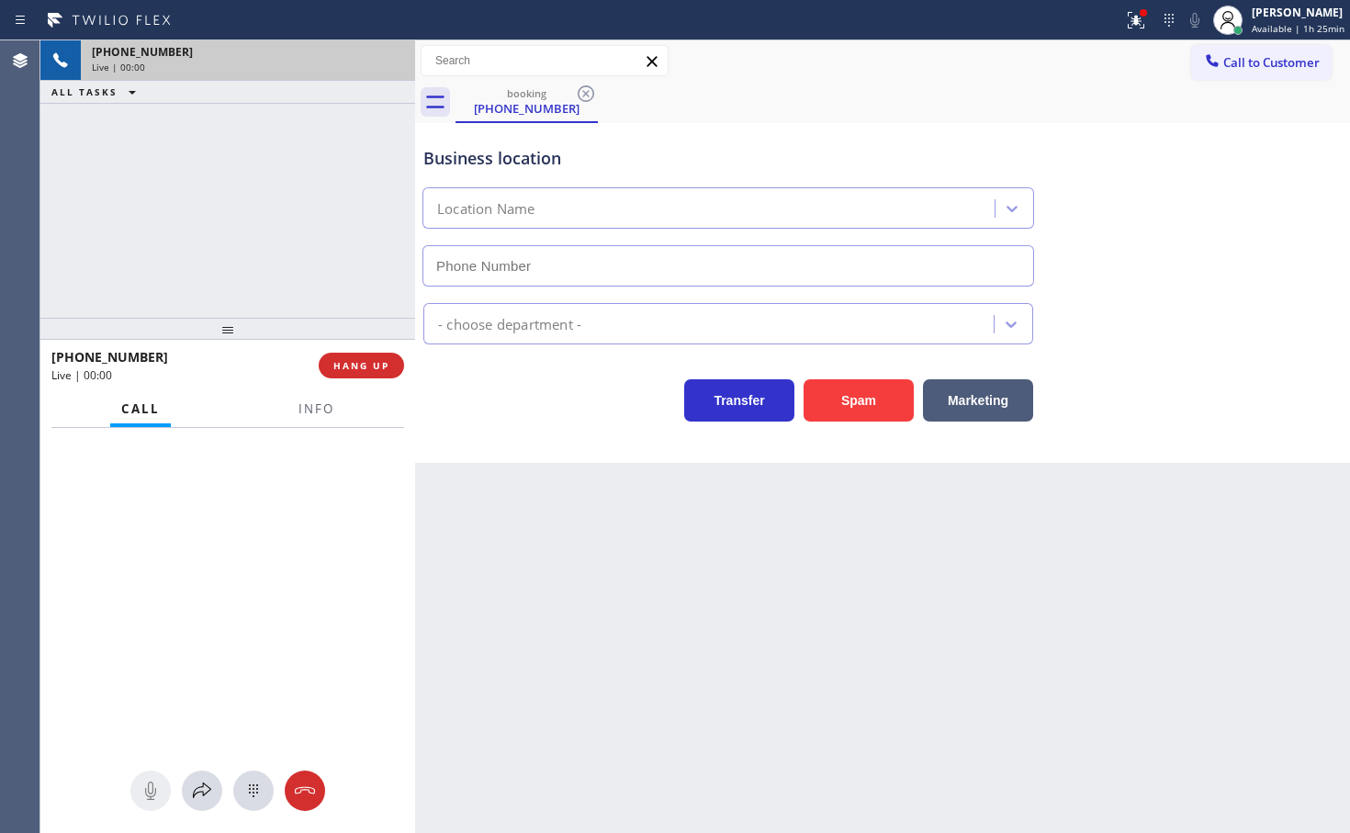
type input "(858) 201-4467"
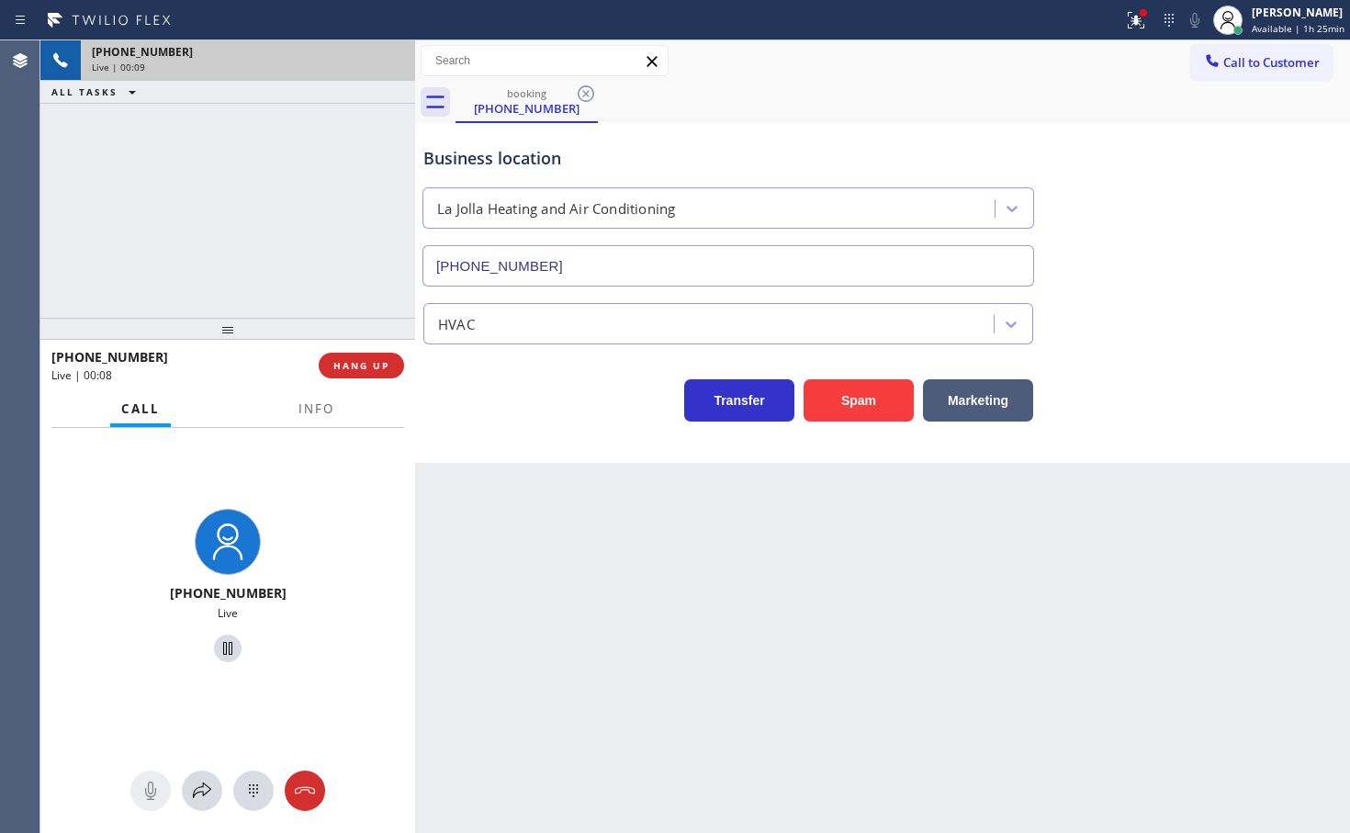
click at [296, 423] on div at bounding box center [316, 425] width 58 height 4
click at [585, 416] on div "Transfer Spam Marketing" at bounding box center [728, 395] width 617 height 51
click at [312, 403] on span "Info" at bounding box center [316, 408] width 36 height 17
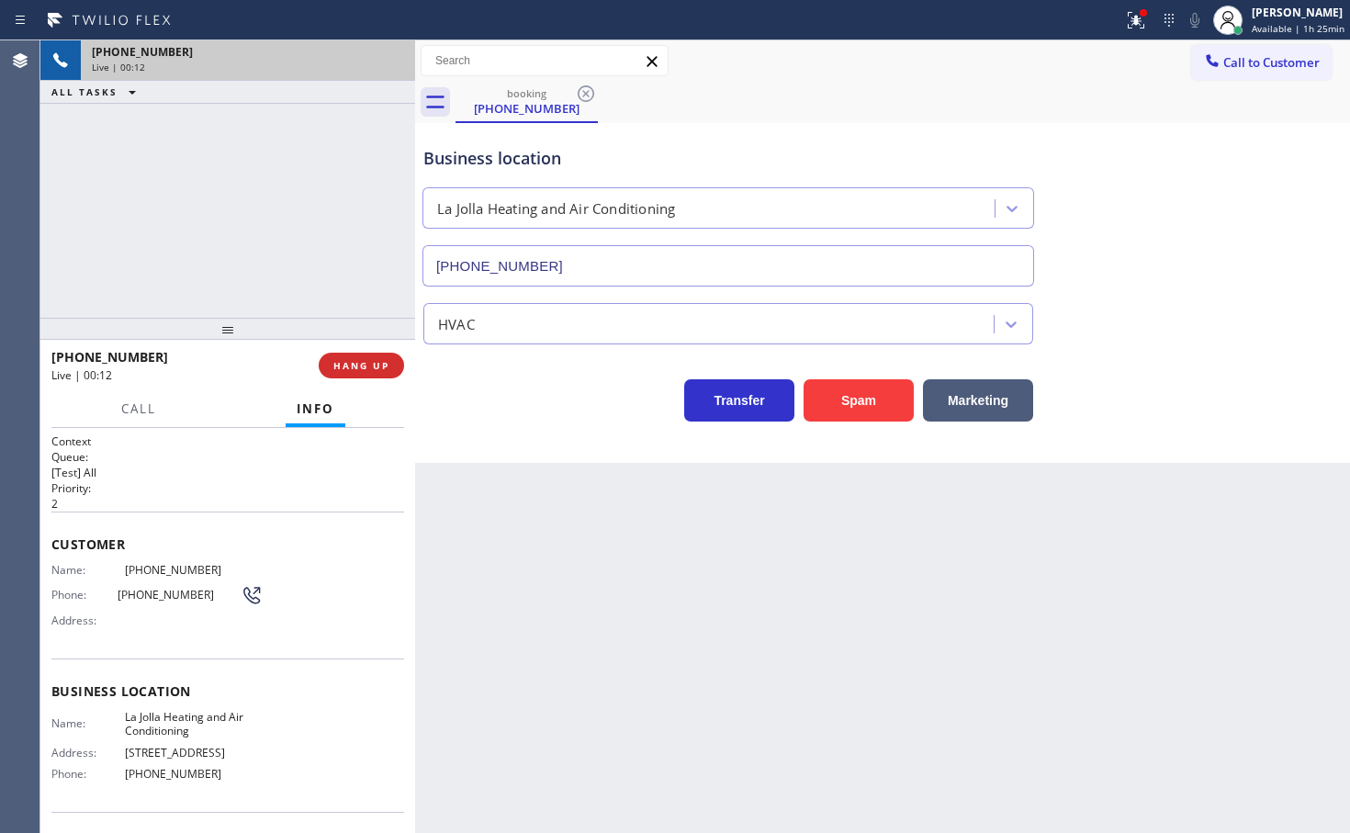
click at [527, 415] on div "Transfer Spam Marketing" at bounding box center [728, 395] width 617 height 51
click at [531, 420] on div "Transfer Spam Marketing" at bounding box center [728, 395] width 617 height 51
click at [197, 193] on div "+18583424571 Live | 00:23 ALL TASKS ALL TASKS ACTIVE TASKS TASKS IN WRAP UP" at bounding box center [227, 178] width 375 height 277
click at [505, 412] on div "Transfer Spam Marketing" at bounding box center [728, 395] width 617 height 51
click at [296, 293] on div "+18583424571 Live | 00:24 ALL TASKS ALL TASKS ACTIVE TASKS TASKS IN WRAP UP" at bounding box center [227, 178] width 375 height 277
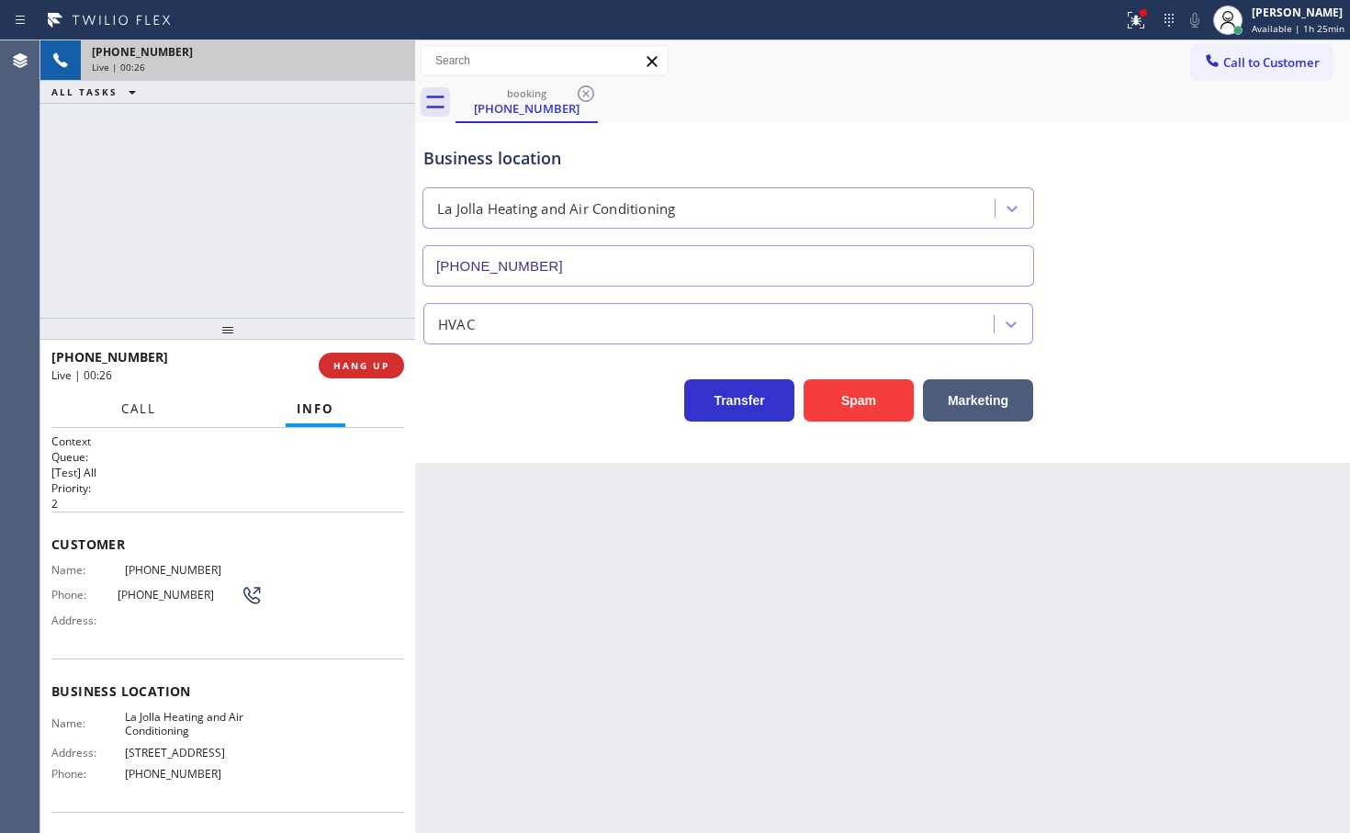
click at [142, 413] on span "Call" at bounding box center [138, 408] width 35 height 17
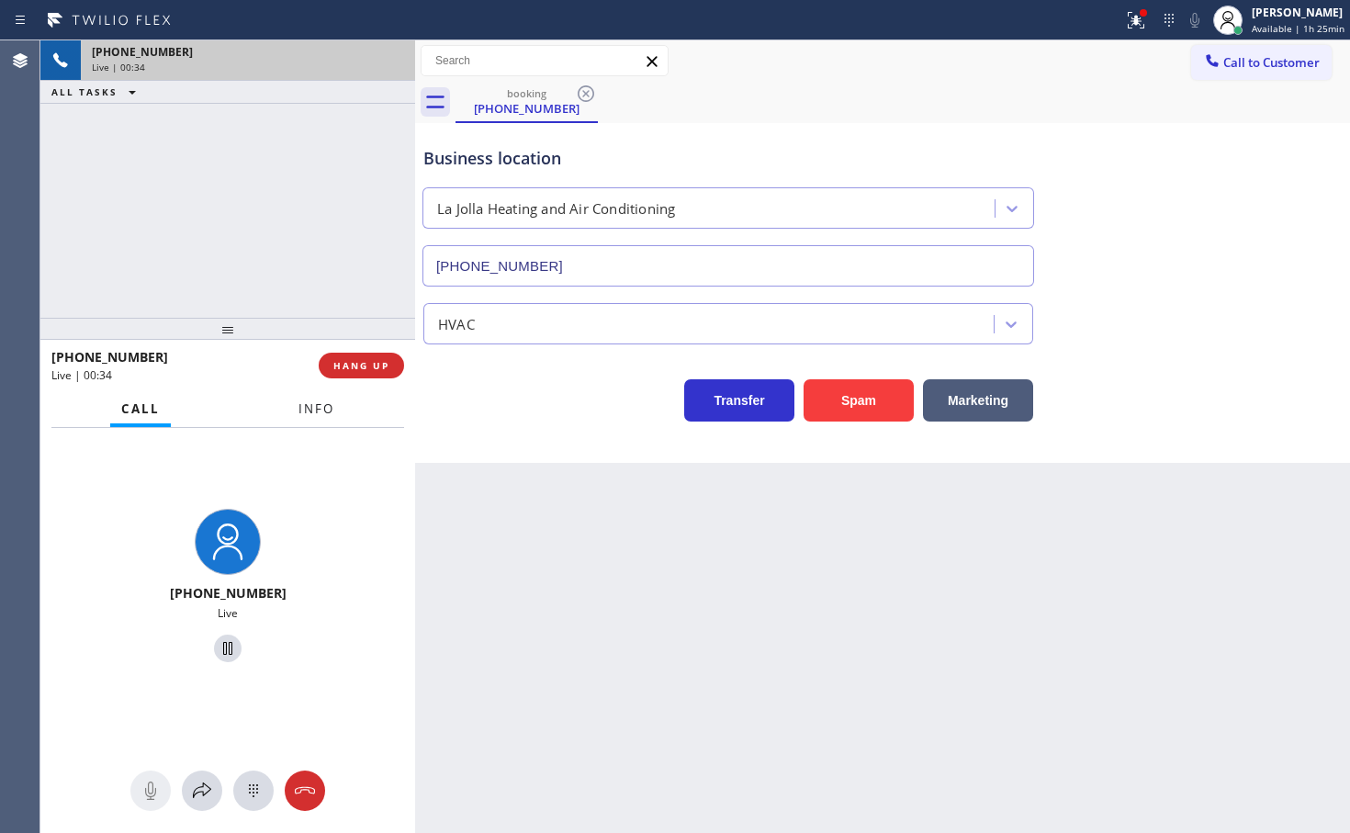
click at [303, 398] on button "Info" at bounding box center [316, 409] width 58 height 36
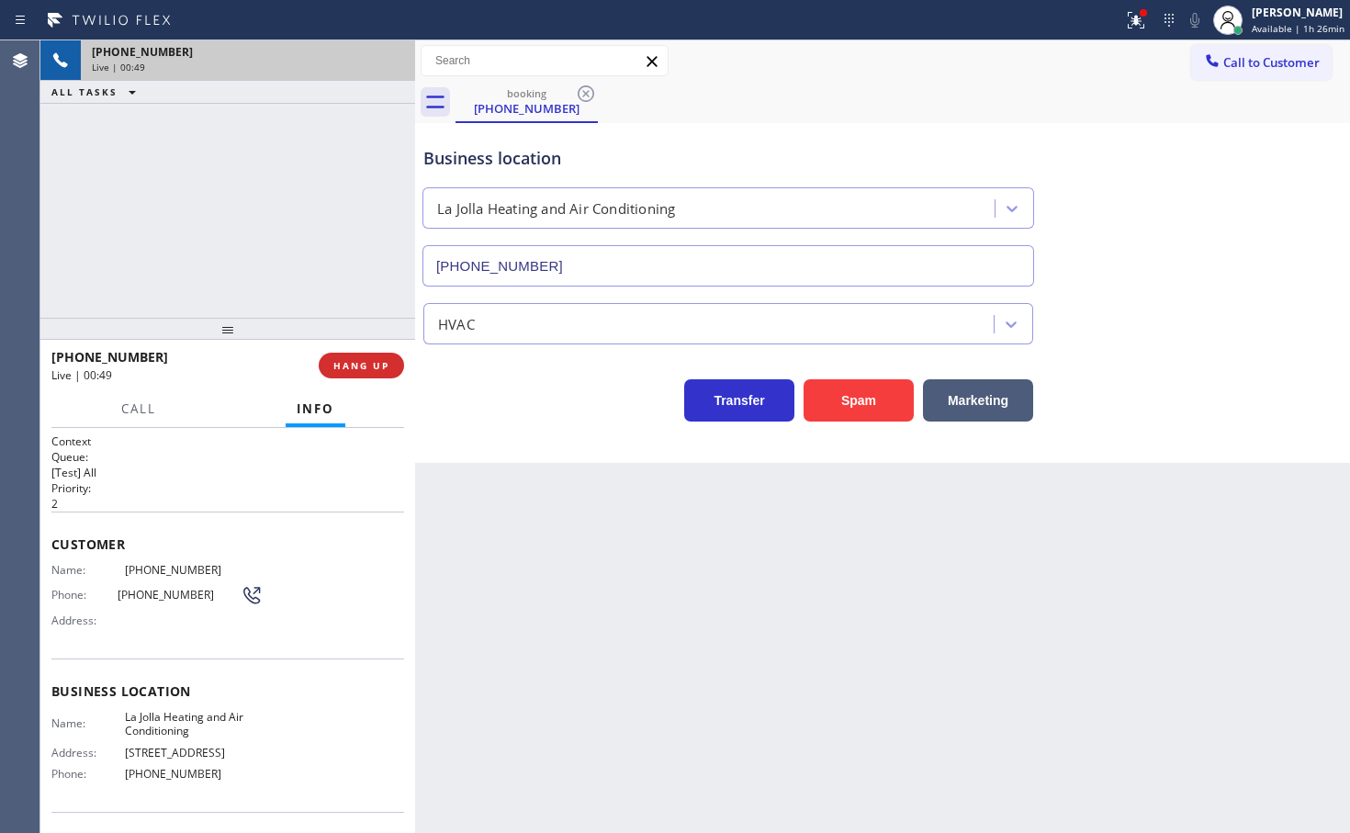
click at [180, 194] on div "+18583424571 Live | 00:49 ALL TASKS ALL TASKS ACTIVE TASKS TASKS IN WRAP UP" at bounding box center [227, 178] width 375 height 277
click at [146, 412] on span "Call" at bounding box center [138, 408] width 35 height 17
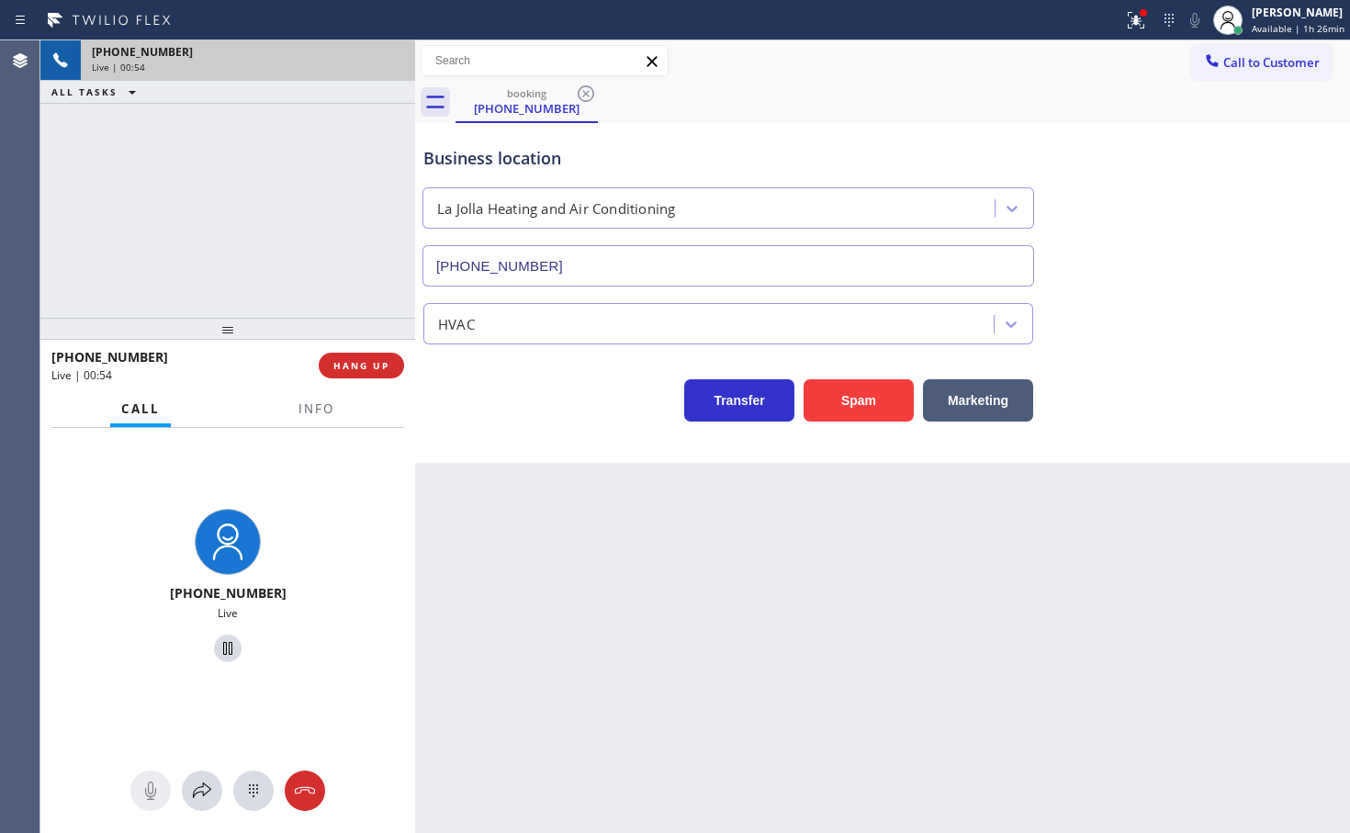
click at [237, 241] on div "+18583424571 Live | 00:54 ALL TASKS ALL TASKS ACTIVE TASKS TASKS IN WRAP UP" at bounding box center [227, 178] width 375 height 277
click at [578, 521] on div "Back to Dashboard Change Sender ID Customers Technicians Select a contact Outbo…" at bounding box center [882, 436] width 935 height 792
click at [585, 465] on div "Back to Dashboard Change Sender ID Customers Technicians Select a contact Outbo…" at bounding box center [882, 436] width 935 height 792
click at [342, 657] on div "+18583424571 Live" at bounding box center [227, 588] width 375 height 320
click at [149, 688] on div "+18583424571 Live" at bounding box center [227, 588] width 375 height 320
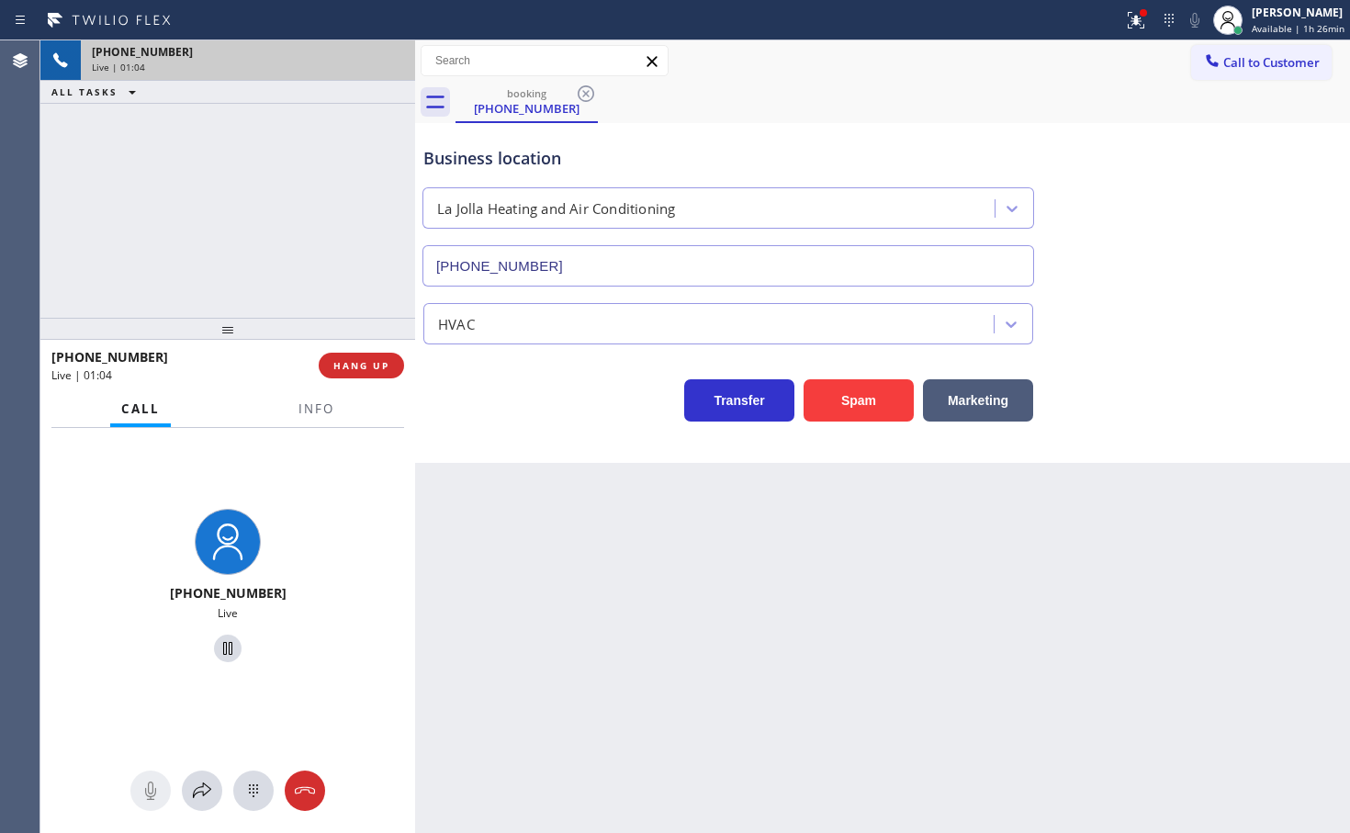
click at [161, 413] on button "Call" at bounding box center [140, 409] width 61 height 36
click at [554, 395] on div "Transfer Spam Marketing" at bounding box center [728, 395] width 617 height 51
click at [208, 788] on icon at bounding box center [202, 790] width 22 height 22
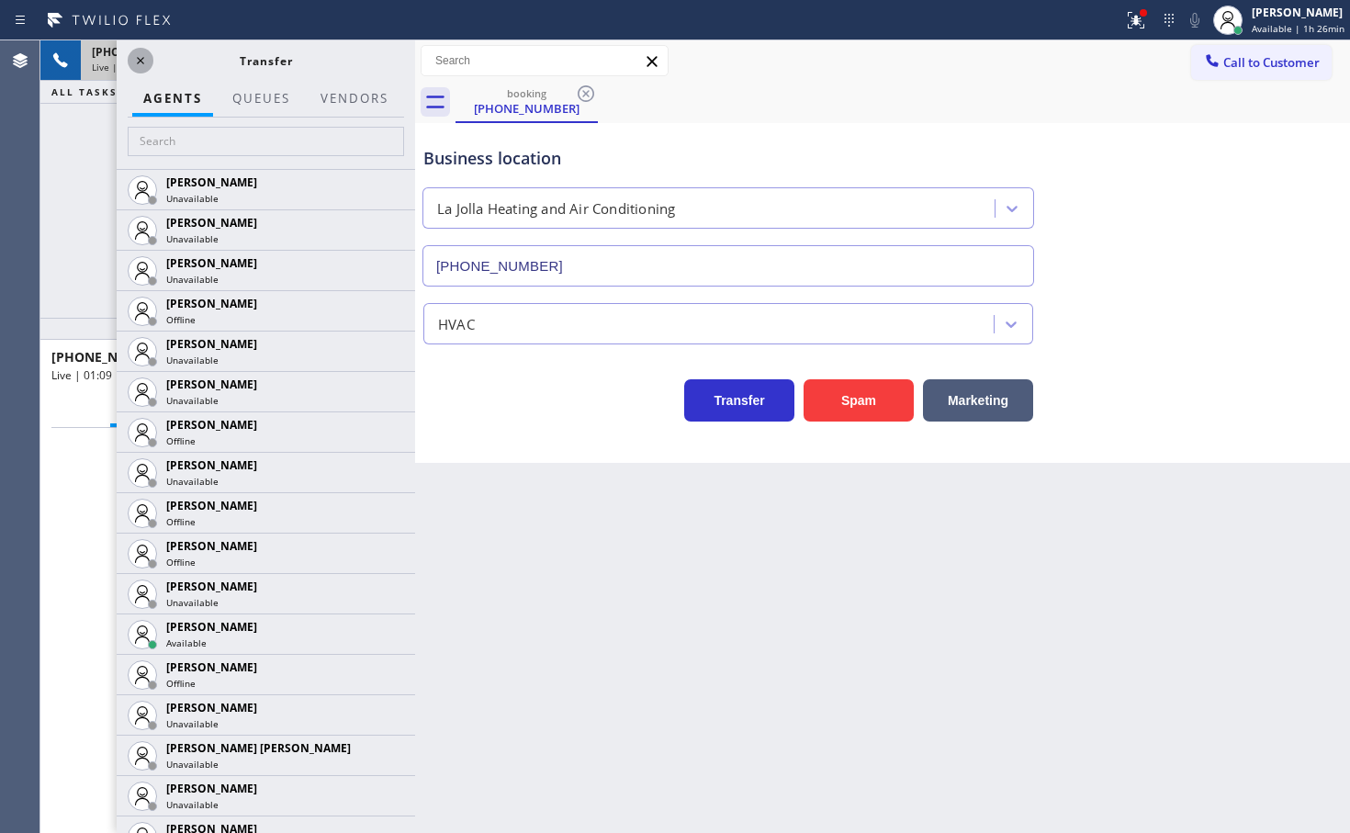
click at [144, 63] on icon at bounding box center [140, 61] width 22 height 22
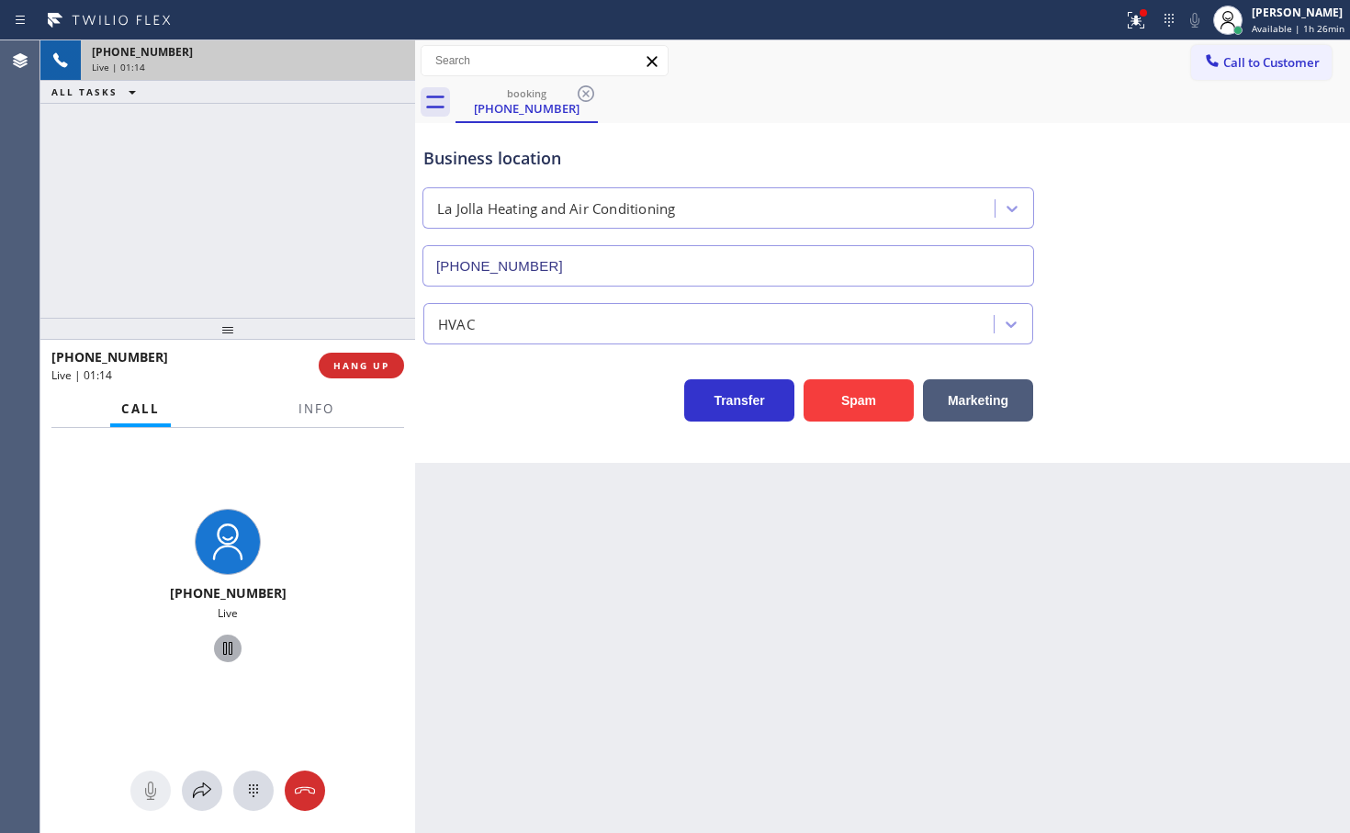
click at [226, 648] on icon at bounding box center [228, 648] width 22 height 22
click at [203, 797] on icon at bounding box center [202, 790] width 22 height 22
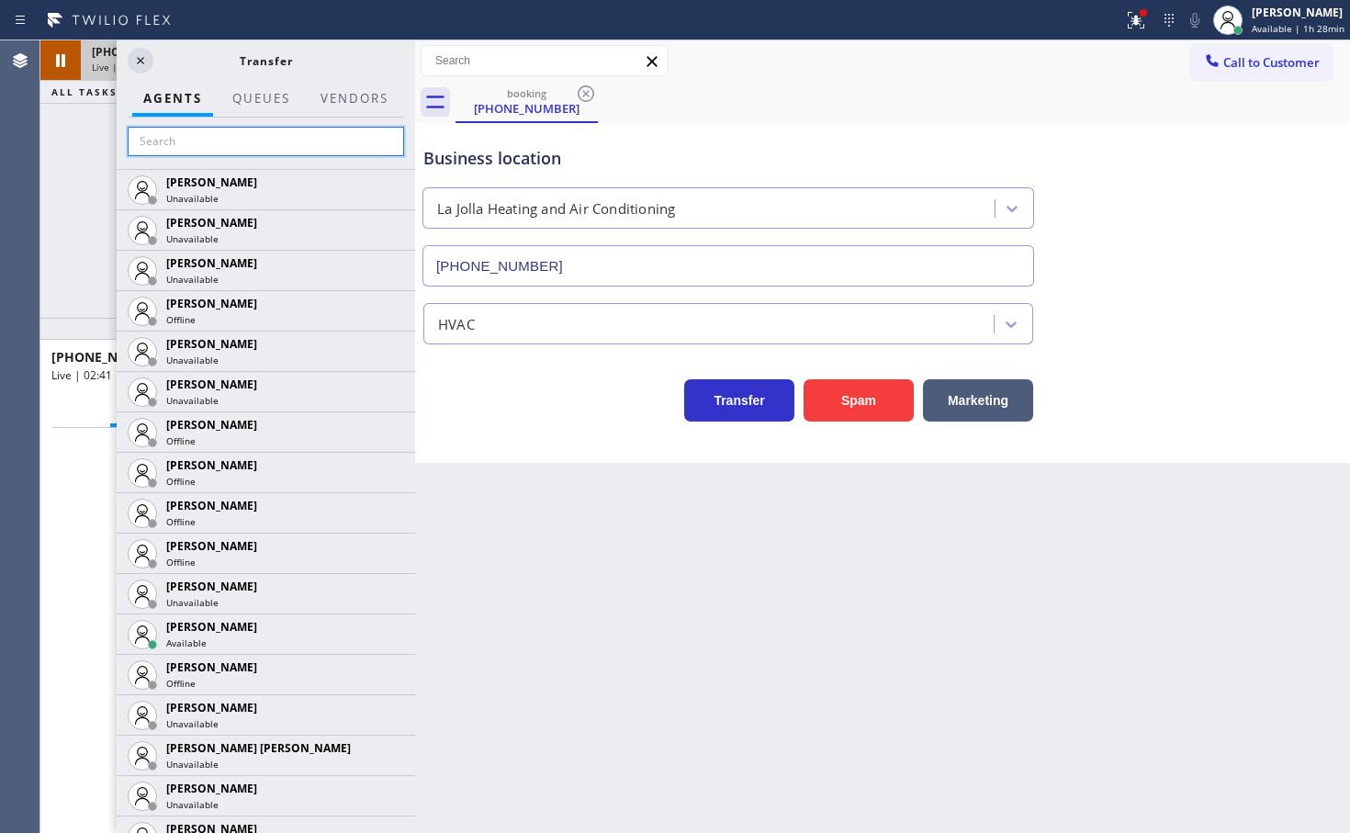
click at [191, 134] on input "text" at bounding box center [266, 141] width 276 height 29
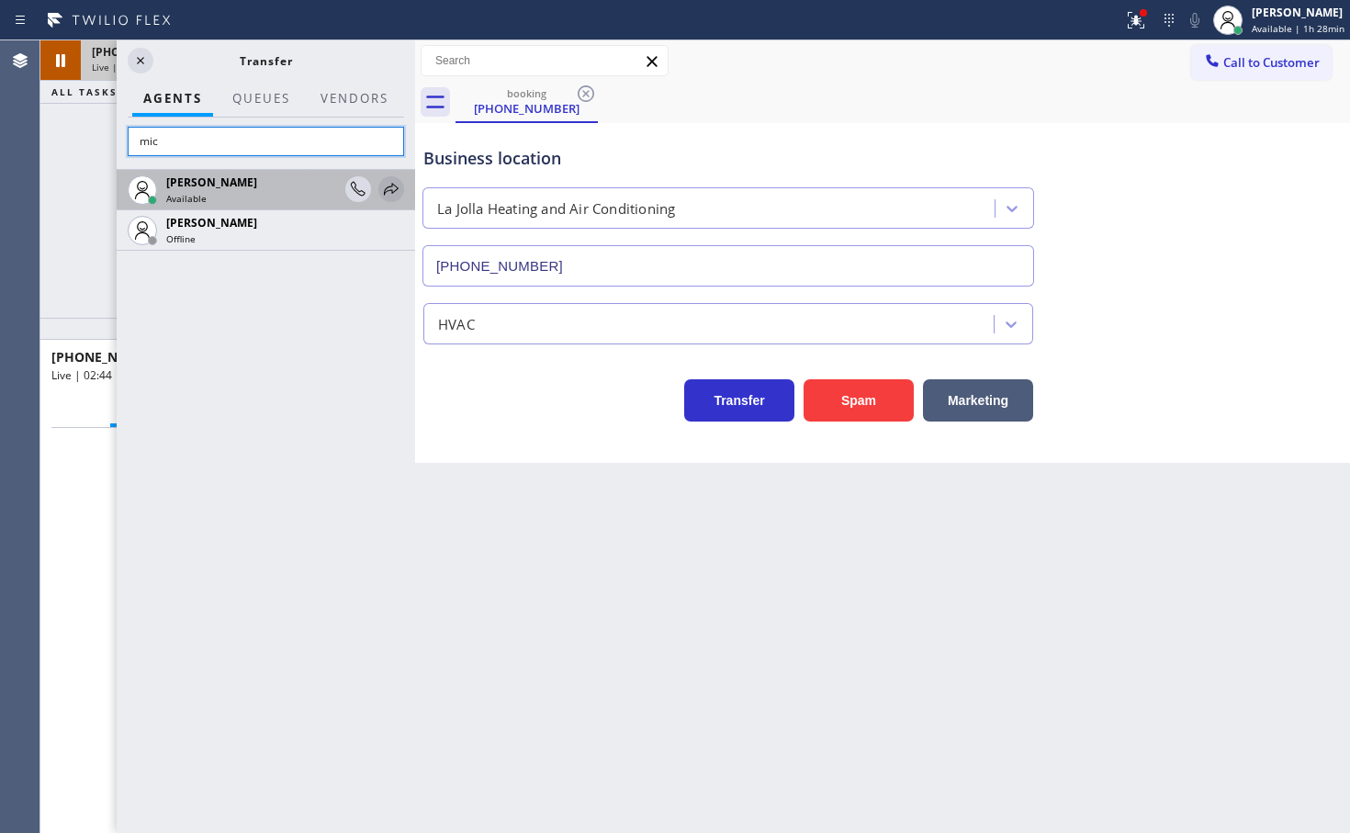
type input "mic"
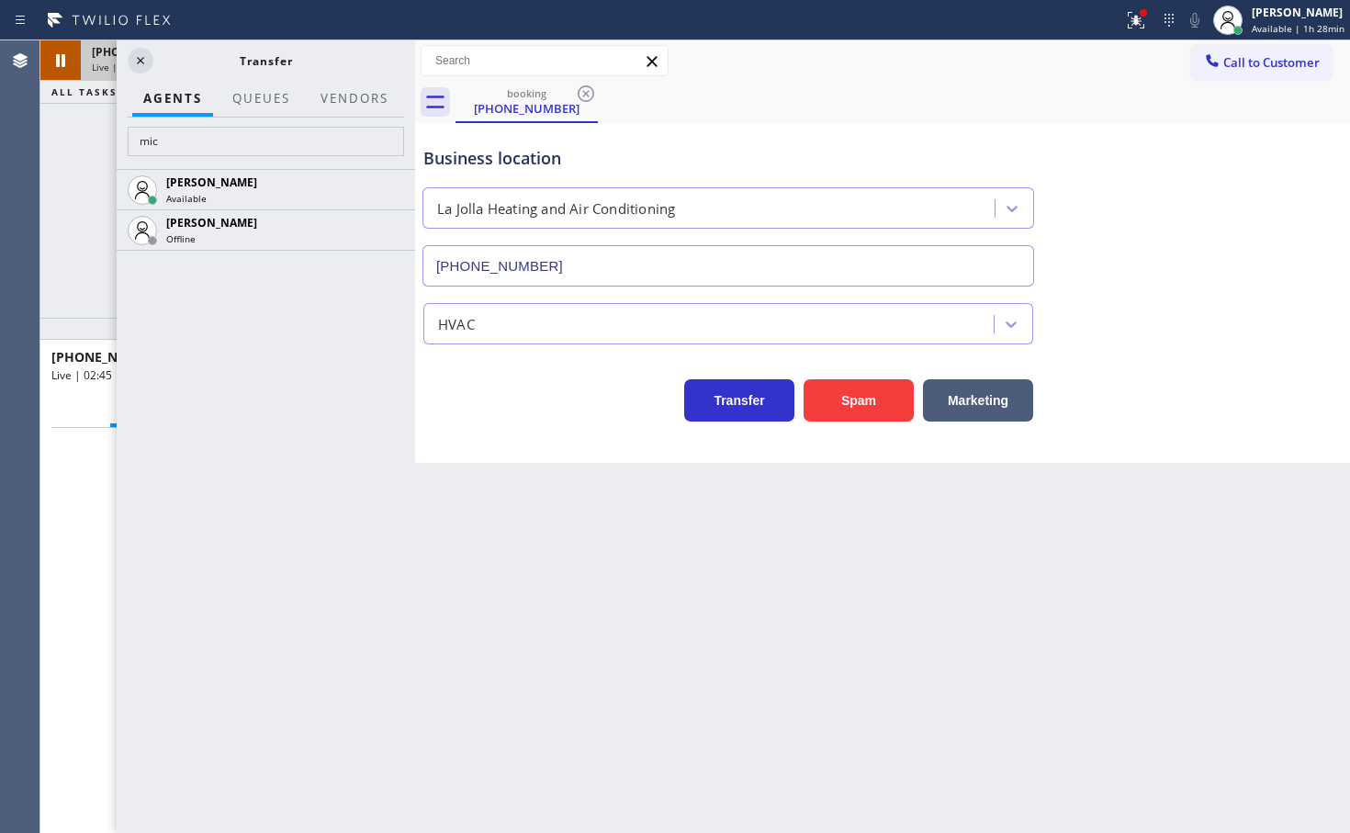
click at [0, 0] on icon at bounding box center [0, 0] width 0 height 0
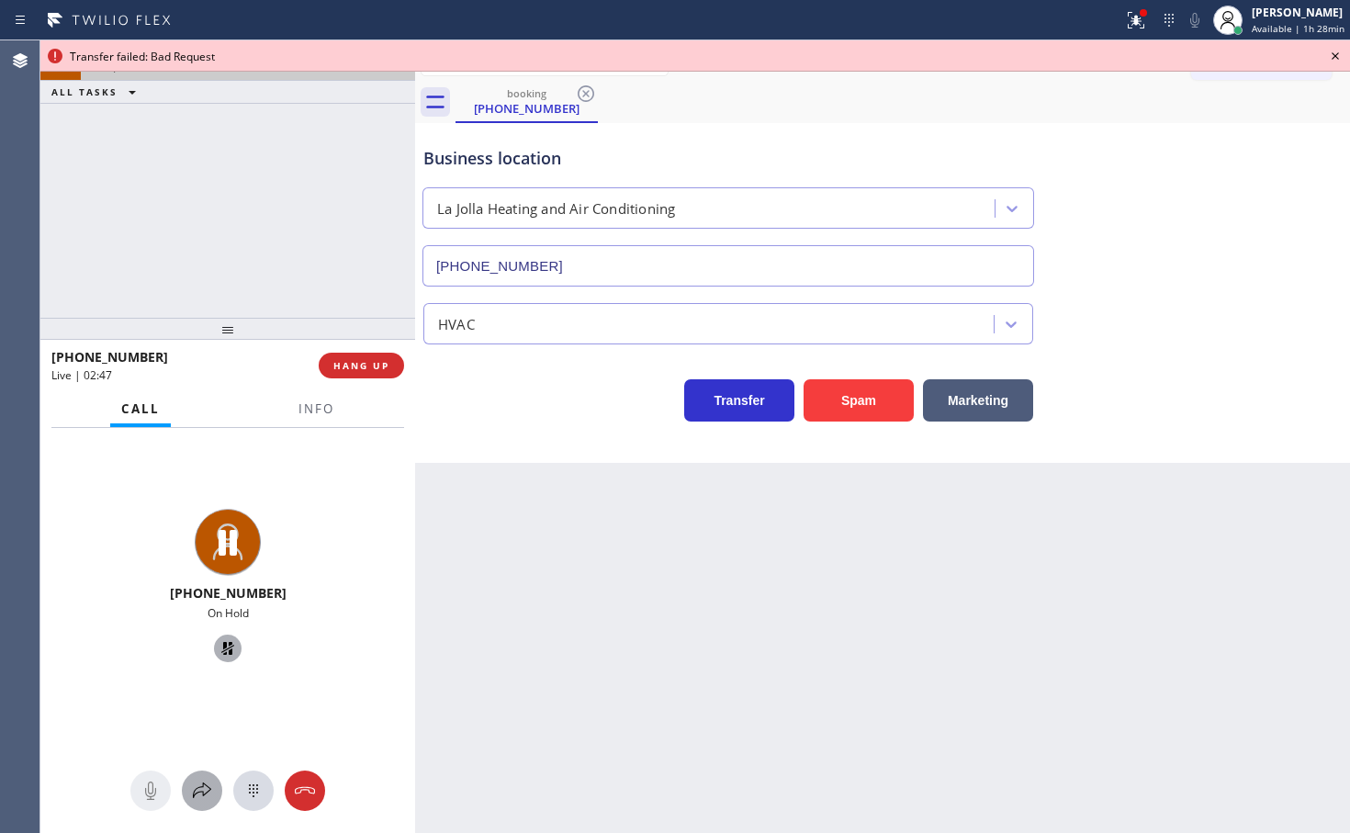
click at [185, 782] on div at bounding box center [202, 790] width 40 height 22
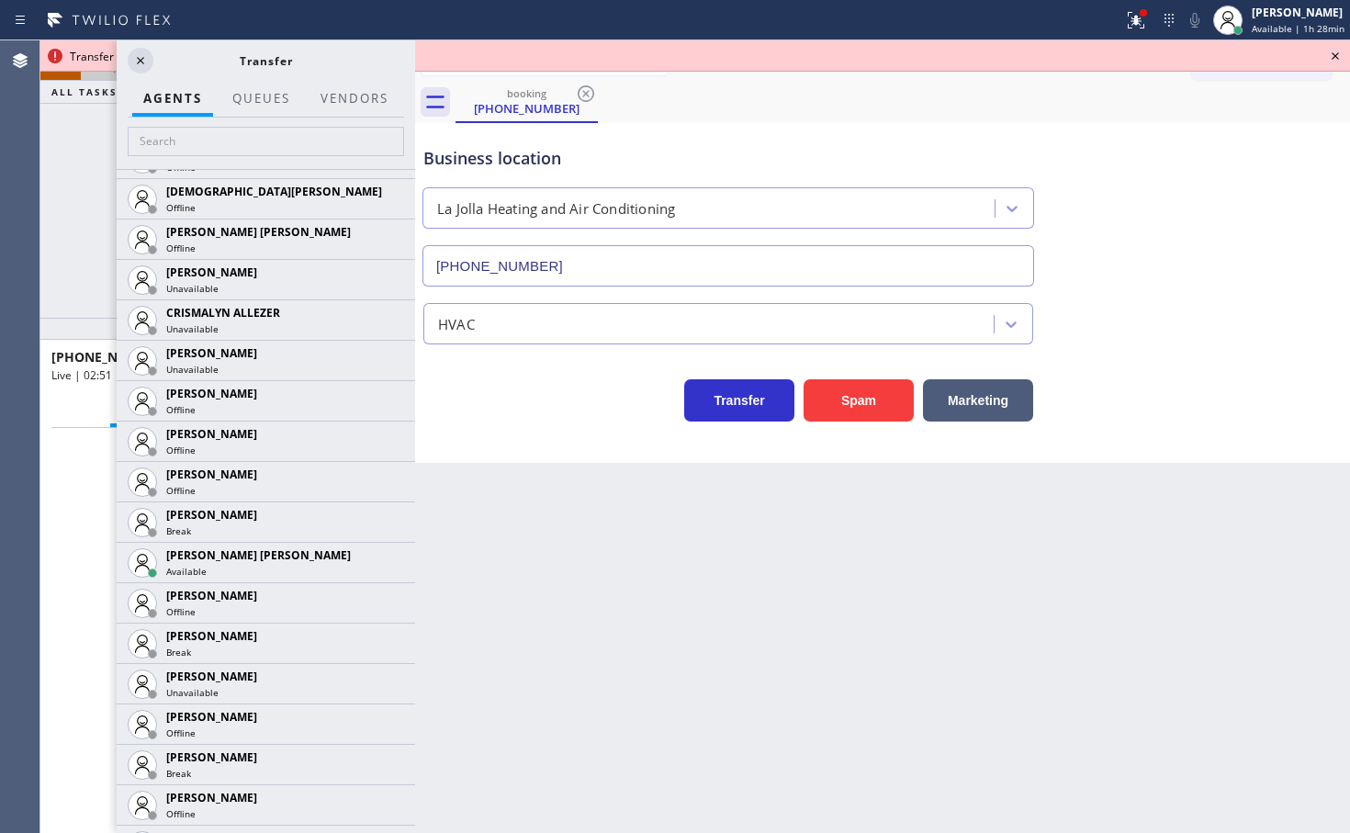
scroll to position [833, 0]
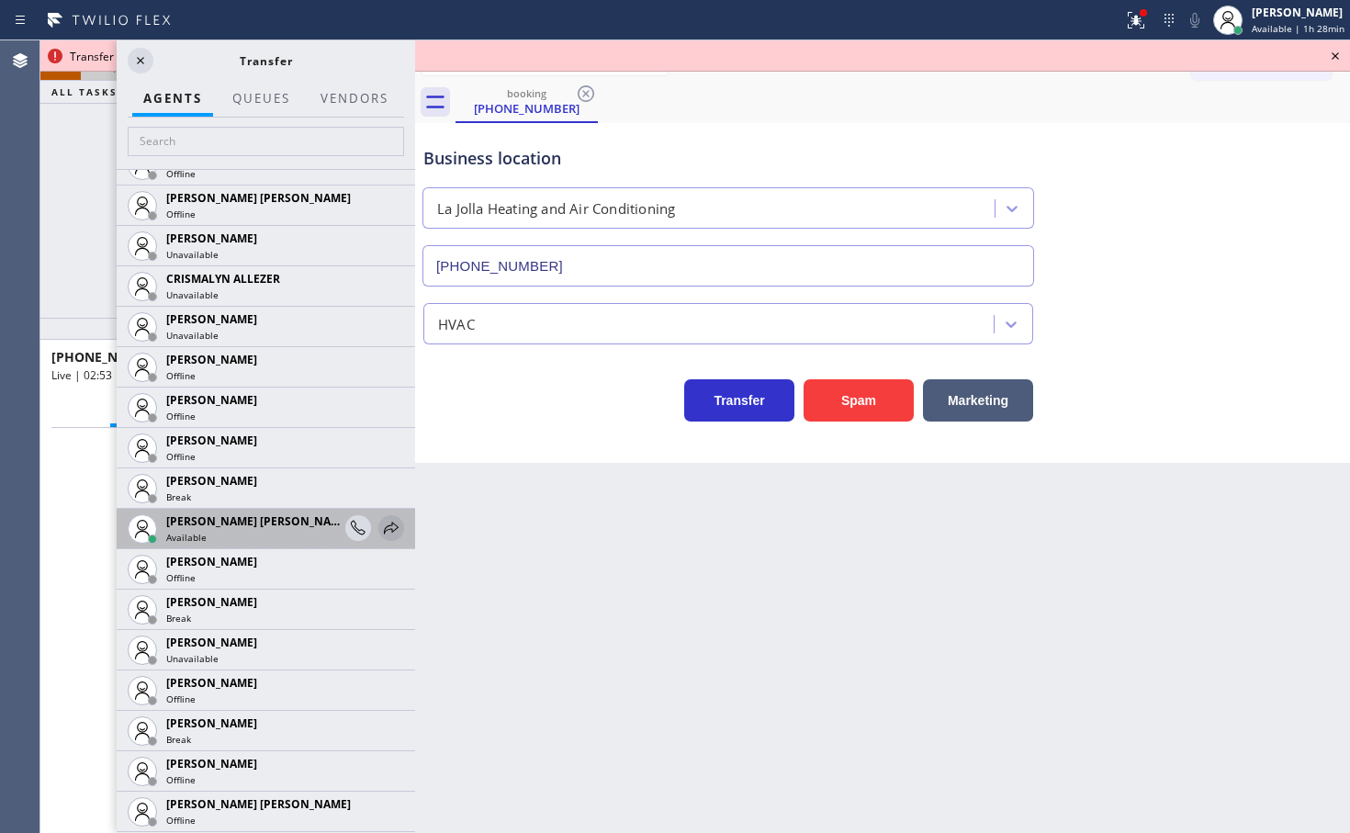
click at [380, 532] on icon at bounding box center [391, 528] width 22 height 22
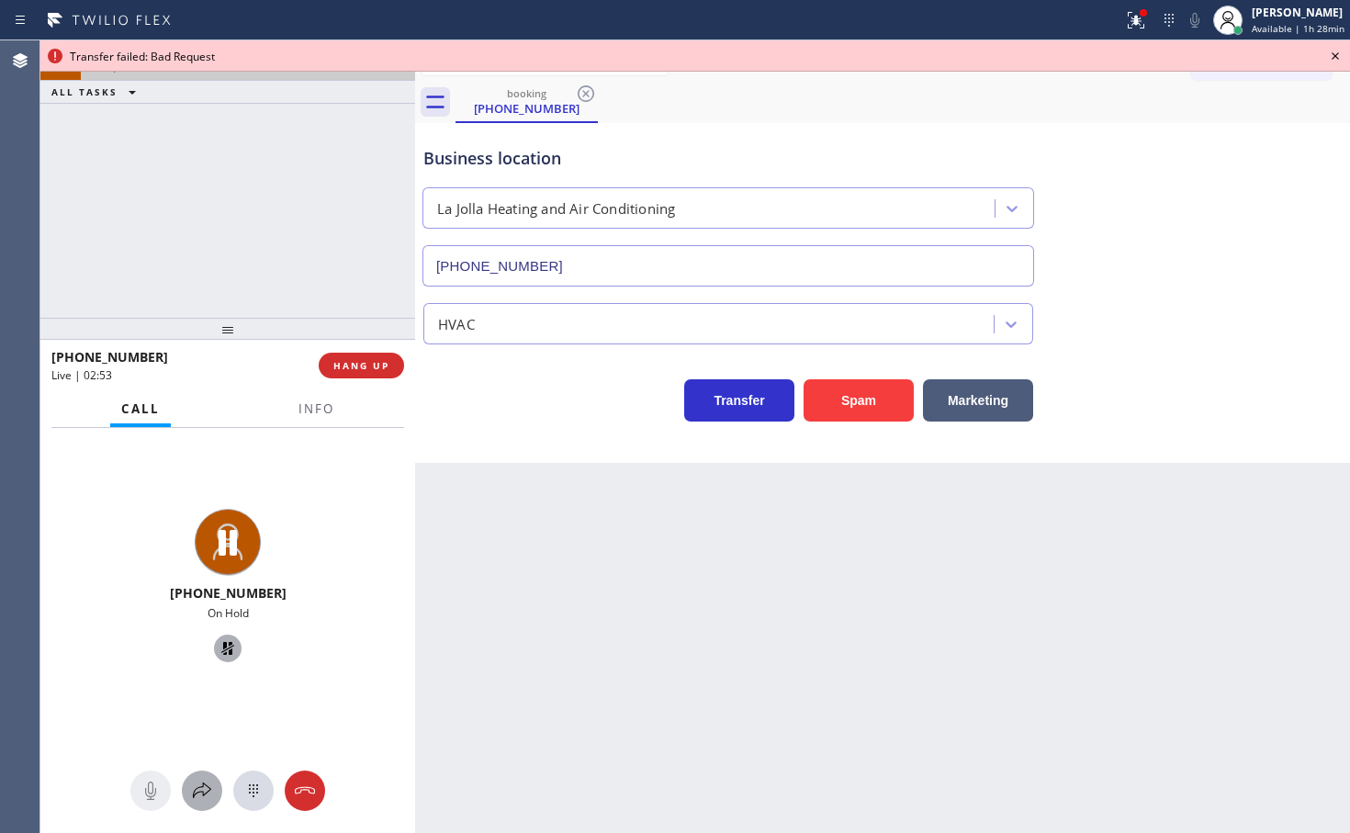
click at [198, 798] on icon at bounding box center [202, 790] width 22 height 22
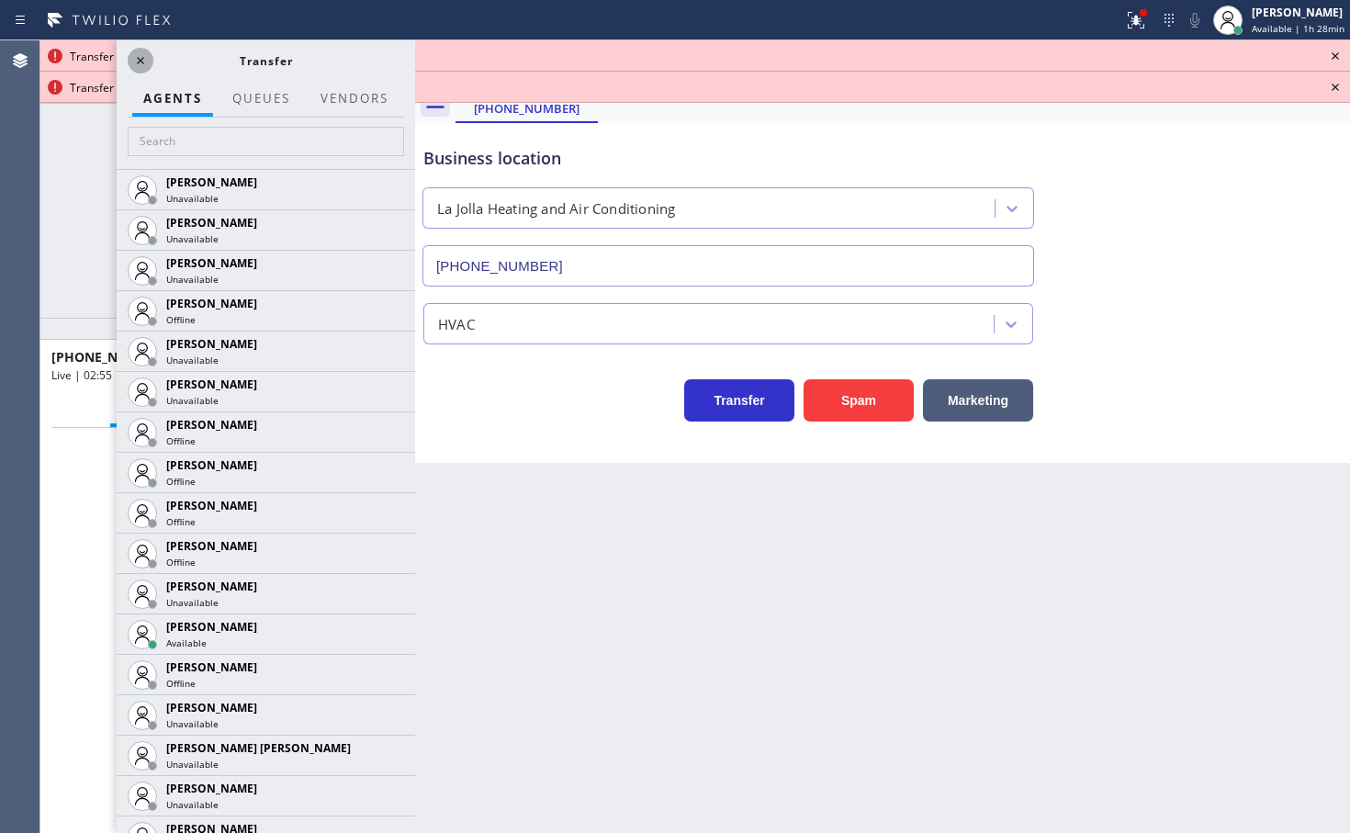
click at [140, 52] on icon at bounding box center [140, 61] width 22 height 22
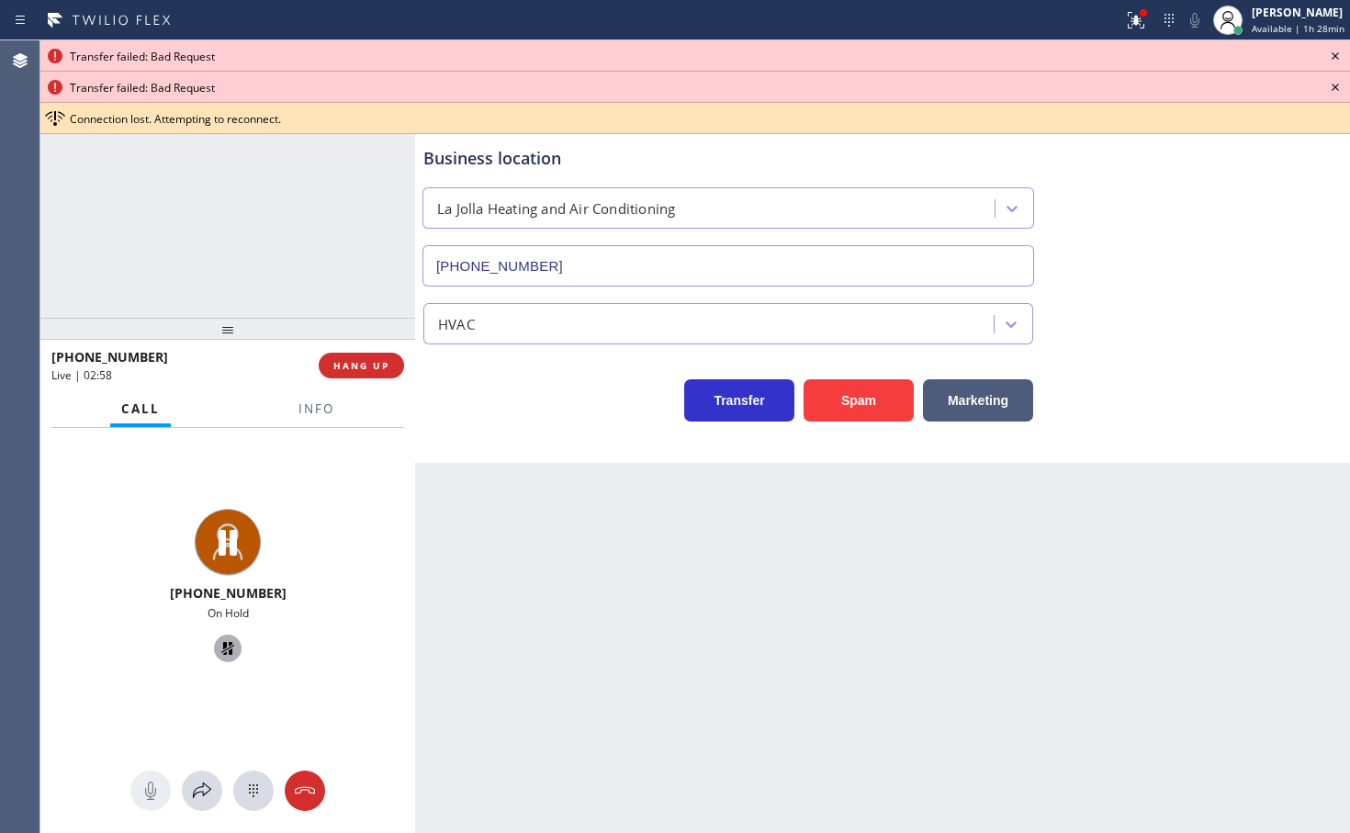
click at [1334, 51] on icon at bounding box center [1335, 56] width 22 height 22
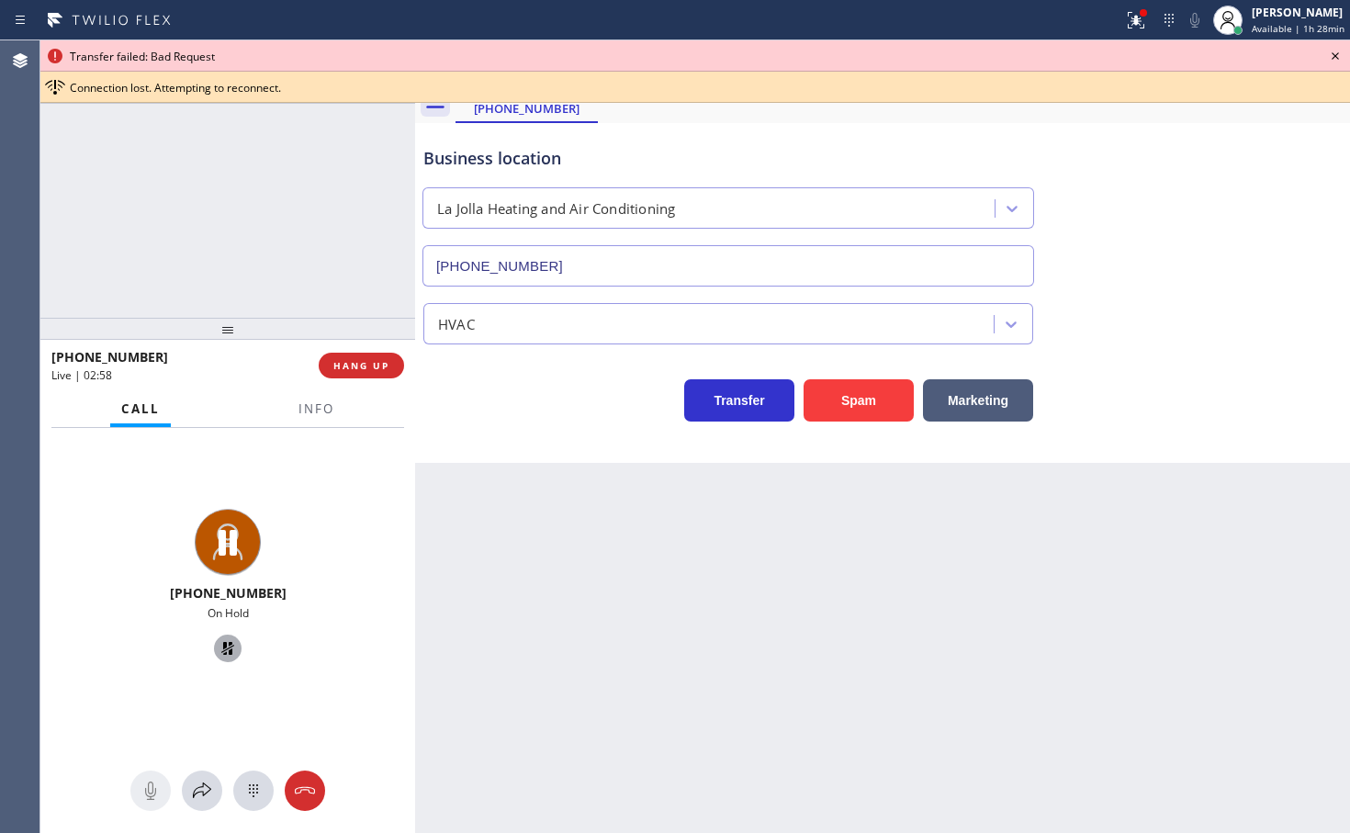
click at [1334, 51] on icon at bounding box center [1335, 56] width 22 height 22
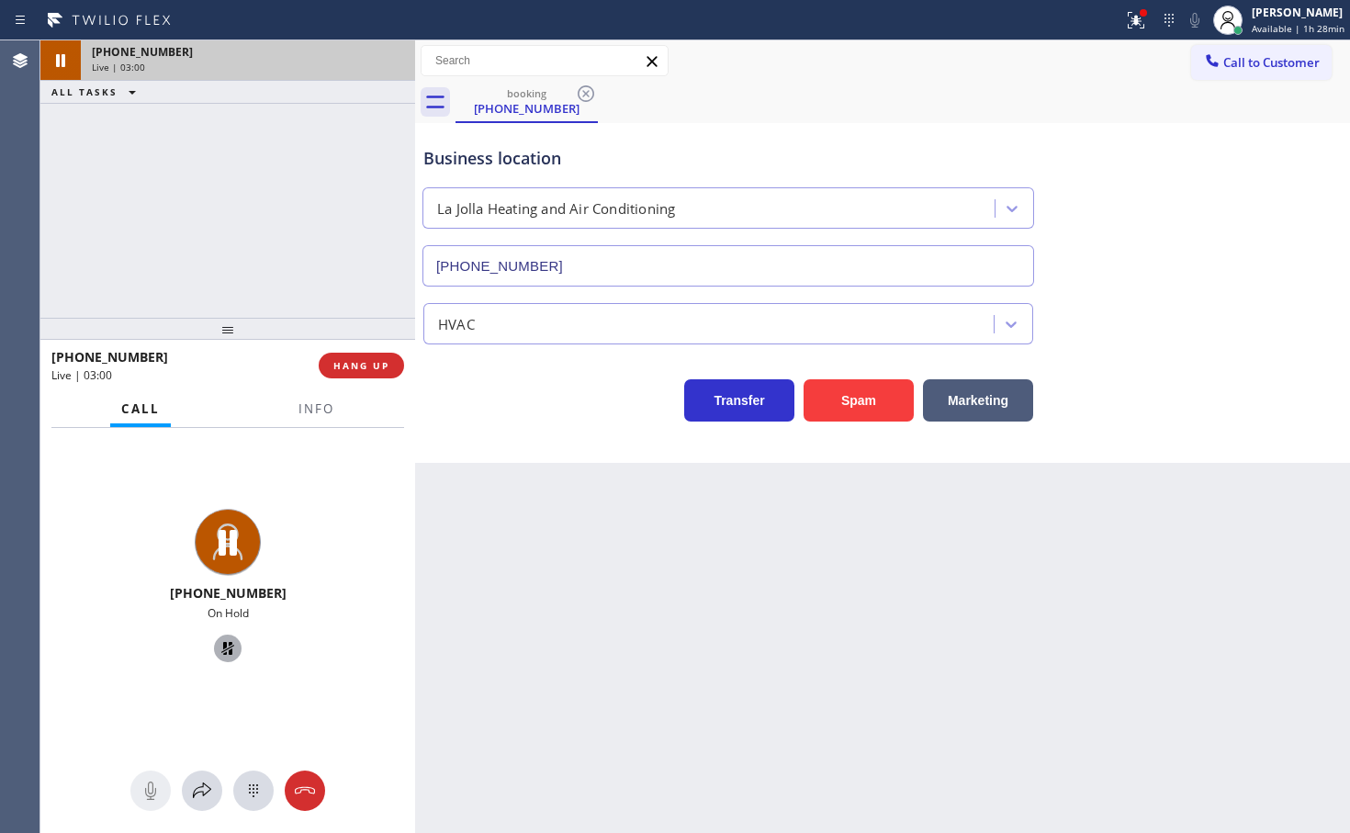
click at [221, 645] on icon at bounding box center [227, 648] width 13 height 13
click at [194, 248] on div "+18583424571 Live | 03:02 ALL TASKS ALL TASKS ACTIVE TASKS TASKS IN WRAP UP" at bounding box center [227, 178] width 375 height 277
drag, startPoint x: 252, startPoint y: 227, endPoint x: 371, endPoint y: 342, distance: 165.6
click at [252, 226] on div "+18583424571 Live | 03:03 ALL TASKS ALL TASKS ACTIVE TASKS TASKS IN WRAP UP" at bounding box center [227, 178] width 375 height 277
click at [330, 425] on div "Info" at bounding box center [316, 409] width 58 height 36
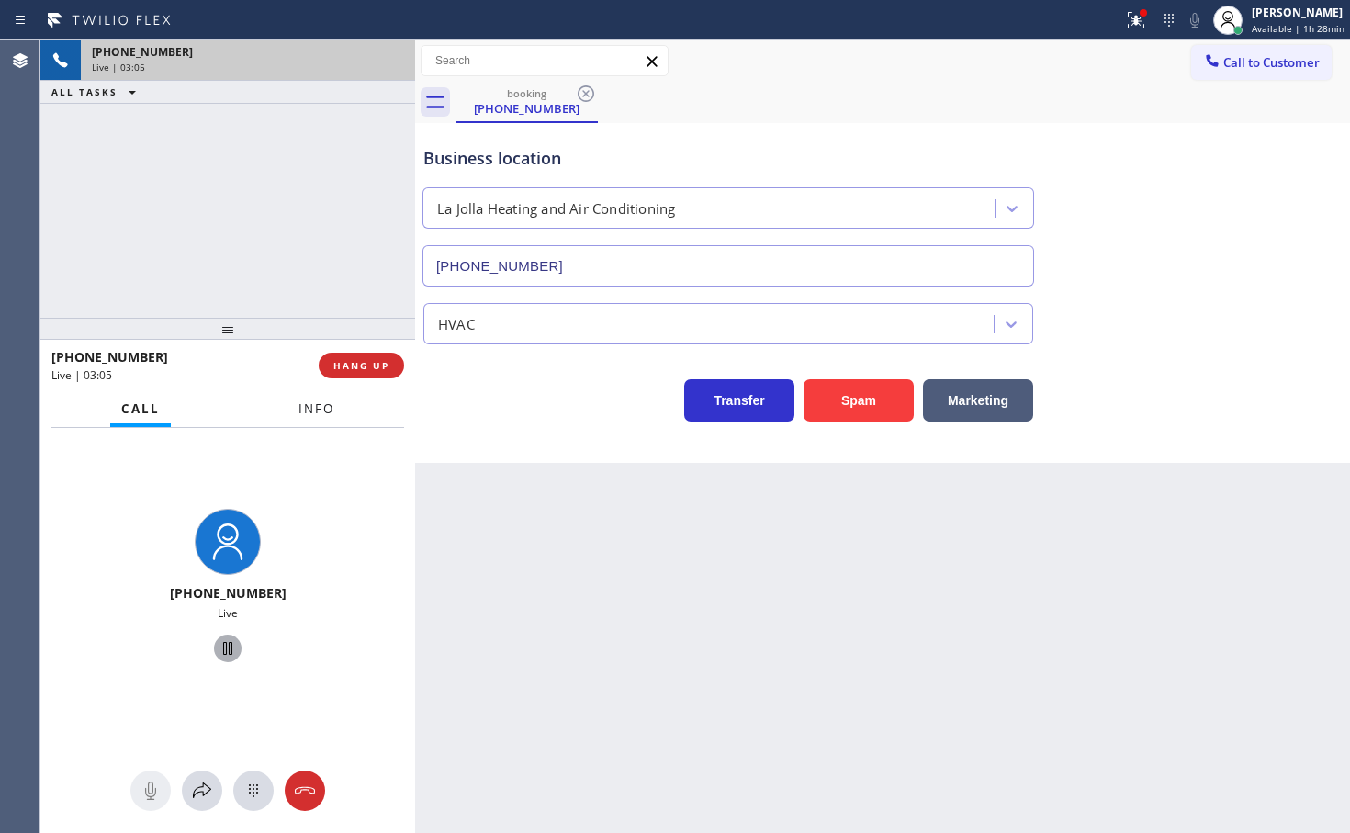
click at [316, 412] on span "Info" at bounding box center [316, 408] width 36 height 17
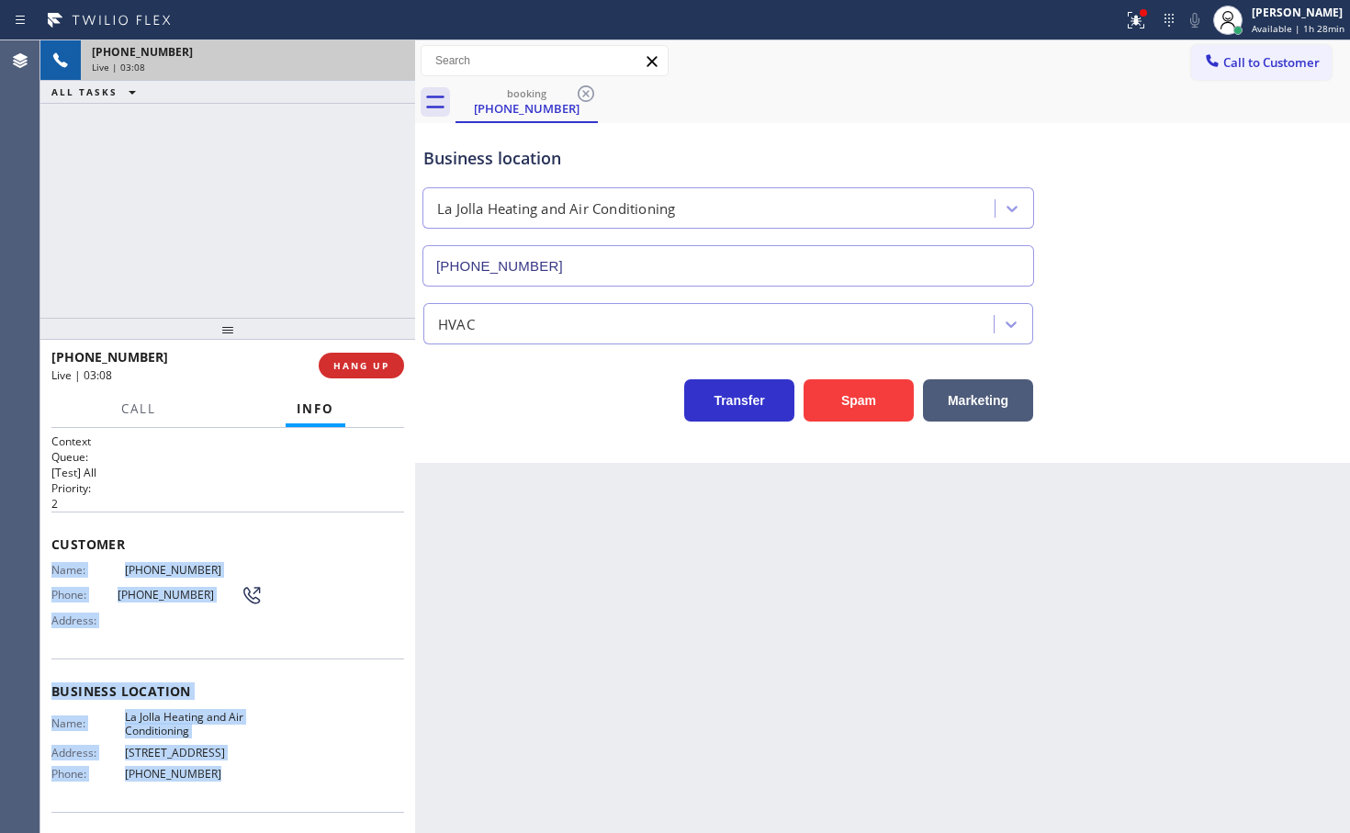
drag, startPoint x: 51, startPoint y: 570, endPoint x: 232, endPoint y: 773, distance: 271.8
click at [232, 773] on div "Context Queue: [Test] All Priority: 2 Customer Name: (858) 342-4571 Phone: (858…" at bounding box center [227, 691] width 353 height 517
copy div "Name: (858) 342-4571 Phone: (858) 342-4571 Address: Business location Name: La …"
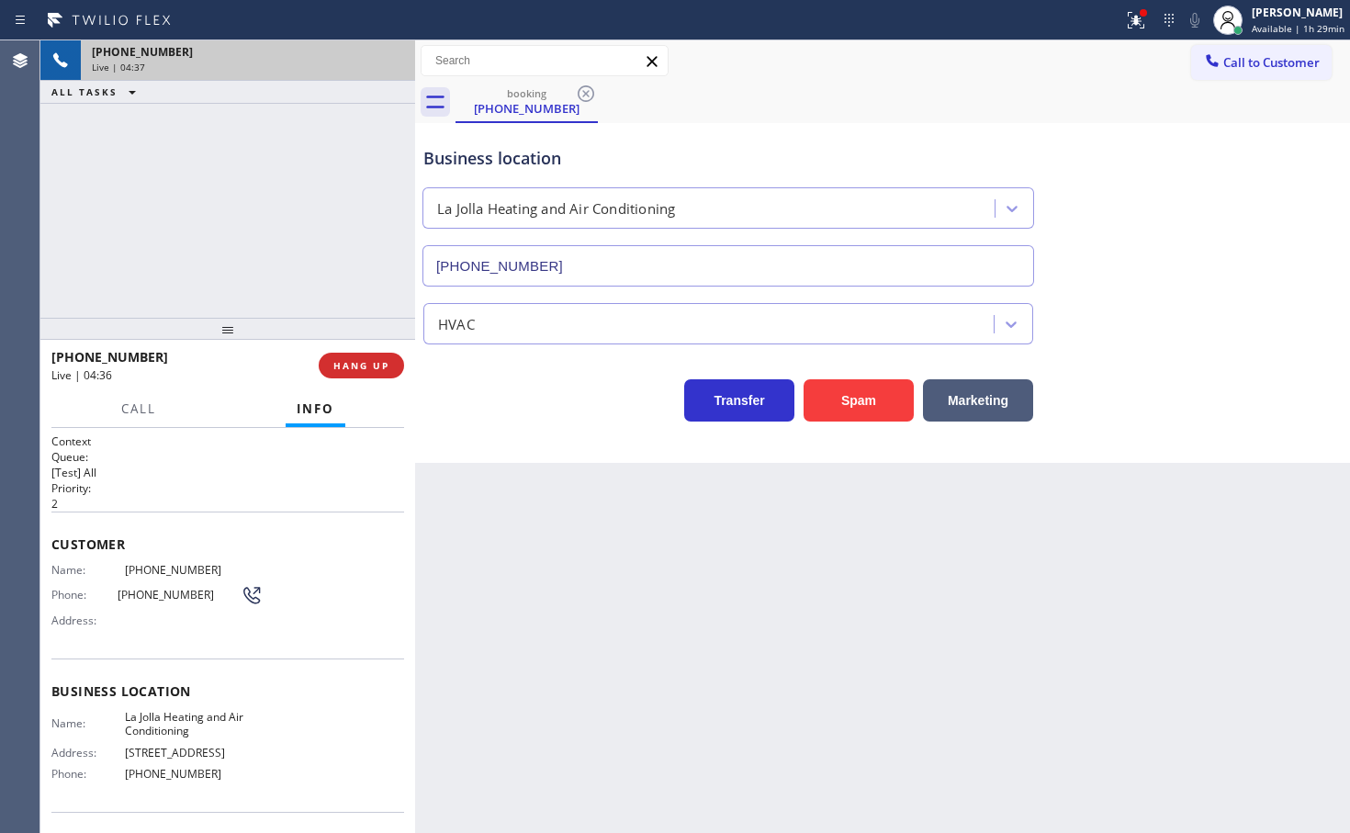
click at [520, 388] on div "Transfer Spam Marketing" at bounding box center [728, 395] width 617 height 51
click at [289, 318] on div at bounding box center [227, 329] width 375 height 22
click at [489, 388] on div "Transfer Spam Marketing" at bounding box center [728, 395] width 617 height 51
click at [261, 234] on div "+18583424571 Live | 04:38 ALL TASKS ALL TASKS ACTIVE TASKS TASKS IN WRAP UP" at bounding box center [227, 178] width 375 height 277
drag, startPoint x: 480, startPoint y: 419, endPoint x: 468, endPoint y: 408, distance: 16.2
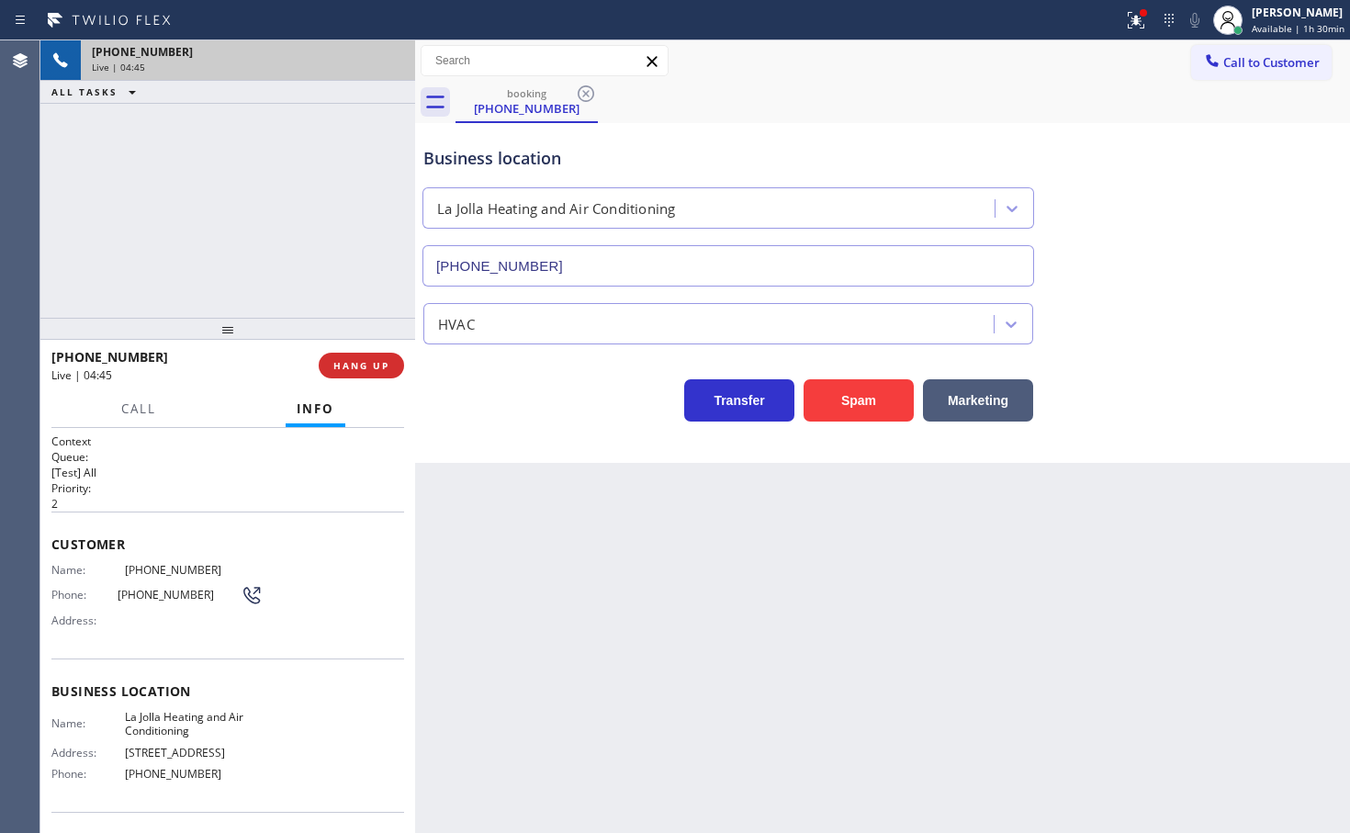
click at [480, 418] on div "Transfer Spam Marketing" at bounding box center [728, 395] width 617 height 51
click at [262, 269] on div "+18583424571 Live | 04:45 ALL TASKS ALL TASKS ACTIVE TASKS TASKS IN WRAP UP" at bounding box center [227, 178] width 375 height 277
drag, startPoint x: 443, startPoint y: 395, endPoint x: 448, endPoint y: 404, distance: 10.7
click at [454, 418] on div "Transfer Spam Marketing" at bounding box center [728, 395] width 617 height 51
click at [281, 266] on div "+18583424571 Live | 04:46 ALL TASKS ALL TASKS ACTIVE TASKS TASKS IN WRAP UP" at bounding box center [227, 178] width 375 height 277
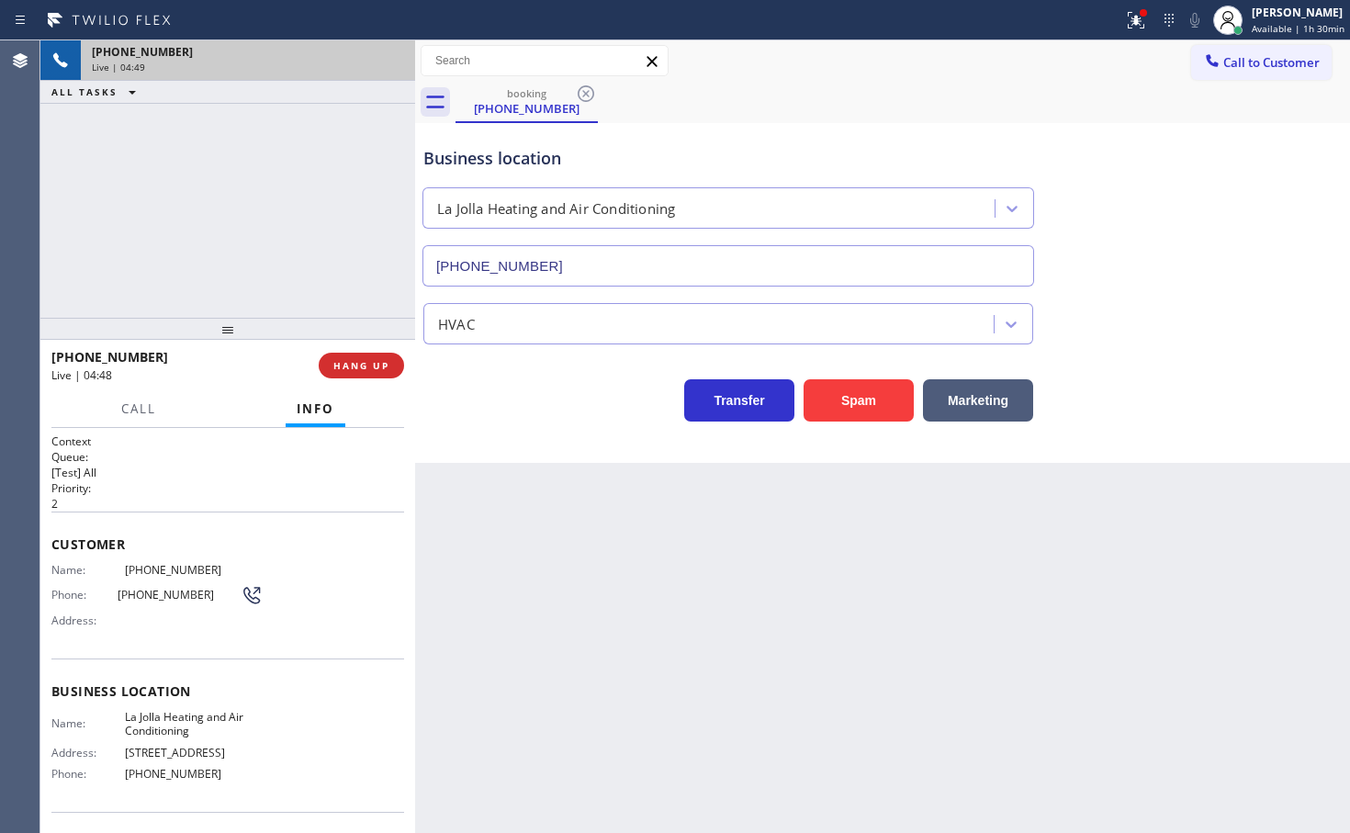
click at [190, 226] on div "+18583424571 Live | 04:49 ALL TASKS ALL TASKS ACTIVE TASKS TASKS IN WRAP UP" at bounding box center [227, 178] width 375 height 277
click at [207, 195] on div "+18583424571 Live | 04:49 ALL TASKS ALL TASKS ACTIVE TASKS TASKS IN WRAP UP" at bounding box center [227, 178] width 375 height 277
click at [489, 405] on div "Transfer Spam Marketing" at bounding box center [728, 395] width 617 height 51
click at [333, 362] on span "HANG UP" at bounding box center [361, 365] width 56 height 13
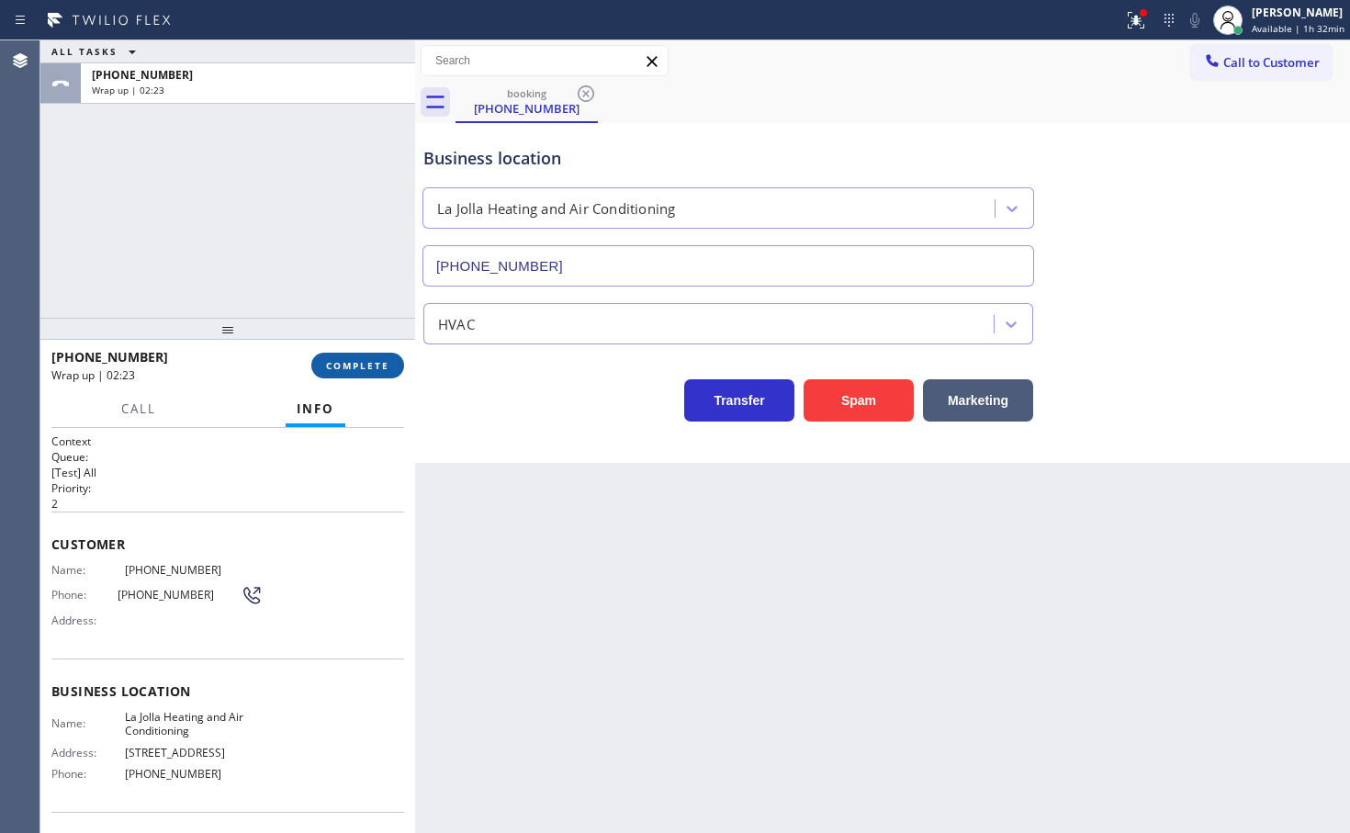
click at [341, 374] on button "COMPLETE" at bounding box center [357, 366] width 93 height 26
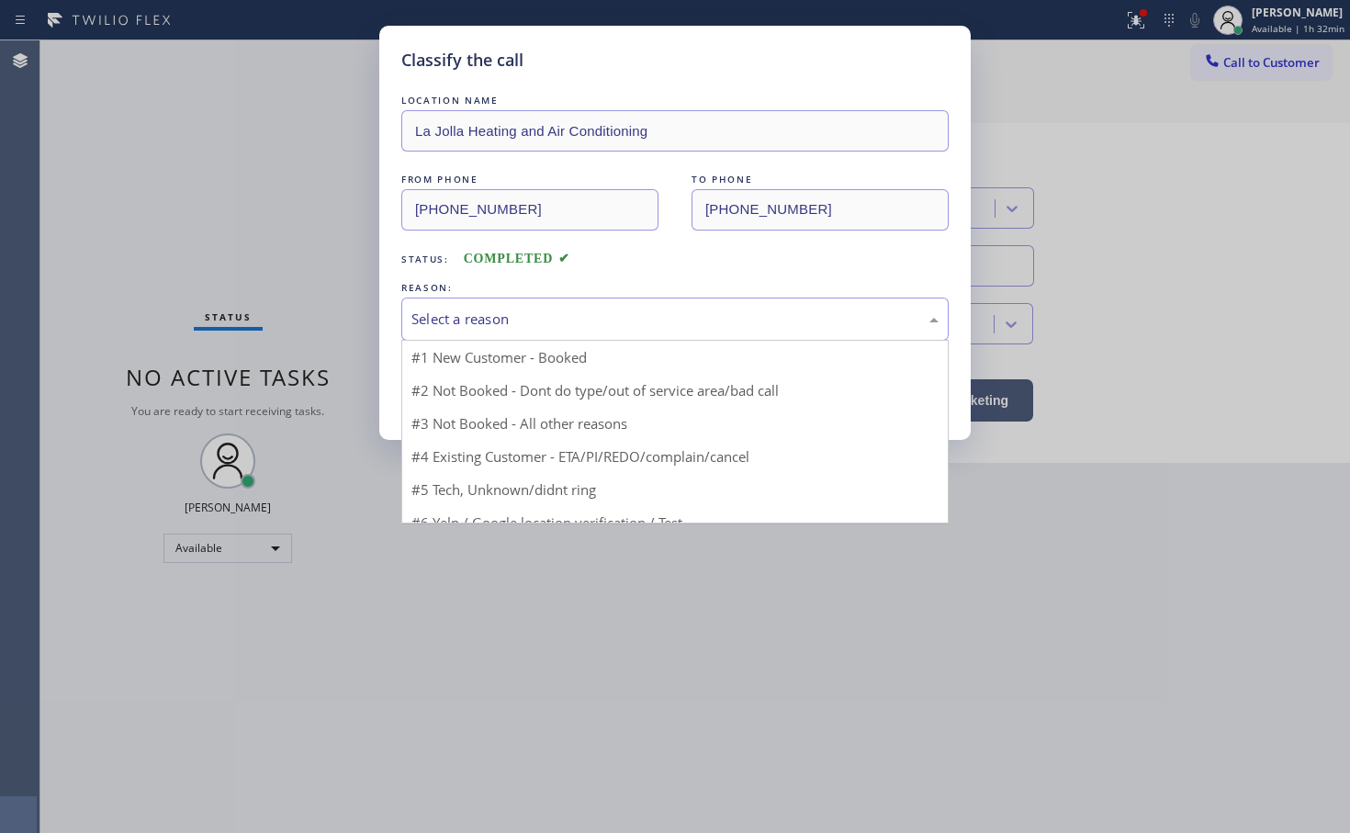
click at [479, 324] on div "Select a reason" at bounding box center [674, 318] width 527 height 21
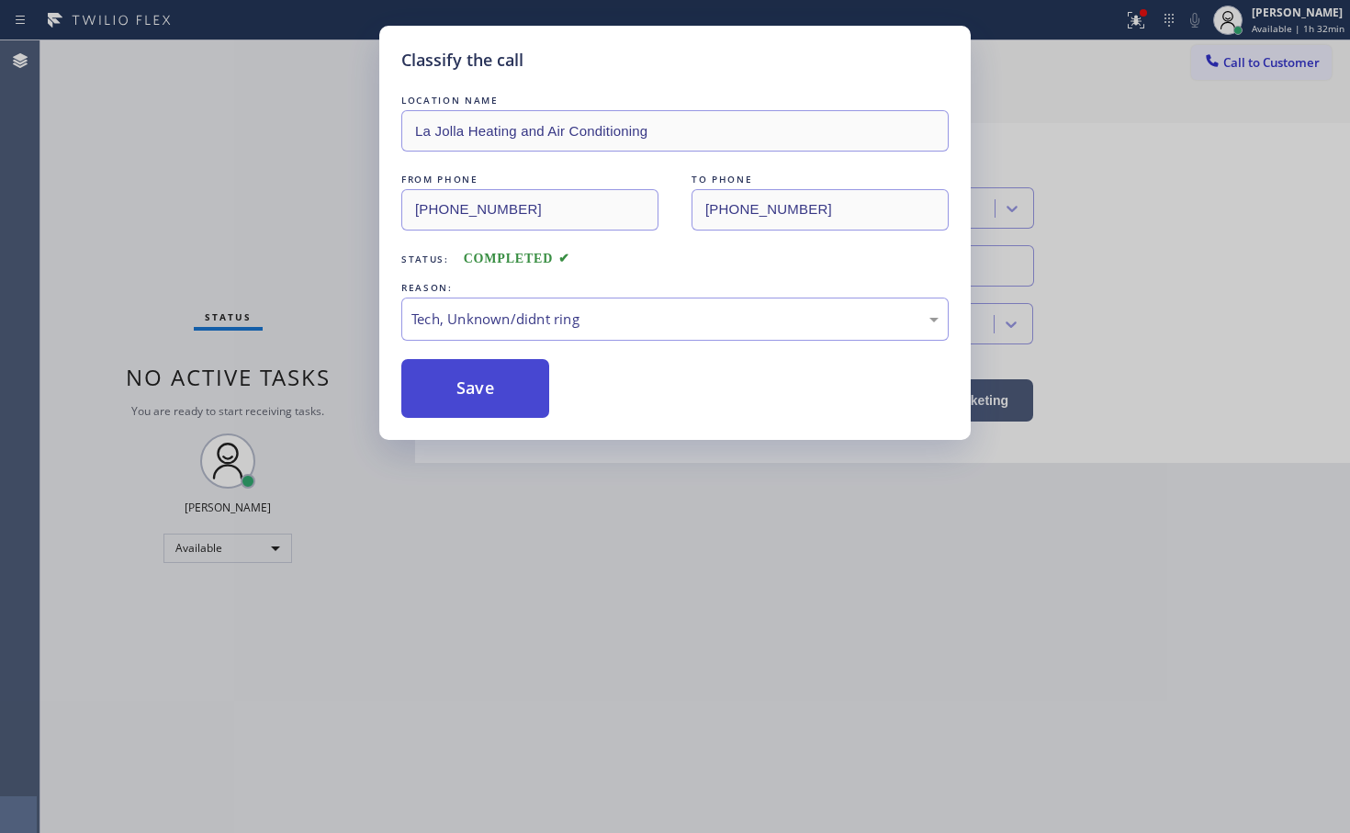
click at [476, 380] on button "Save" at bounding box center [475, 388] width 148 height 59
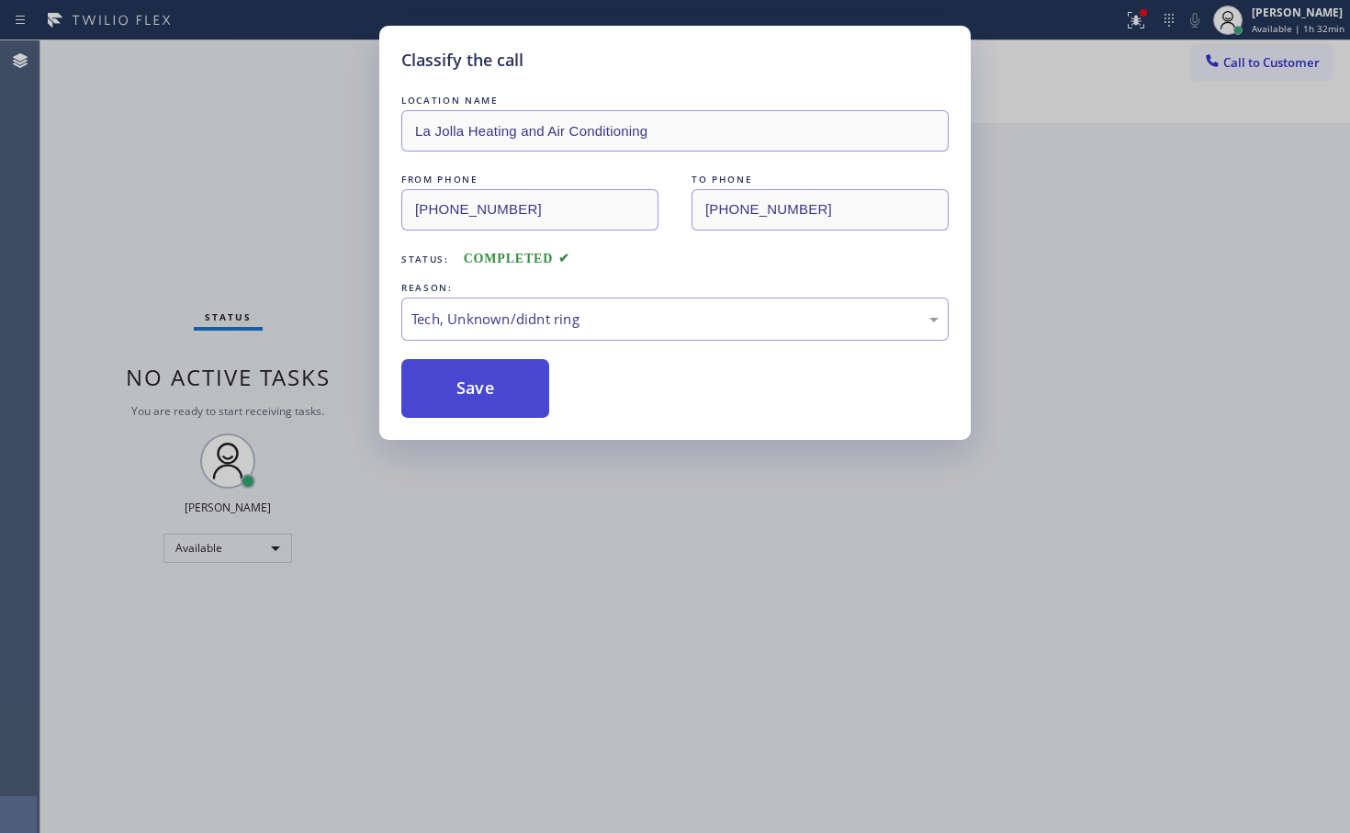
click at [476, 380] on button "Save" at bounding box center [475, 388] width 148 height 59
click at [476, 378] on div "Classify the call LOCATION NAME Oasis Plumbers Santa Monica FROM PHONE (833) 80…" at bounding box center [694, 436] width 1309 height 792
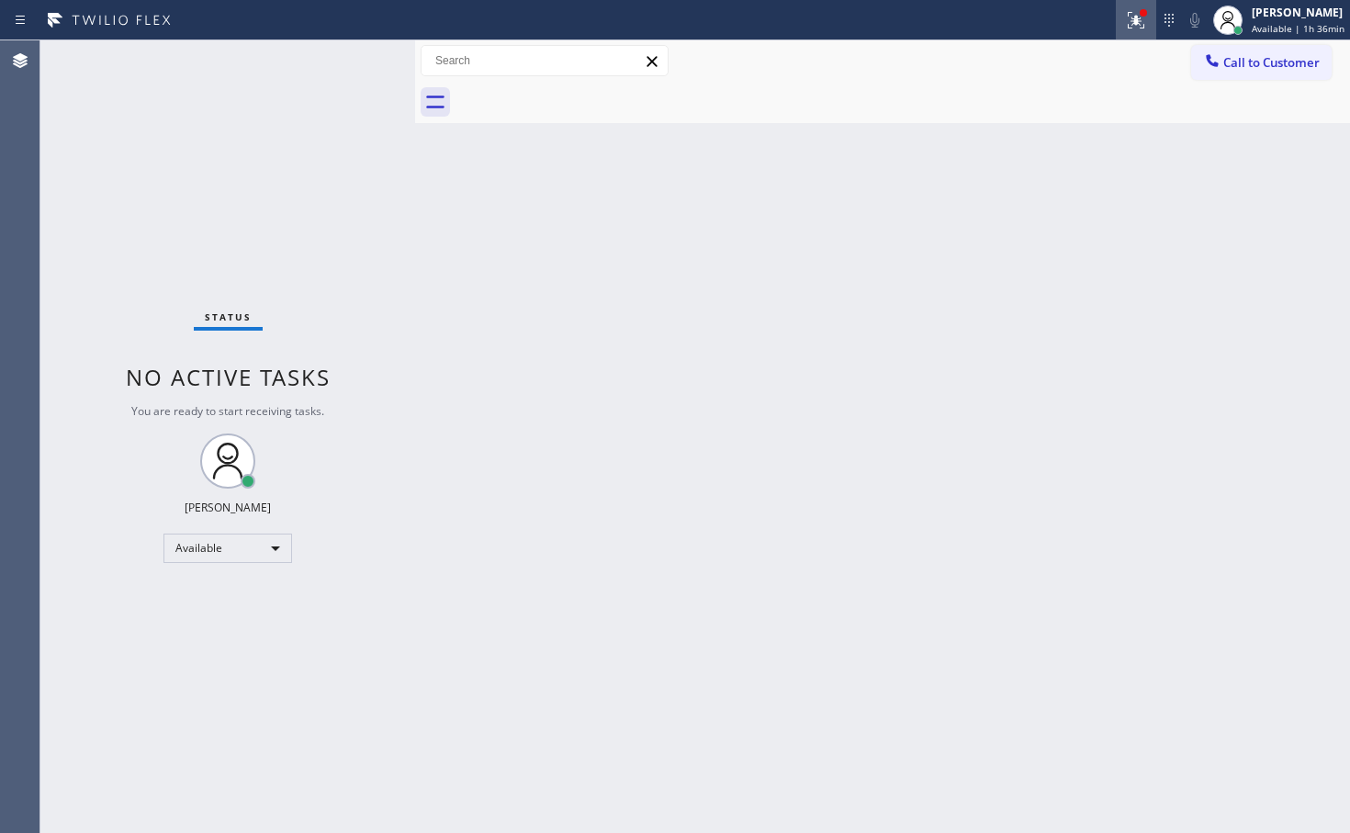
click at [1125, 18] on icon at bounding box center [1136, 20] width 22 height 22
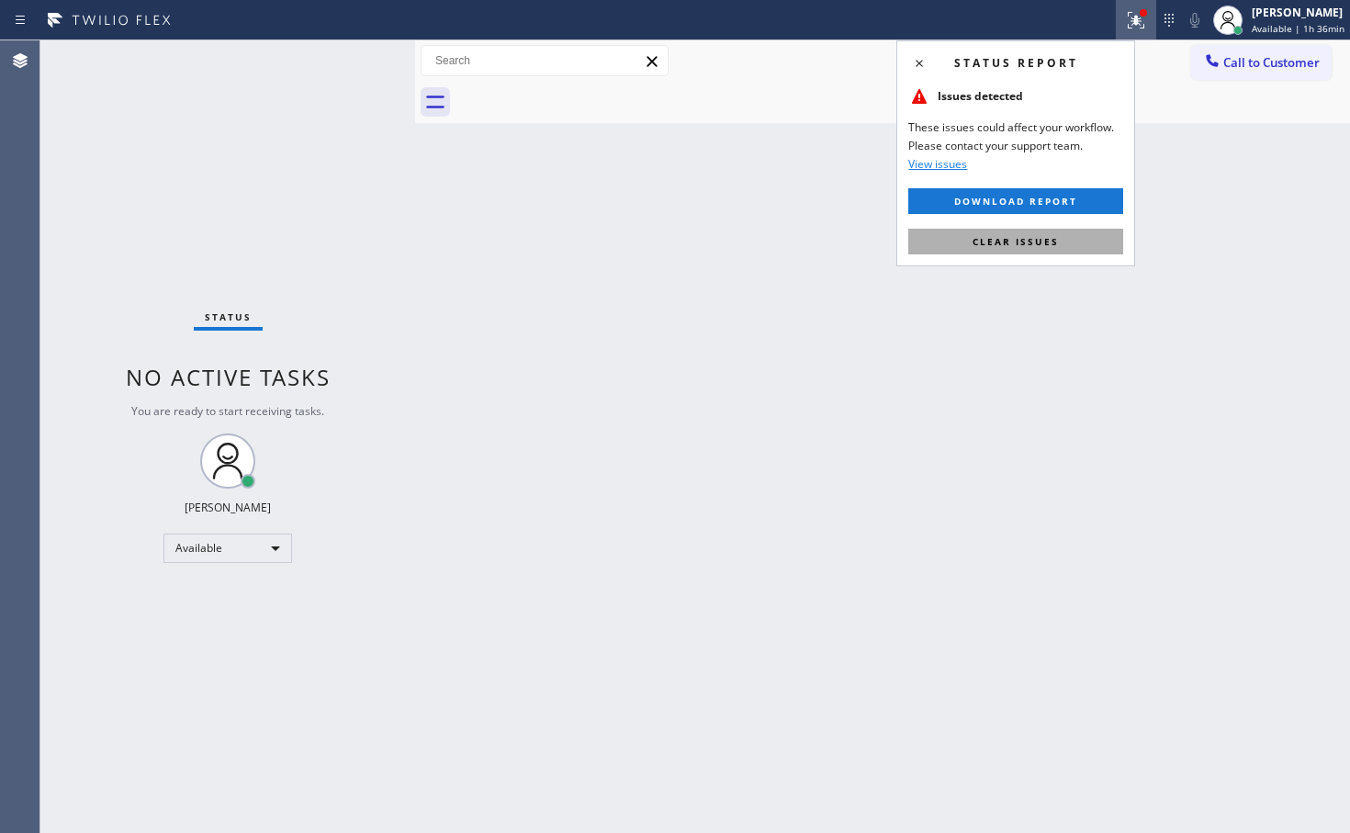
click at [1073, 230] on button "Clear issues" at bounding box center [1015, 242] width 215 height 26
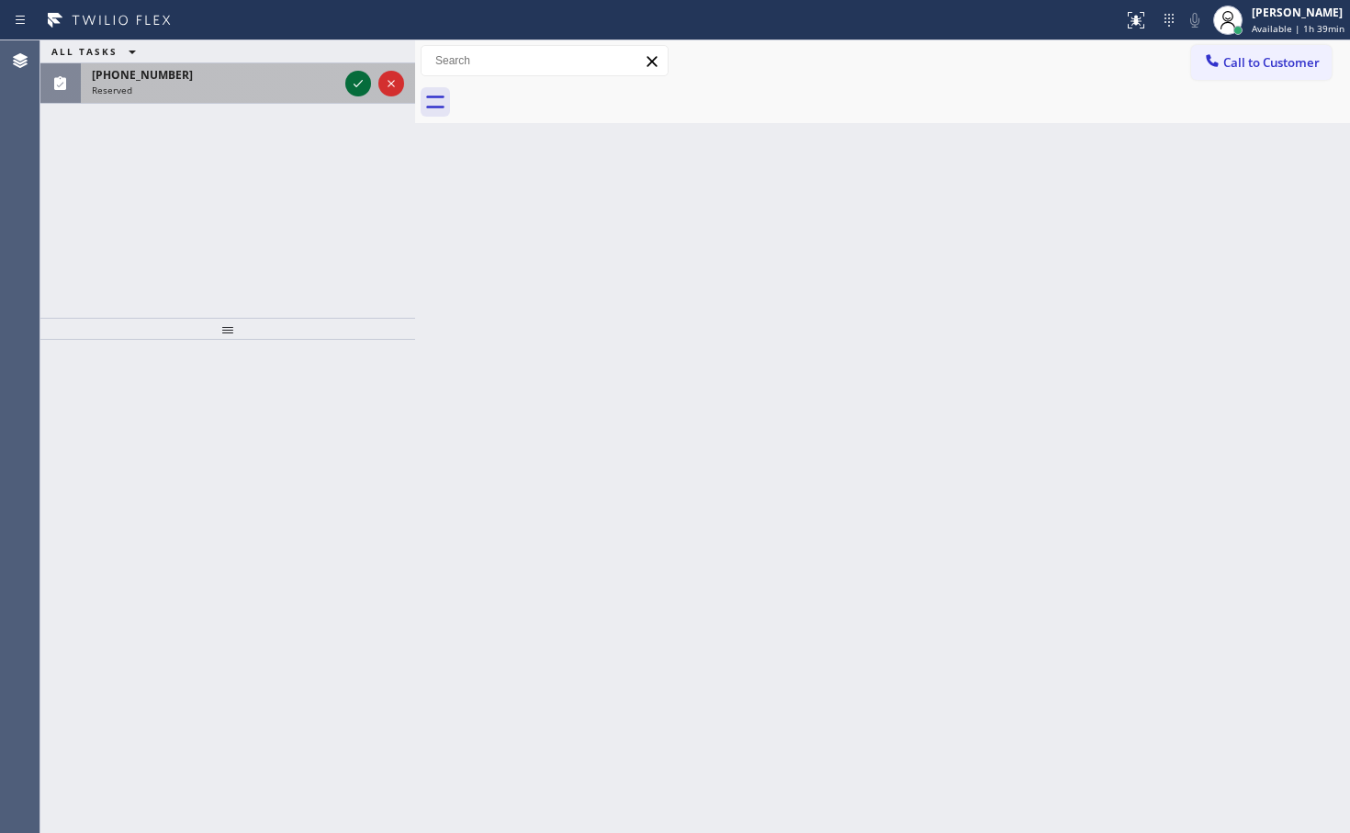
click at [352, 77] on icon at bounding box center [358, 84] width 22 height 22
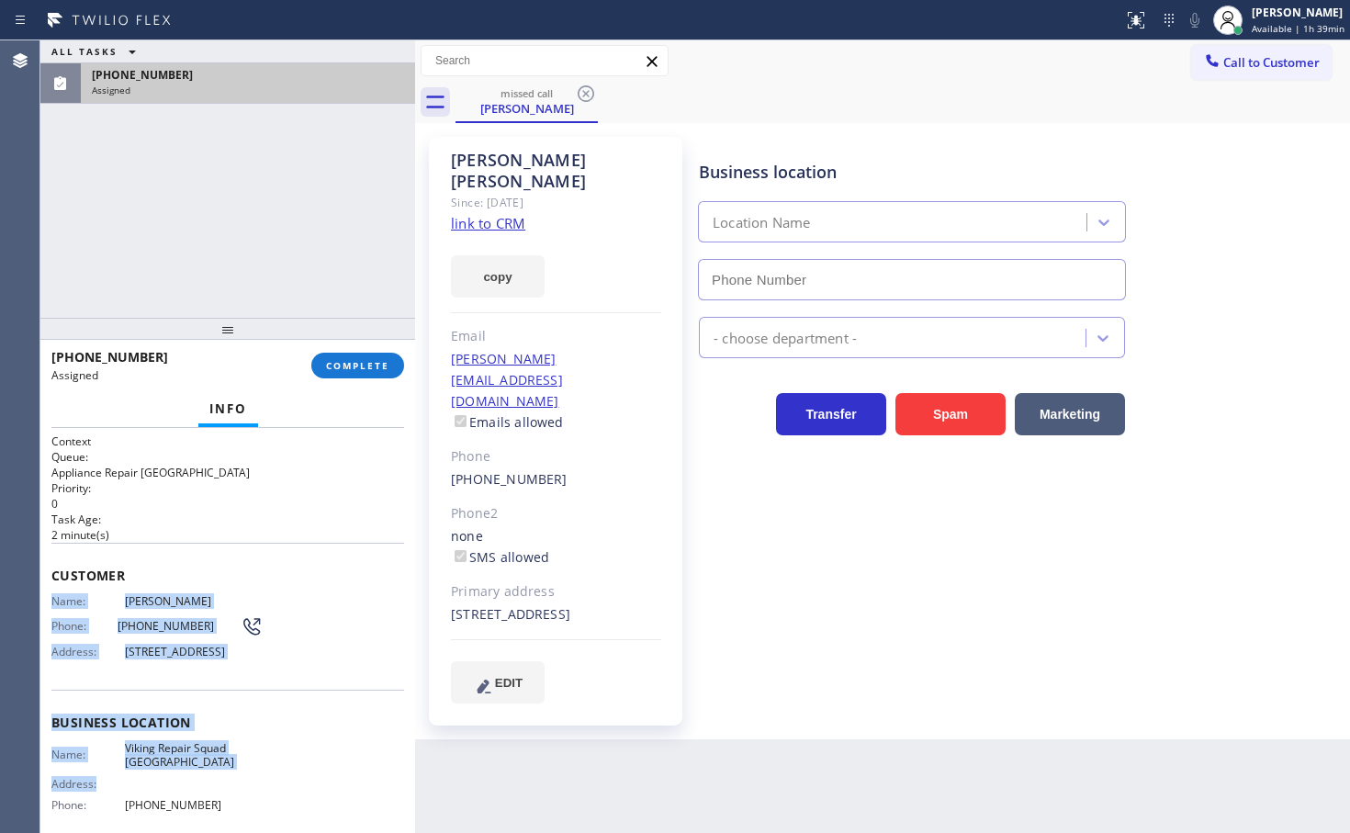
type input "(206) 309-7948"
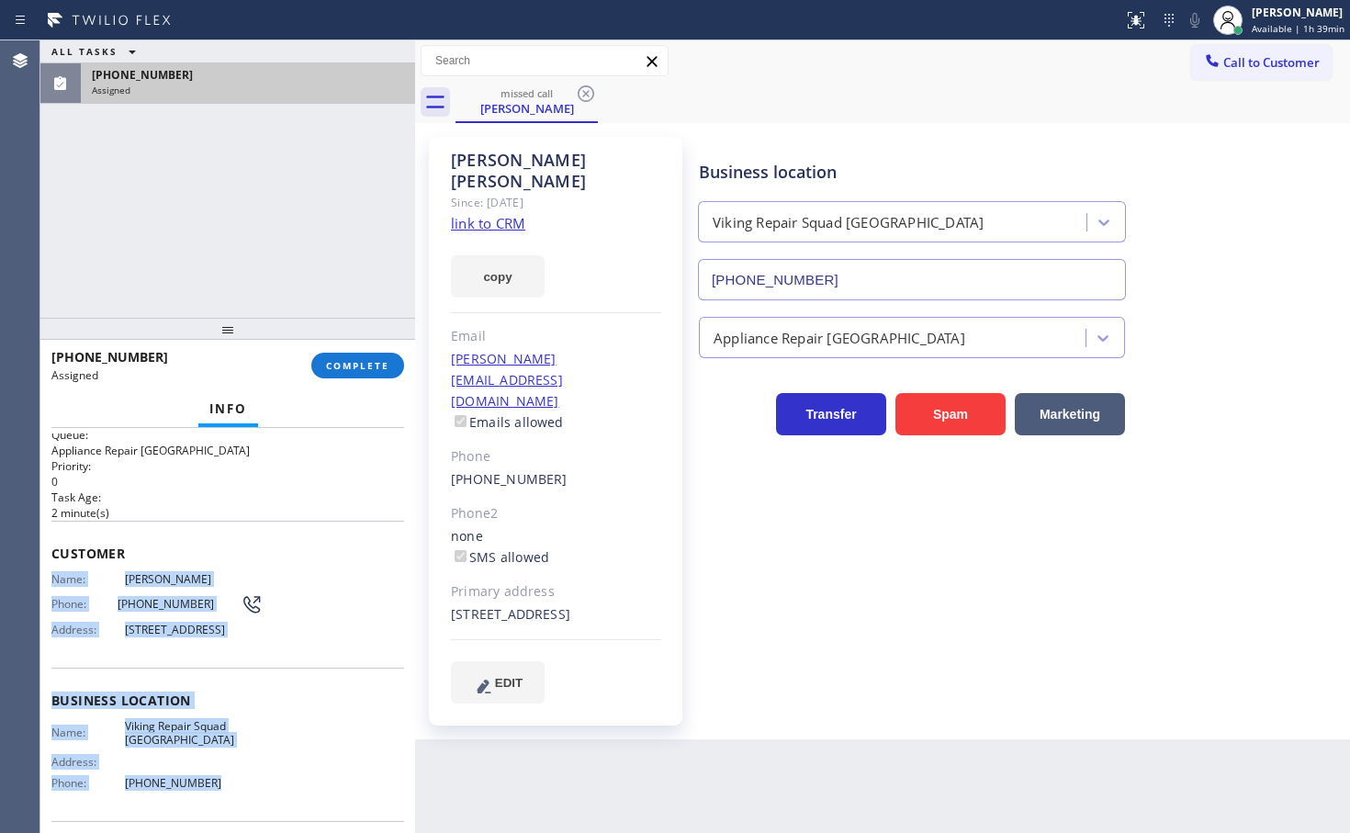
drag, startPoint x: 46, startPoint y: 597, endPoint x: 257, endPoint y: 798, distance: 291.6
click at [257, 798] on div "Context Queue: Appliance Repair High End Priority: 0 Task Age: 2 minute(s) Cust…" at bounding box center [227, 630] width 375 height 405
copy div "Name: Leonard Berman Phone: (206) 719-4239 Address: 11622 36th St SE, Snohomish…"
click at [357, 353] on button "COMPLETE" at bounding box center [357, 366] width 93 height 26
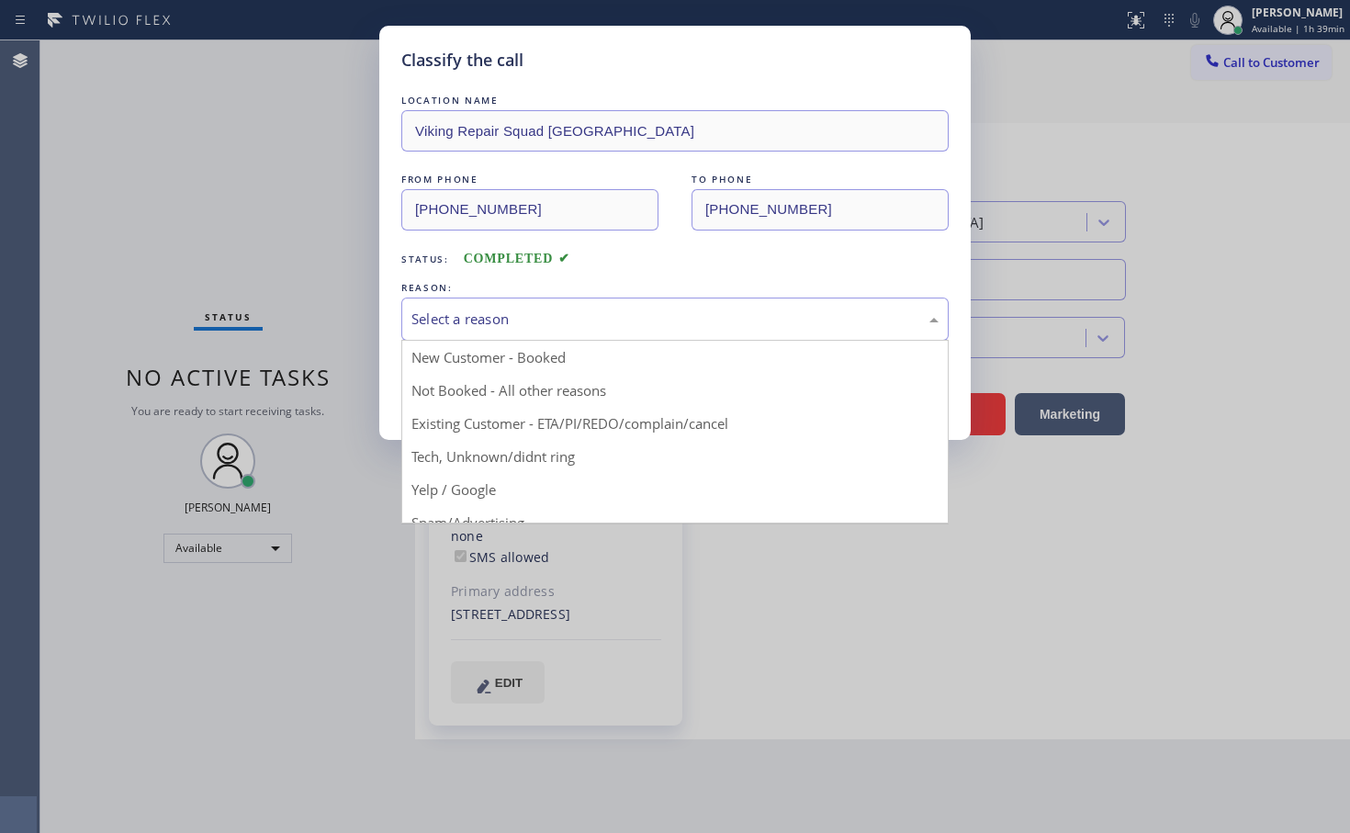
click at [561, 314] on div "Select a reason" at bounding box center [674, 318] width 527 height 21
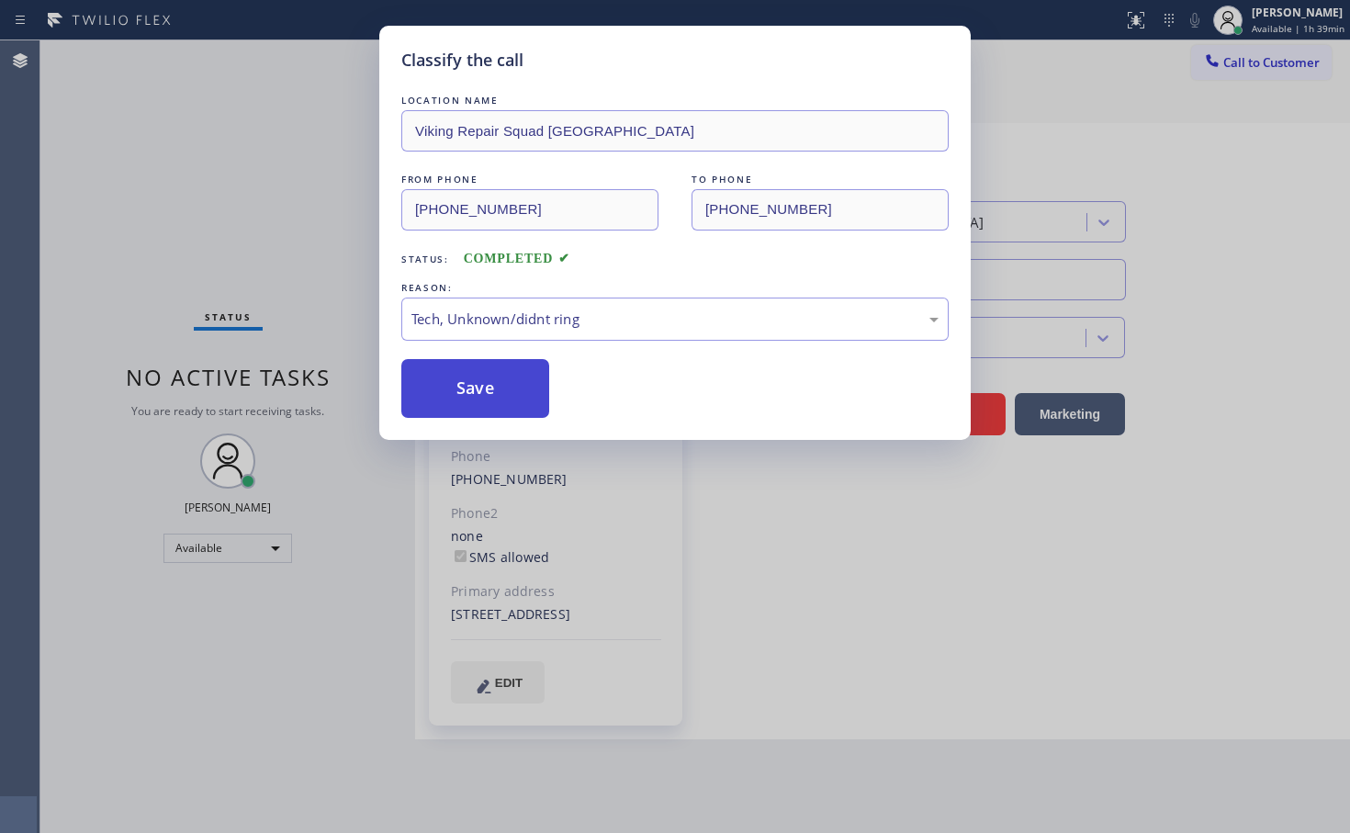
click at [467, 387] on button "Save" at bounding box center [475, 388] width 148 height 59
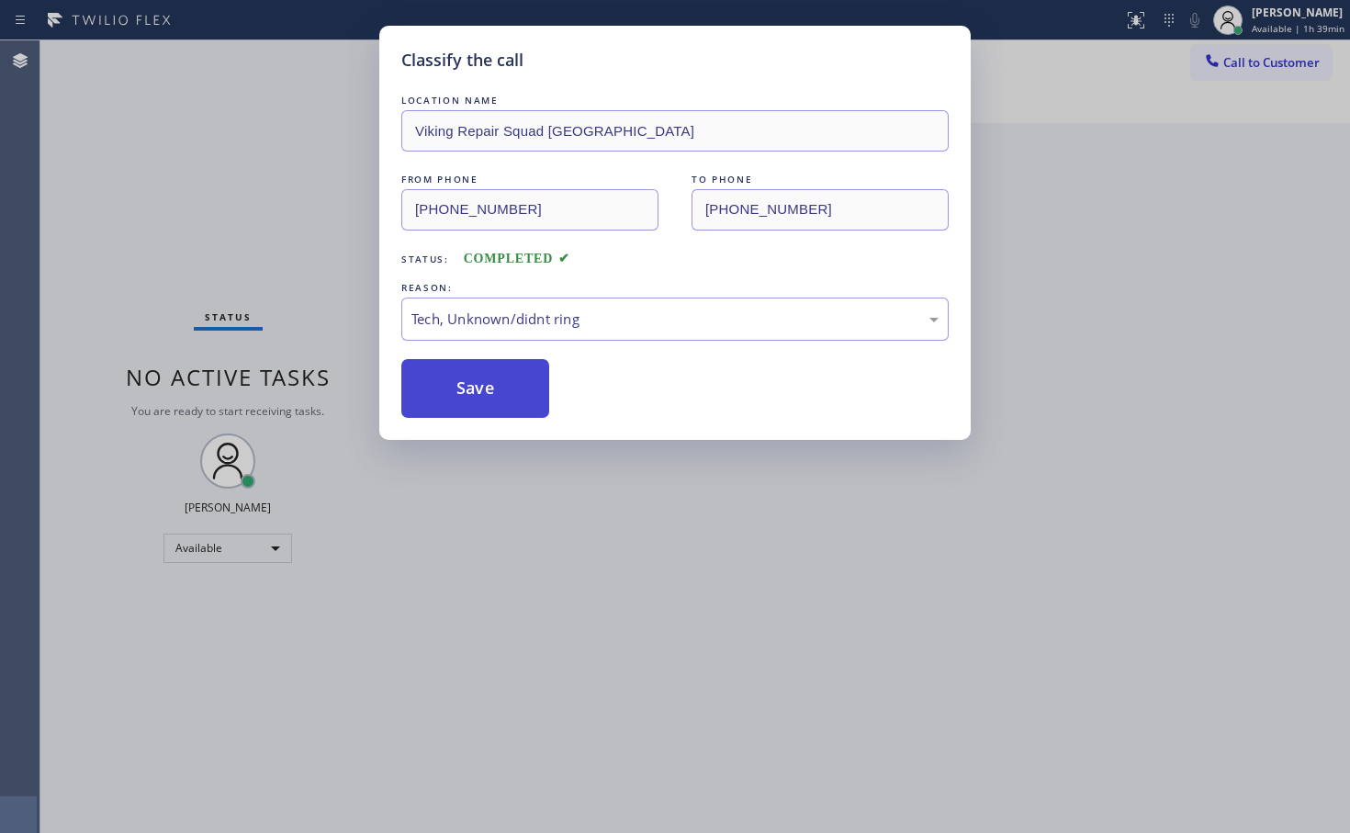
click at [469, 382] on button "Save" at bounding box center [475, 388] width 148 height 59
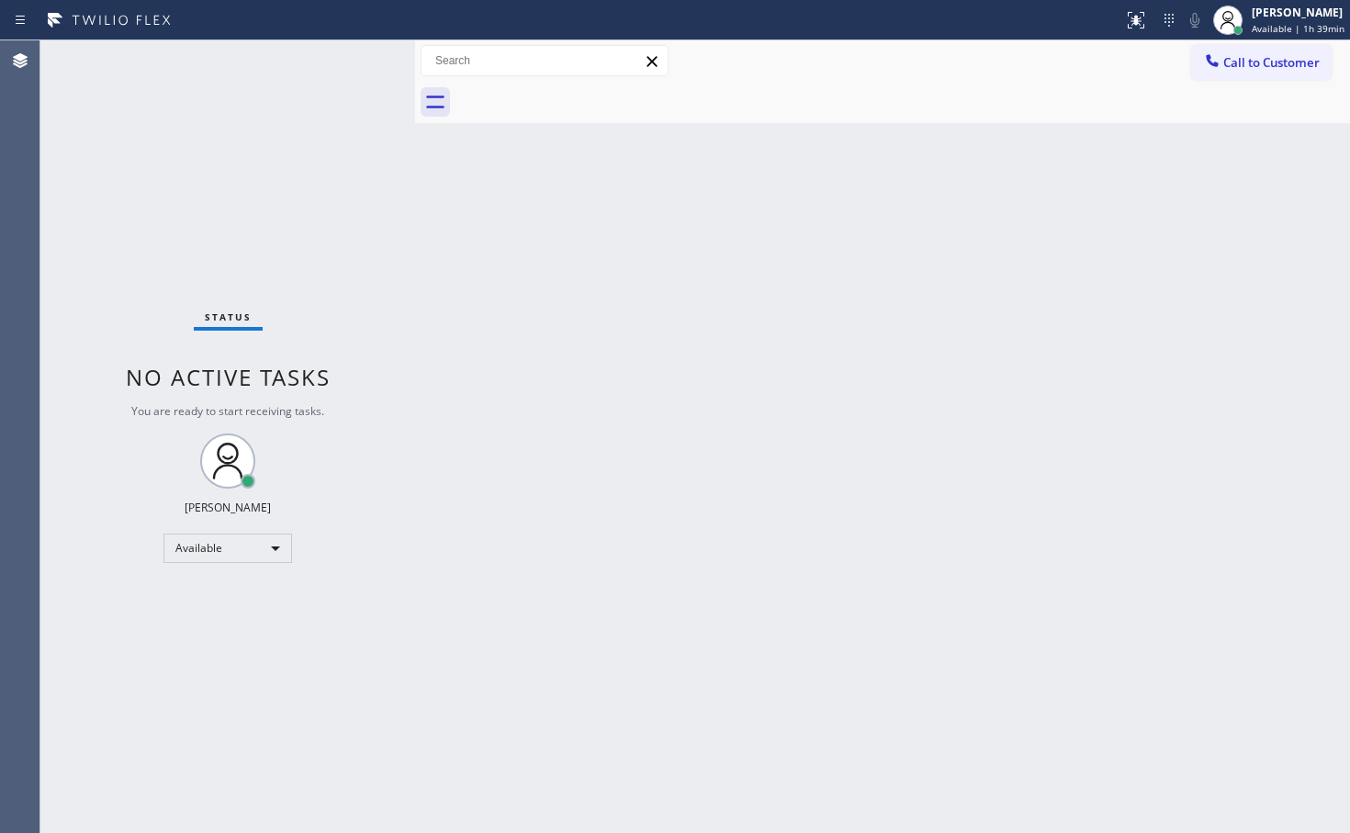
click at [322, 93] on div "Status No active tasks You are ready to start receiving tasks. [PERSON_NAME]" at bounding box center [227, 436] width 375 height 792
click at [350, 62] on div "Status No active tasks You are ready to start receiving tasks. [PERSON_NAME]" at bounding box center [227, 436] width 375 height 792
click at [262, 106] on div "Status No active tasks You are ready to start receiving tasks. [PERSON_NAME]" at bounding box center [227, 436] width 375 height 792
click at [301, 81] on div "Status No active tasks You are ready to start receiving tasks. [PERSON_NAME]" at bounding box center [227, 436] width 375 height 792
click at [280, 237] on div "Status No active tasks You are ready to start receiving tasks. [PERSON_NAME]" at bounding box center [227, 436] width 375 height 792
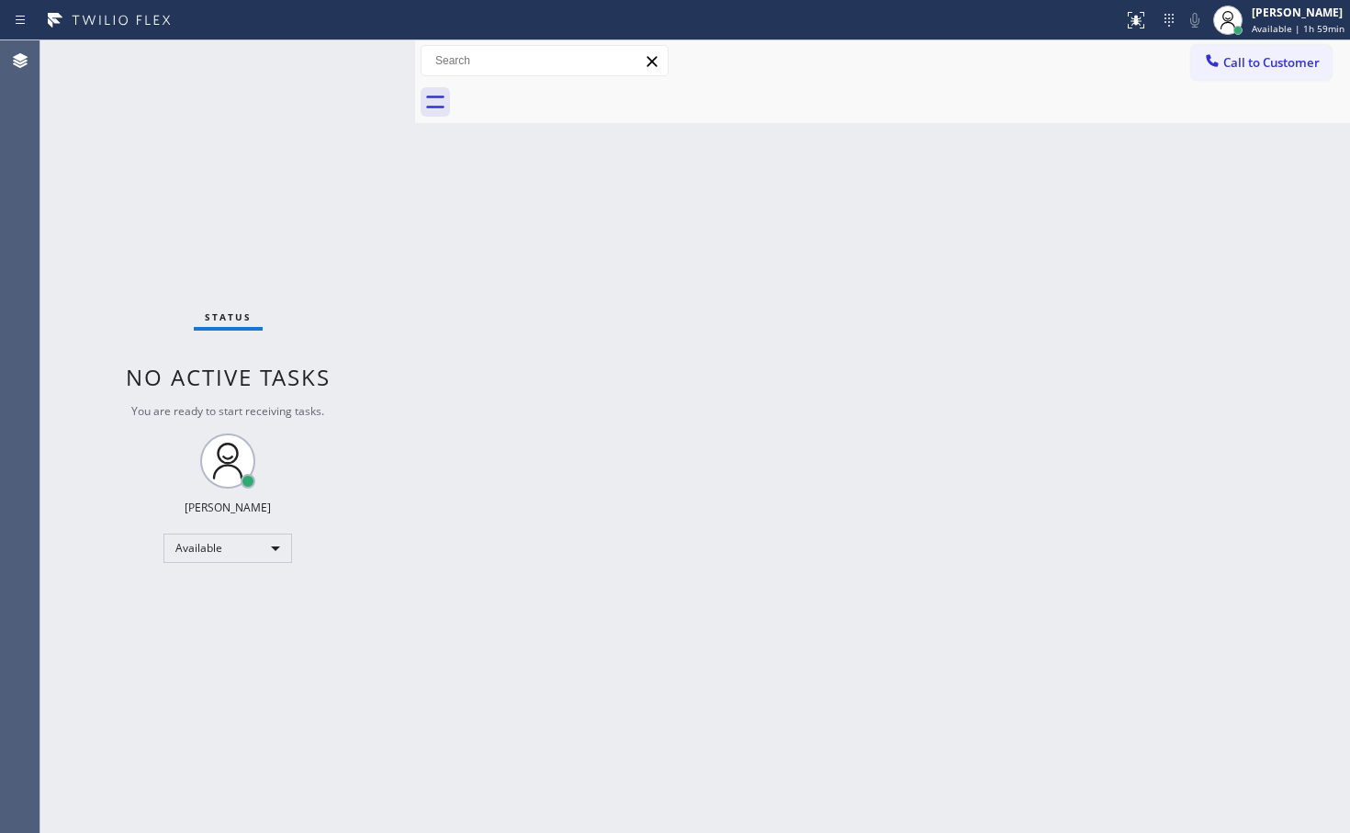
click at [622, 492] on div "Back to Dashboard Change Sender ID Customers Technicians Select a contact Outbo…" at bounding box center [882, 436] width 935 height 792
click at [275, 113] on div "Status No active tasks You are ready to start receiving tasks. [PERSON_NAME]" at bounding box center [227, 436] width 375 height 792
click at [368, 59] on div "Status No active tasks You are ready to start receiving tasks. [PERSON_NAME]" at bounding box center [227, 436] width 375 height 792
click at [492, 351] on div "Back to Dashboard Change Sender ID Customers Technicians Select a contact Outbo…" at bounding box center [882, 436] width 935 height 792
click at [281, 555] on div "Available" at bounding box center [227, 547] width 129 height 29
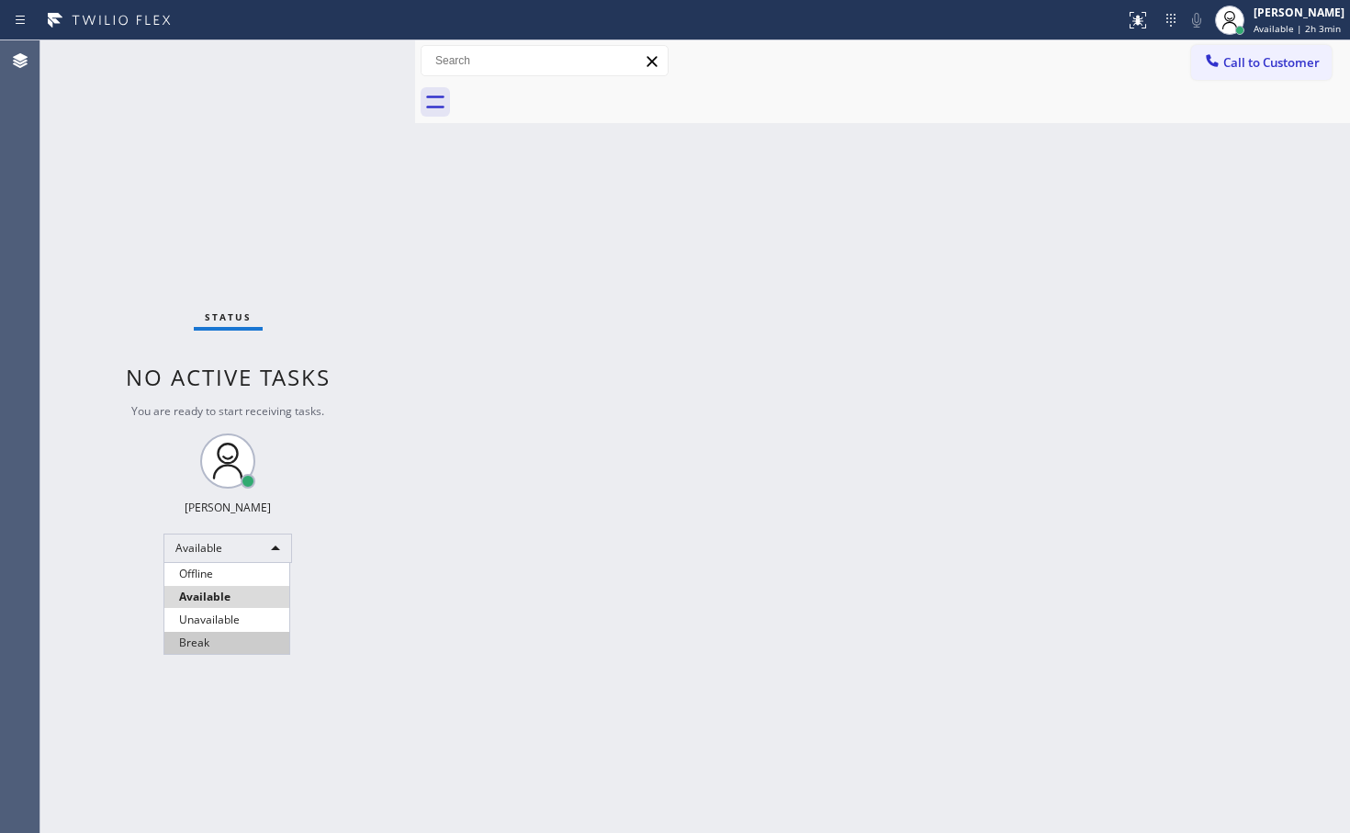
click at [215, 650] on li "Break" at bounding box center [226, 643] width 125 height 22
click at [504, 364] on div "Back to Dashboard Change Sender ID Customers Technicians Select a contact Outbo…" at bounding box center [882, 436] width 935 height 792
click at [604, 654] on div "Back to Dashboard Change Sender ID Customers Technicians Select a contact Outbo…" at bounding box center [882, 436] width 935 height 792
click at [384, 165] on div "Status No active tasks Change activity state to start receiving tasks. Judy Ann…" at bounding box center [227, 436] width 375 height 792
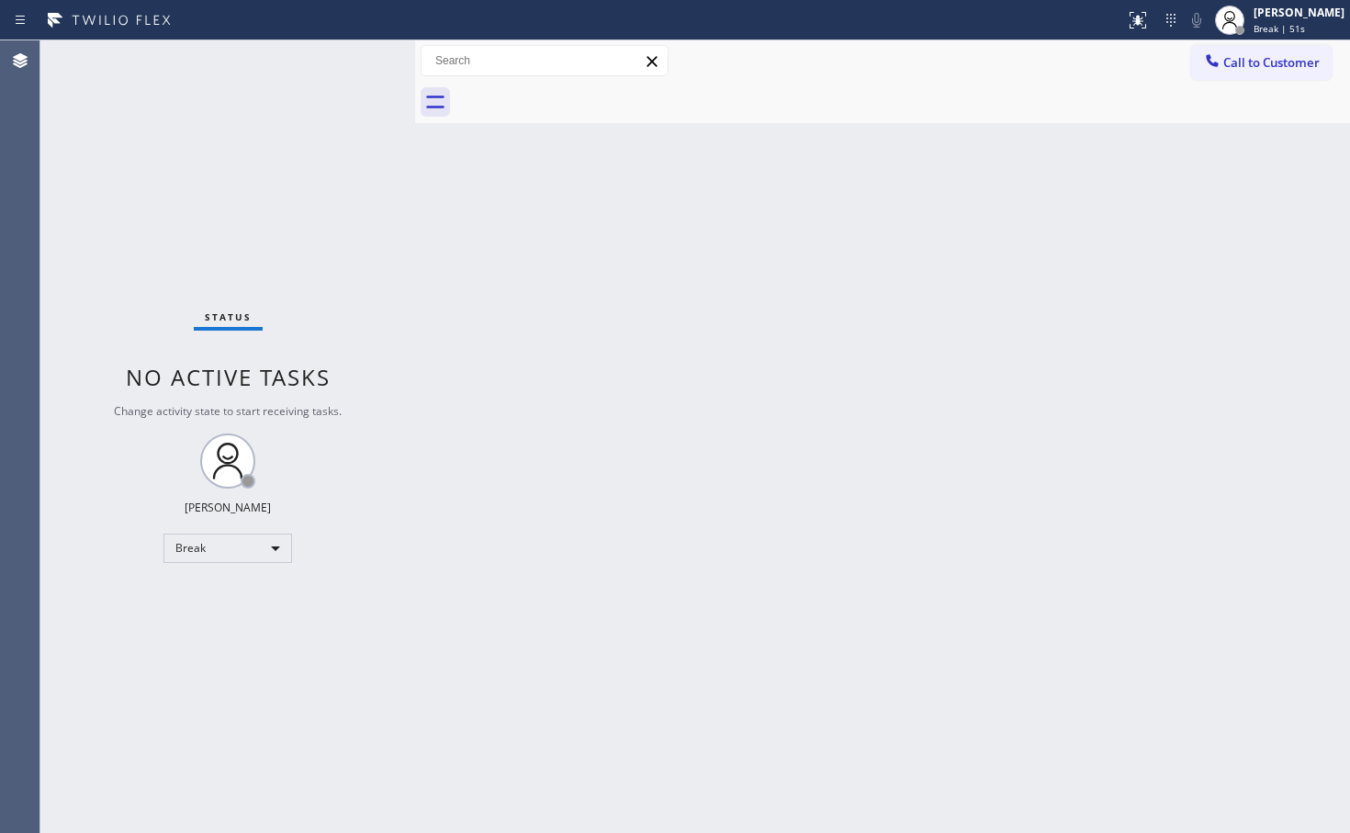
click at [341, 88] on div "Status No active tasks Change activity state to start receiving tasks. Judy Ann…" at bounding box center [227, 436] width 375 height 792
click at [381, 324] on div "Status No active tasks Change activity state to start receiving tasks. Judy Ann…" at bounding box center [227, 436] width 375 height 792
click at [340, 128] on div "Status No active tasks Change activity state to start receiving tasks. Judy Ann…" at bounding box center [227, 436] width 375 height 792
click at [345, 76] on div "Status No active tasks Change activity state to start receiving tasks. Judy Ann…" at bounding box center [227, 436] width 375 height 792
click at [349, 65] on div "Status No active tasks Change activity state to start receiving tasks. Judy Ann…" at bounding box center [227, 436] width 375 height 792
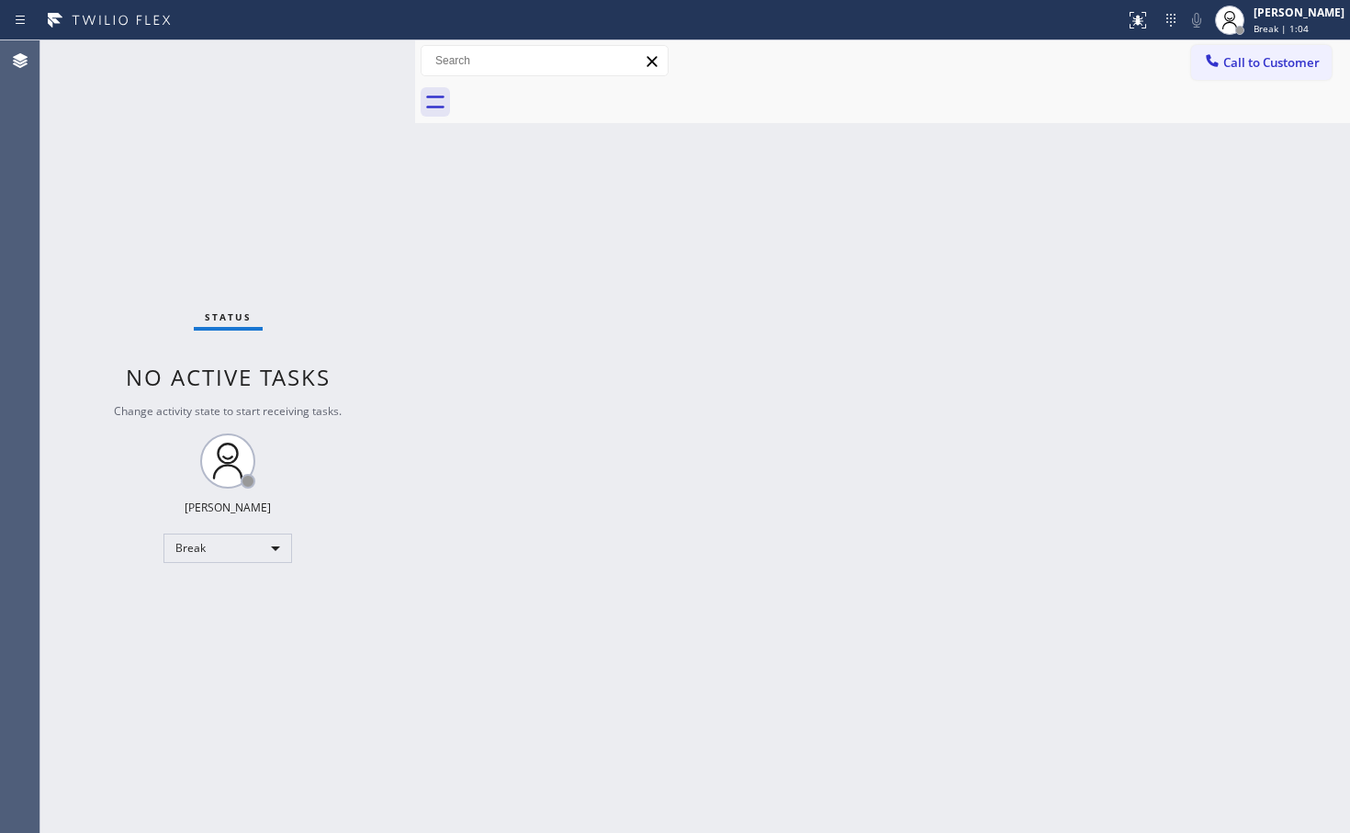
click at [344, 95] on div "Status No active tasks Change activity state to start receiving tasks. Judy Ann…" at bounding box center [227, 436] width 375 height 792
click at [283, 556] on div "Break" at bounding box center [227, 547] width 129 height 29
drag, startPoint x: 246, startPoint y: 604, endPoint x: 250, endPoint y: 490, distance: 113.9
click at [247, 603] on li "Available" at bounding box center [226, 597] width 125 height 22
click at [275, 119] on div "Status No active tasks You are ready to start receiving tasks. [PERSON_NAME]" at bounding box center [227, 436] width 375 height 792
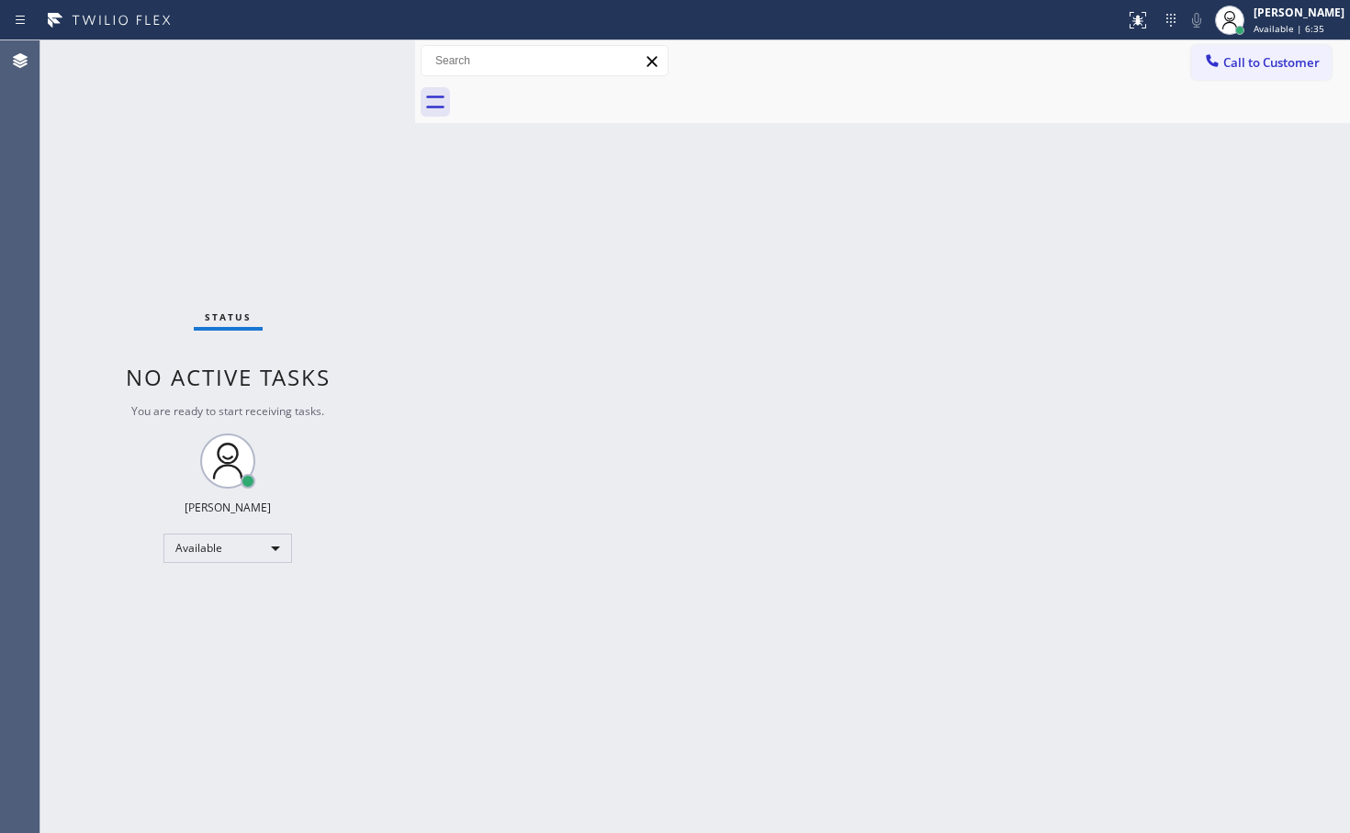
click at [356, 65] on div "Status No active tasks You are ready to start receiving tasks. [PERSON_NAME]" at bounding box center [227, 436] width 375 height 792
click at [285, 60] on div "Status No active tasks You are ready to start receiving tasks. [PERSON_NAME]" at bounding box center [227, 436] width 375 height 792
click at [350, 60] on div "Status No active tasks You are ready to start receiving tasks. [PERSON_NAME]" at bounding box center [227, 436] width 375 height 792
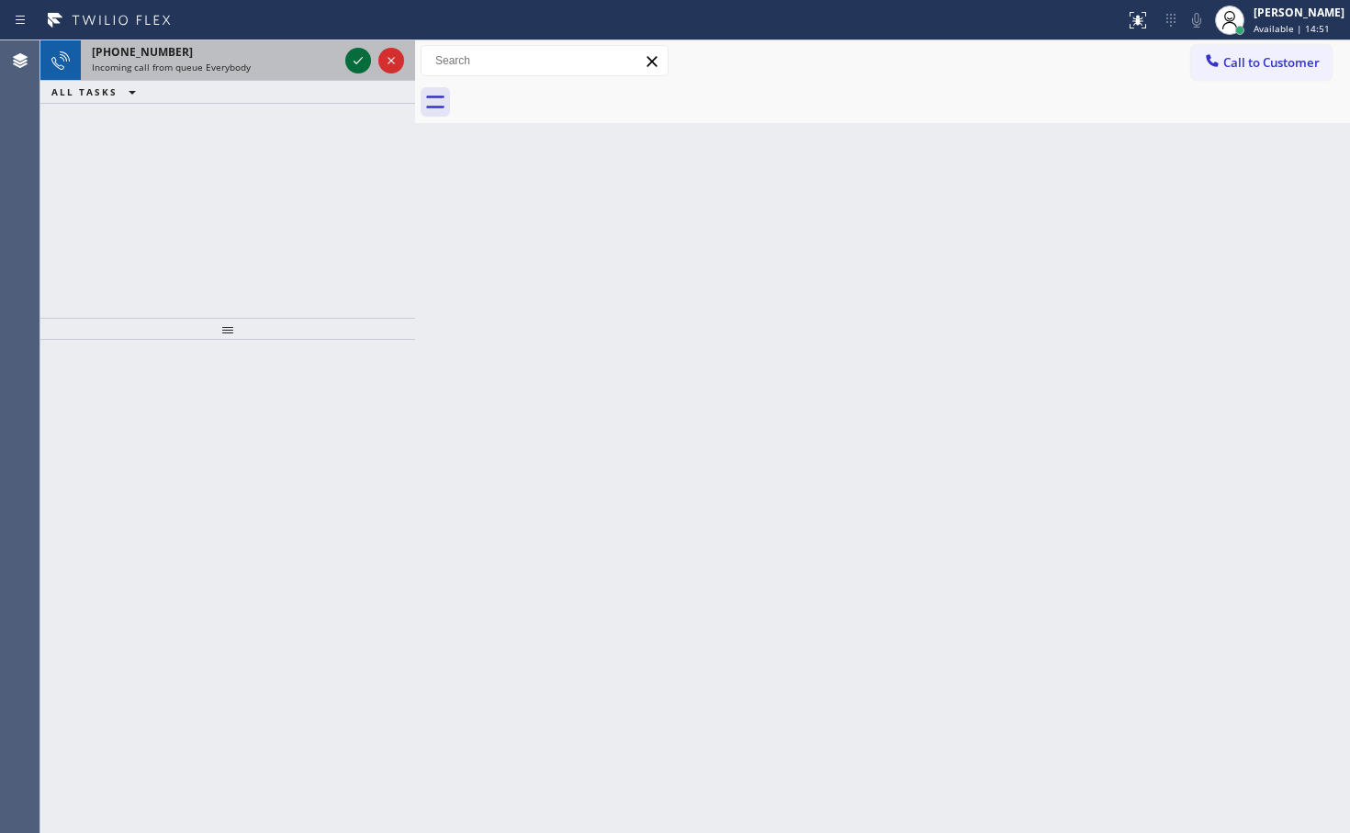
click at [350, 60] on icon at bounding box center [358, 61] width 22 height 22
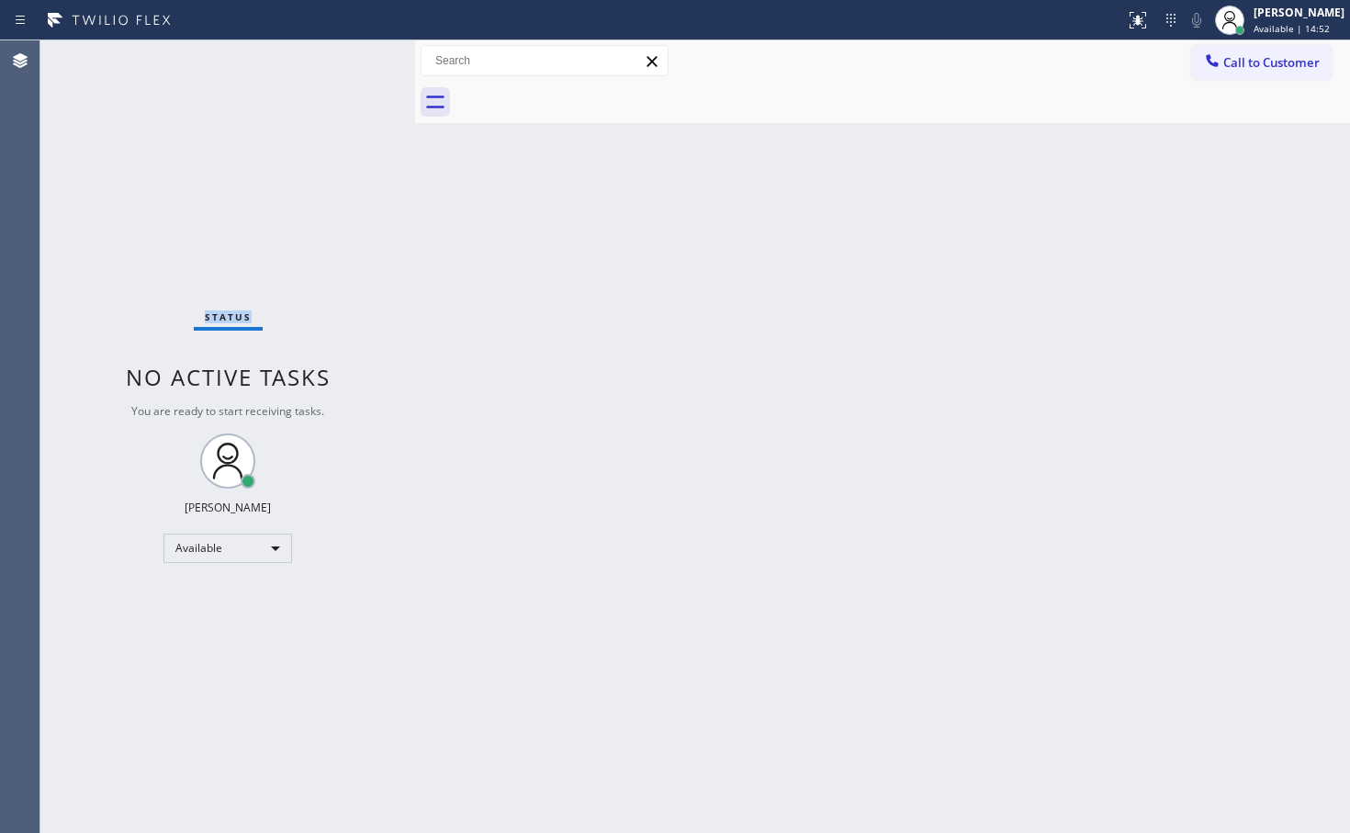
click at [350, 60] on div "Status No active tasks You are ready to start receiving tasks. [PERSON_NAME]" at bounding box center [227, 436] width 375 height 792
click at [336, 73] on div "Status No active tasks You are ready to start receiving tasks. [PERSON_NAME]" at bounding box center [227, 436] width 375 height 792
click at [1117, 17] on div at bounding box center [1137, 20] width 40 height 40
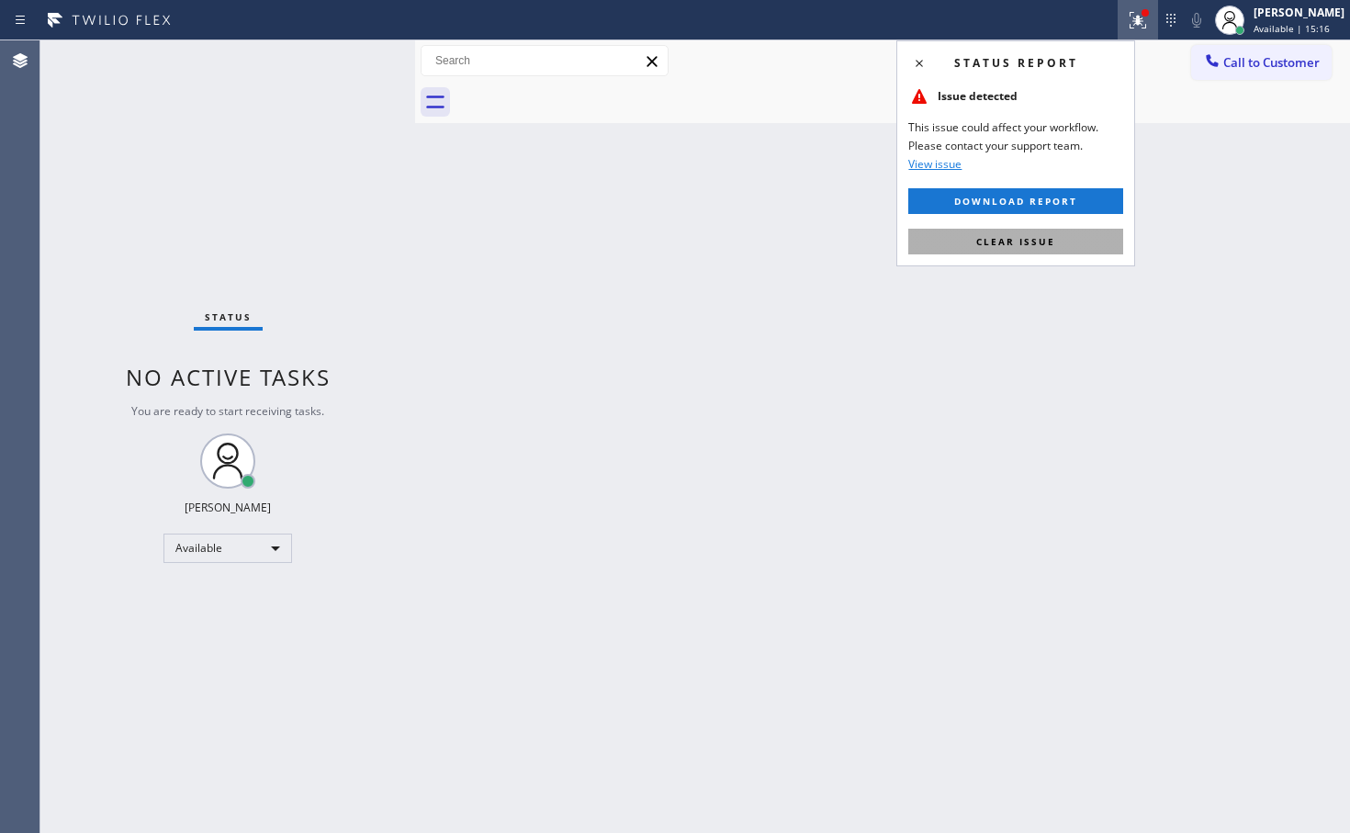
click at [1023, 239] on span "Clear issue" at bounding box center [1015, 241] width 79 height 13
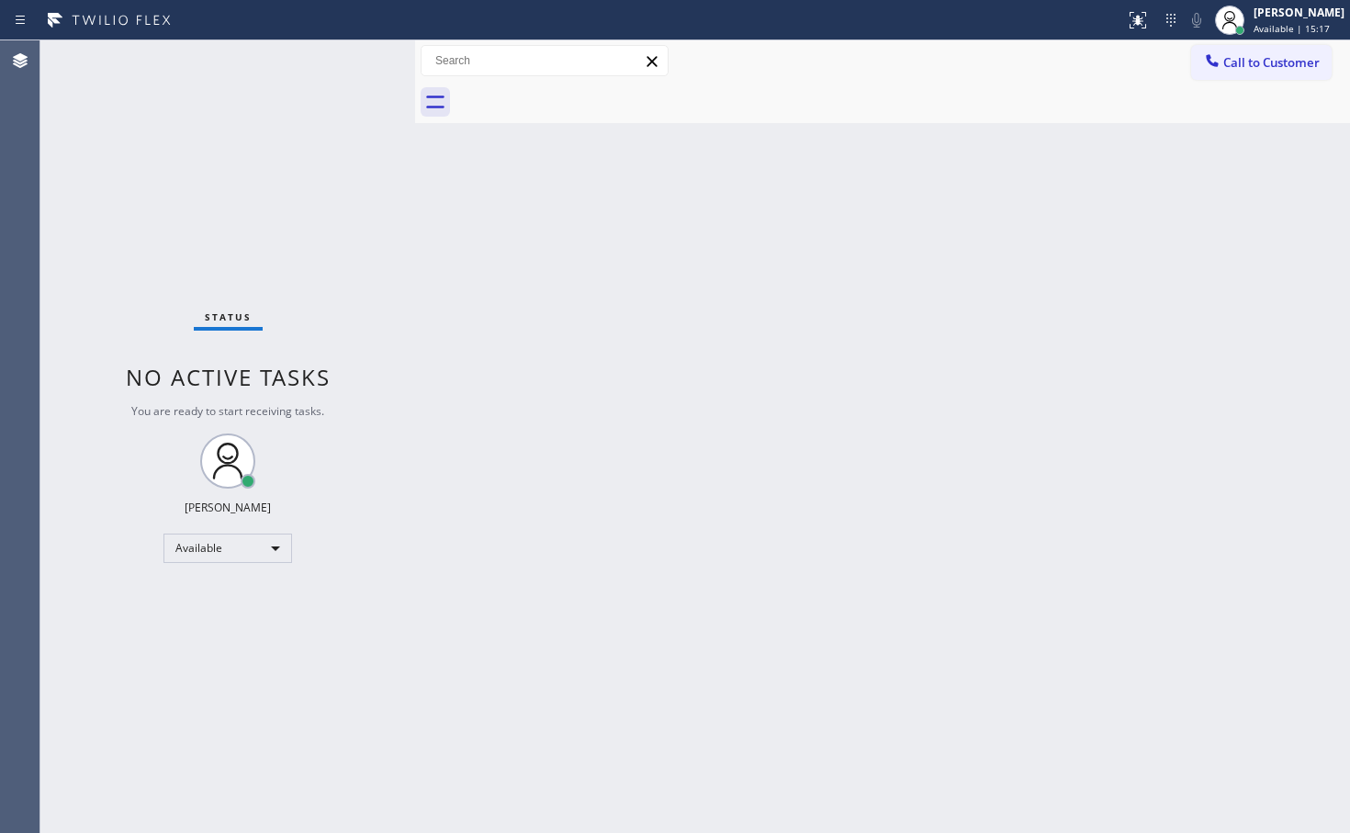
click at [332, 52] on div "Status No active tasks You are ready to start receiving tasks. [PERSON_NAME]" at bounding box center [227, 436] width 375 height 792
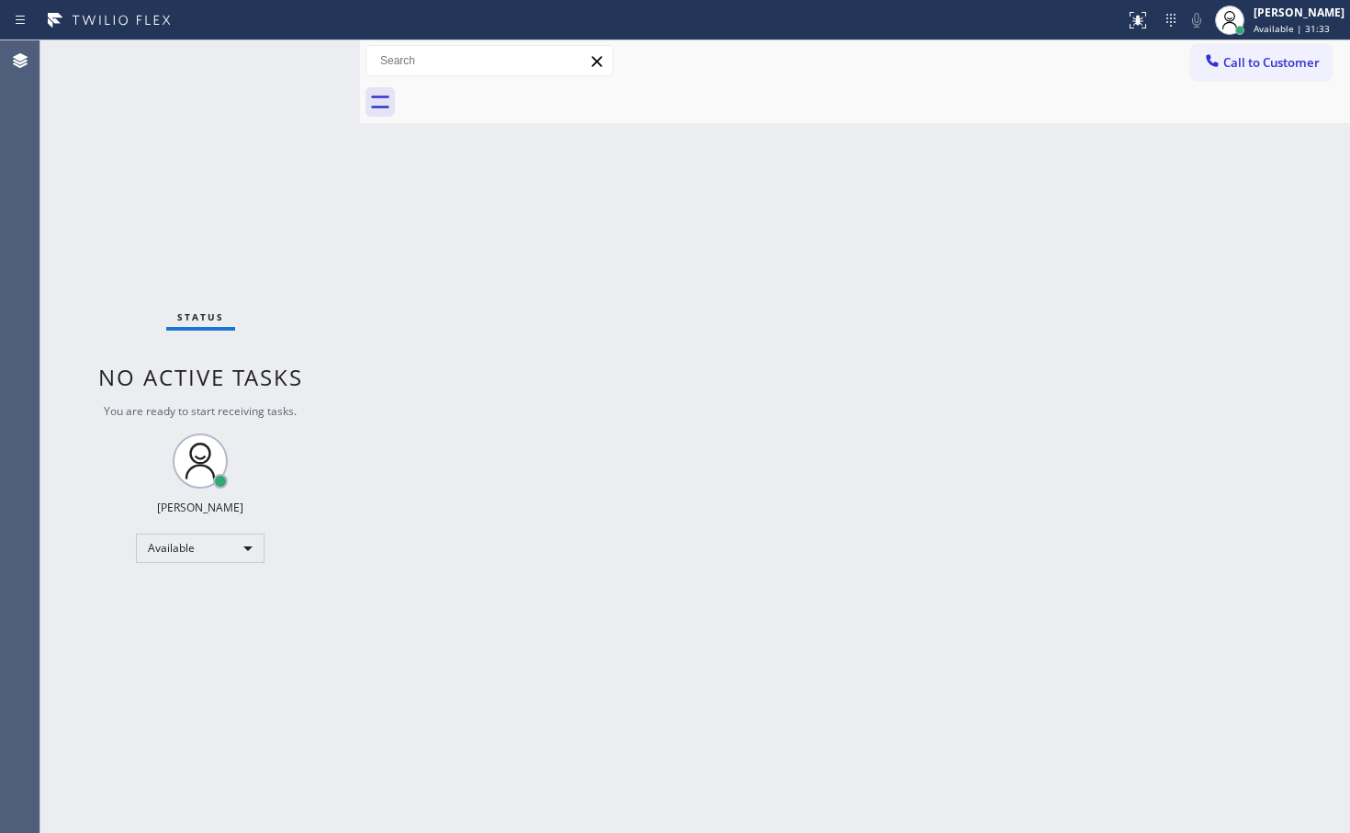
drag, startPoint x: 301, startPoint y: 137, endPoint x: 377, endPoint y: 158, distance: 79.1
click at [360, 158] on div at bounding box center [360, 436] width 0 height 792
click at [292, 47] on div "Status No active tasks You are ready to start receiving tasks. [PERSON_NAME]" at bounding box center [207, 436] width 335 height 792
click at [314, 46] on div "Status No active tasks You are ready to start receiving tasks. [PERSON_NAME]" at bounding box center [207, 436] width 335 height 792
click at [232, 287] on div "Status No active tasks You are ready to start receiving tasks. [PERSON_NAME]" at bounding box center [207, 436] width 335 height 792
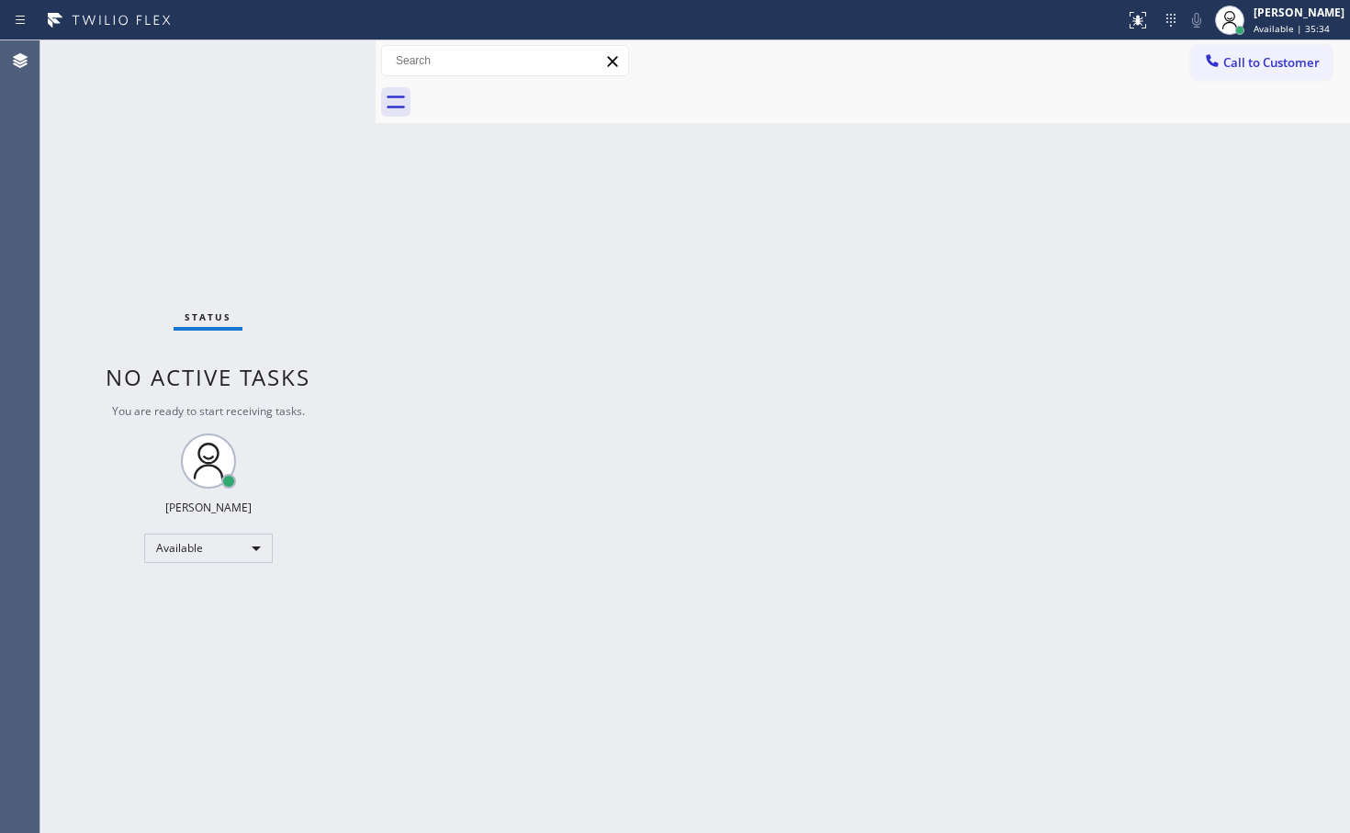
click at [301, 114] on div "Status No active tasks You are ready to start receiving tasks. [PERSON_NAME]" at bounding box center [207, 436] width 335 height 792
click at [250, 154] on div "Status No active tasks You are ready to start receiving tasks. [PERSON_NAME]" at bounding box center [207, 436] width 335 height 792
click at [319, 52] on div "Status No active tasks You are ready to start receiving tasks. [PERSON_NAME]" at bounding box center [207, 436] width 335 height 792
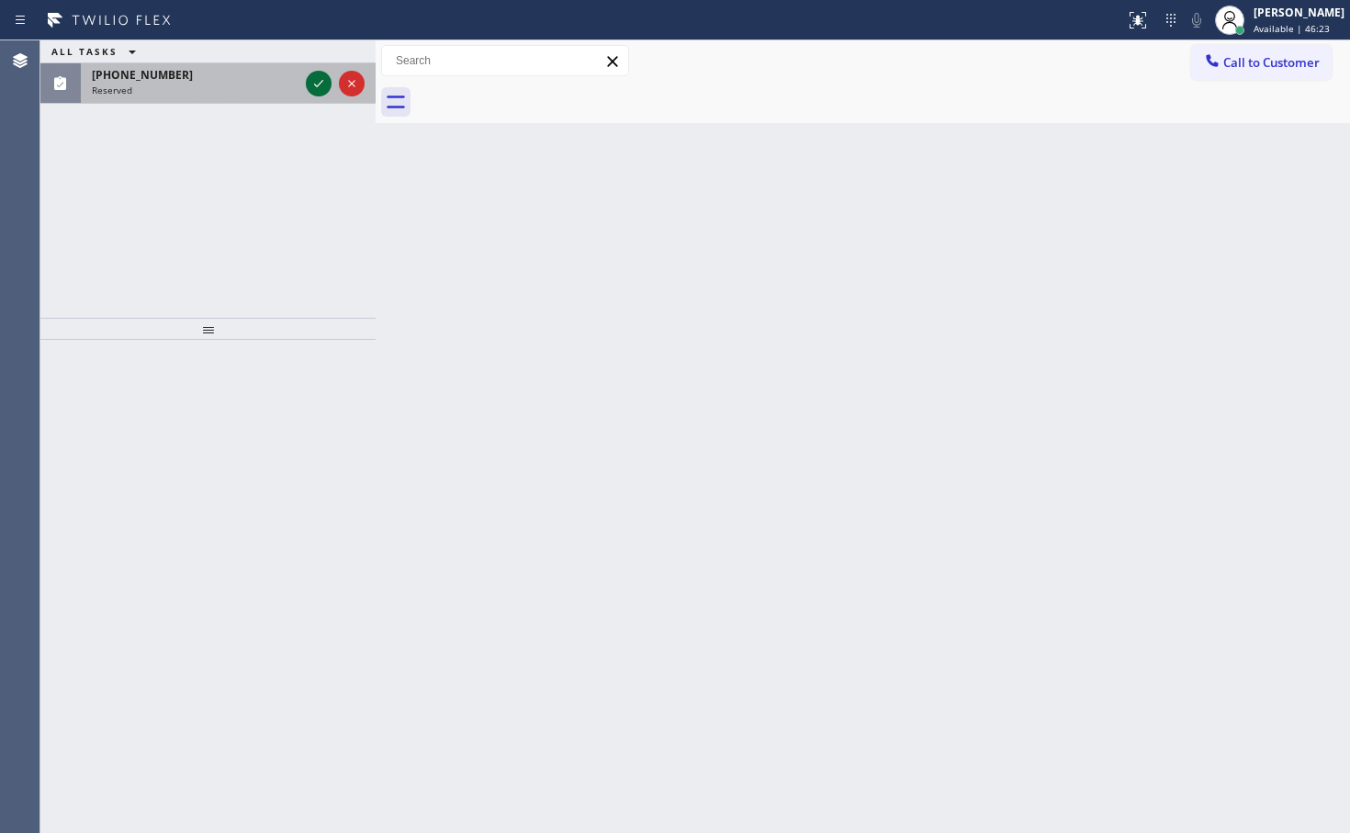
click at [317, 77] on icon at bounding box center [319, 84] width 22 height 22
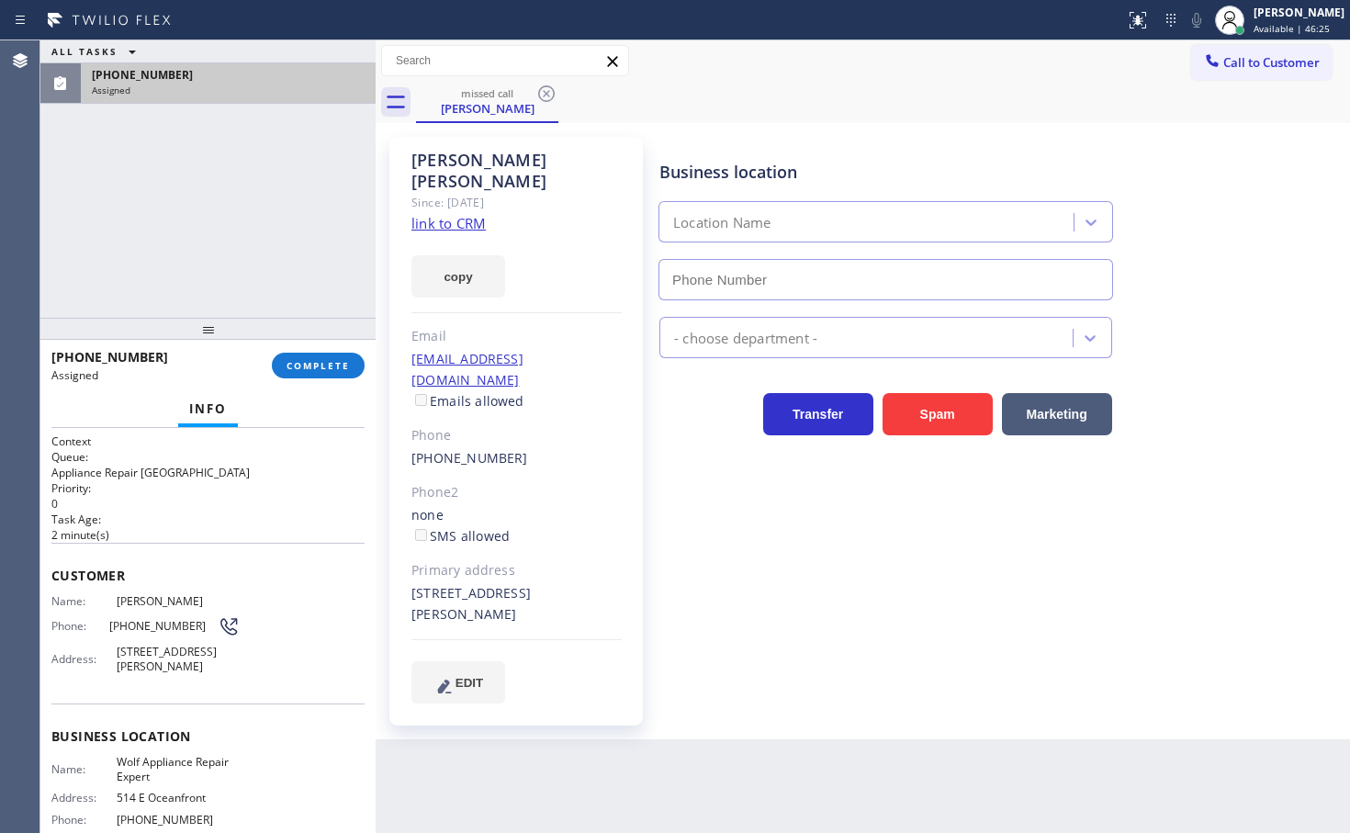
type input "[PHONE_NUMBER]"
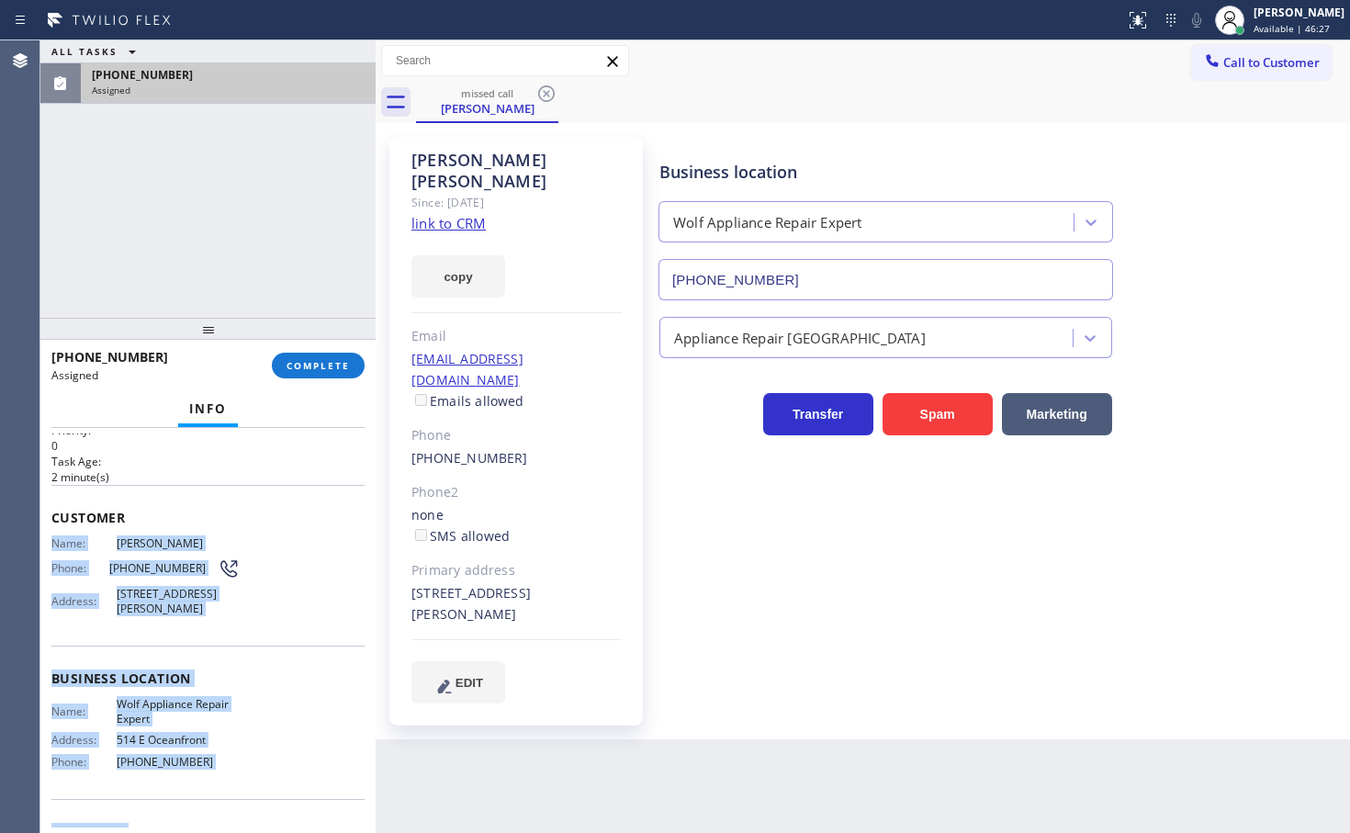
scroll to position [169, 0]
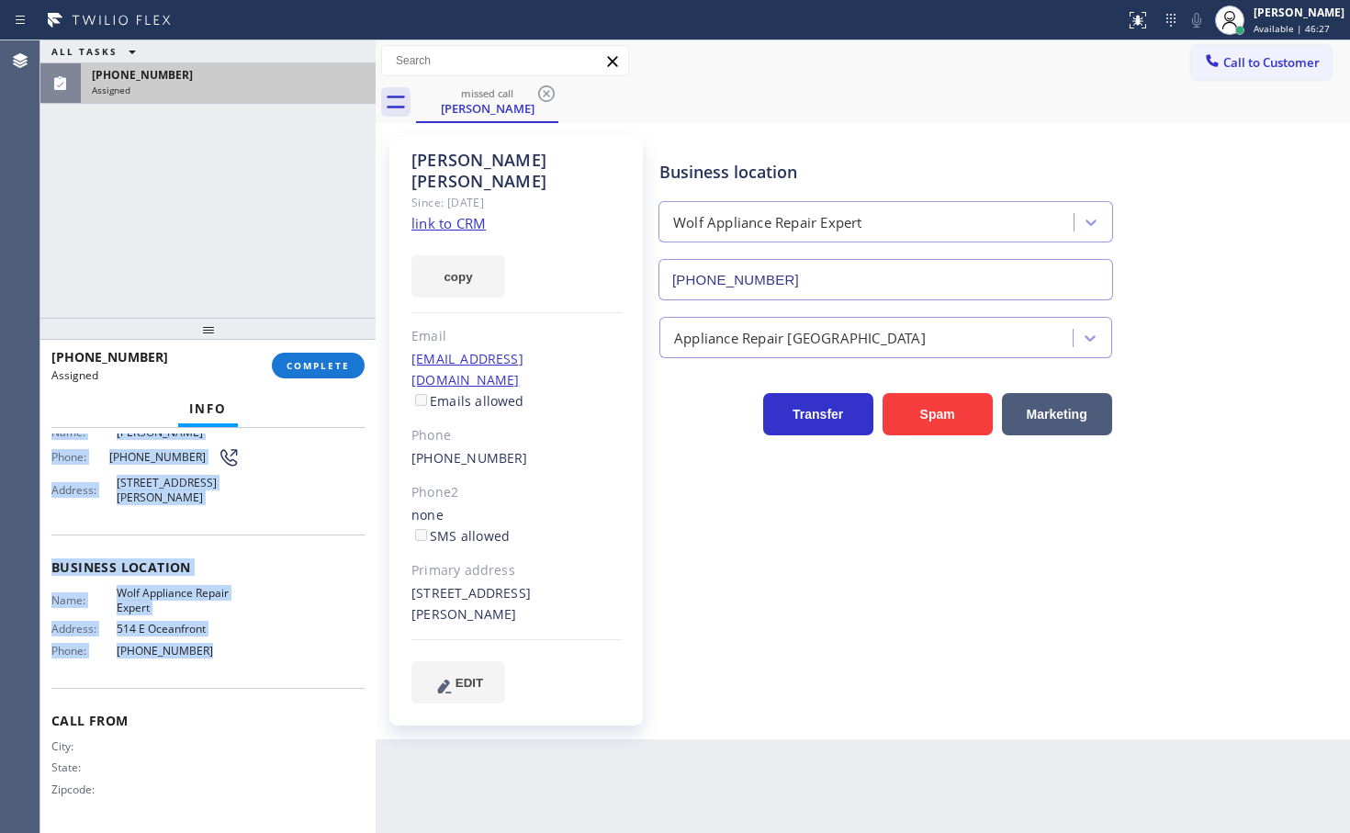
drag, startPoint x: 43, startPoint y: 596, endPoint x: 254, endPoint y: 667, distance: 222.7
click at [254, 667] on div "Context Queue: Appliance Repair High End Priority: 0 Task Age: [DEMOGRAPHIC_DAT…" at bounding box center [207, 630] width 335 height 405
copy div "Name: [PERSON_NAME] Phone: [PHONE_NUMBER] Address: [STREET_ADDRESS][PERSON_NAME…"
click at [303, 370] on span "COMPLETE" at bounding box center [317, 365] width 63 height 13
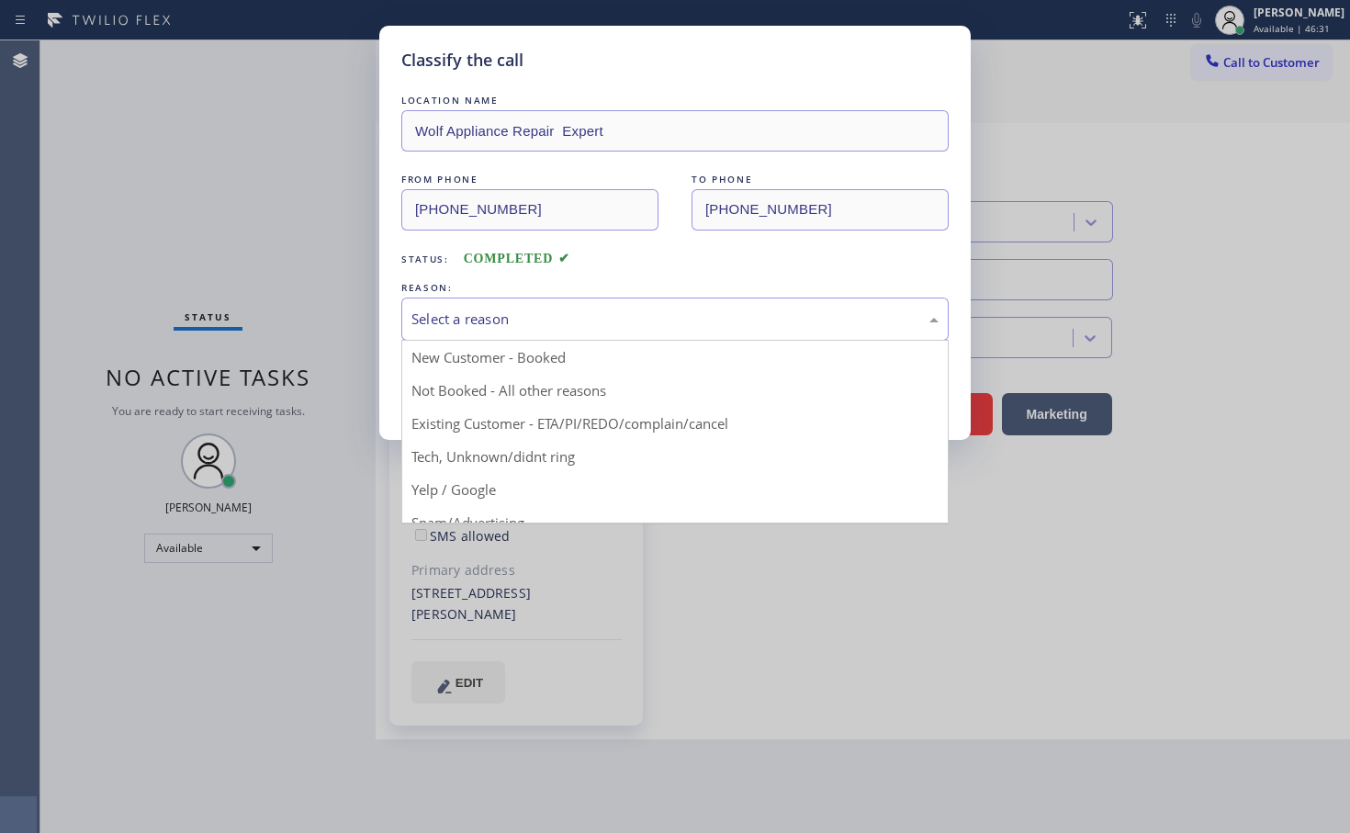
click at [453, 318] on div "Select a reason" at bounding box center [674, 318] width 527 height 21
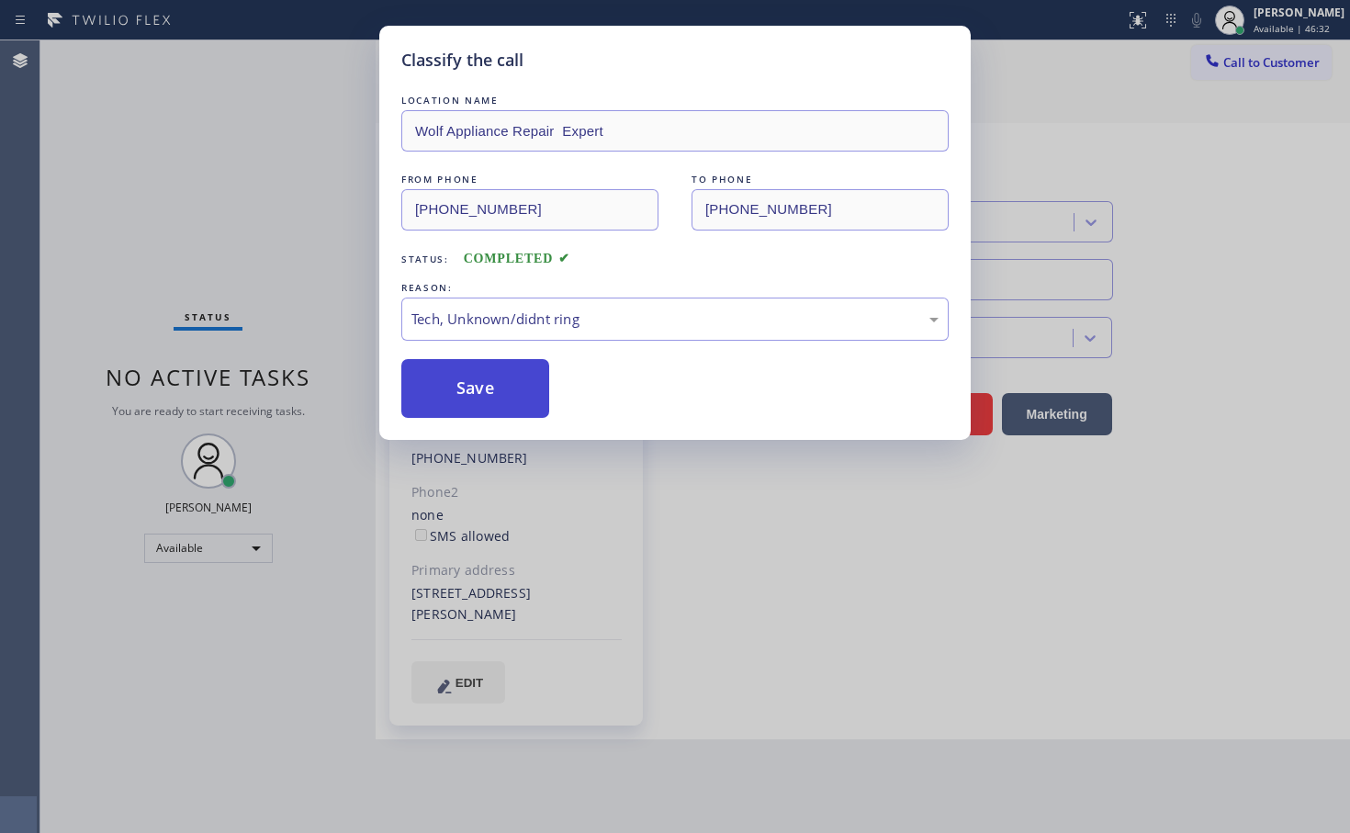
click at [440, 403] on button "Save" at bounding box center [475, 388] width 148 height 59
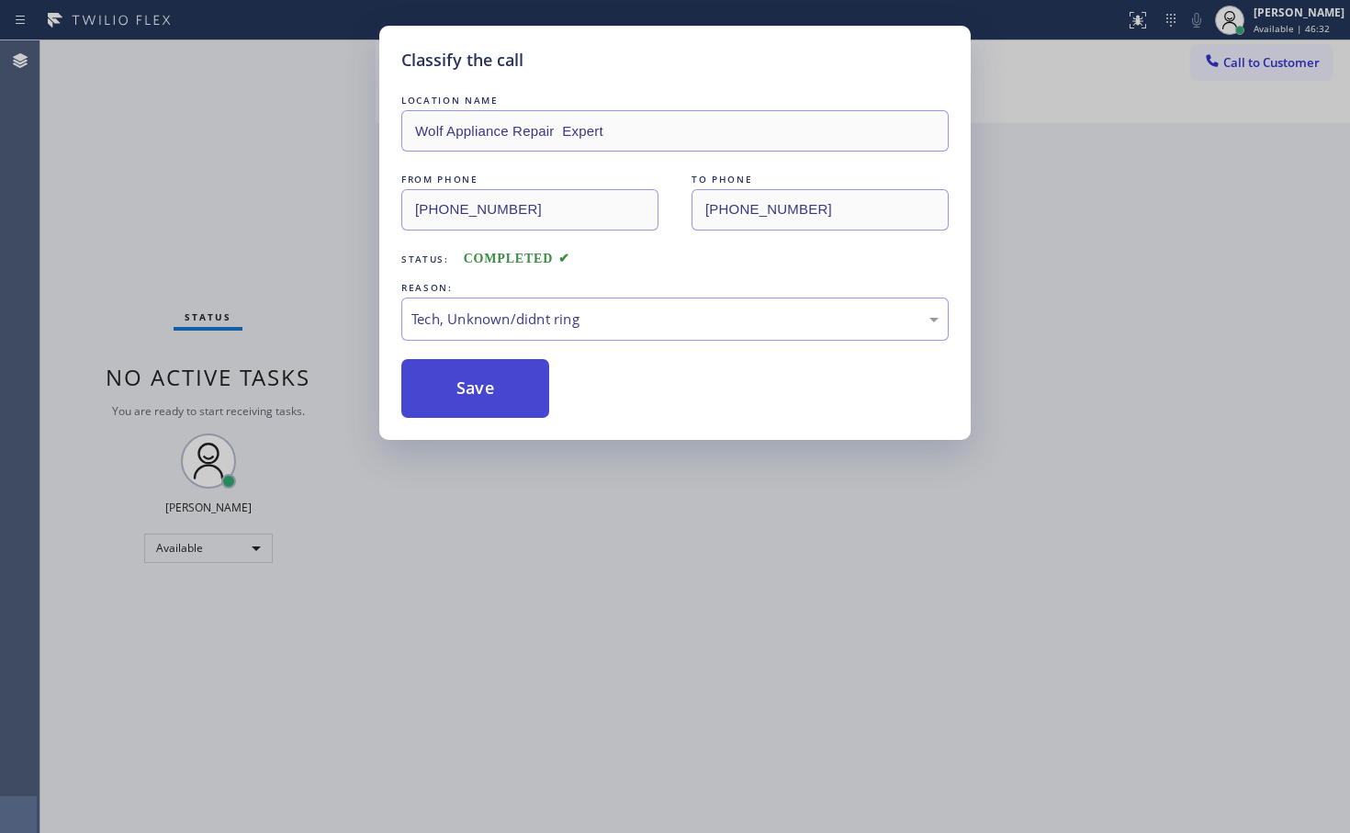
click at [440, 403] on button "Save" at bounding box center [475, 388] width 148 height 59
click at [440, 402] on button "Save" at bounding box center [475, 388] width 148 height 59
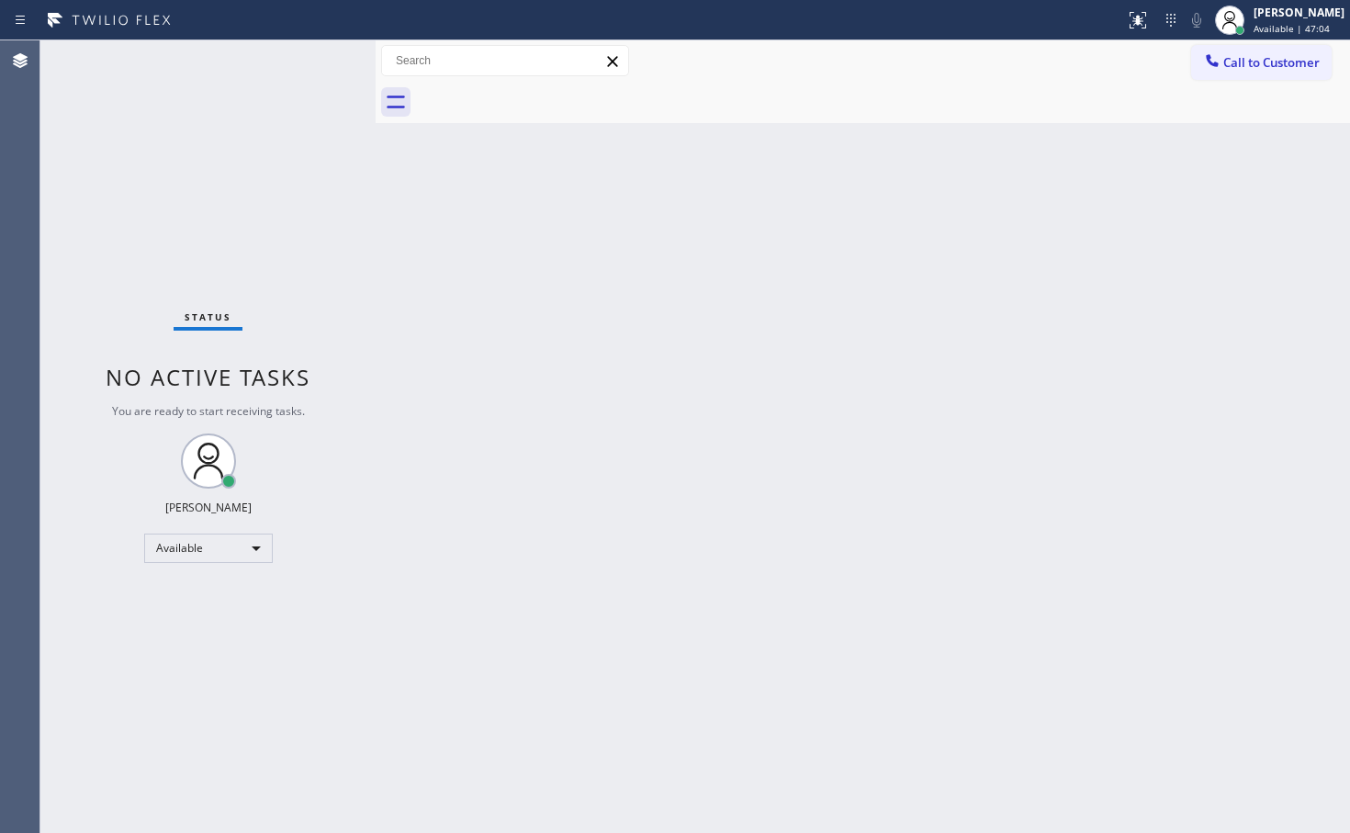
click at [321, 129] on div "Status No active tasks You are ready to start receiving tasks. [PERSON_NAME]" at bounding box center [207, 436] width 335 height 792
click at [320, 71] on div "Status No active tasks You are ready to start receiving tasks. [PERSON_NAME]" at bounding box center [207, 436] width 335 height 792
click at [338, 73] on div "Status No active tasks You are ready to start receiving tasks. [PERSON_NAME]" at bounding box center [207, 436] width 335 height 792
